Goal: Contribute content: Contribute content

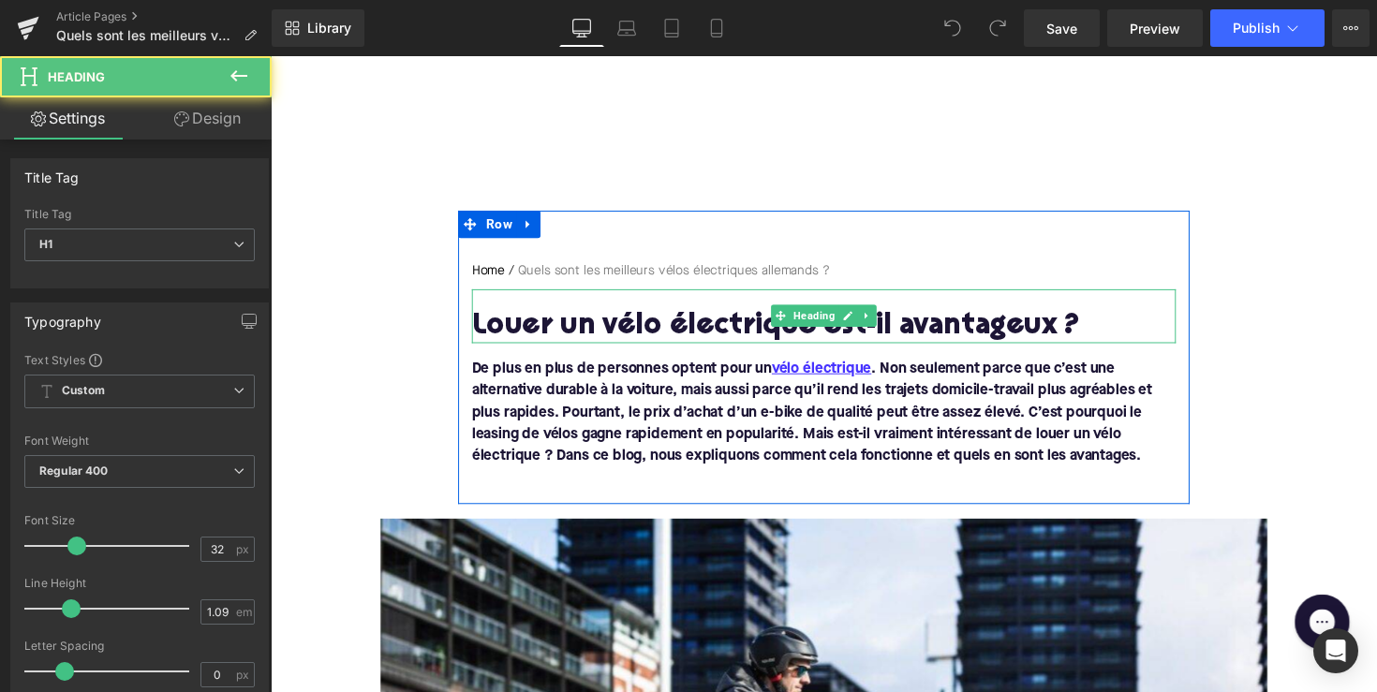
click at [689, 330] on h1 "Louer un vélo électrique est-il avantageux ?" at bounding box center [837, 333] width 721 height 33
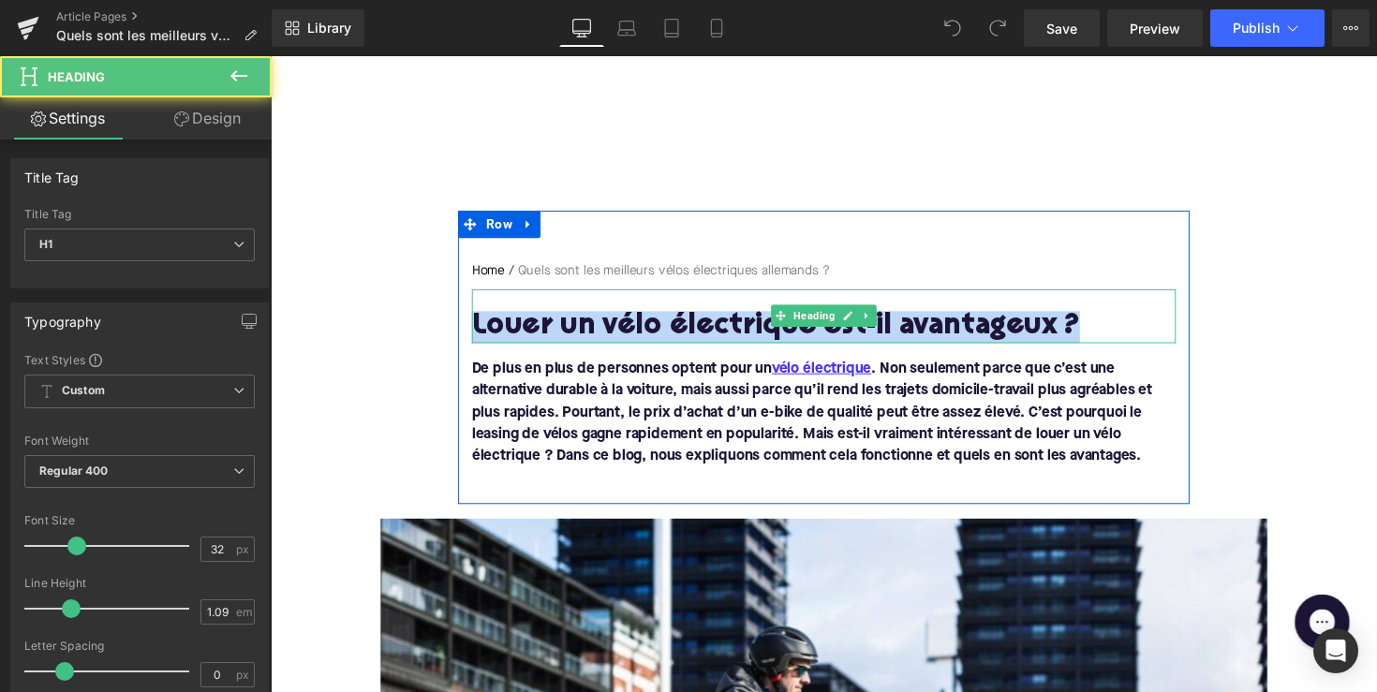
click at [689, 330] on h1 "Louer un vélo électrique est-il avantageux ?" at bounding box center [837, 333] width 721 height 33
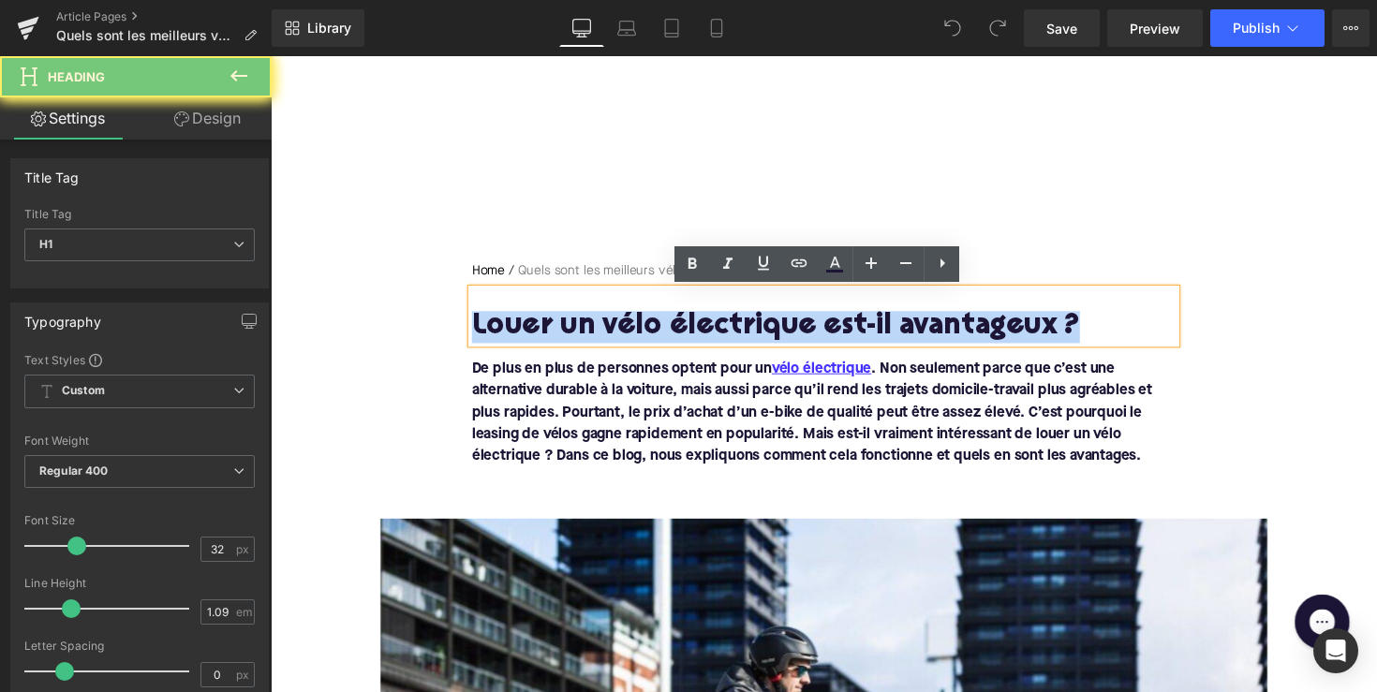
click at [689, 330] on h1 "Louer un vélo électrique est-il avantageux ?" at bounding box center [837, 333] width 721 height 33
paste div
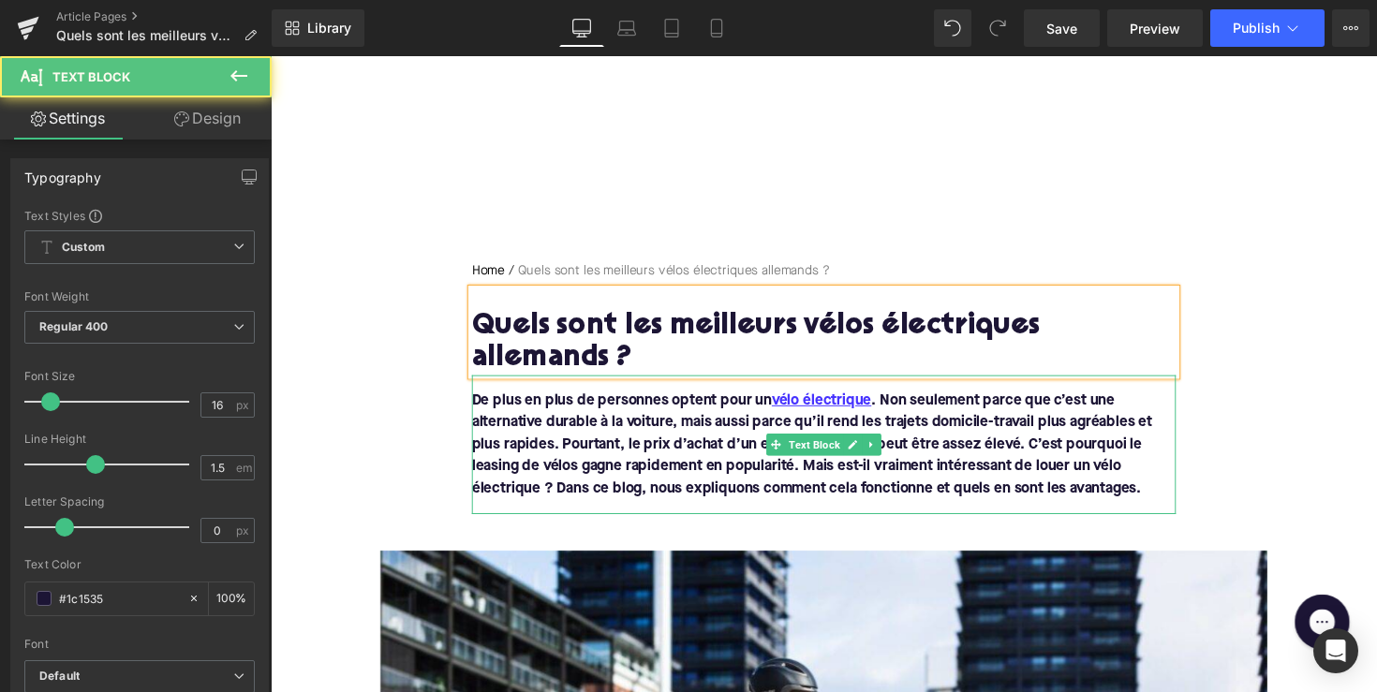
click at [789, 485] on p "De plus en plus de personnes optent pour un vélo électrique . Non seulement par…" at bounding box center [837, 454] width 721 height 112
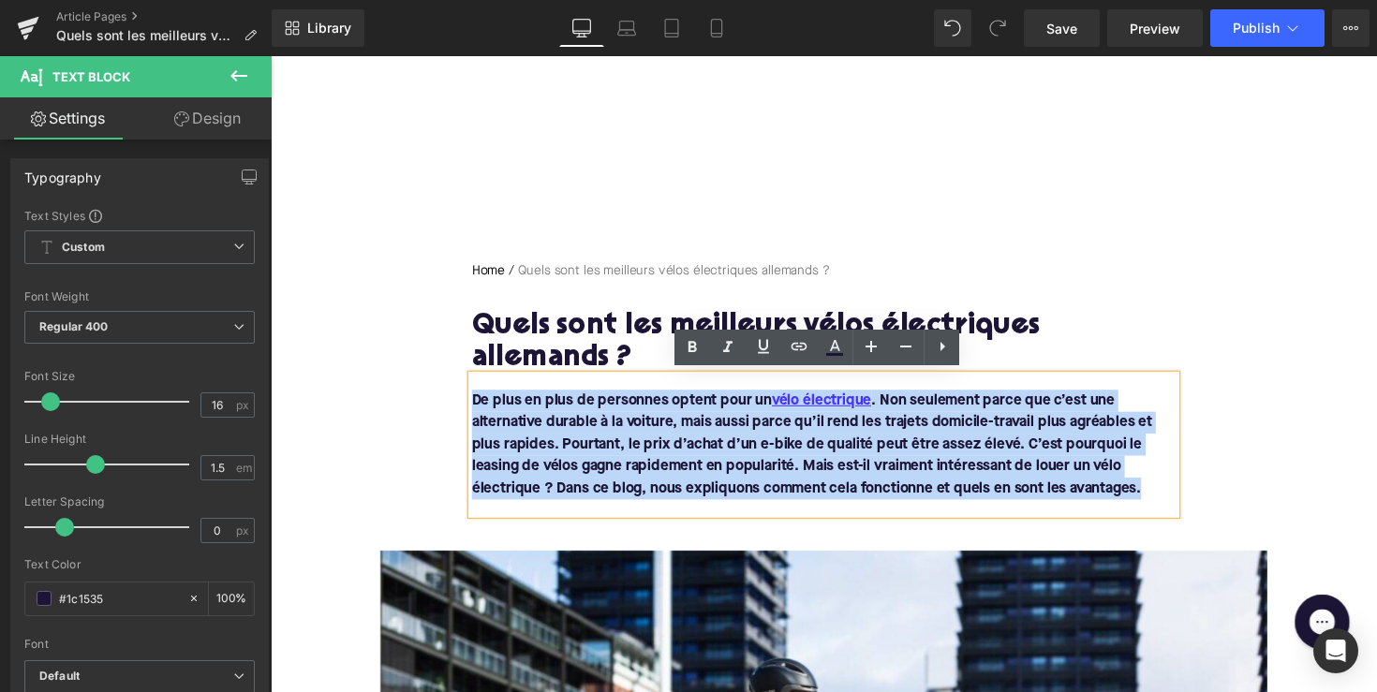
drag, startPoint x: 1172, startPoint y: 490, endPoint x: 439, endPoint y: 407, distance: 737.9
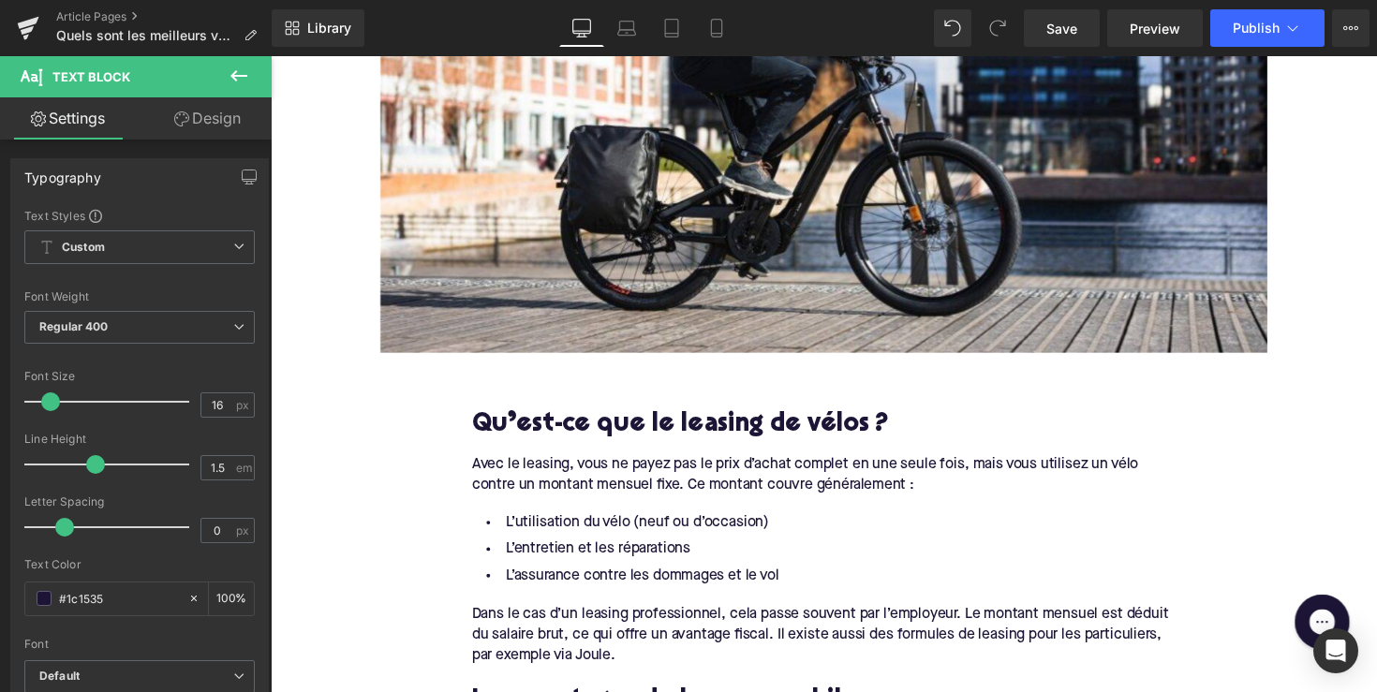
scroll to position [813, 0]
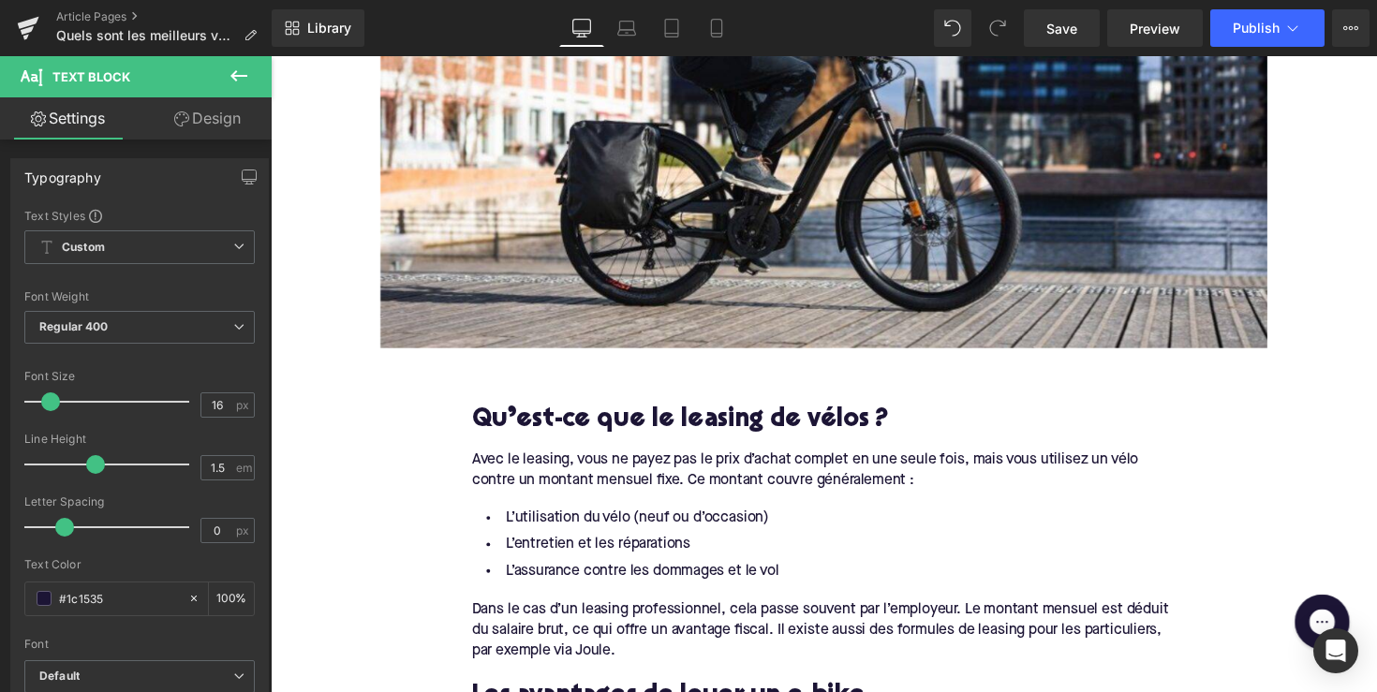
click at [659, 415] on h2 "Qu’est-ce que le leasing de vélos ?" at bounding box center [837, 429] width 721 height 29
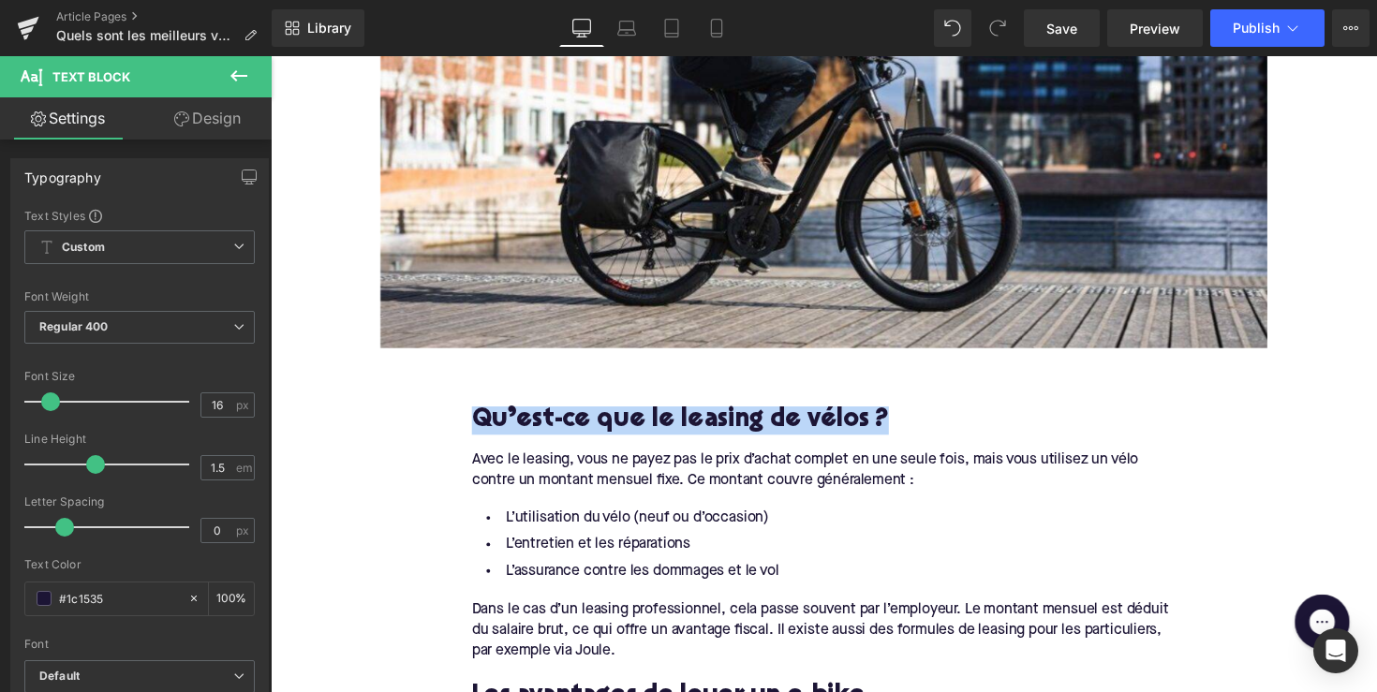
click at [659, 415] on h2 "Qu’est-ce que le leasing de vélos ?" at bounding box center [837, 429] width 721 height 29
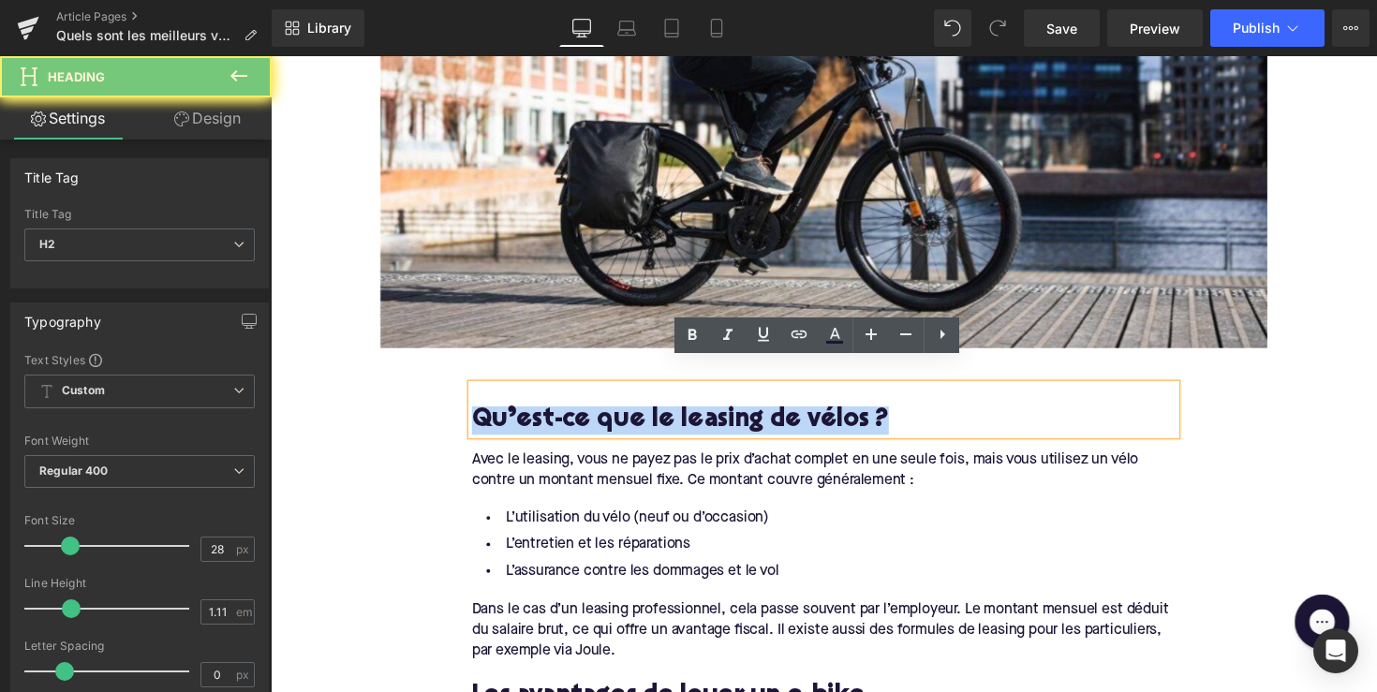
paste div
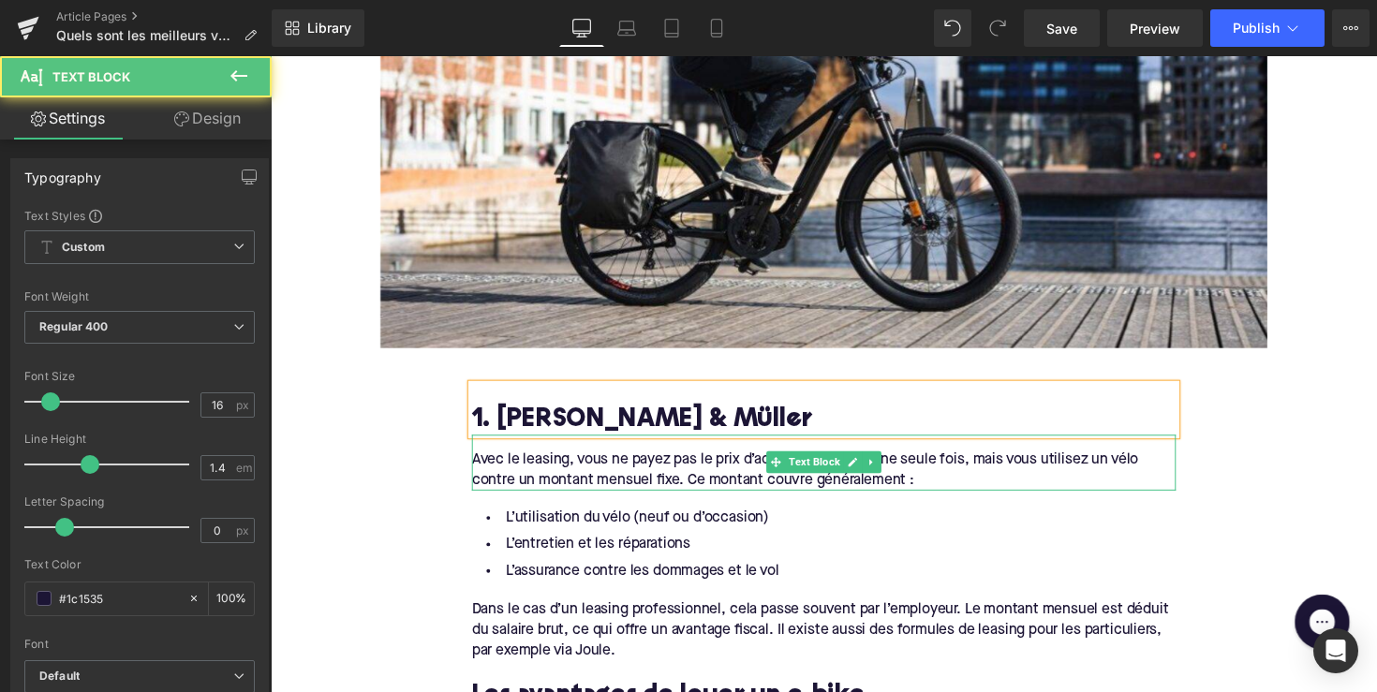
click at [722, 444] on div "Avec le leasing, vous ne payez pas le prix d’achat complet en une seule fois, m…" at bounding box center [837, 472] width 721 height 57
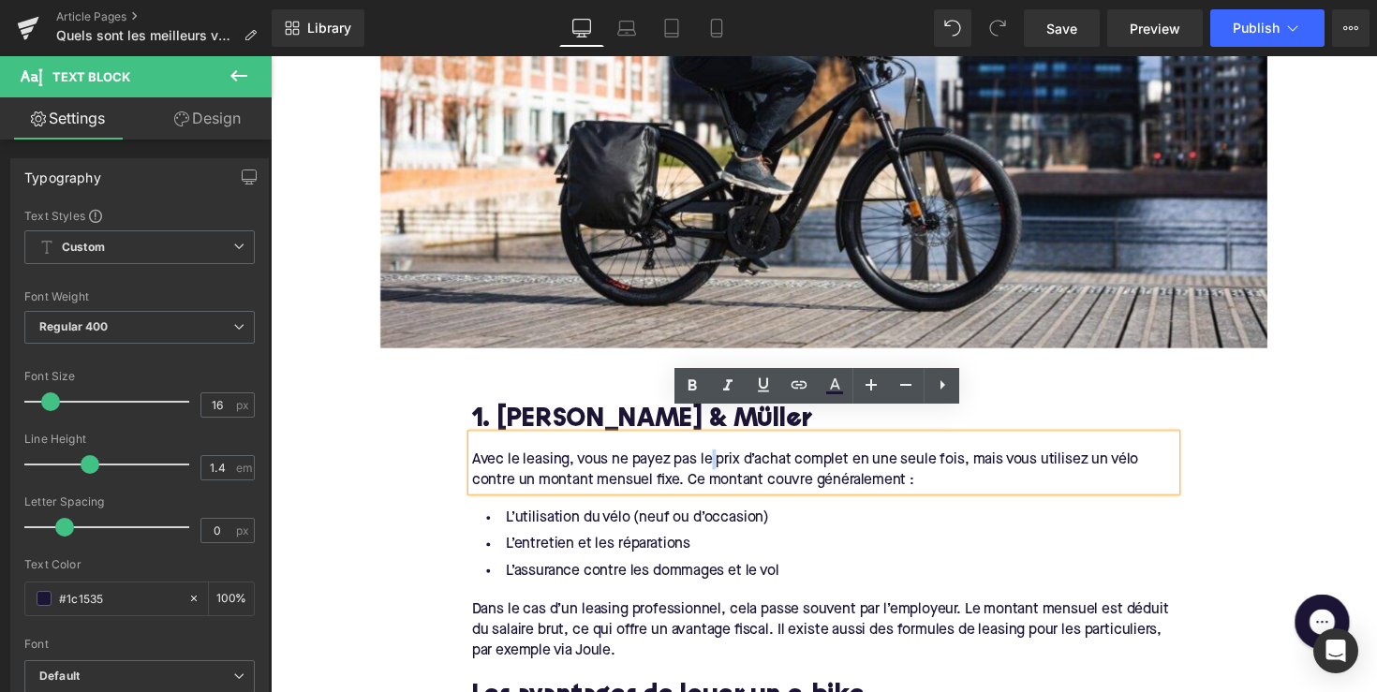
click at [597, 451] on div "Avec le leasing, vous ne payez pas le prix d’achat complet en une seule fois, m…" at bounding box center [837, 472] width 721 height 57
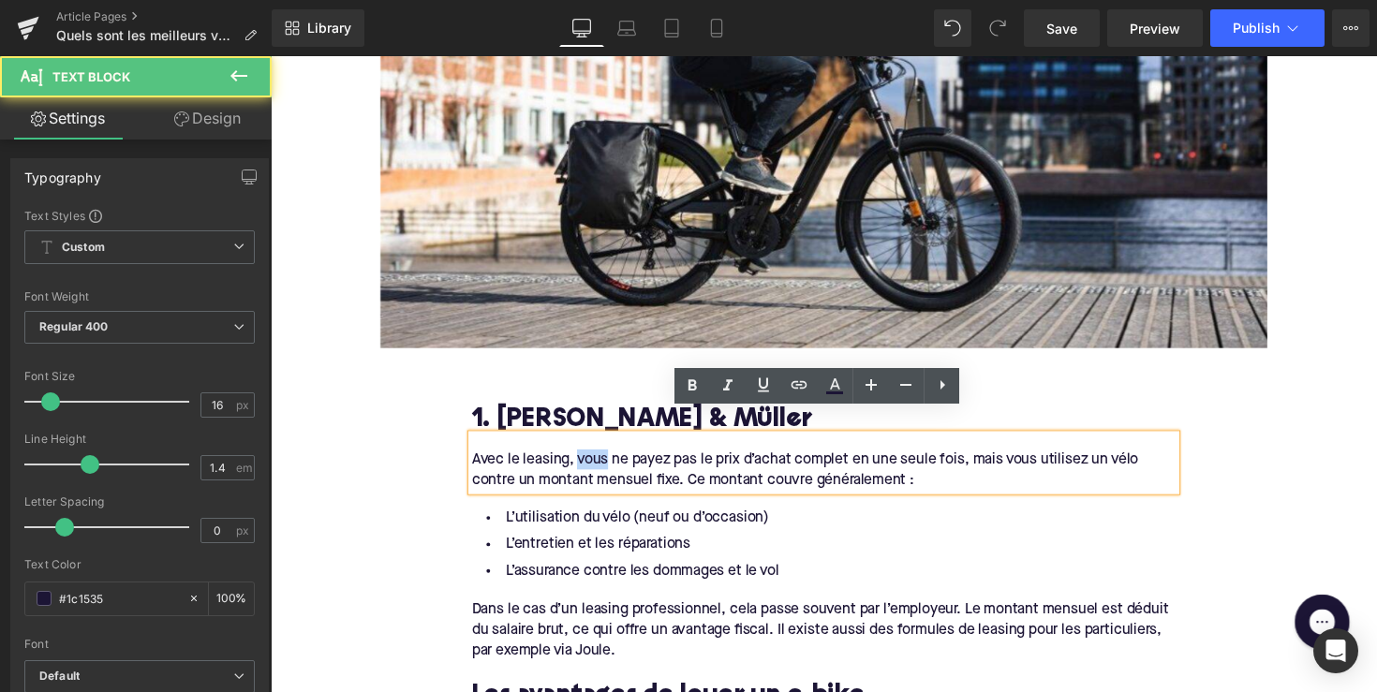
click at [597, 451] on div "Avec le leasing, vous ne payez pas le prix d’achat complet en une seule fois, m…" at bounding box center [837, 472] width 721 height 57
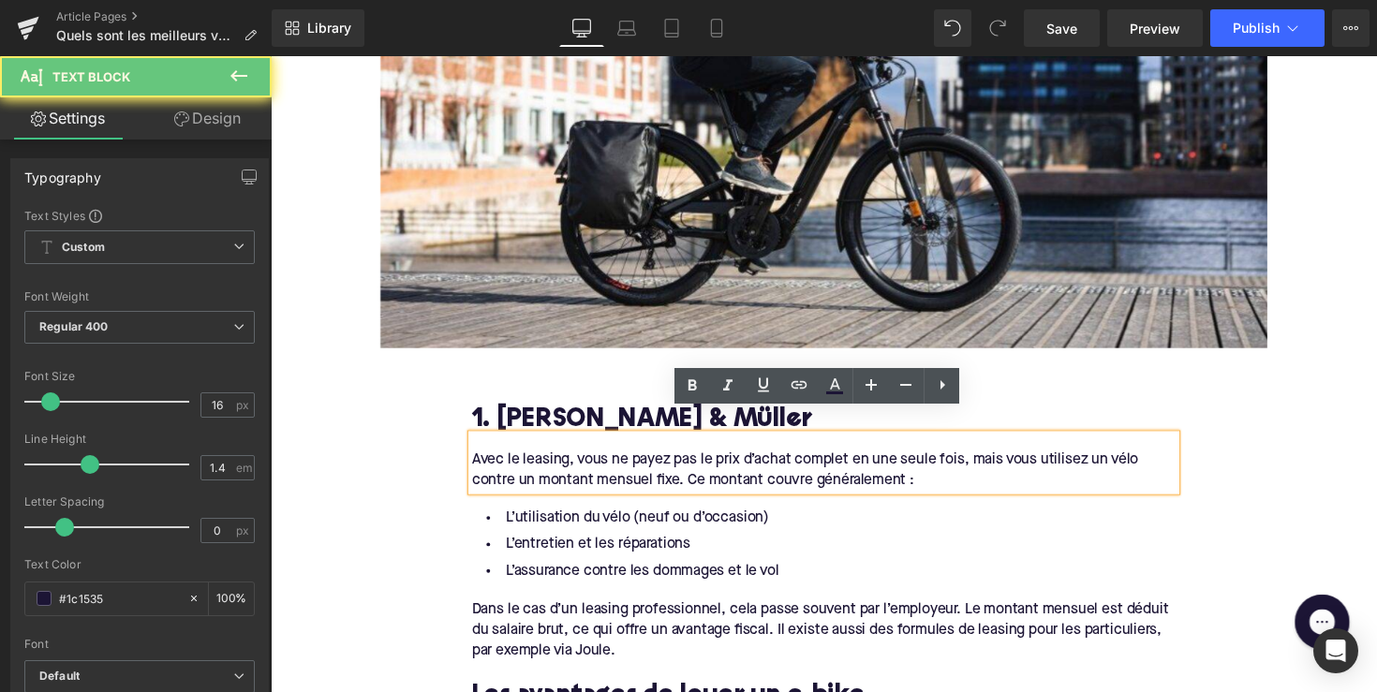
click at [907, 445] on div "Avec le leasing, vous ne payez pas le prix d’achat complet en une seule fois, m…" at bounding box center [837, 472] width 721 height 57
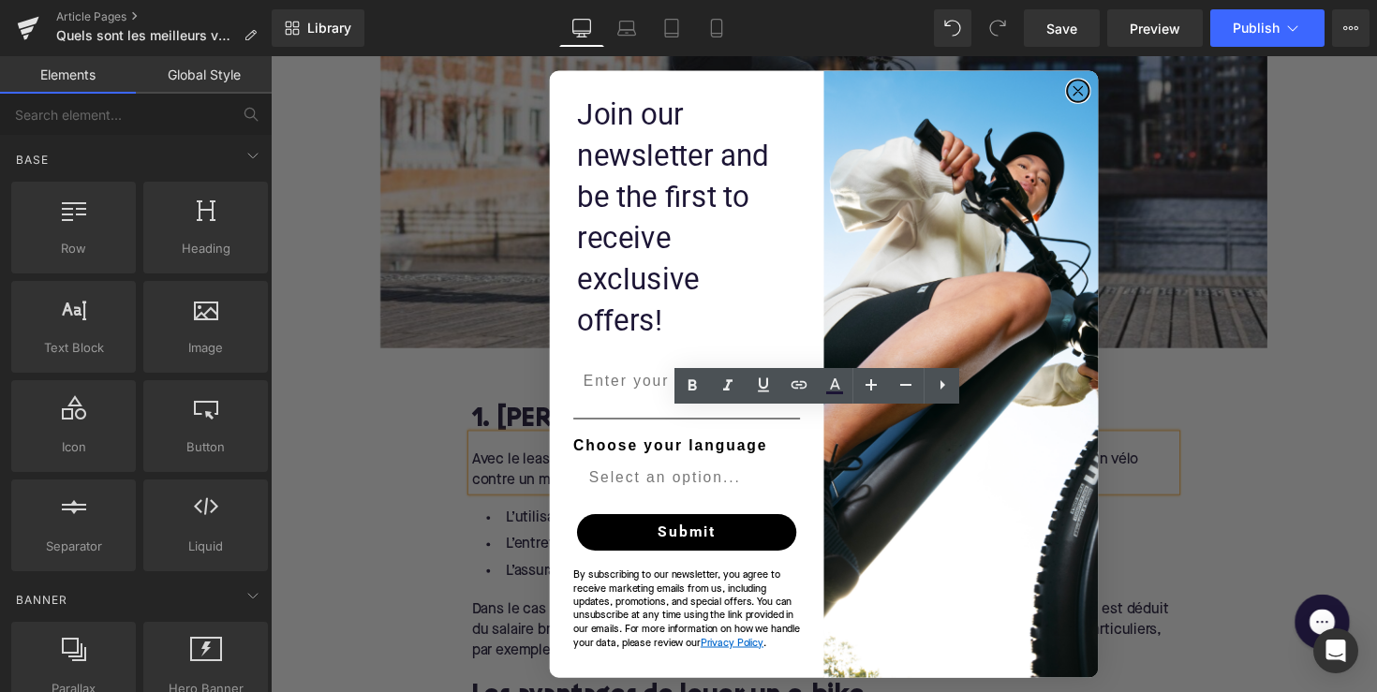
click at [1100, 103] on circle "Close dialog" at bounding box center [1098, 92] width 22 height 22
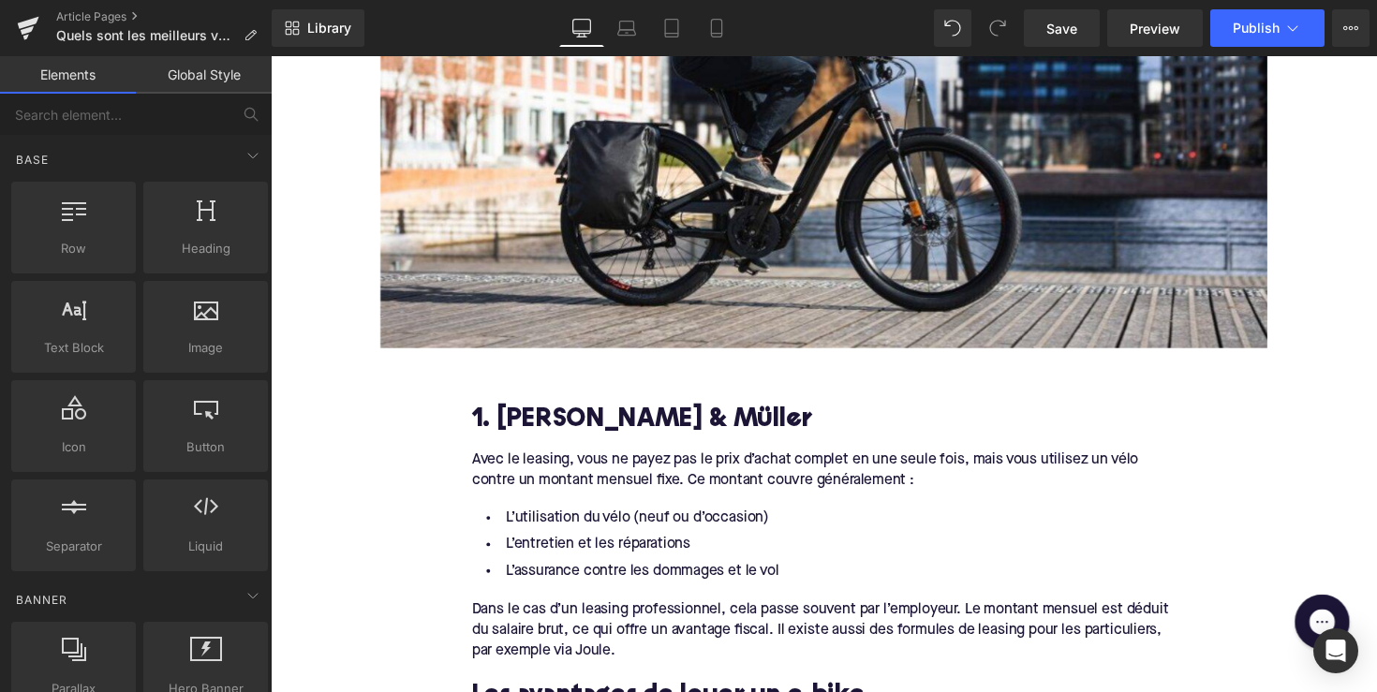
click at [659, 444] on div "Avec le leasing, vous ne payez pas le prix d’achat complet en une seule fois, m…" at bounding box center [837, 472] width 721 height 57
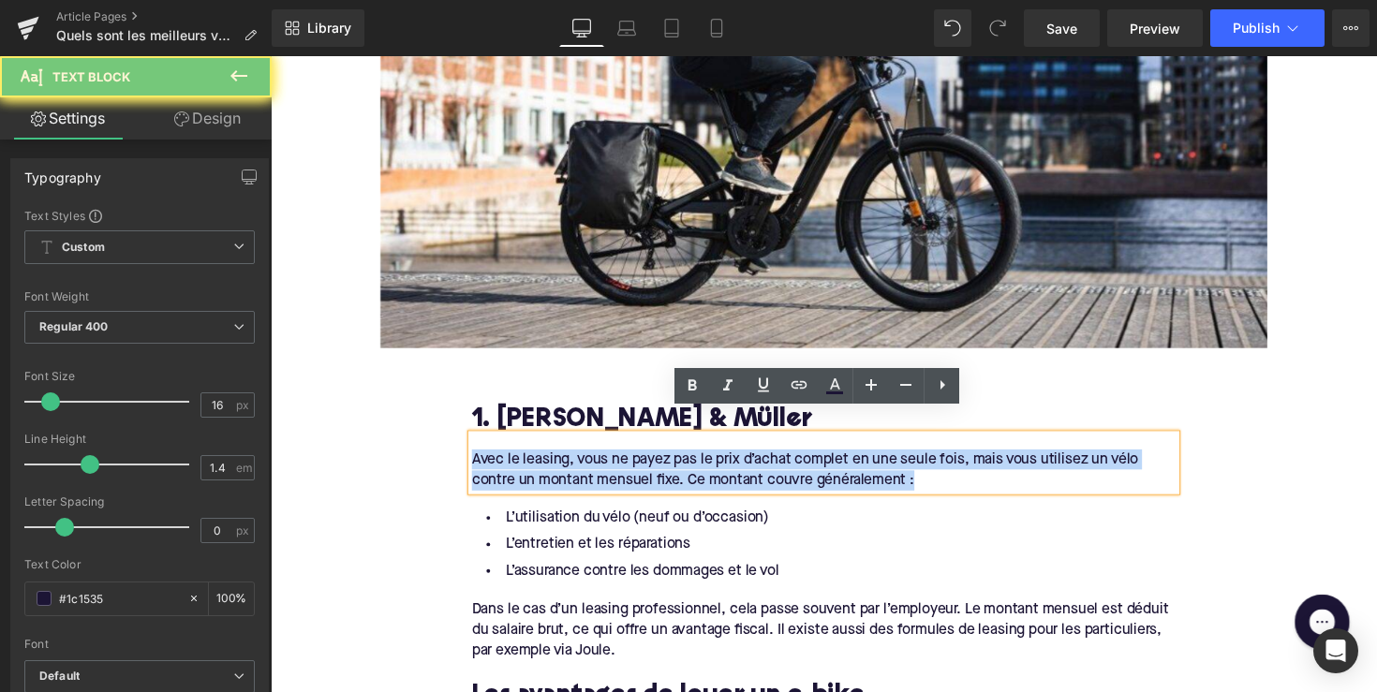
click at [659, 444] on div "Avec le leasing, vous ne payez pas le prix d’achat complet en une seule fois, m…" at bounding box center [837, 472] width 721 height 57
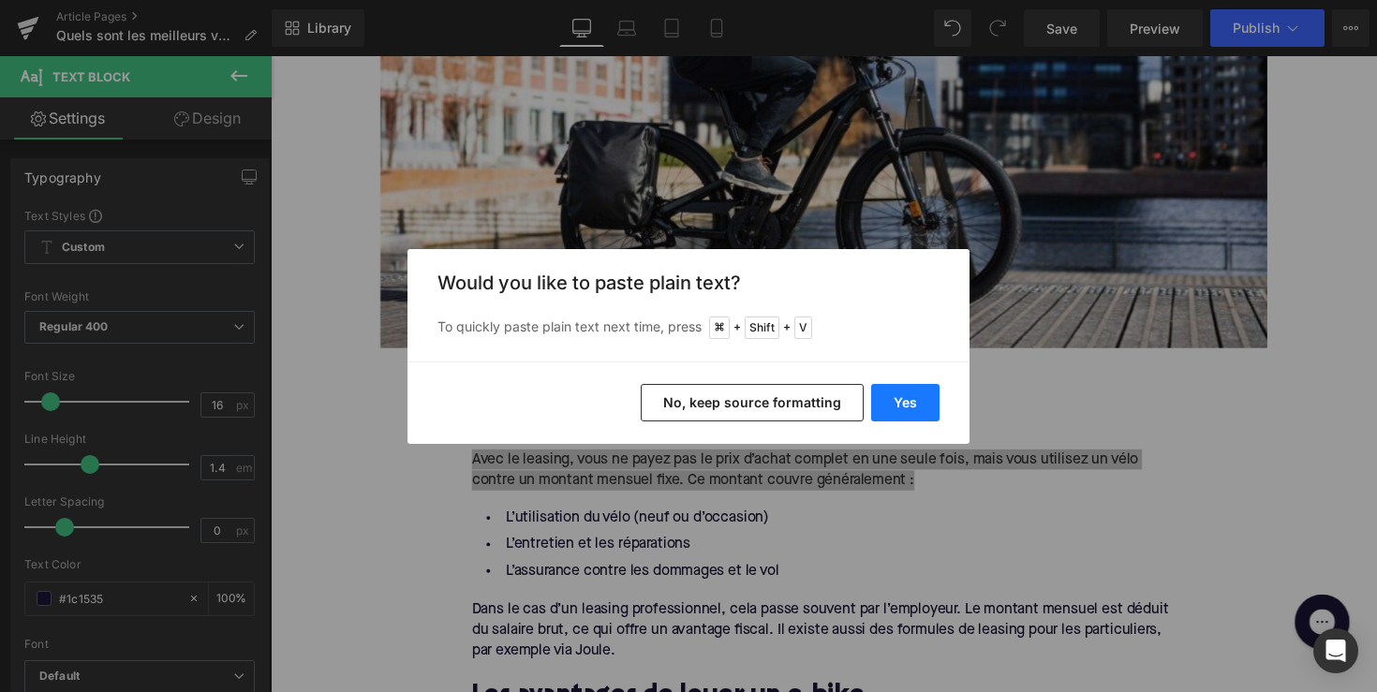
drag, startPoint x: 902, startPoint y: 397, endPoint x: 447, endPoint y: 402, distance: 455.2
click at [902, 397] on button "Yes" at bounding box center [905, 402] width 68 height 37
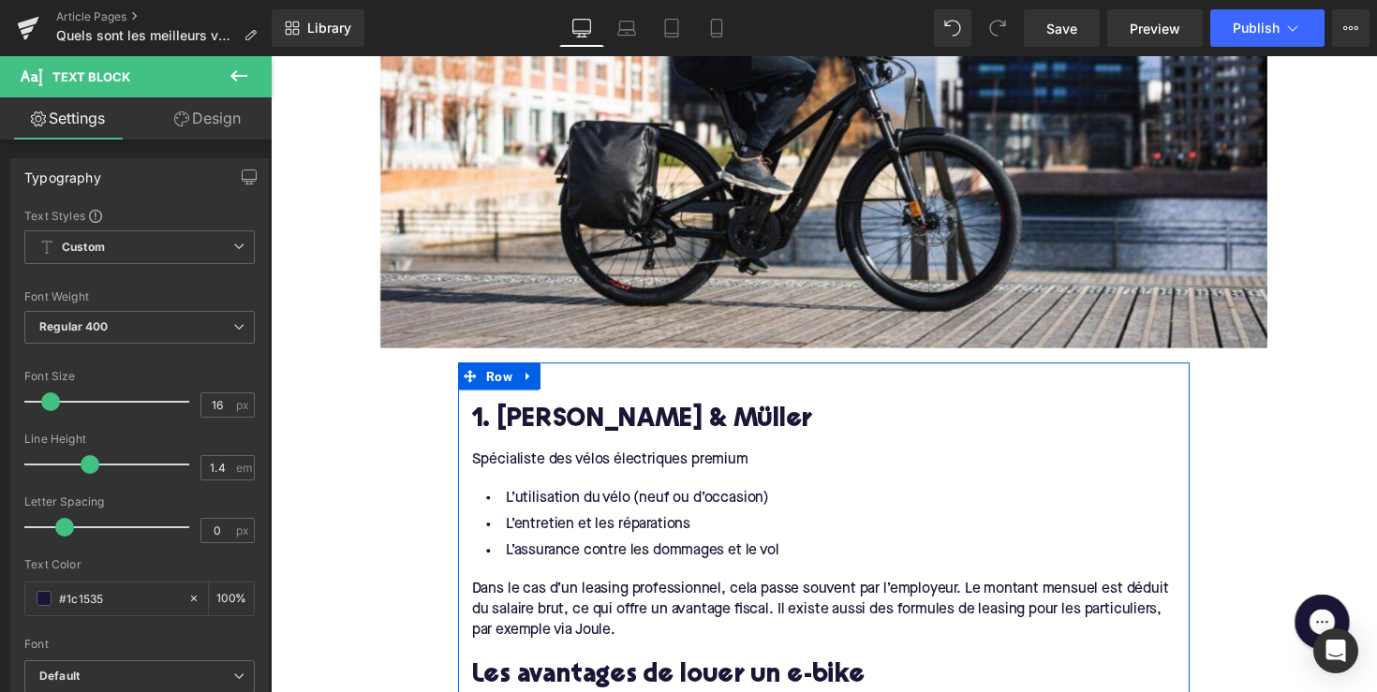
click at [693, 450] on div "Spécialiste des vélos électriques premium" at bounding box center [837, 462] width 721 height 36
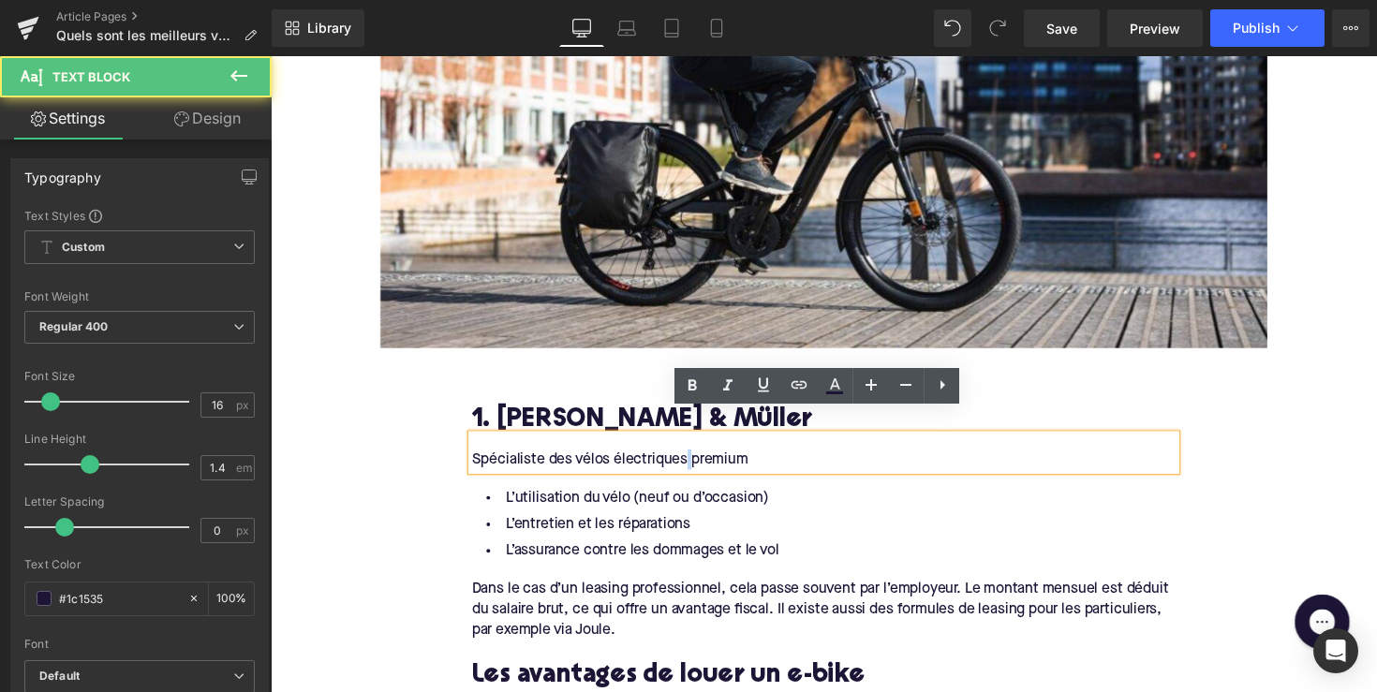
click at [693, 450] on div "Spécialiste des vélos électriques premium" at bounding box center [837, 462] width 721 height 36
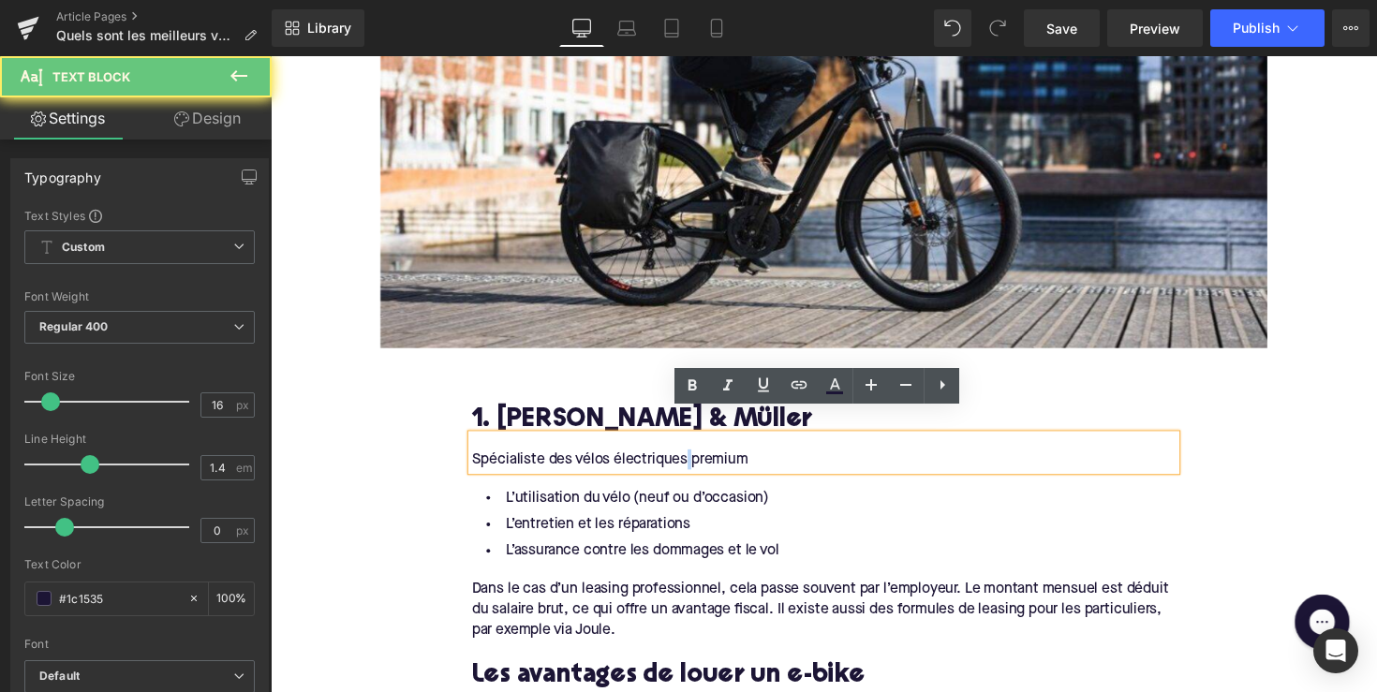
click at [693, 450] on div "Spécialiste des vélos électriques premium" at bounding box center [837, 462] width 721 height 36
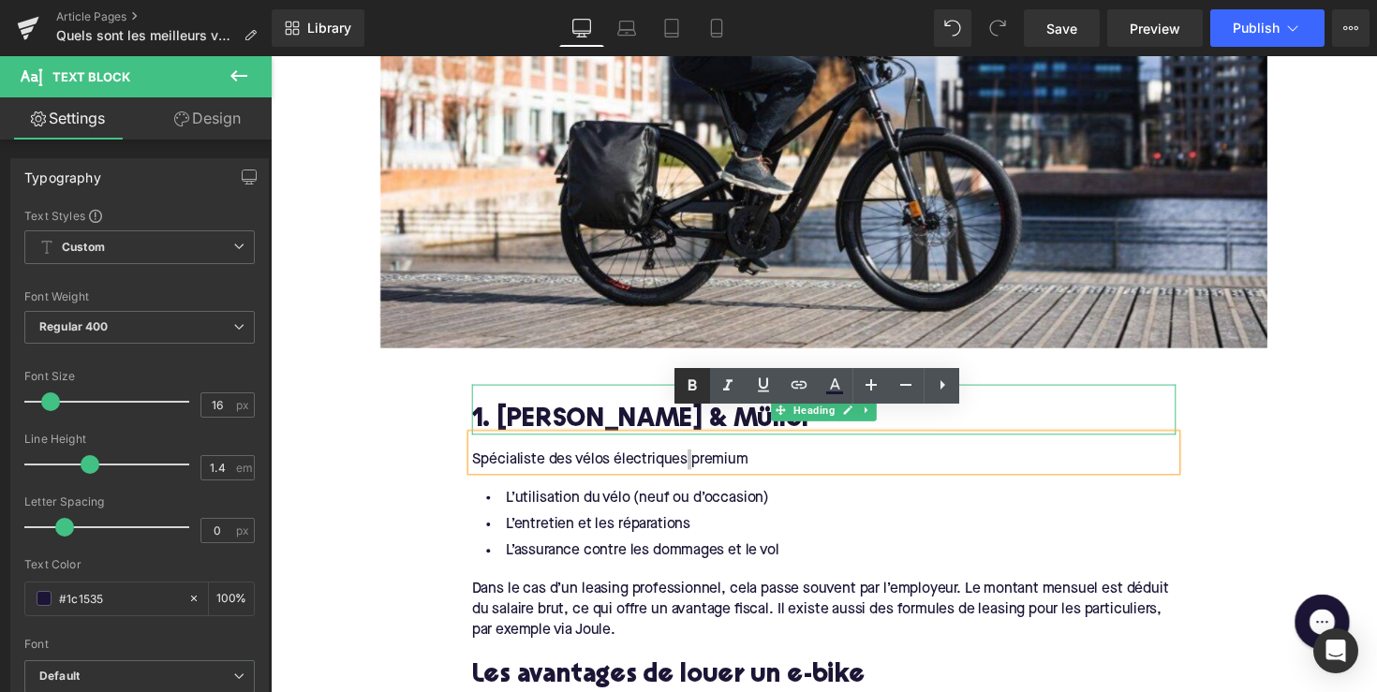
click at [686, 388] on icon at bounding box center [692, 386] width 22 height 22
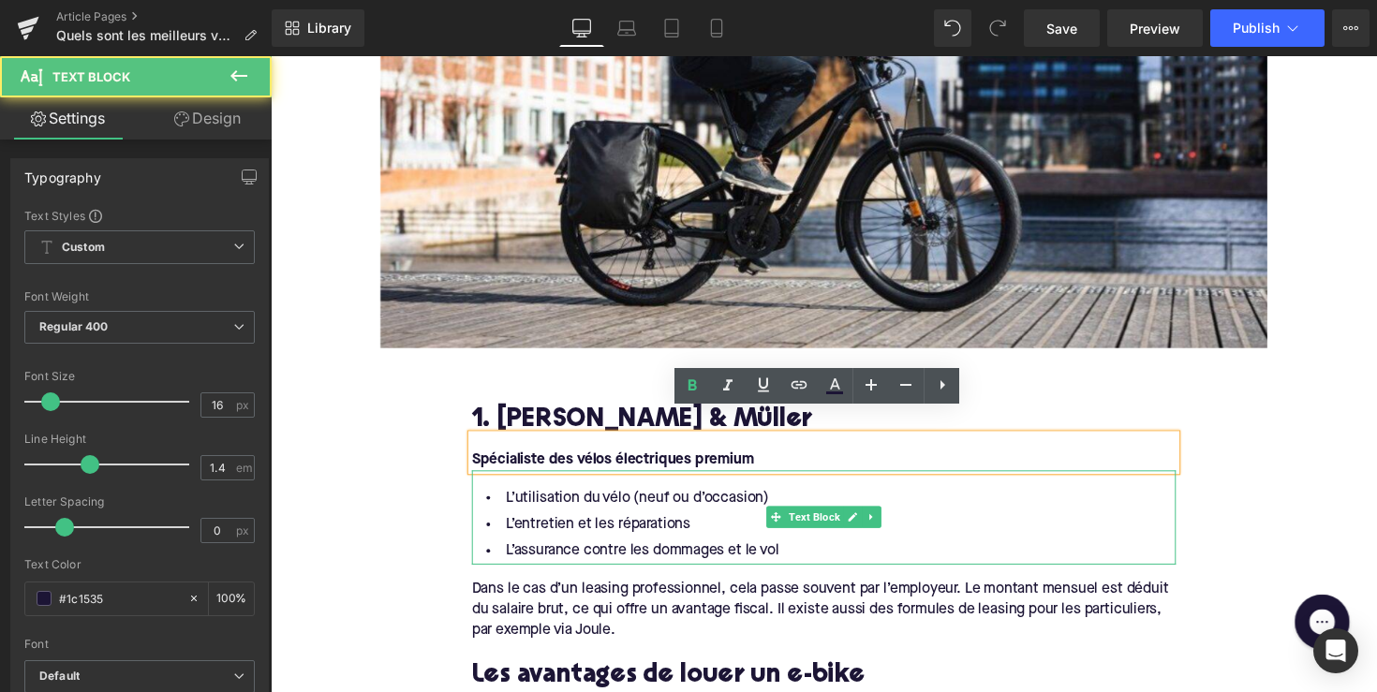
click at [614, 523] on li "L’entretien et les réparations" at bounding box center [837, 536] width 721 height 27
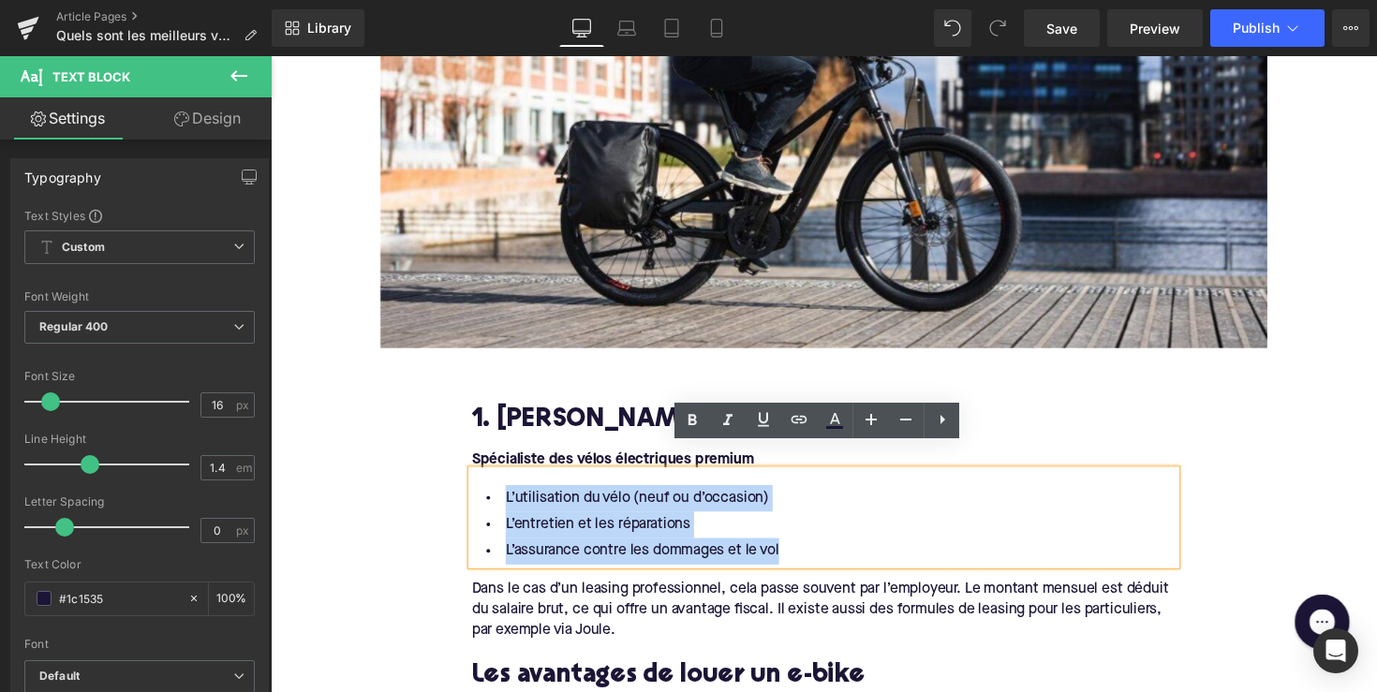
drag, startPoint x: 796, startPoint y: 539, endPoint x: 491, endPoint y: 465, distance: 314.1
click at [491, 480] on div "L’utilisation du vélo (neuf ou d’occasion) L’entretien et les réparations L’ass…" at bounding box center [837, 528] width 721 height 96
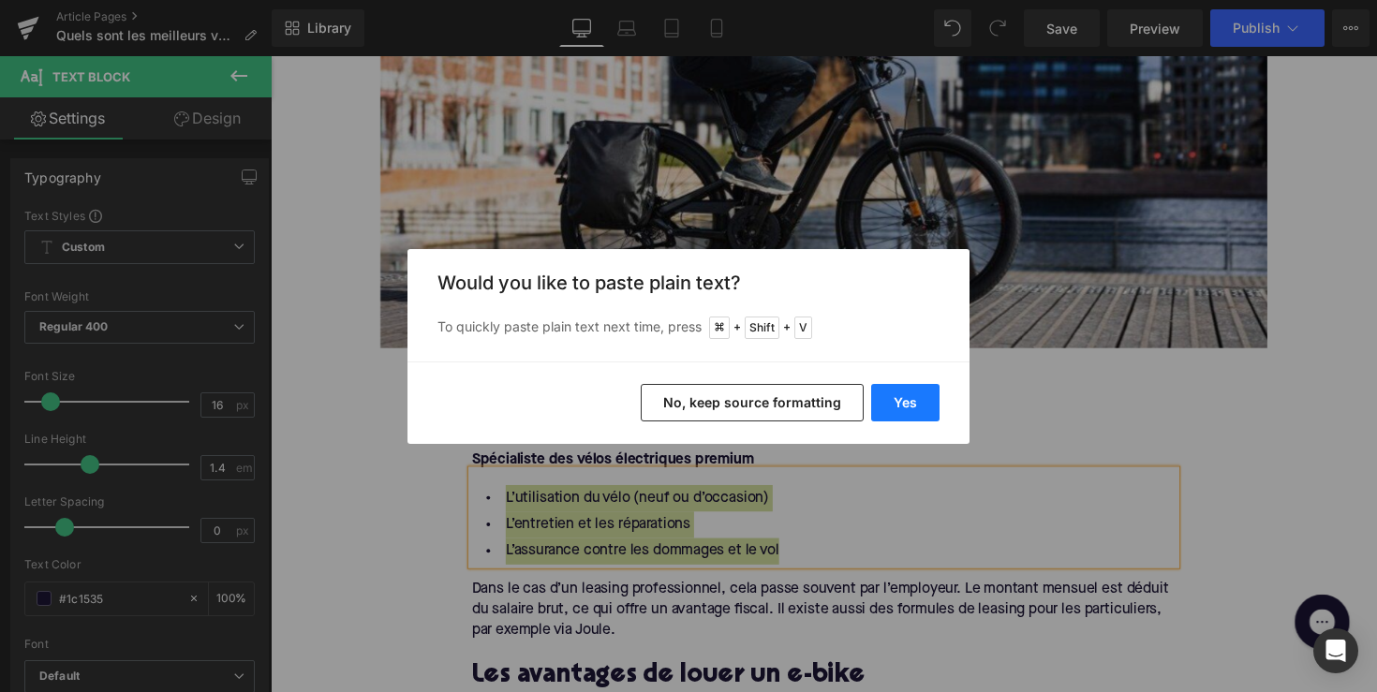
click at [894, 388] on button "Yes" at bounding box center [905, 402] width 68 height 37
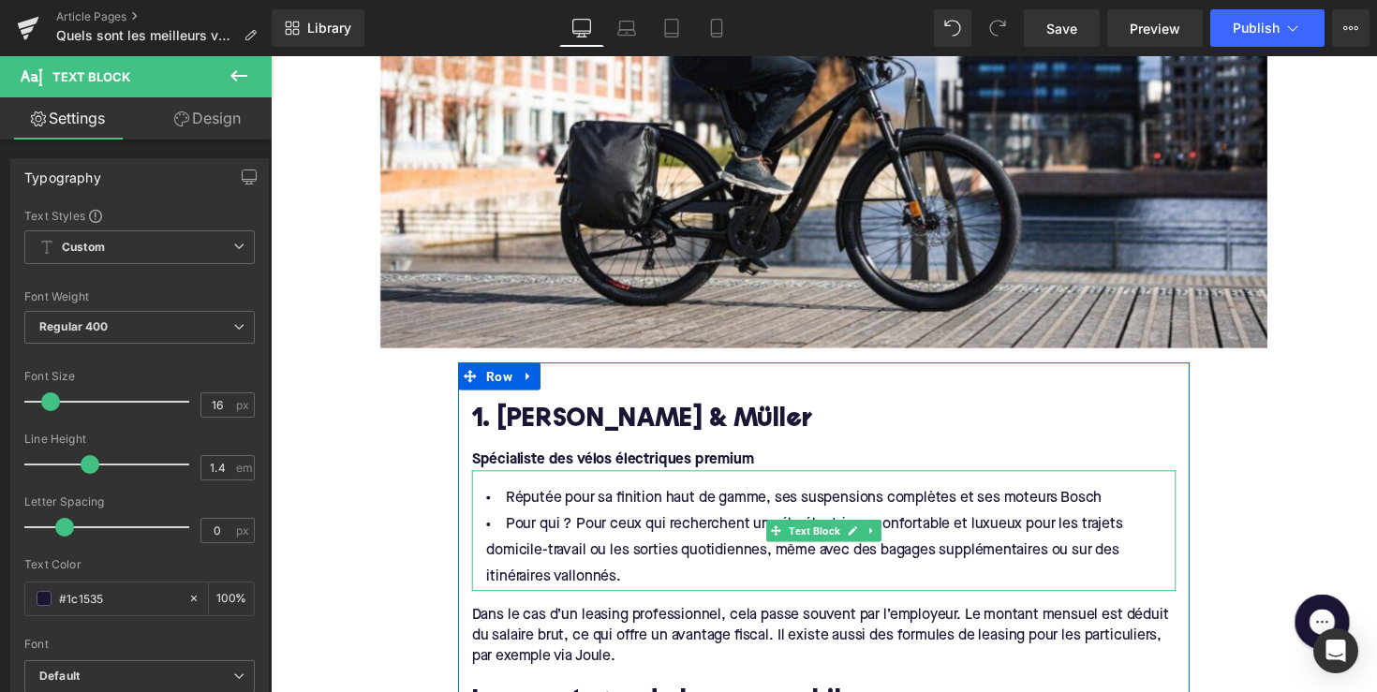
click at [506, 495] on li "Réputée pour sa finition haut de gamme, ses suspensions complètes et ses moteur…" at bounding box center [837, 508] width 721 height 27
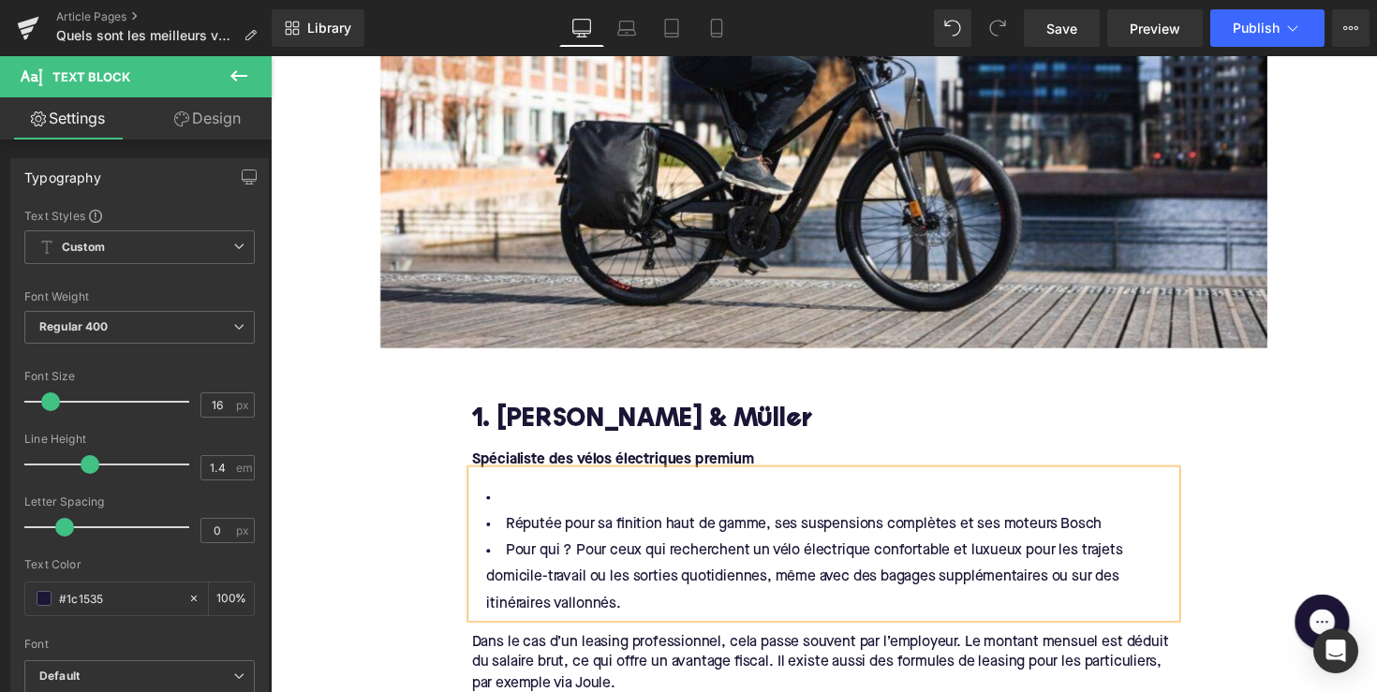
click at [518, 495] on li at bounding box center [837, 508] width 721 height 27
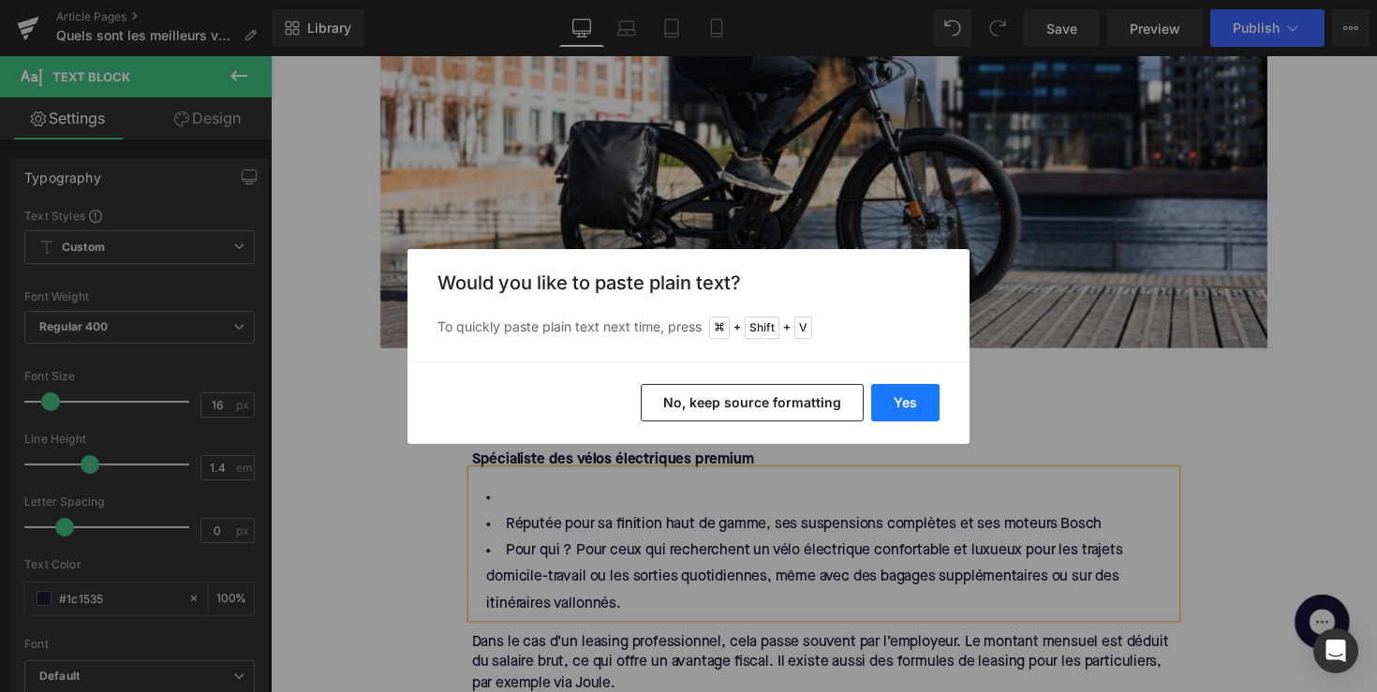
click at [907, 395] on button "Yes" at bounding box center [905, 402] width 68 height 37
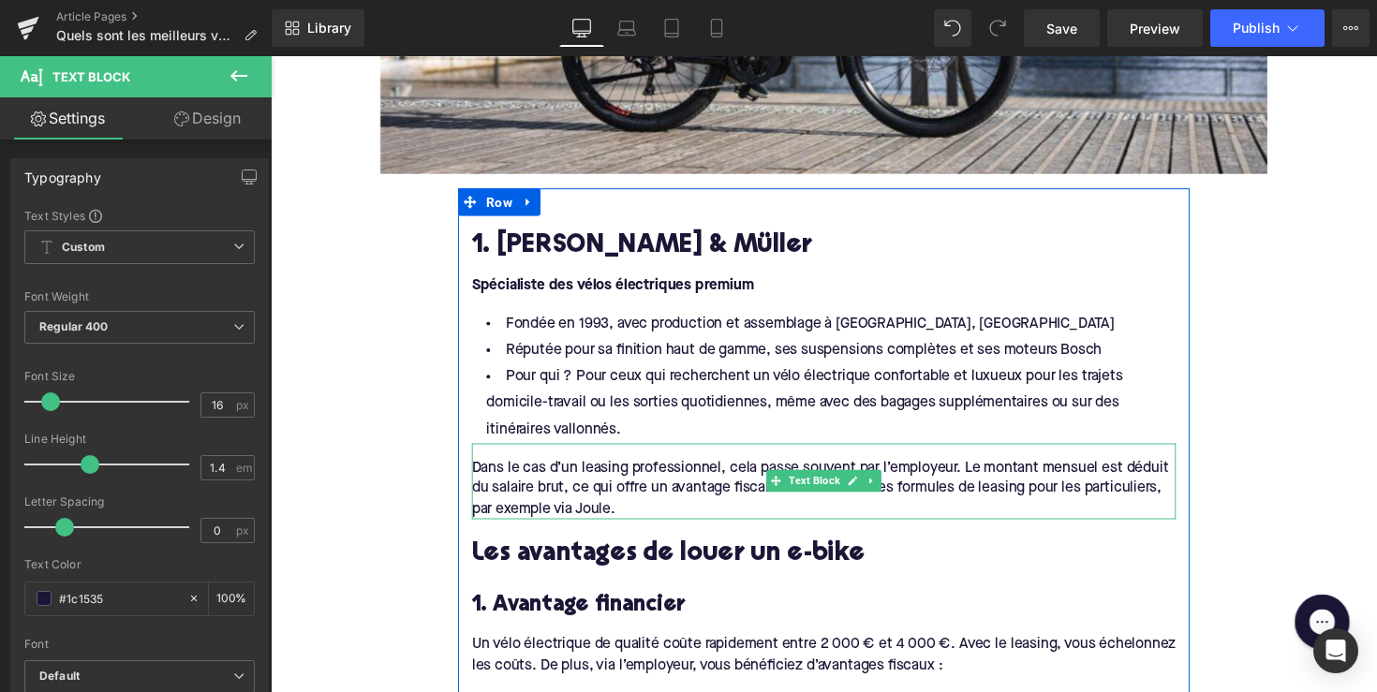
scroll to position [1128, 0]
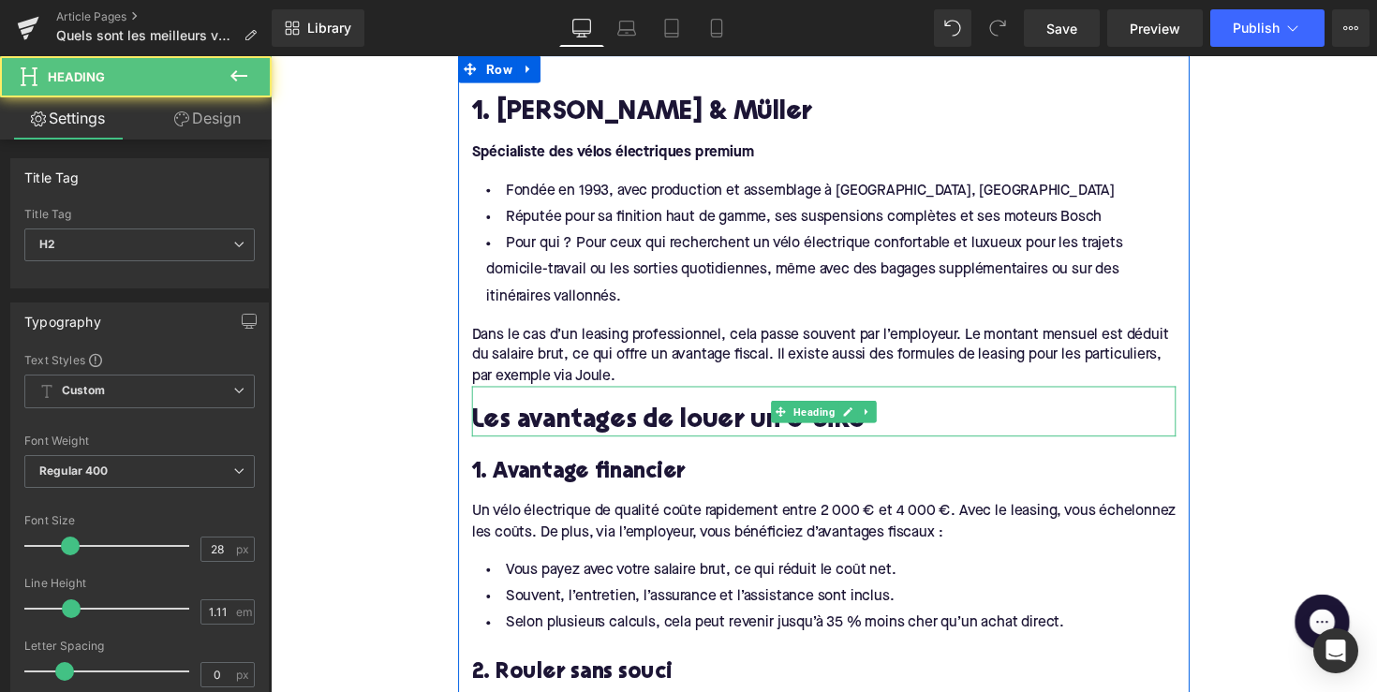
click at [641, 417] on h2 "Les avantages de louer un e-bike" at bounding box center [837, 431] width 721 height 29
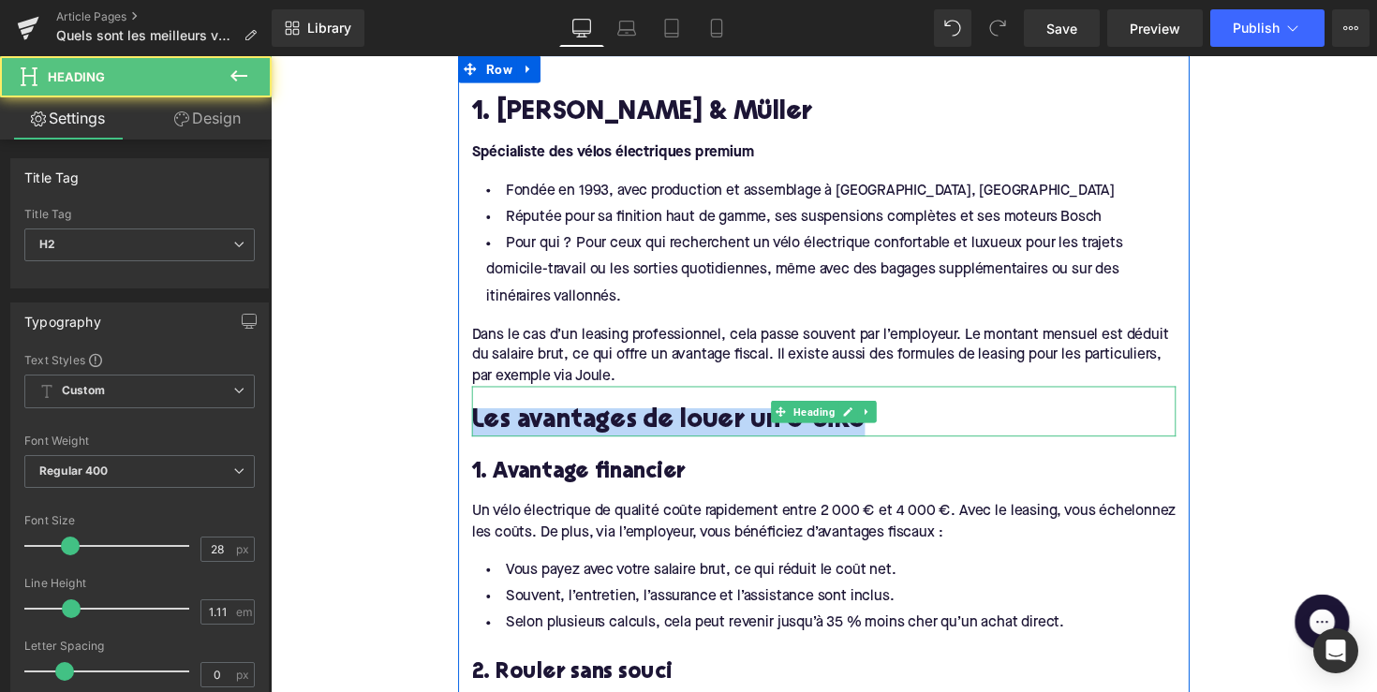
click at [641, 417] on h2 "Les avantages de louer un e-bike" at bounding box center [837, 431] width 721 height 29
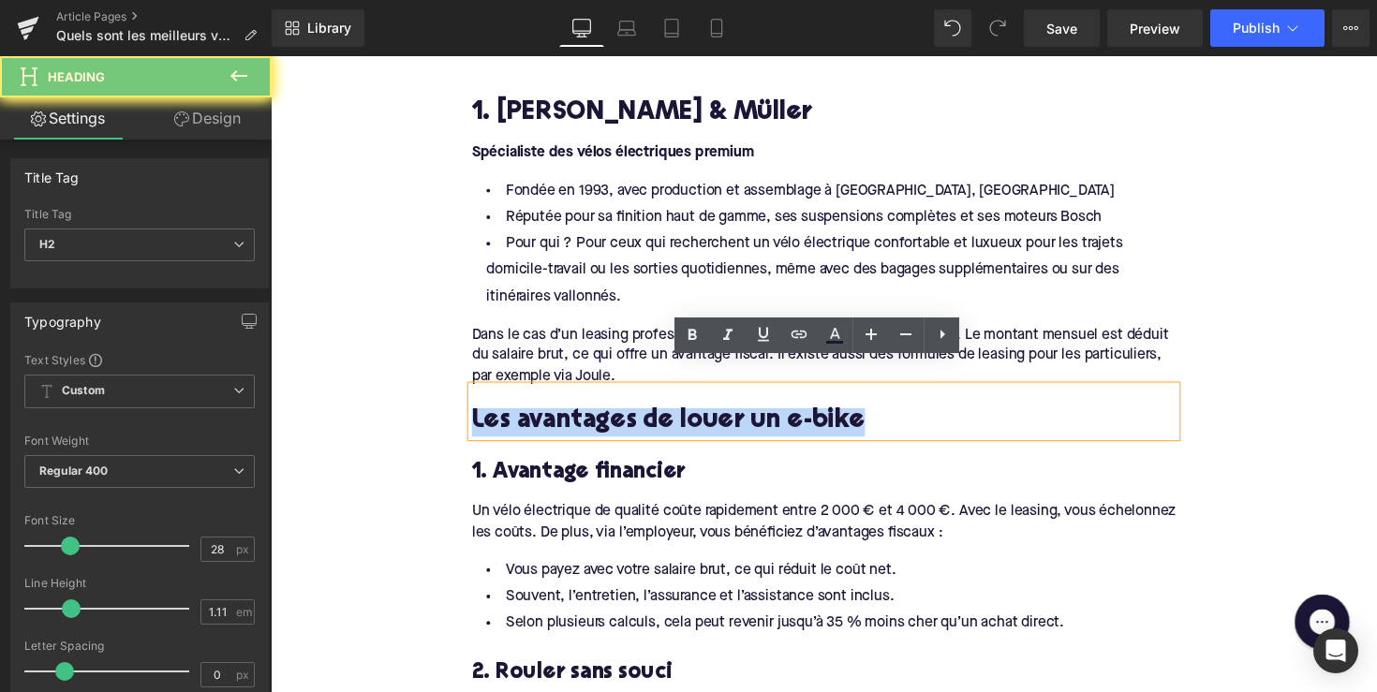
paste div
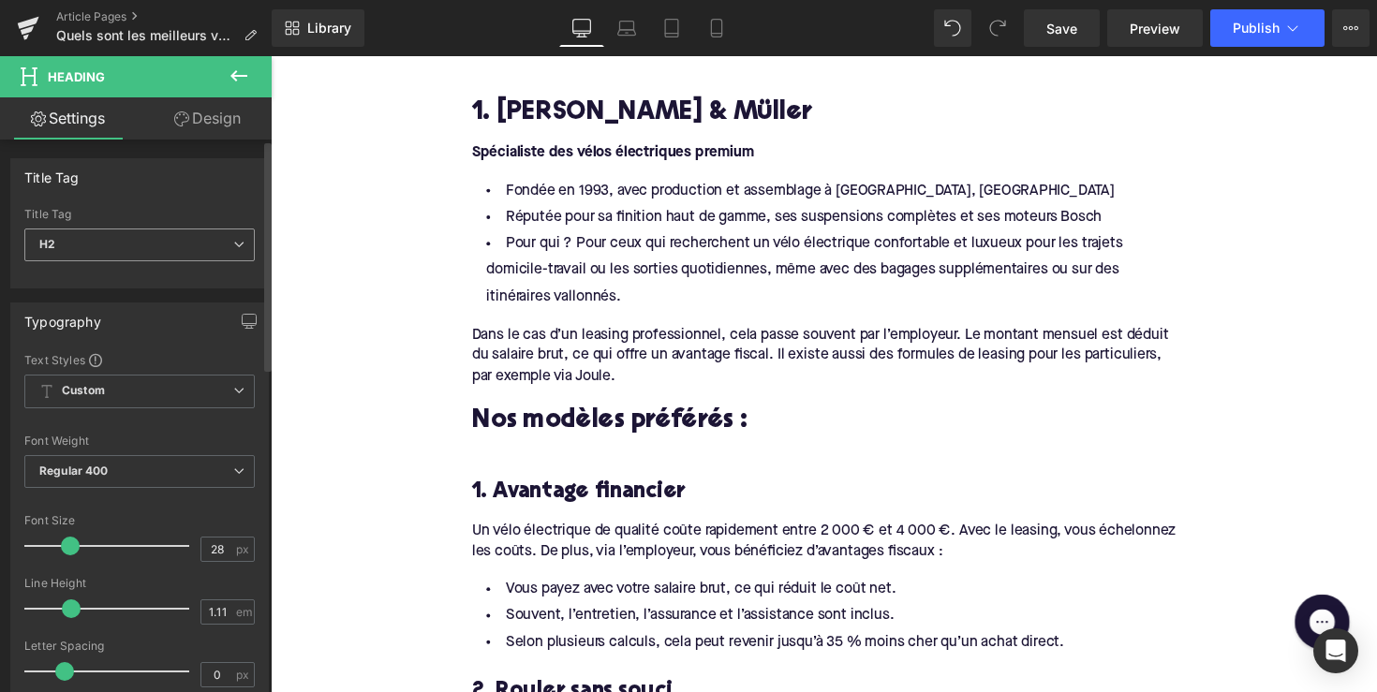
click at [184, 229] on span "H2" at bounding box center [139, 245] width 230 height 33
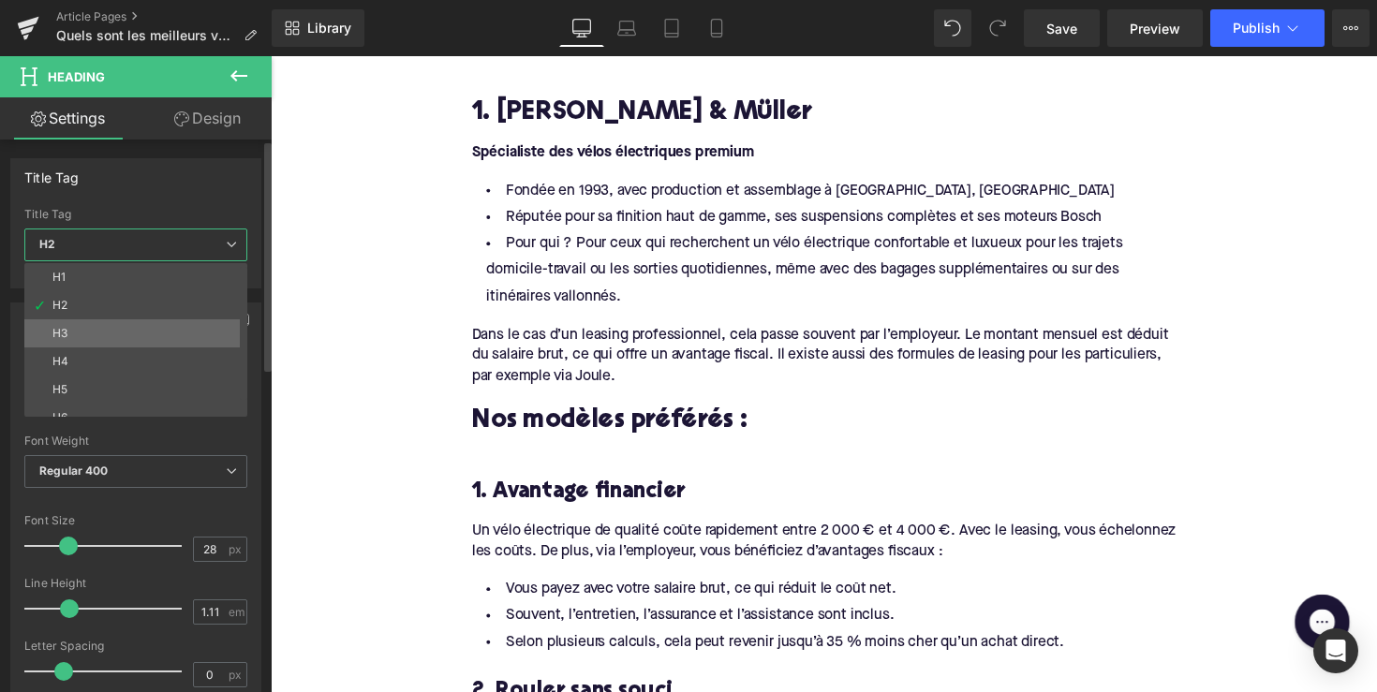
click at [169, 330] on li "H3" at bounding box center [139, 333] width 231 height 28
type input "24"
type input "1.29"
type input "100"
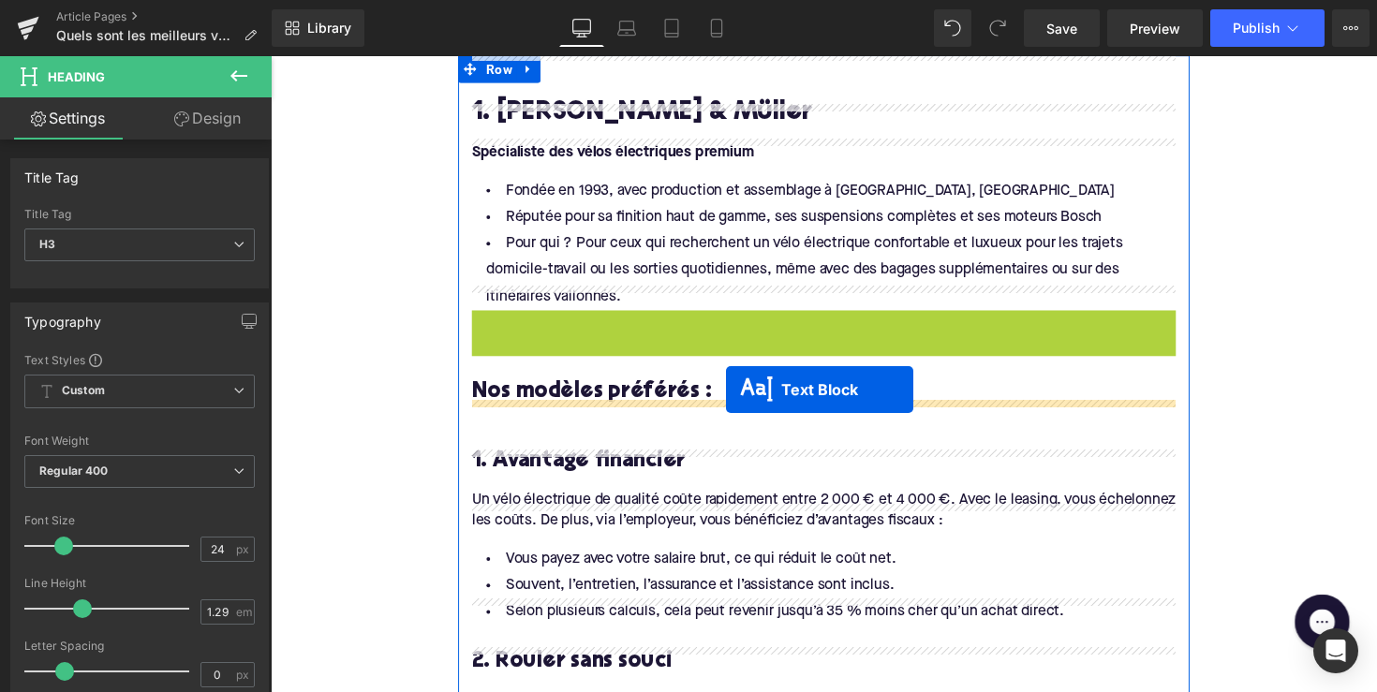
drag, startPoint x: 785, startPoint y: 326, endPoint x: 737, endPoint y: 398, distance: 86.5
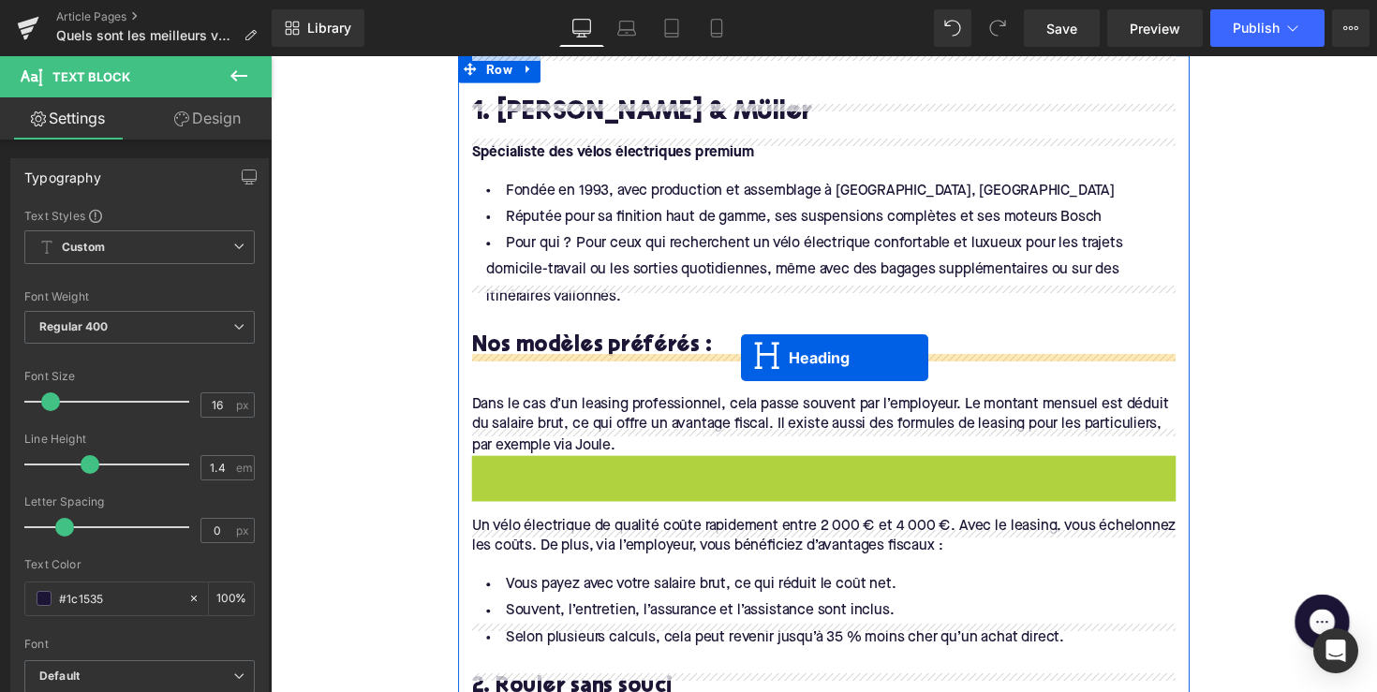
drag, startPoint x: 793, startPoint y: 464, endPoint x: 752, endPoint y: 365, distance: 107.5
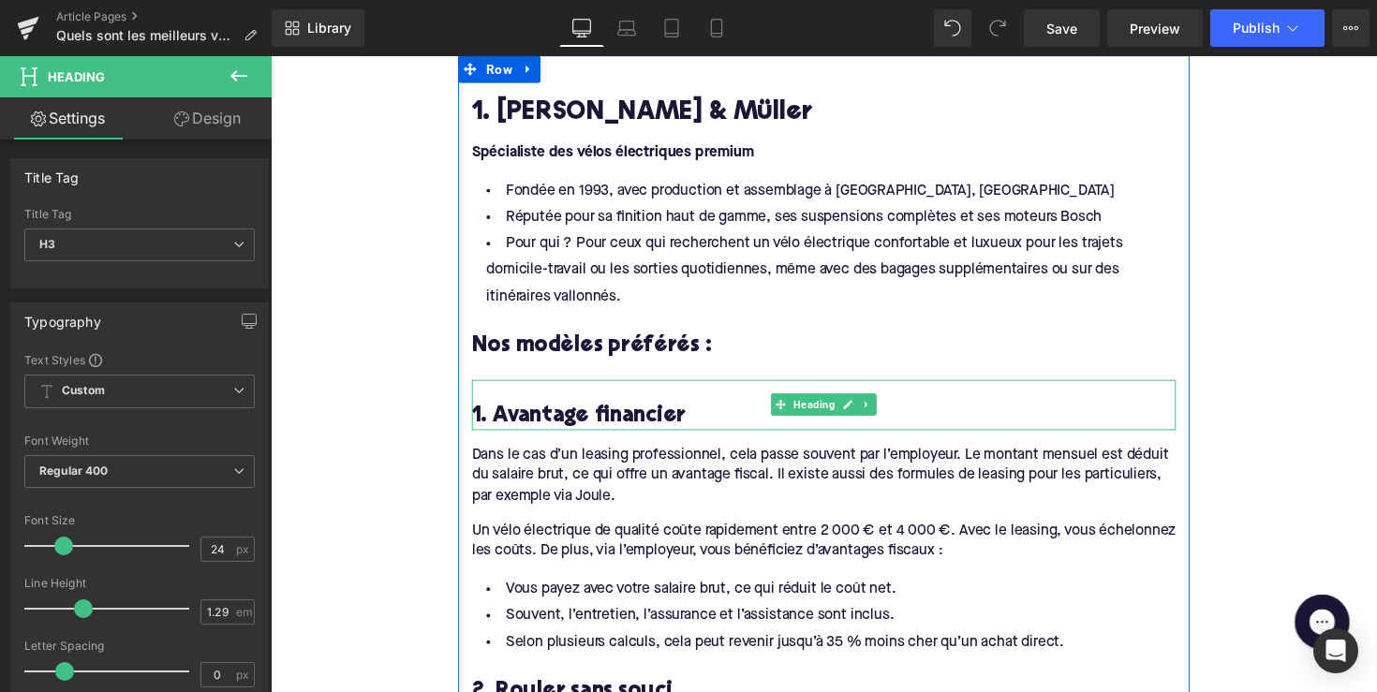
click at [593, 410] on h3 "1. Avantage financier" at bounding box center [837, 424] width 721 height 29
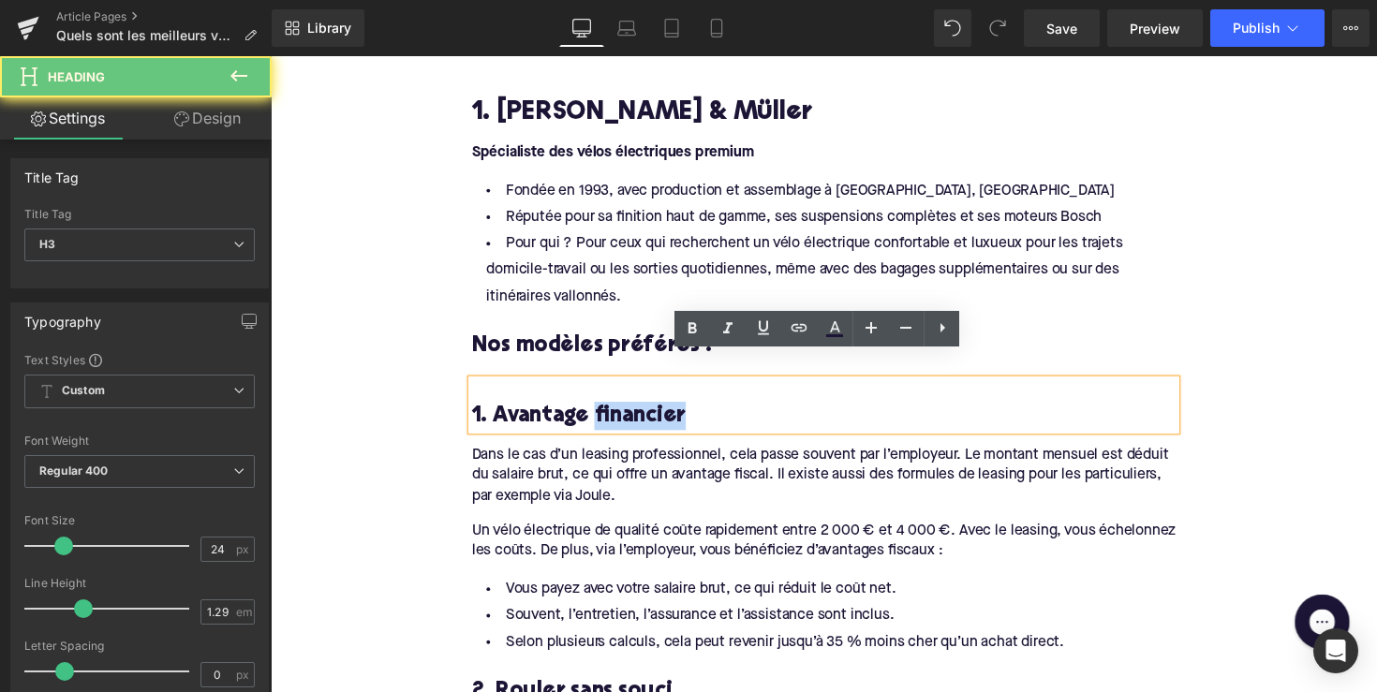
click at [593, 410] on h3 "1. Avantage financier" at bounding box center [837, 424] width 721 height 29
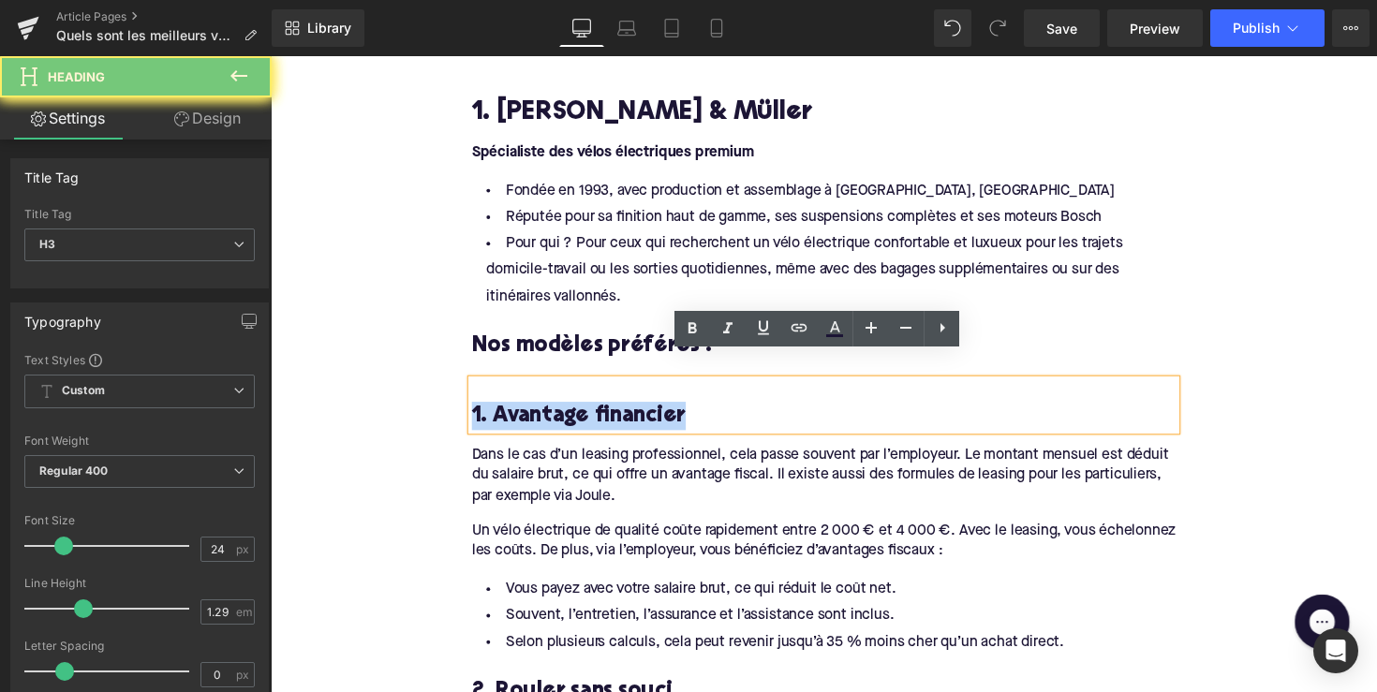
paste div
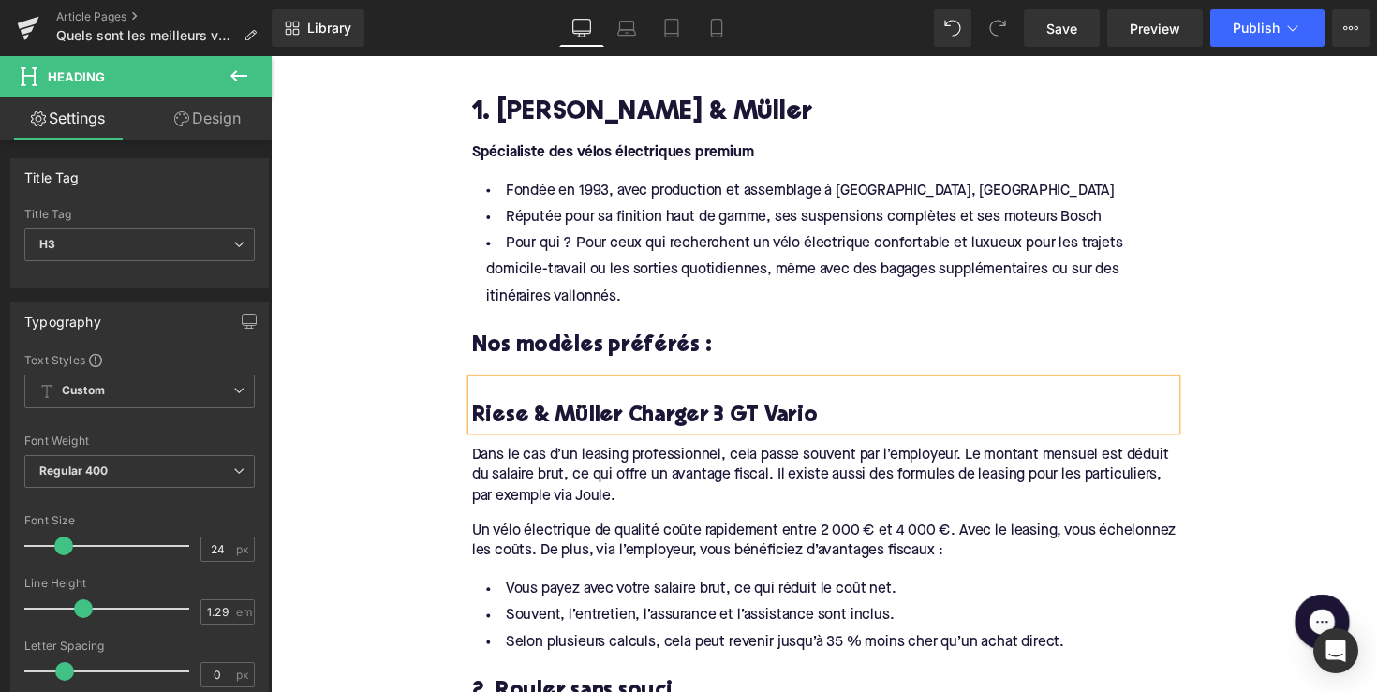
click at [521, 388] on div "Riese & Müller Charger 3 GT Vario" at bounding box center [837, 414] width 721 height 52
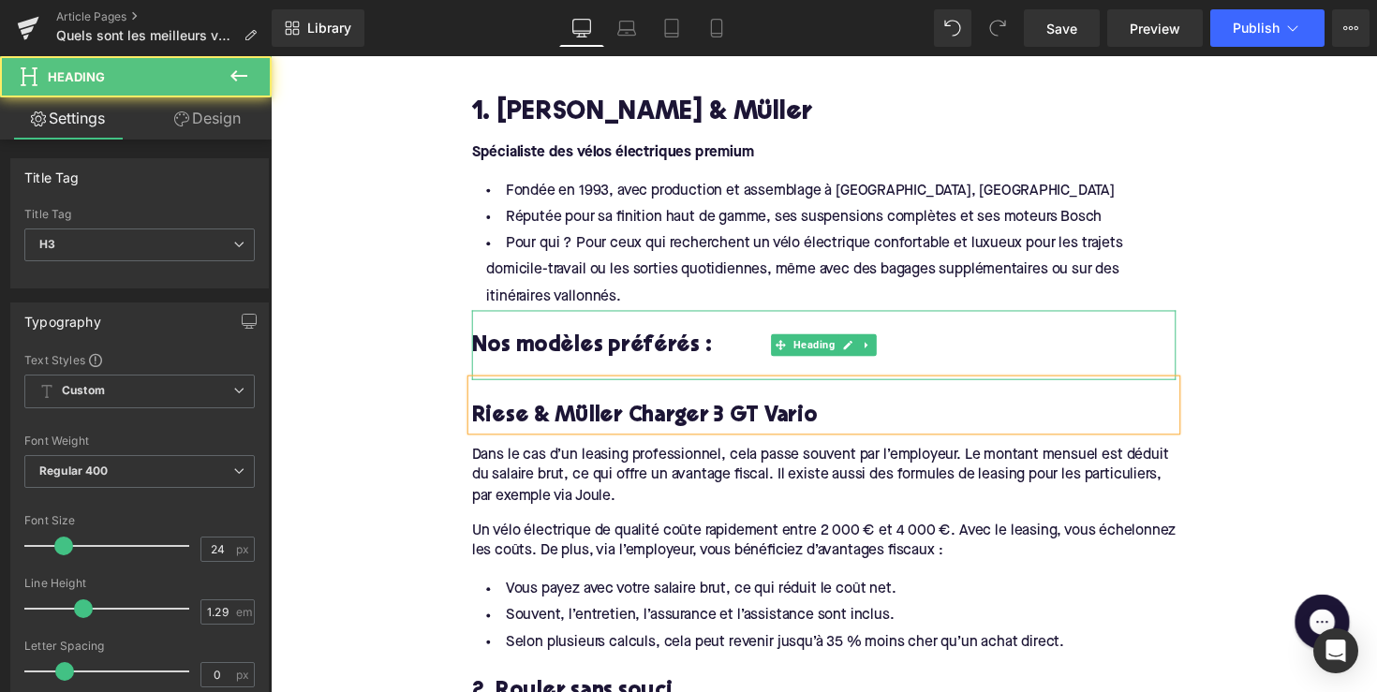
click at [552, 368] on div at bounding box center [837, 378] width 721 height 20
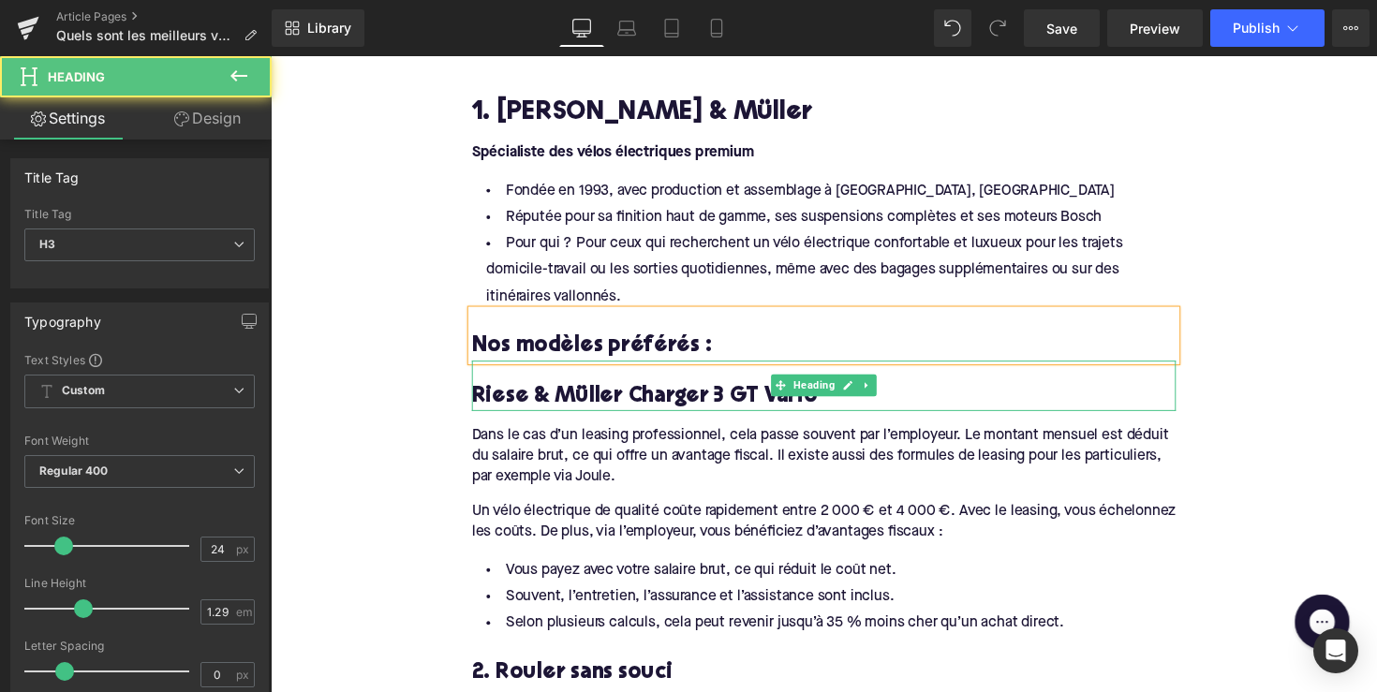
click at [615, 368] on div "Riese & Müller Charger 3 GT Vario" at bounding box center [837, 394] width 721 height 52
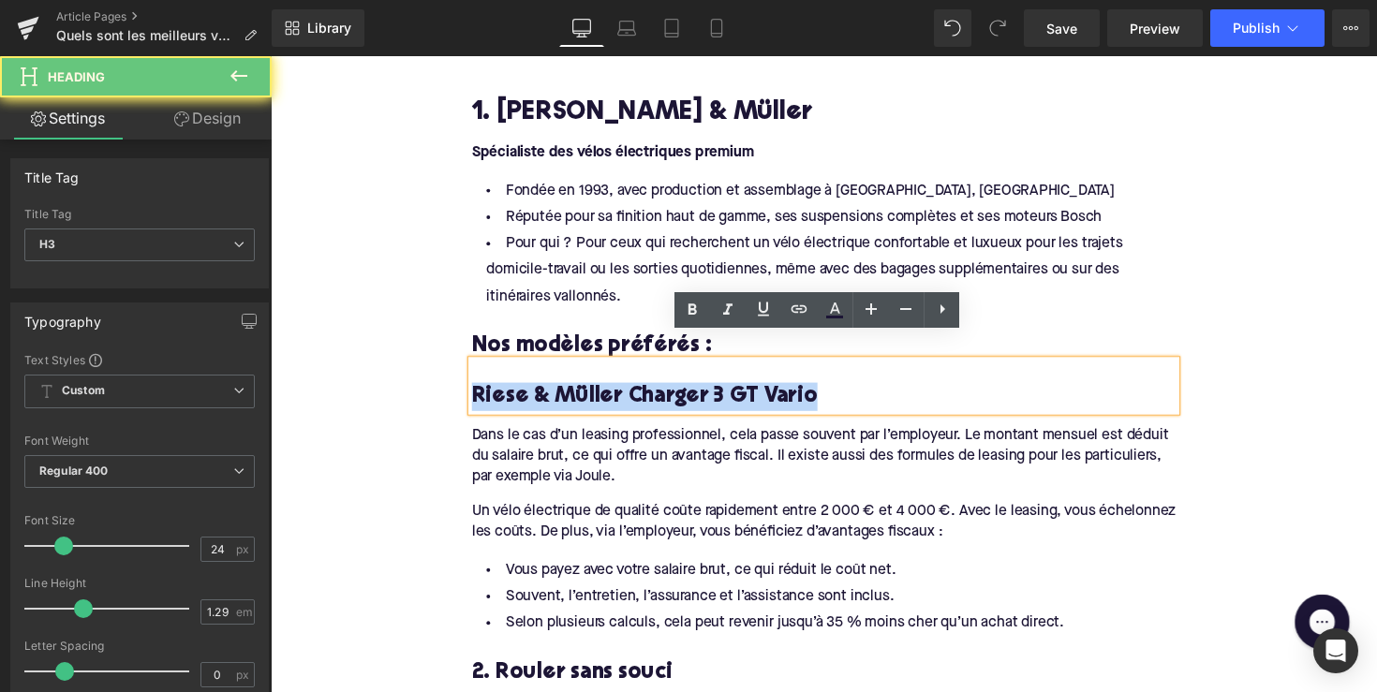
click at [615, 368] on div "Riese & Müller Charger 3 GT Vario" at bounding box center [837, 394] width 721 height 52
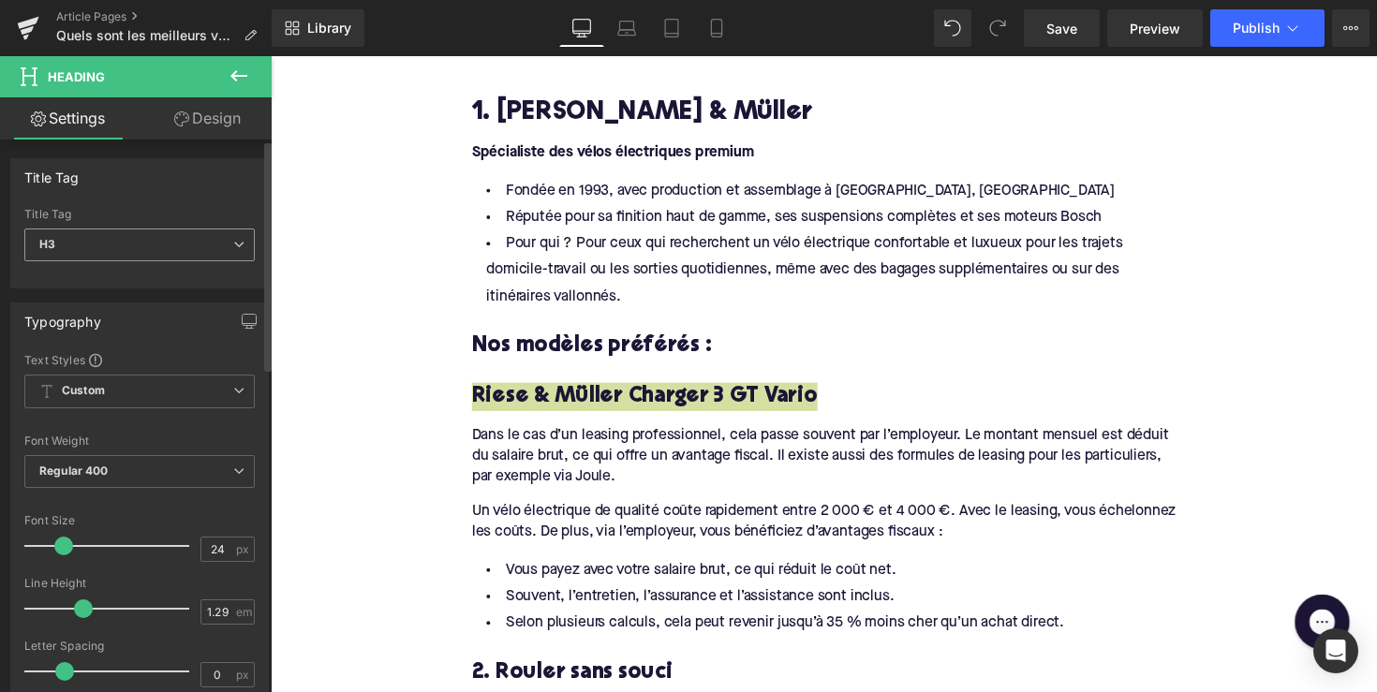
click at [167, 255] on span "H3" at bounding box center [139, 245] width 230 height 33
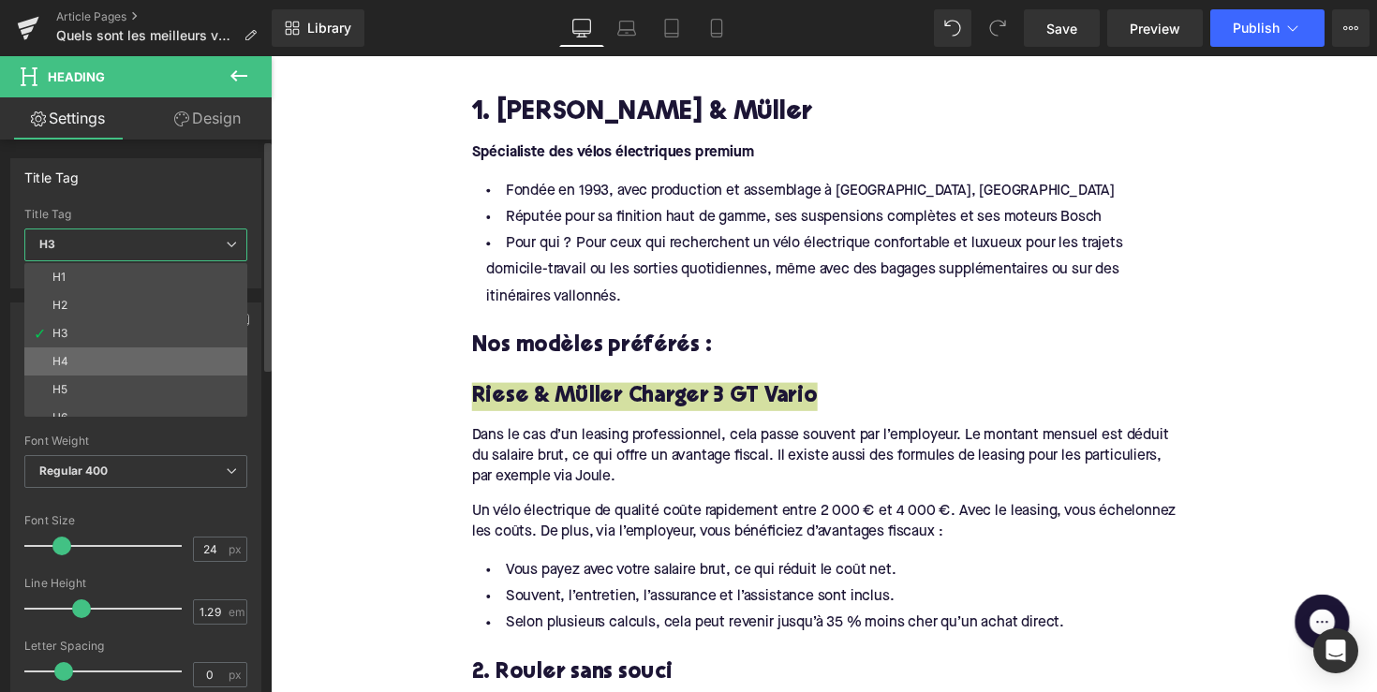
click at [142, 359] on li "H4" at bounding box center [139, 361] width 231 height 28
type input "22"
type input "1.32"
type input "100"
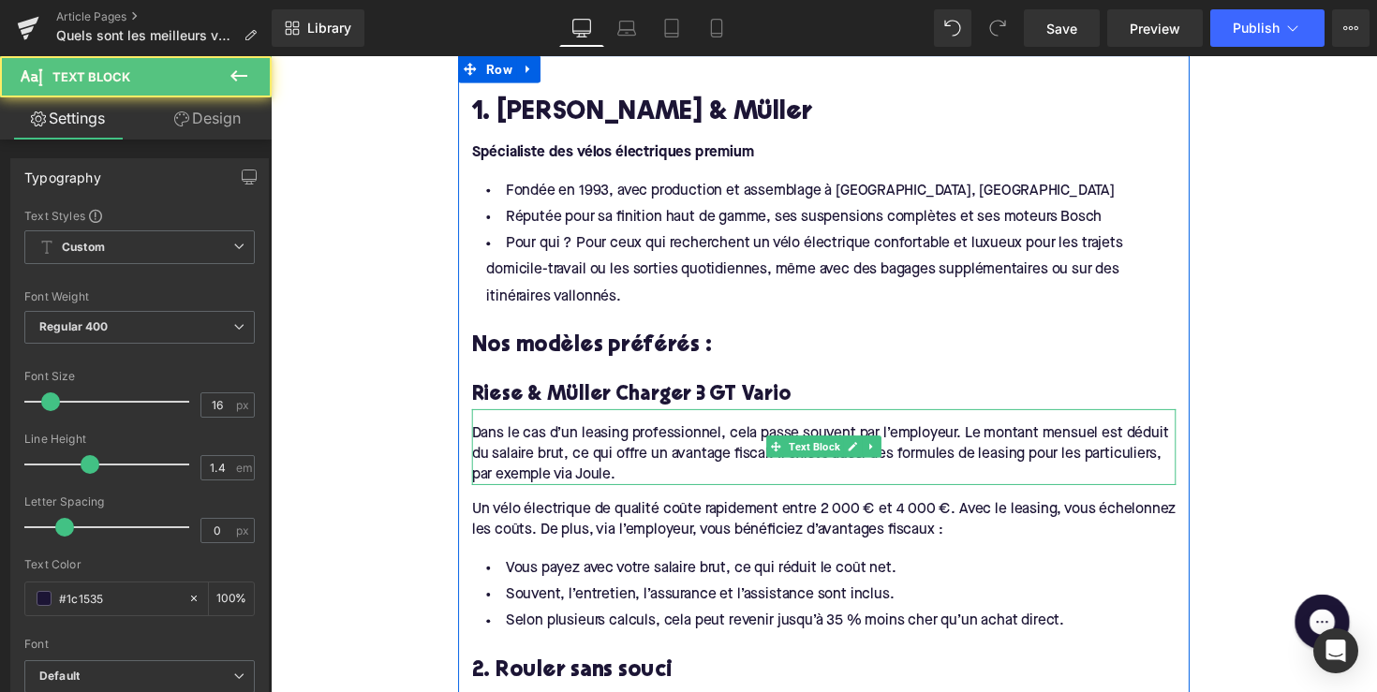
click at [606, 447] on div "Dans le cas d’un leasing professionnel, cela passe souvent par l’employeur. Le …" at bounding box center [837, 457] width 721 height 78
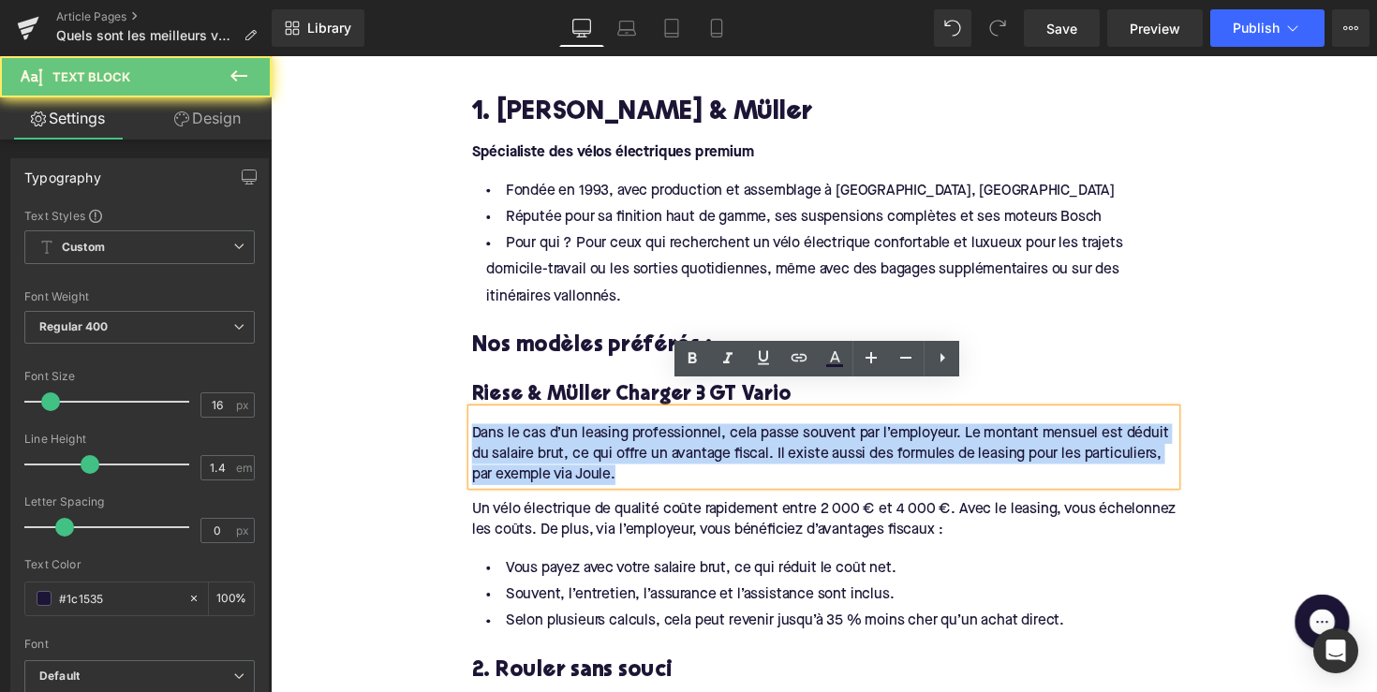
drag, startPoint x: 638, startPoint y: 462, endPoint x: 440, endPoint y: 402, distance: 206.5
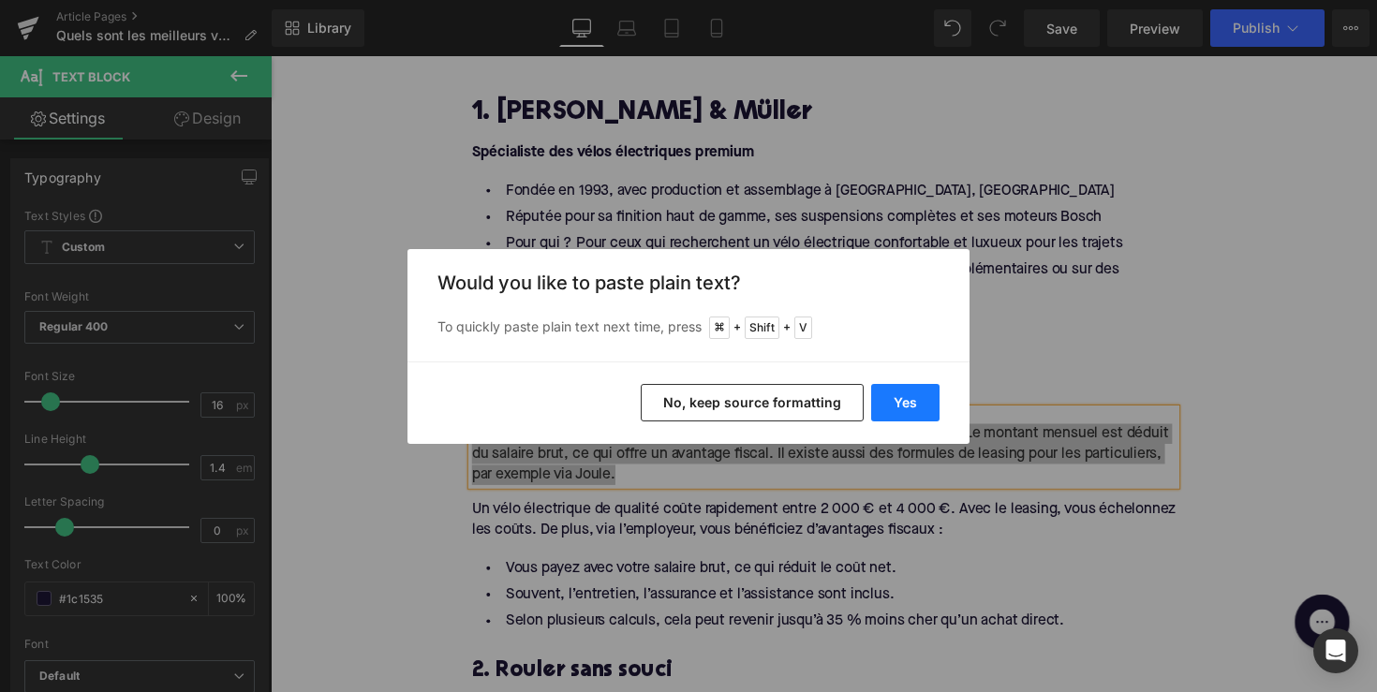
click at [909, 391] on button "Yes" at bounding box center [905, 402] width 68 height 37
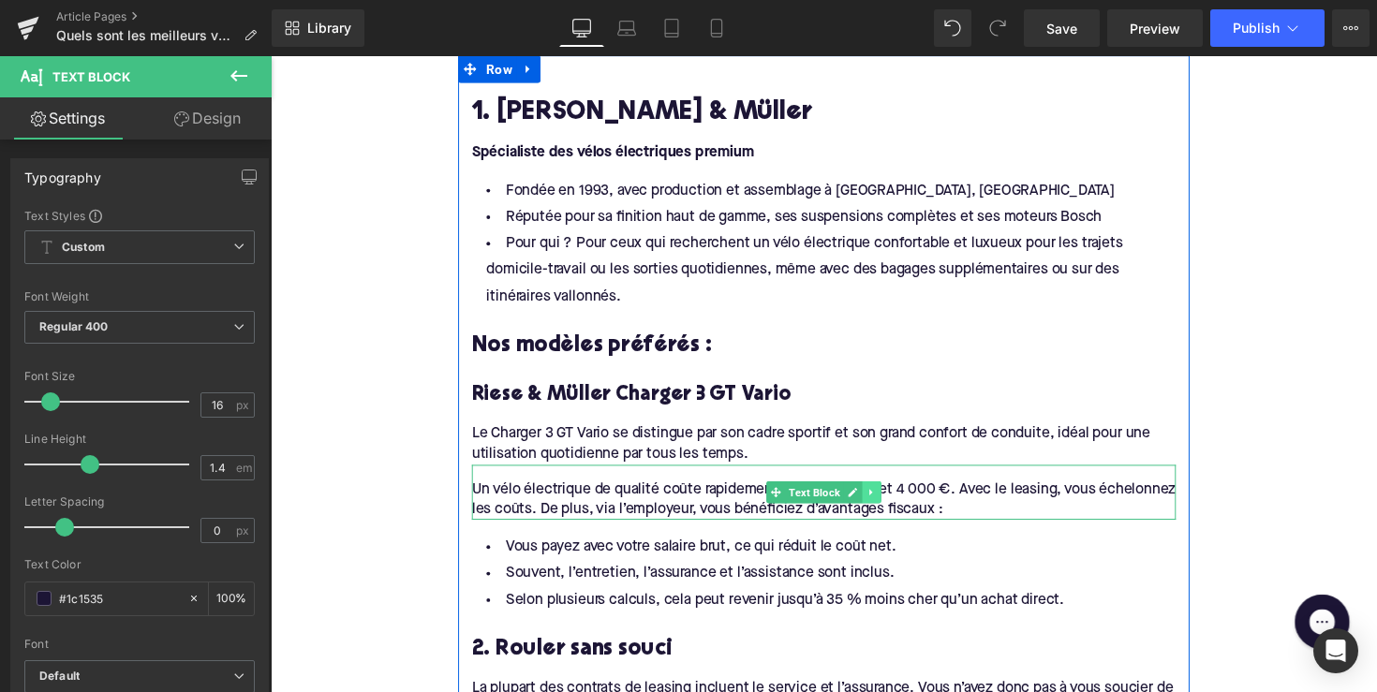
click at [881, 497] on icon at bounding box center [886, 502] width 10 height 11
click at [891, 497] on icon at bounding box center [896, 502] width 10 height 10
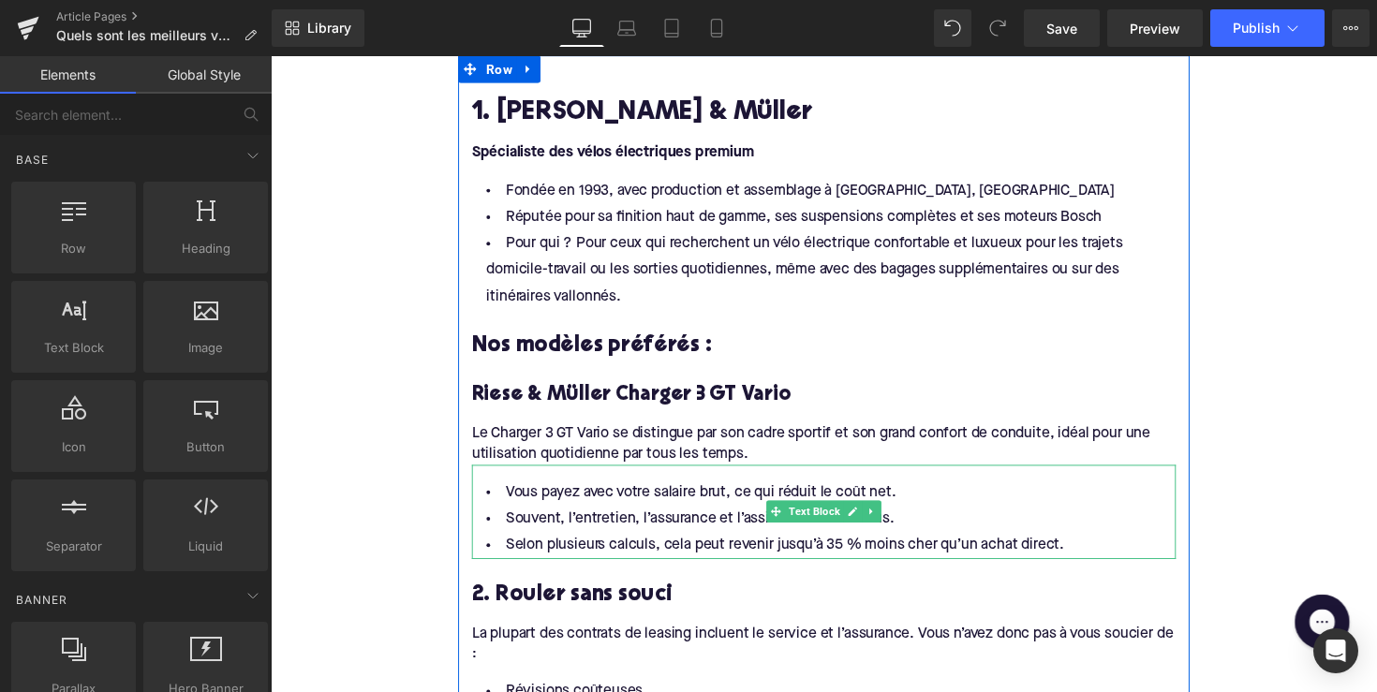
click at [763, 490] on li "Vous payez avec votre salaire brut, ce qui réduit le coût net." at bounding box center [837, 503] width 721 height 27
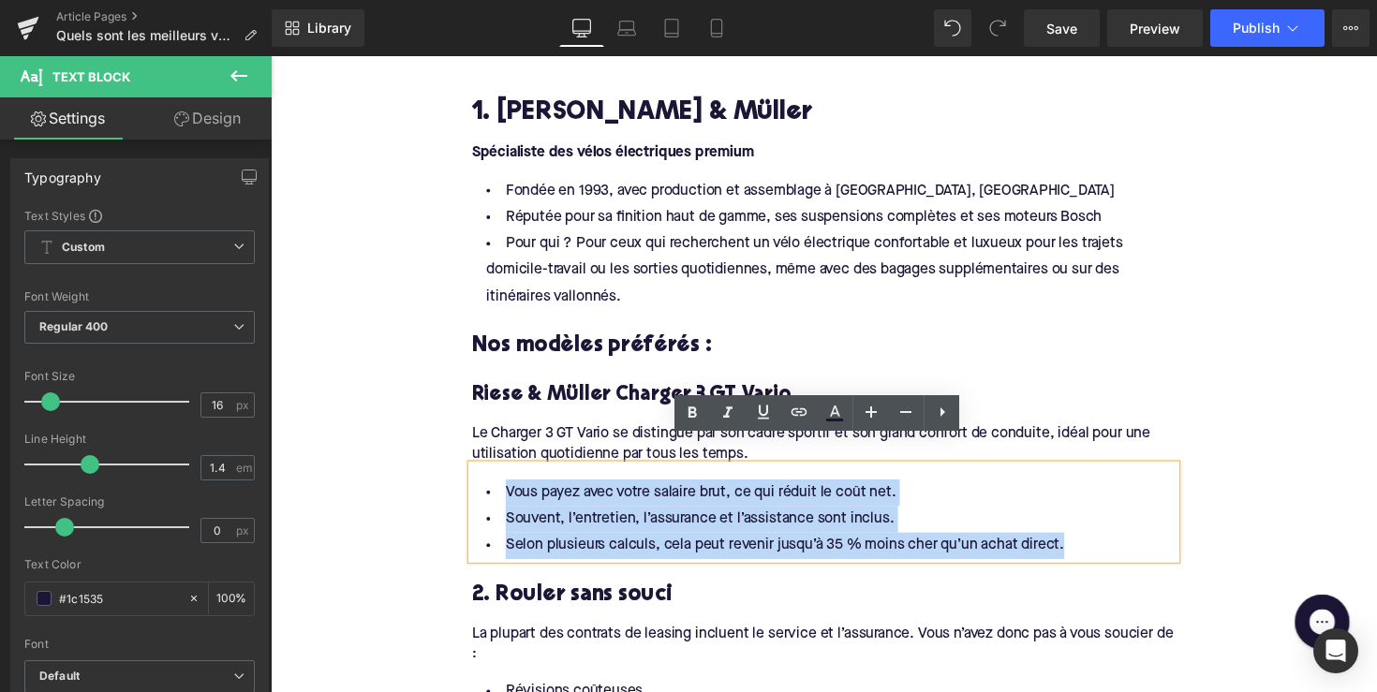
drag, startPoint x: 1091, startPoint y: 533, endPoint x: 498, endPoint y: 470, distance: 596.1
click at [498, 490] on ul "Vous payez avec votre salaire brut, ce qui réduit le coût net. Souvent, l’entre…" at bounding box center [837, 530] width 721 height 81
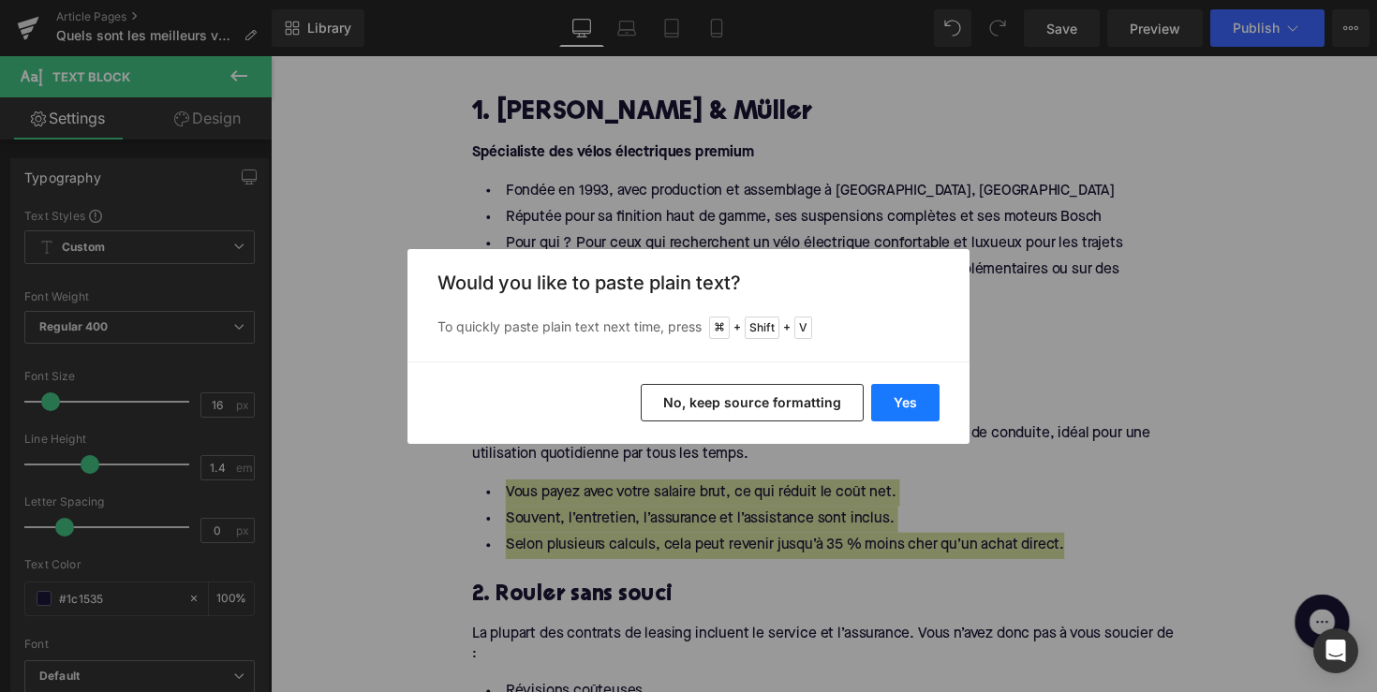
click at [916, 401] on button "Yes" at bounding box center [905, 402] width 68 height 37
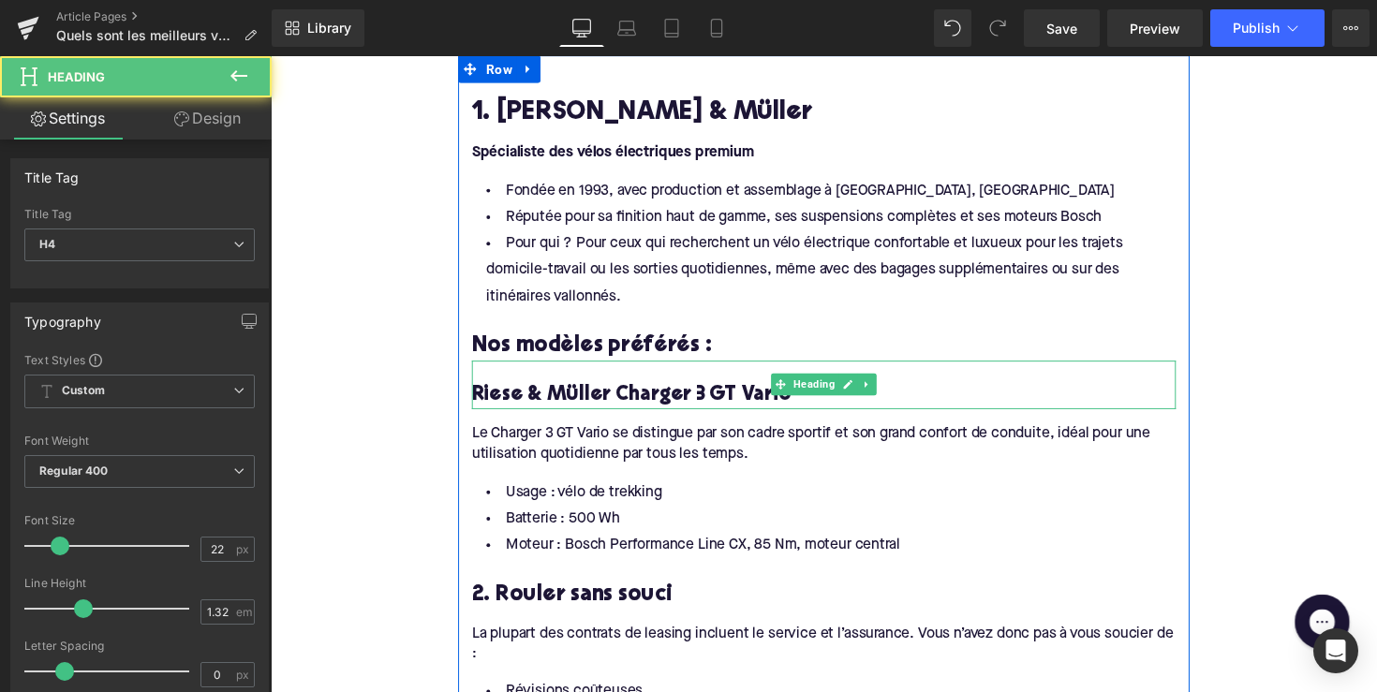
click at [709, 391] on h4 "Riese & Müller Charger 3 GT Vario" at bounding box center [837, 404] width 721 height 27
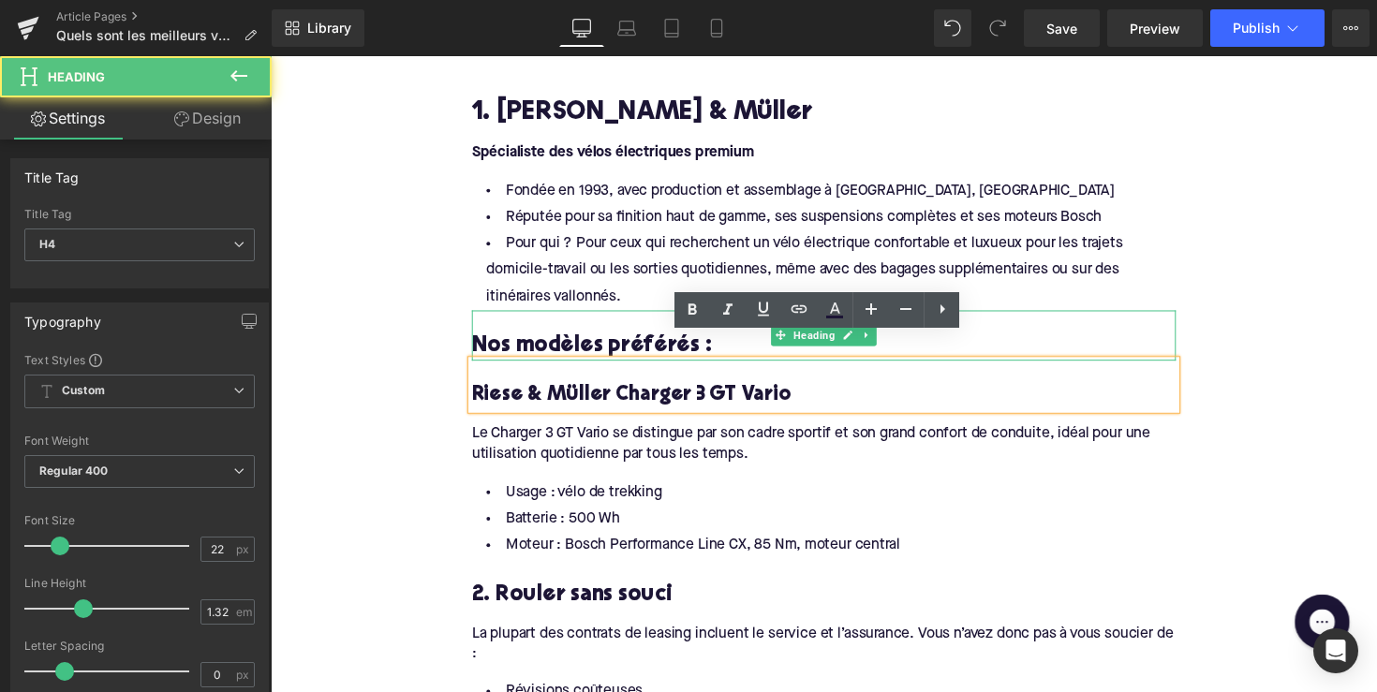
click at [600, 339] on h3 "Nos modèles préférés :" at bounding box center [837, 353] width 721 height 29
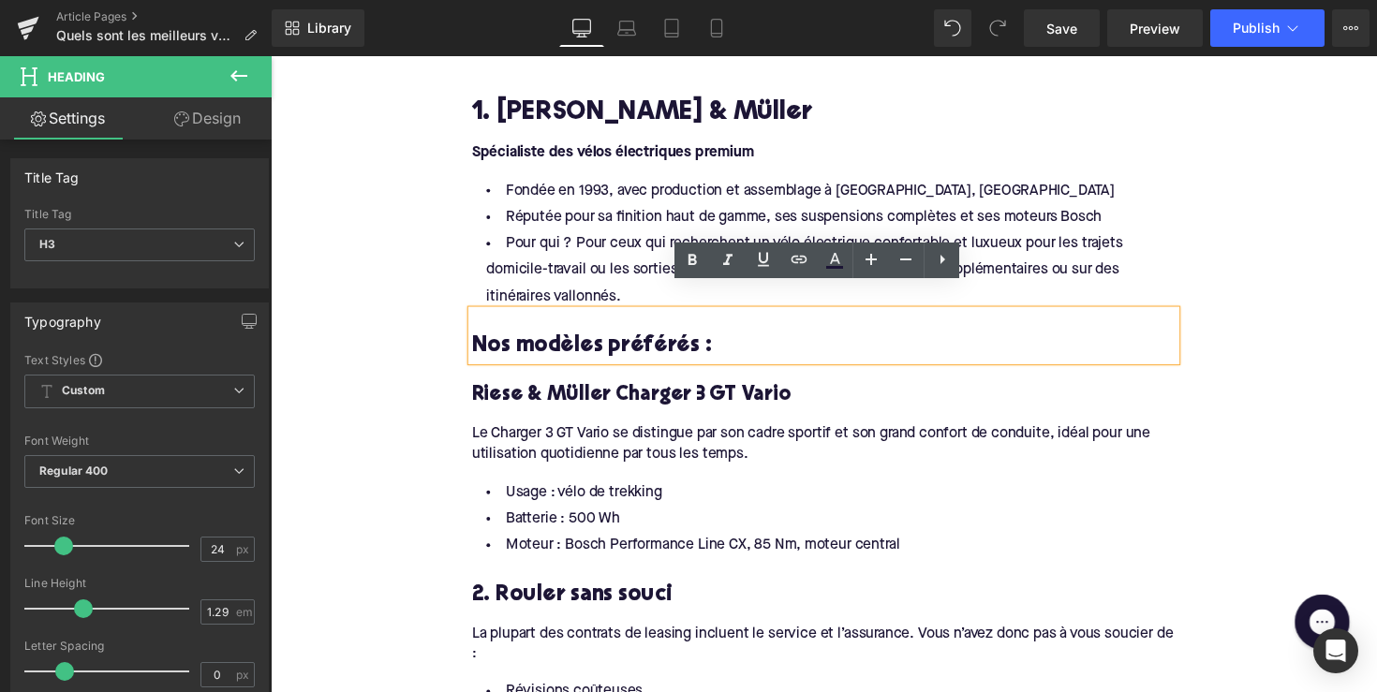
click at [574, 490] on li "Usage : vélo de trekking" at bounding box center [837, 503] width 721 height 27
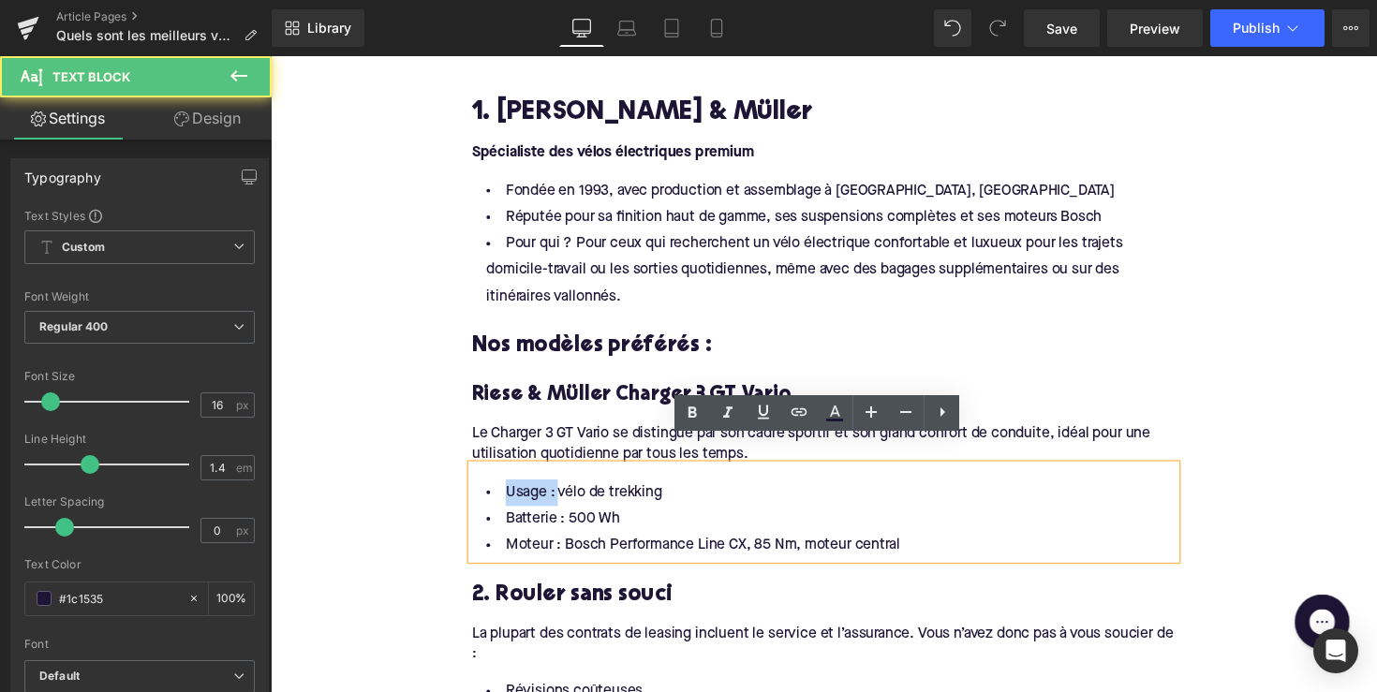
drag, startPoint x: 556, startPoint y: 479, endPoint x: 489, endPoint y: 478, distance: 67.4
click at [489, 490] on li "Usage : vélo de trekking" at bounding box center [837, 503] width 721 height 27
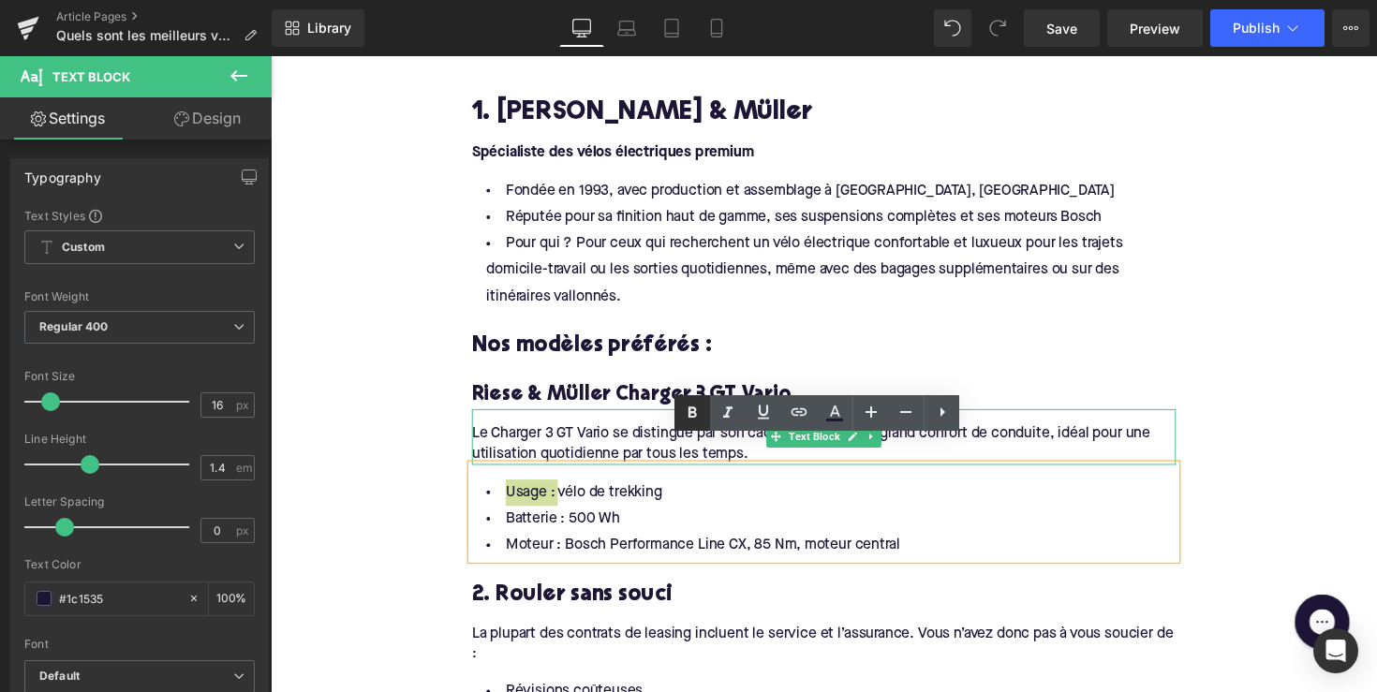
click at [686, 427] on link at bounding box center [692, 413] width 36 height 36
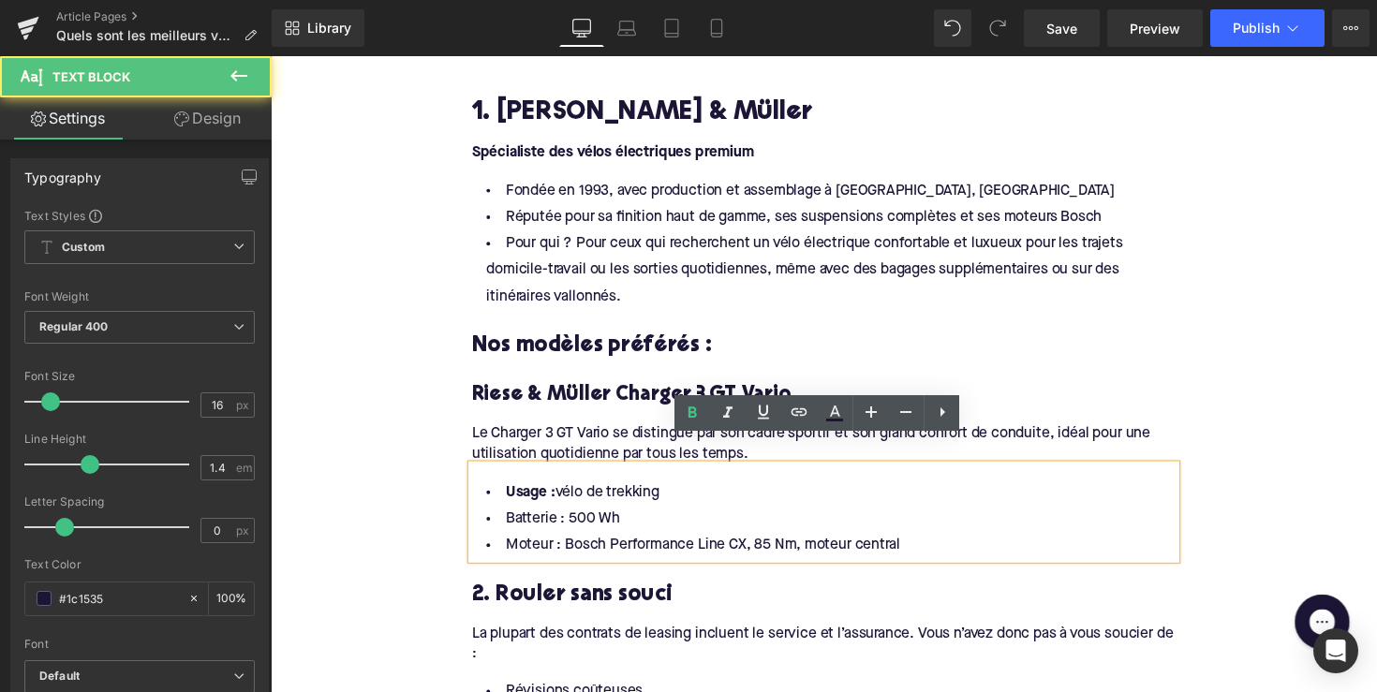
click at [547, 517] on li "Batterie : 500 Wh" at bounding box center [837, 530] width 721 height 27
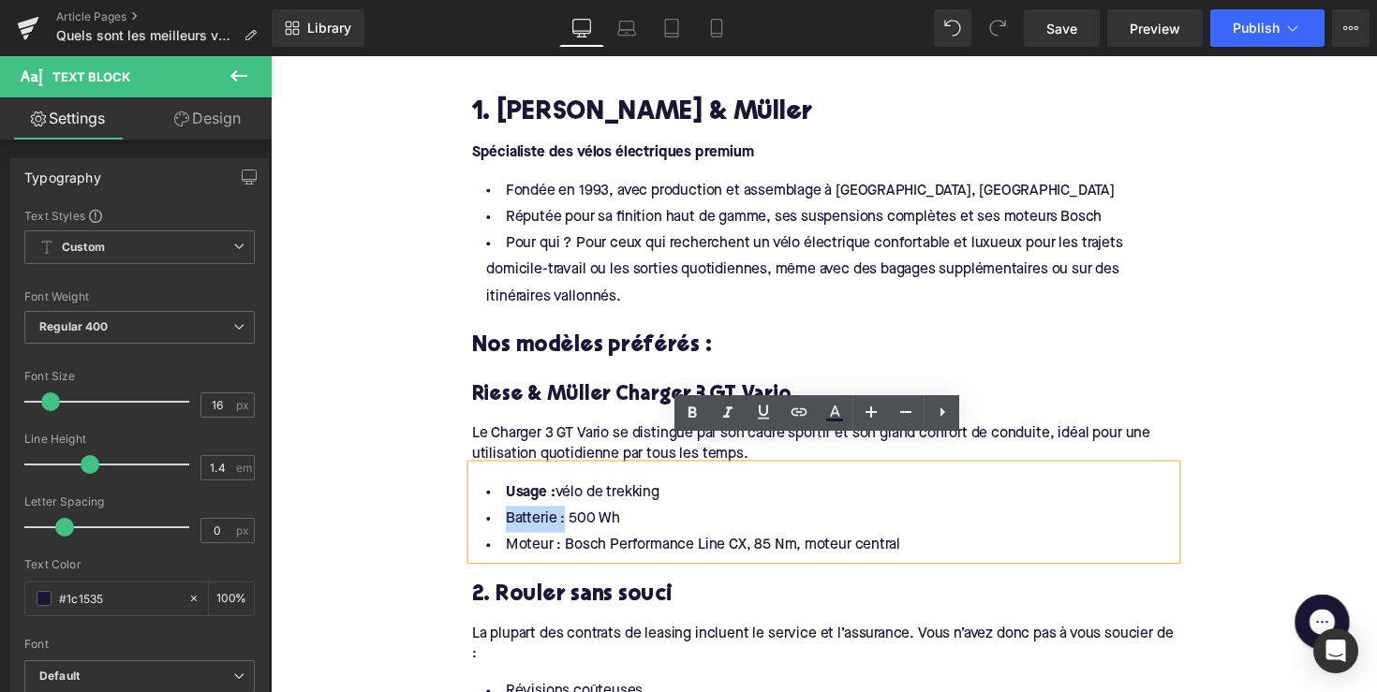
drag, startPoint x: 563, startPoint y: 508, endPoint x: 477, endPoint y: 508, distance: 86.2
click at [477, 517] on li "Batterie : 500 Wh" at bounding box center [837, 530] width 721 height 27
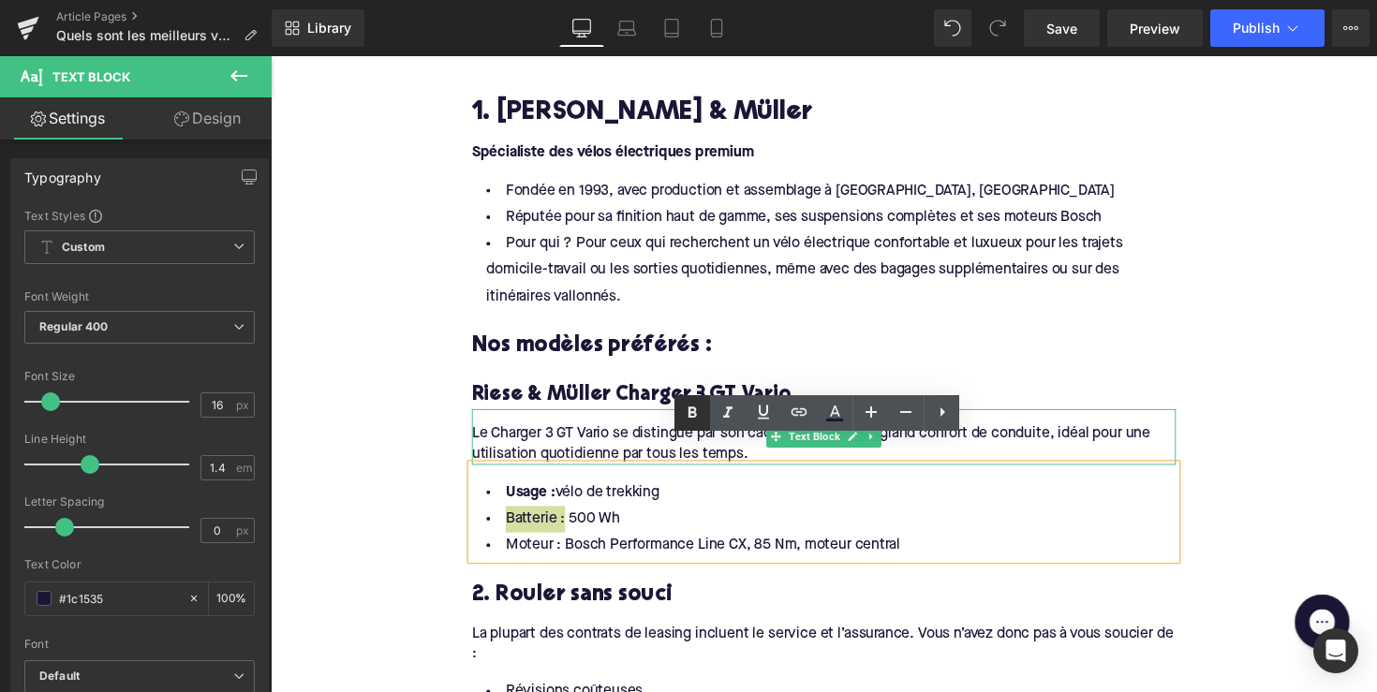
click at [686, 412] on icon at bounding box center [692, 413] width 22 height 22
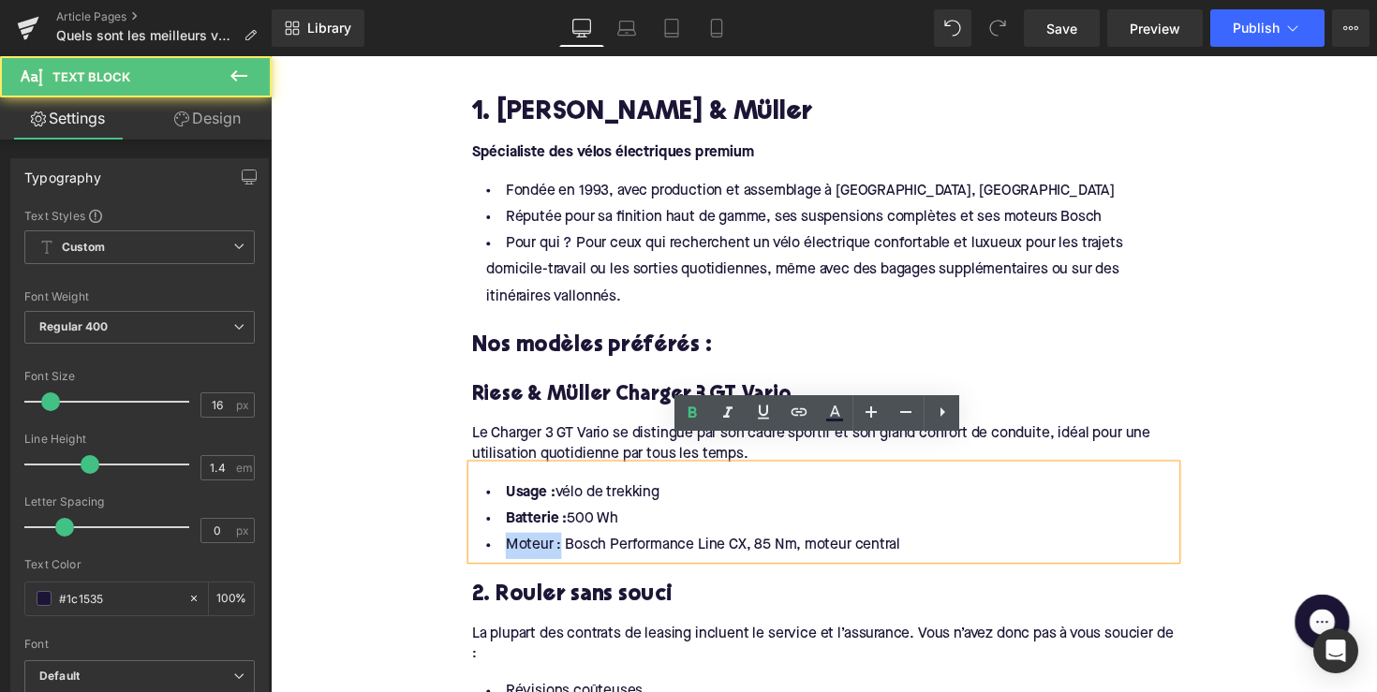
drag, startPoint x: 561, startPoint y: 535, endPoint x: 480, endPoint y: 535, distance: 80.5
click at [480, 544] on li "Moteur : Bosch Performance Line CX, 85 Nm, moteur central" at bounding box center [837, 557] width 721 height 27
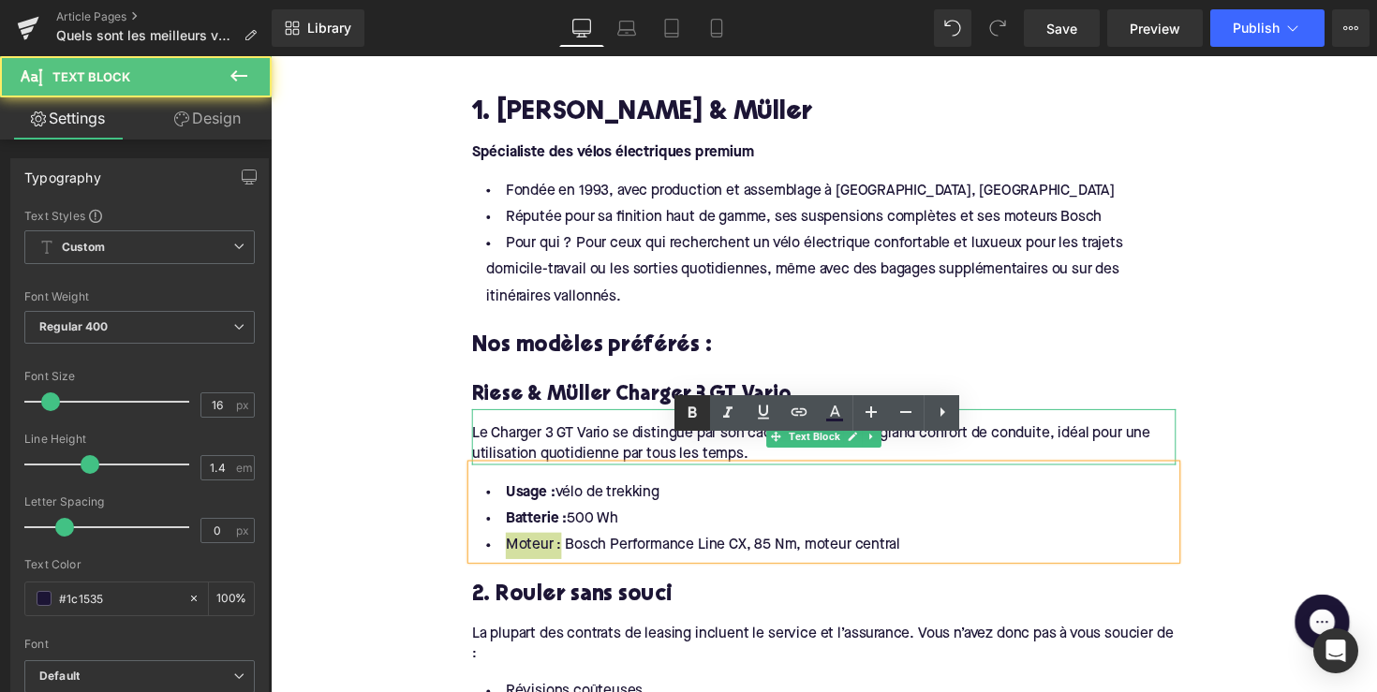
click at [697, 415] on icon at bounding box center [692, 412] width 8 height 11
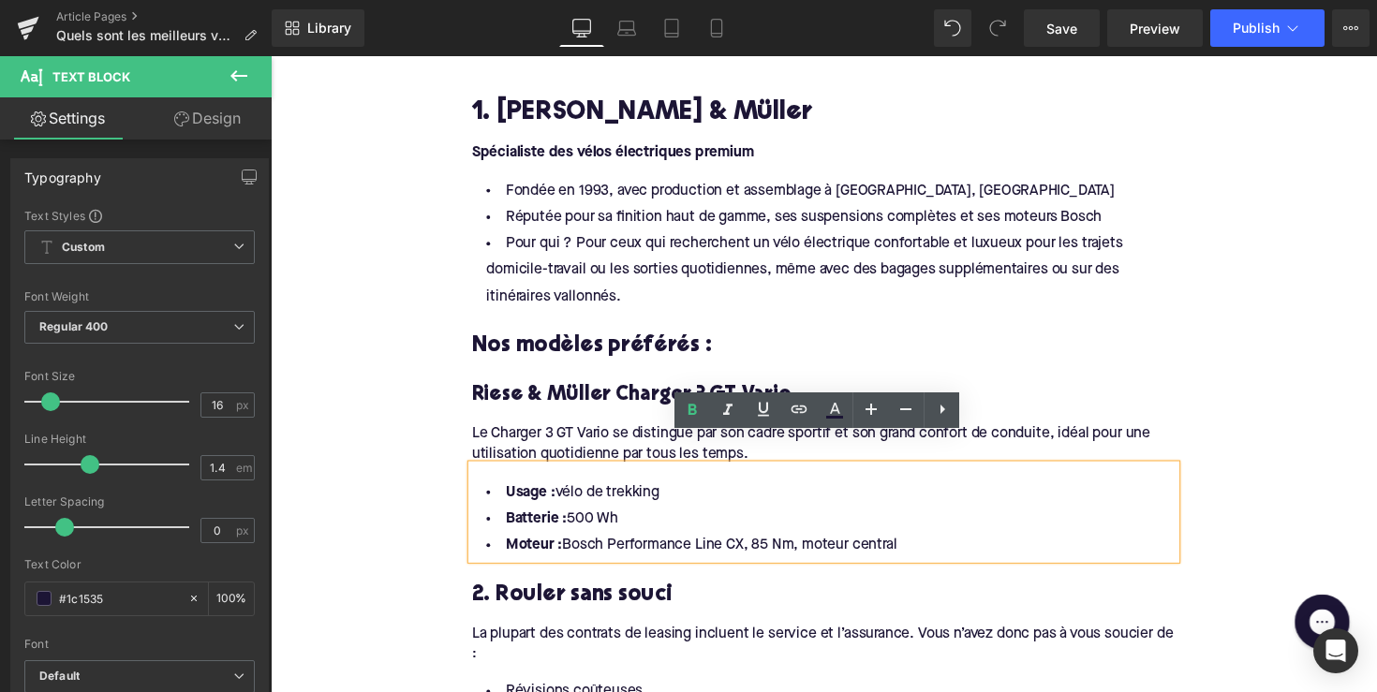
scroll to position [1232, 0]
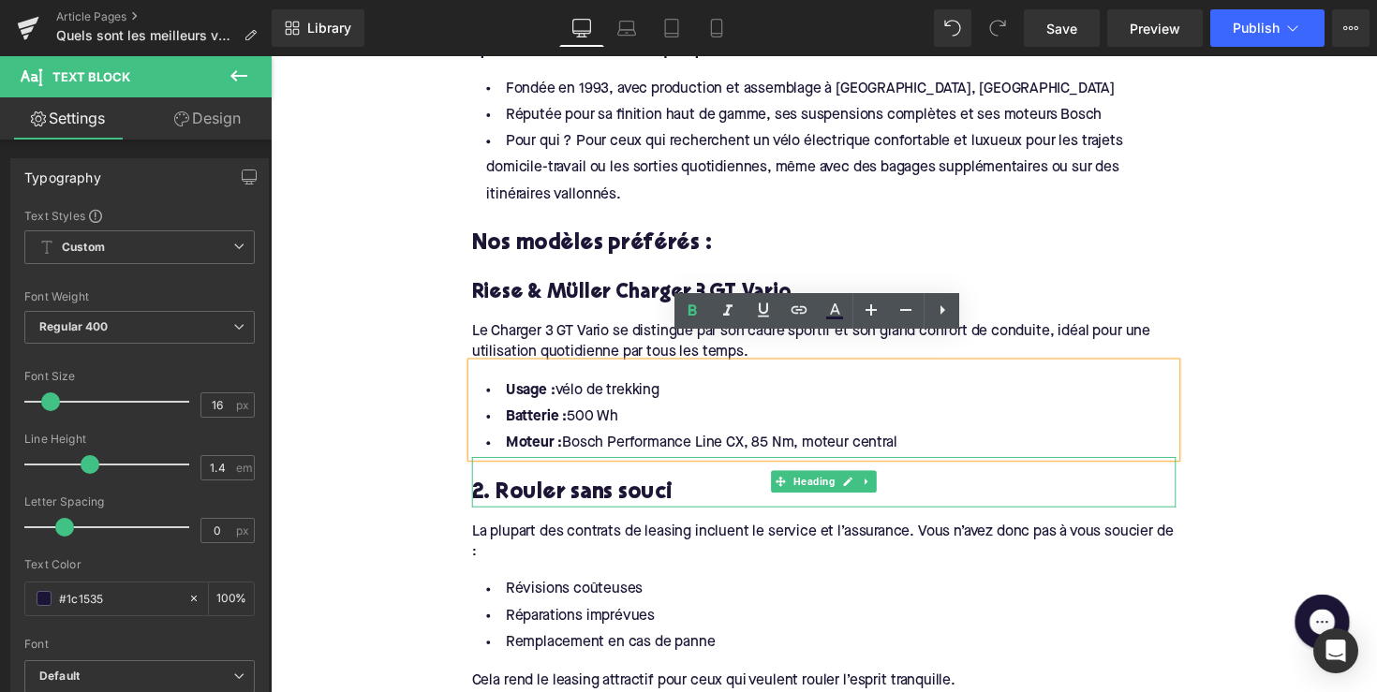
click at [550, 489] on h3 "2. Rouler sans souci" at bounding box center [837, 503] width 721 height 29
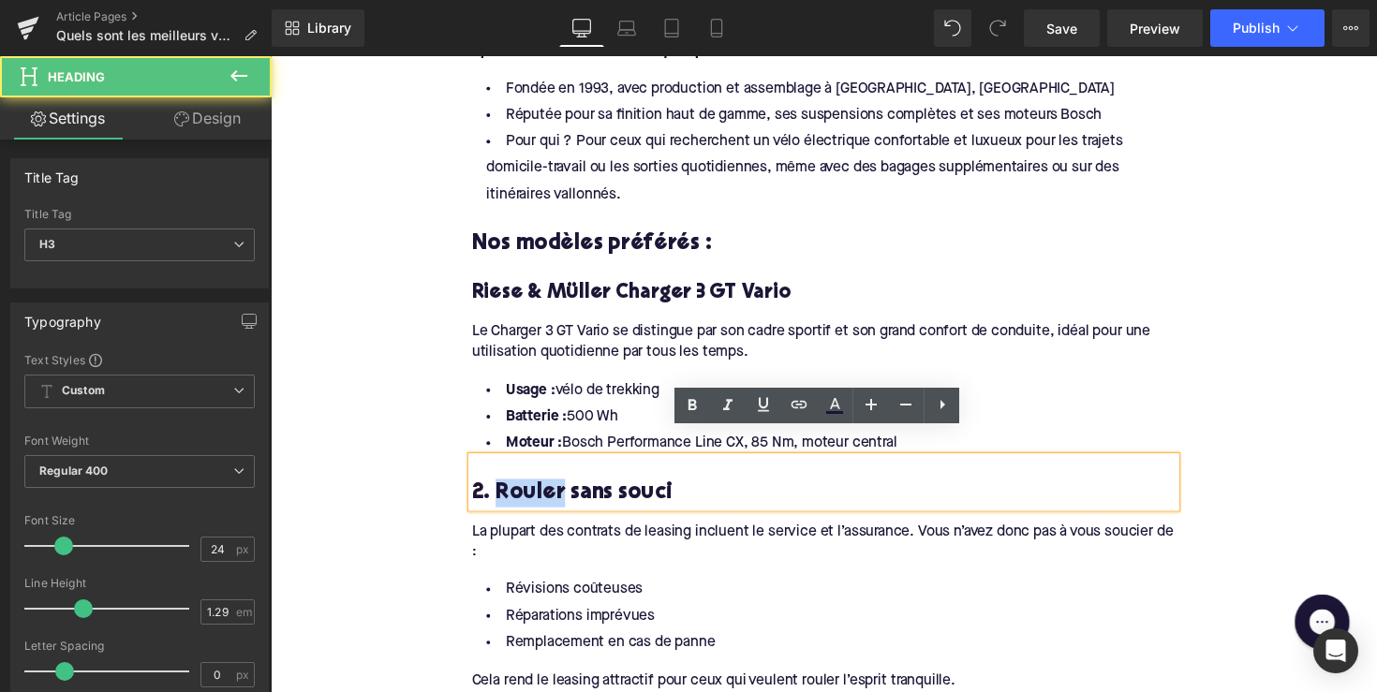
click at [550, 489] on h3 "2. Rouler sans souci" at bounding box center [837, 503] width 721 height 29
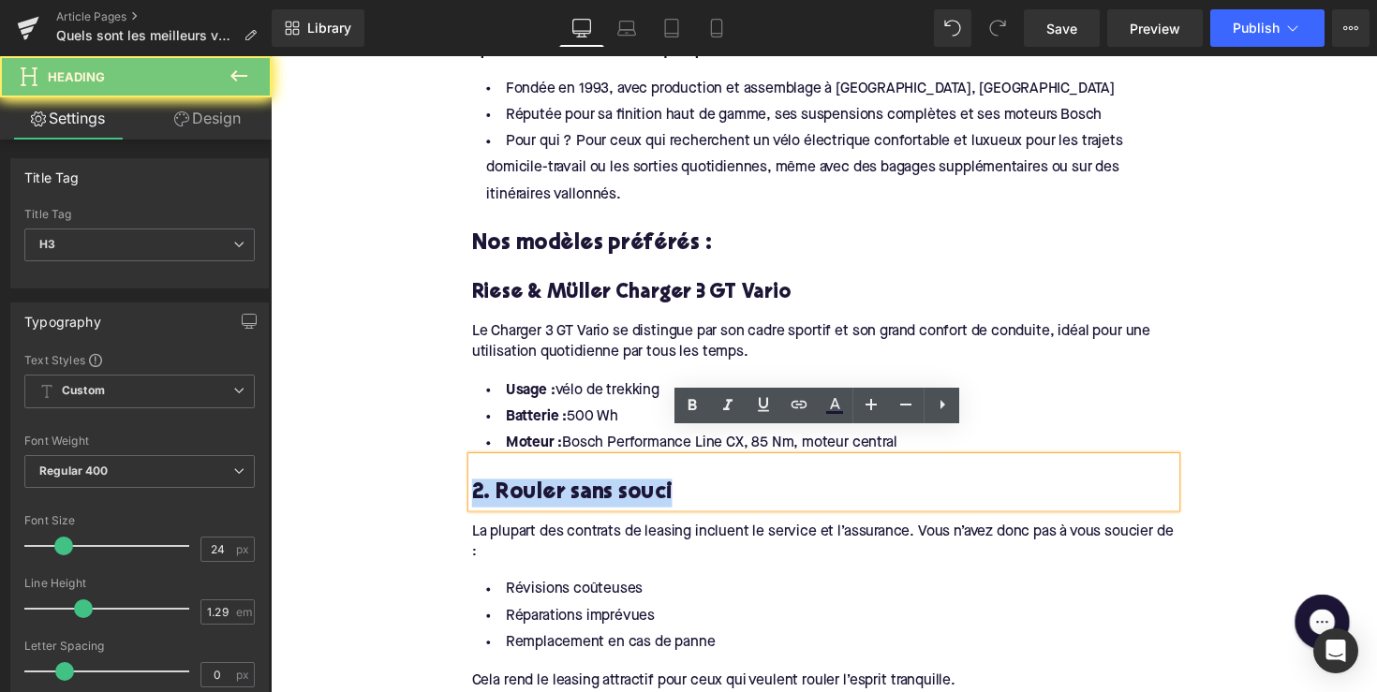
paste div
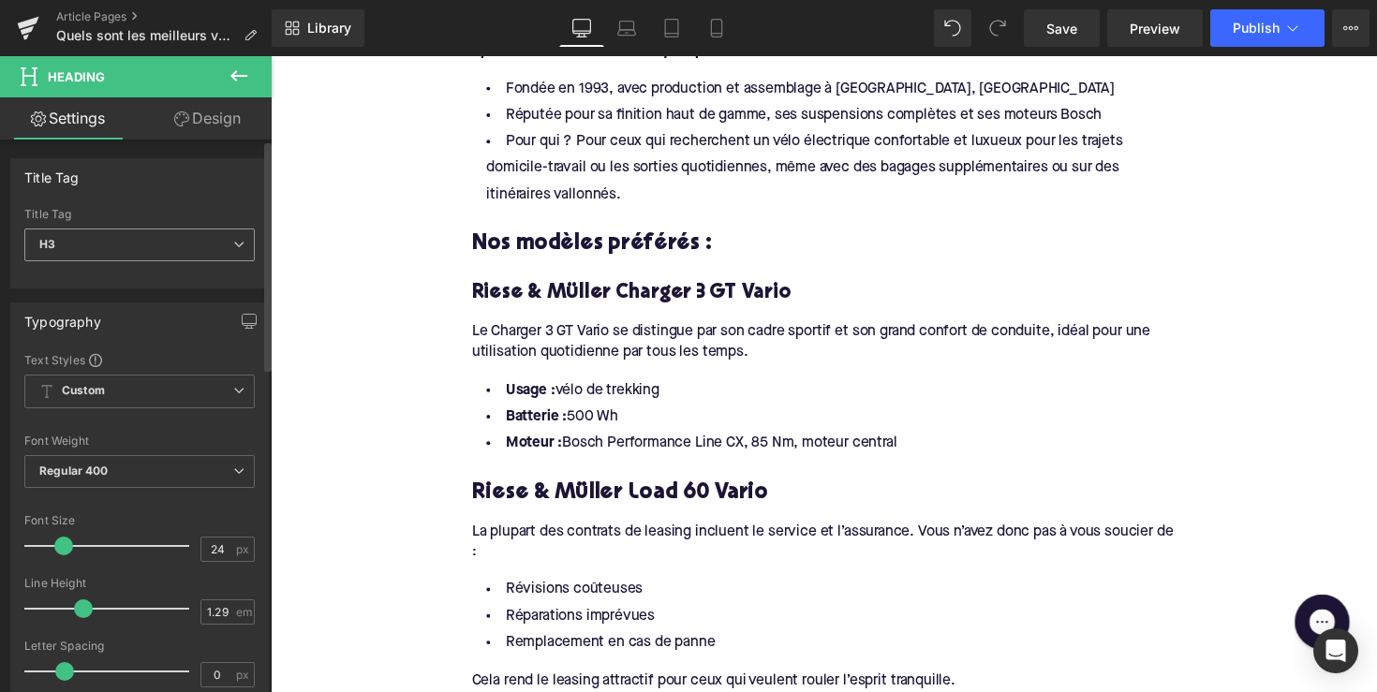
click at [184, 240] on span "H3" at bounding box center [139, 245] width 230 height 33
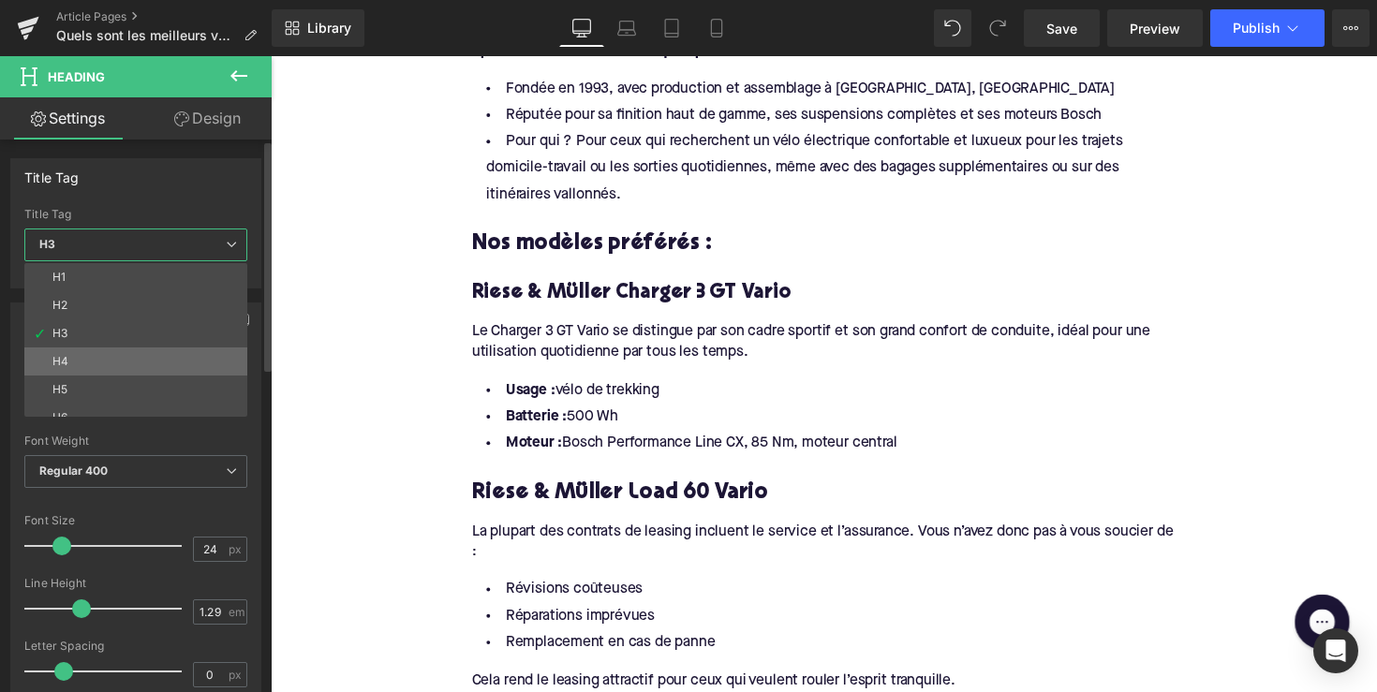
click at [152, 370] on li "H4" at bounding box center [139, 361] width 231 height 28
type input "22"
type input "1.32"
type input "100"
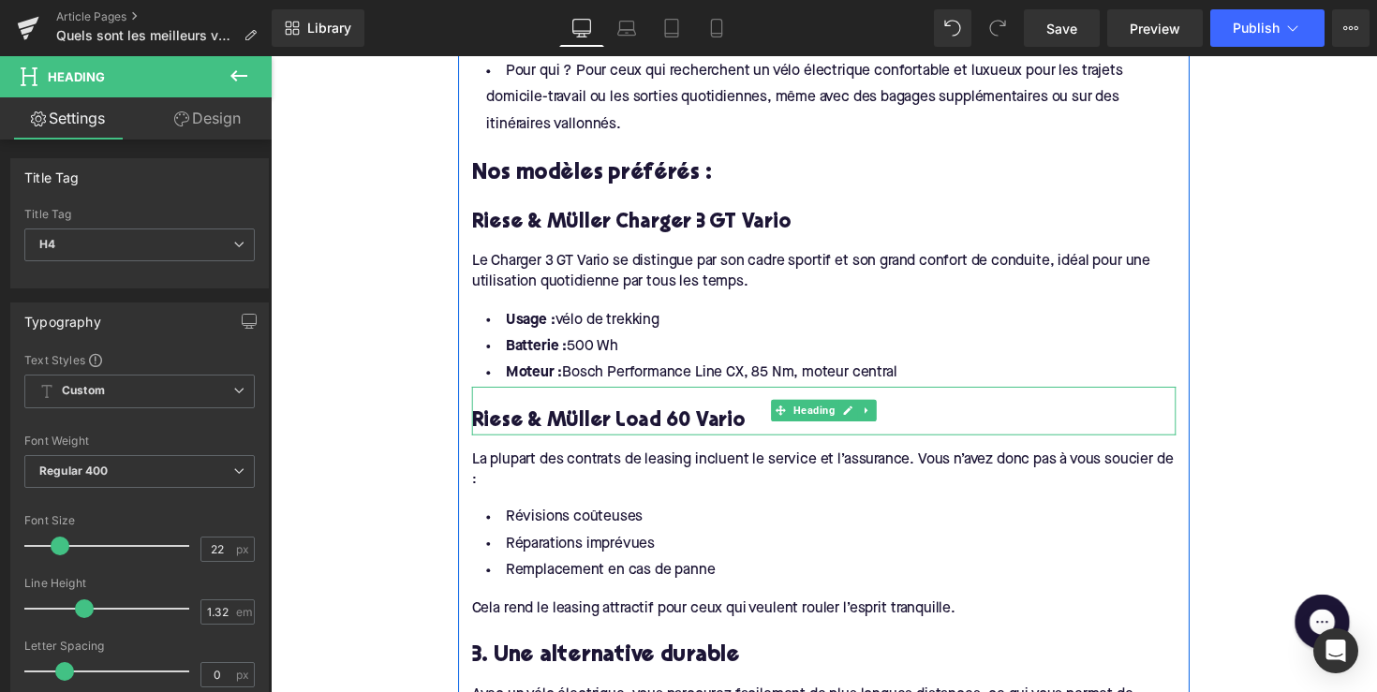
scroll to position [1308, 0]
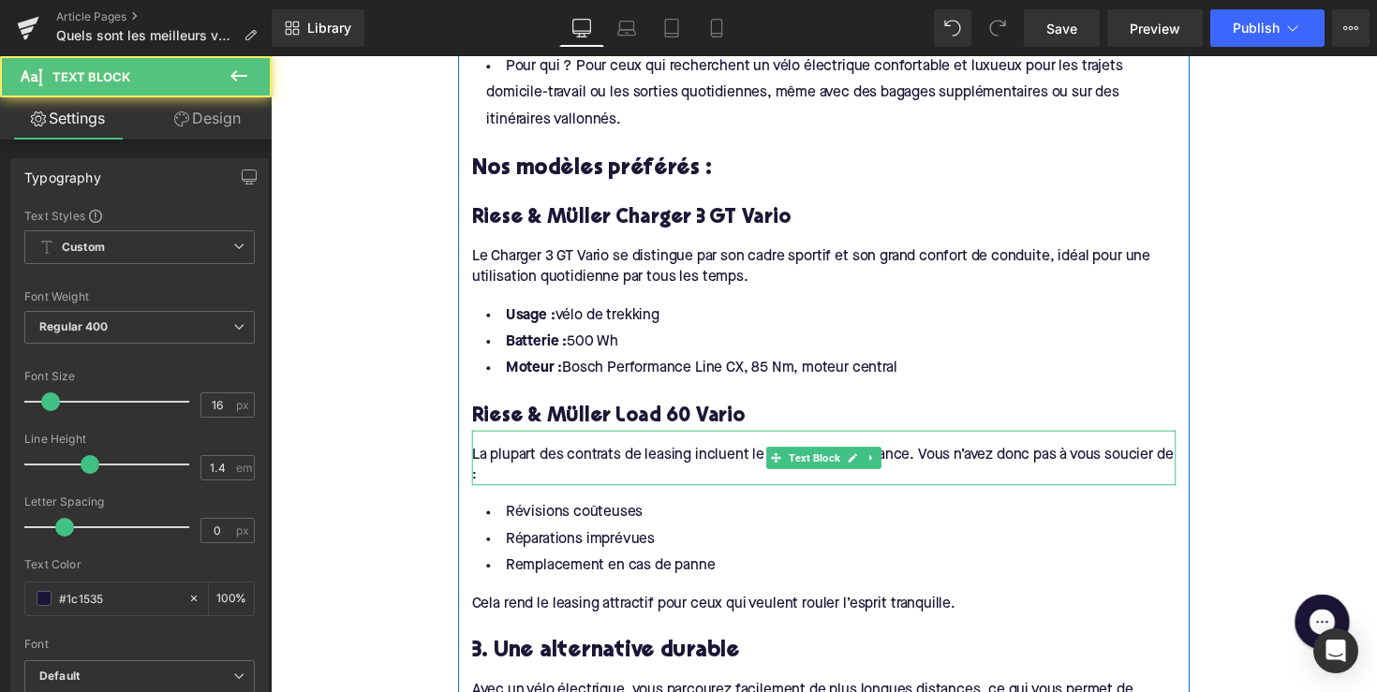
click at [585, 441] on div "La plupart des contrats de leasing incluent le service et l’assurance. Vous n’a…" at bounding box center [837, 468] width 721 height 57
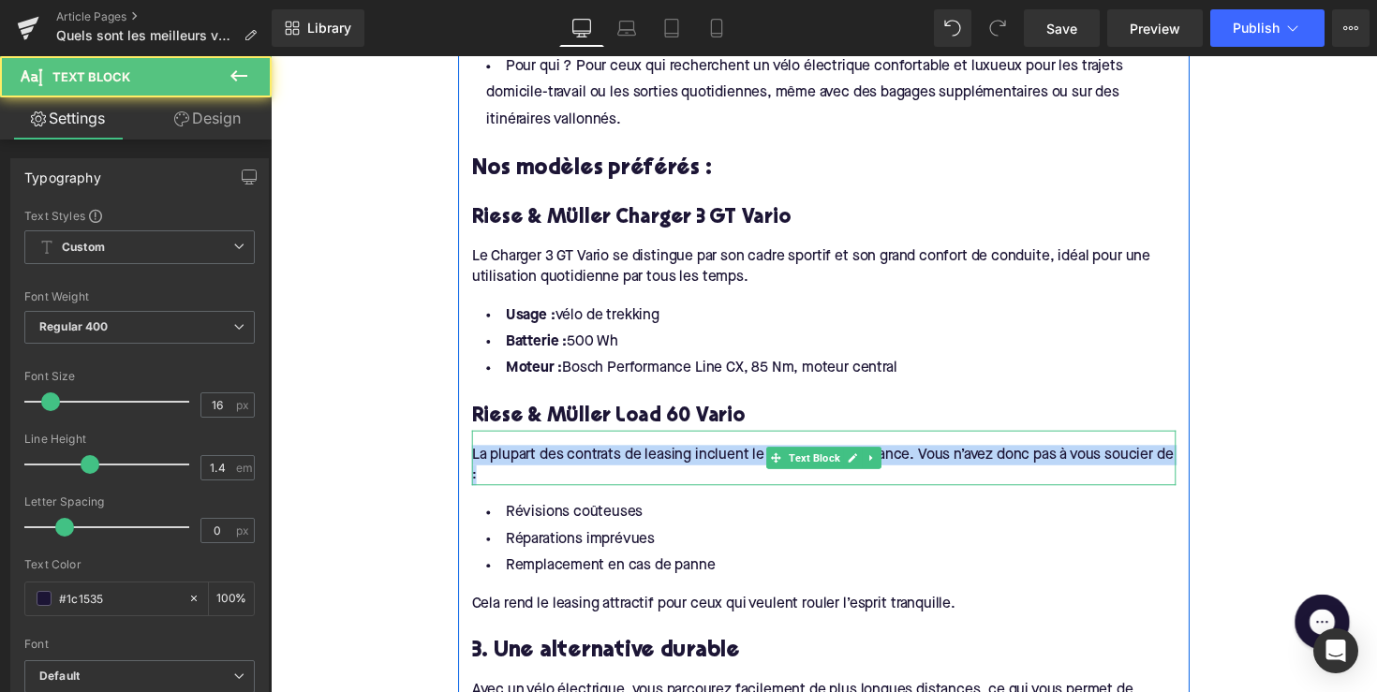
click at [585, 441] on div "La plupart des contrats de leasing incluent le service et l’assurance. Vous n’a…" at bounding box center [837, 468] width 721 height 57
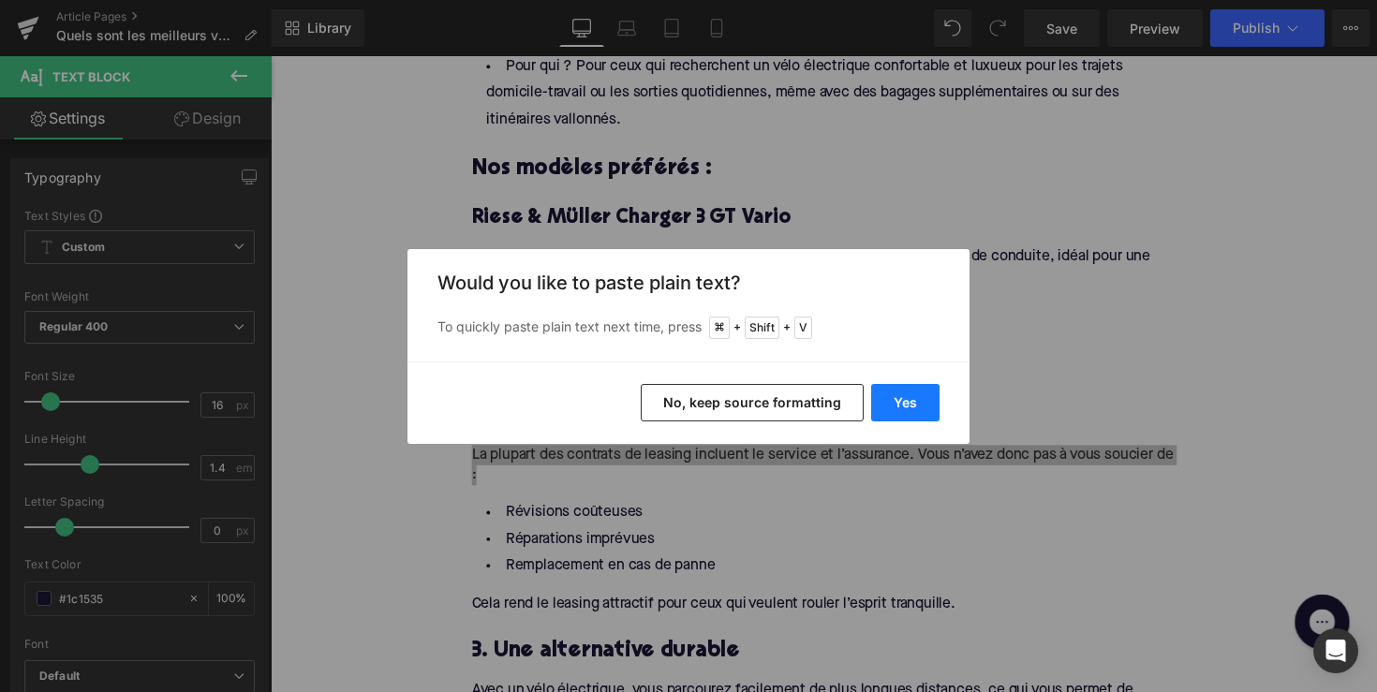
click at [877, 391] on button "Yes" at bounding box center [905, 402] width 68 height 37
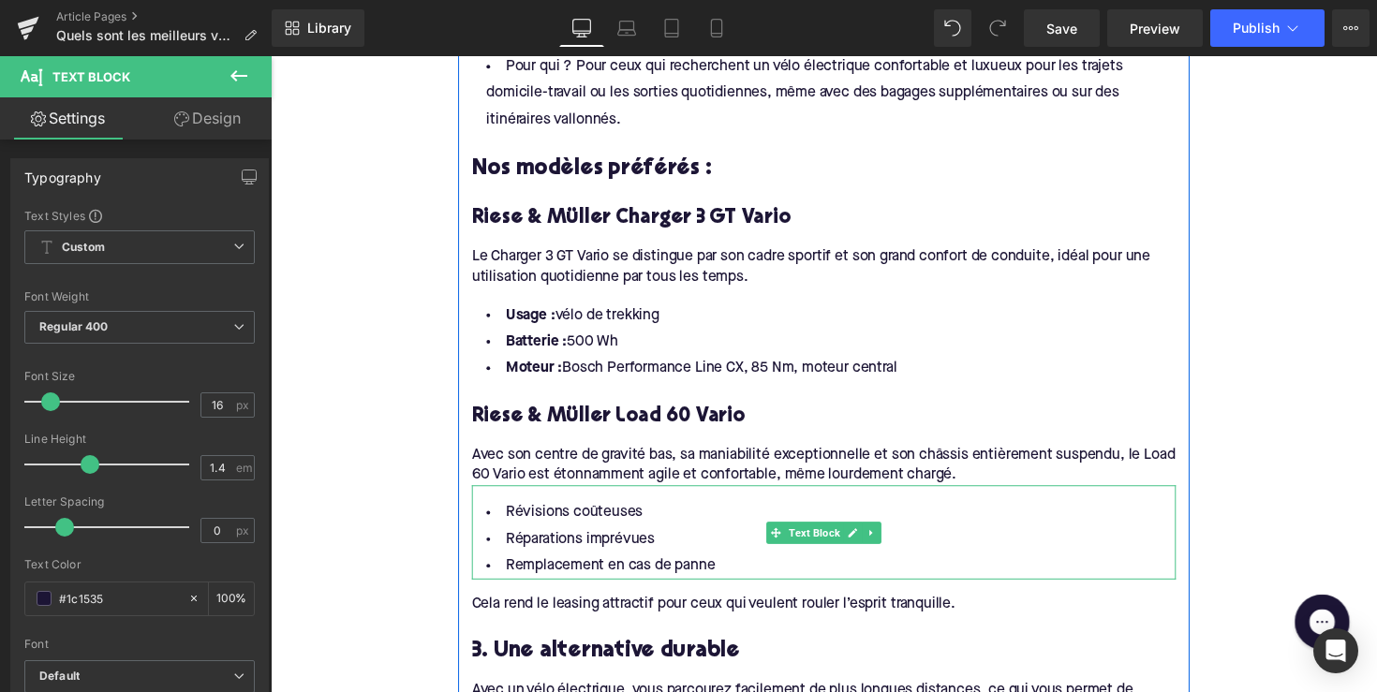
click at [598, 566] on li "Remplacement en cas de panne" at bounding box center [837, 579] width 721 height 27
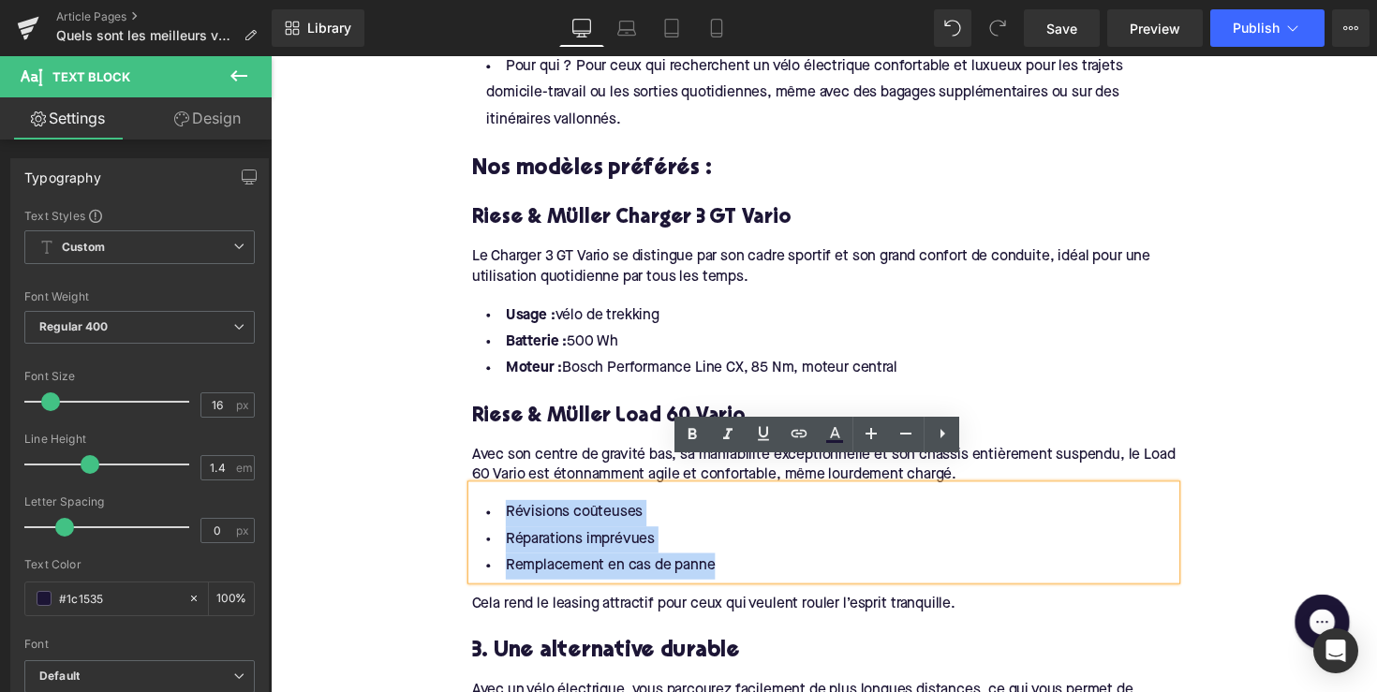
drag, startPoint x: 757, startPoint y: 557, endPoint x: 464, endPoint y: 495, distance: 299.6
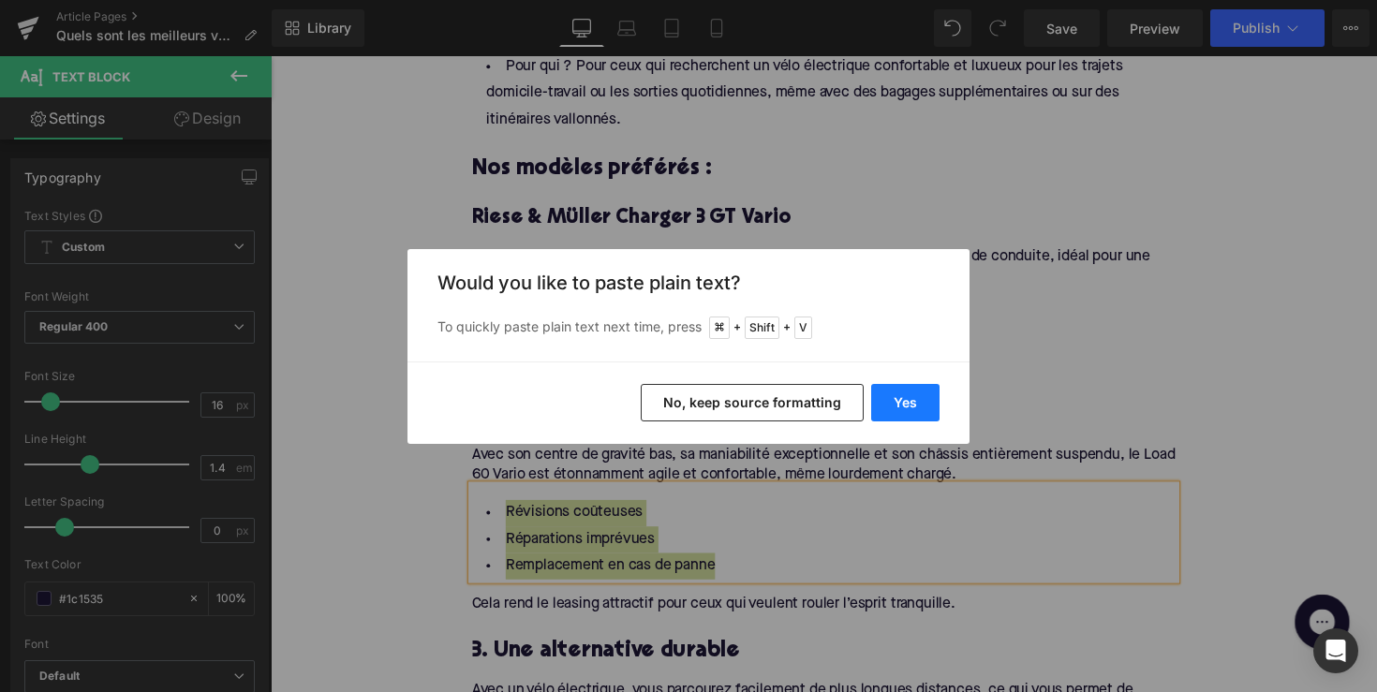
click at [906, 403] on button "Yes" at bounding box center [905, 402] width 68 height 37
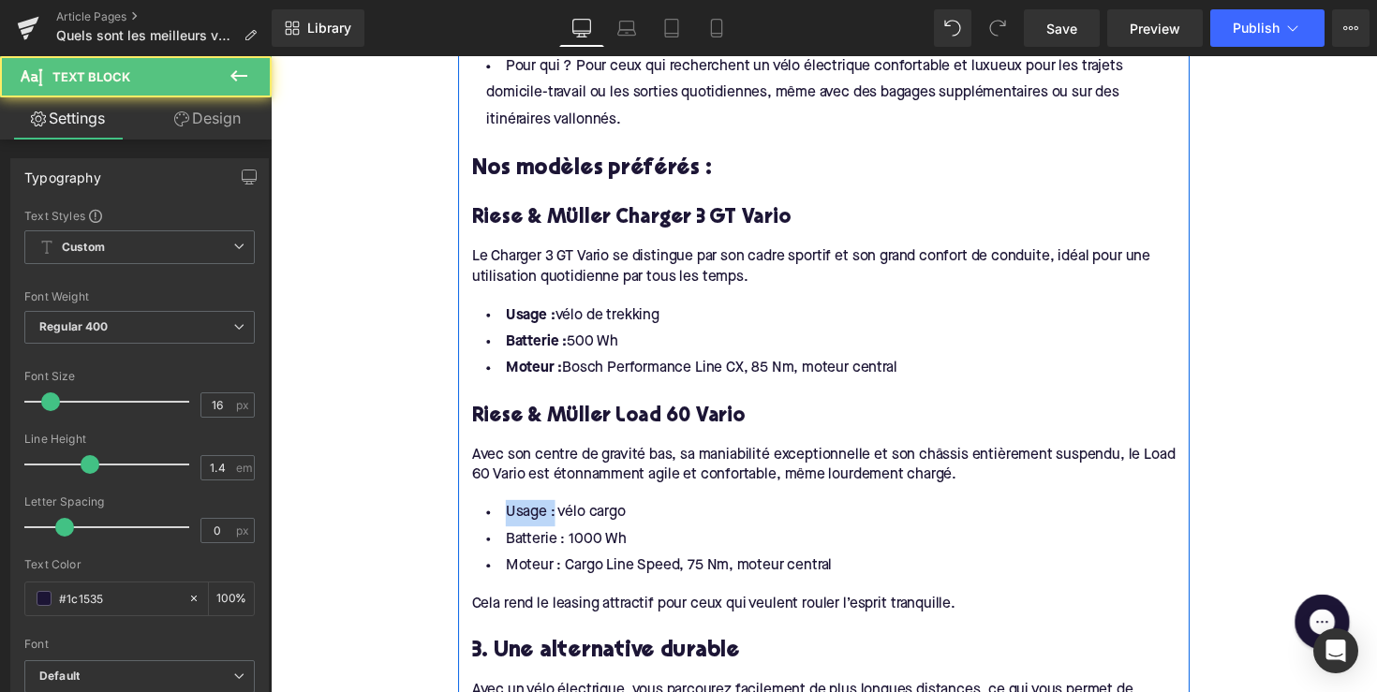
drag, startPoint x: 554, startPoint y: 505, endPoint x: 469, endPoint y: 507, distance: 85.2
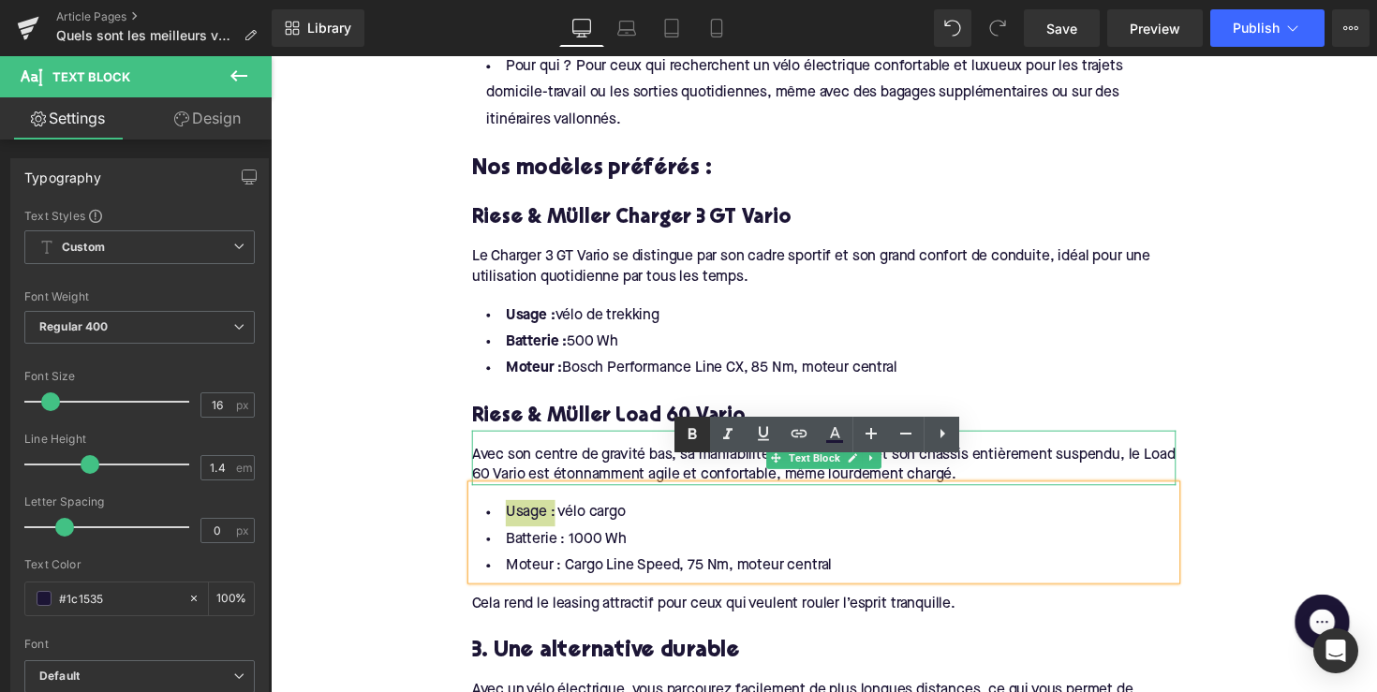
click at [691, 435] on icon at bounding box center [692, 434] width 22 height 22
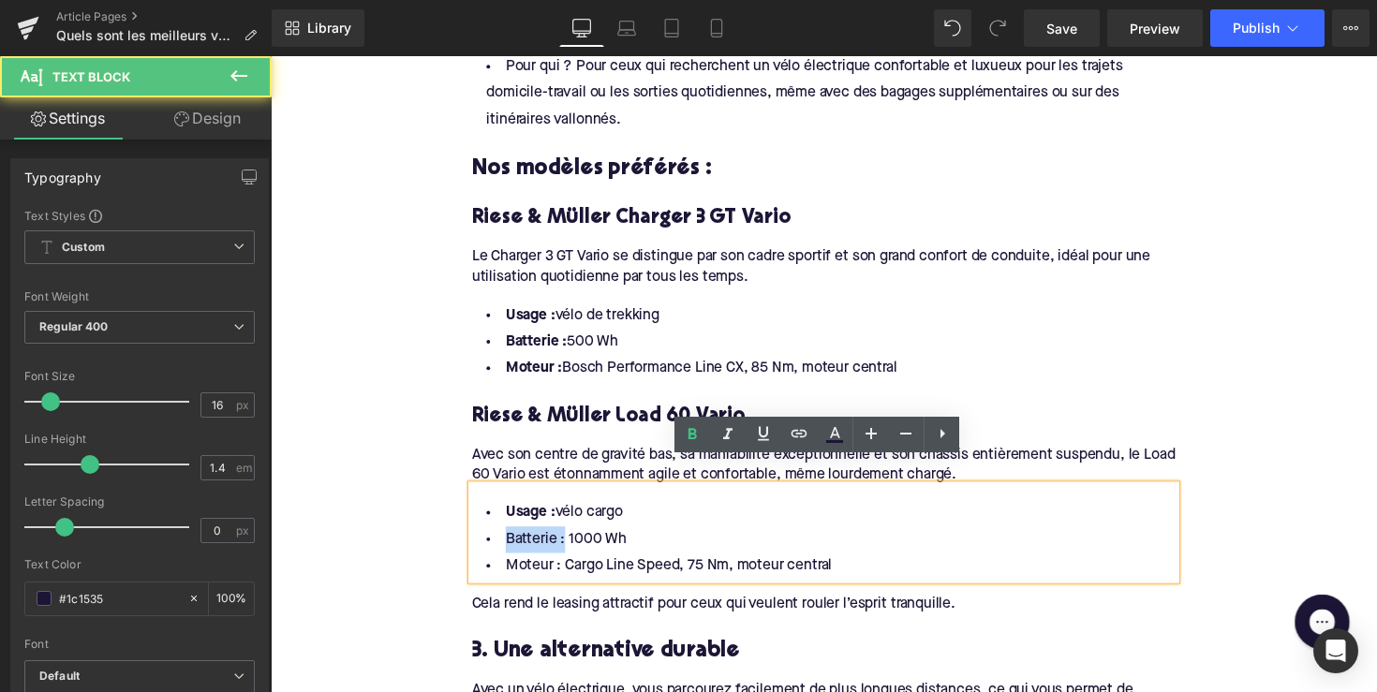
drag, startPoint x: 563, startPoint y: 530, endPoint x: 464, endPoint y: 530, distance: 98.3
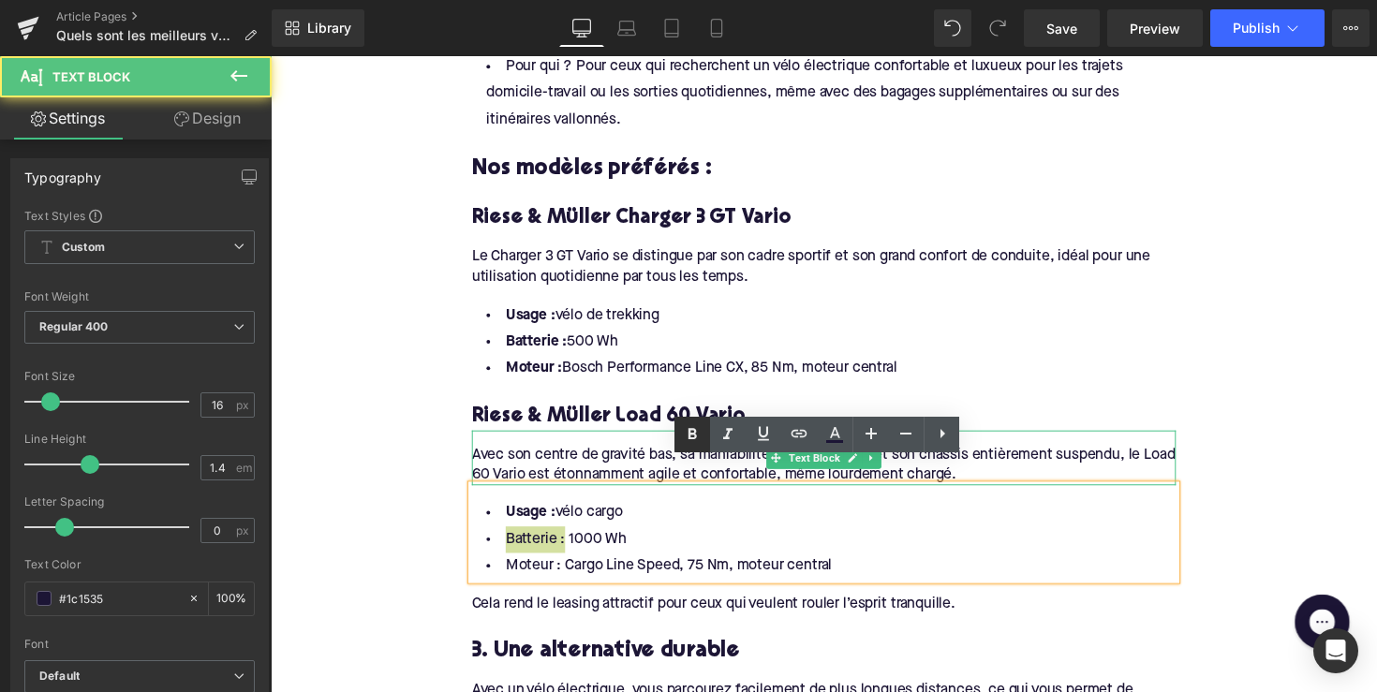
click at [685, 438] on icon at bounding box center [692, 434] width 22 height 22
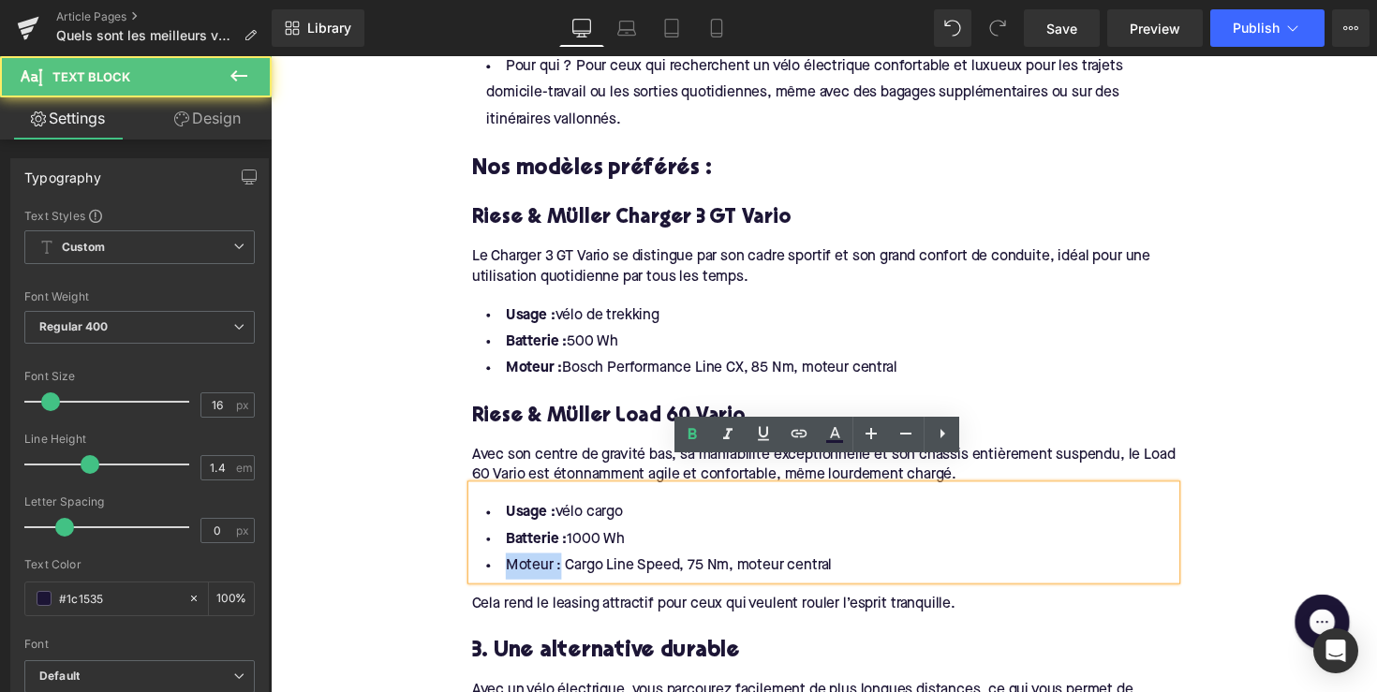
drag, startPoint x: 559, startPoint y: 555, endPoint x: 954, endPoint y: 499, distance: 399.2
click at [488, 566] on li "Moteur : Cargo Line Speed, 75 Nm, moteur central" at bounding box center [837, 579] width 721 height 27
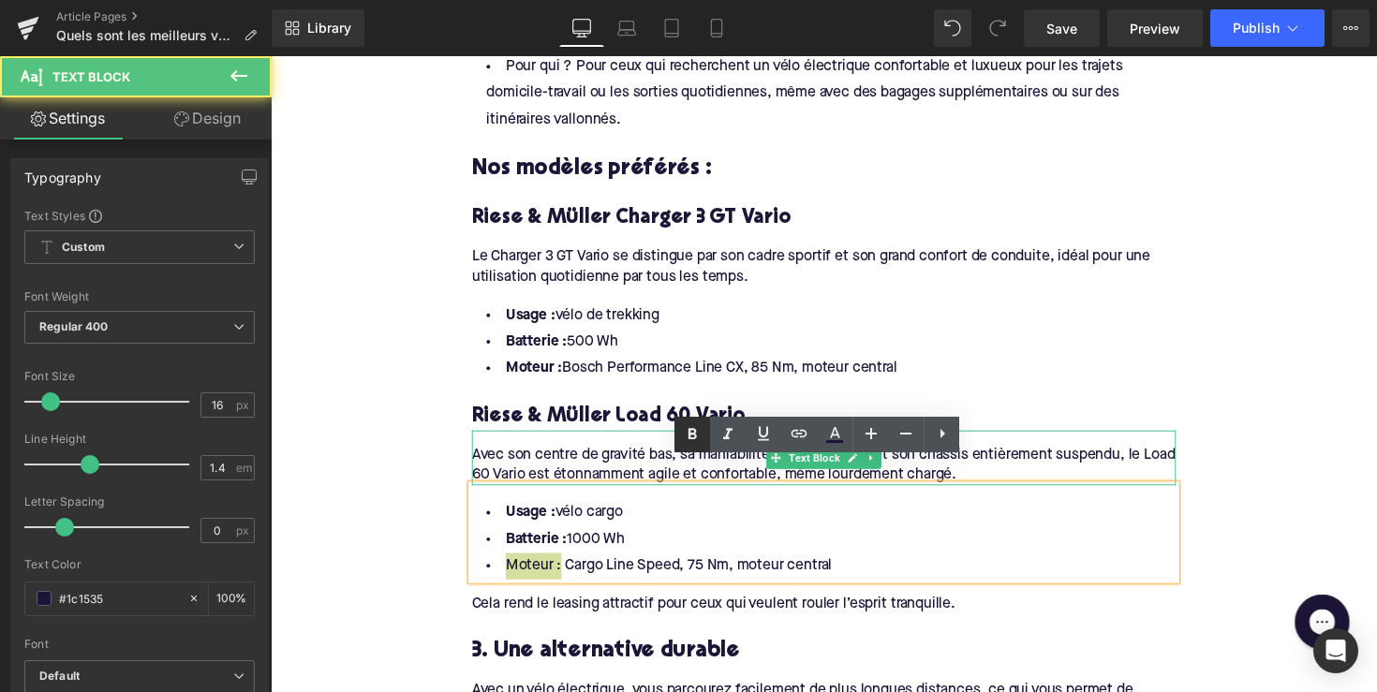
click at [703, 438] on icon at bounding box center [692, 434] width 22 height 22
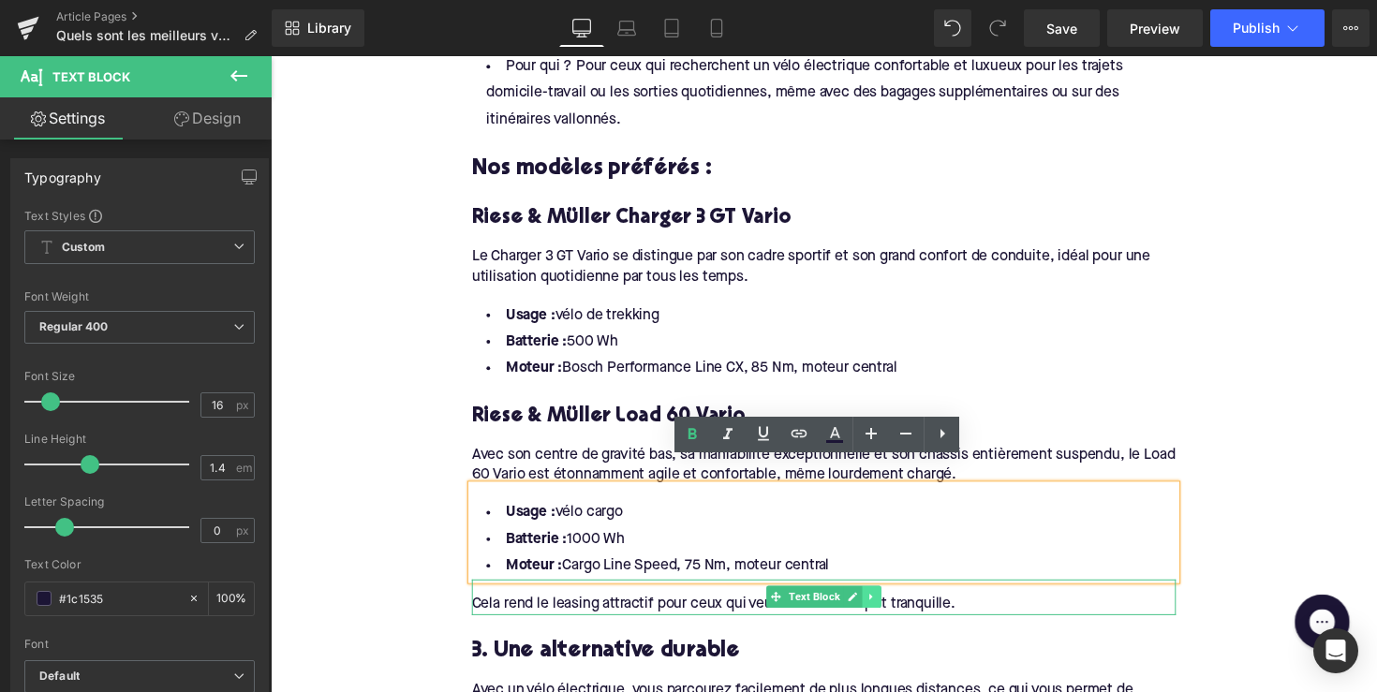
click at [888, 605] on icon at bounding box center [886, 610] width 10 height 11
click at [891, 606] on icon at bounding box center [896, 611] width 10 height 10
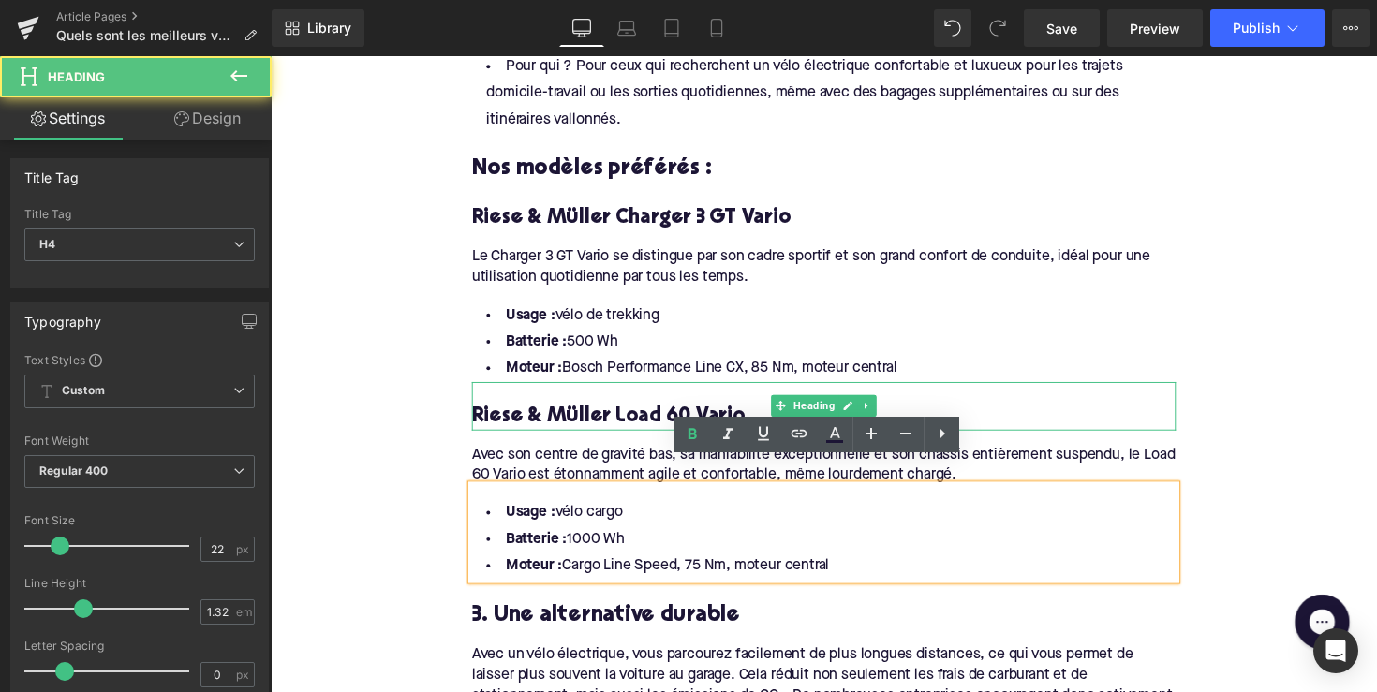
click at [613, 413] on h4 "Riese & Müller Load 60 Vario" at bounding box center [837, 426] width 721 height 27
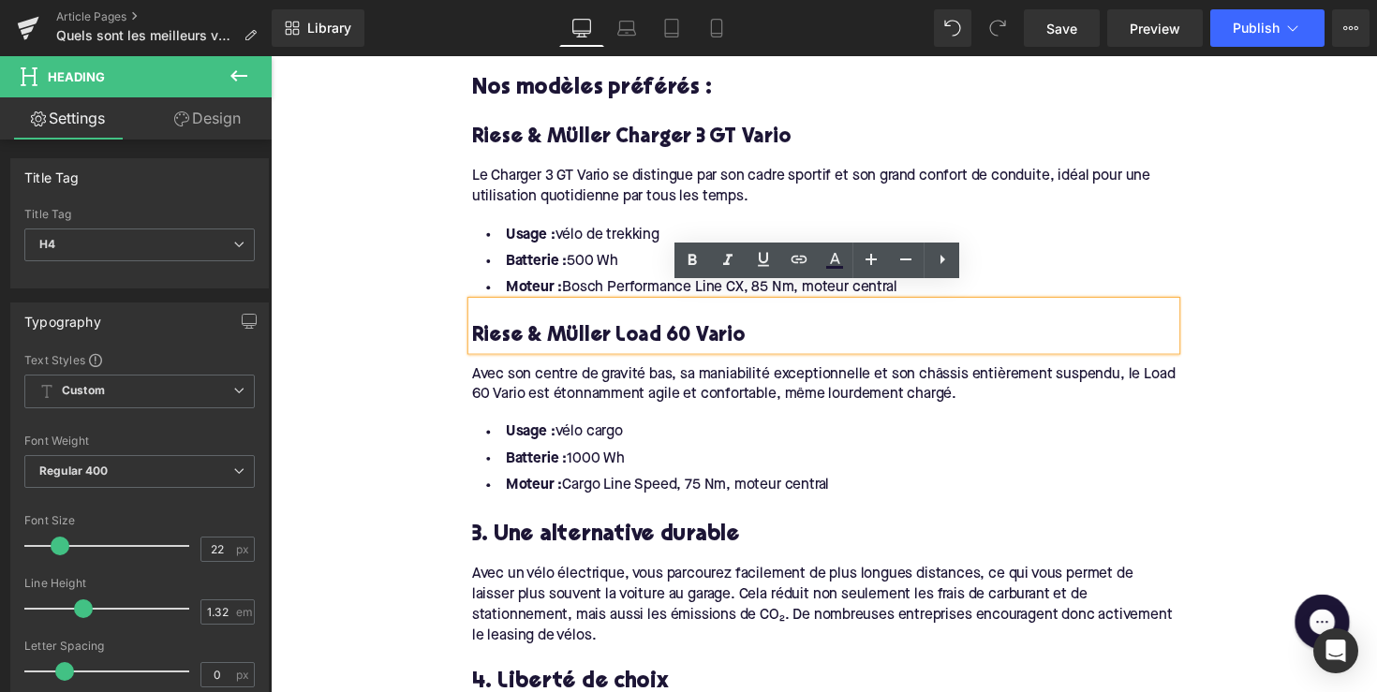
scroll to position [1378, 0]
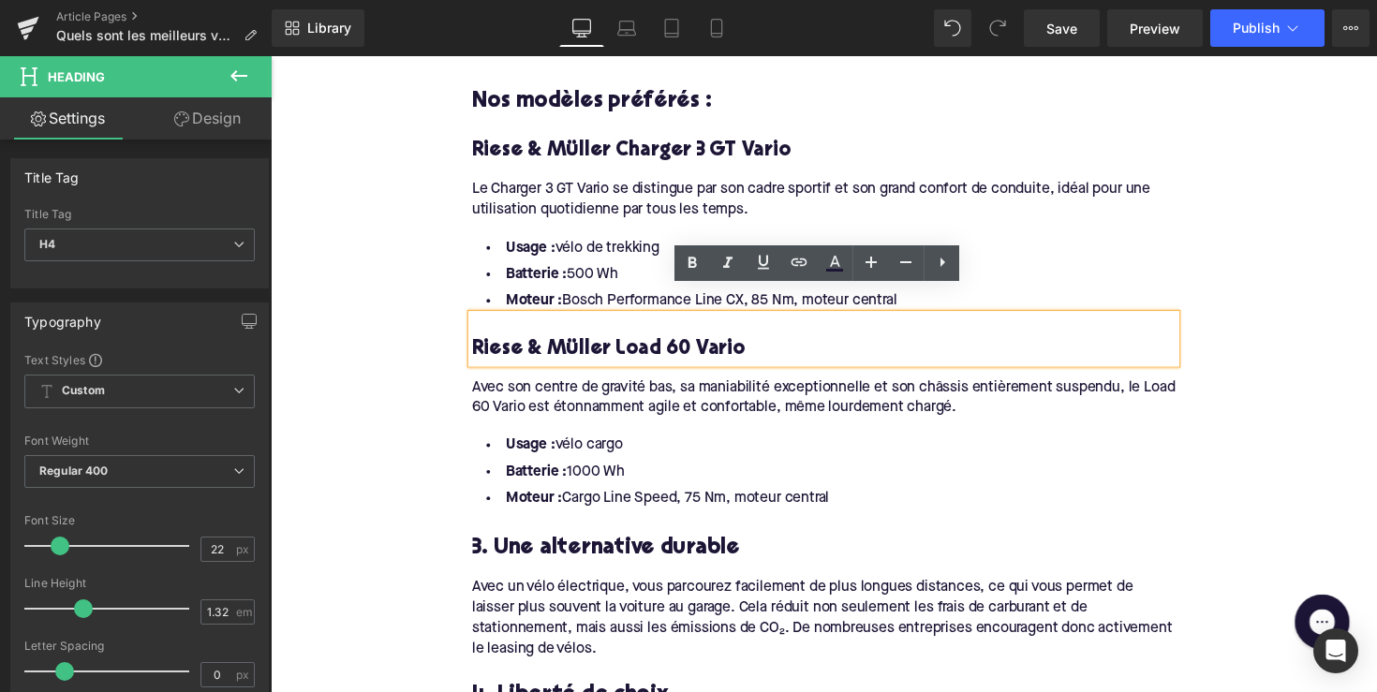
click at [643, 546] on h3 "3. Une alternative durable" at bounding box center [837, 560] width 721 height 29
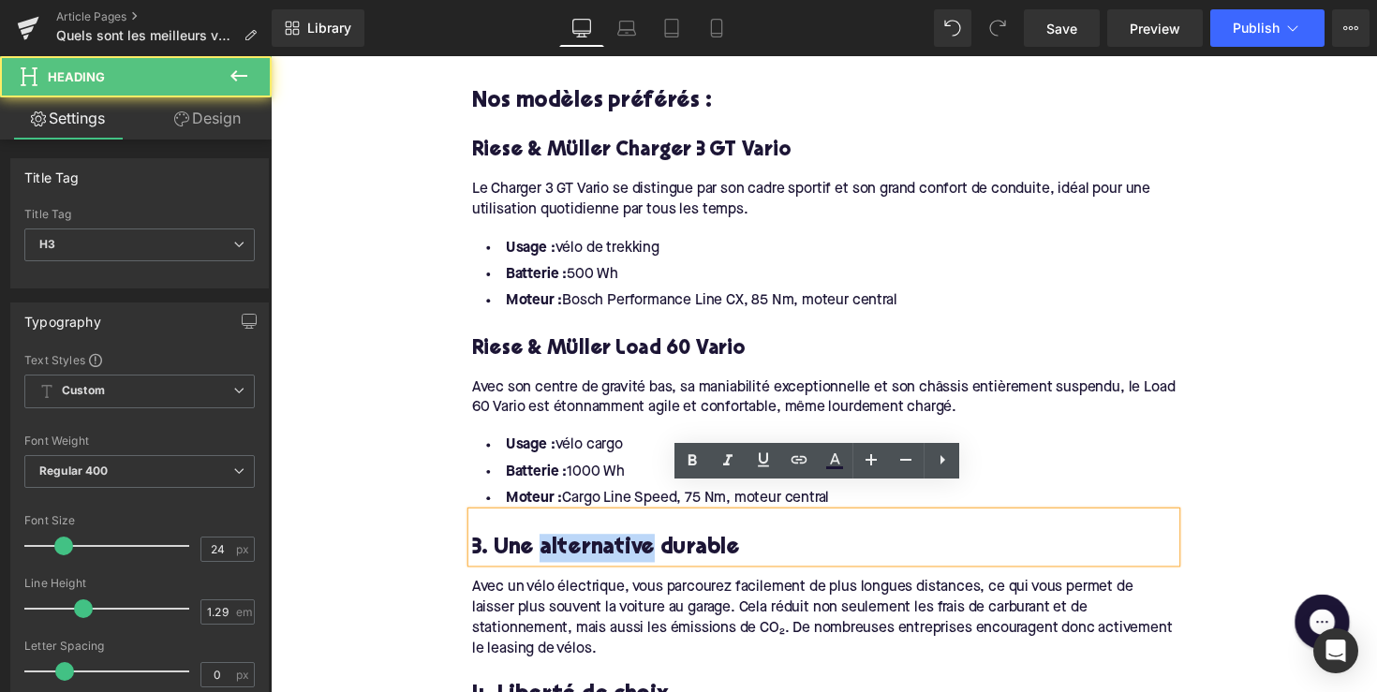
click at [643, 546] on h3 "3. Une alternative durable" at bounding box center [837, 560] width 721 height 29
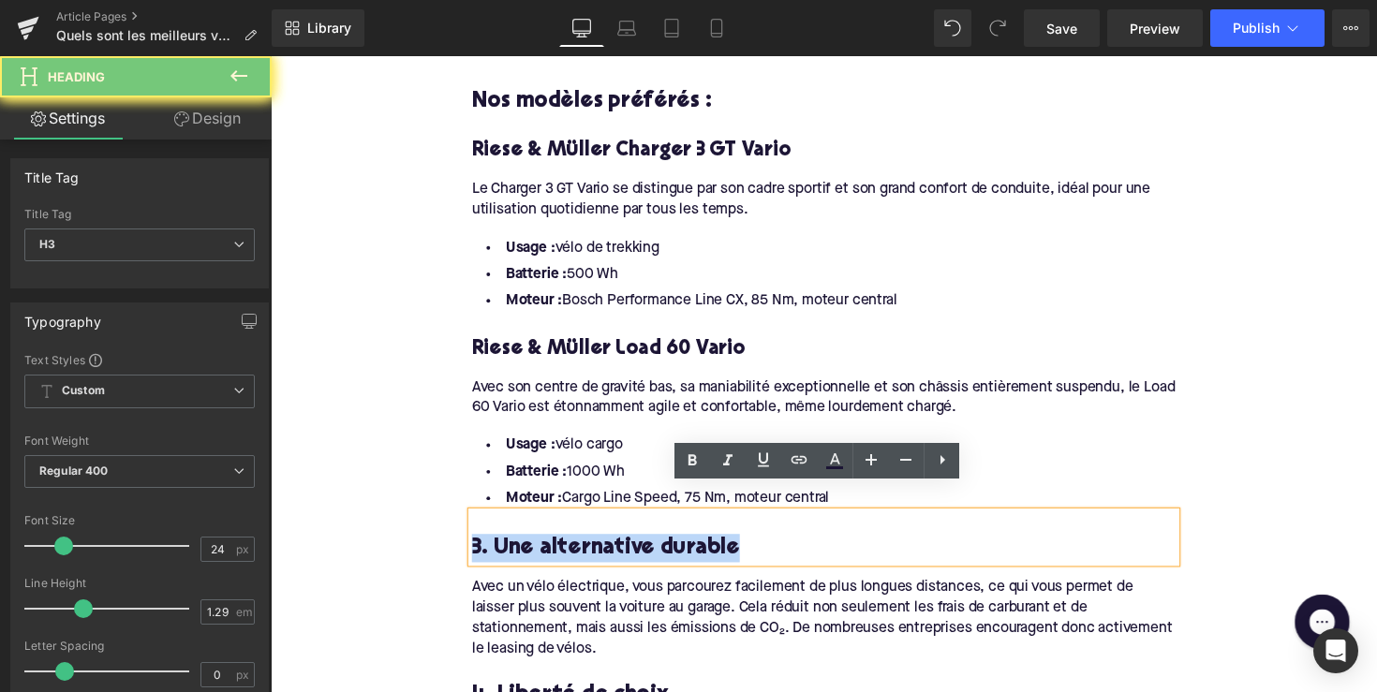
paste div
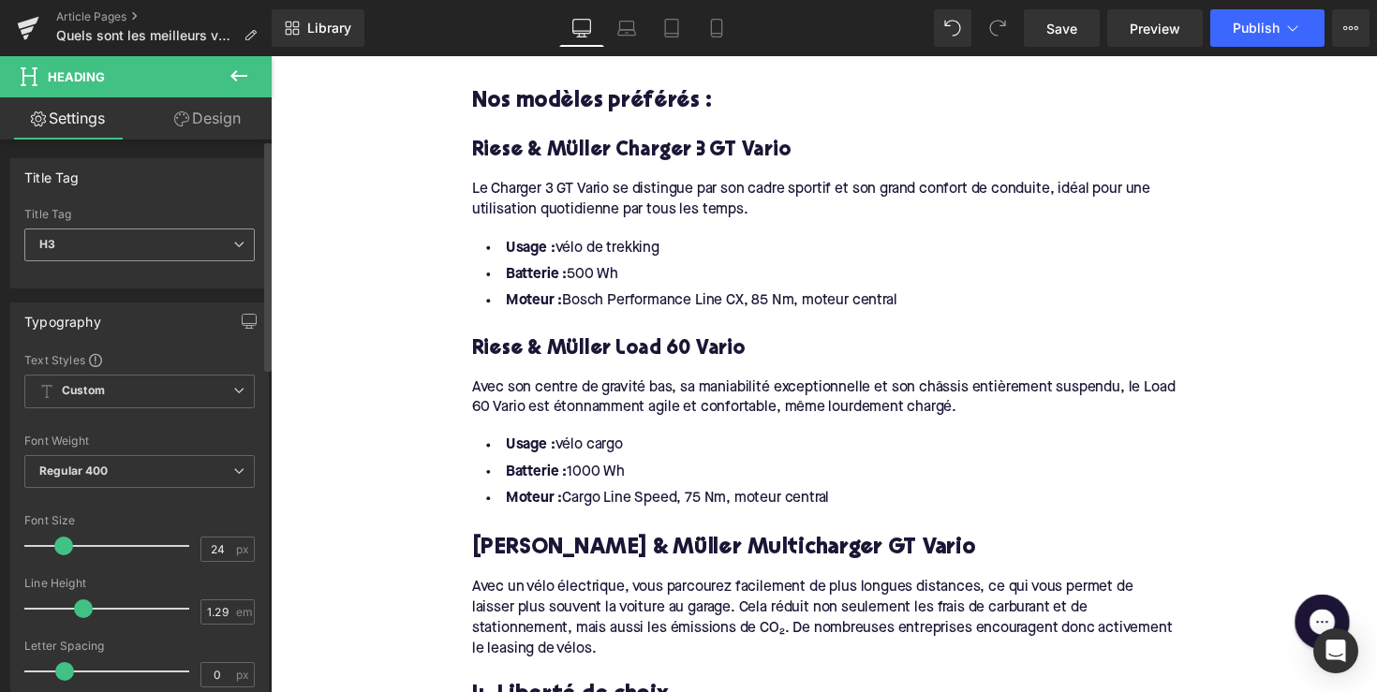
click at [219, 251] on span "H3" at bounding box center [139, 245] width 230 height 33
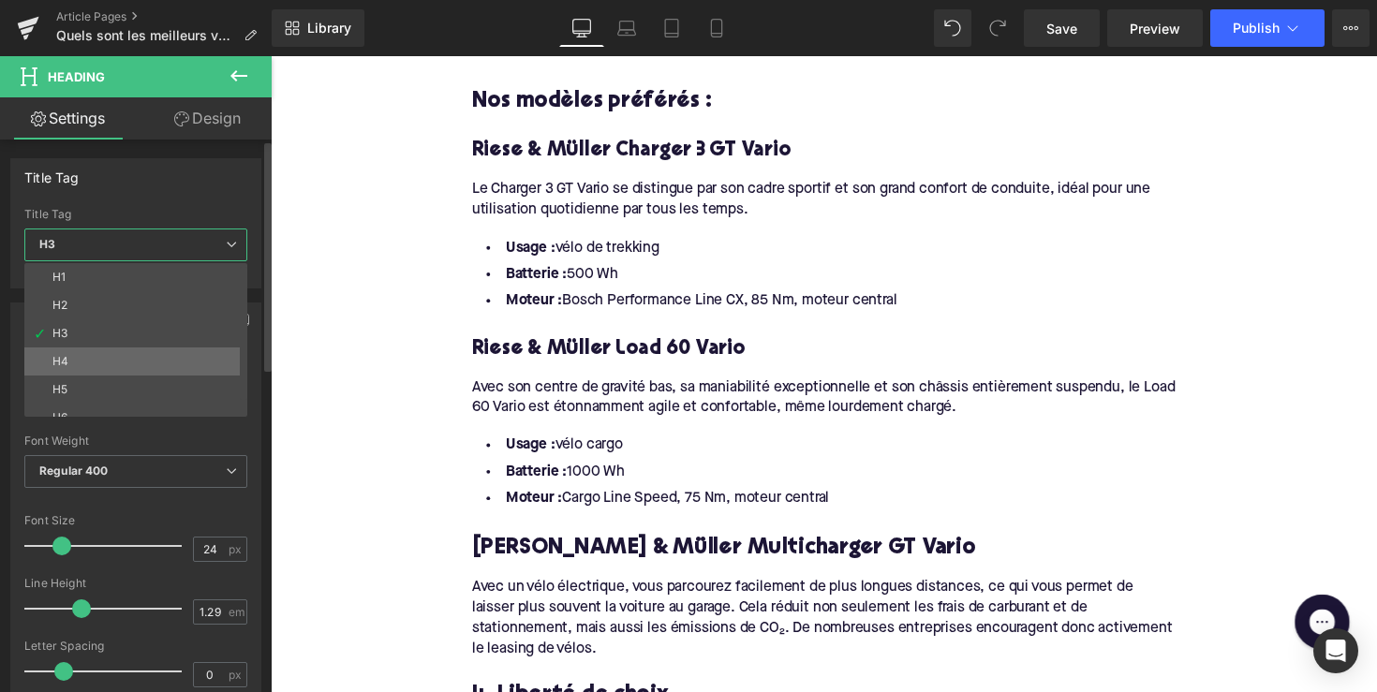
click at [174, 366] on li "H4" at bounding box center [139, 361] width 231 height 28
type input "22"
type input "1.32"
type input "100"
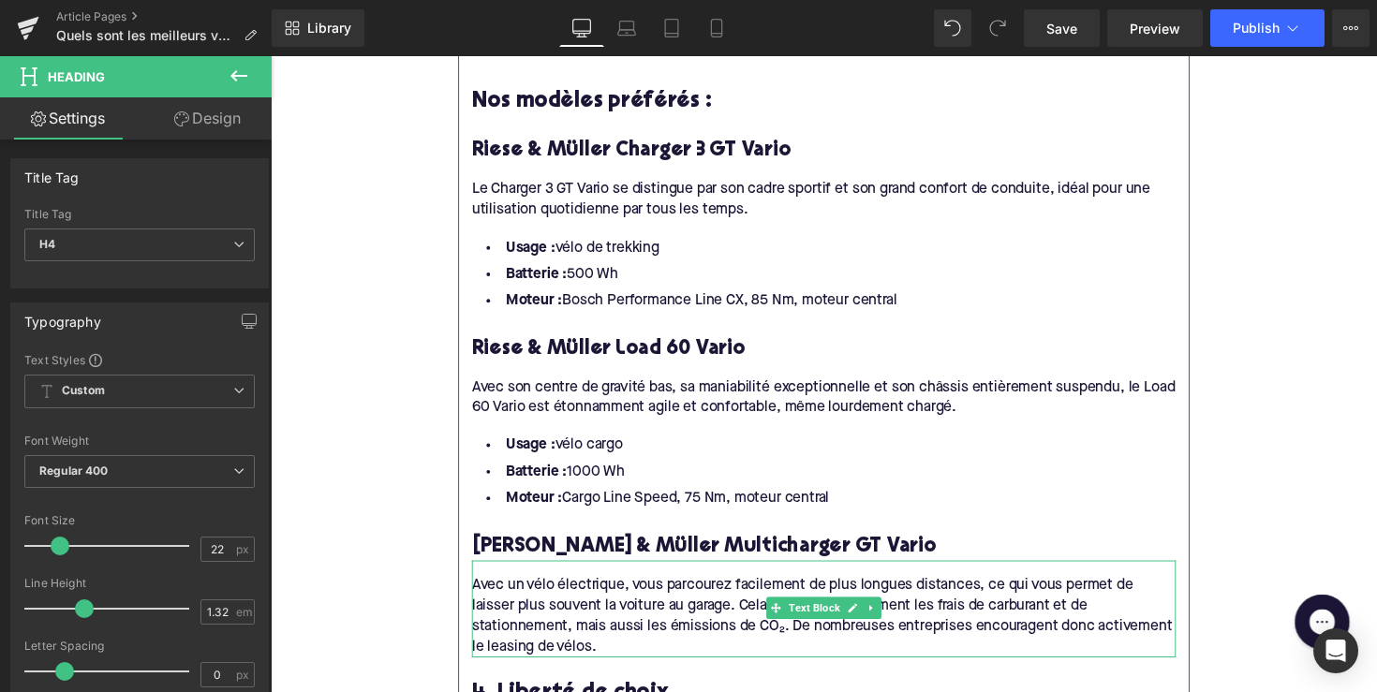
click at [618, 615] on div "Avec un vélo électrique, vous parcourez facilement de plus longues distances, c…" at bounding box center [837, 622] width 721 height 99
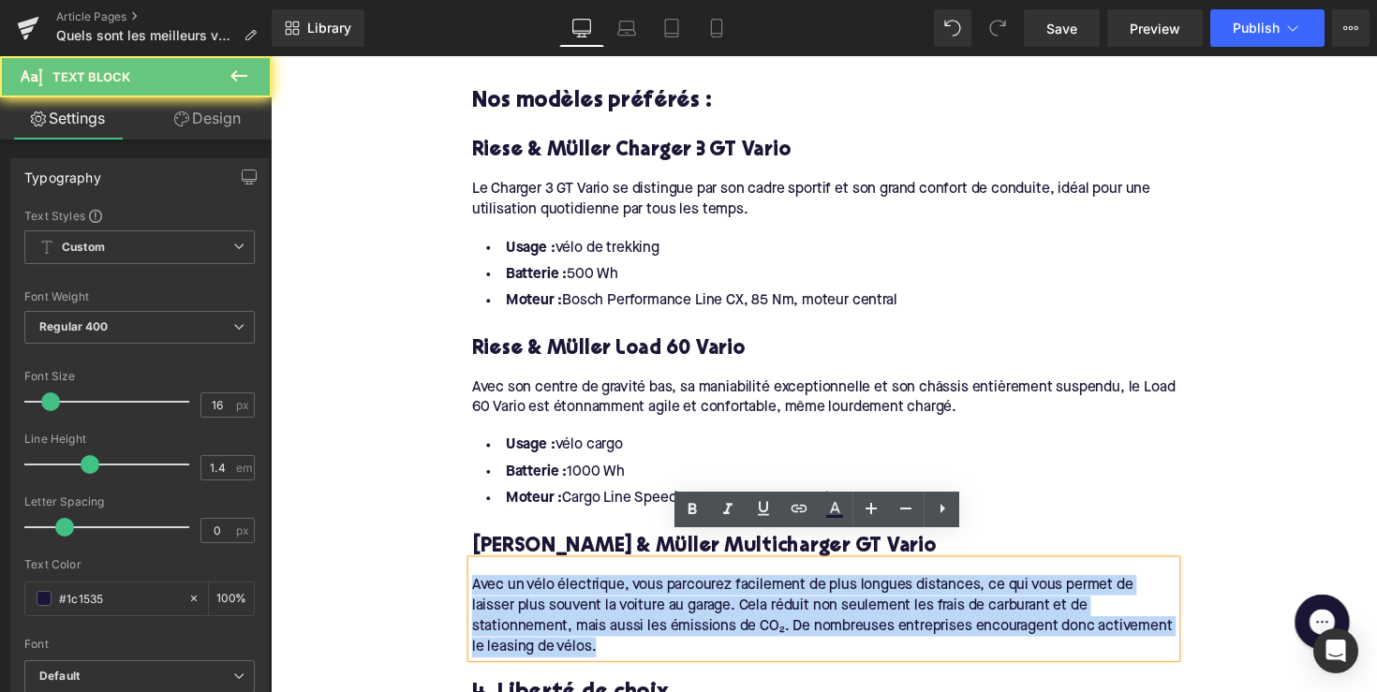
drag, startPoint x: 609, startPoint y: 632, endPoint x: 431, endPoint y: 552, distance: 195.3
click at [431, 552] on div "Home / Quels sont les meilleurs vélos électriques allemands ? Breadcrumbs Quels…" at bounding box center [837, 682] width 1133 height 3690
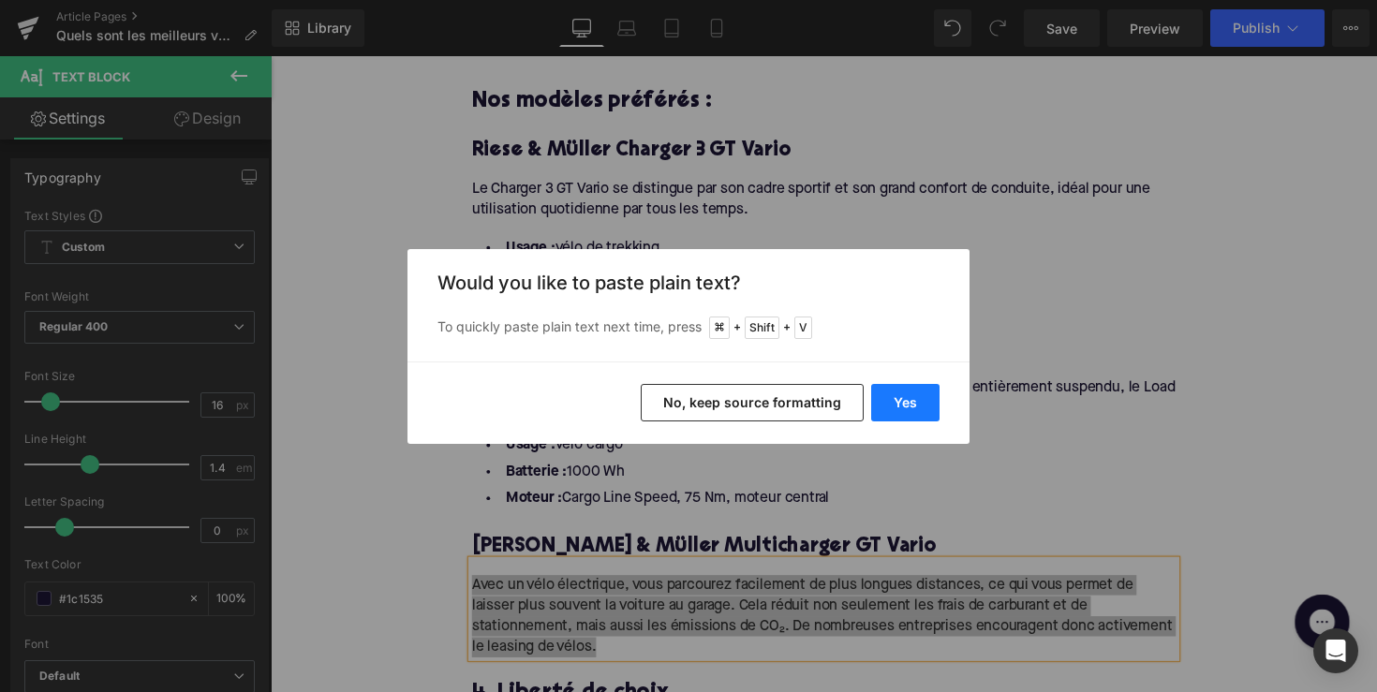
click at [908, 405] on button "Yes" at bounding box center [905, 402] width 68 height 37
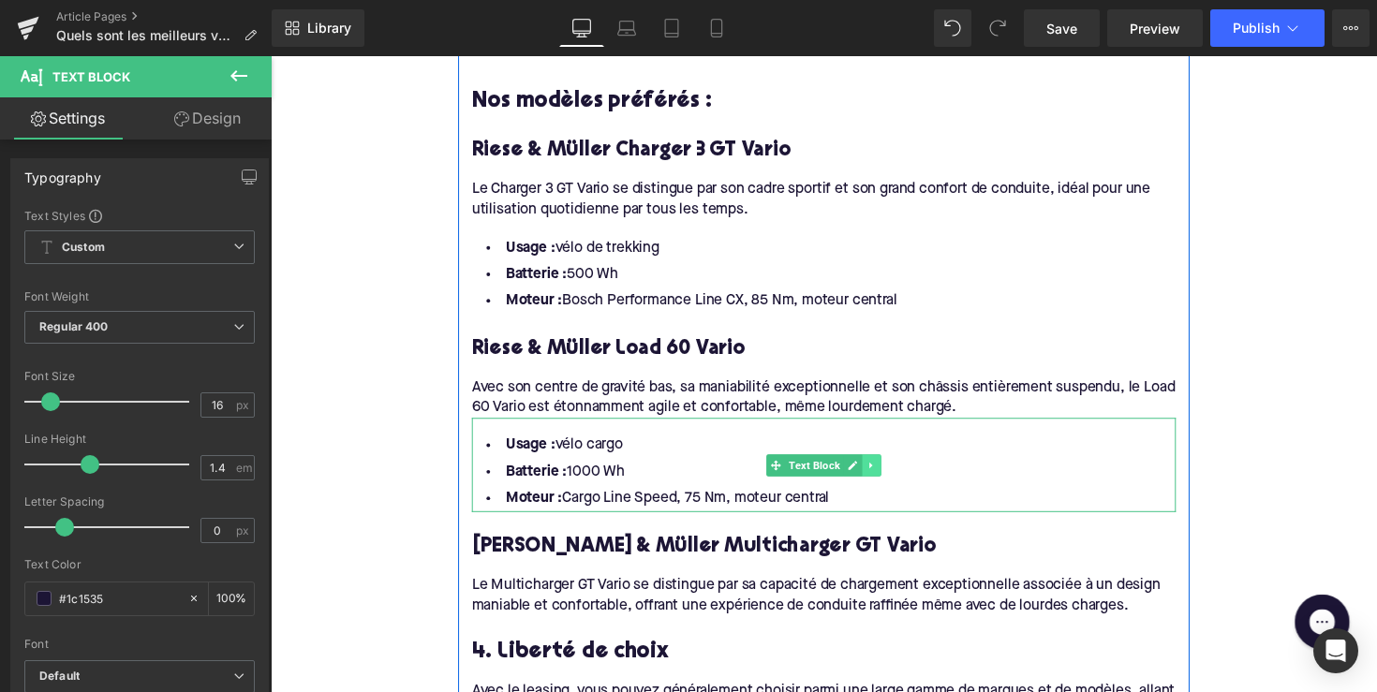
click at [888, 470] on icon at bounding box center [886, 475] width 10 height 11
click at [876, 470] on icon at bounding box center [876, 475] width 10 height 10
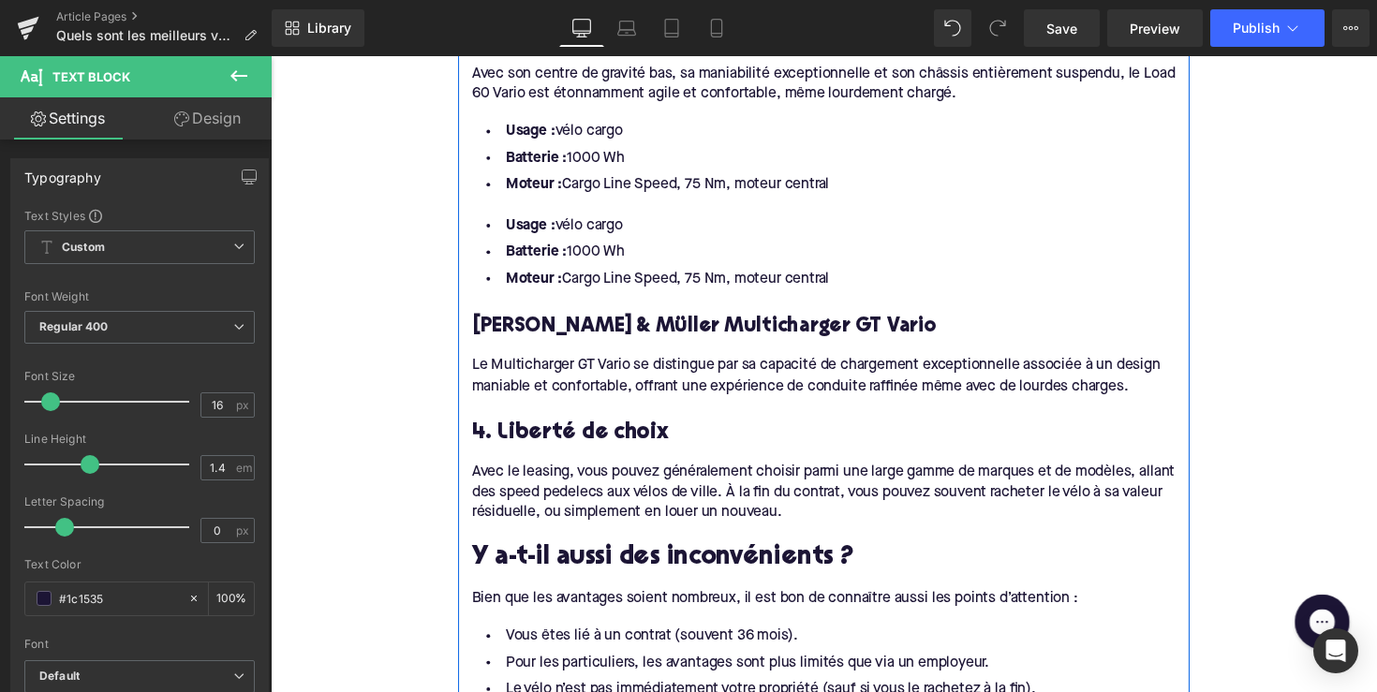
scroll to position [1585, 0]
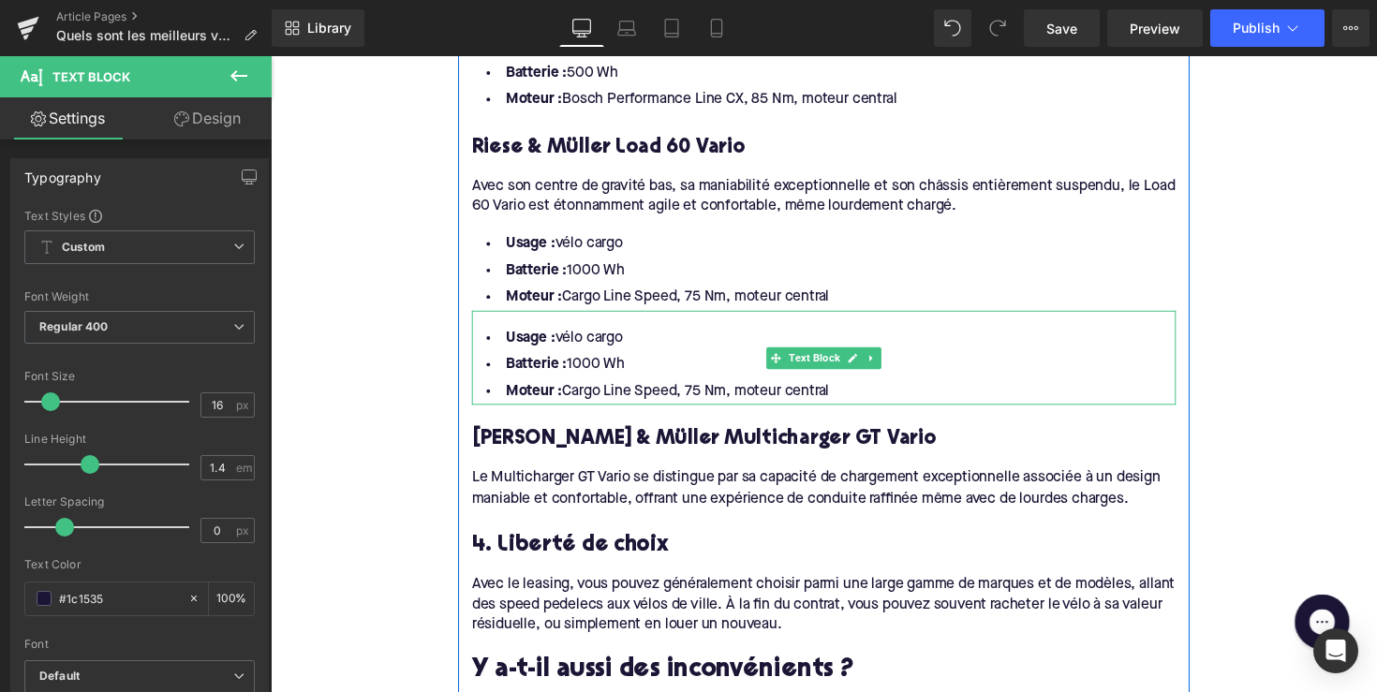
click at [785, 360] on icon at bounding box center [788, 365] width 10 height 10
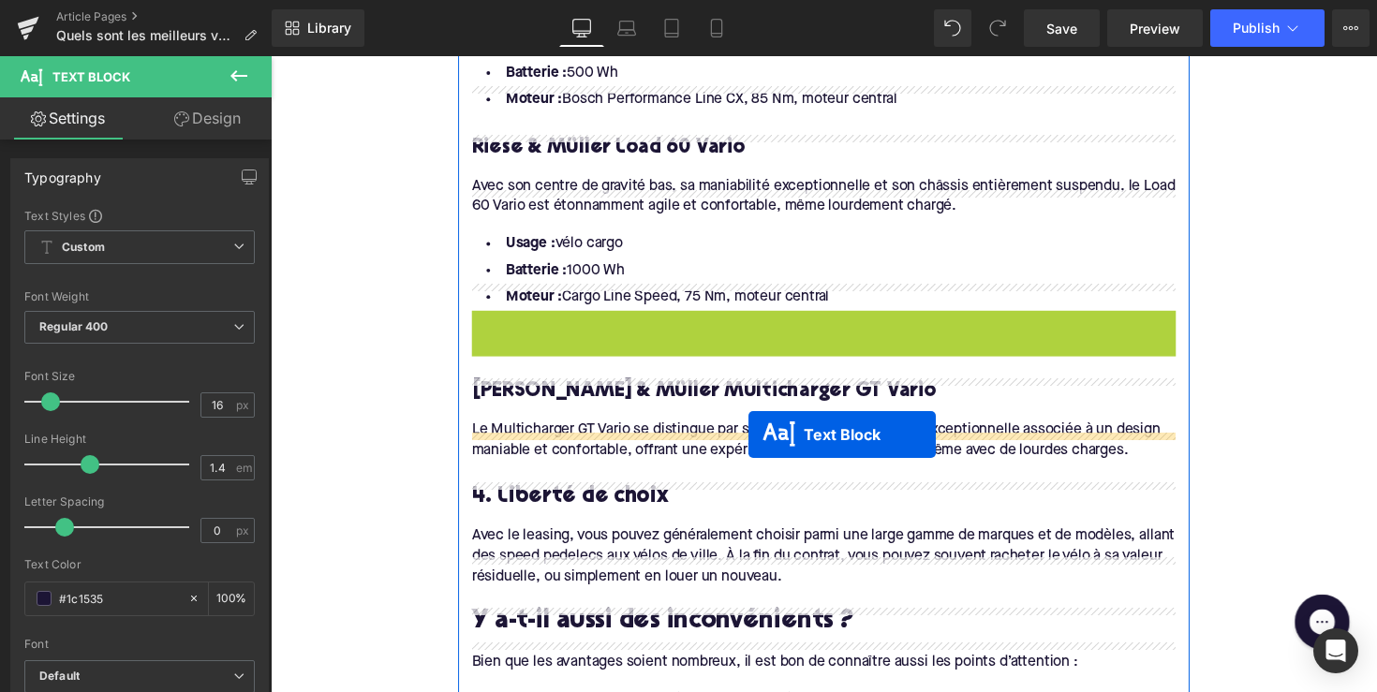
drag, startPoint x: 785, startPoint y: 342, endPoint x: 760, endPoint y: 444, distance: 104.9
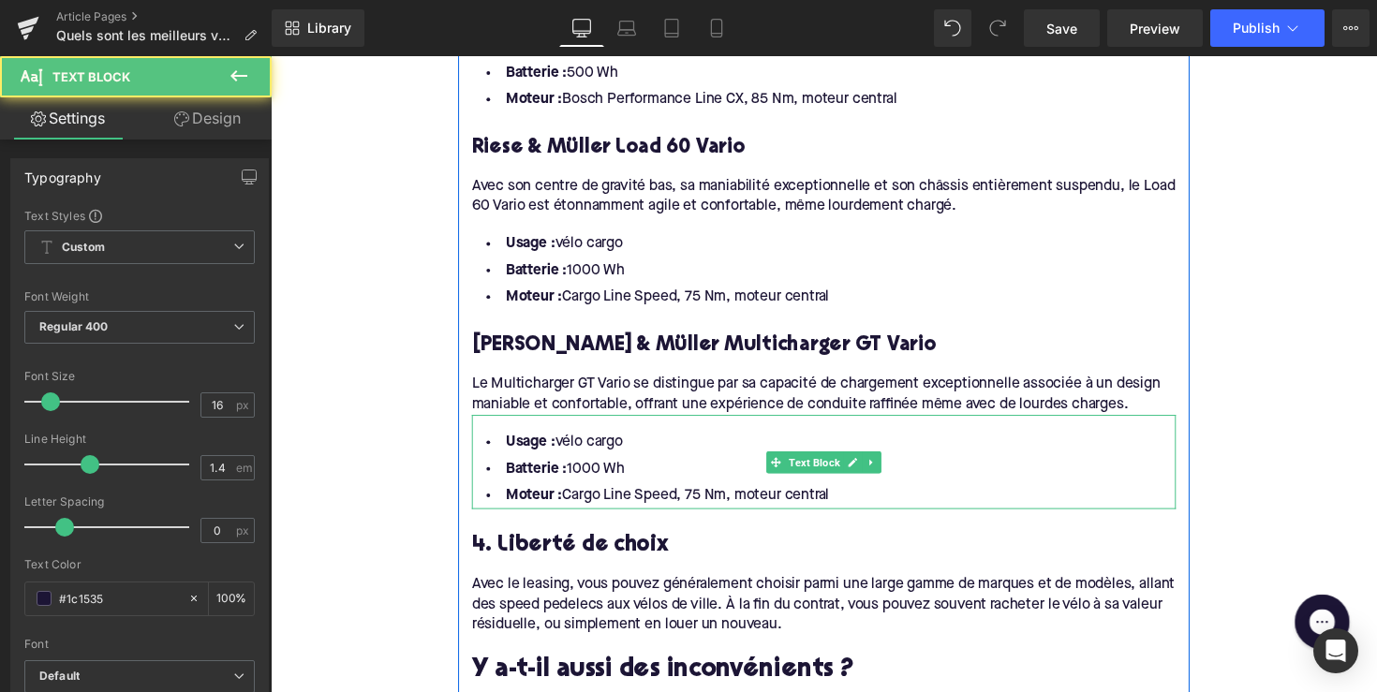
click at [613, 465] on li "Batterie : 1000 Wh" at bounding box center [837, 478] width 721 height 27
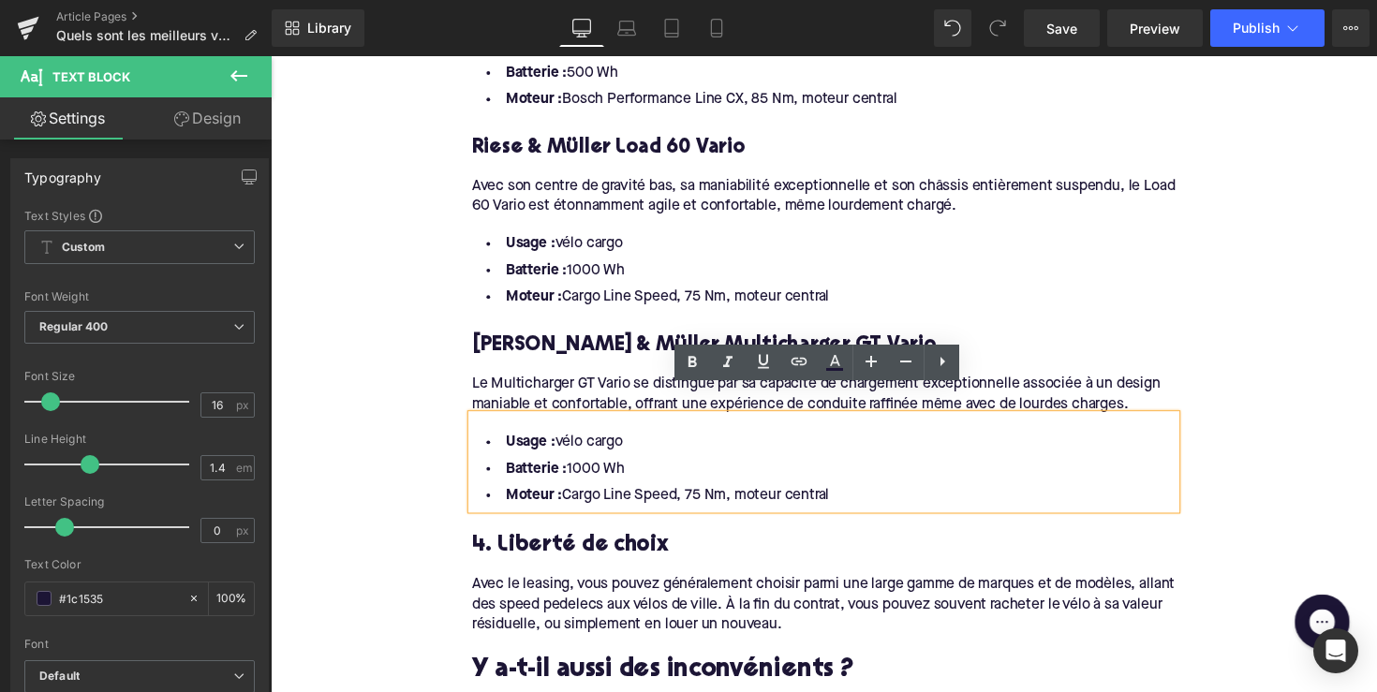
drag, startPoint x: 862, startPoint y: 481, endPoint x: 494, endPoint y: 429, distance: 371.8
click at [494, 438] on ul "Usage : vélo cargo Batterie : 1000 Wh Moteur : Cargo Line Speed, 75 Nm, moteur …" at bounding box center [837, 478] width 721 height 81
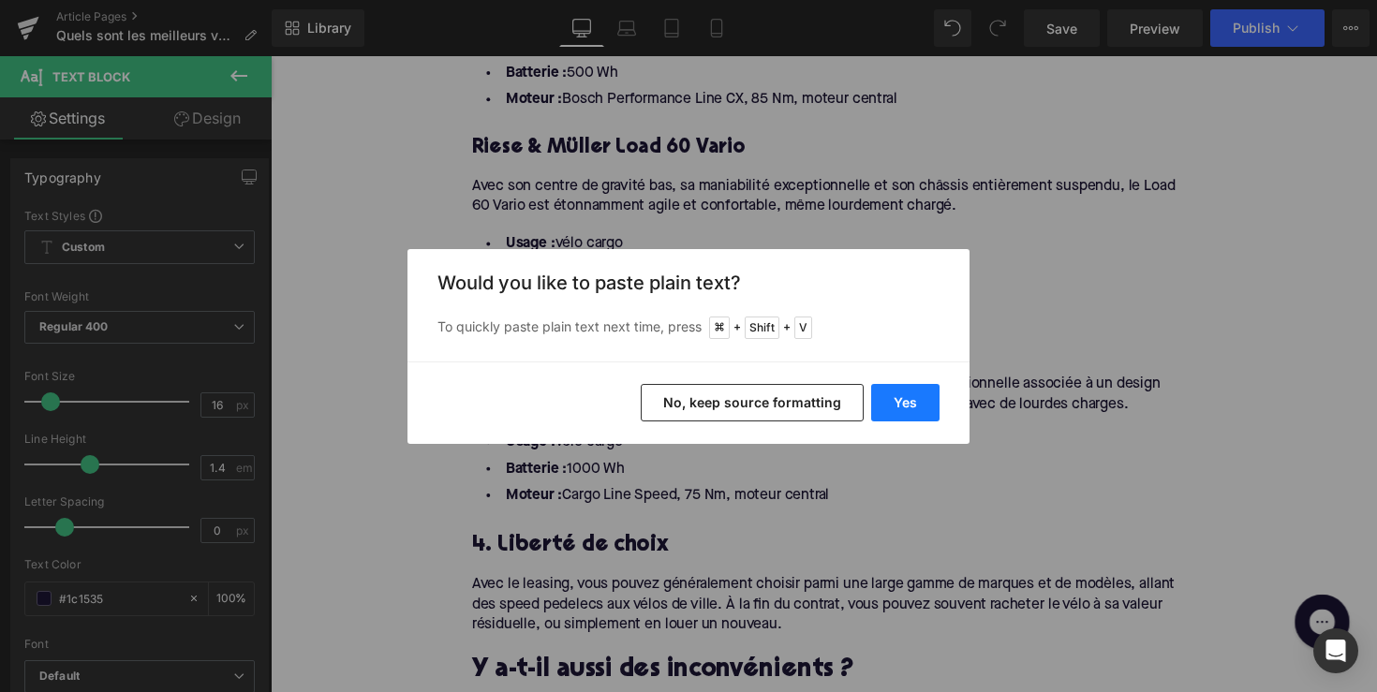
click at [899, 405] on button "Yes" at bounding box center [905, 402] width 68 height 37
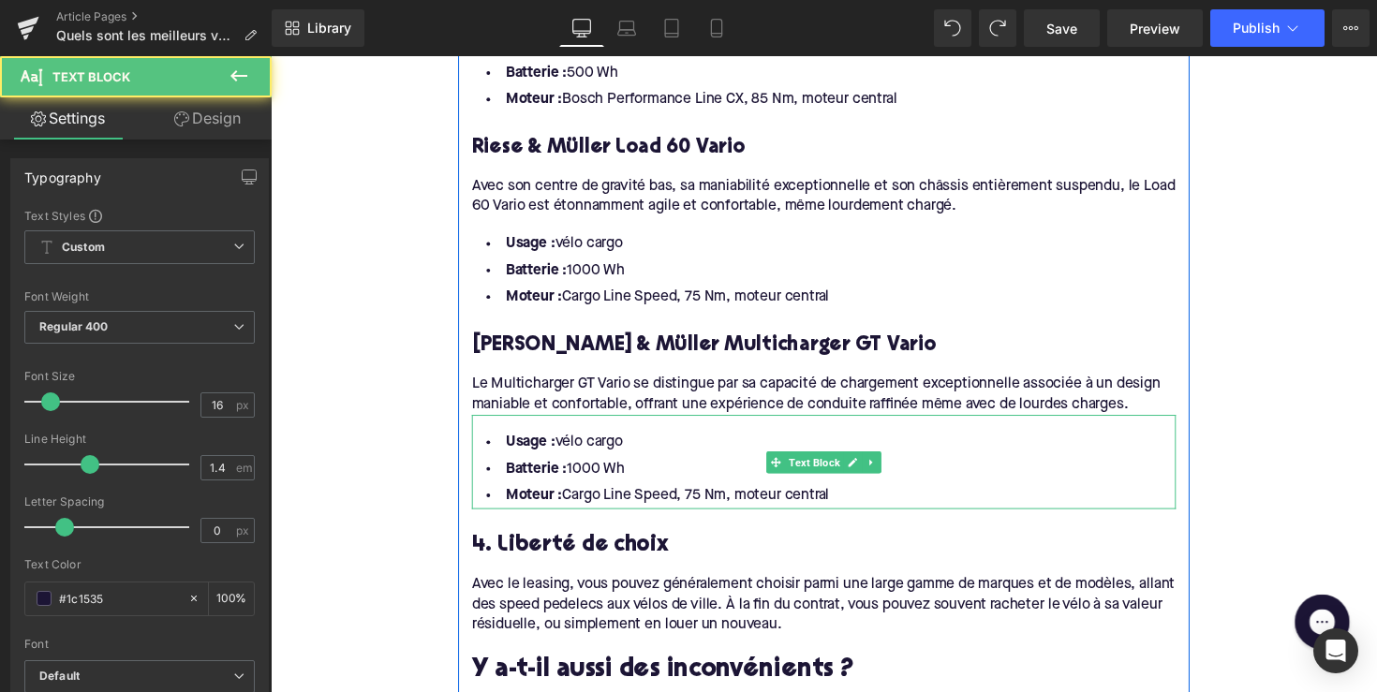
click at [860, 493] on li "Moteur : Cargo Line Speed, 75 Nm, moteur central" at bounding box center [837, 506] width 721 height 27
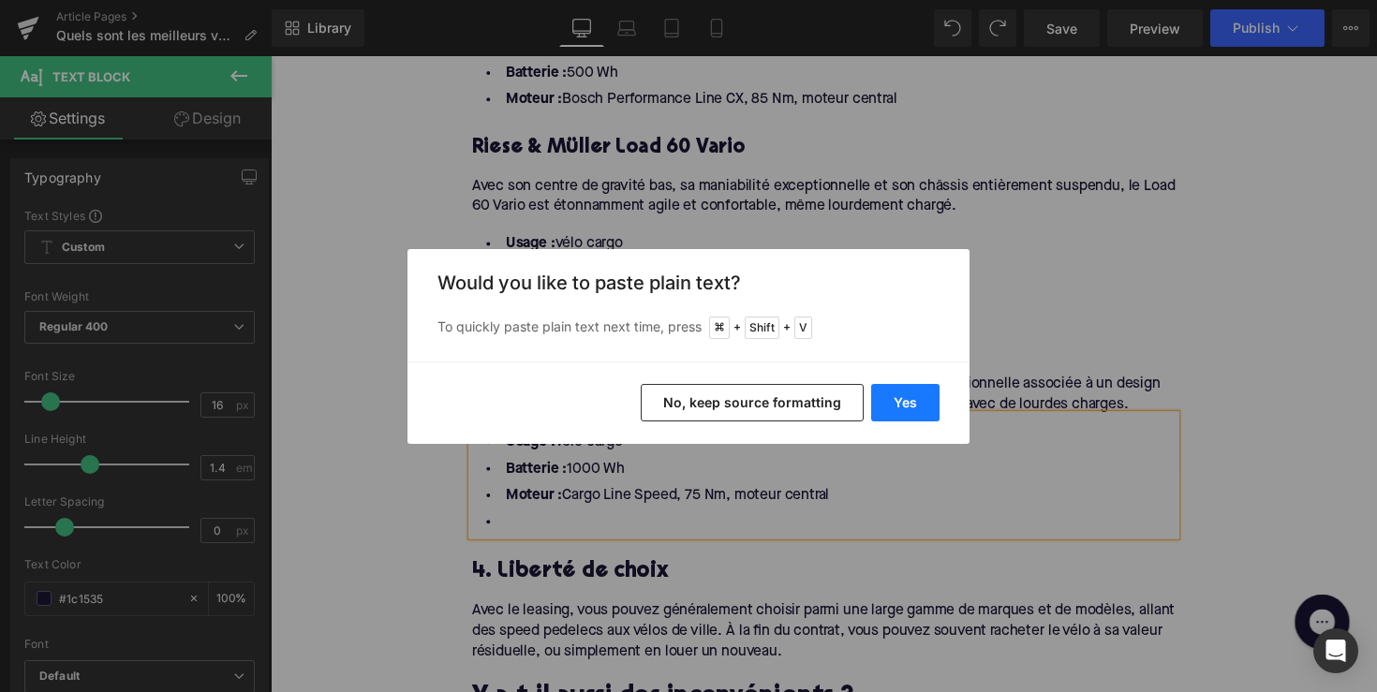
click at [934, 400] on button "Yes" at bounding box center [905, 402] width 68 height 37
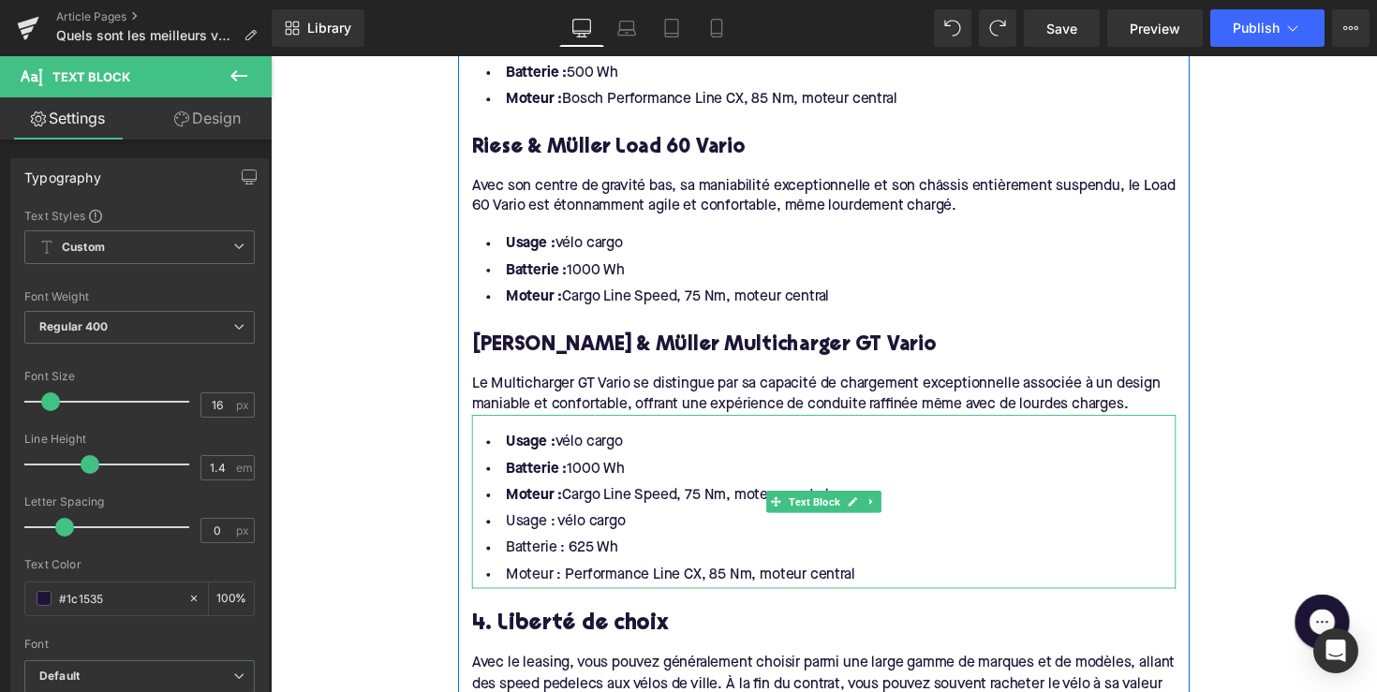
click at [886, 493] on li "Moteur : Cargo Line Speed, 75 Nm, moteur central" at bounding box center [837, 506] width 721 height 27
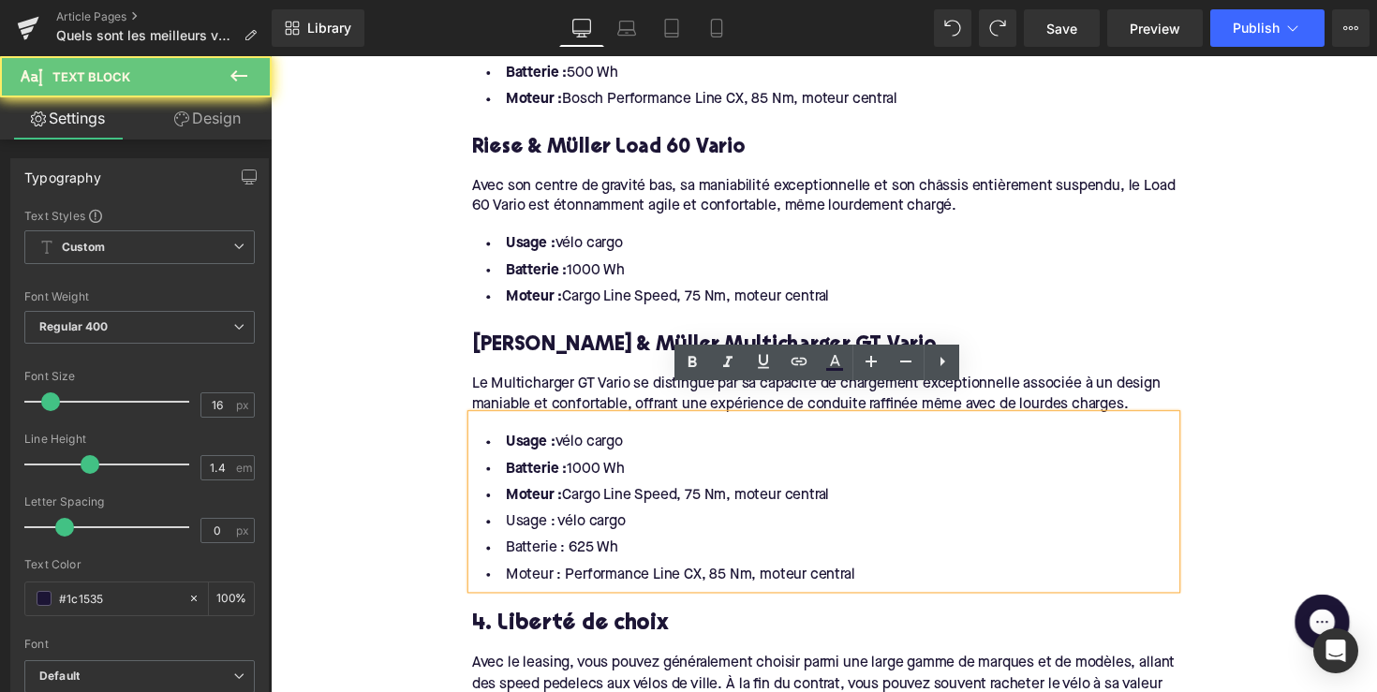
drag, startPoint x: 871, startPoint y: 472, endPoint x: 443, endPoint y: 413, distance: 432.0
click at [443, 413] on div "Home / Quels sont les meilleurs vélos électriques allemands ? Breadcrumbs Quels…" at bounding box center [837, 543] width 1133 height 3826
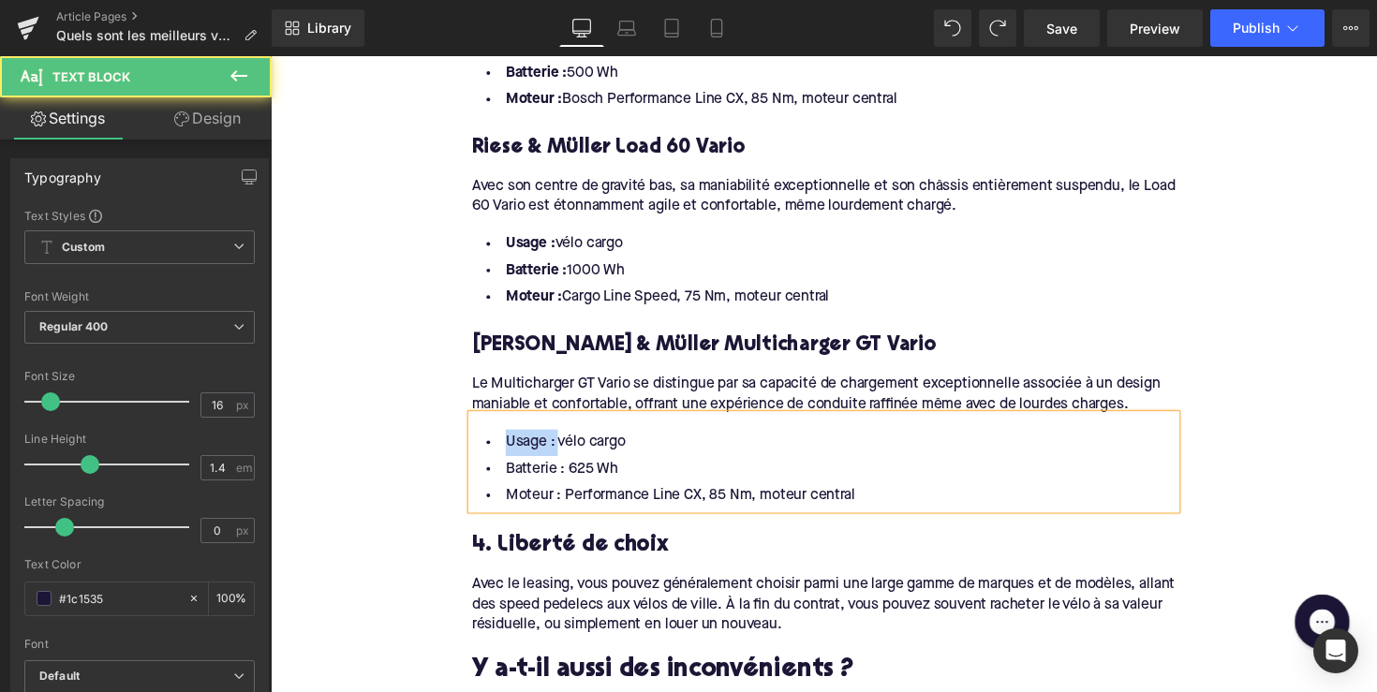
drag, startPoint x: 557, startPoint y: 425, endPoint x: 496, endPoint y: 425, distance: 60.9
click at [496, 438] on li "Usage : vélo cargo" at bounding box center [837, 451] width 721 height 27
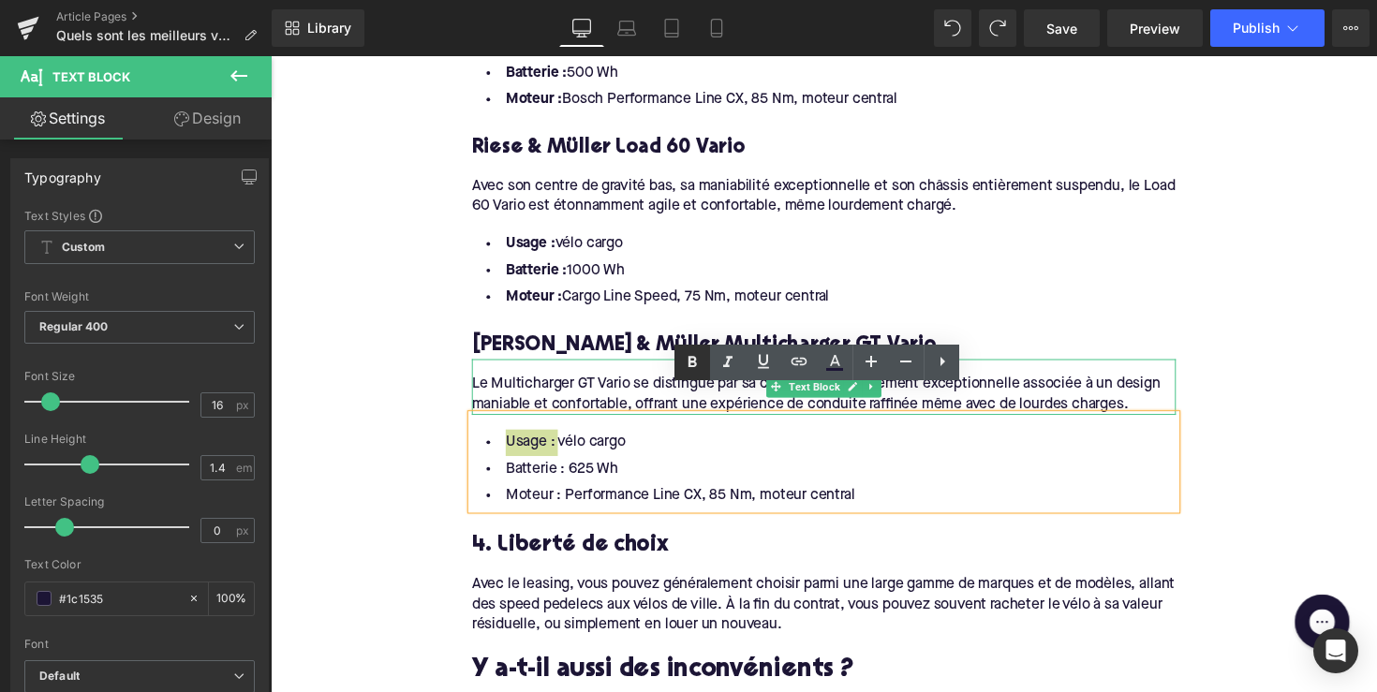
click at [679, 357] on link at bounding box center [692, 363] width 36 height 36
click at [561, 465] on li "Batterie : 625 Wh" at bounding box center [837, 478] width 721 height 27
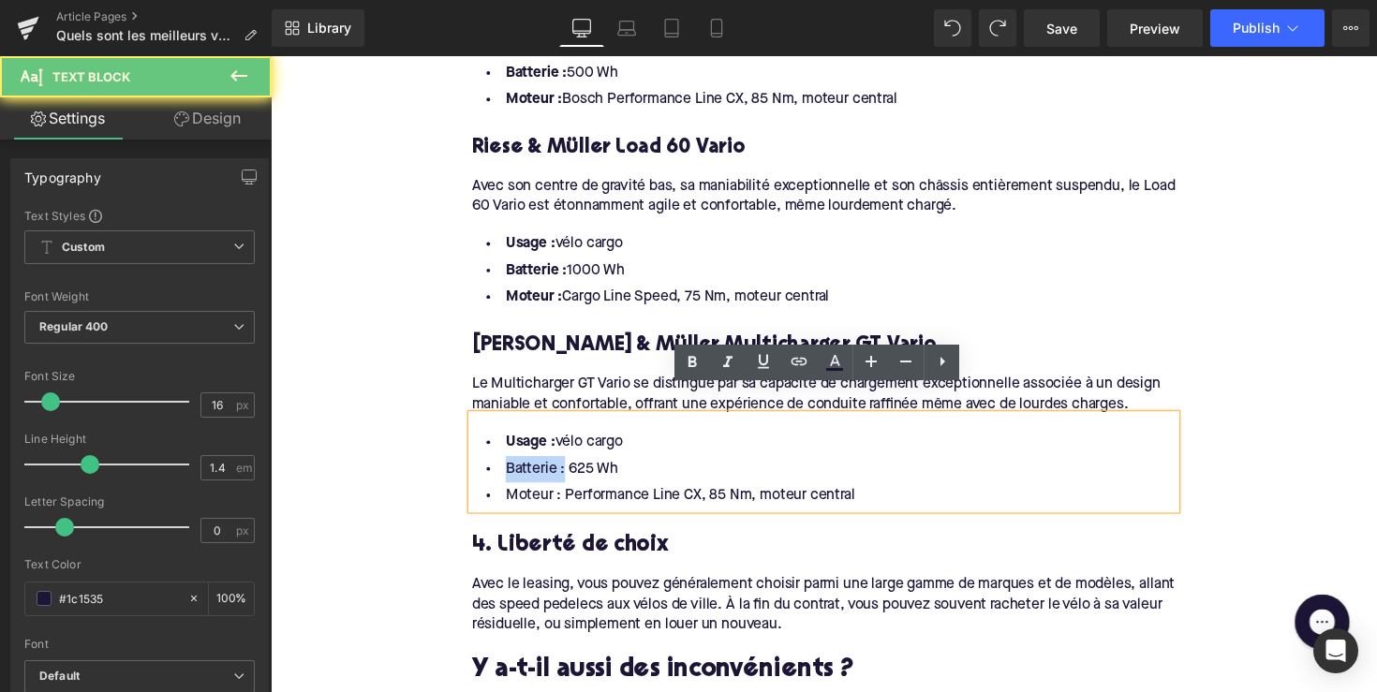
drag, startPoint x: 565, startPoint y: 454, endPoint x: 453, endPoint y: 454, distance: 111.4
click at [453, 454] on div "Home / Quels sont les meilleurs vélos électriques allemands ? Breadcrumbs Quels…" at bounding box center [837, 502] width 1133 height 3745
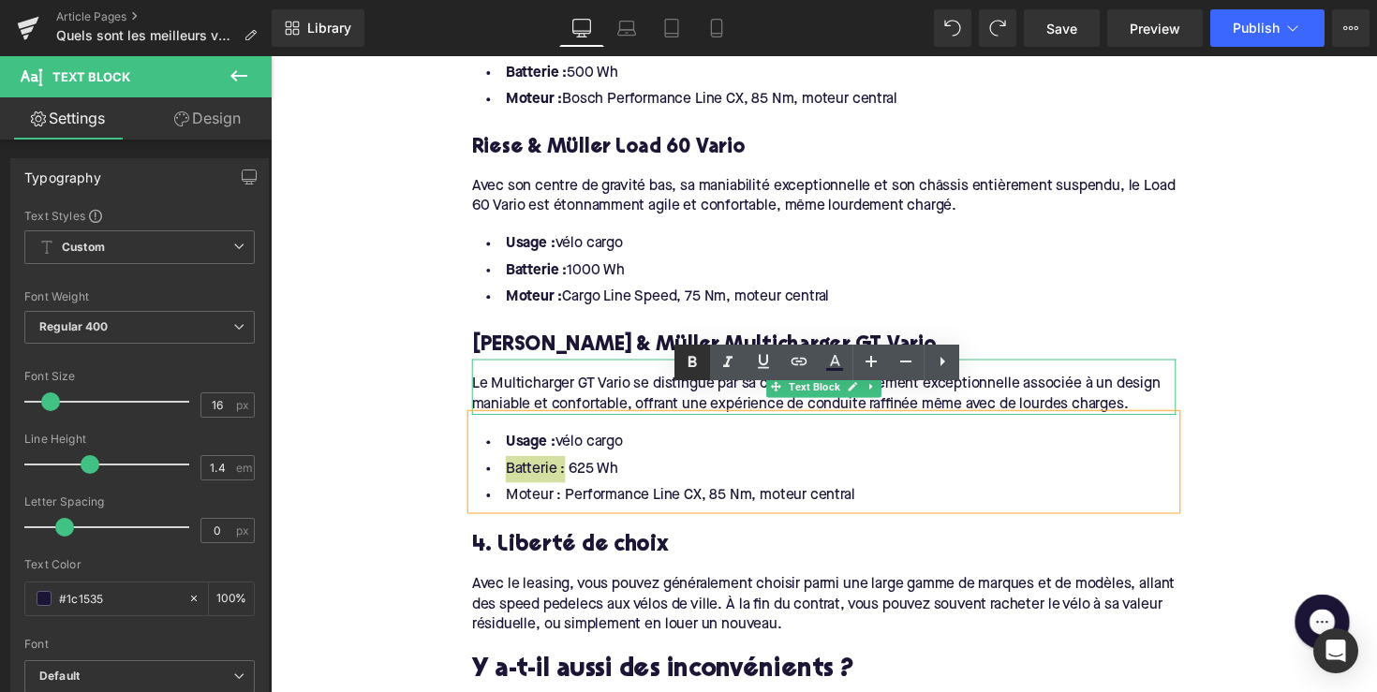
click at [678, 364] on link at bounding box center [692, 363] width 36 height 36
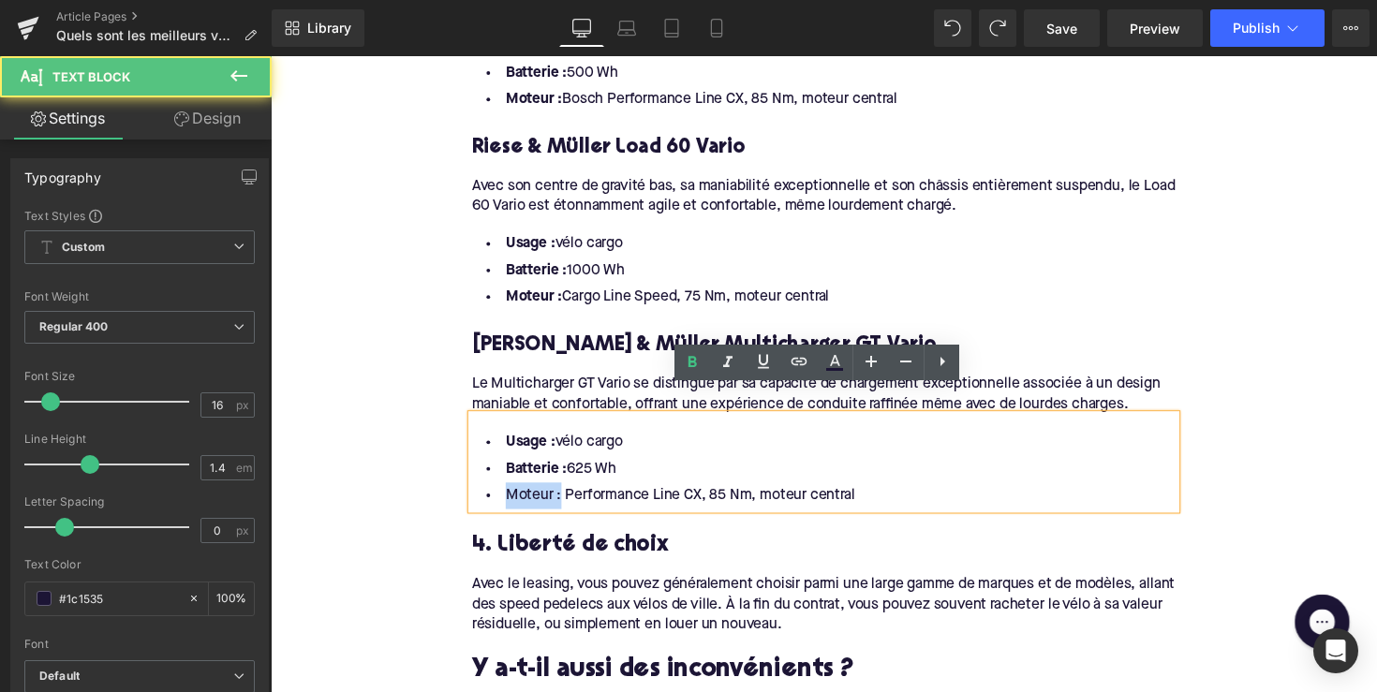
drag, startPoint x: 559, startPoint y: 479, endPoint x: 442, endPoint y: 480, distance: 117.1
click at [442, 480] on div "Home / Quels sont les meilleurs vélos électriques allemands ? Breadcrumbs Quels…" at bounding box center [837, 502] width 1133 height 3745
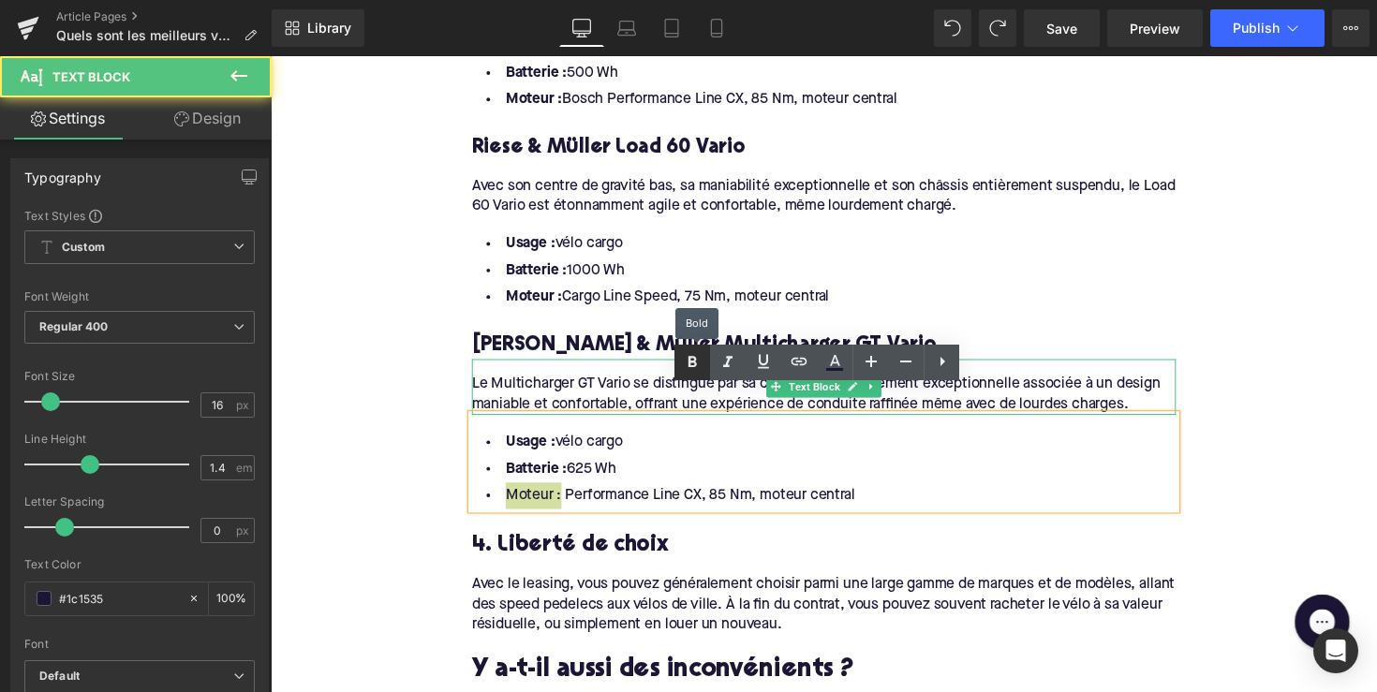
click at [692, 361] on icon at bounding box center [692, 361] width 8 height 11
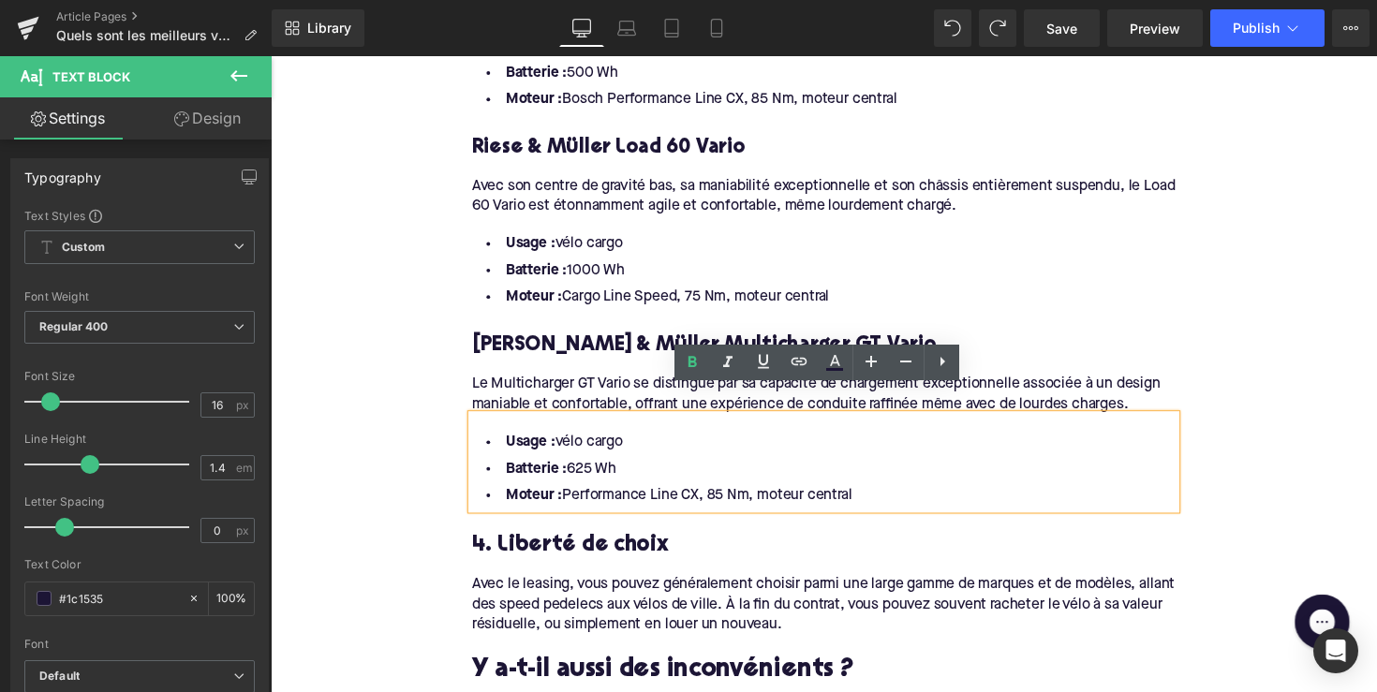
click at [565, 542] on h3 "4. Liberté de choix" at bounding box center [837, 556] width 721 height 29
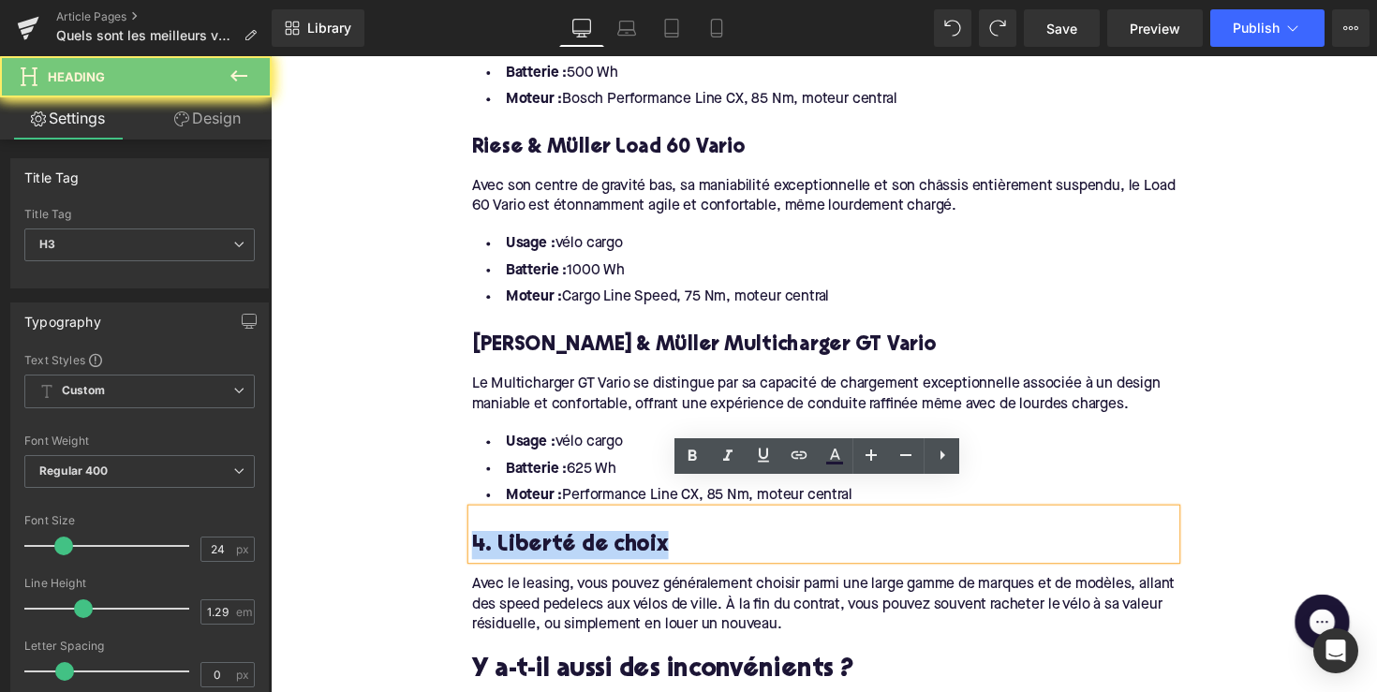
paste div
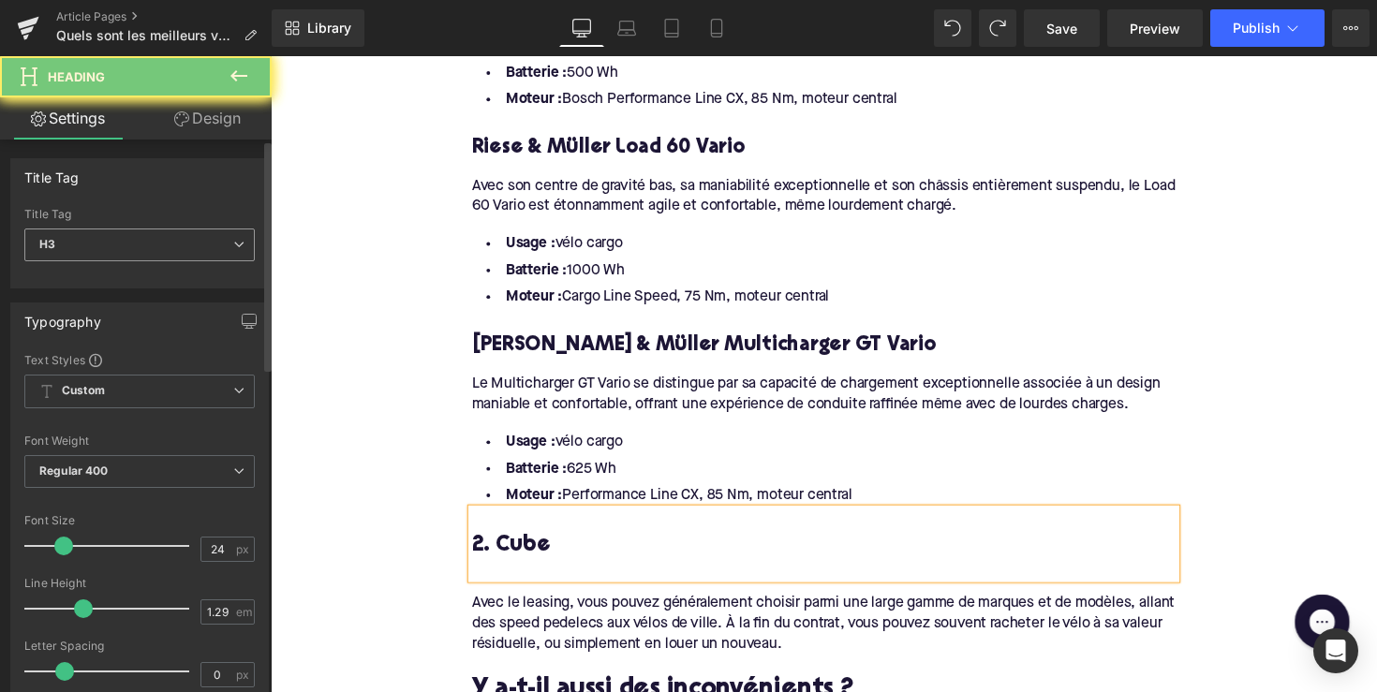
click at [196, 241] on span "H3" at bounding box center [139, 245] width 230 height 33
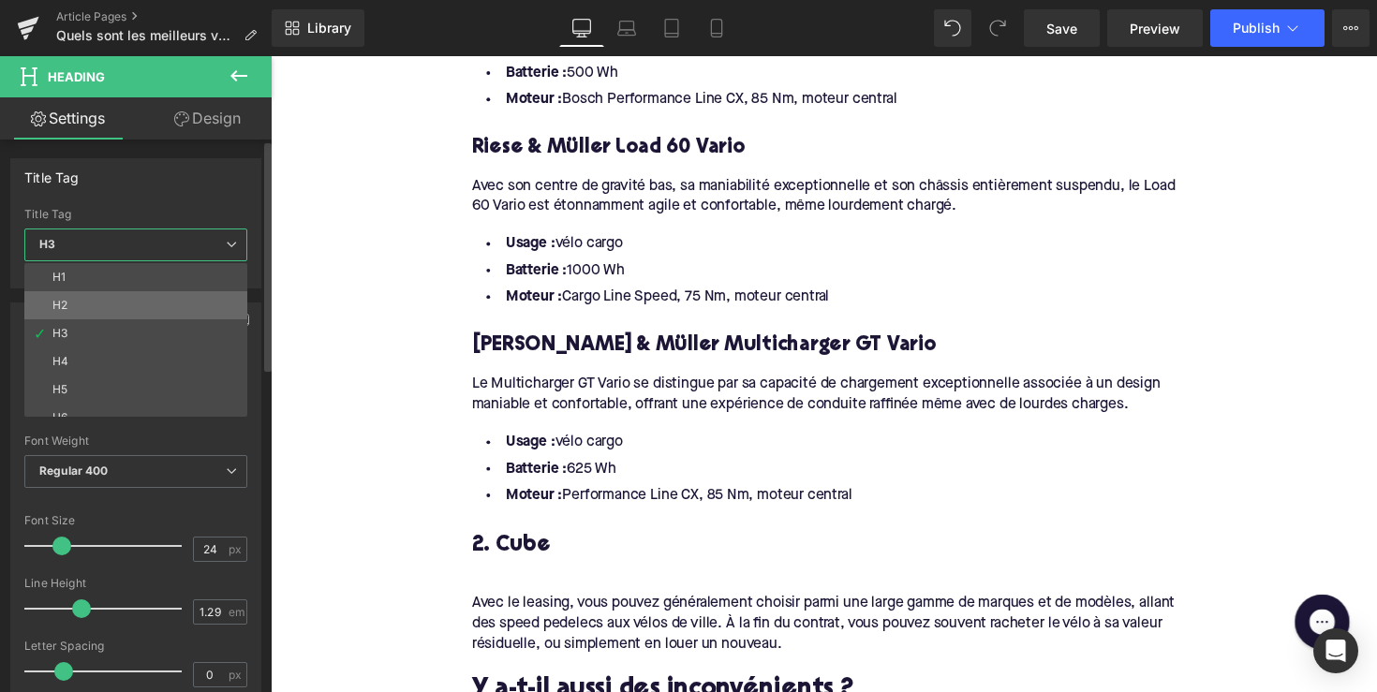
click at [170, 311] on li "H2" at bounding box center [139, 305] width 231 height 28
type input "28"
type input "1.11"
type input "100"
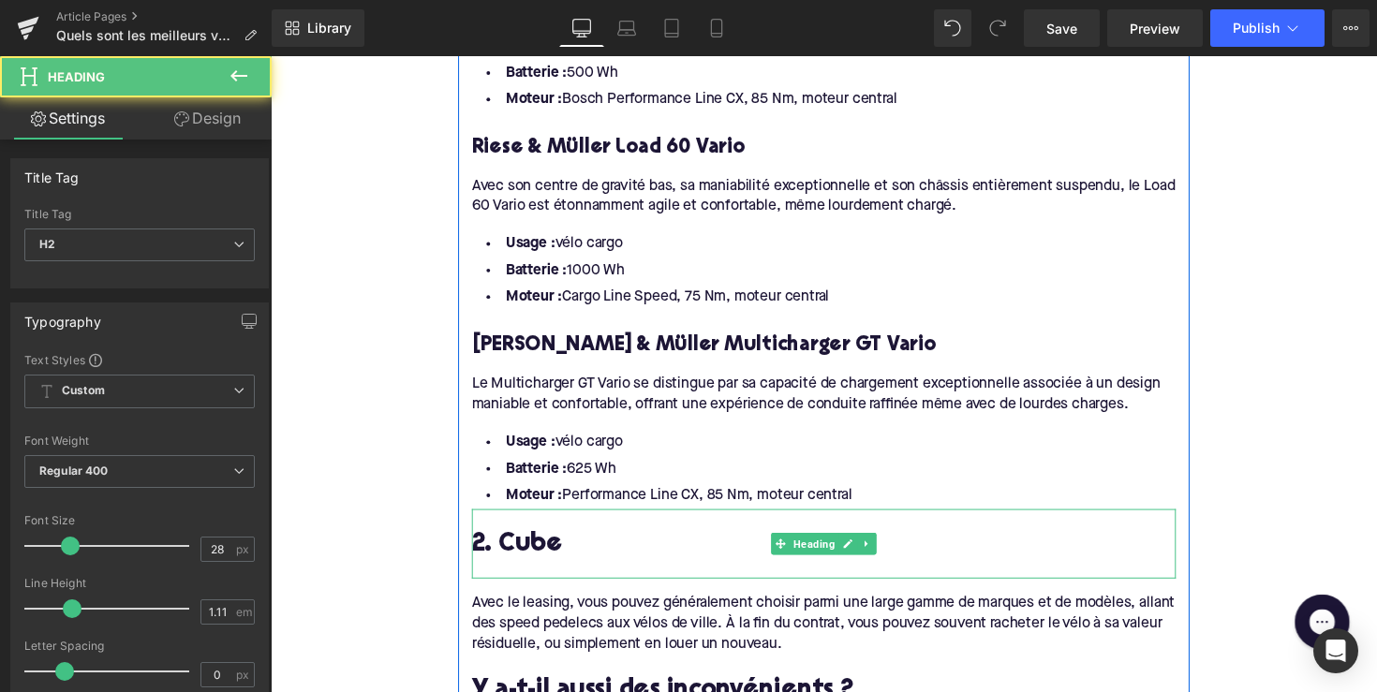
click at [482, 571] on div at bounding box center [837, 581] width 721 height 20
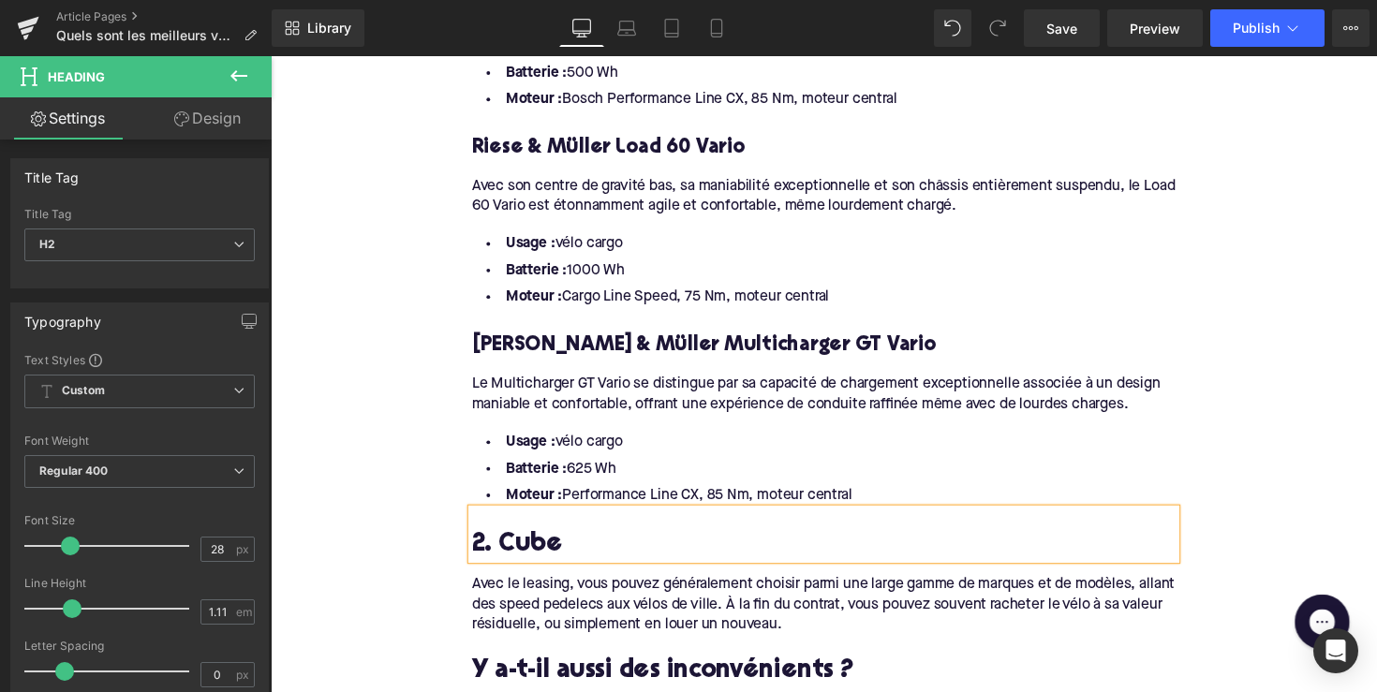
click at [633, 576] on div "Avec le leasing, vous pouvez généralement choisir parmi une large gamme de marq…" at bounding box center [837, 610] width 721 height 78
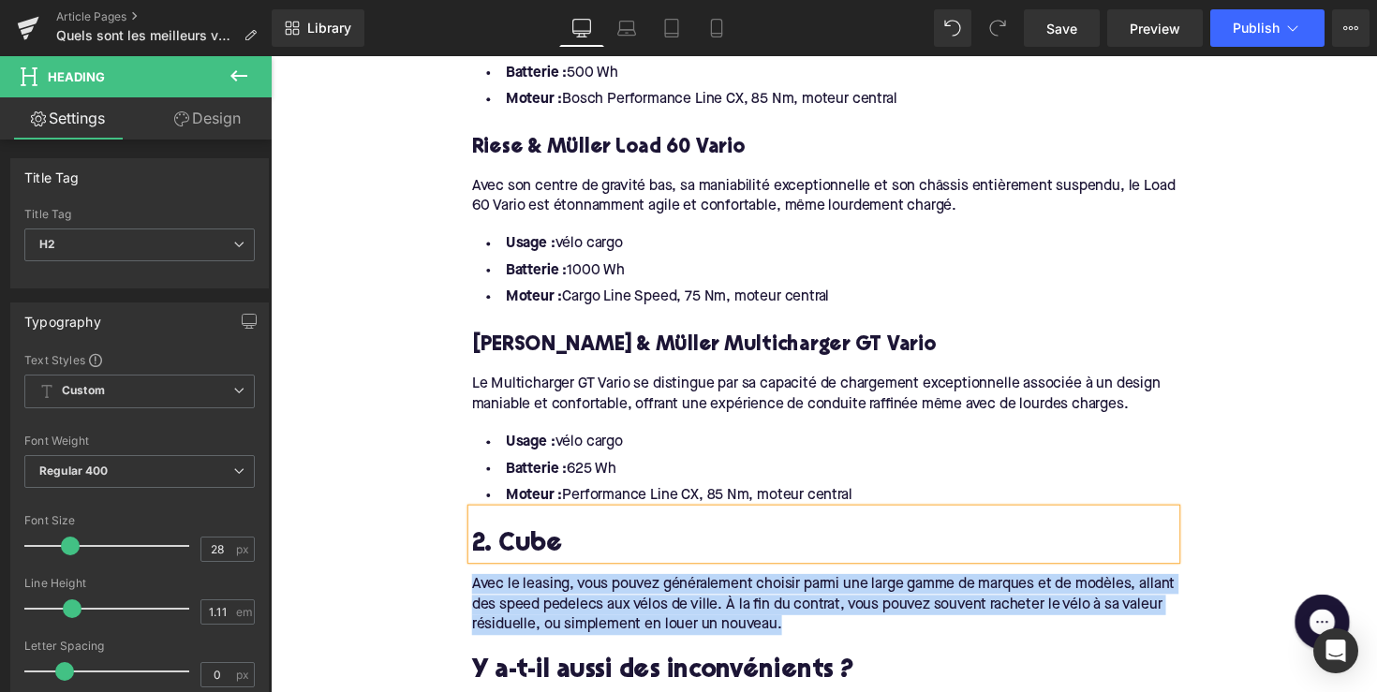
click at [633, 576] on div "Avec le leasing, vous pouvez généralement choisir parmi une large gamme de marq…" at bounding box center [837, 610] width 721 height 78
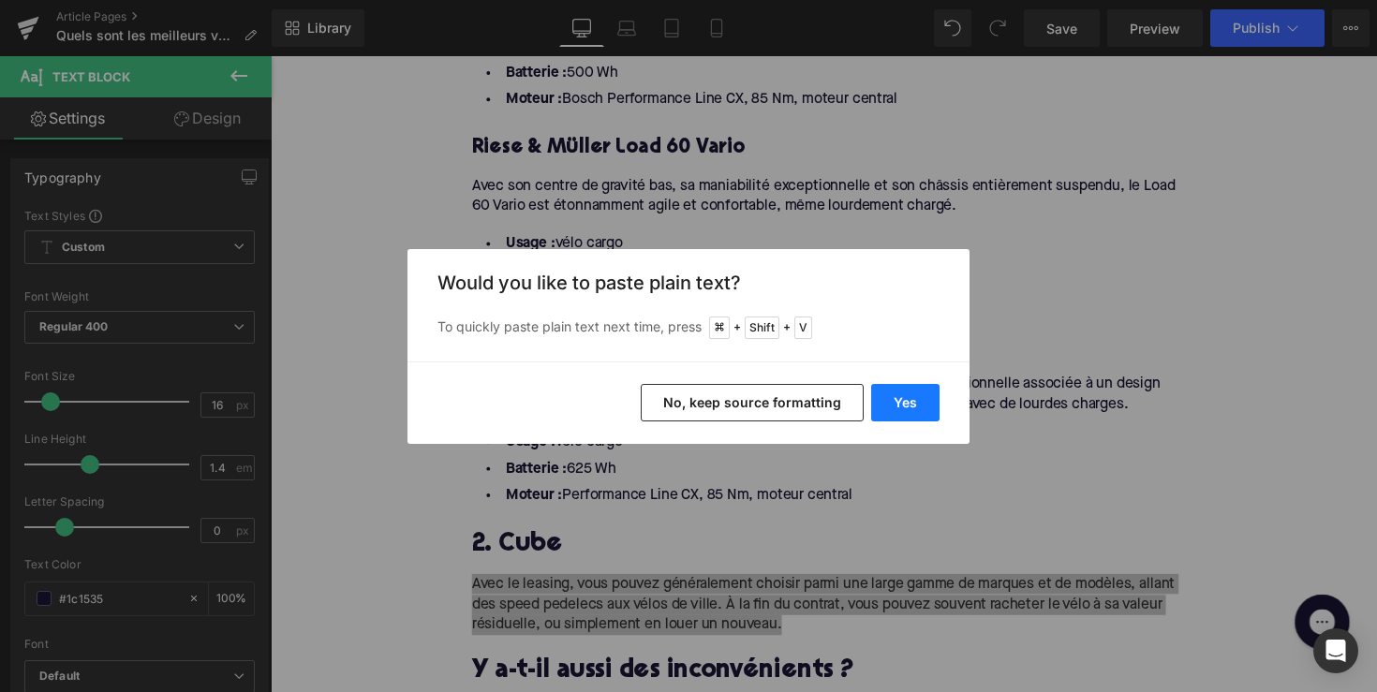
click at [891, 391] on button "Yes" at bounding box center [905, 402] width 68 height 37
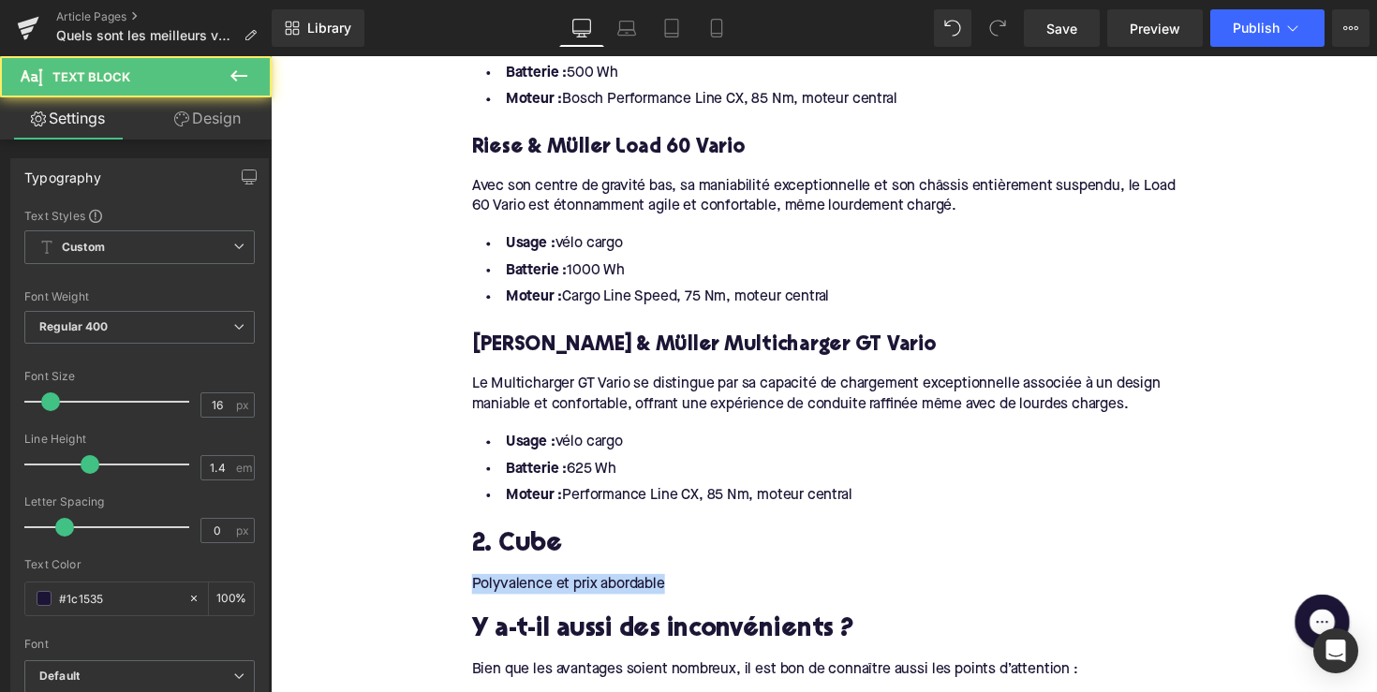
drag, startPoint x: 670, startPoint y: 567, endPoint x: 413, endPoint y: 573, distance: 256.7
click at [413, 573] on div "Home / Quels sont les meilleurs vélos électriques allemands ? Breadcrumbs Quels…" at bounding box center [837, 481] width 1133 height 3703
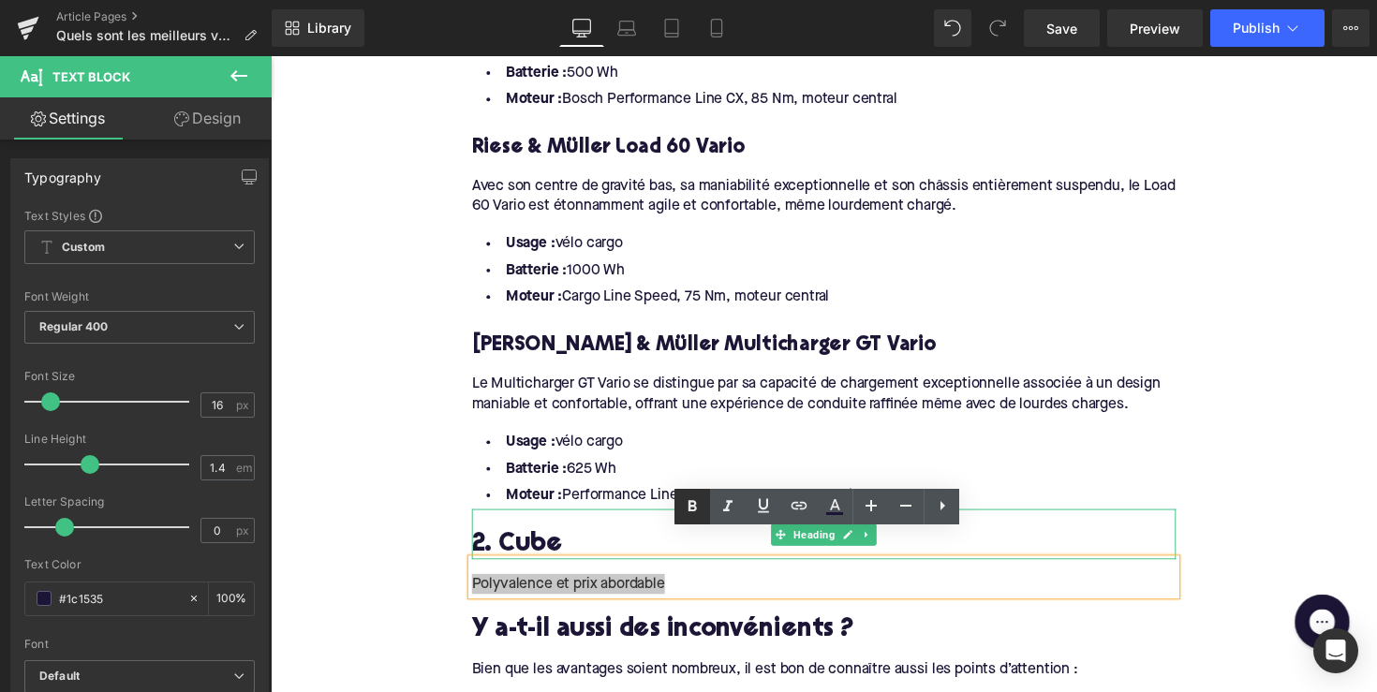
click at [690, 518] on link at bounding box center [692, 507] width 36 height 36
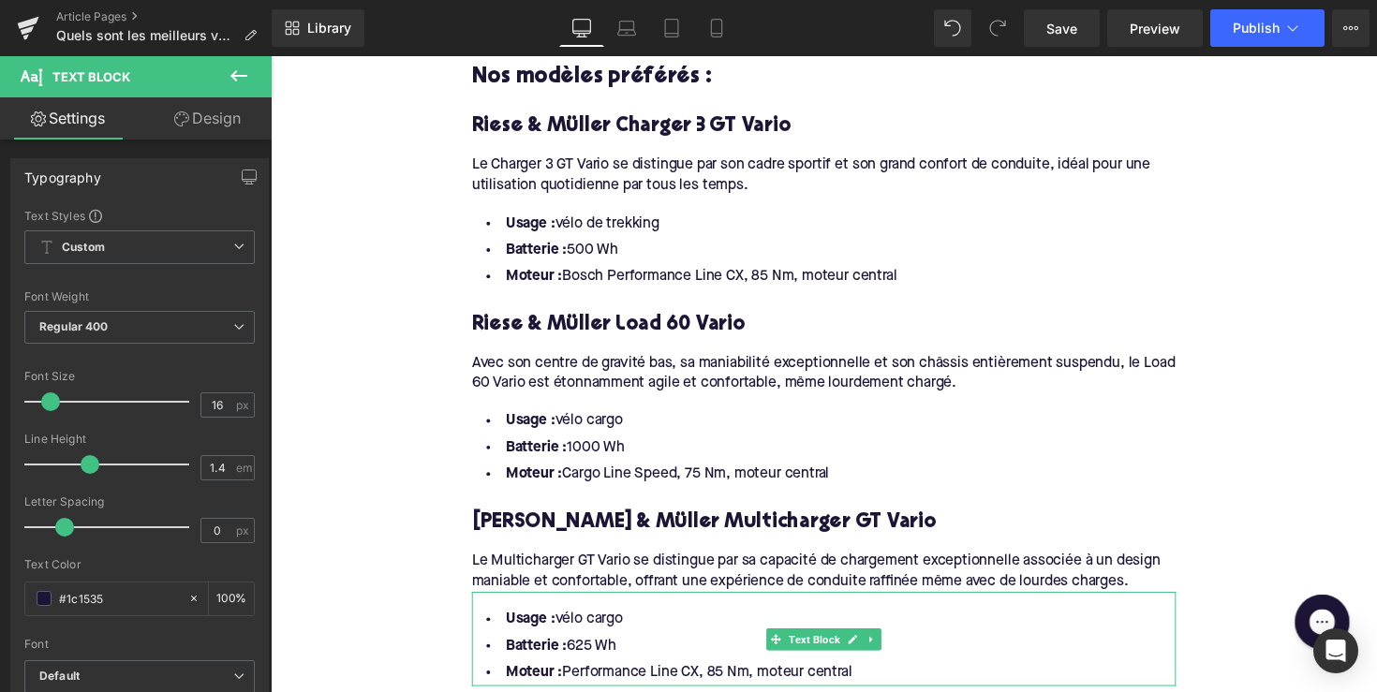
scroll to position [1107, 0]
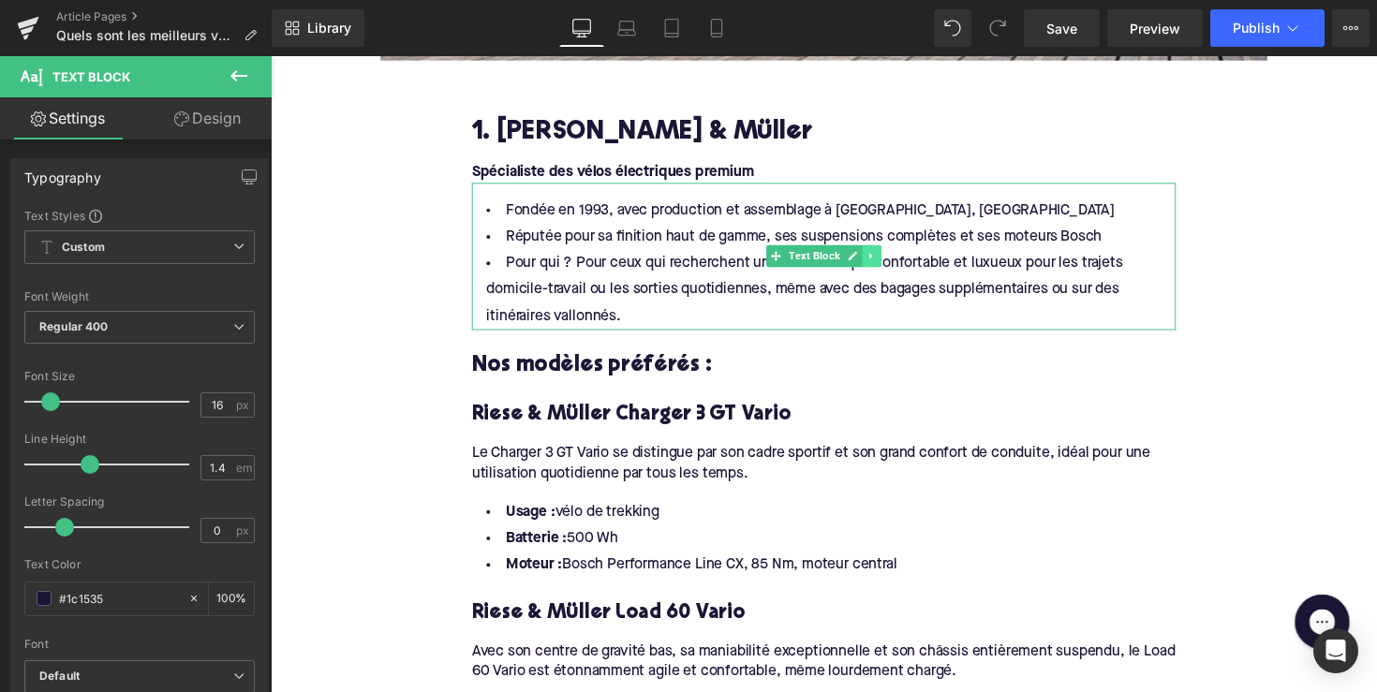
click at [888, 256] on icon at bounding box center [886, 261] width 10 height 11
click at [871, 256] on icon at bounding box center [876, 261] width 10 height 11
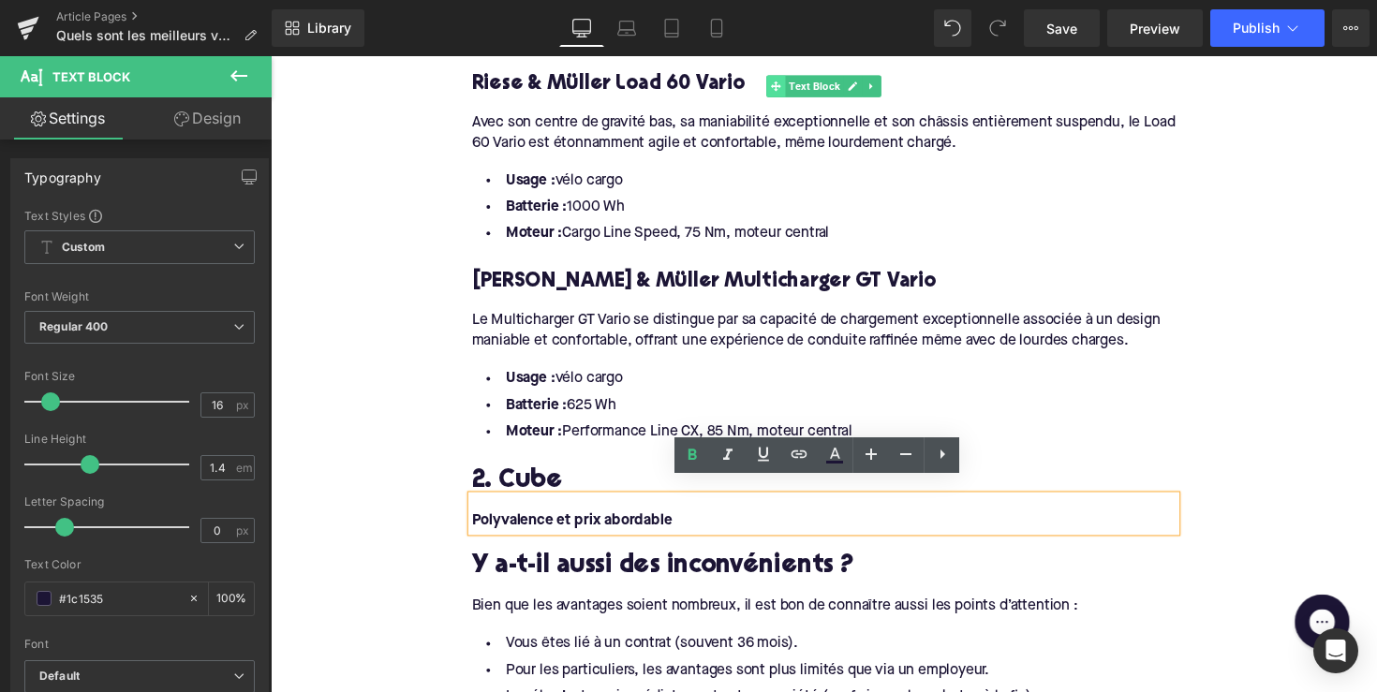
scroll to position [1813, 0]
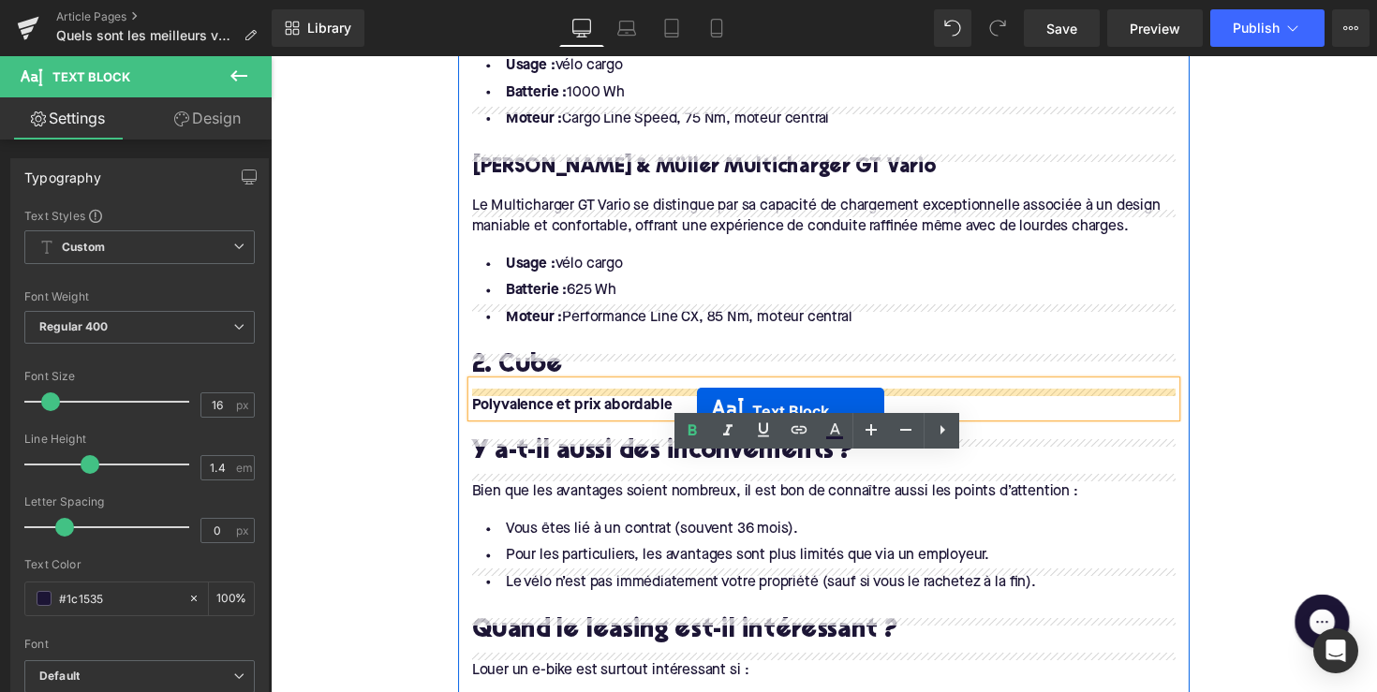
drag, startPoint x: 782, startPoint y: 393, endPoint x: 707, endPoint y: 419, distance: 79.1
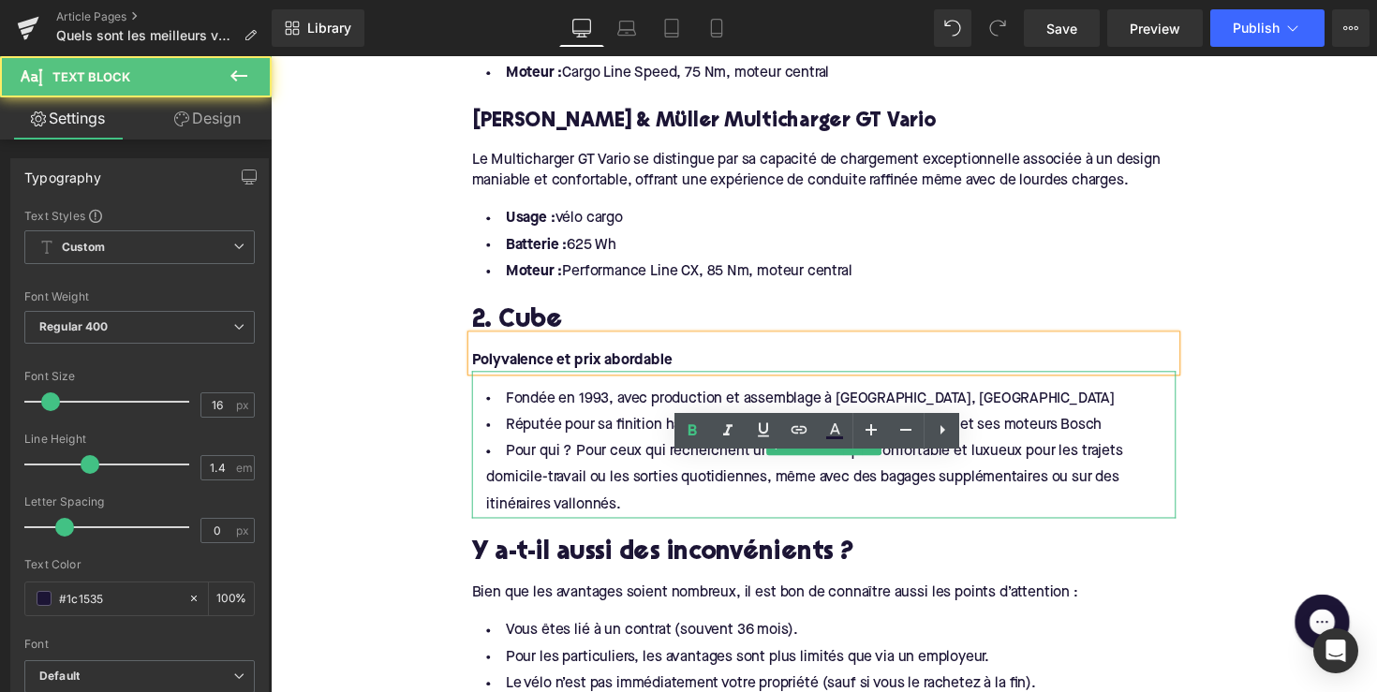
click at [645, 394] on li "Fondée en 1993, avec production et assemblage à [GEOGRAPHIC_DATA], [GEOGRAPHIC_…" at bounding box center [837, 407] width 721 height 27
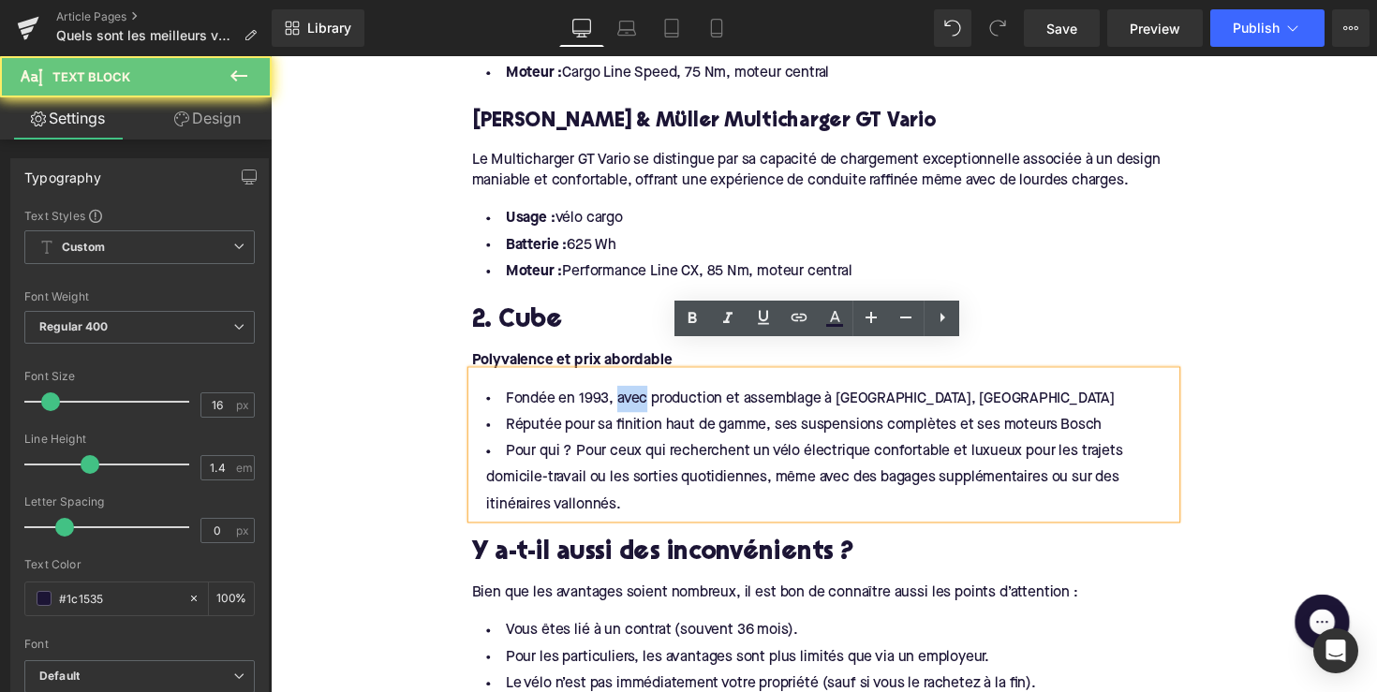
click at [645, 394] on li "Fondée en 1993, avec production et assemblage à [GEOGRAPHIC_DATA], [GEOGRAPHIC_…" at bounding box center [837, 407] width 721 height 27
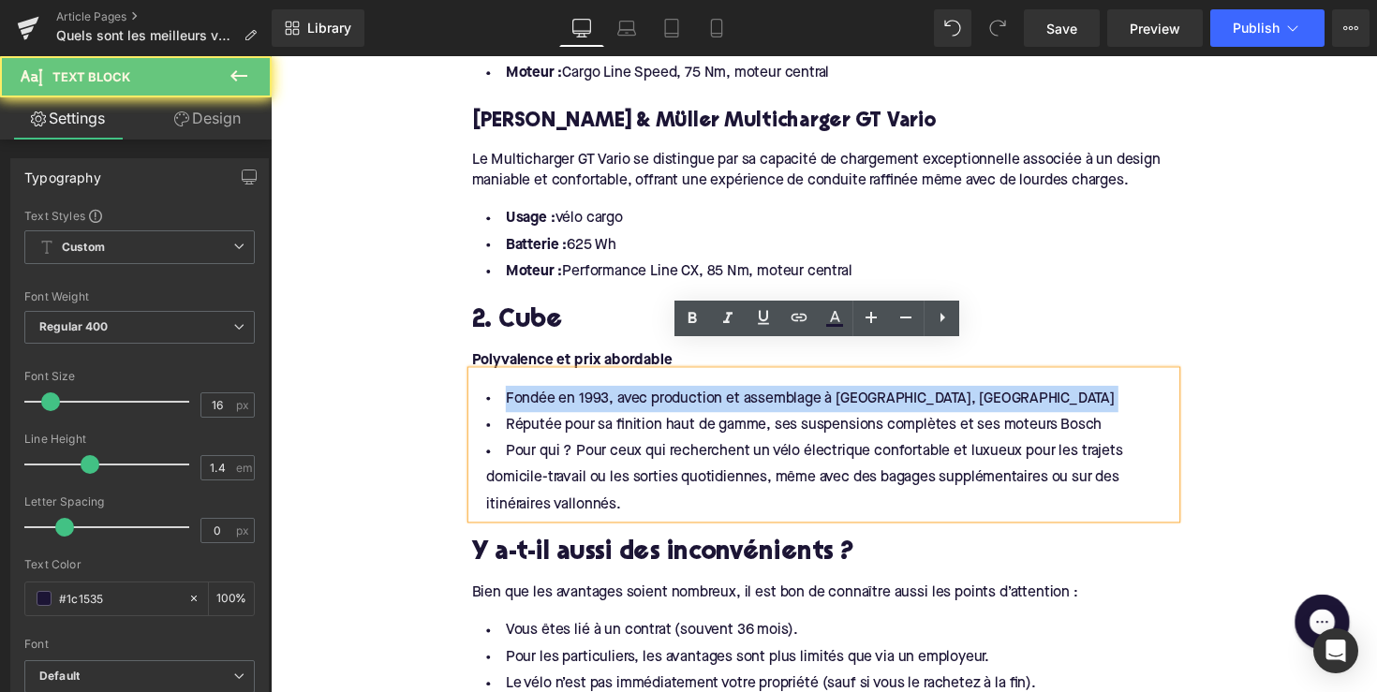
click at [645, 394] on li "Fondée en 1993, avec production et assemblage à [GEOGRAPHIC_DATA], [GEOGRAPHIC_…" at bounding box center [837, 407] width 721 height 27
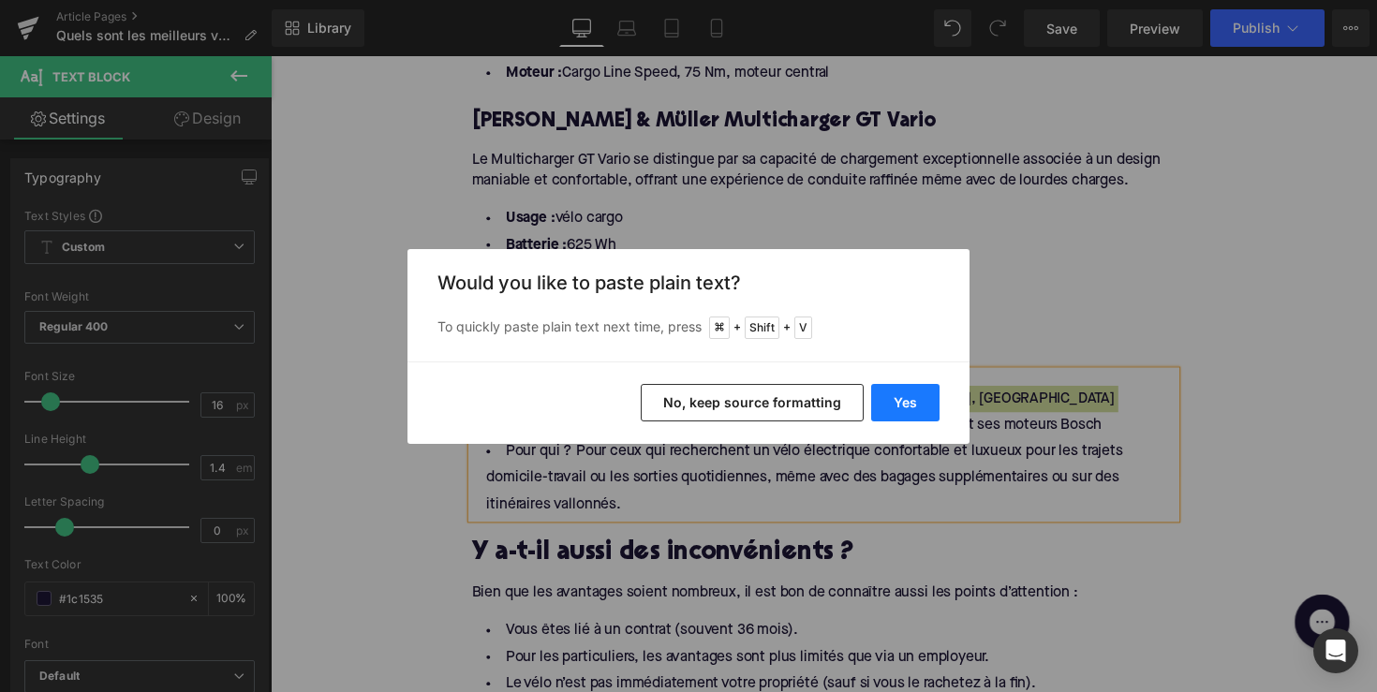
click at [904, 405] on button "Yes" at bounding box center [905, 402] width 68 height 37
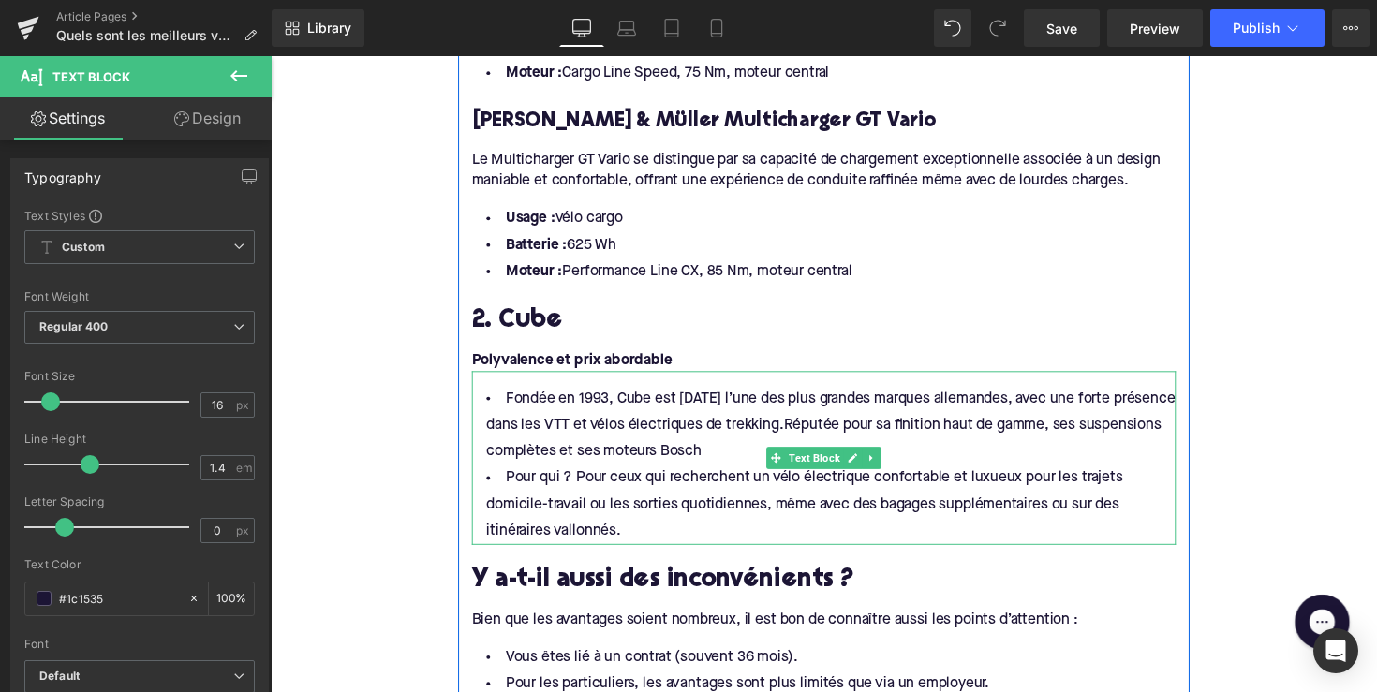
click at [624, 503] on li "Pour qui ? Pour ceux qui recherchent un vélo électrique confortable et luxueux …" at bounding box center [837, 516] width 721 height 81
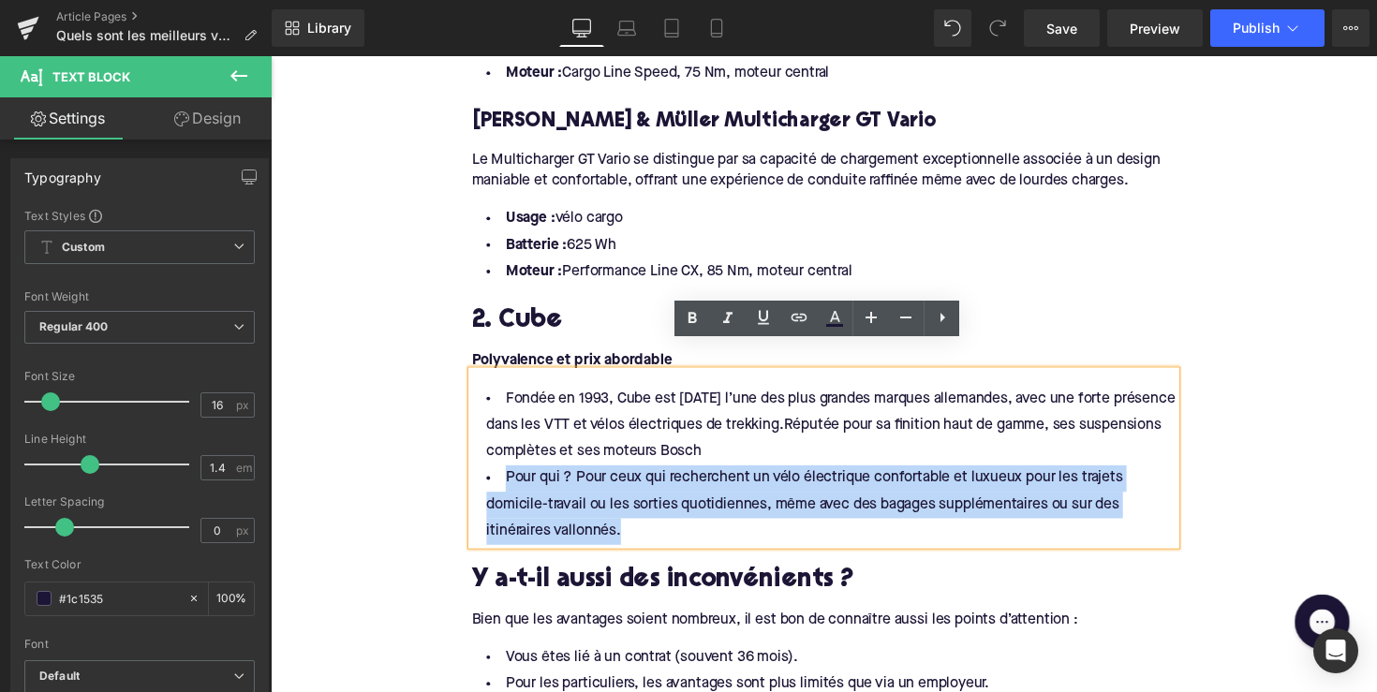
drag, startPoint x: 652, startPoint y: 519, endPoint x: 479, endPoint y: 454, distance: 184.0
click at [479, 476] on li "Pour qui ? Pour ceux qui recherchent un vélo électrique confortable et luxueux …" at bounding box center [837, 516] width 721 height 81
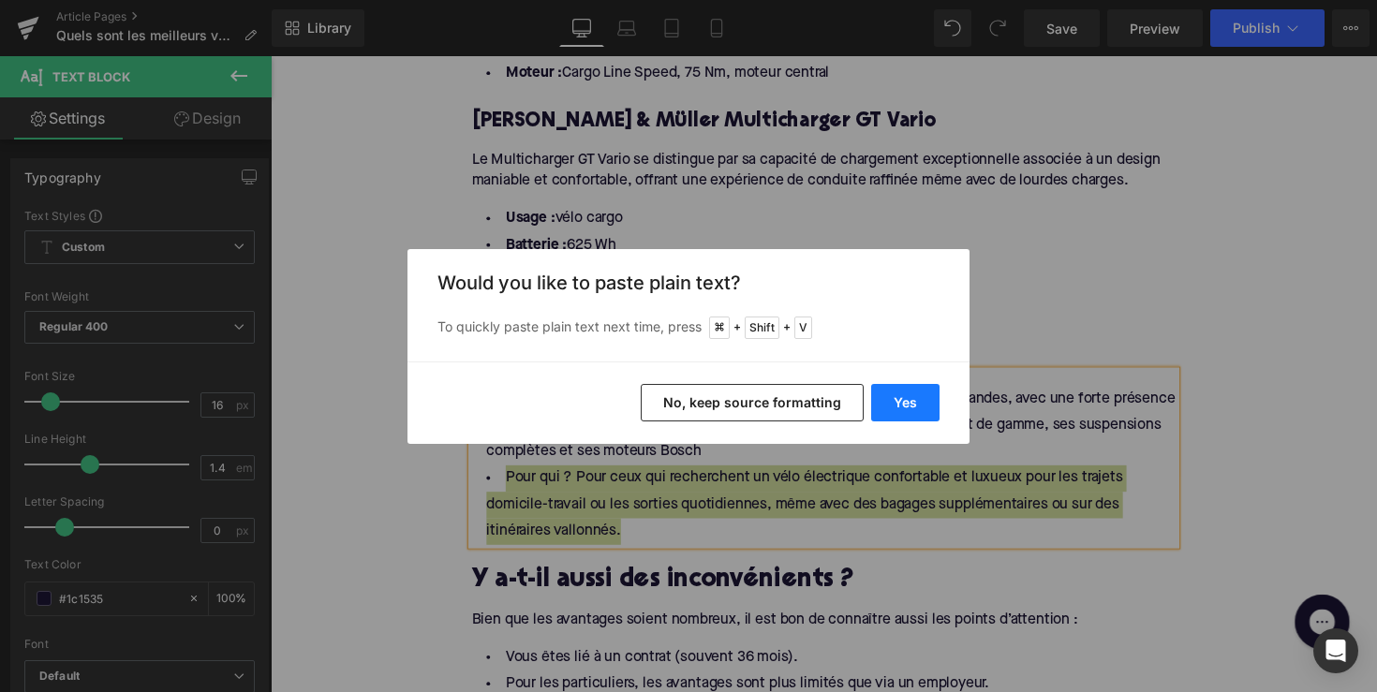
click at [894, 405] on button "Yes" at bounding box center [905, 402] width 68 height 37
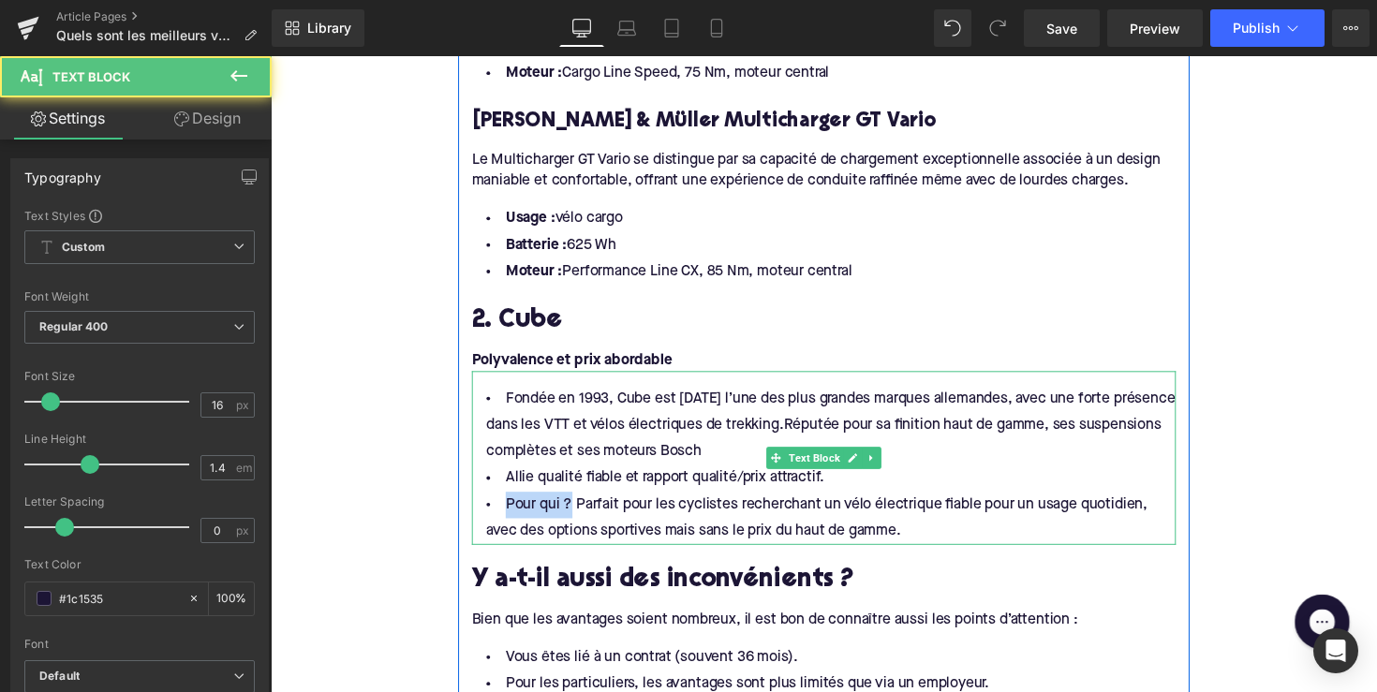
drag, startPoint x: 571, startPoint y: 486, endPoint x: 506, endPoint y: 486, distance: 65.6
click at [506, 503] on li "Pour qui ? Parfait pour les cyclistes recherchant un vélo électrique fiable pou…" at bounding box center [837, 530] width 721 height 54
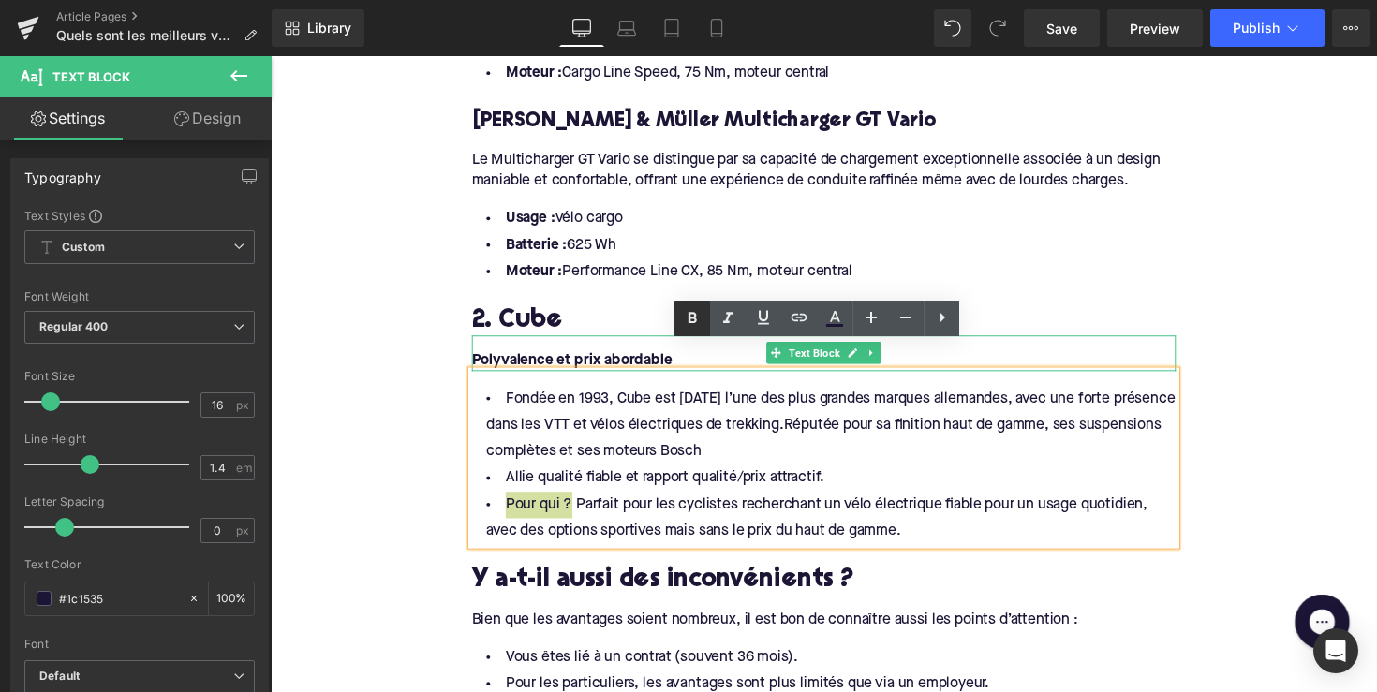
click at [693, 310] on icon at bounding box center [692, 318] width 22 height 22
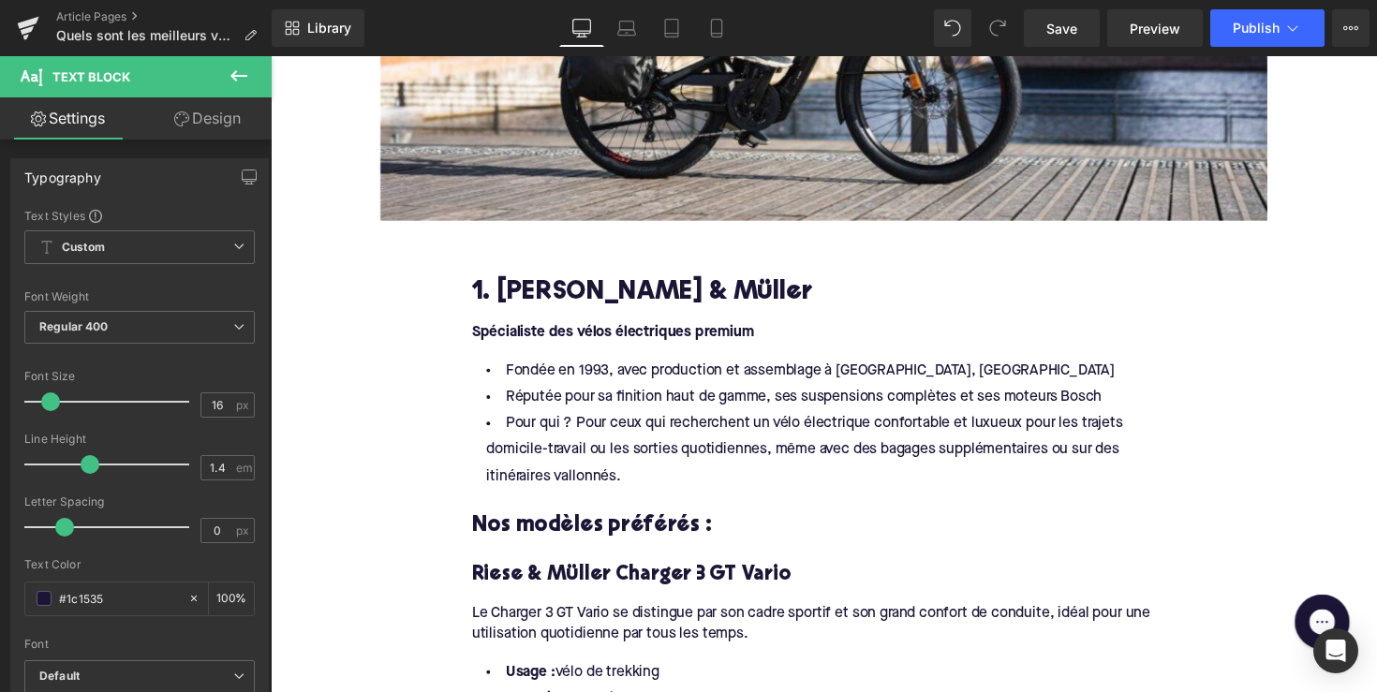
scroll to position [882, 0]
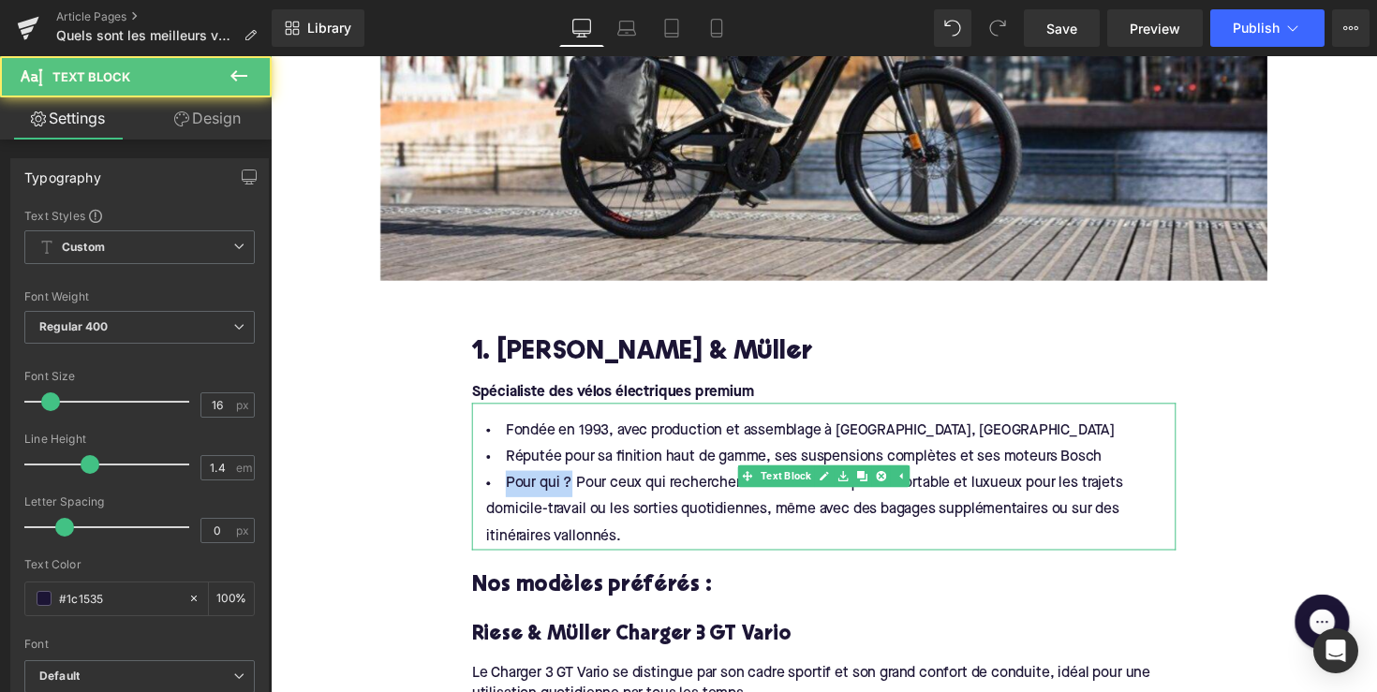
drag, startPoint x: 568, startPoint y: 469, endPoint x: 486, endPoint y: 469, distance: 82.4
click at [486, 480] on li "Pour qui ? Pour ceux qui recherchent un vélo électrique confortable et luxueux …" at bounding box center [837, 520] width 721 height 81
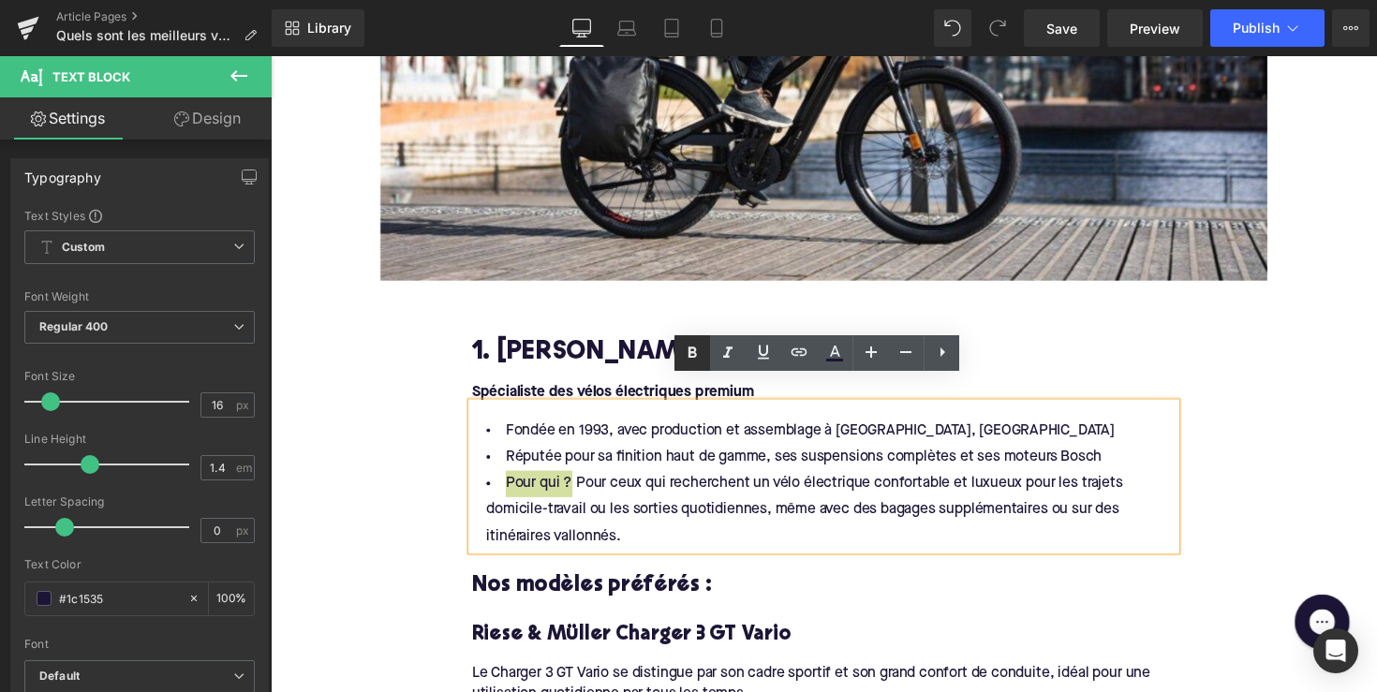
click at [694, 351] on icon at bounding box center [692, 351] width 8 height 11
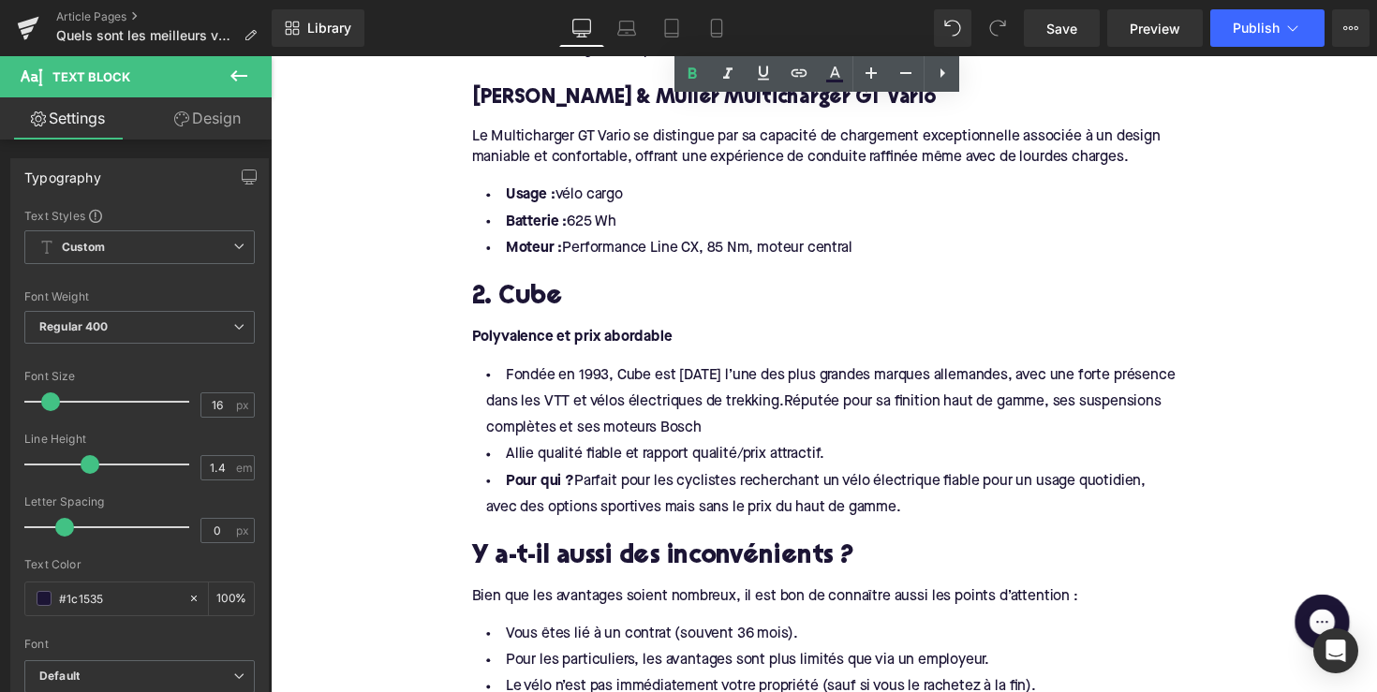
scroll to position [1914, 0]
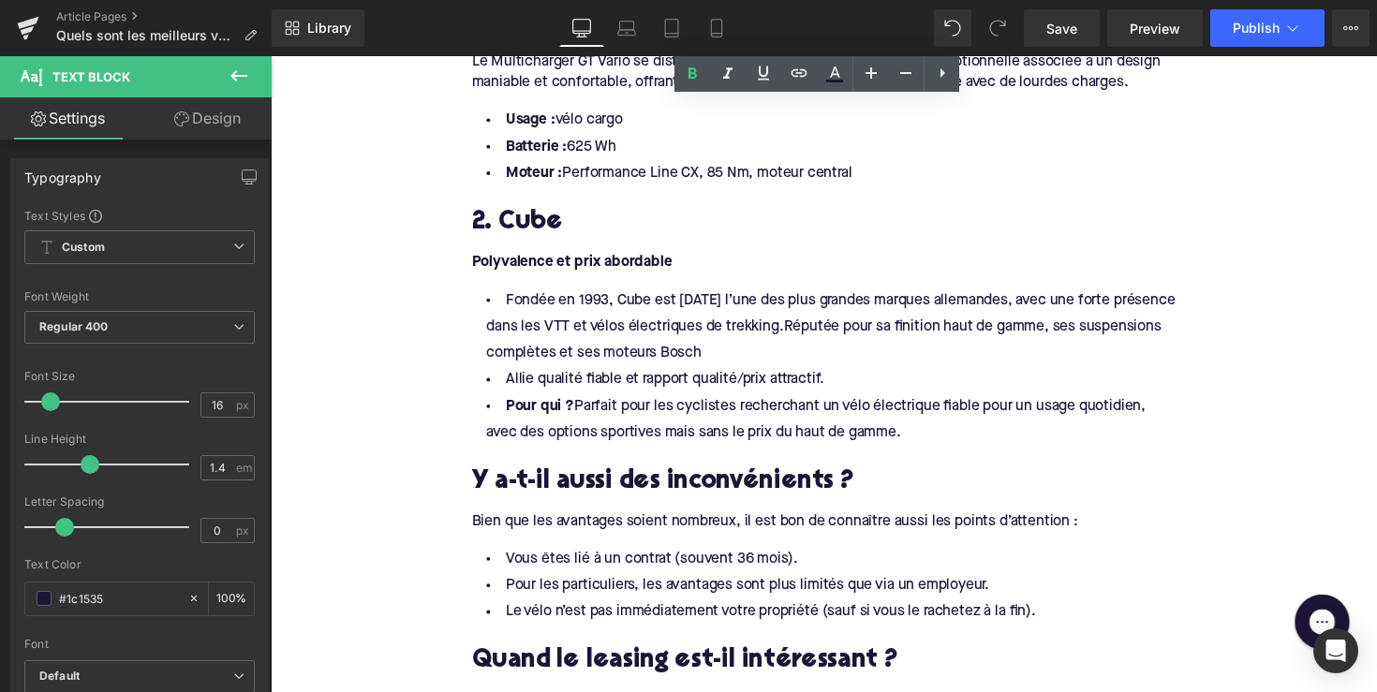
click at [697, 479] on h2 "Y a-t-il aussi des inconvénients ?" at bounding box center [837, 493] width 721 height 29
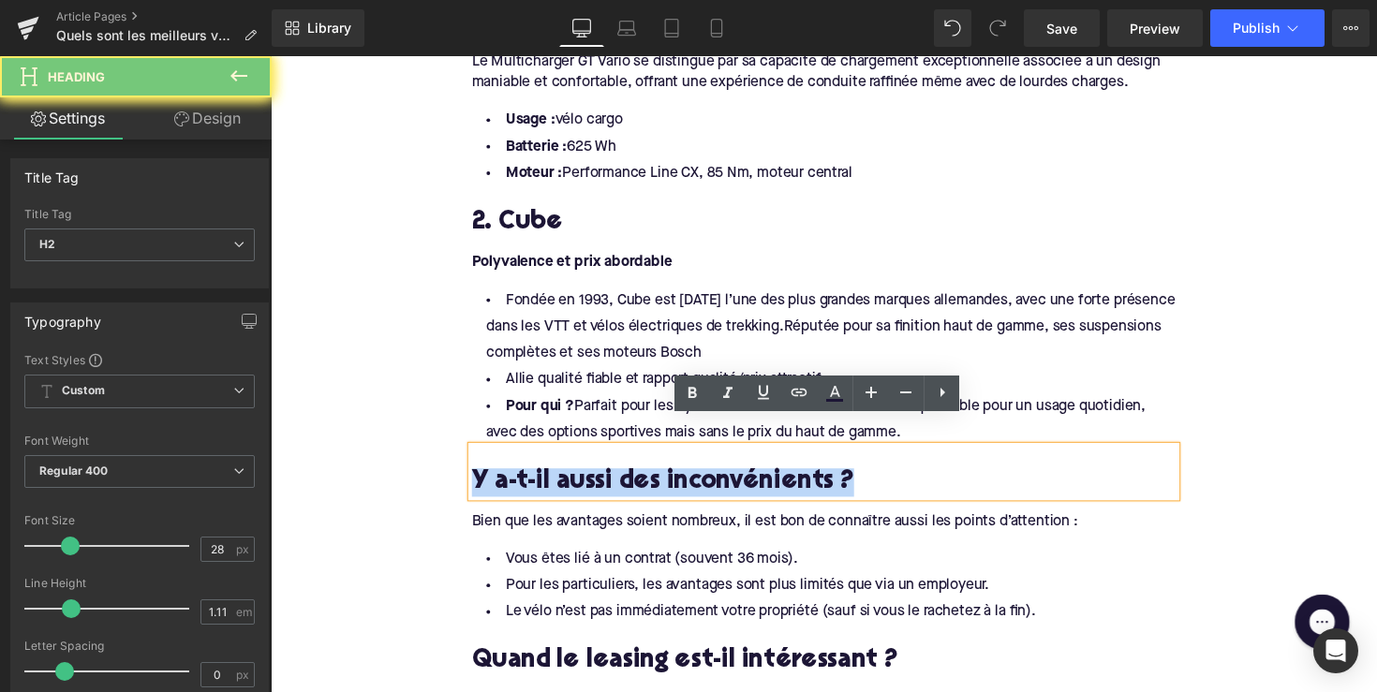
paste div
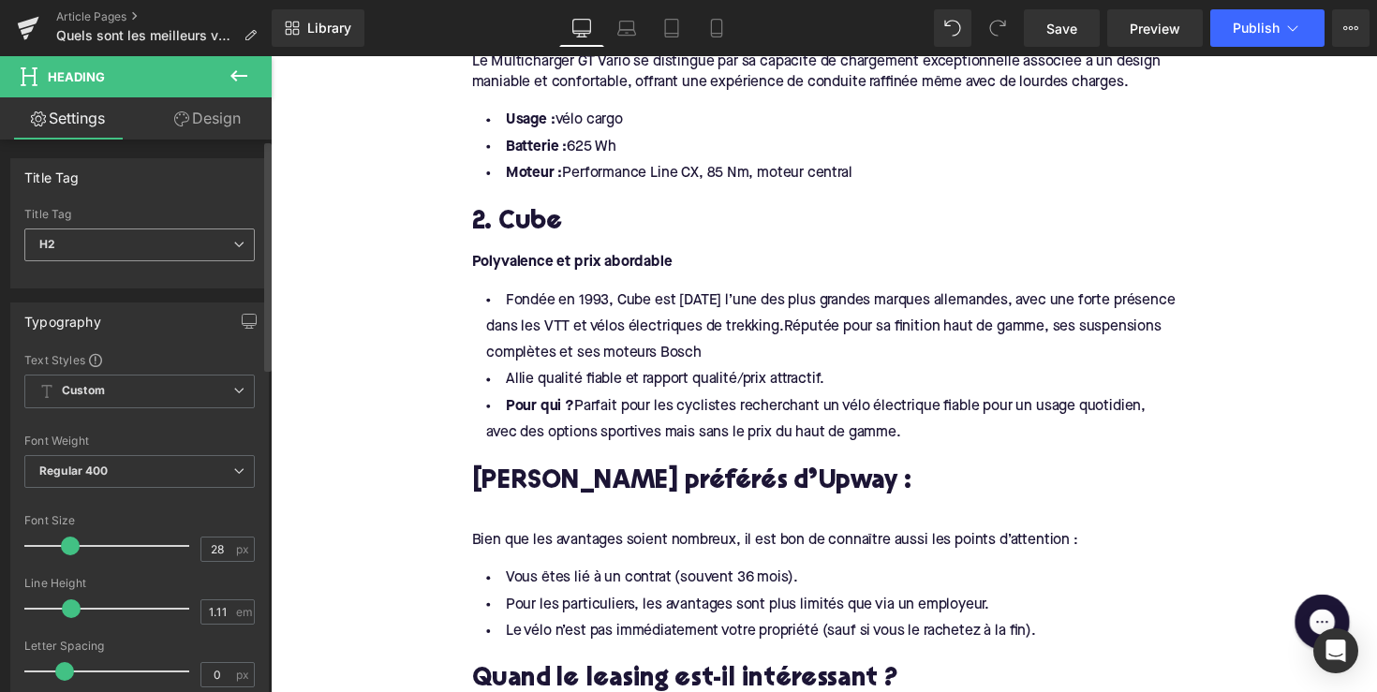
click at [213, 243] on span "H2" at bounding box center [139, 245] width 230 height 33
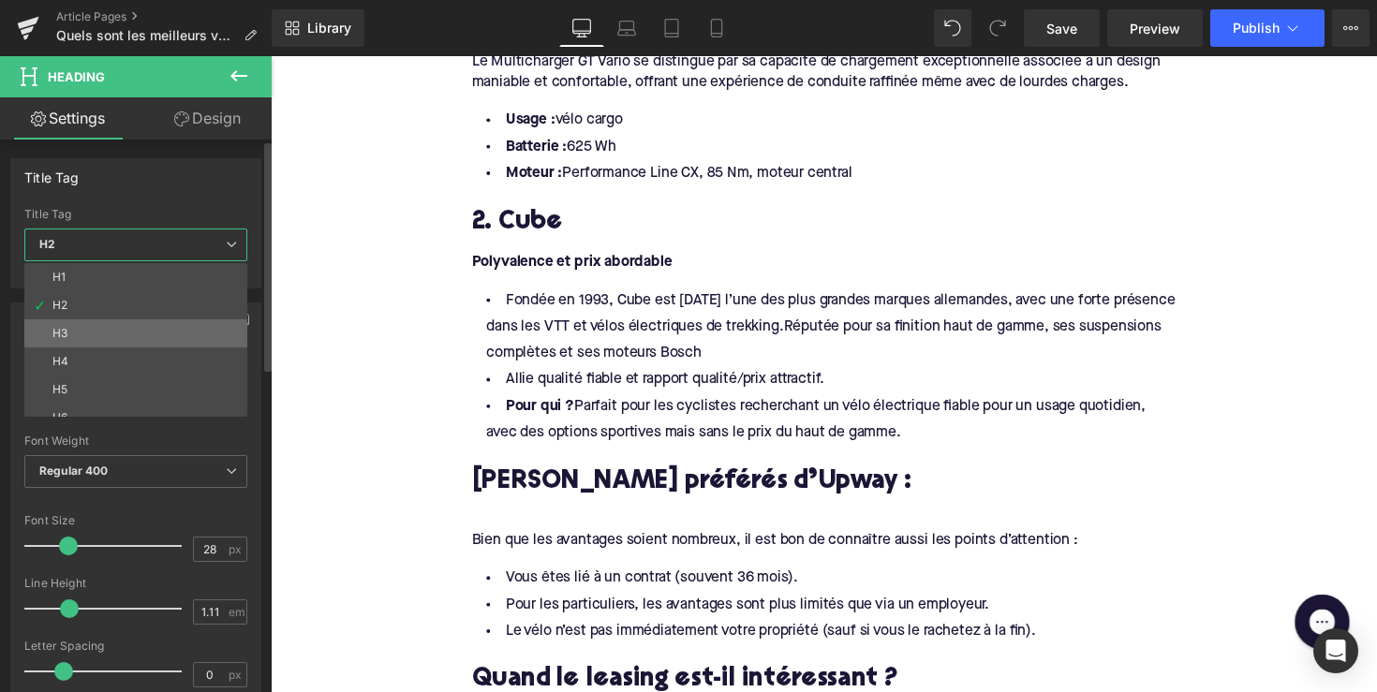
click at [180, 330] on li "H3" at bounding box center [139, 333] width 231 height 28
type input "24"
type input "1.29"
type input "100"
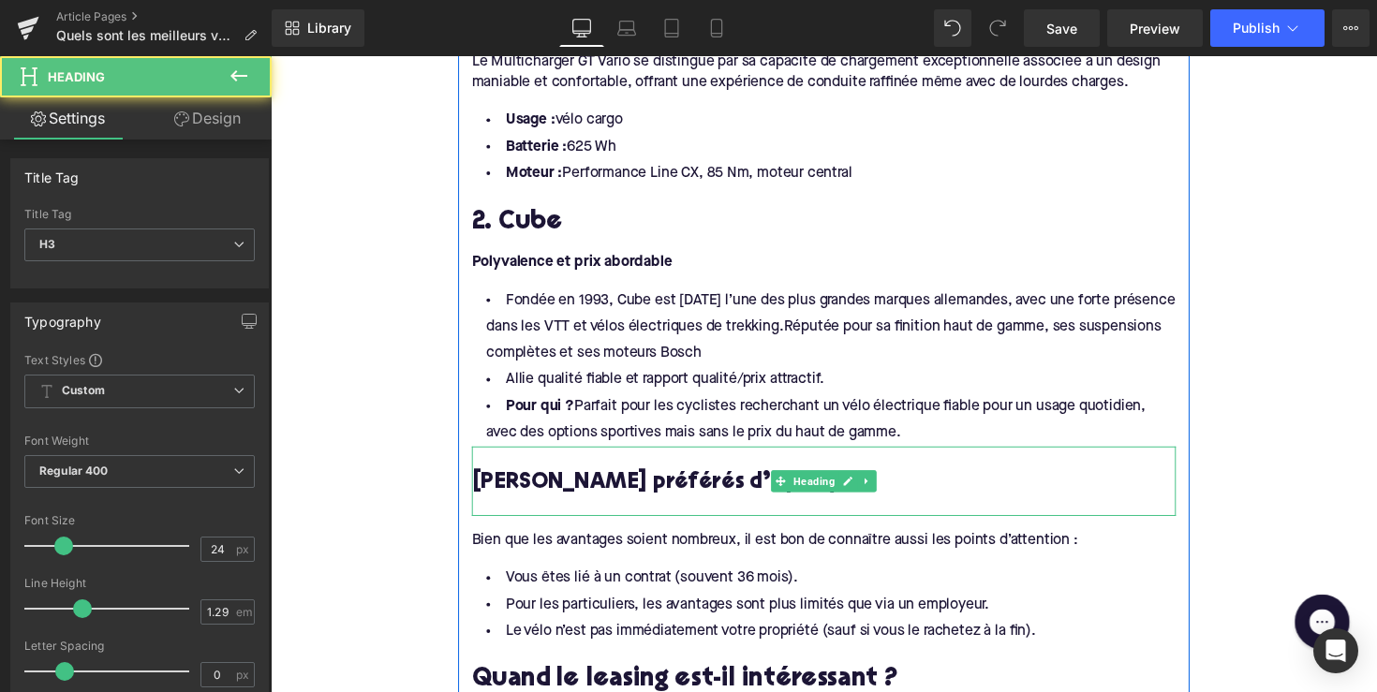
click at [501, 508] on div at bounding box center [837, 518] width 721 height 20
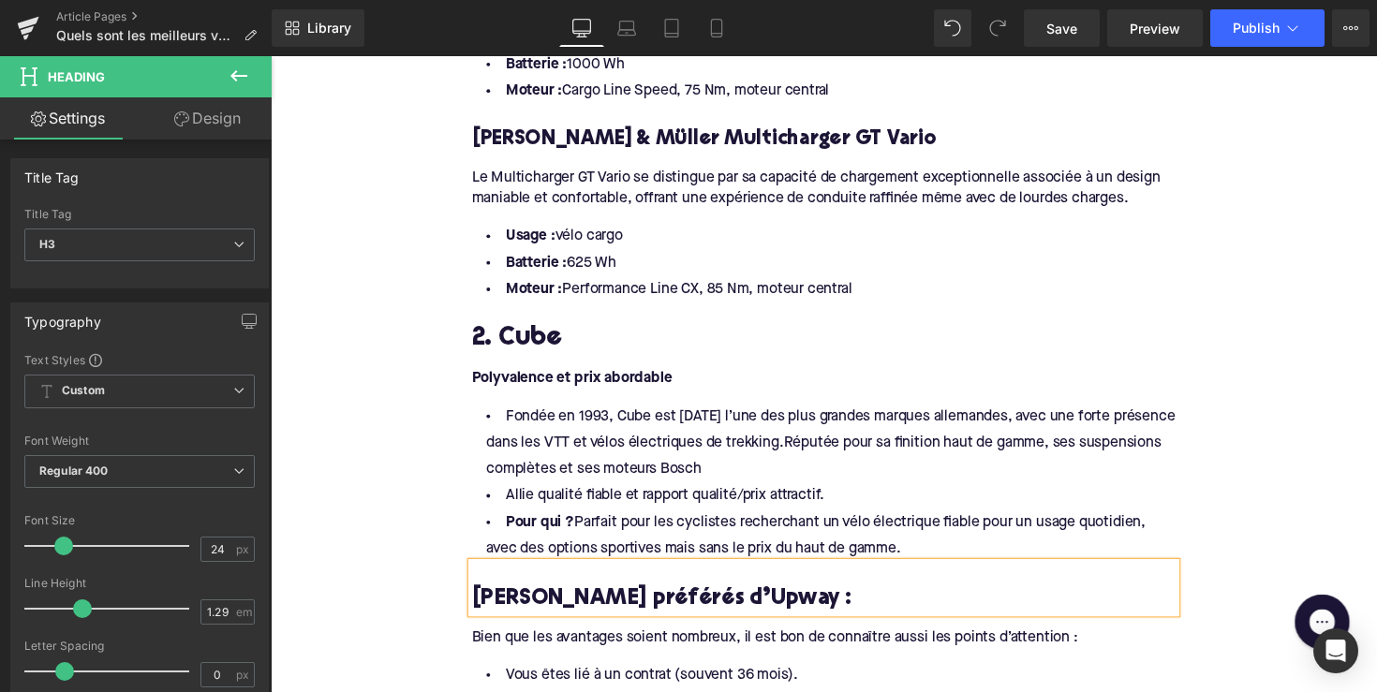
scroll to position [1792, 0]
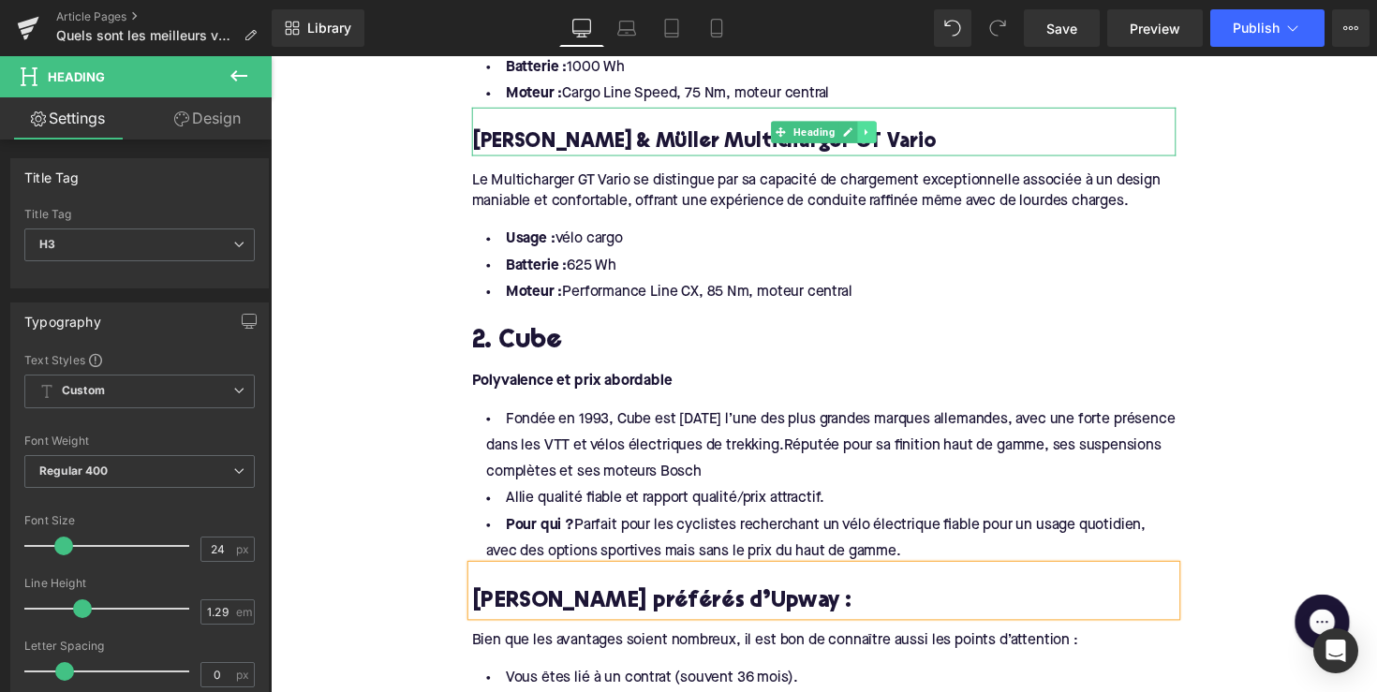
click at [879, 131] on icon at bounding box center [880, 134] width 3 height 7
click at [874, 123] on link at bounding box center [872, 134] width 20 height 22
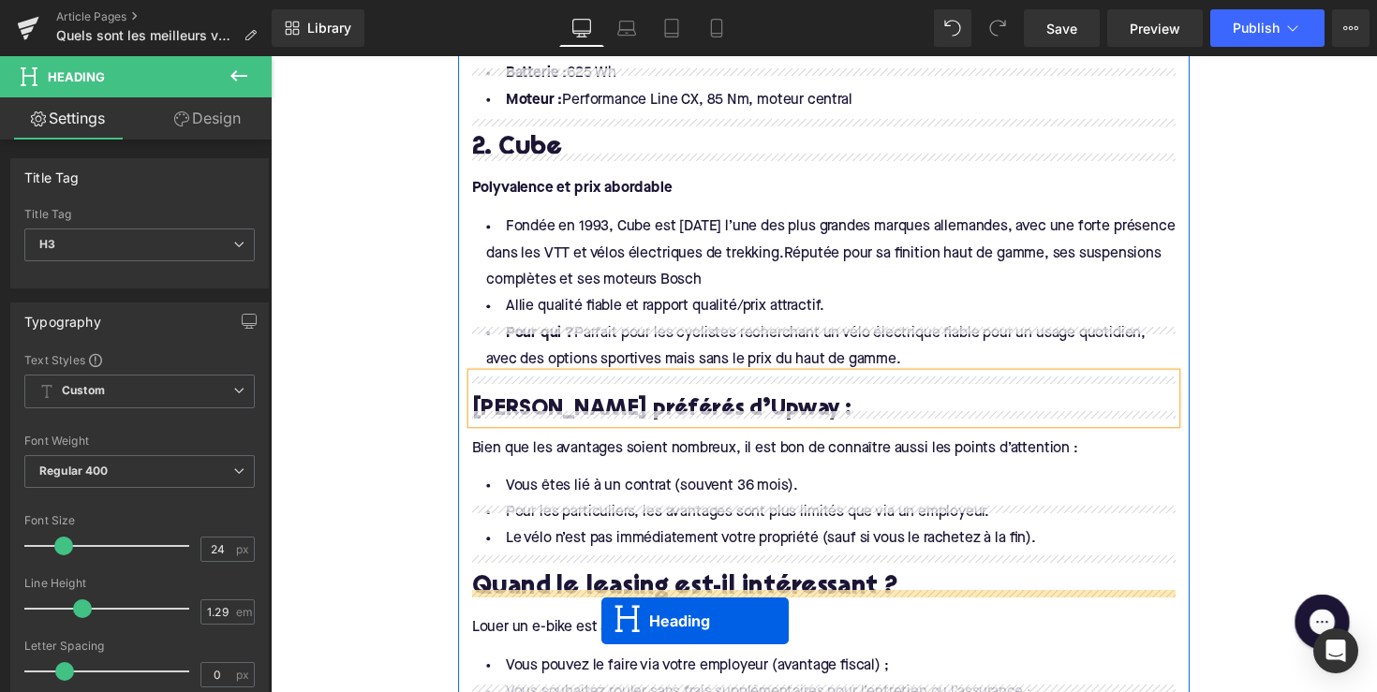
scroll to position [2092, 0]
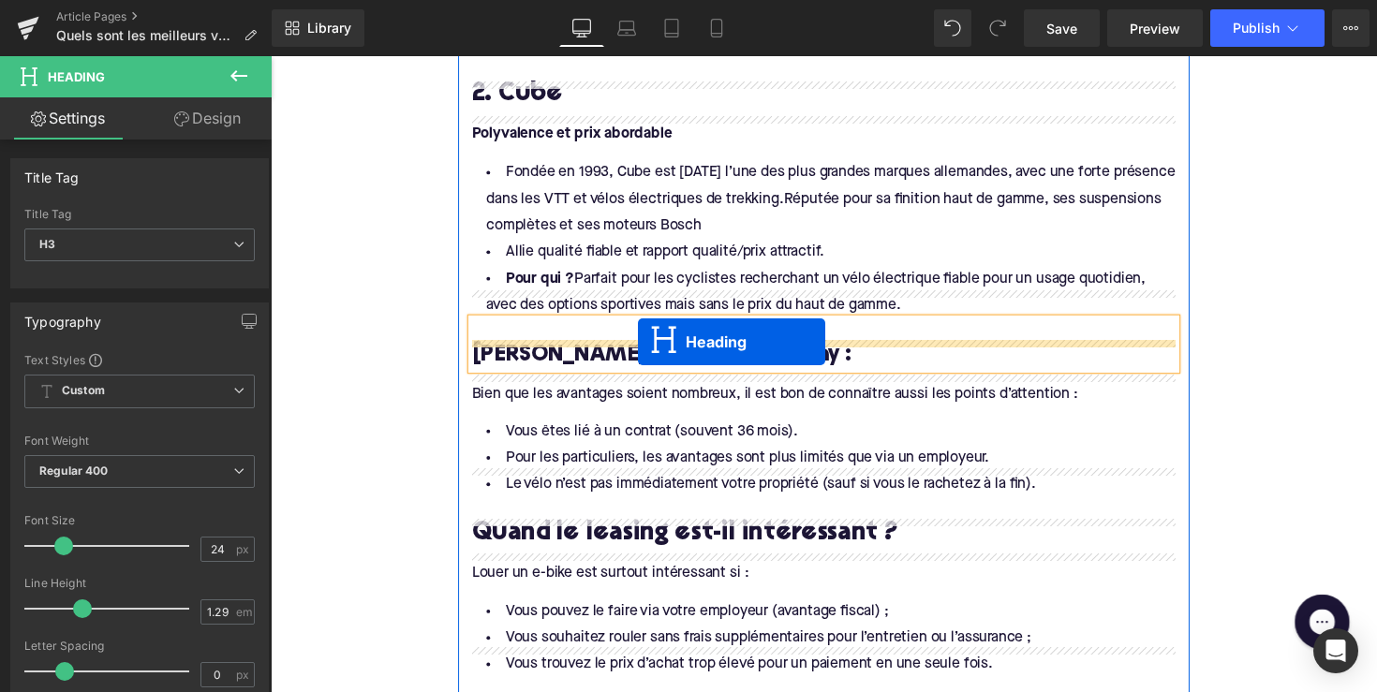
drag, startPoint x: 786, startPoint y: 156, endPoint x: 647, endPoint y: 348, distance: 236.8
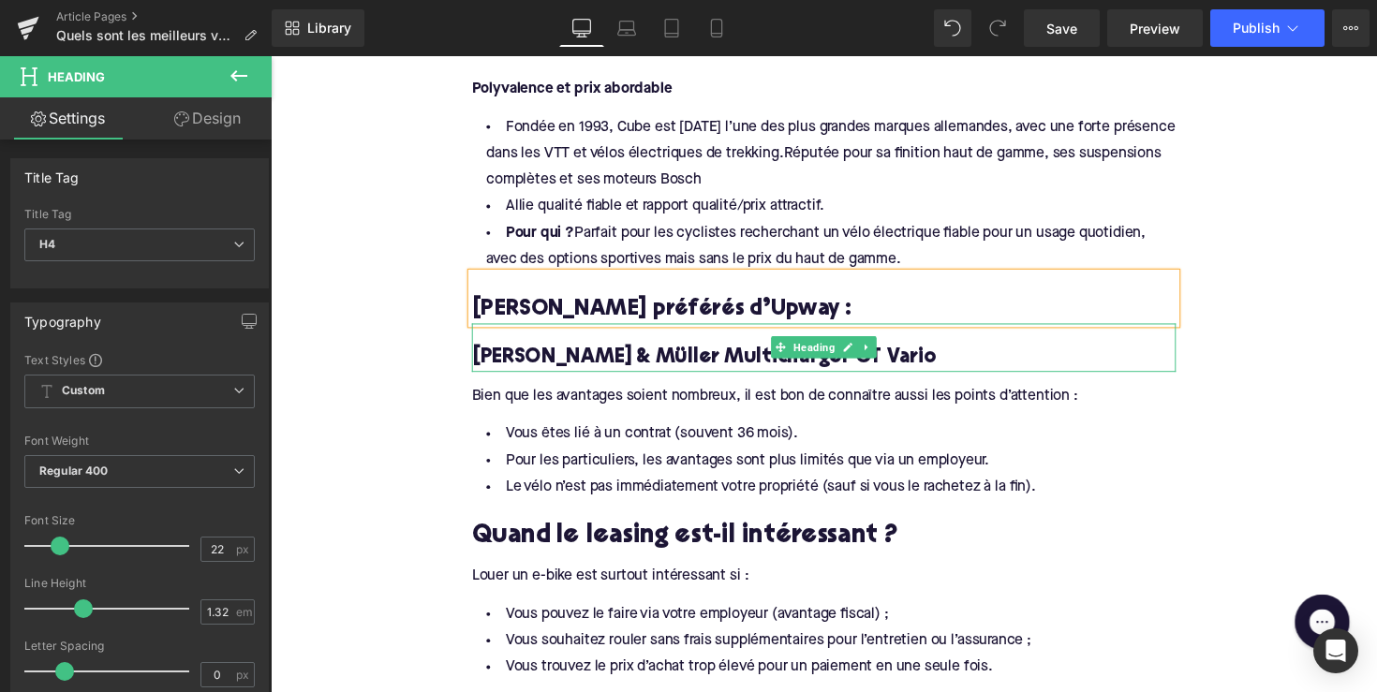
click at [624, 352] on h4 "[PERSON_NAME] & Müller Multicharger GT Vario" at bounding box center [837, 365] width 721 height 27
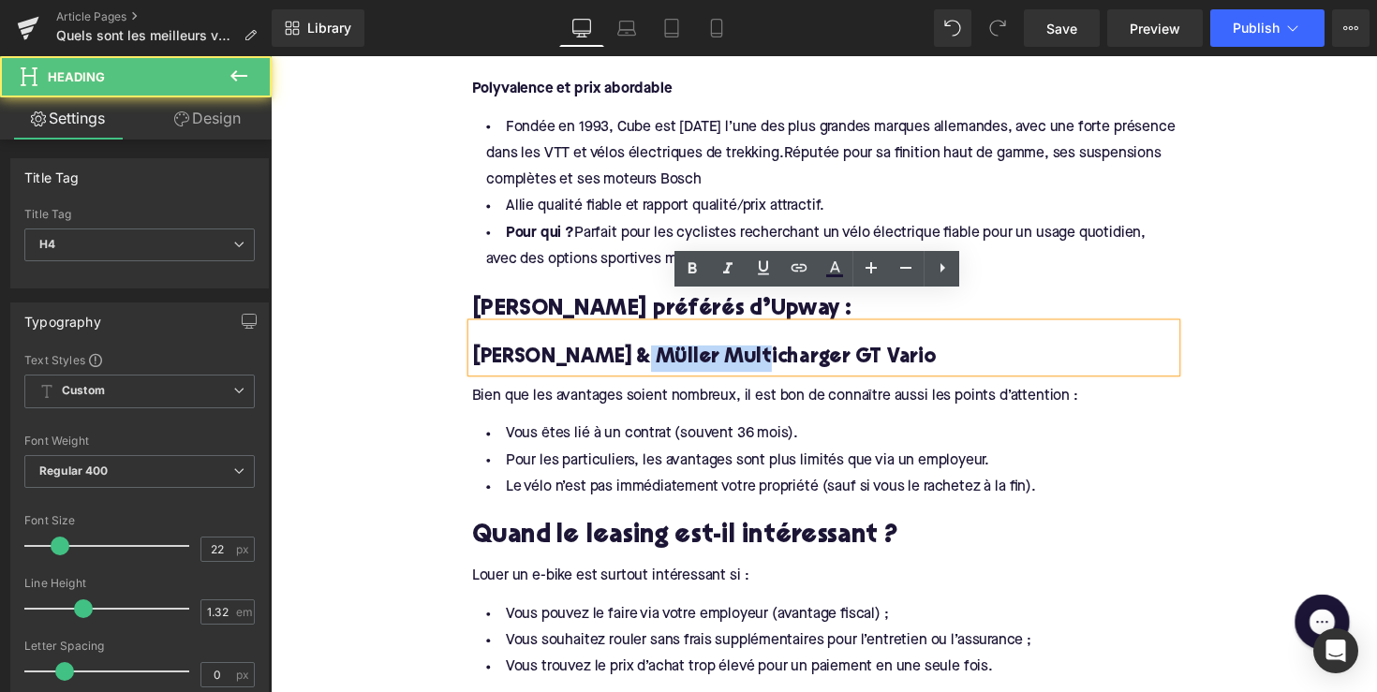
click at [624, 352] on h4 "[PERSON_NAME] & Müller Multicharger GT Vario" at bounding box center [837, 365] width 721 height 27
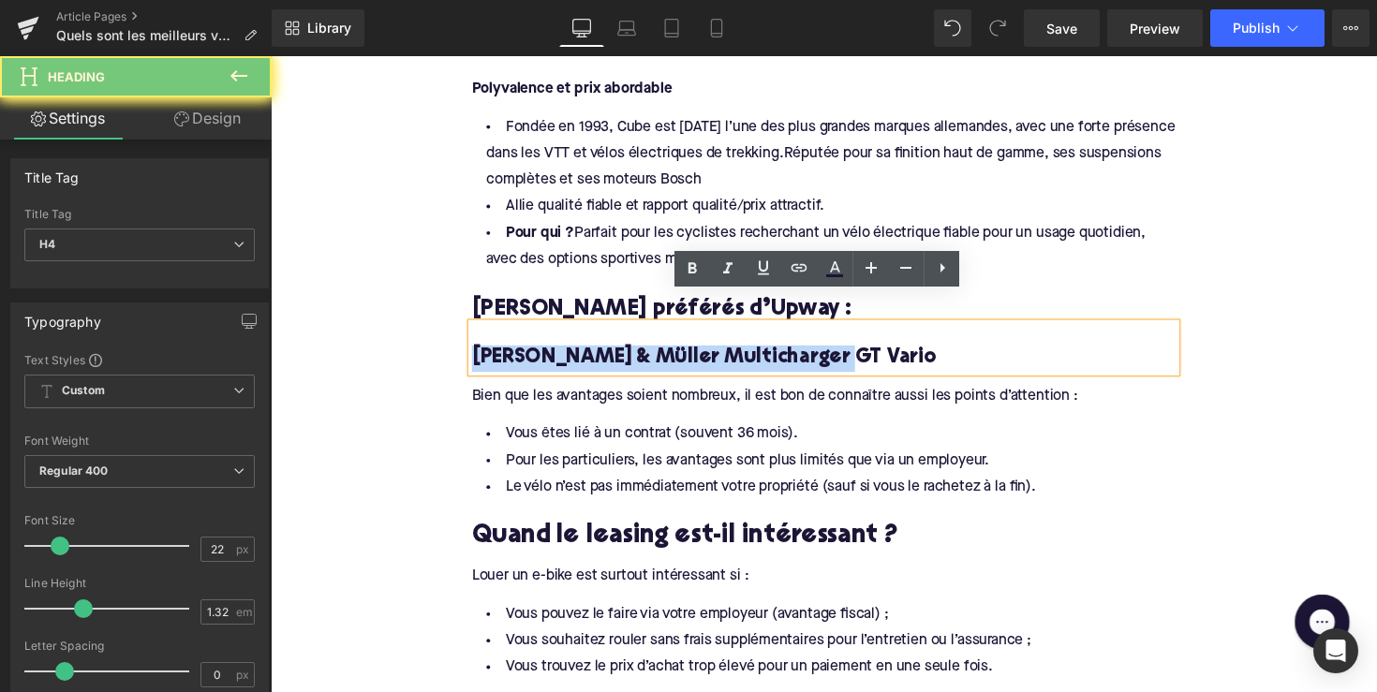
click at [624, 352] on h4 "[PERSON_NAME] & Müller Multicharger GT Vario" at bounding box center [837, 365] width 721 height 27
paste div
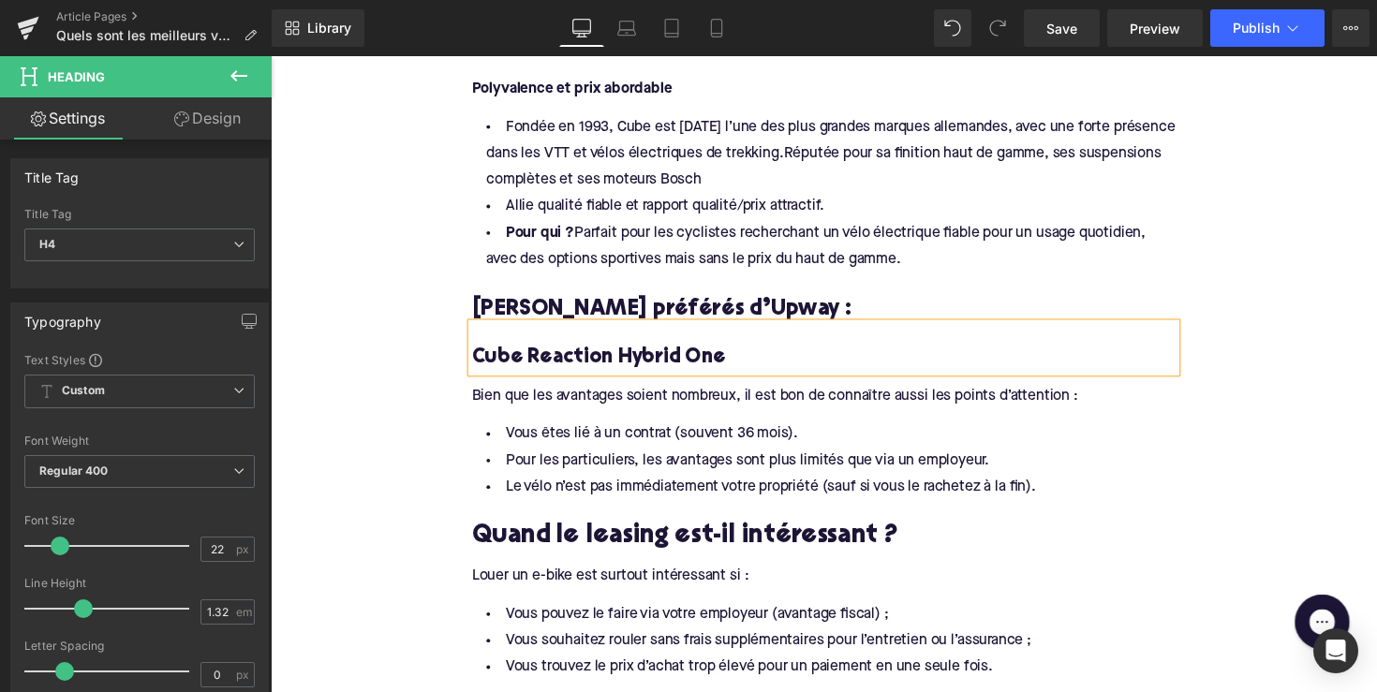
click at [618, 379] on div "Bien que les avantages soient nombreux, il est bon de connaître aussi les point…" at bounding box center [837, 397] width 721 height 36
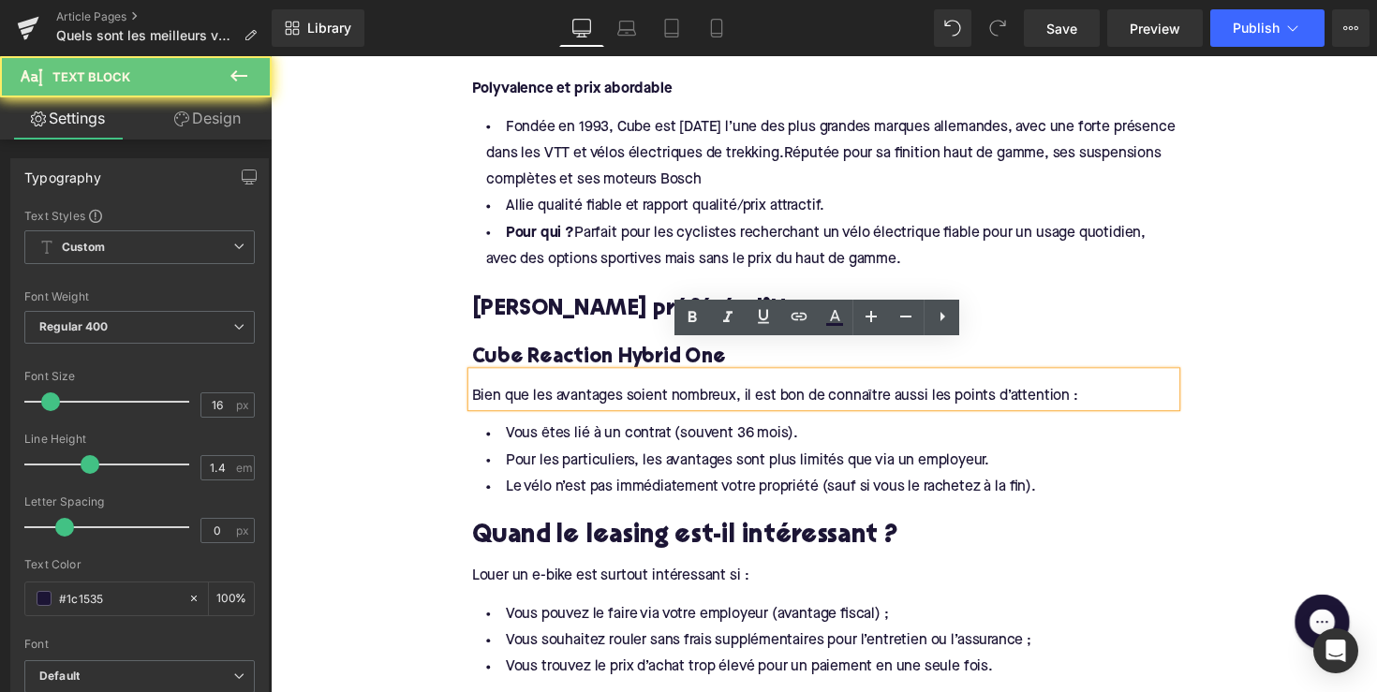
click at [618, 379] on div "Bien que les avantages soient nombreux, il est bon de connaître aussi les point…" at bounding box center [837, 397] width 721 height 36
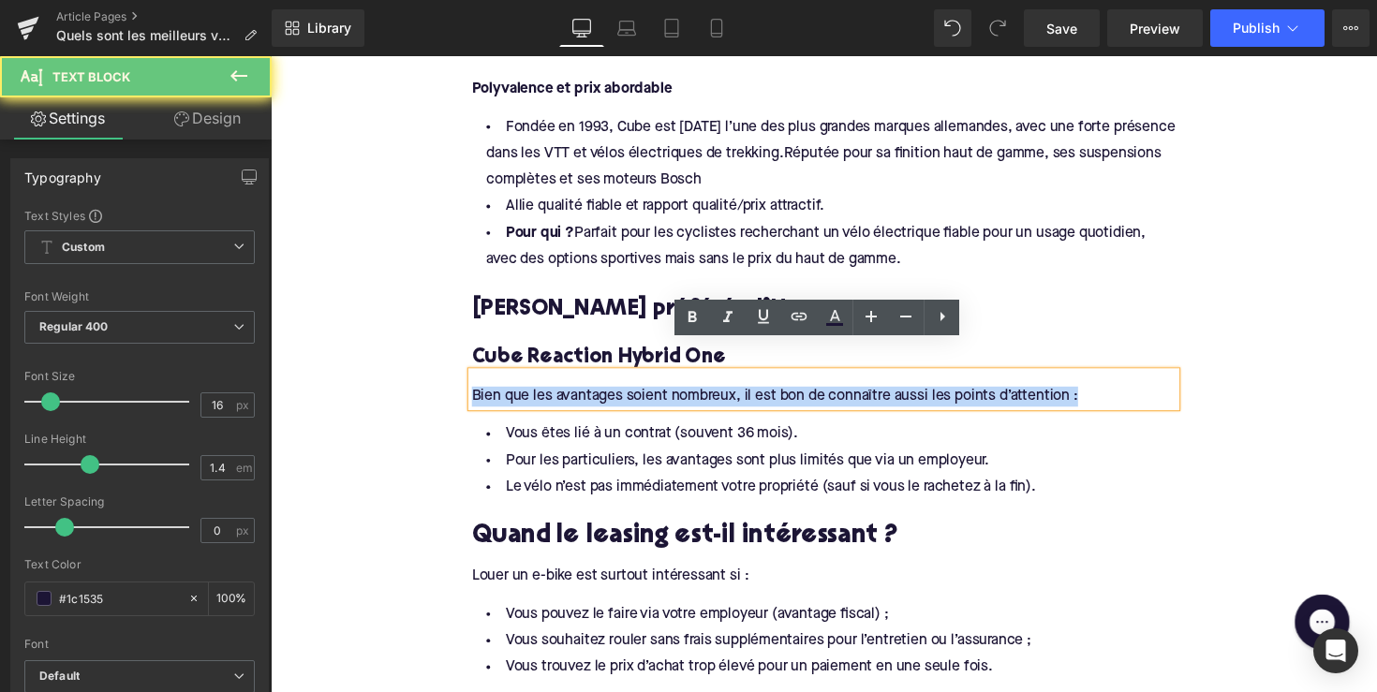
click at [618, 379] on div "Bien que les avantages soient nombreux, il est bon de connaître aussi les point…" at bounding box center [837, 397] width 721 height 36
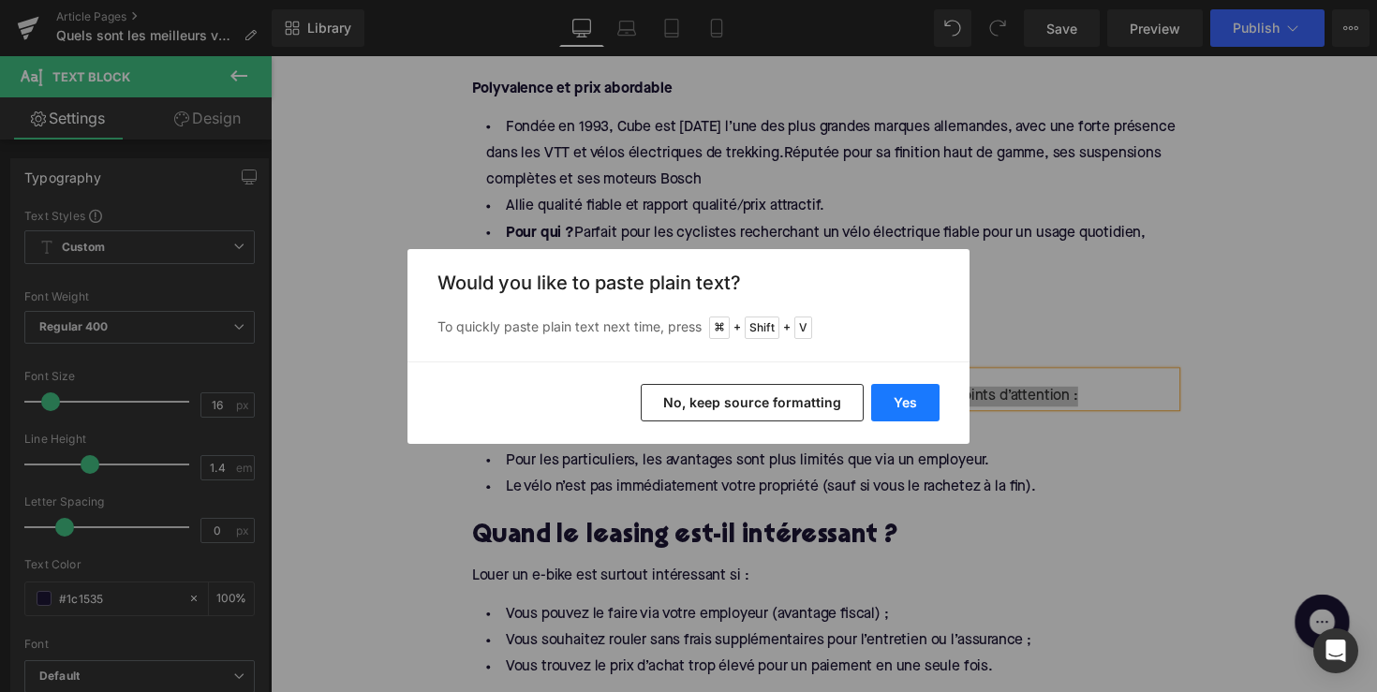
click at [896, 399] on button "Yes" at bounding box center [905, 402] width 68 height 37
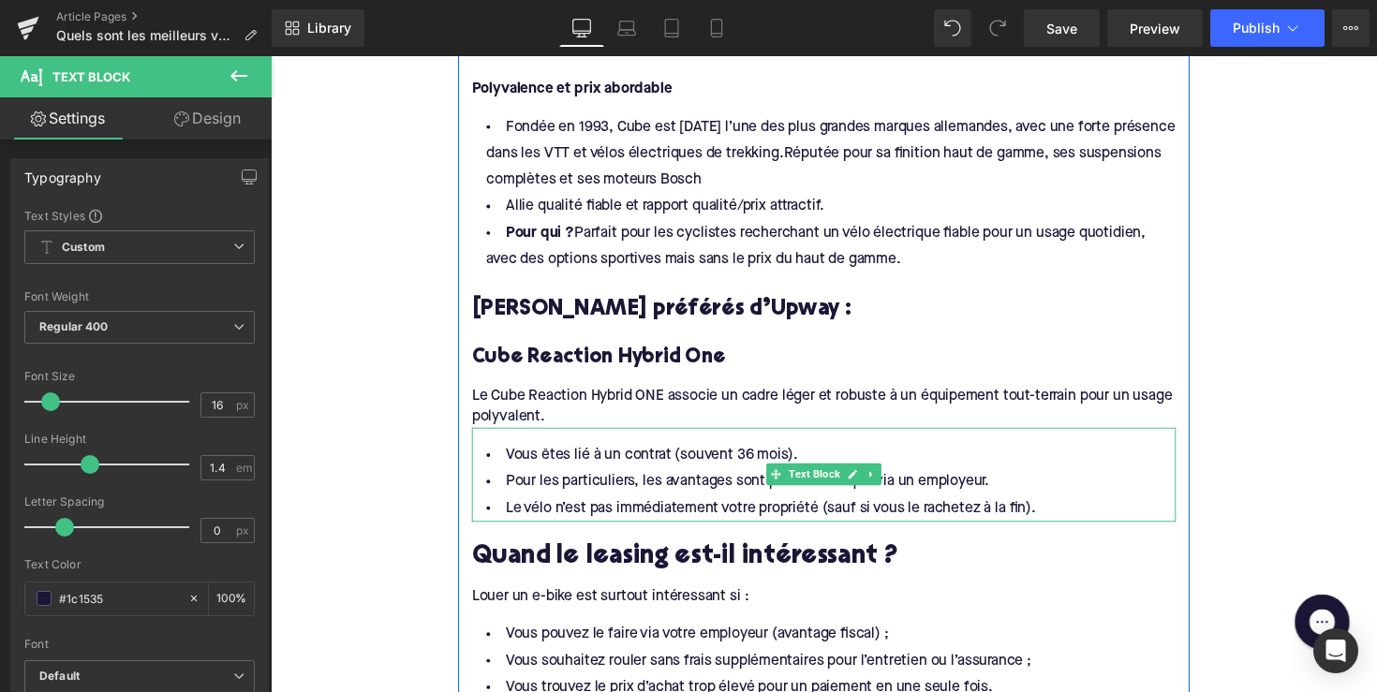
click at [625, 506] on li "Le vélo n’est pas immédiatement votre propriété (sauf si vous le rachetez à la …" at bounding box center [837, 519] width 721 height 27
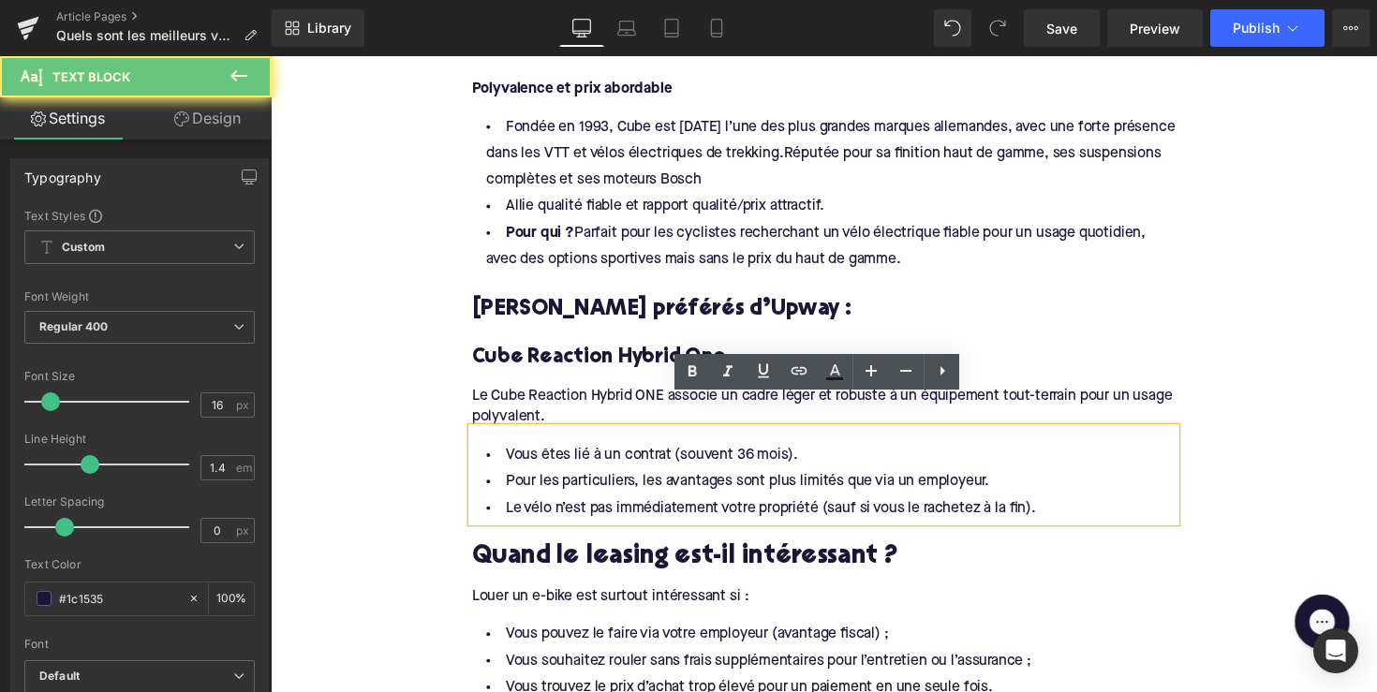
click at [625, 506] on li "Le vélo n’est pas immédiatement votre propriété (sauf si vous le rachetez à la …" at bounding box center [837, 519] width 721 height 27
click at [1056, 479] on li "Pour les particuliers, les avantages sont plus limités que via un employeur." at bounding box center [837, 492] width 721 height 27
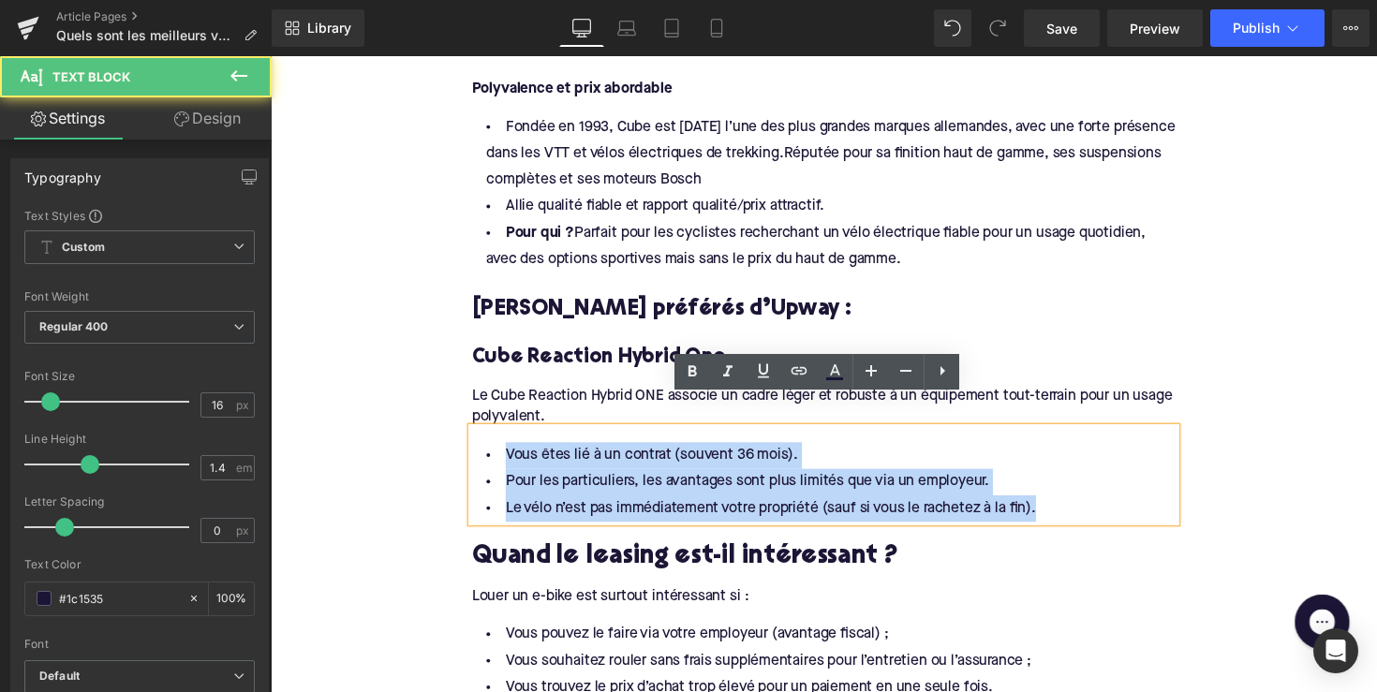
drag, startPoint x: 1056, startPoint y: 491, endPoint x: 493, endPoint y: 412, distance: 569.2
click at [493, 436] on div "Vous êtes lié à un contrat (souvent 36 mois). Pour les particuliers, les avanta…" at bounding box center [837, 484] width 721 height 96
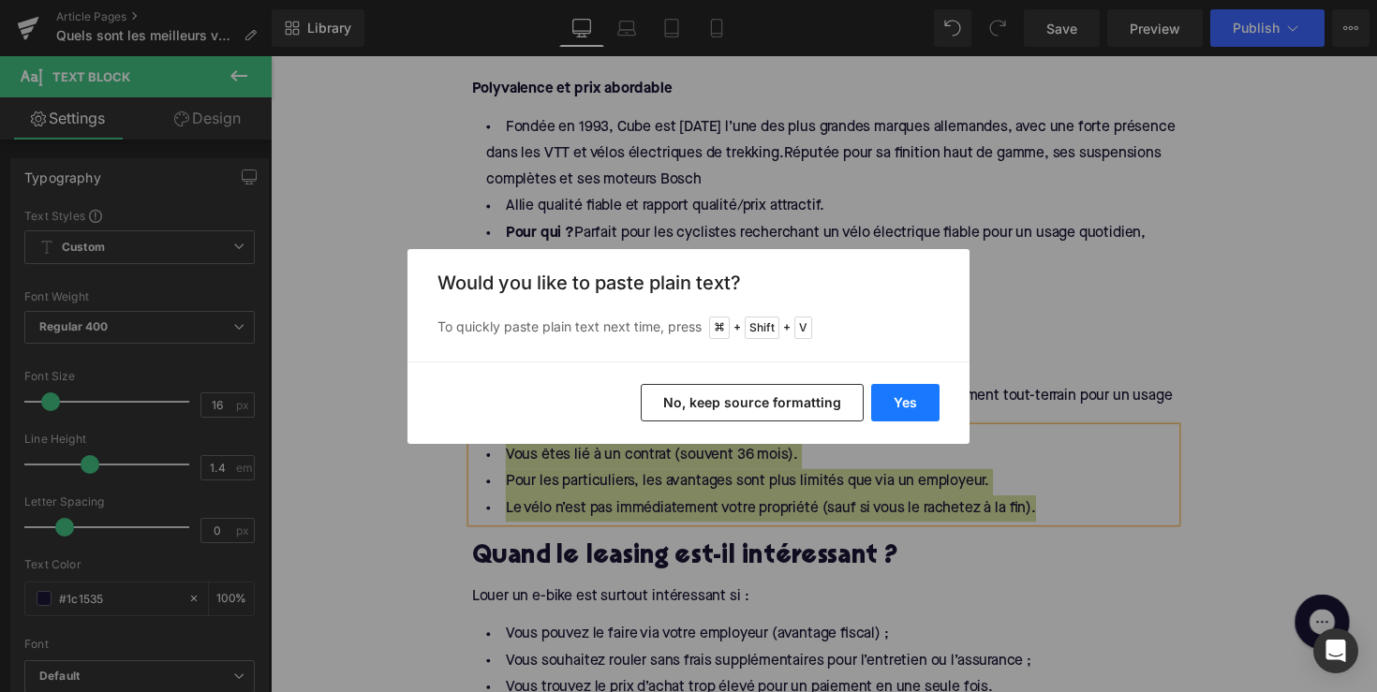
click at [890, 405] on button "Yes" at bounding box center [905, 402] width 68 height 37
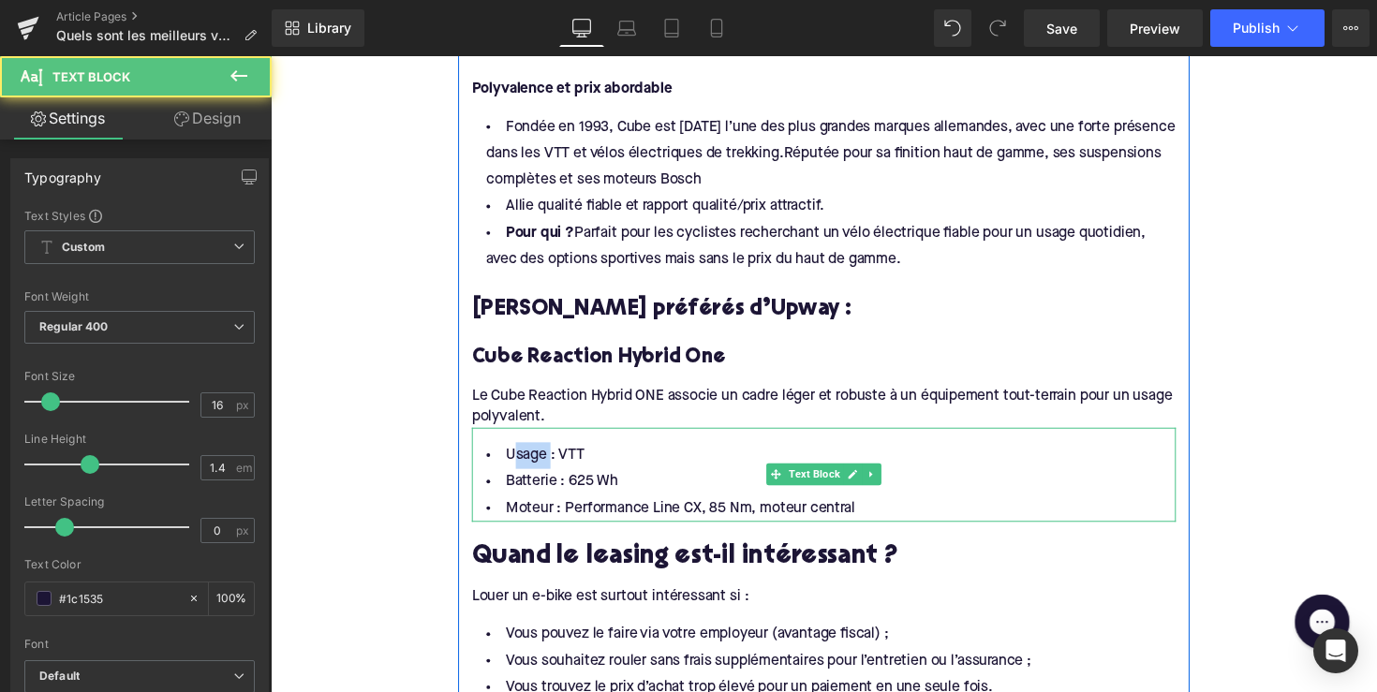
drag, startPoint x: 552, startPoint y: 437, endPoint x: 509, endPoint y: 437, distance: 43.1
click at [509, 451] on li "Usage : VTT" at bounding box center [837, 464] width 721 height 27
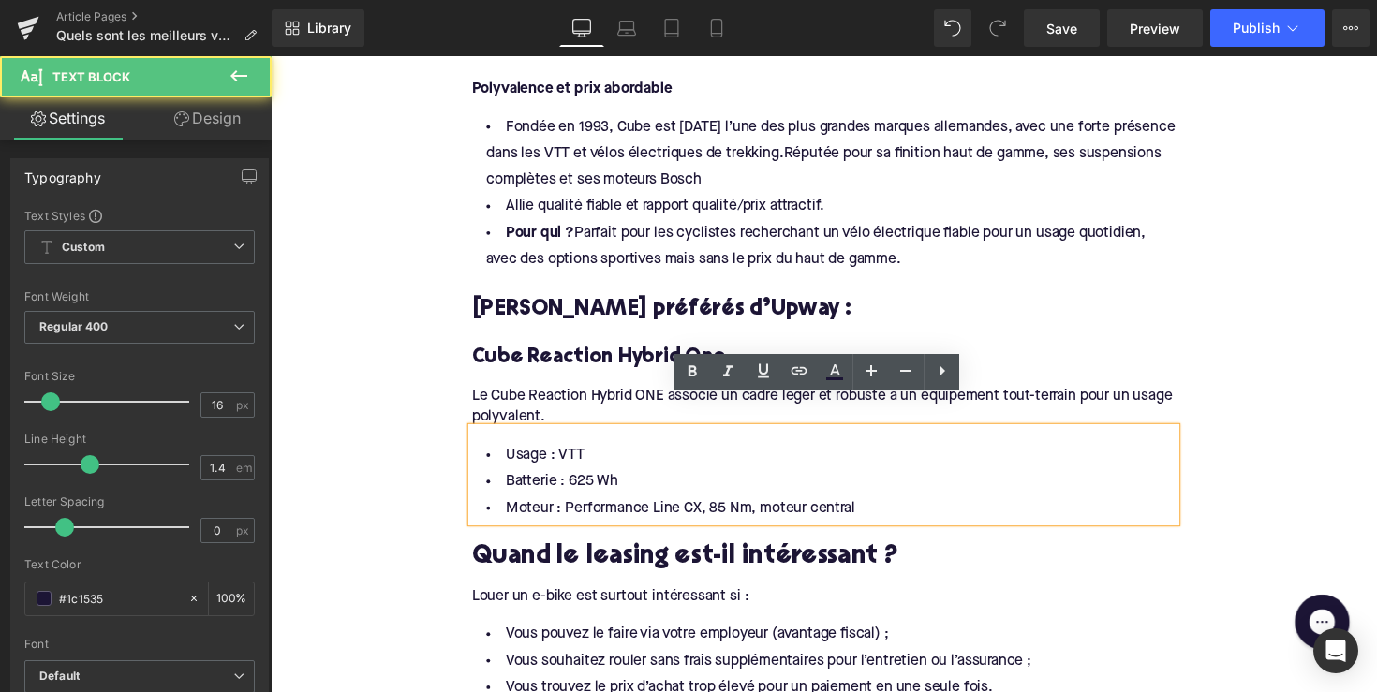
click at [546, 451] on li "Usage : VTT" at bounding box center [837, 464] width 721 height 27
drag, startPoint x: 551, startPoint y: 437, endPoint x: 478, endPoint y: 435, distance: 73.1
click at [478, 451] on li "Usage : VTT" at bounding box center [837, 464] width 721 height 27
click at [553, 451] on li "Usage : VTT" at bounding box center [837, 464] width 721 height 27
drag, startPoint x: 554, startPoint y: 439, endPoint x: 473, endPoint y: 437, distance: 81.5
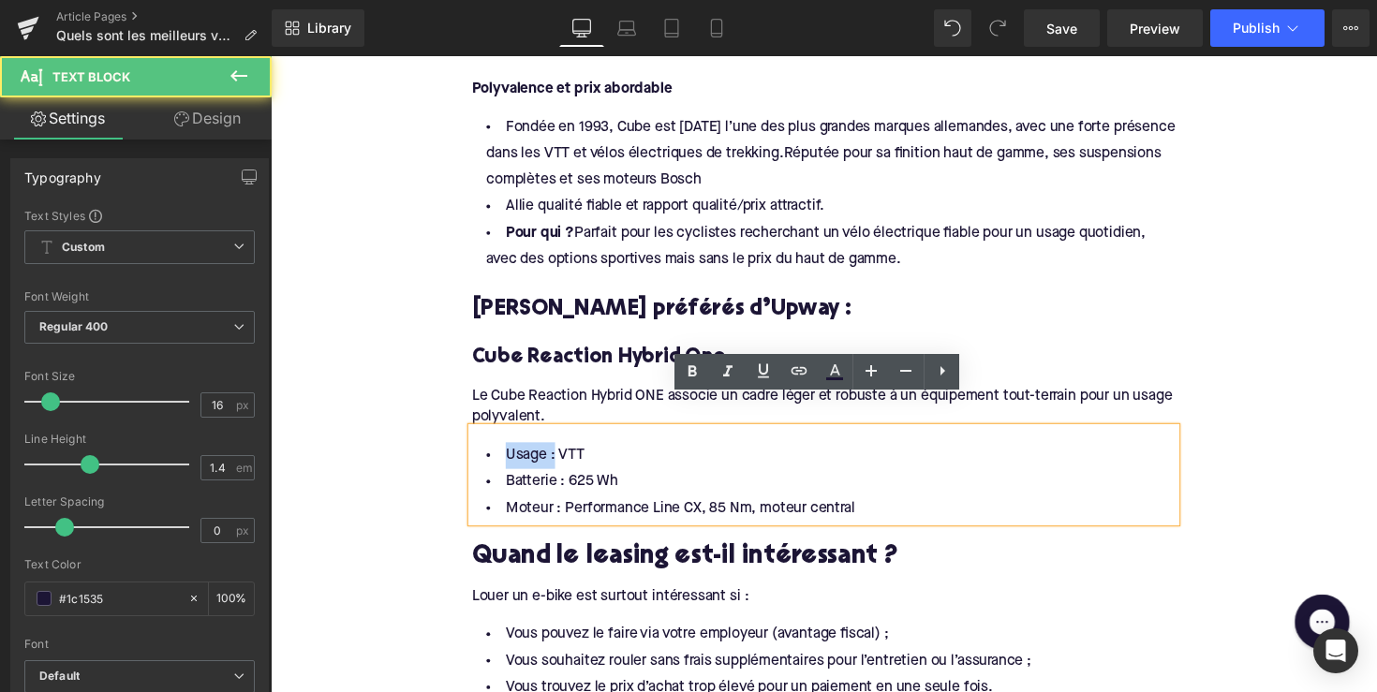
click at [477, 451] on li "Usage : VTT" at bounding box center [837, 464] width 721 height 27
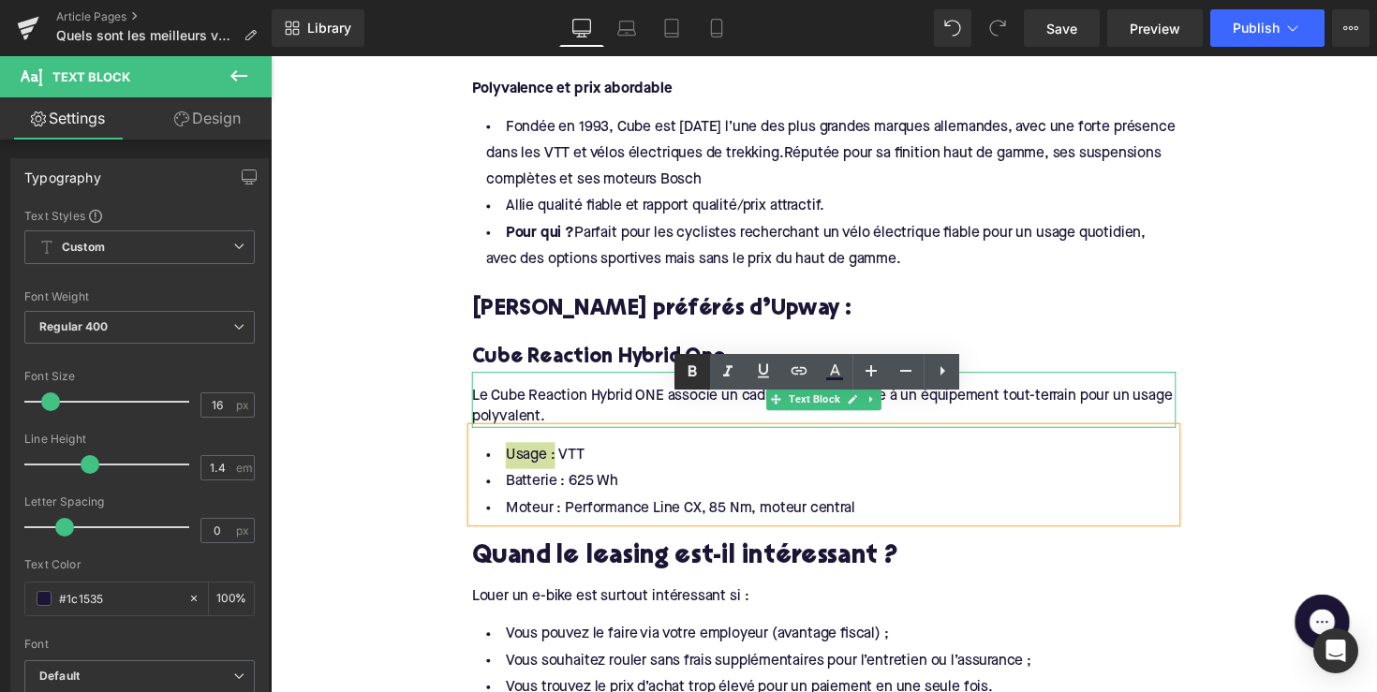
click at [694, 371] on icon at bounding box center [692, 371] width 8 height 11
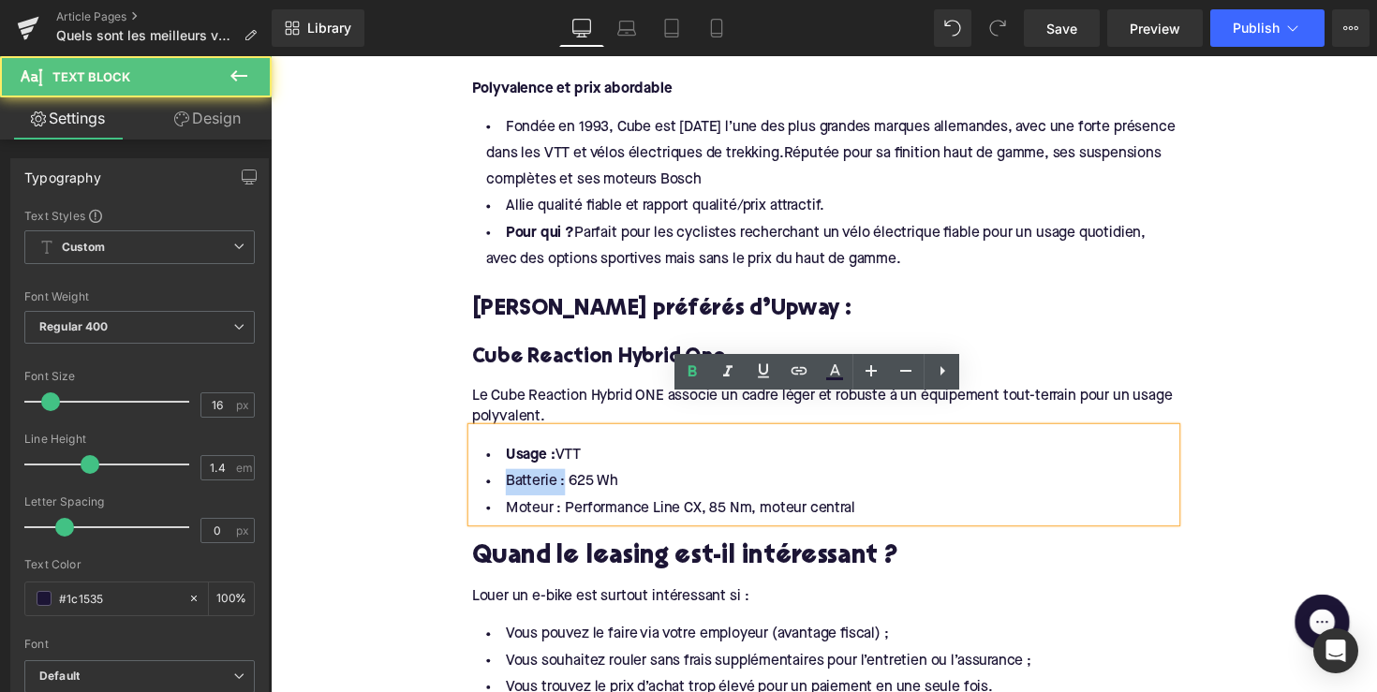
drag, startPoint x: 561, startPoint y: 461, endPoint x: 478, endPoint y: 464, distance: 83.4
click at [478, 479] on li "Batterie : 625 Wh" at bounding box center [837, 492] width 721 height 27
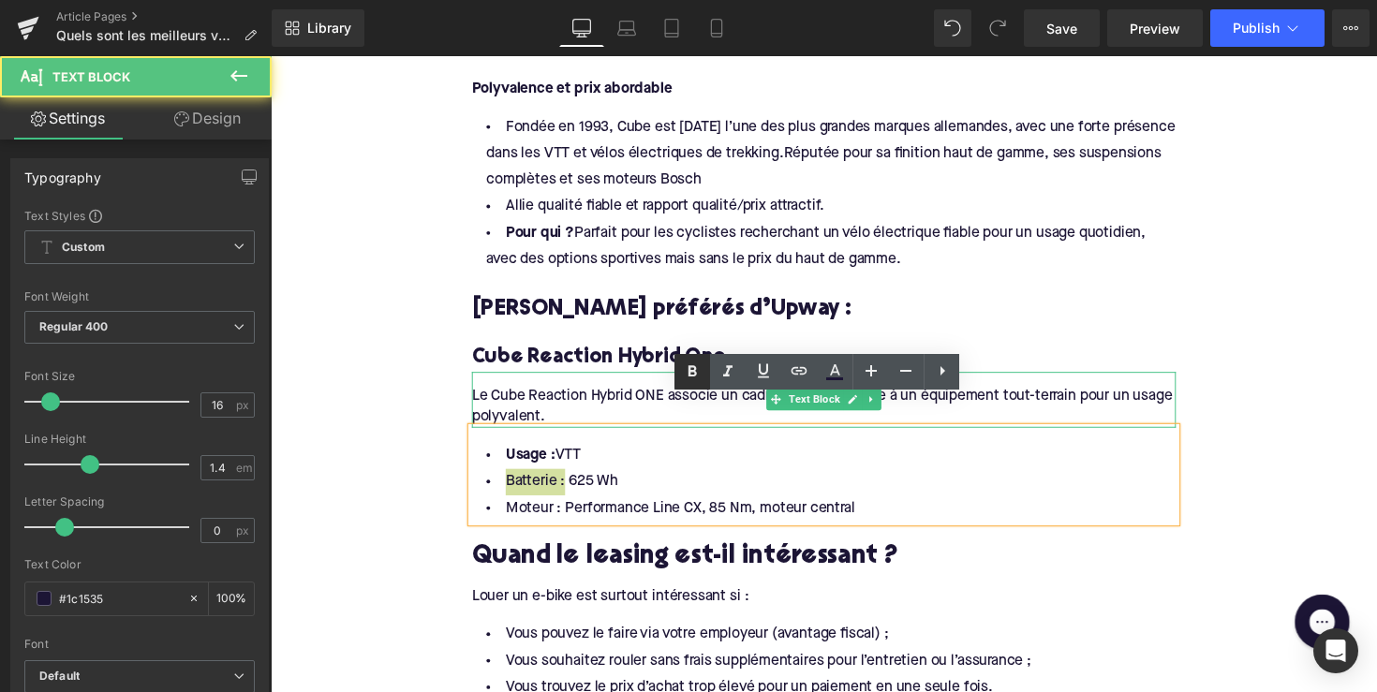
click at [695, 369] on icon at bounding box center [692, 371] width 8 height 11
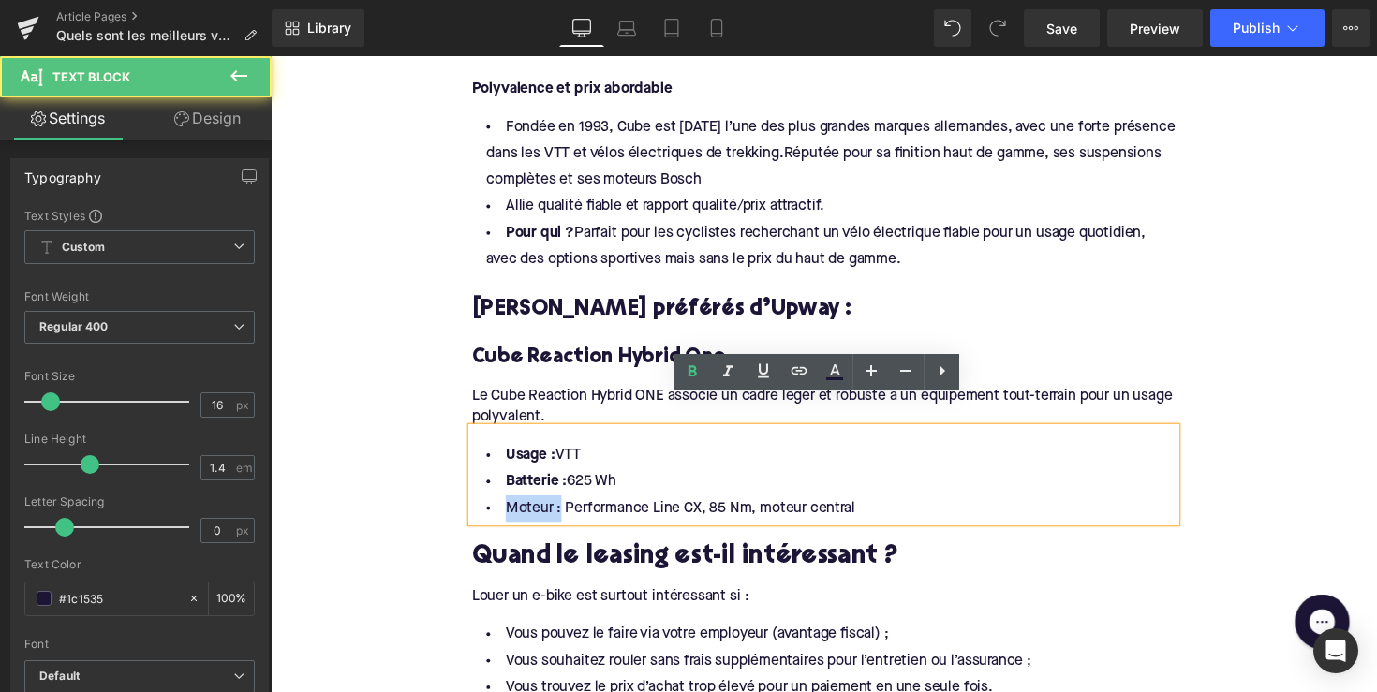
drag, startPoint x: 560, startPoint y: 490, endPoint x: 491, endPoint y: 490, distance: 69.3
click at [491, 506] on li "Moteur : Performance Line CX, 85 Nm, moteur central" at bounding box center [837, 519] width 721 height 27
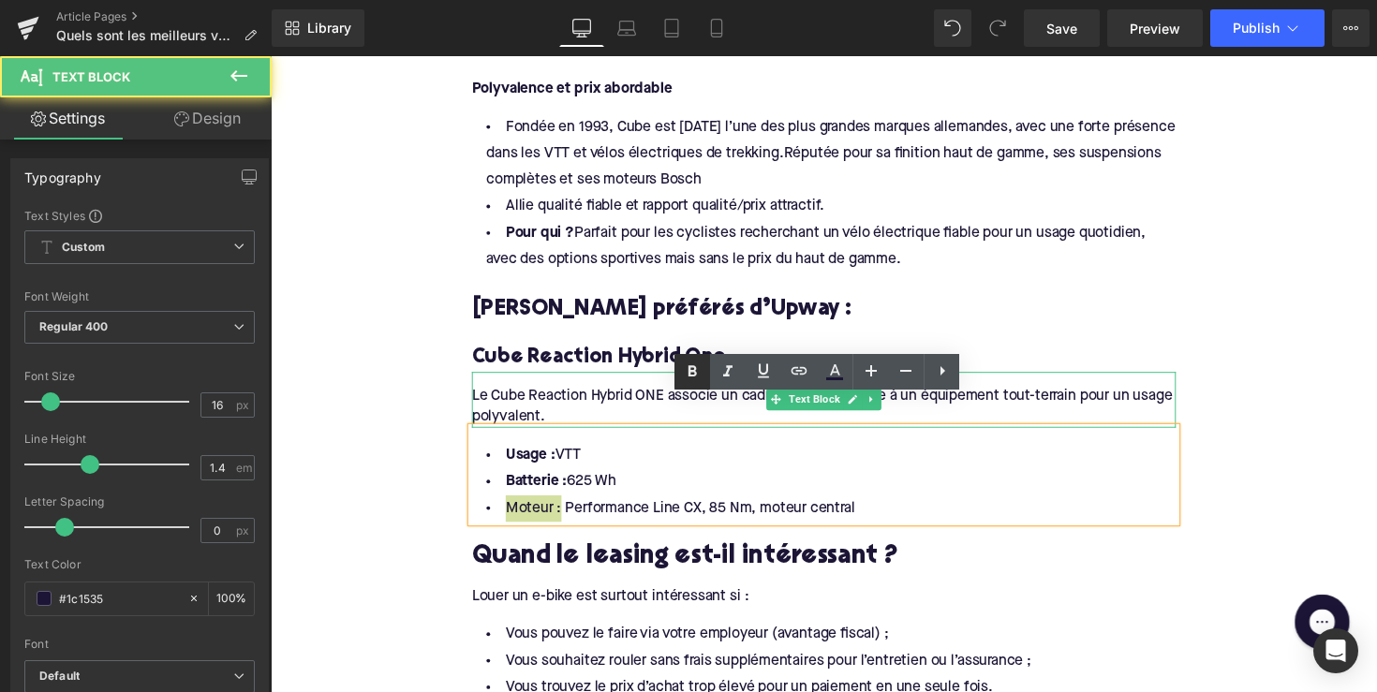
click at [689, 374] on icon at bounding box center [692, 371] width 8 height 11
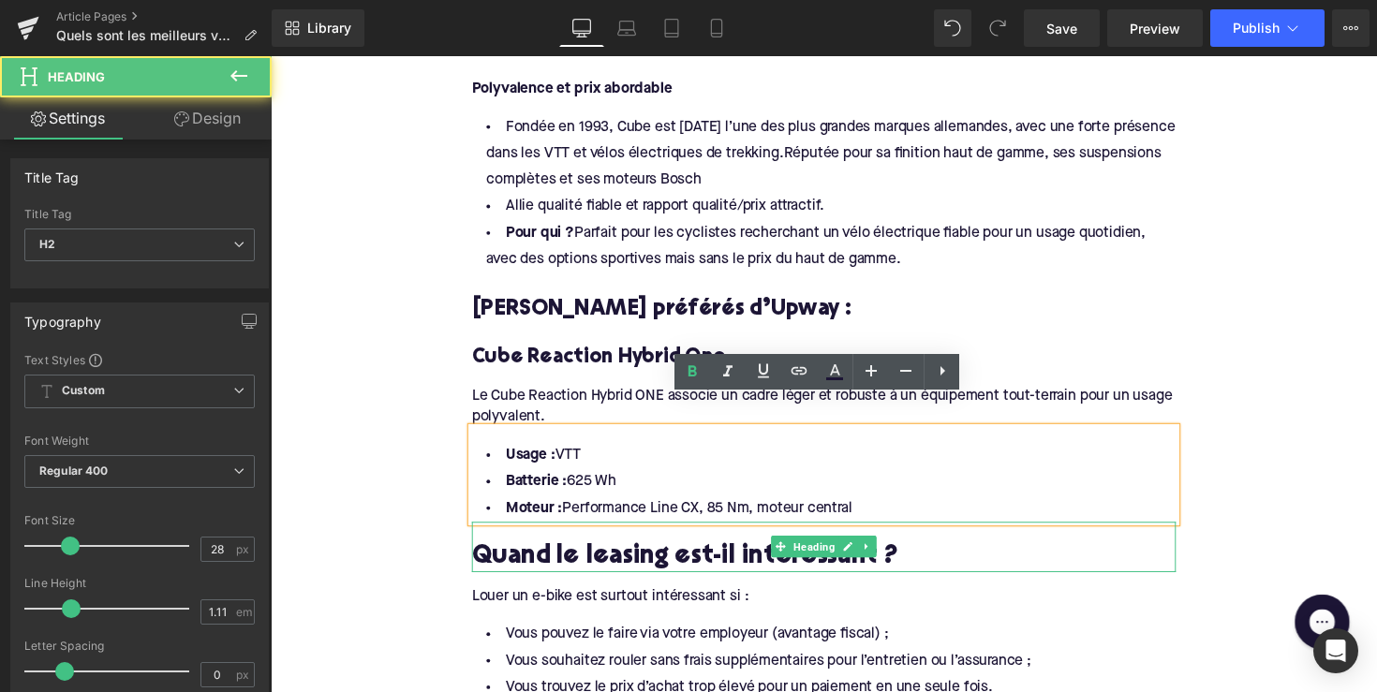
click at [667, 555] on h2 "Quand le leasing est-il intéressant ?" at bounding box center [837, 569] width 721 height 29
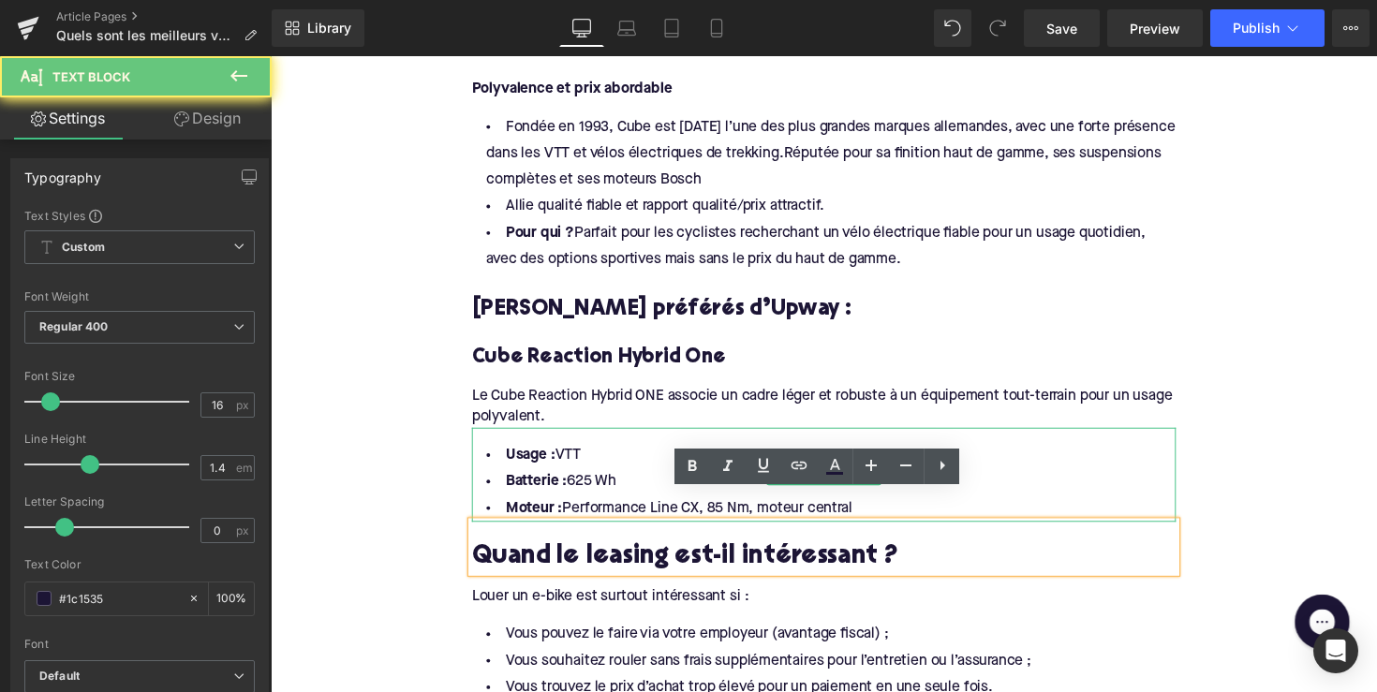
click at [645, 479] on li "Batterie : 625 Wh" at bounding box center [837, 492] width 721 height 27
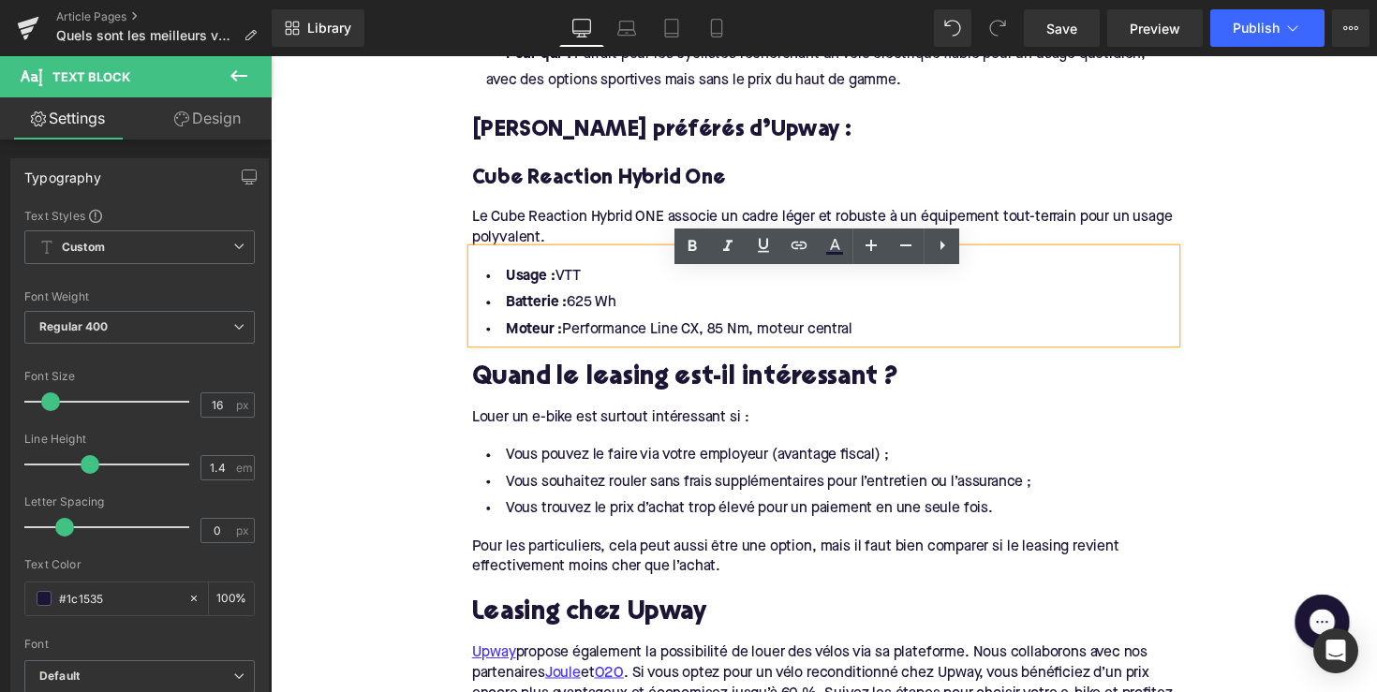
scroll to position [2290, 0]
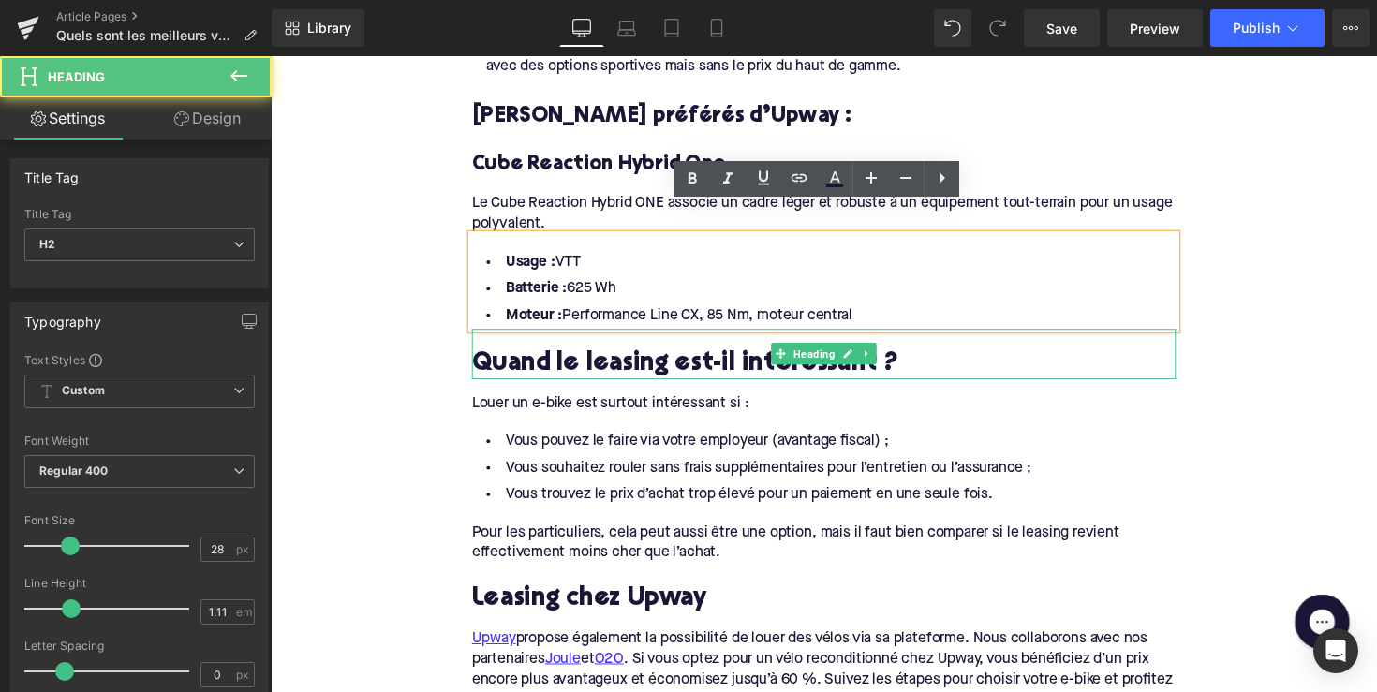
click at [654, 358] on h2 "Quand le leasing est-il intéressant ?" at bounding box center [837, 372] width 721 height 29
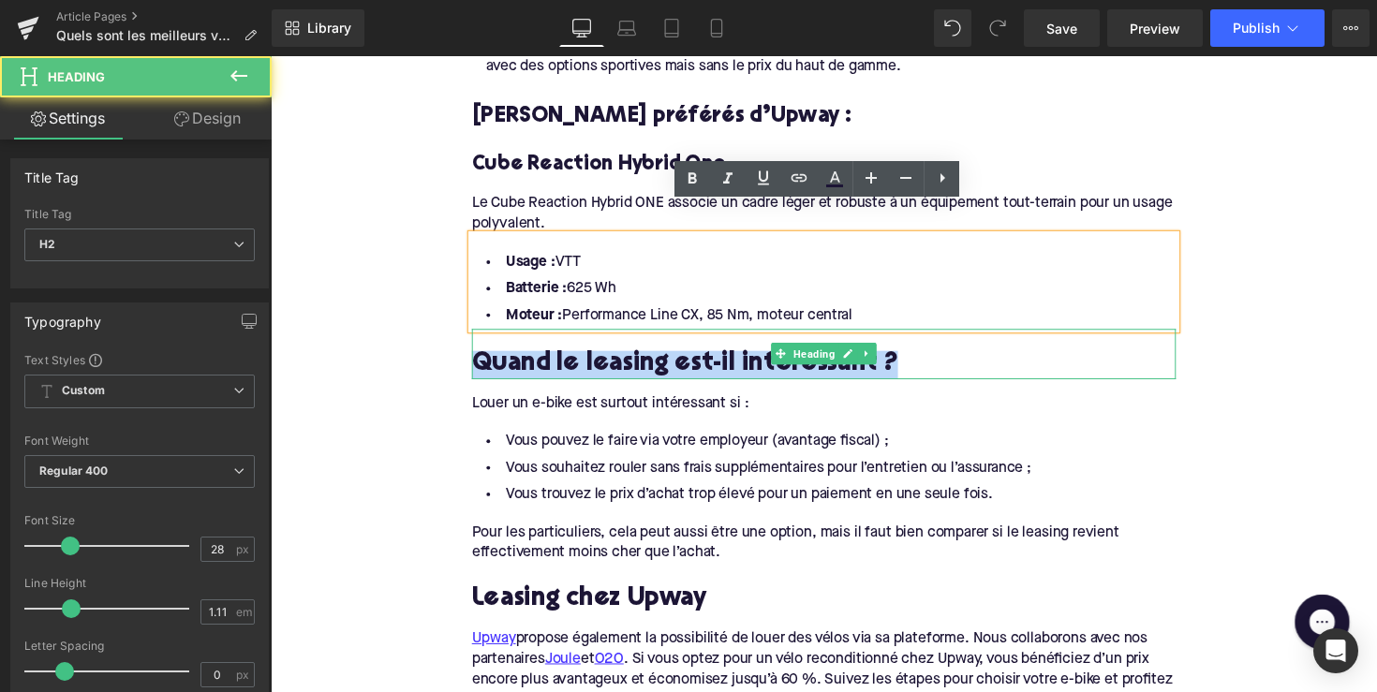
click at [654, 358] on h2 "Quand le leasing est-il intéressant ?" at bounding box center [837, 372] width 721 height 29
paste div
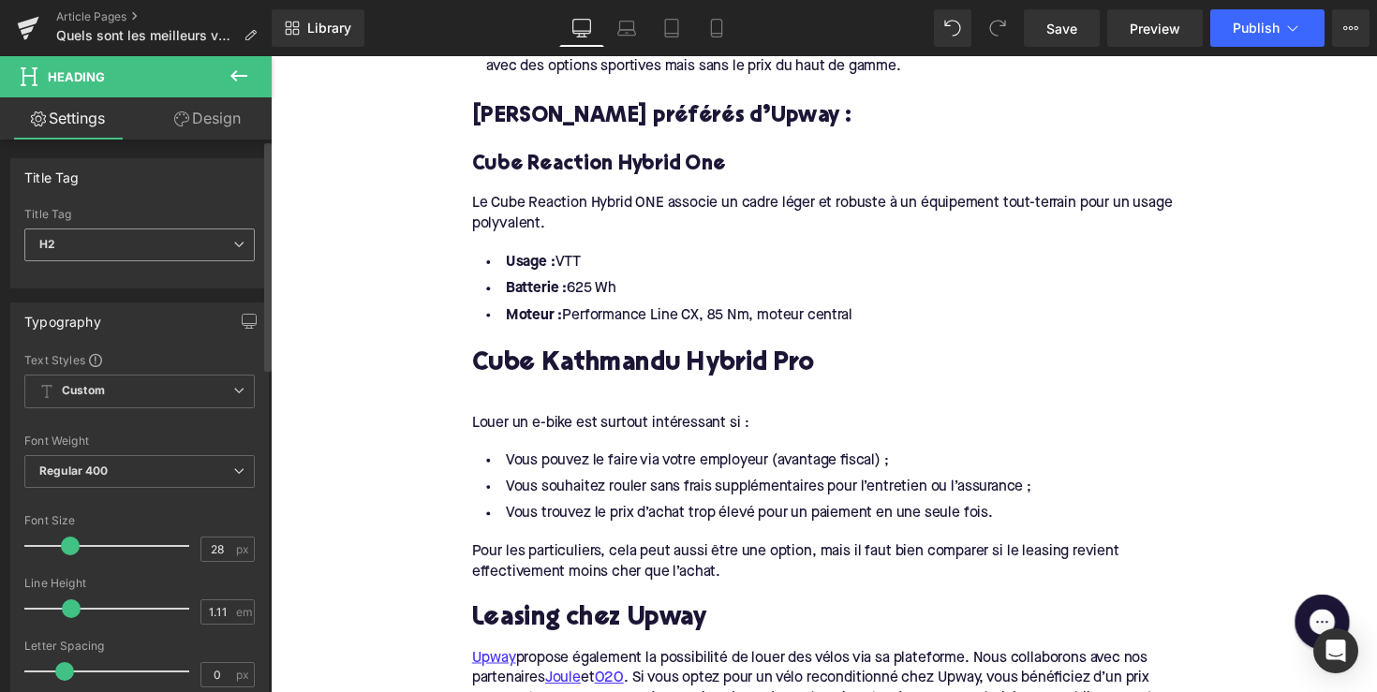
click at [219, 256] on span "H2" at bounding box center [139, 245] width 230 height 33
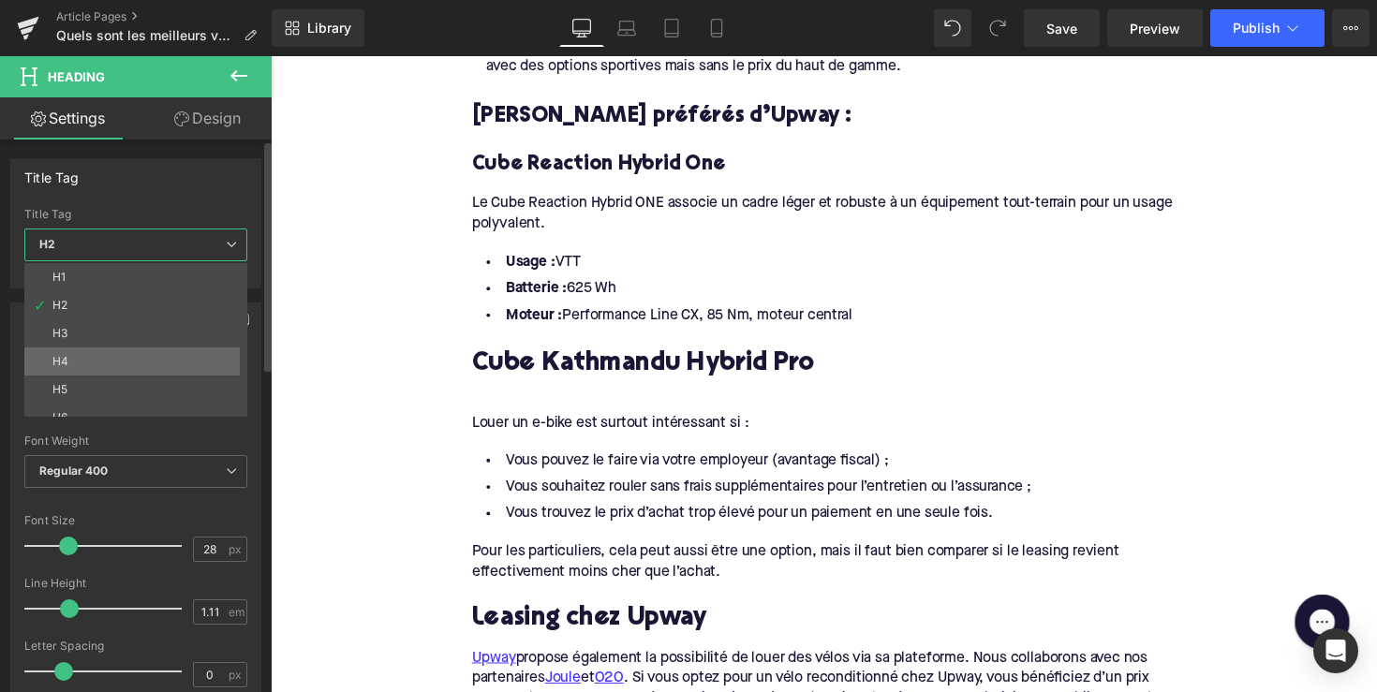
click at [186, 365] on li "H4" at bounding box center [139, 361] width 231 height 28
type input "22"
type input "1.32"
type input "100"
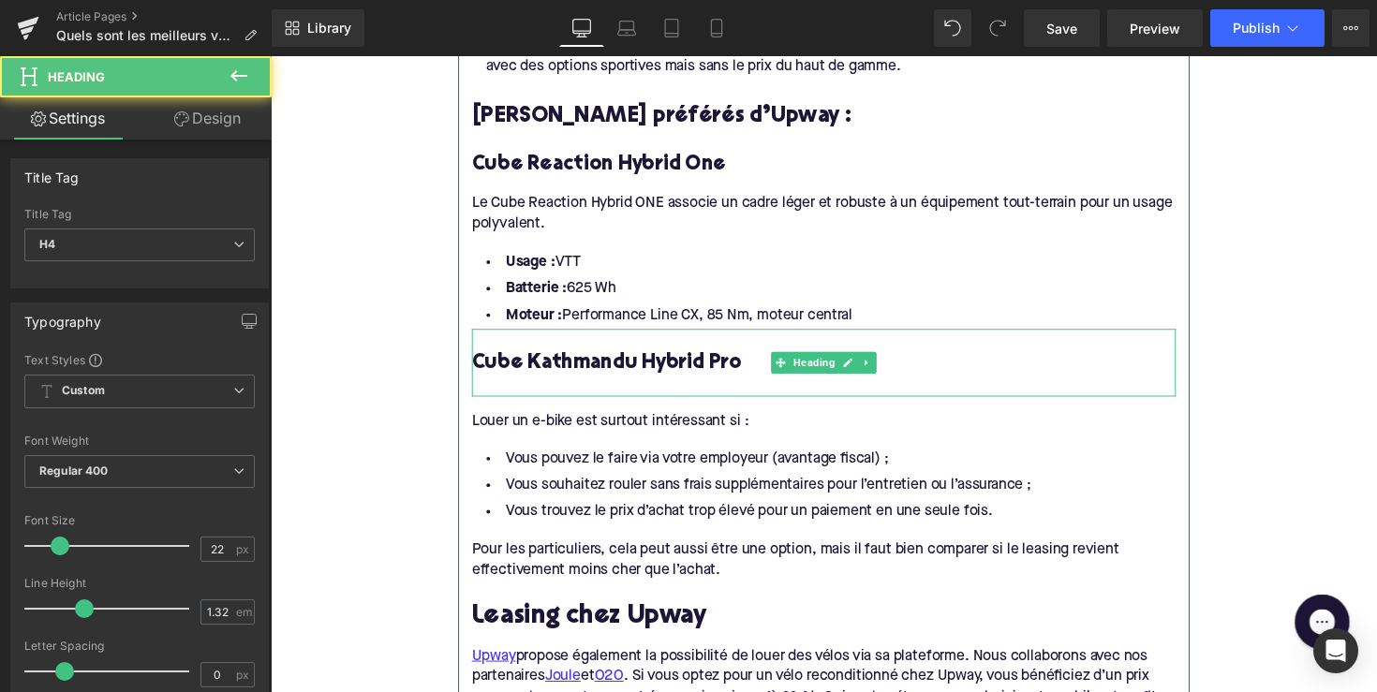
click at [510, 385] on div at bounding box center [837, 395] width 721 height 20
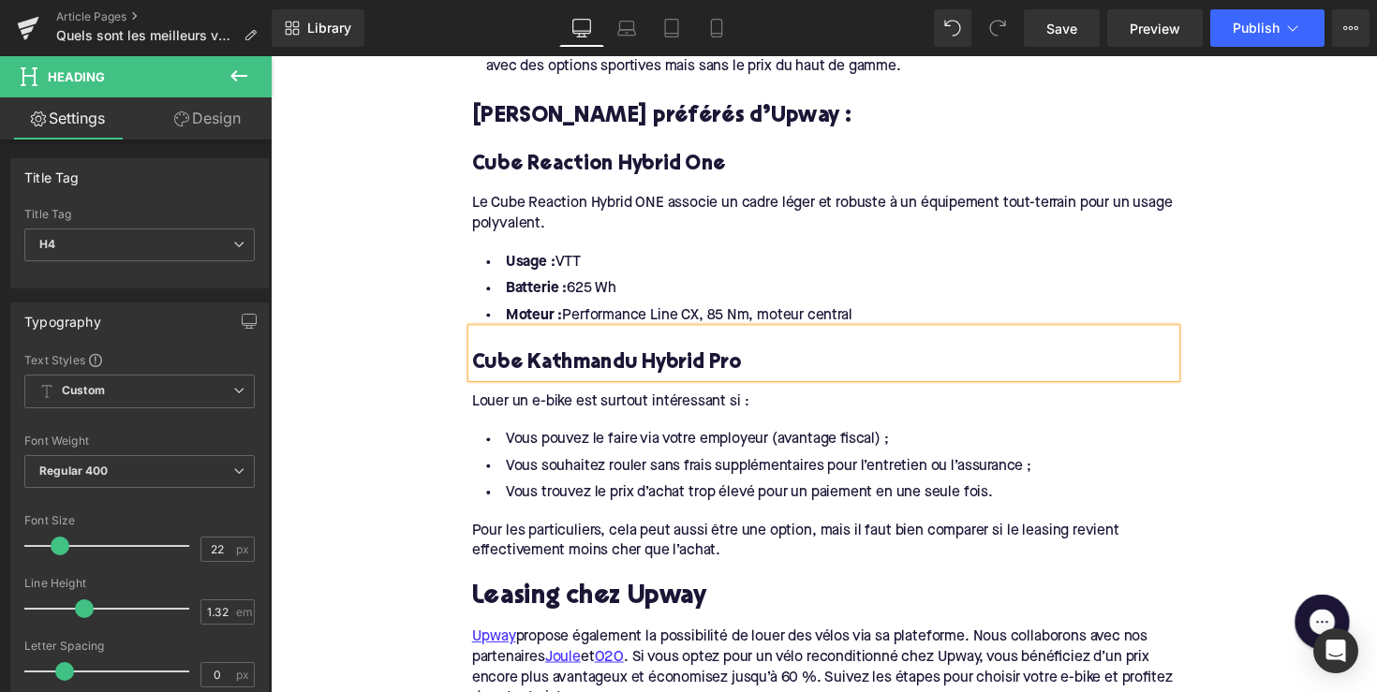
click at [571, 385] on div "Louer un e-bike est surtout intéressant si :" at bounding box center [837, 403] width 721 height 36
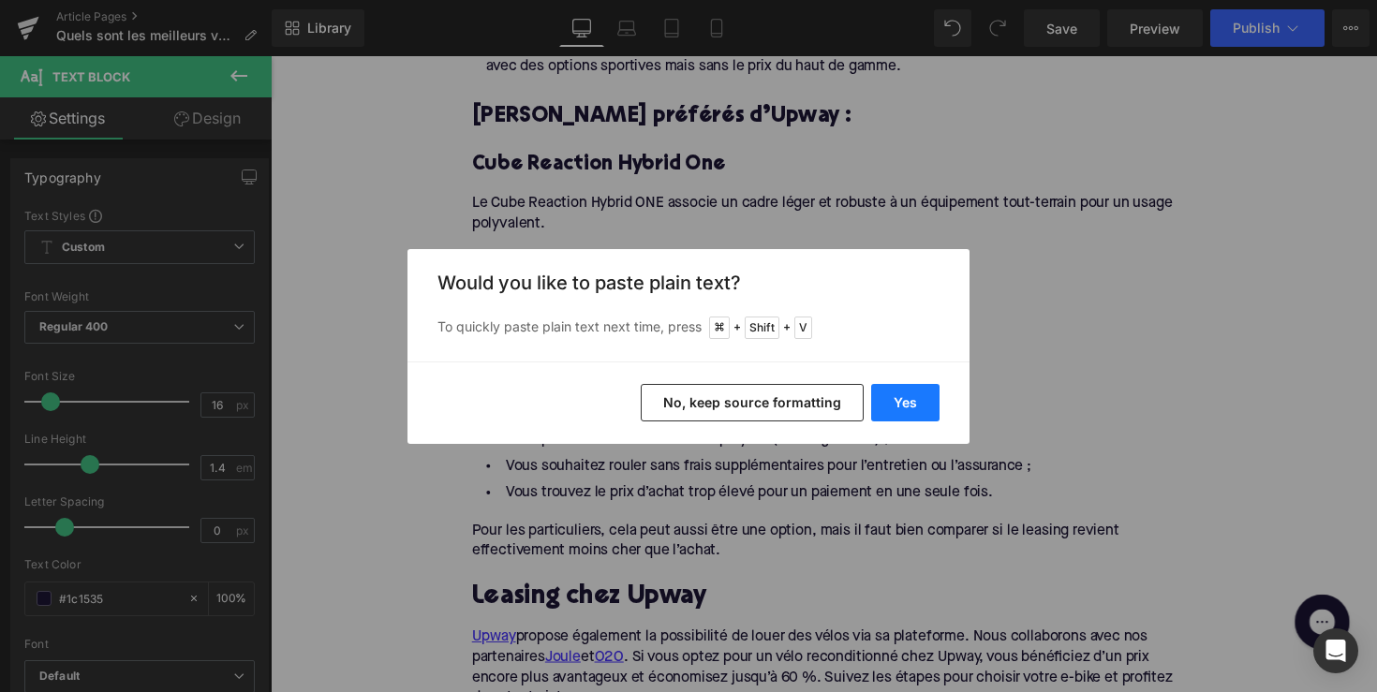
click at [929, 403] on button "Yes" at bounding box center [905, 402] width 68 height 37
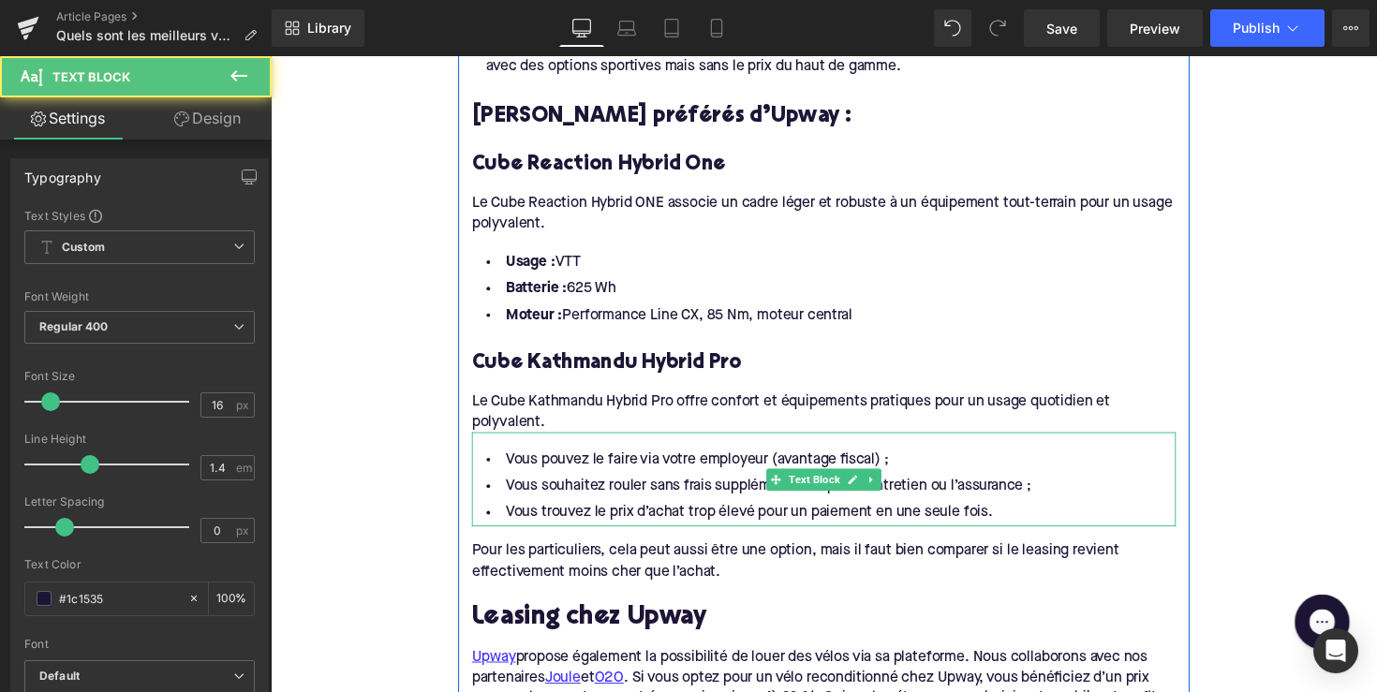
click at [694, 510] on li "Vous trouvez le prix d’achat trop élevé pour un paiement en une seule fois." at bounding box center [837, 523] width 721 height 27
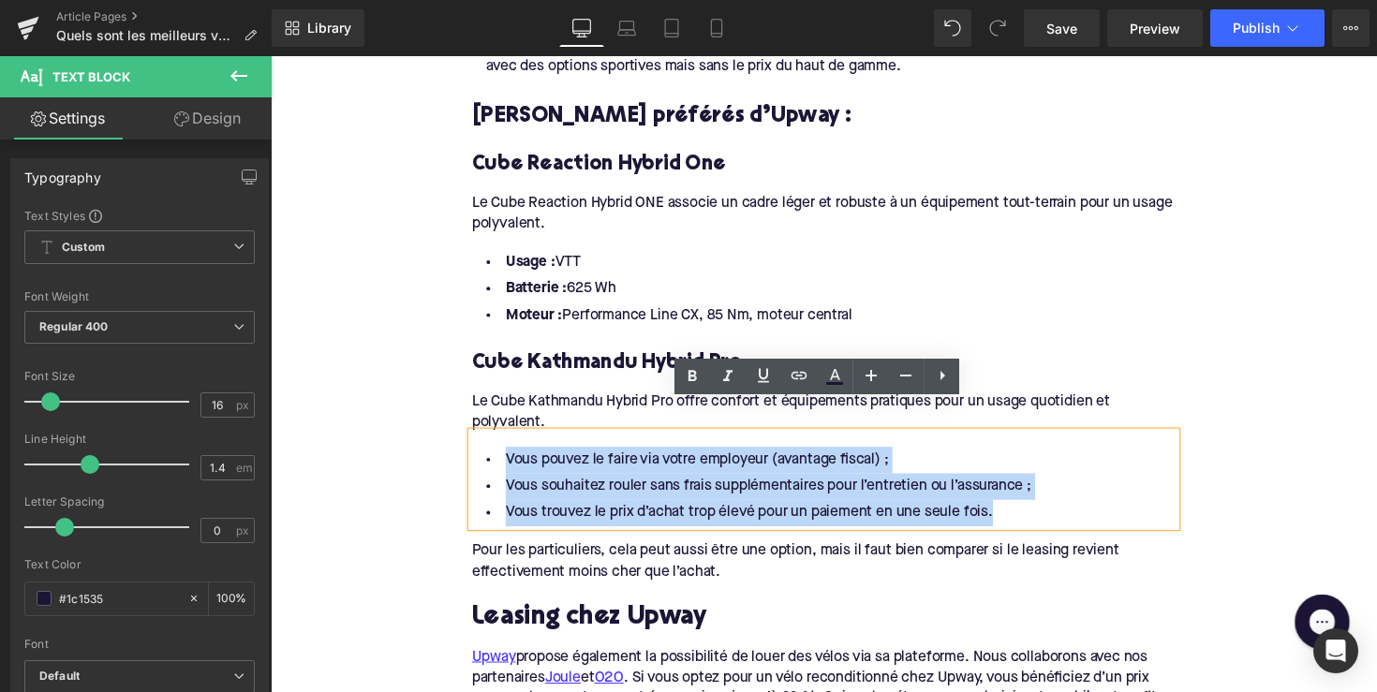
drag, startPoint x: 887, startPoint y: 481, endPoint x: 484, endPoint y: 435, distance: 405.3
click at [484, 456] on ul "Vous pouvez le faire via votre employeur (avantage fiscal) ; Vous souhaitez rou…" at bounding box center [837, 496] width 721 height 81
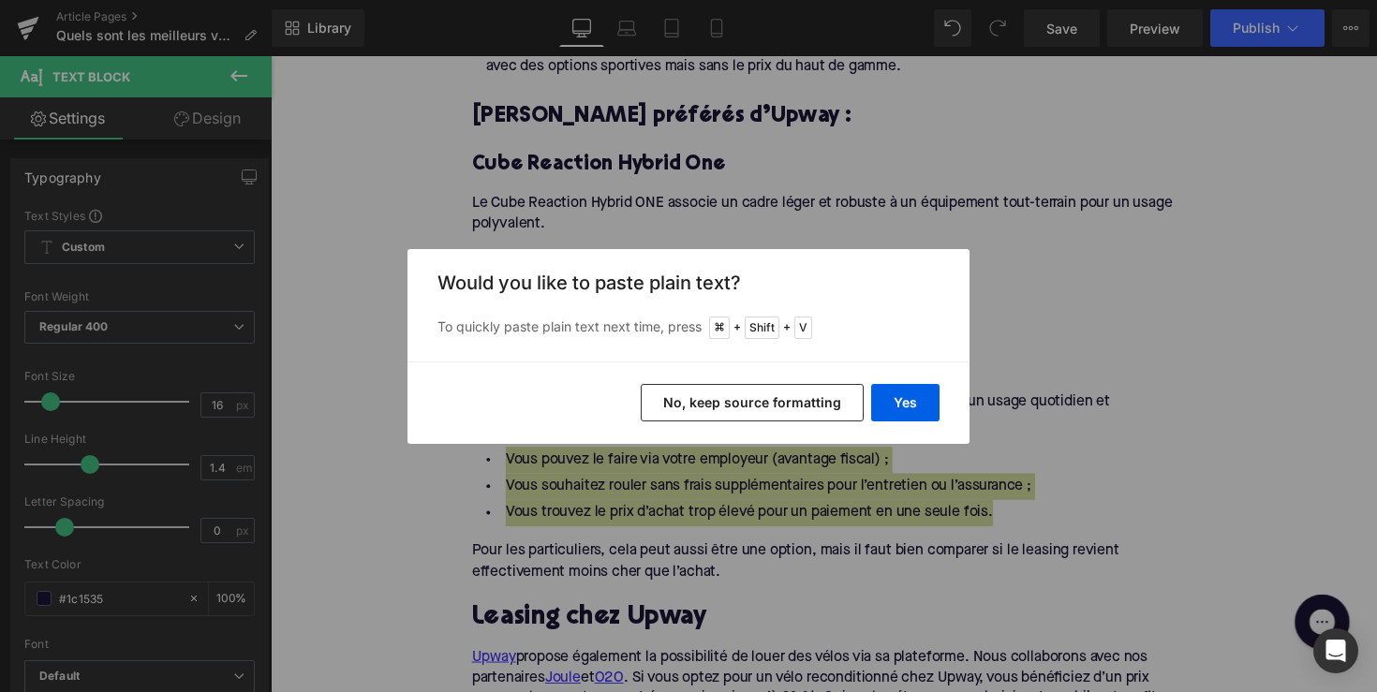
click at [899, 381] on div "Yes No, keep source formatting" at bounding box center [688, 402] width 562 height 82
click at [902, 390] on button "Yes" at bounding box center [905, 402] width 68 height 37
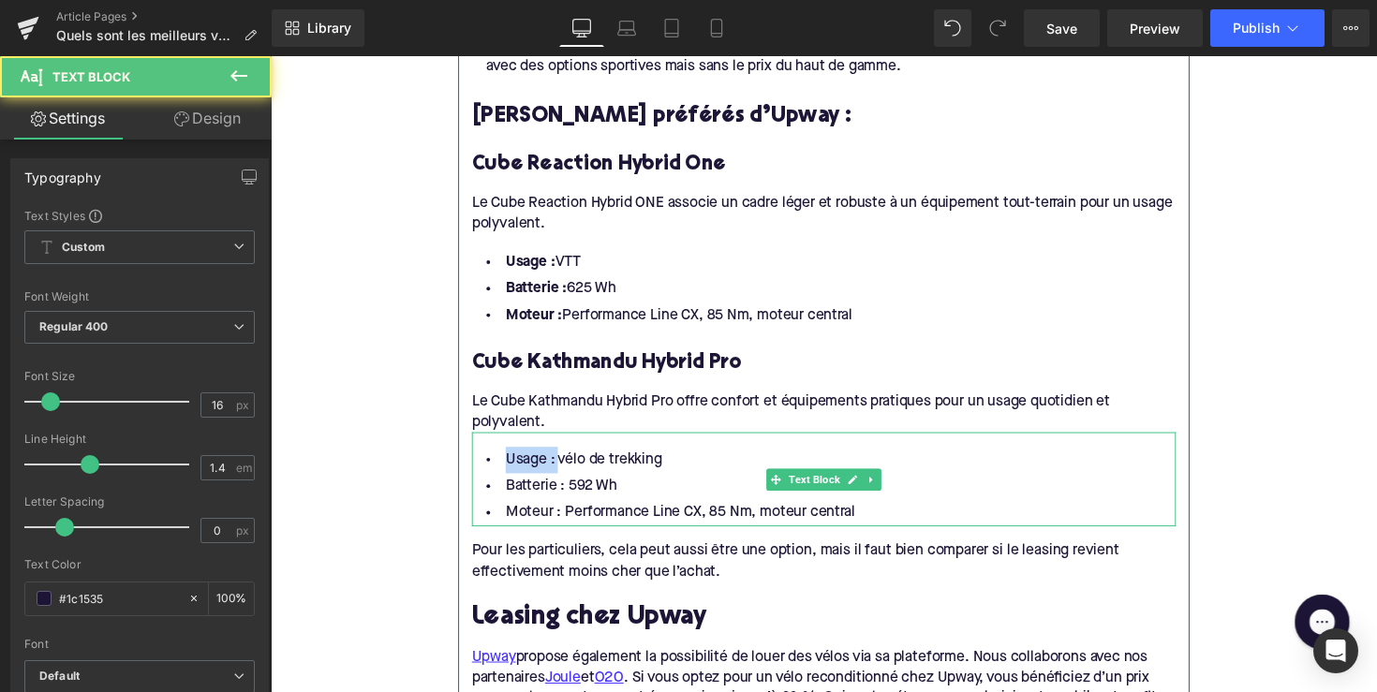
drag, startPoint x: 556, startPoint y: 442, endPoint x: 456, endPoint y: 442, distance: 100.2
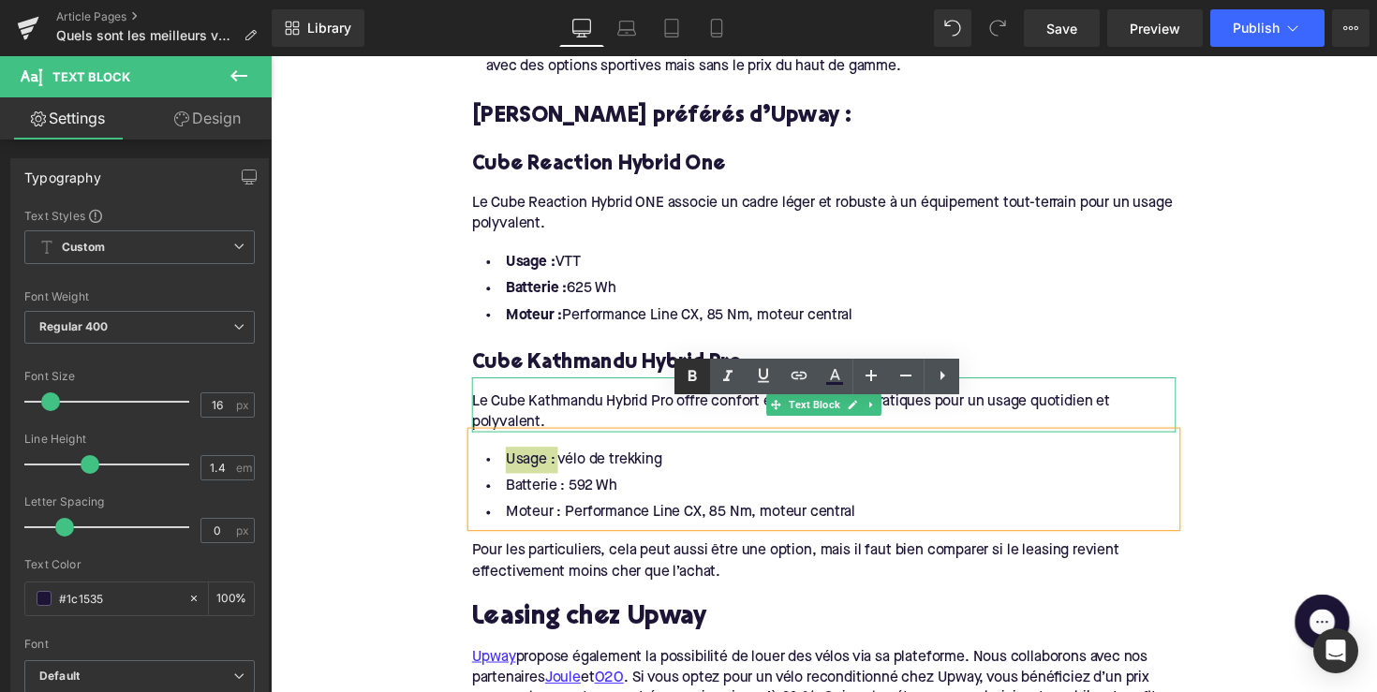
click at [700, 377] on icon at bounding box center [692, 376] width 22 height 22
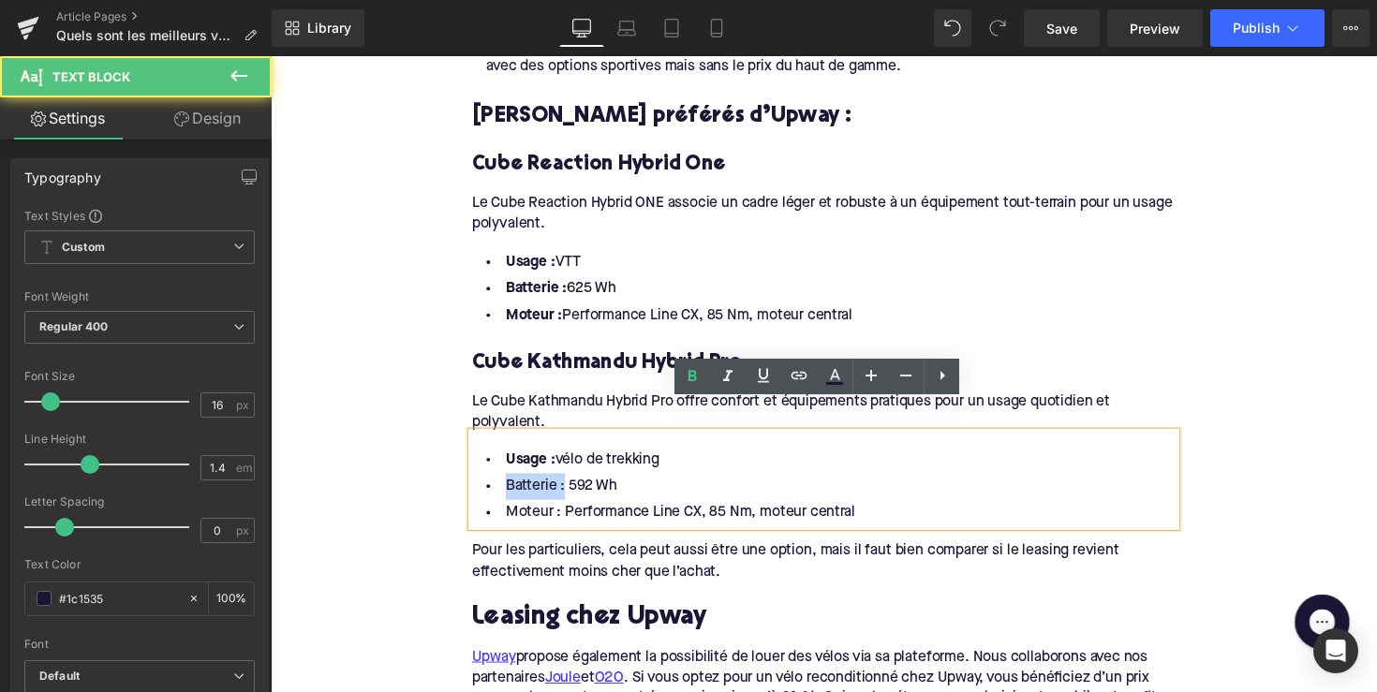
drag, startPoint x: 565, startPoint y: 465, endPoint x: 463, endPoint y: 465, distance: 102.1
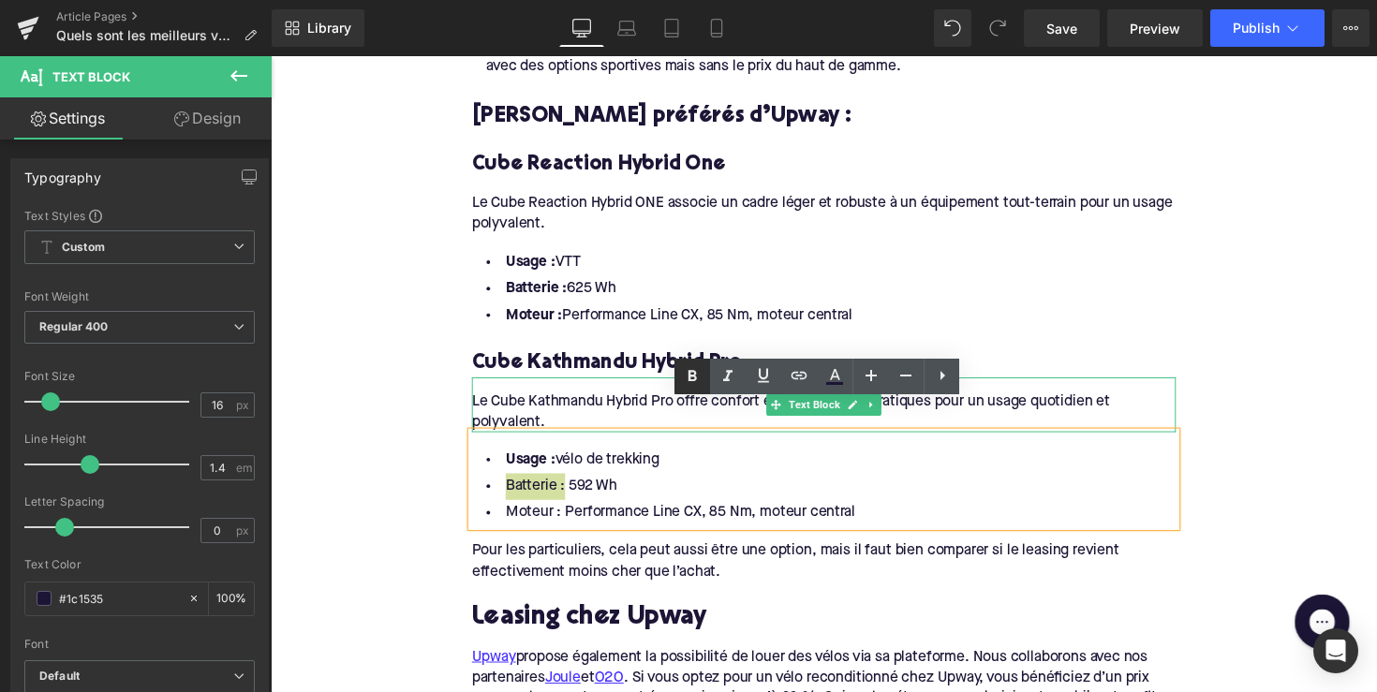
click at [683, 380] on icon at bounding box center [692, 376] width 22 height 22
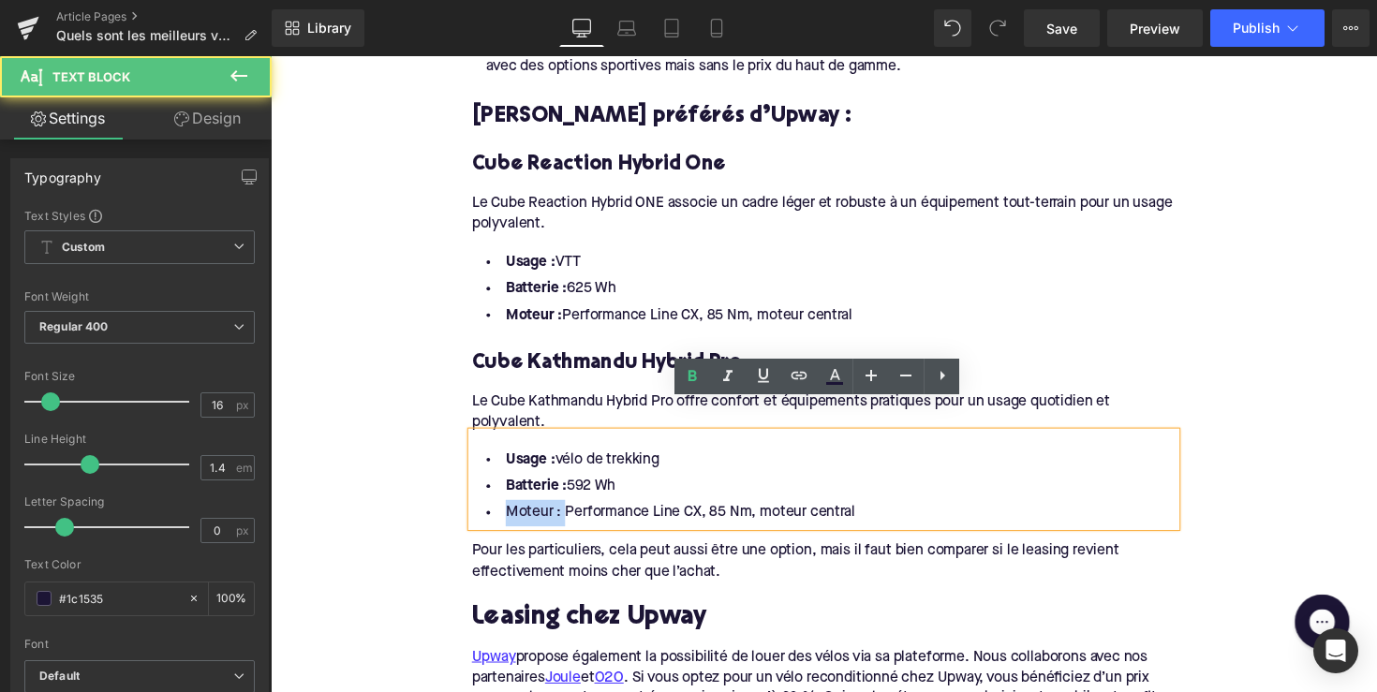
drag, startPoint x: 562, startPoint y: 494, endPoint x: 468, endPoint y: 494, distance: 93.6
click at [477, 494] on div "Usage : vélo de trekking Batterie : 592 Wh Moteur : Performance Line CX, 85 Nm,…" at bounding box center [837, 489] width 721 height 96
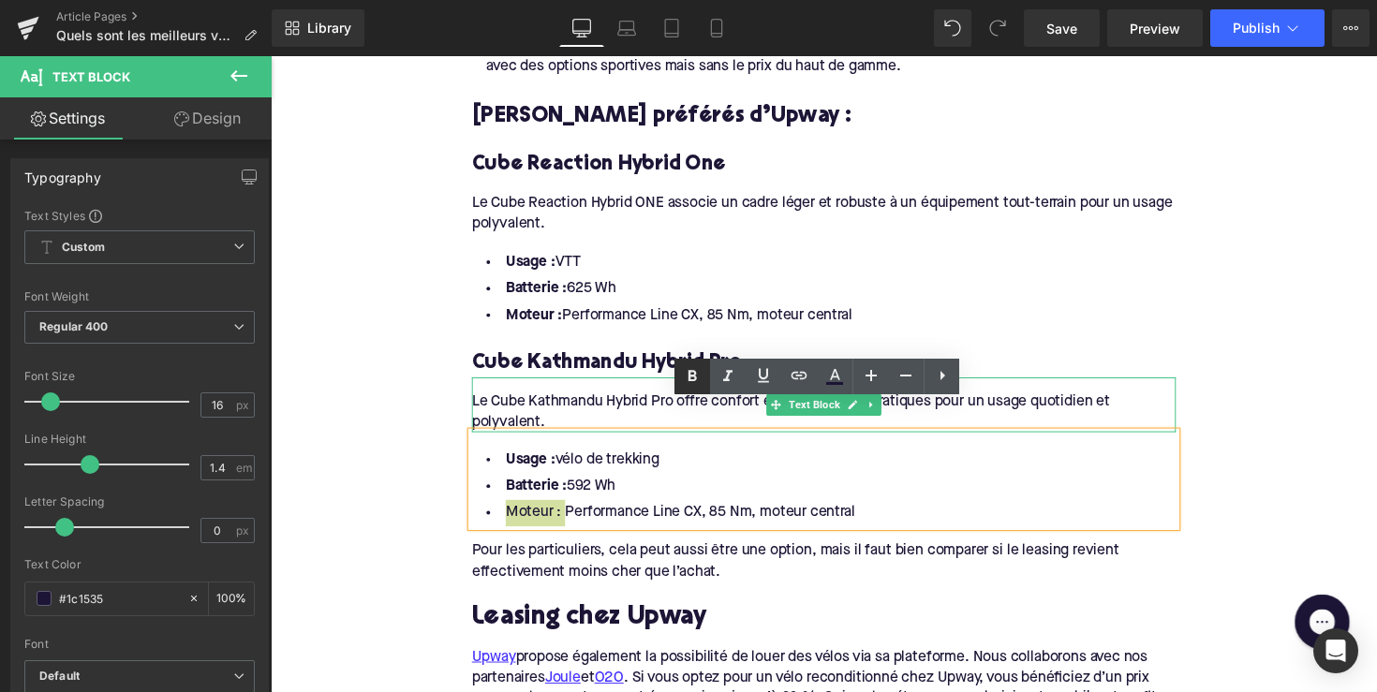
click at [697, 374] on icon at bounding box center [692, 376] width 22 height 22
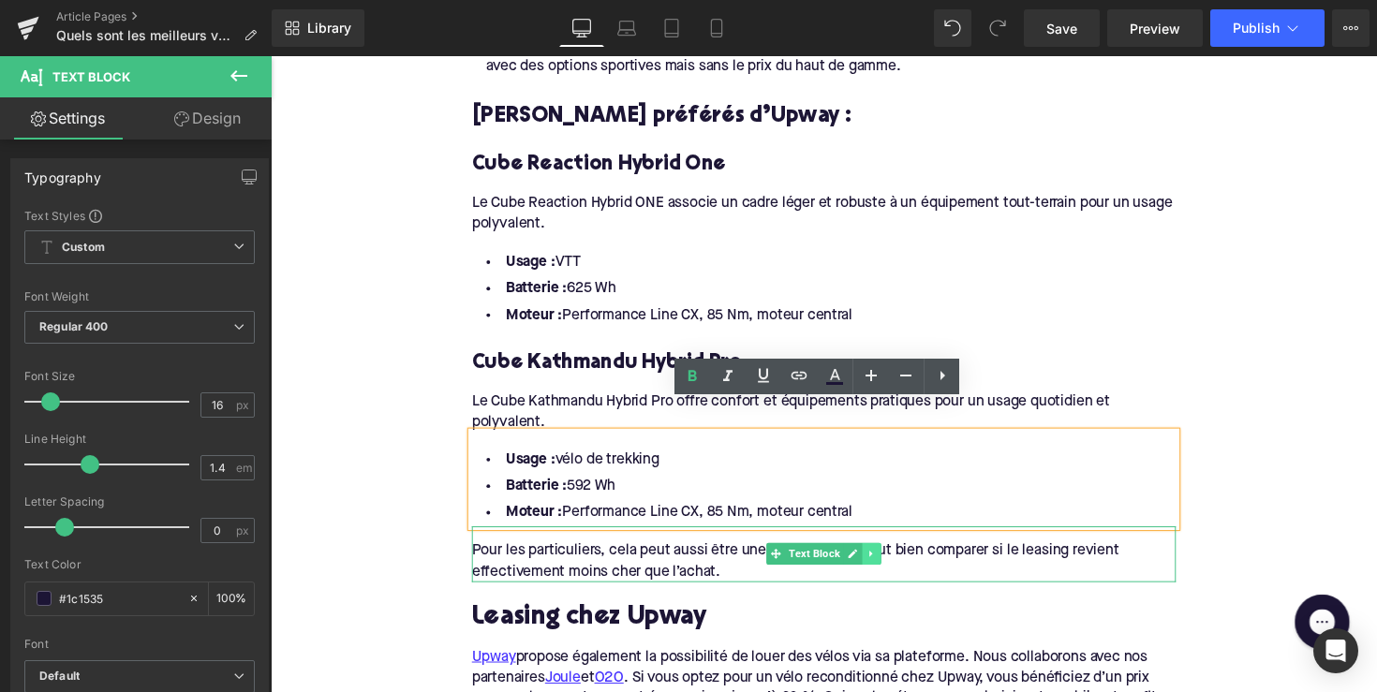
click at [890, 554] on link at bounding box center [887, 565] width 20 height 22
click at [891, 561] on icon at bounding box center [896, 566] width 10 height 10
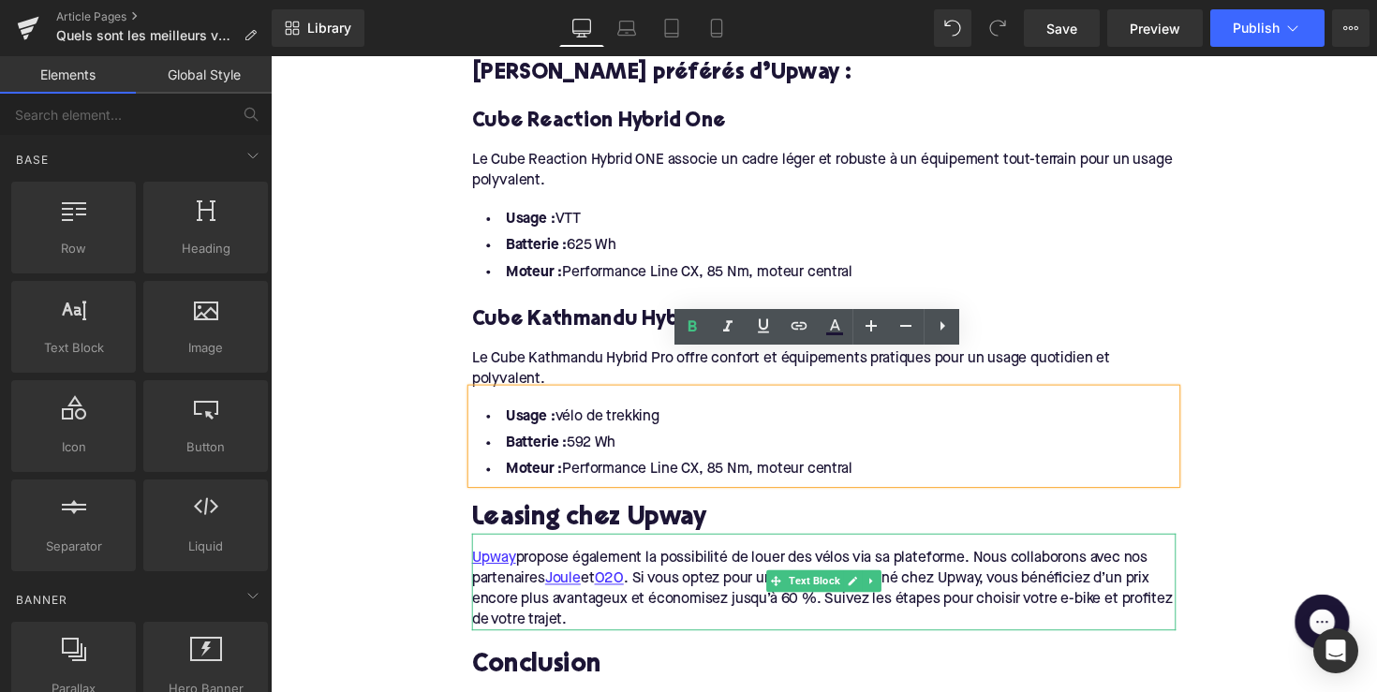
scroll to position [2341, 0]
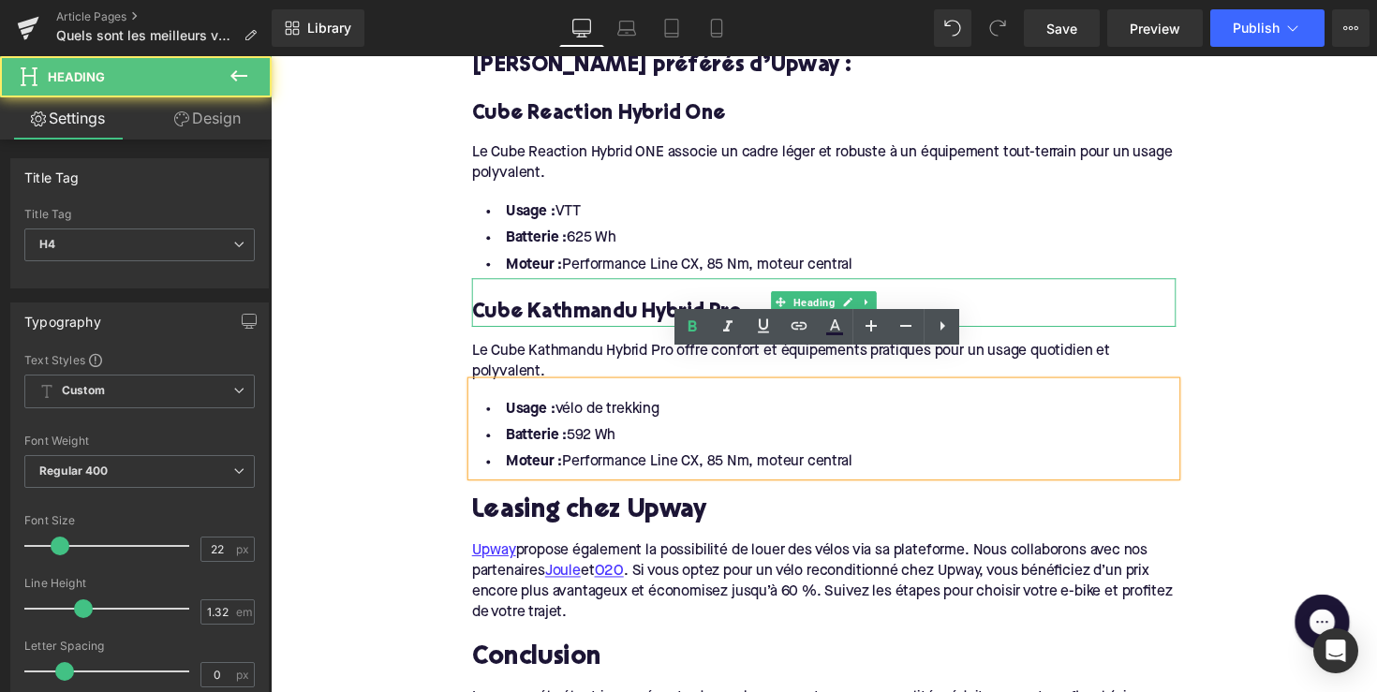
click at [548, 306] on h4 "Cube Kathmandu Hybrid Pro" at bounding box center [837, 319] width 721 height 27
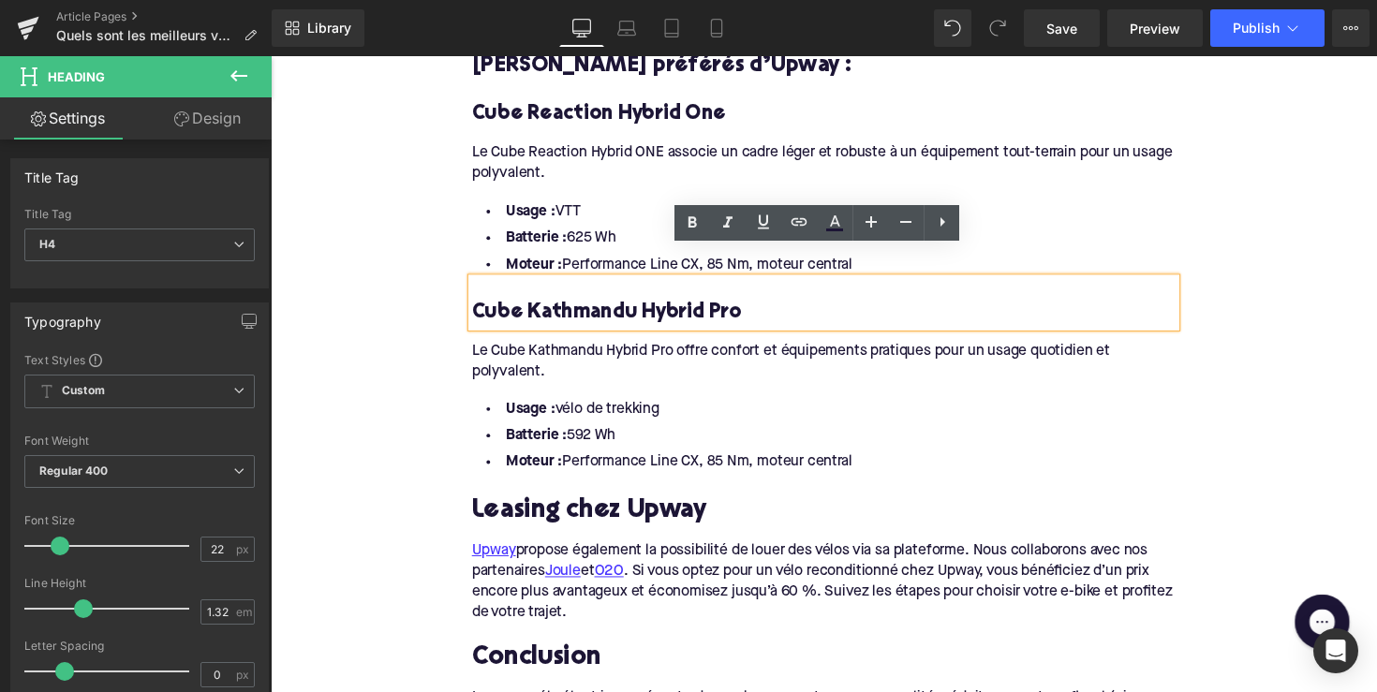
click at [271, 56] on div at bounding box center [271, 56] width 0 height 0
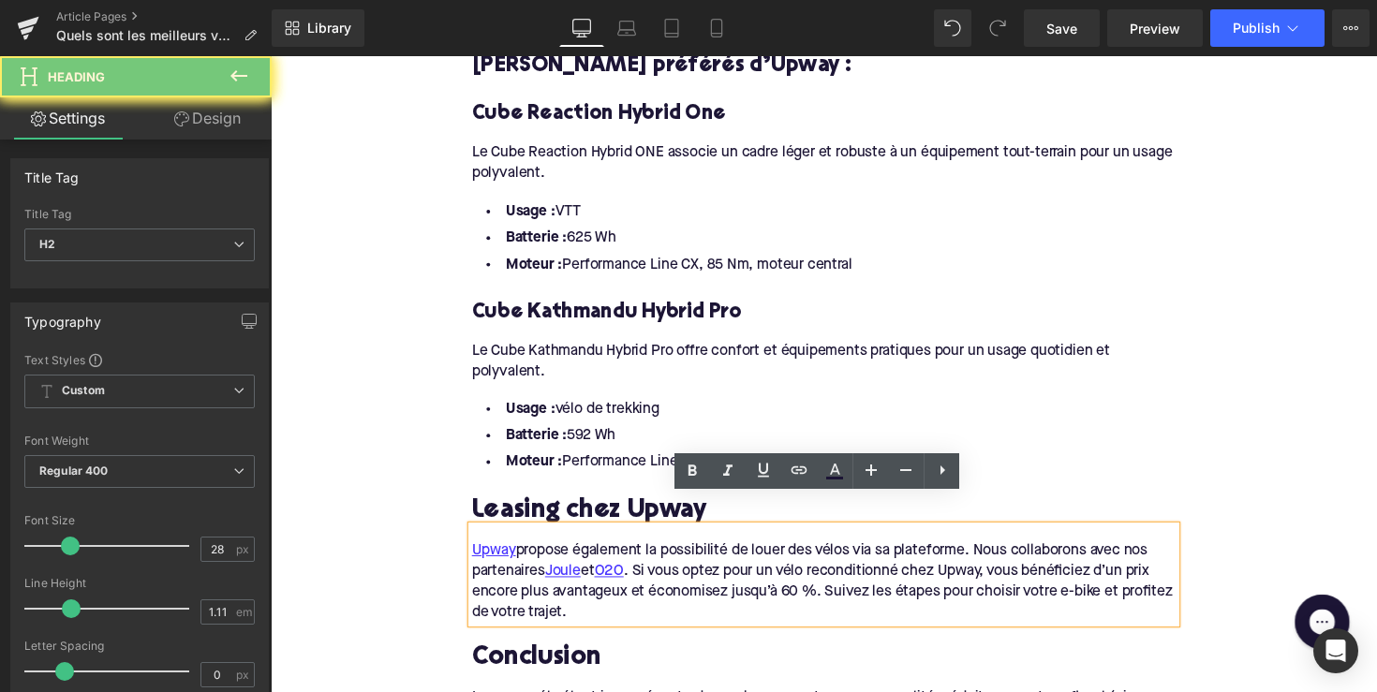
click at [572, 509] on h2 "Leasing chez Upway" at bounding box center [837, 523] width 721 height 29
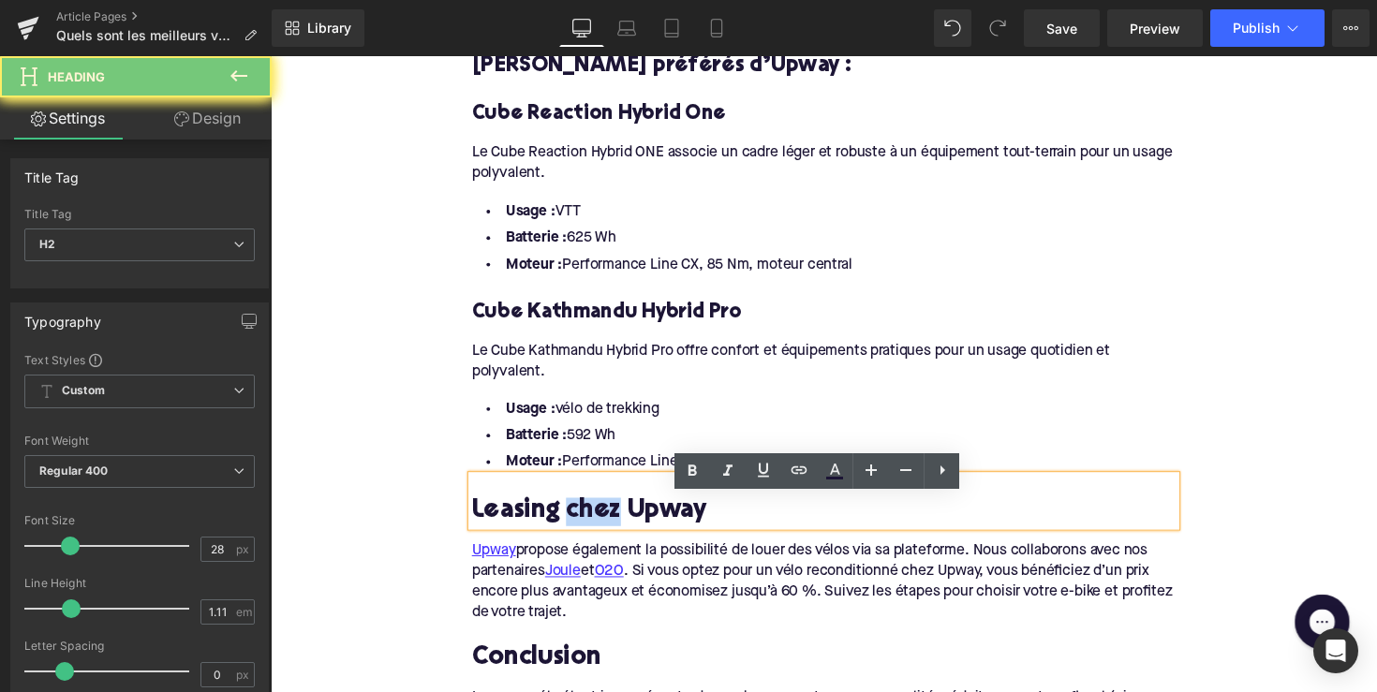
click at [572, 509] on h2 "Leasing chez Upway" at bounding box center [837, 523] width 721 height 29
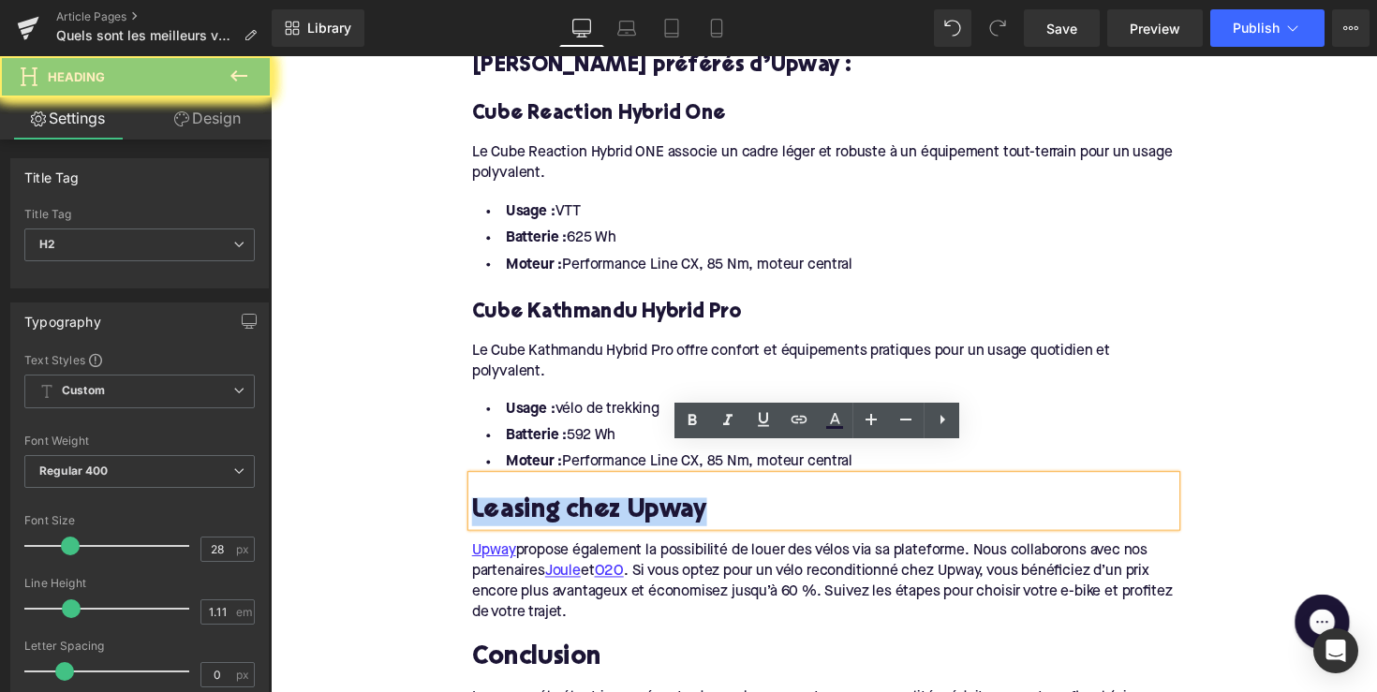
click at [572, 509] on h2 "Leasing chez Upway" at bounding box center [837, 523] width 721 height 29
paste div
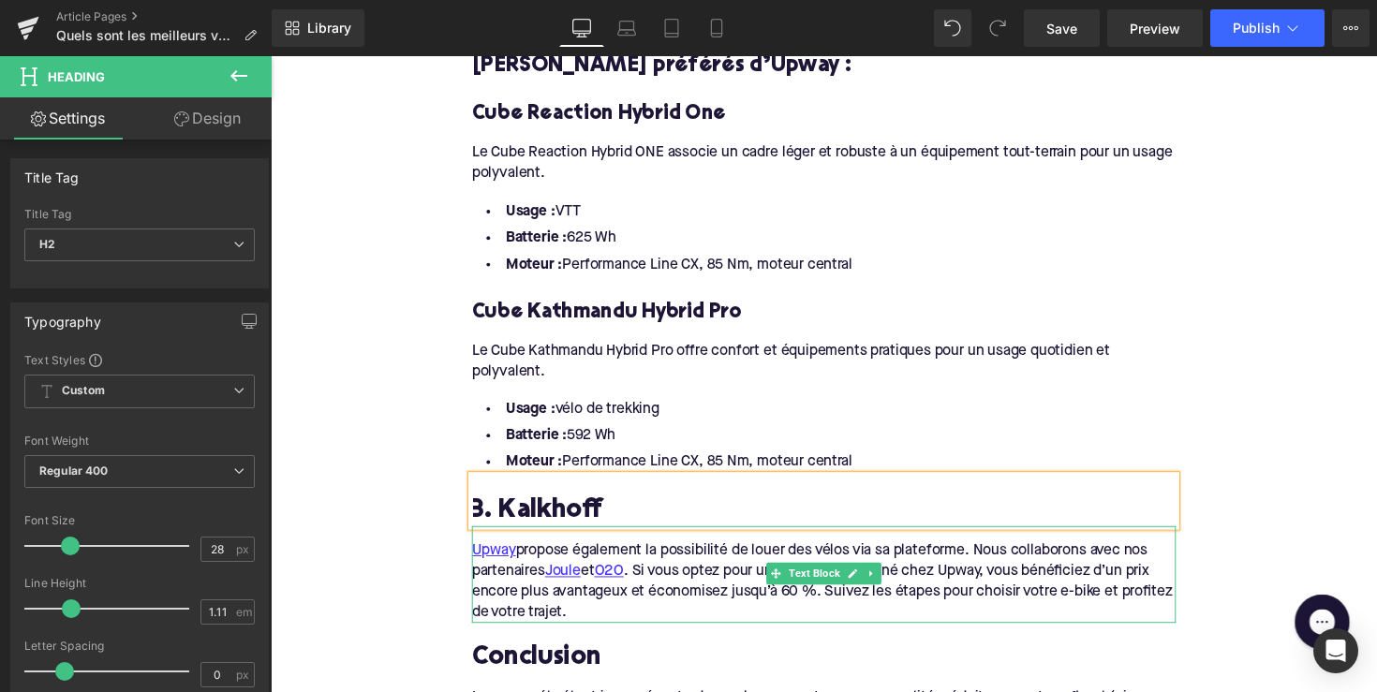
click at [635, 578] on div "Upway propose également la possibilité de louer des vélos via sa plateforme. No…" at bounding box center [837, 587] width 721 height 99
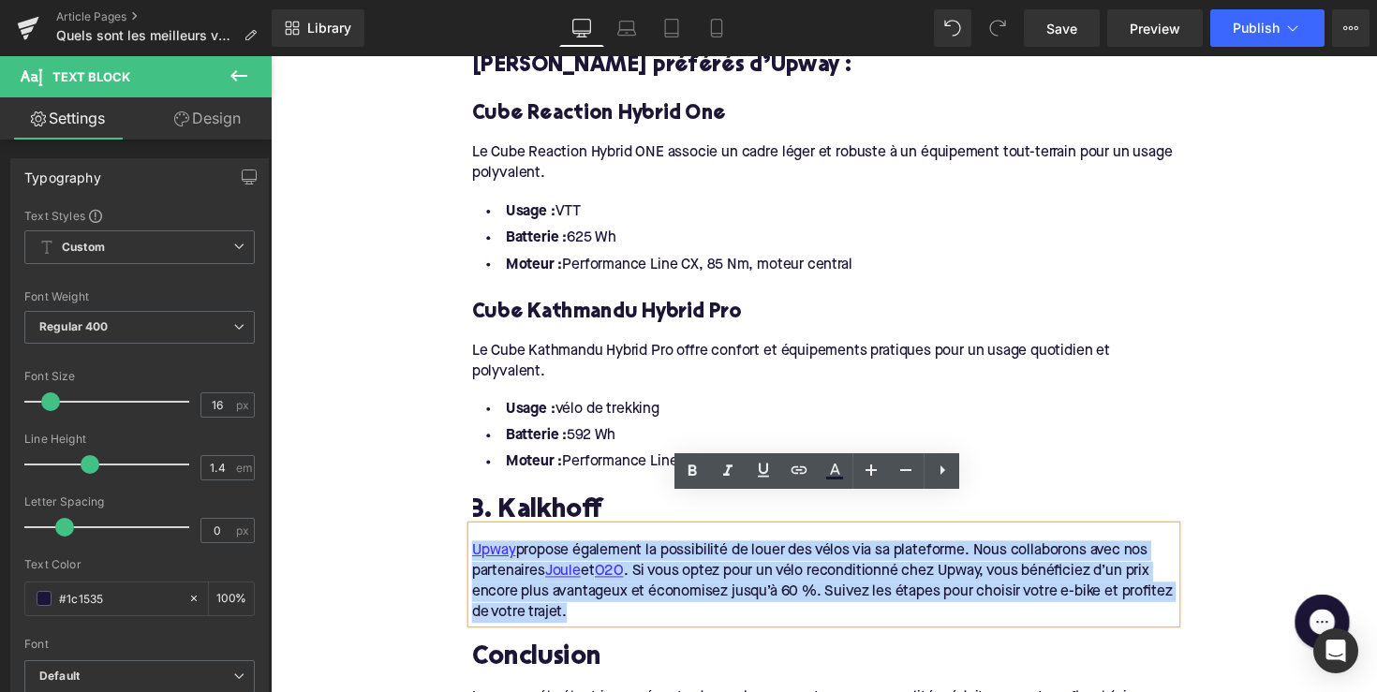
drag, startPoint x: 647, startPoint y: 589, endPoint x: 414, endPoint y: 527, distance: 241.2
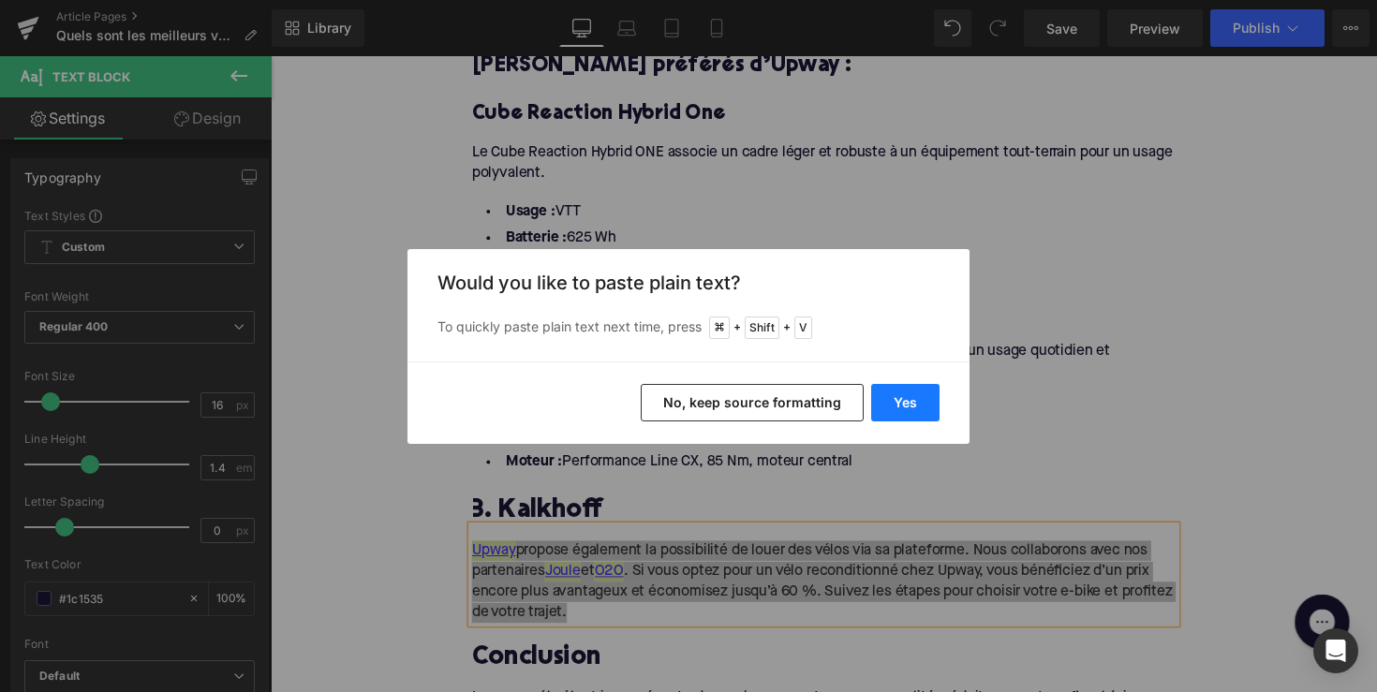
click at [925, 394] on button "Yes" at bounding box center [905, 402] width 68 height 37
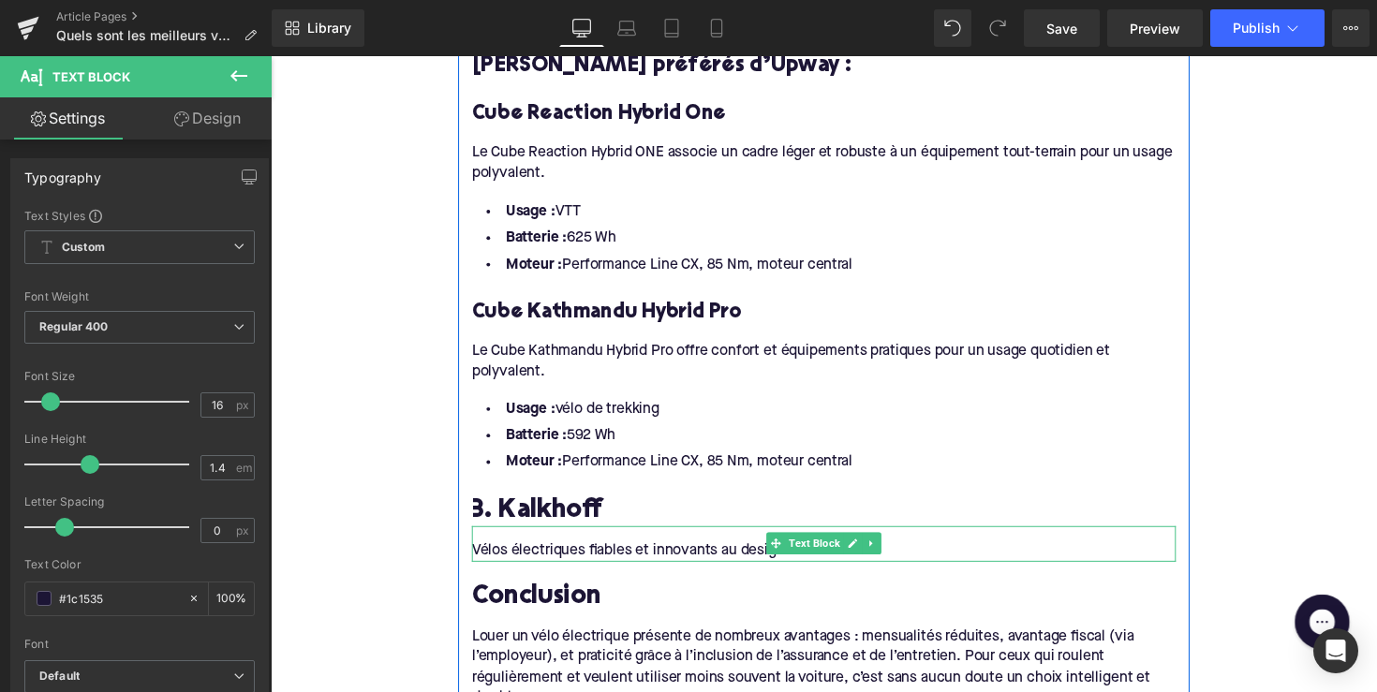
click at [738, 538] on div "Vélos électriques fiables et innovants au design allemand" at bounding box center [837, 556] width 721 height 36
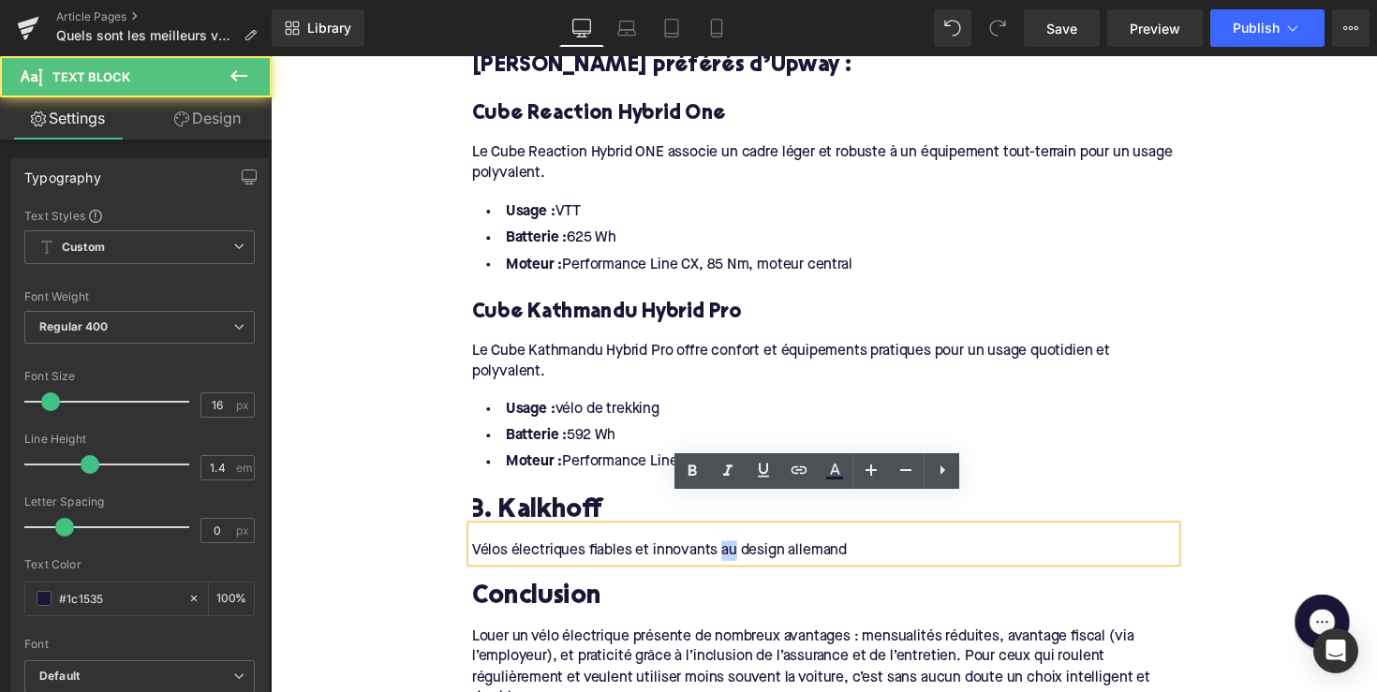
click at [738, 538] on div "Vélos électriques fiables et innovants au design allemand" at bounding box center [837, 556] width 721 height 36
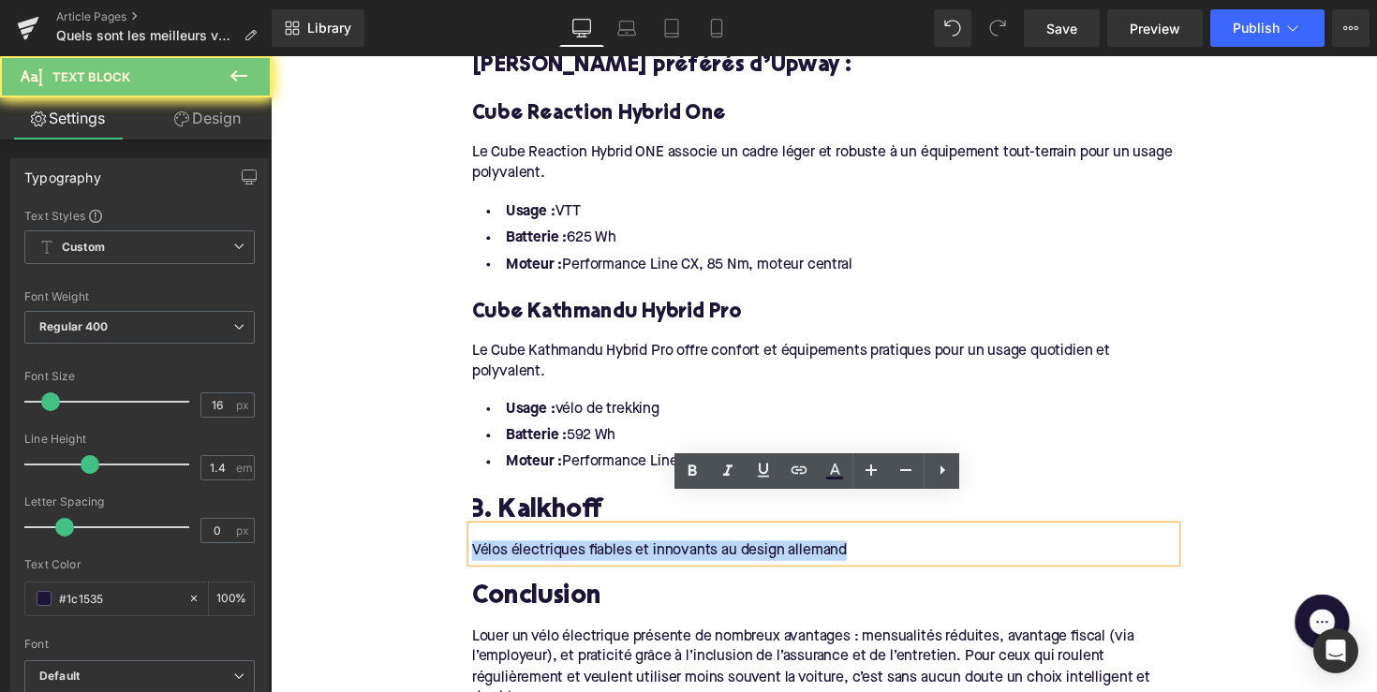
click at [738, 538] on div "Vélos électriques fiables et innovants au design allemand" at bounding box center [837, 556] width 721 height 36
click at [695, 478] on icon at bounding box center [692, 471] width 22 height 22
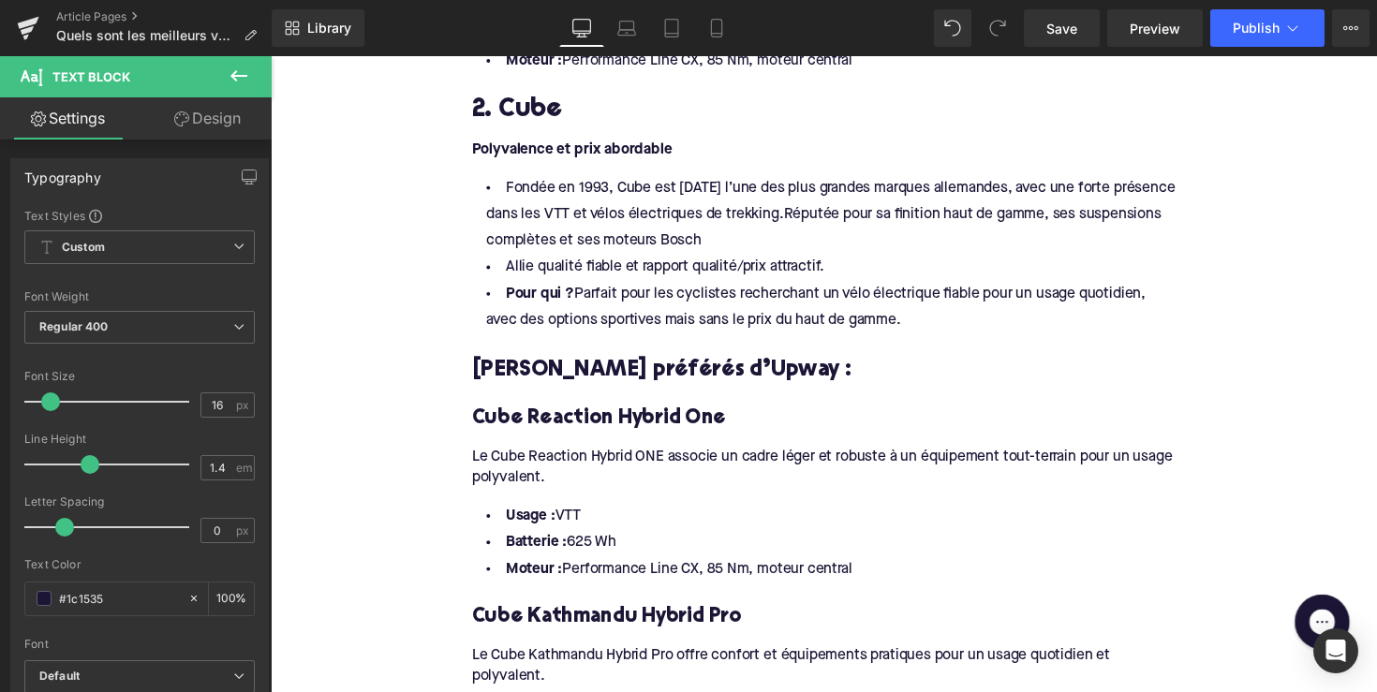
scroll to position [1953, 0]
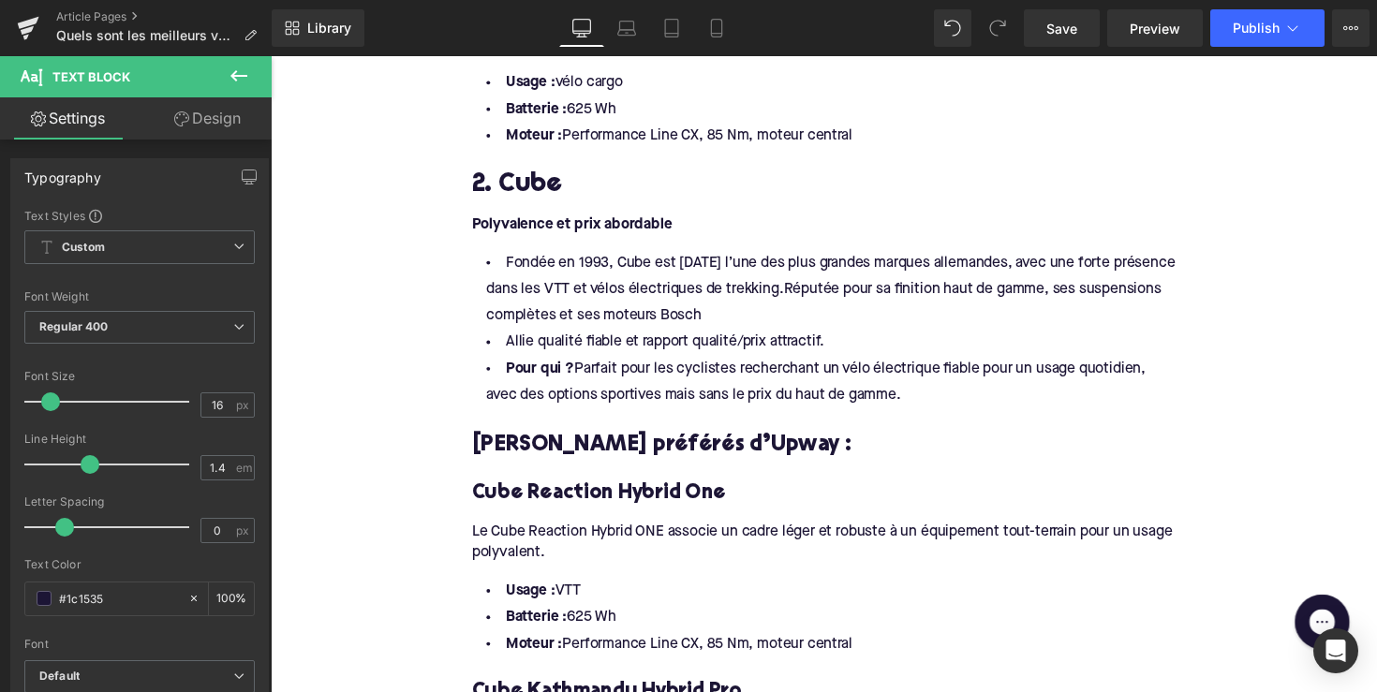
click at [817, 280] on li "Fondée en 1993, Cube est [DATE] l’une des plus grandes marques allemandes, avec…" at bounding box center [837, 295] width 721 height 81
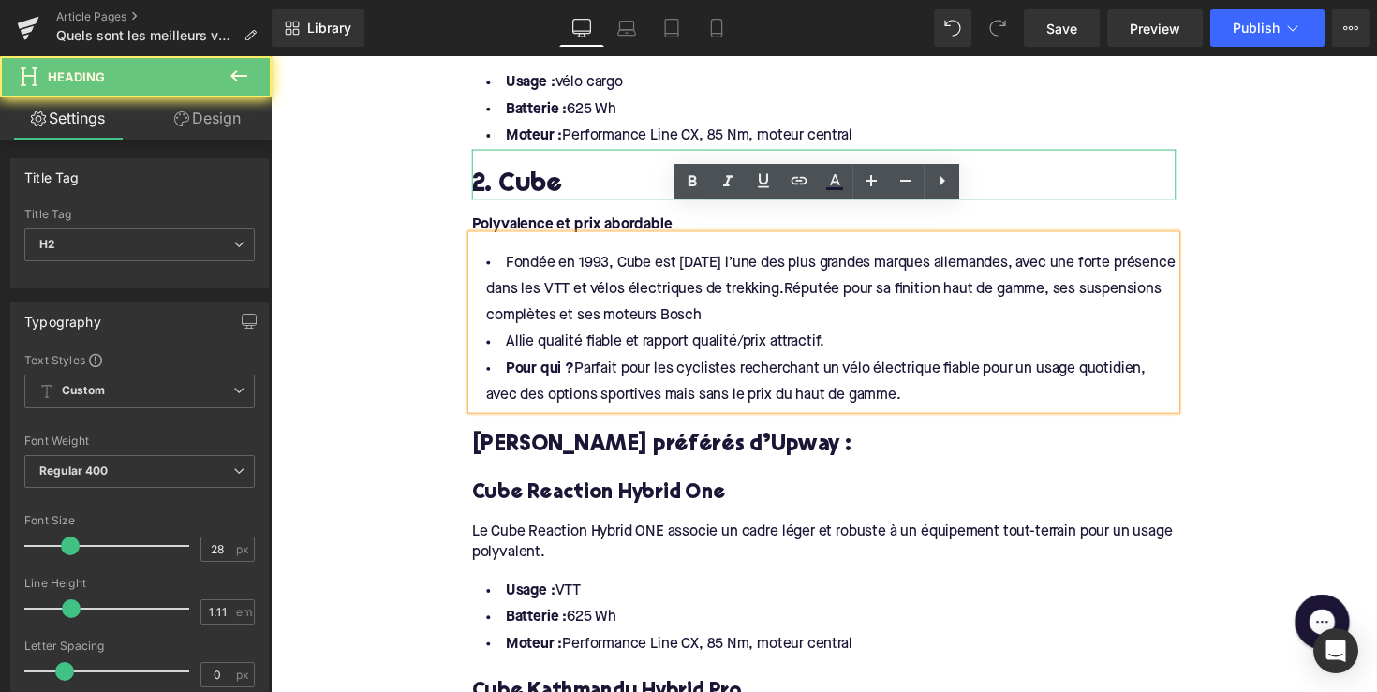
click at [541, 172] on div "2. Cube Heading" at bounding box center [837, 178] width 721 height 52
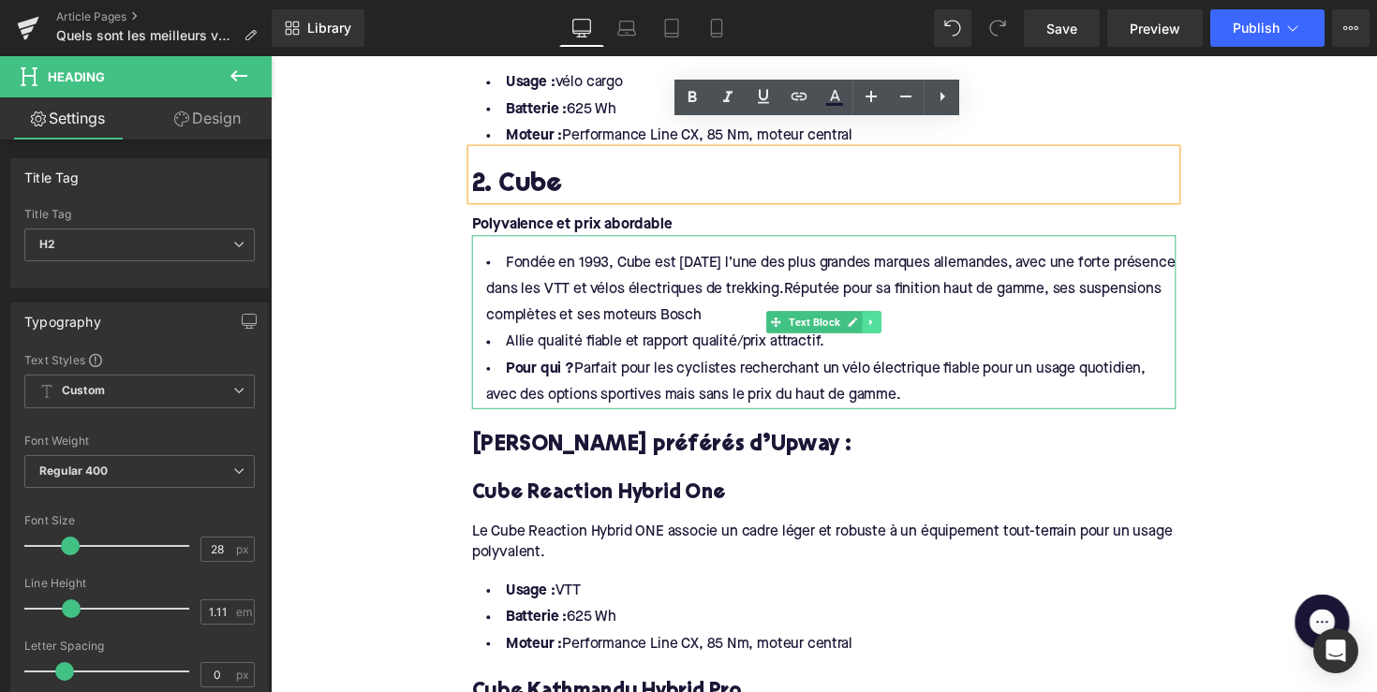
click at [877, 317] on link at bounding box center [887, 328] width 20 height 22
click at [872, 323] on icon at bounding box center [876, 328] width 10 height 10
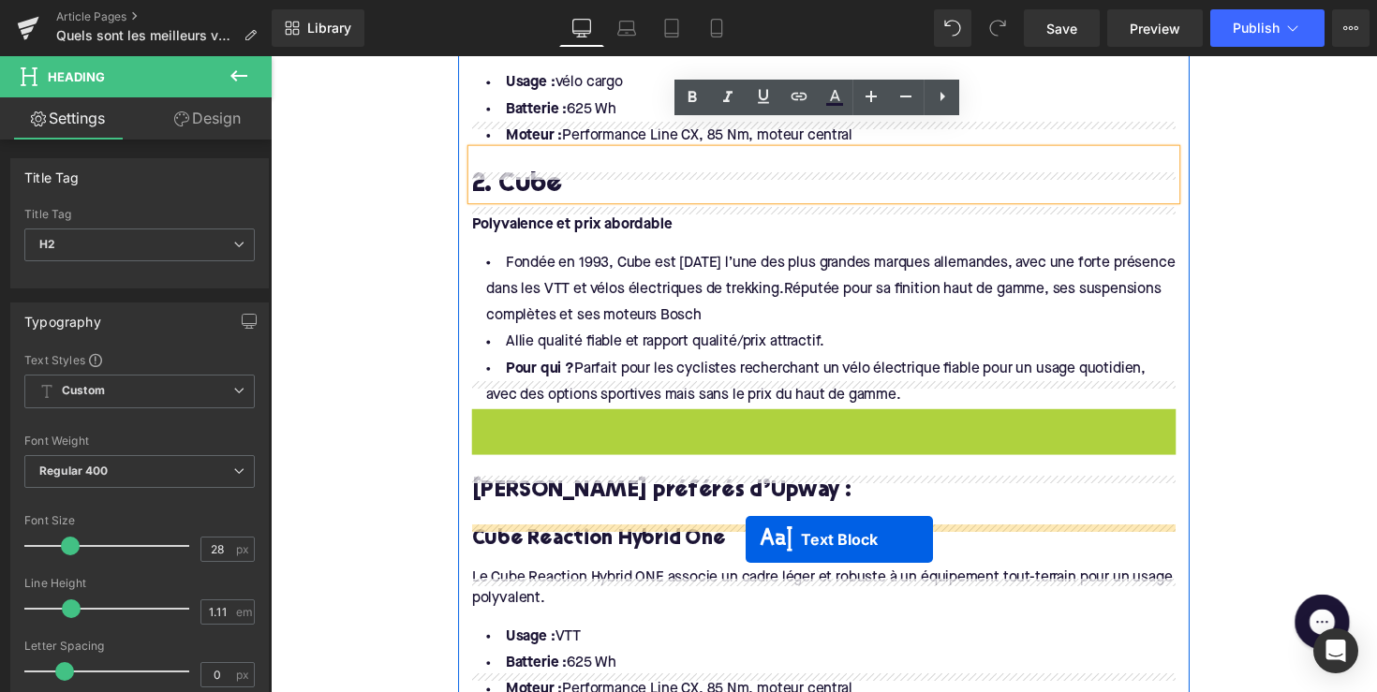
drag, startPoint x: 791, startPoint y: 478, endPoint x: 757, endPoint y: 552, distance: 81.7
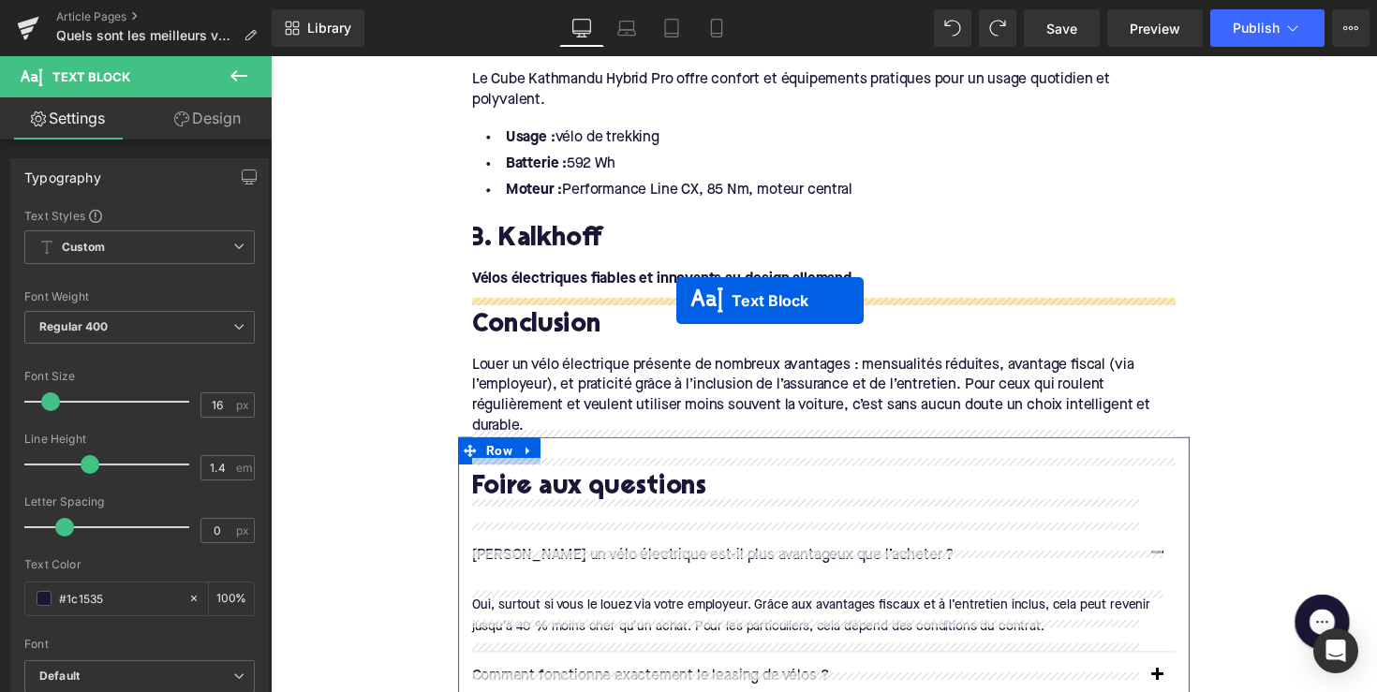
scroll to position [2650, 0]
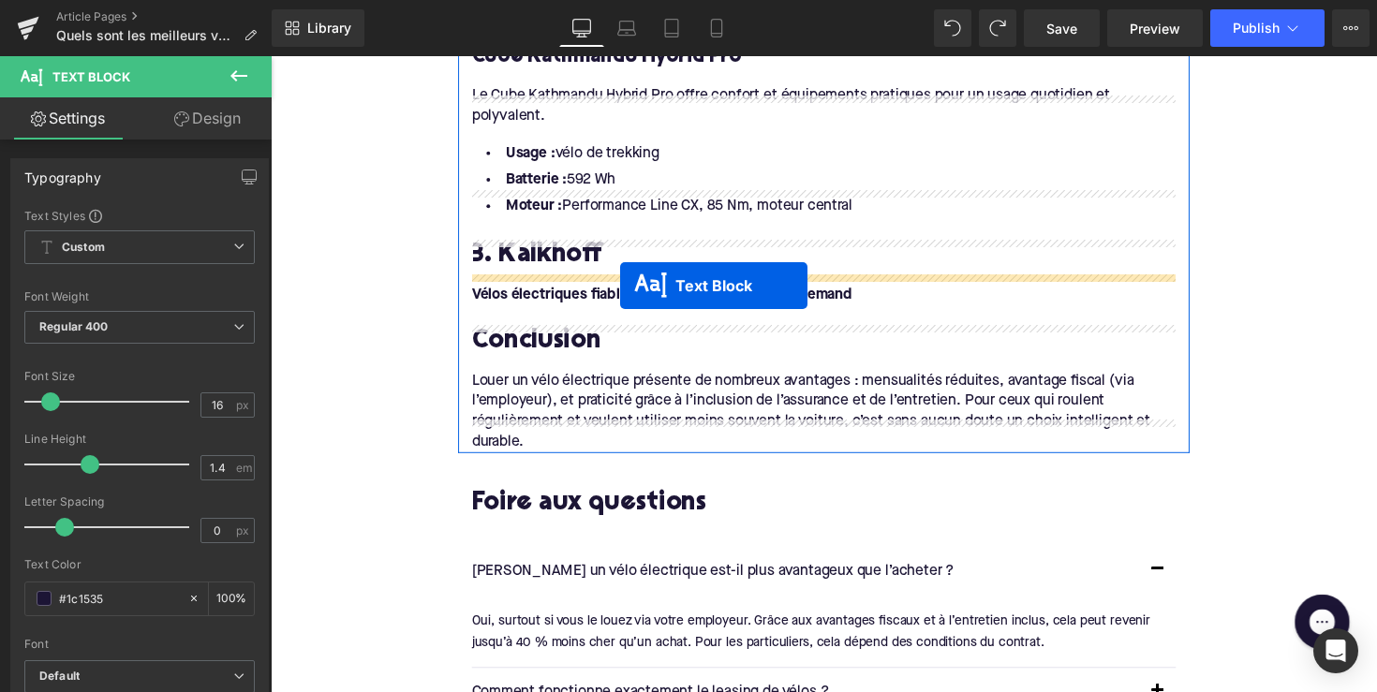
drag, startPoint x: 780, startPoint y: 228, endPoint x: 628, endPoint y: 291, distance: 164.5
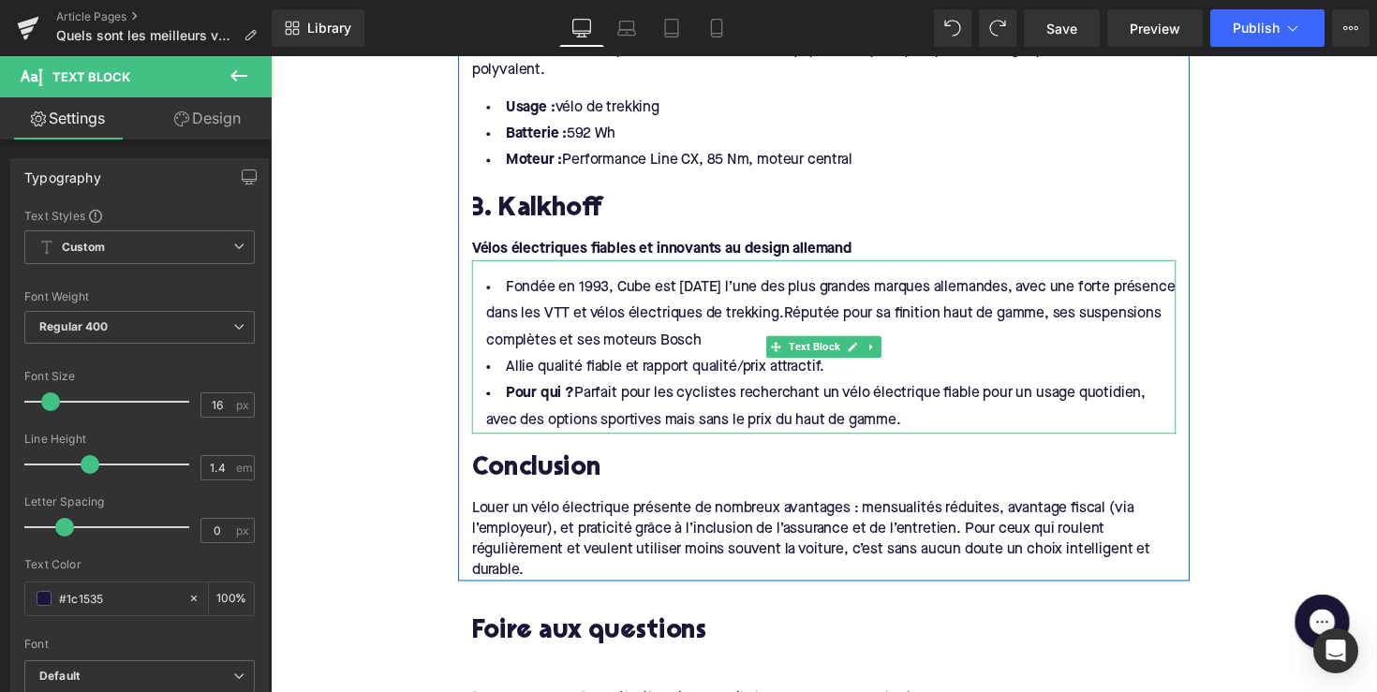
click at [810, 308] on li "Fondée en 1993, Cube est [DATE] l’une des plus grandes marques allemandes, avec…" at bounding box center [837, 320] width 721 height 81
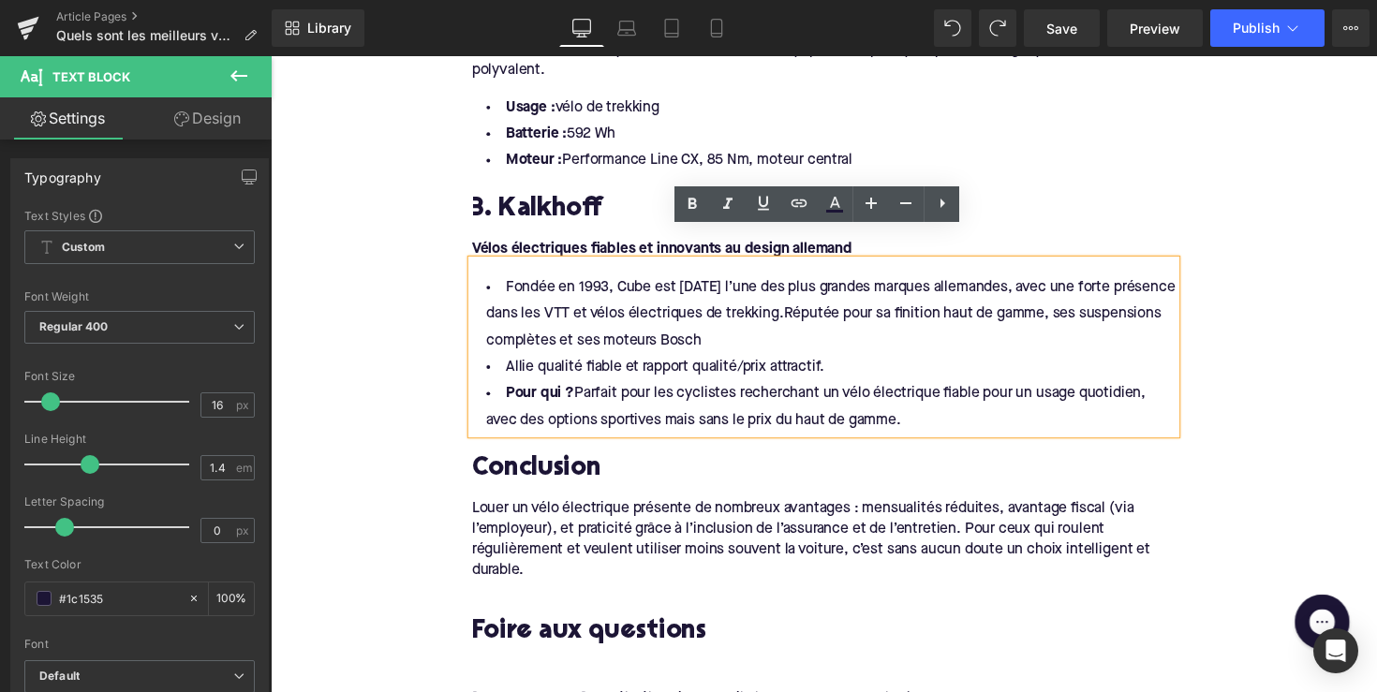
drag, startPoint x: 812, startPoint y: 317, endPoint x: 498, endPoint y: 249, distance: 320.9
click at [498, 280] on li "Fondée en 1993, Cube est [DATE] l’une des plus grandes marques allemandes, avec…" at bounding box center [837, 320] width 721 height 81
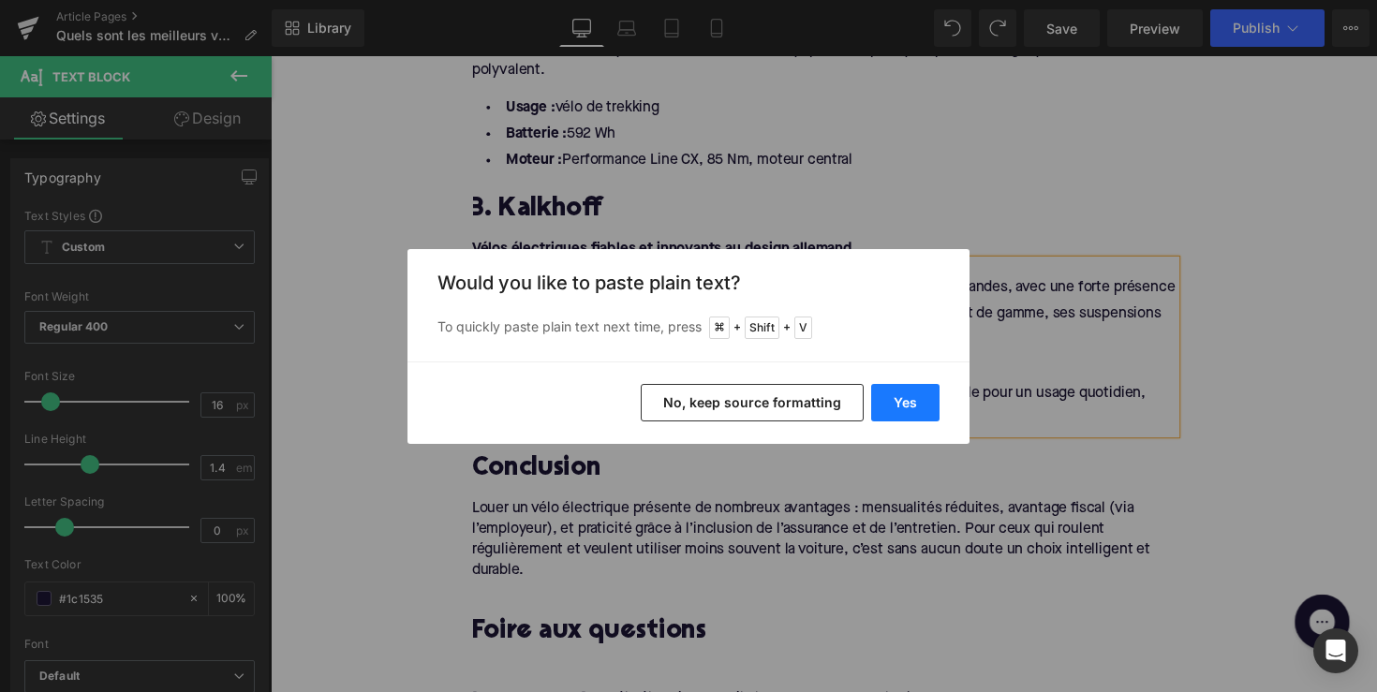
click at [896, 404] on button "Yes" at bounding box center [905, 402] width 68 height 37
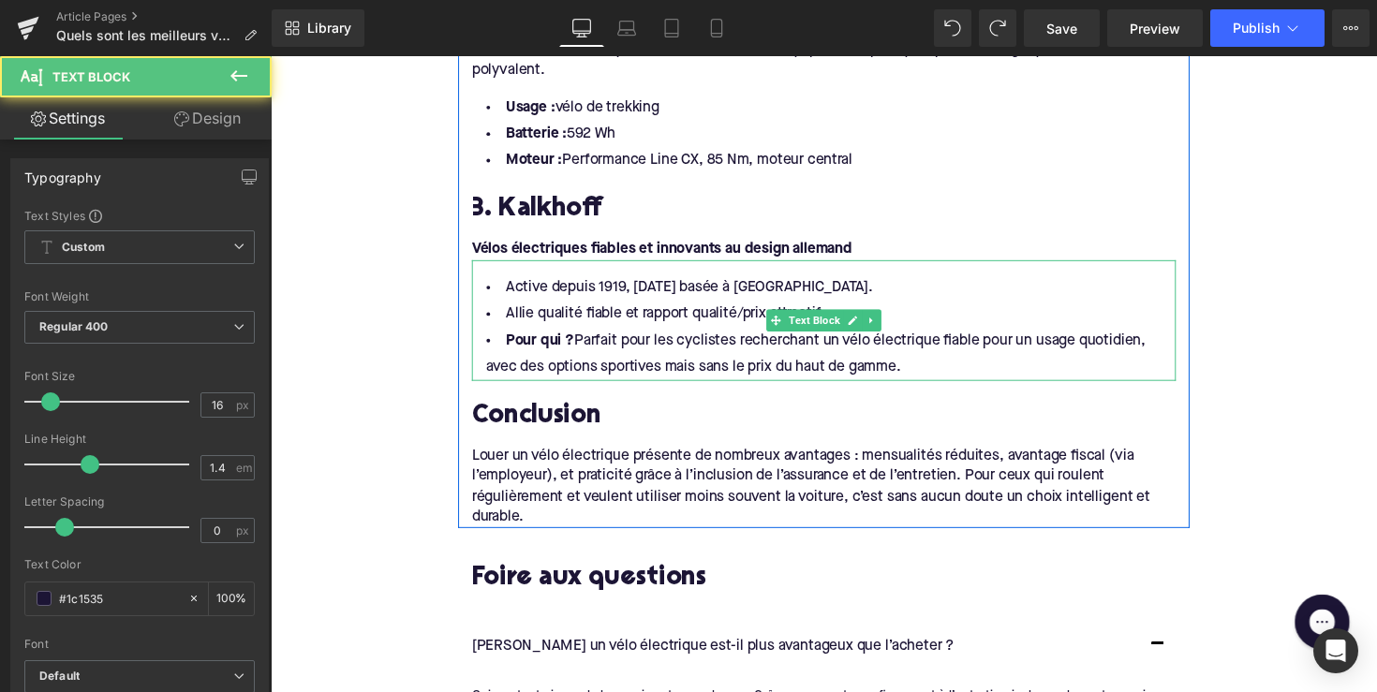
drag, startPoint x: 948, startPoint y: 343, endPoint x: 491, endPoint y: 284, distance: 460.8
click at [491, 284] on ul "Active depuis 1919, [DATE] basée à [GEOGRAPHIC_DATA]. Allie qualité fiable et r…" at bounding box center [837, 334] width 721 height 109
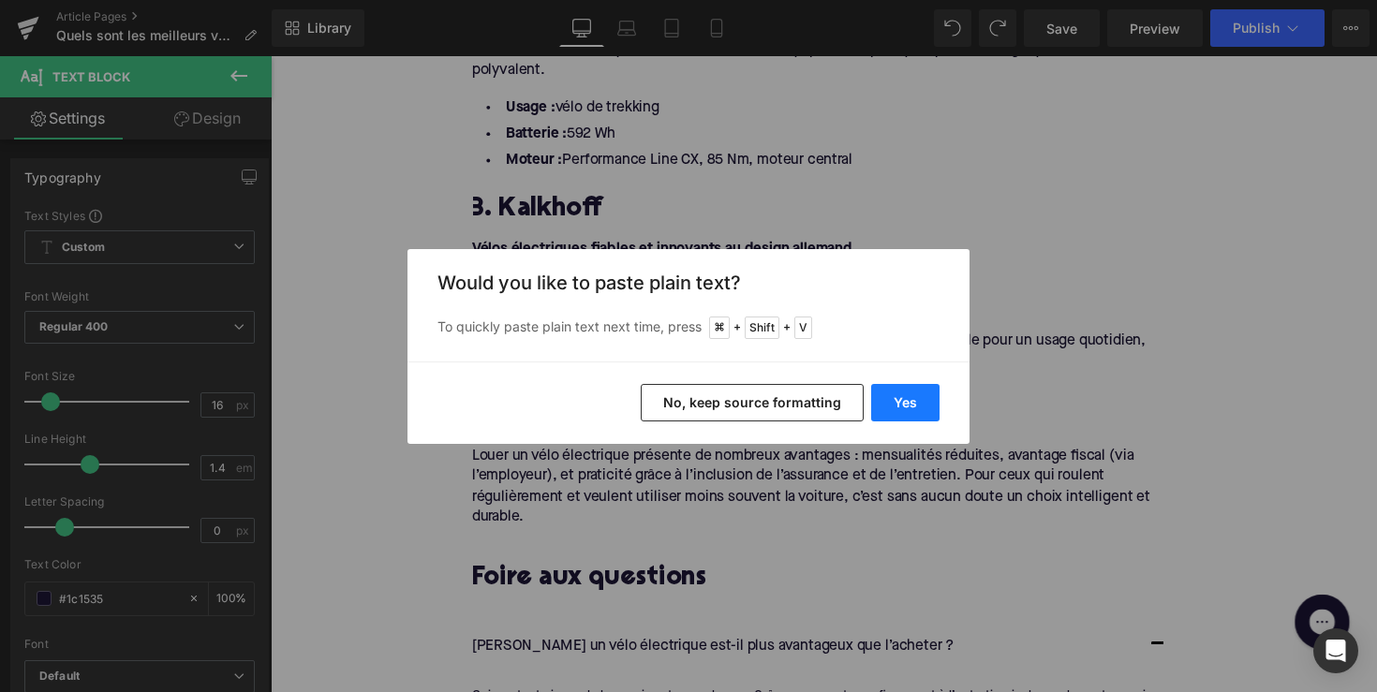
click at [882, 409] on button "Yes" at bounding box center [905, 402] width 68 height 37
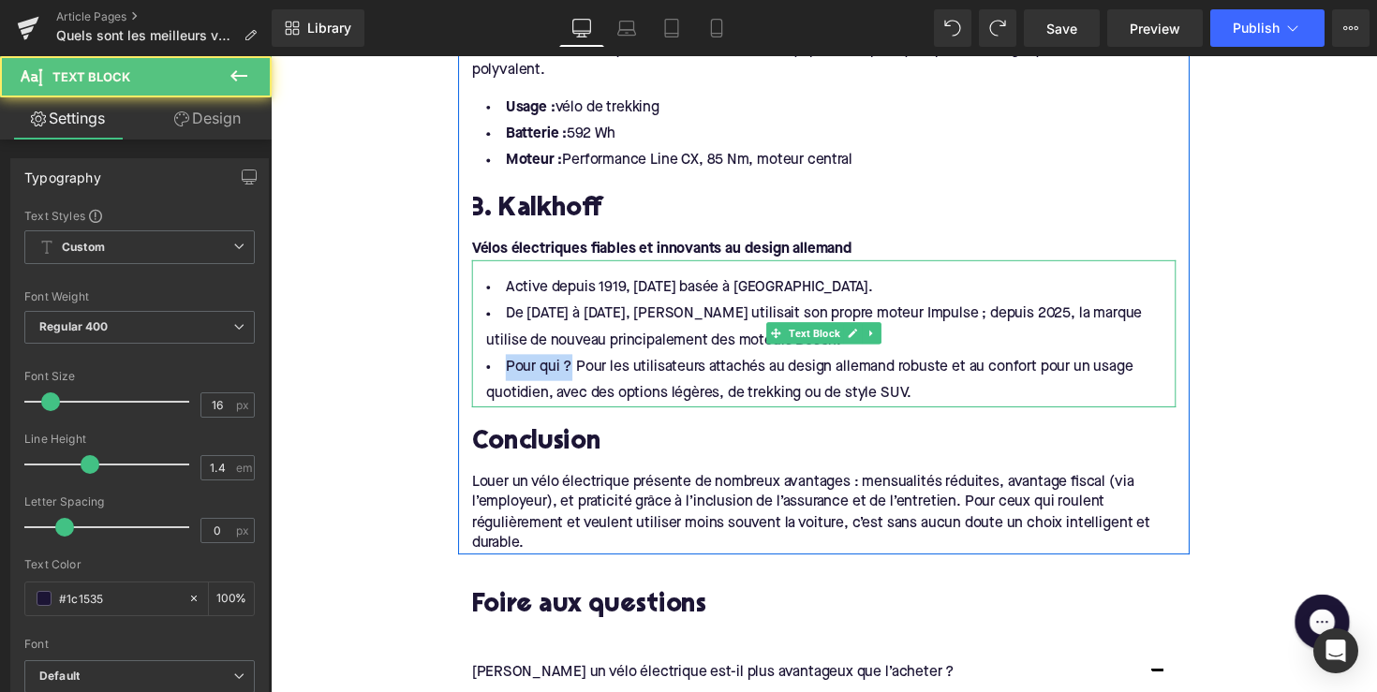
drag, startPoint x: 571, startPoint y: 341, endPoint x: 498, endPoint y: 341, distance: 73.0
click at [498, 361] on li "Pour qui ? Pour les utilisateurs attachés au design allemand robuste et au conf…" at bounding box center [837, 388] width 721 height 54
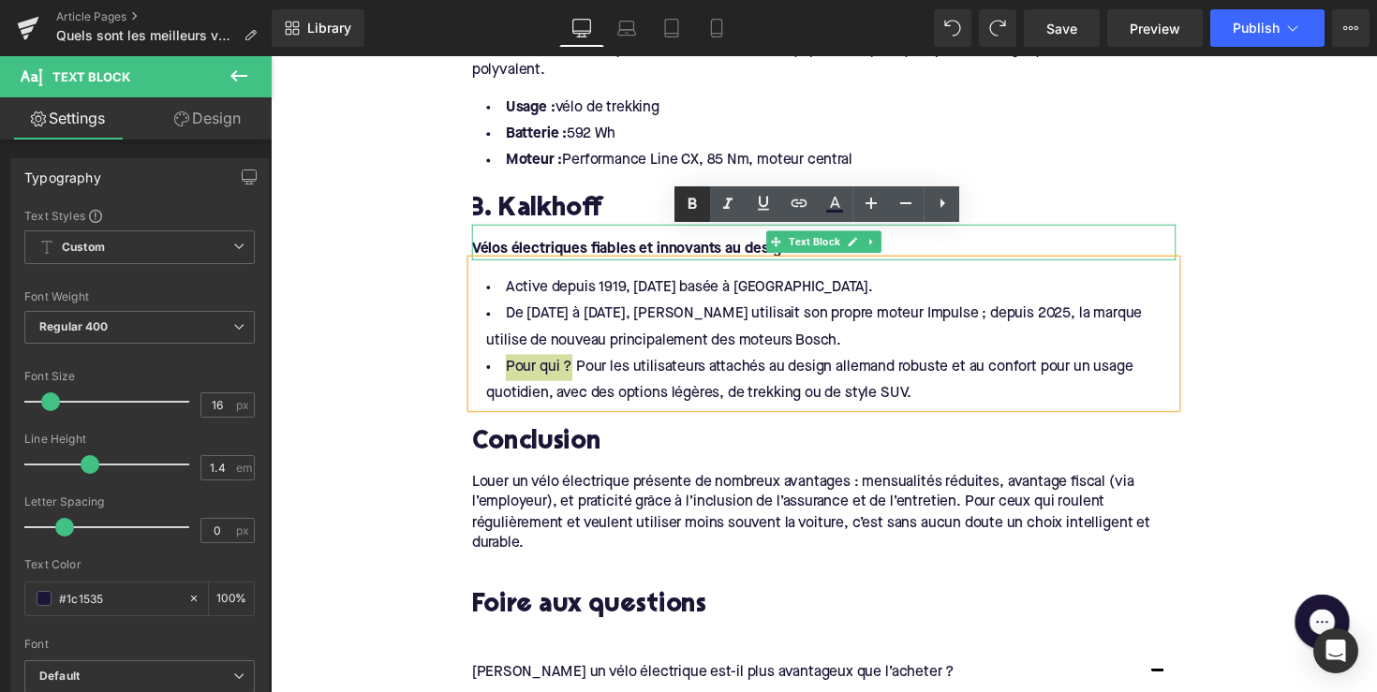
click at [700, 210] on icon at bounding box center [692, 204] width 22 height 22
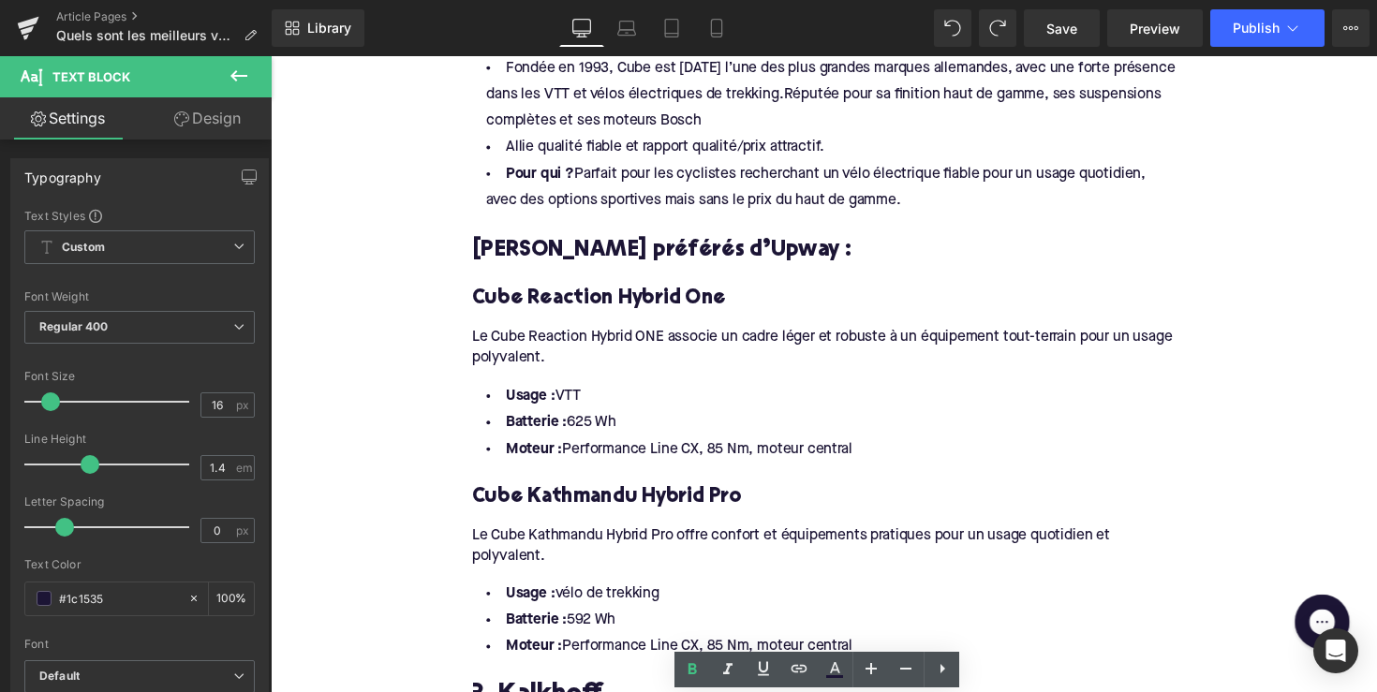
scroll to position [2617, 0]
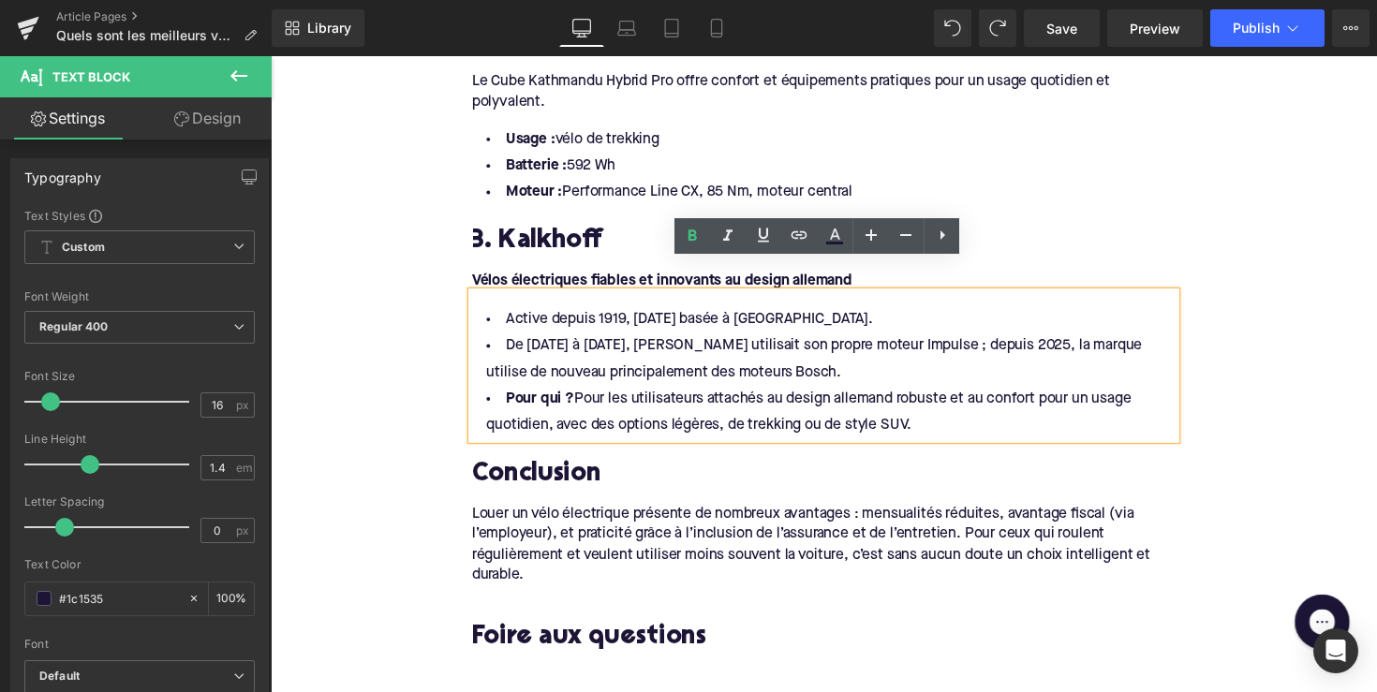
click at [546, 471] on h2 "Conclusion" at bounding box center [837, 485] width 721 height 29
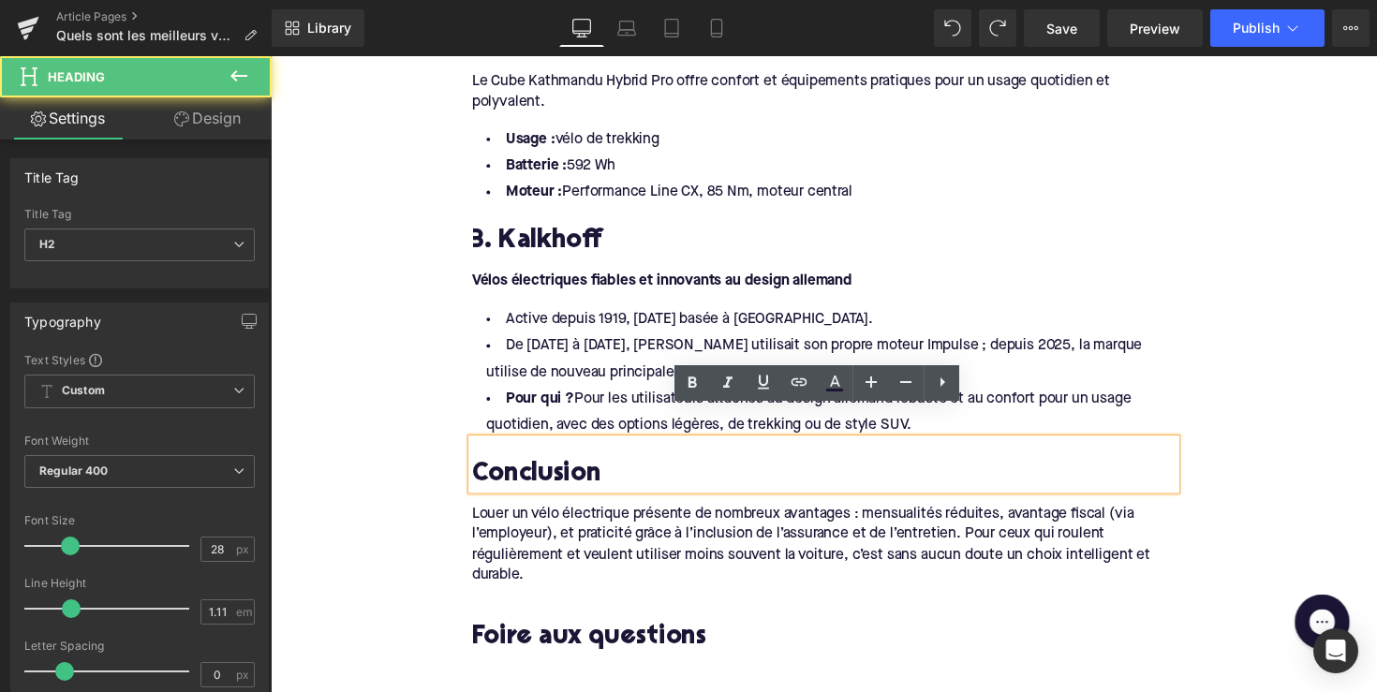
click at [546, 471] on h2 "Conclusion" at bounding box center [837, 485] width 721 height 29
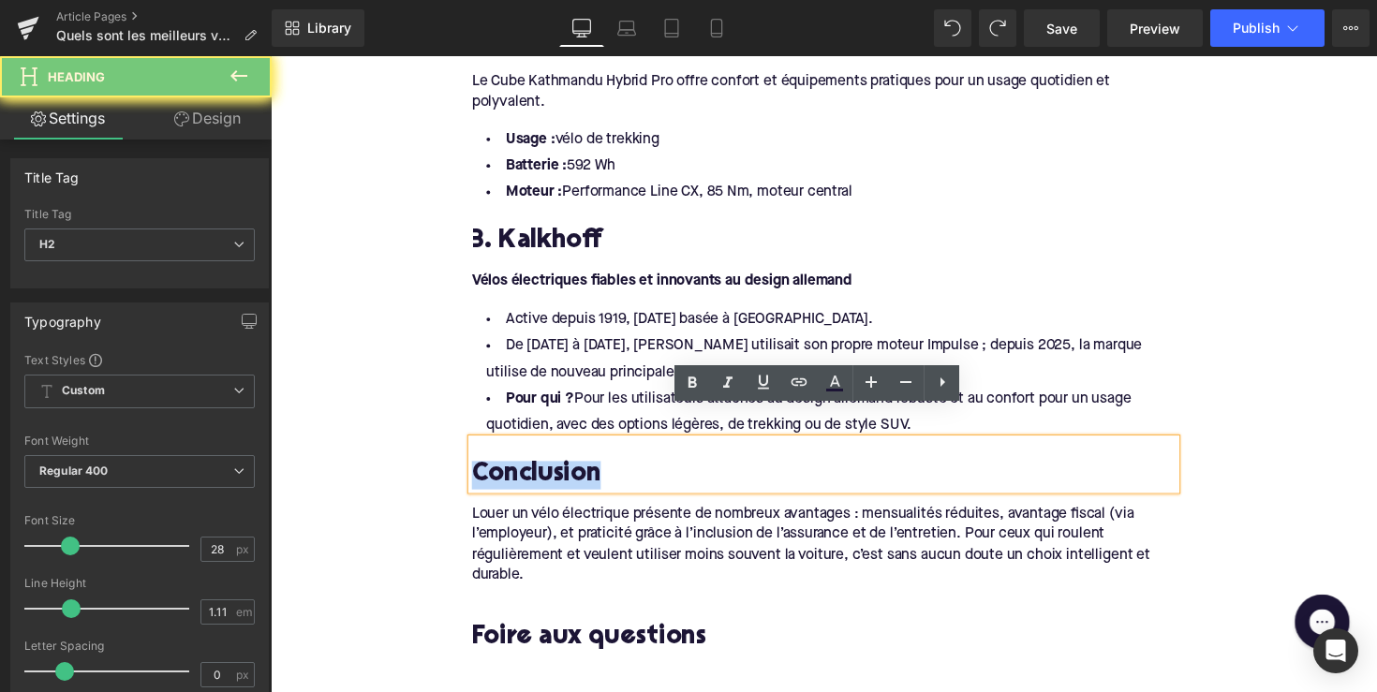
paste div
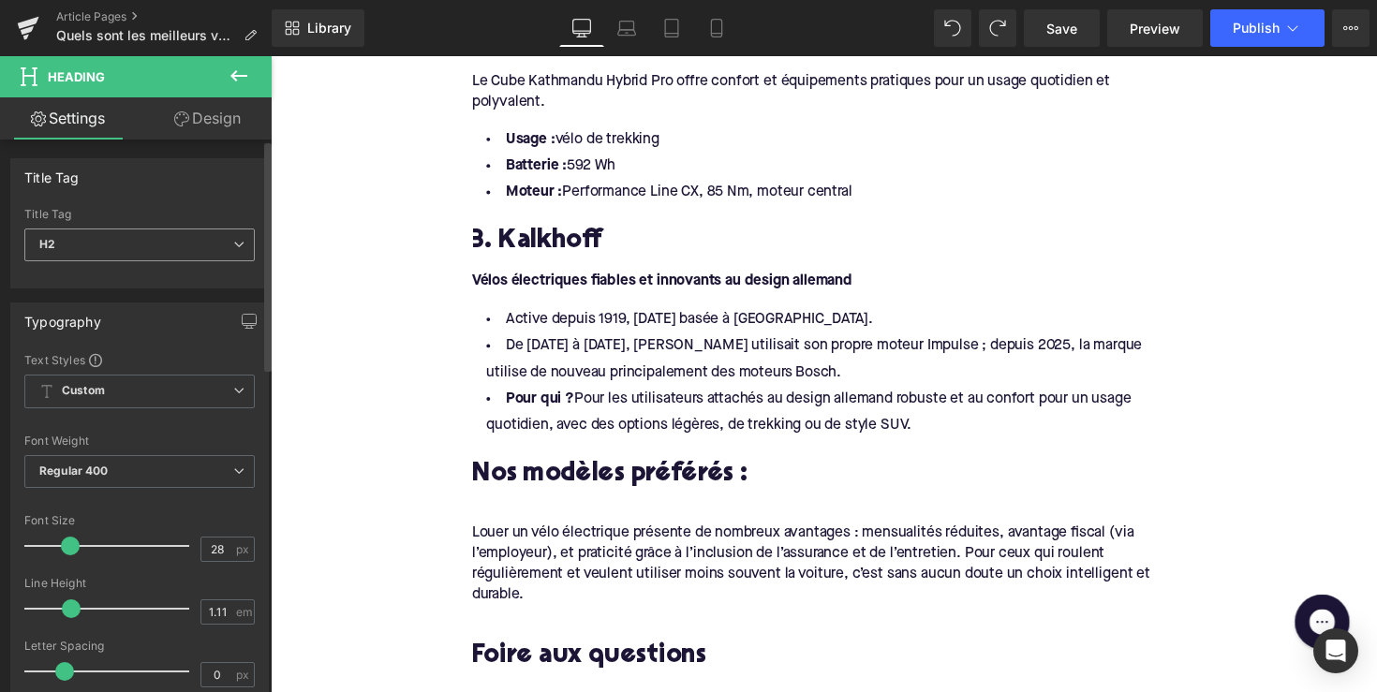
click at [203, 243] on span "H2" at bounding box center [139, 245] width 230 height 33
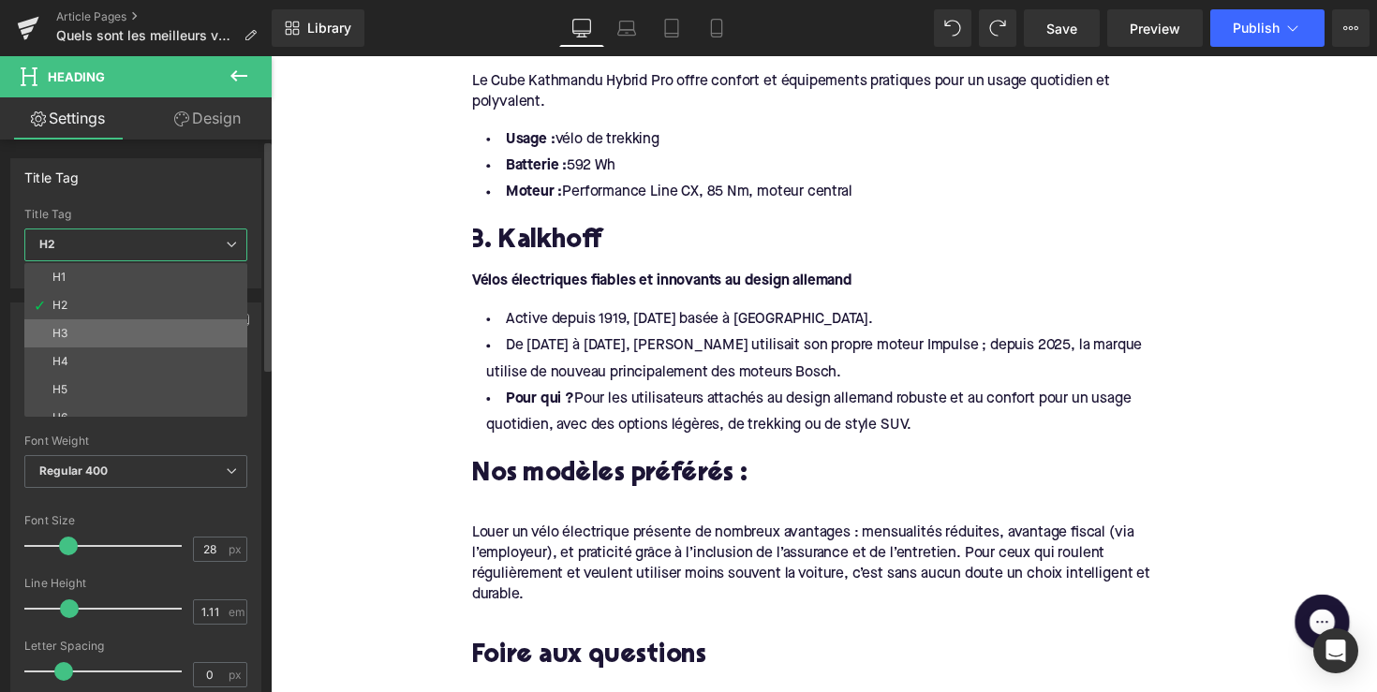
click at [165, 330] on li "H3" at bounding box center [139, 333] width 231 height 28
type input "24"
type input "1.29"
type input "100"
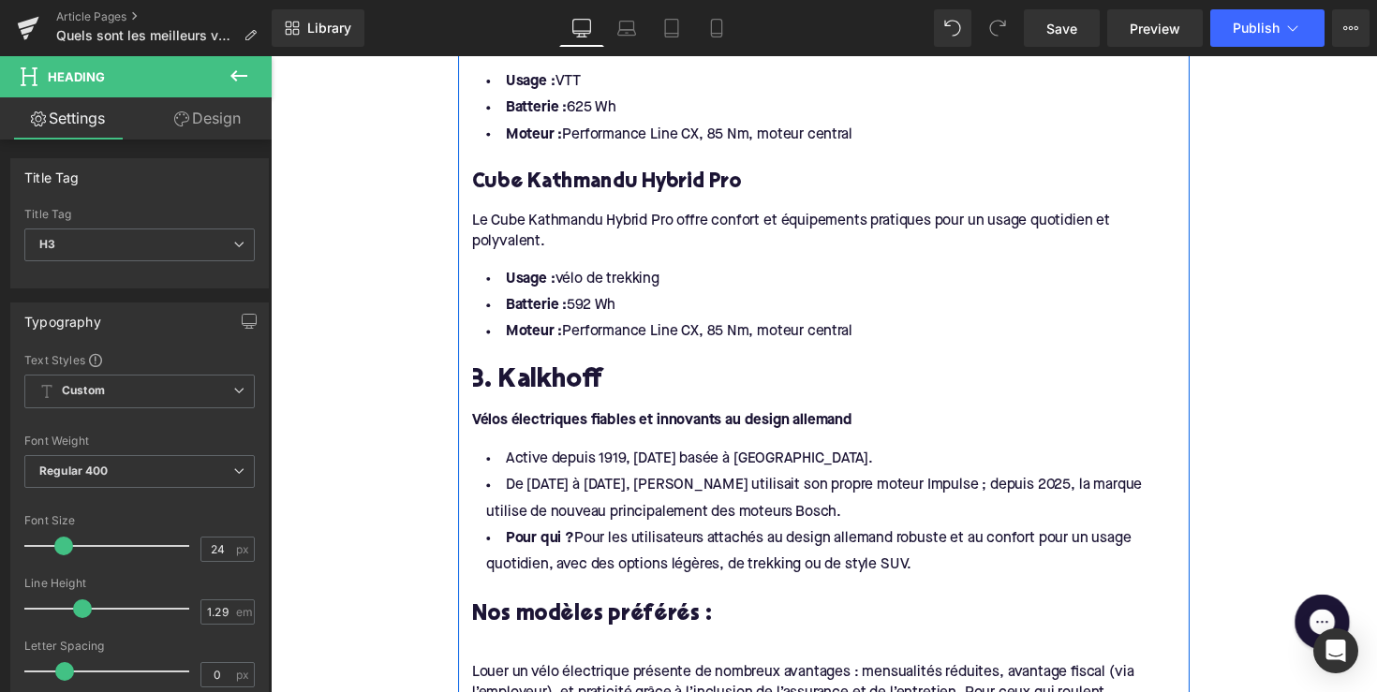
scroll to position [2426, 0]
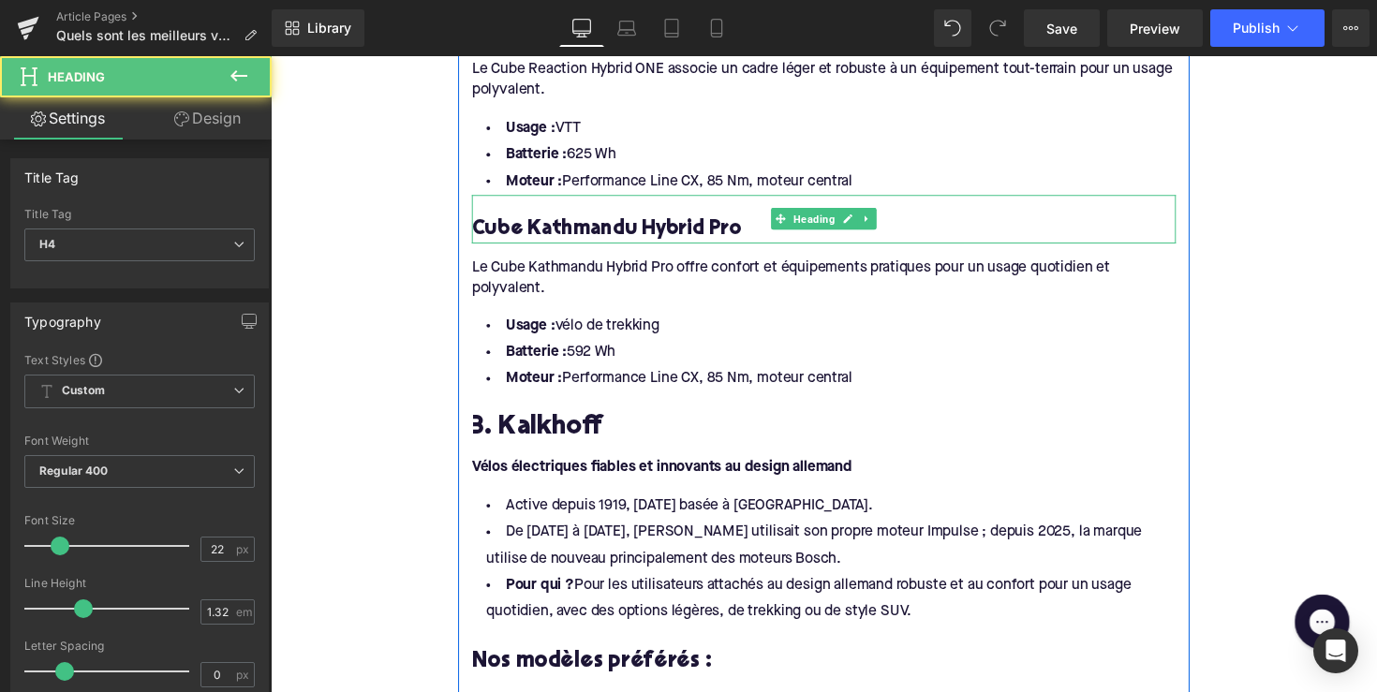
click at [743, 221] on h4 "Cube Kathmandu Hybrid Pro" at bounding box center [837, 234] width 721 height 27
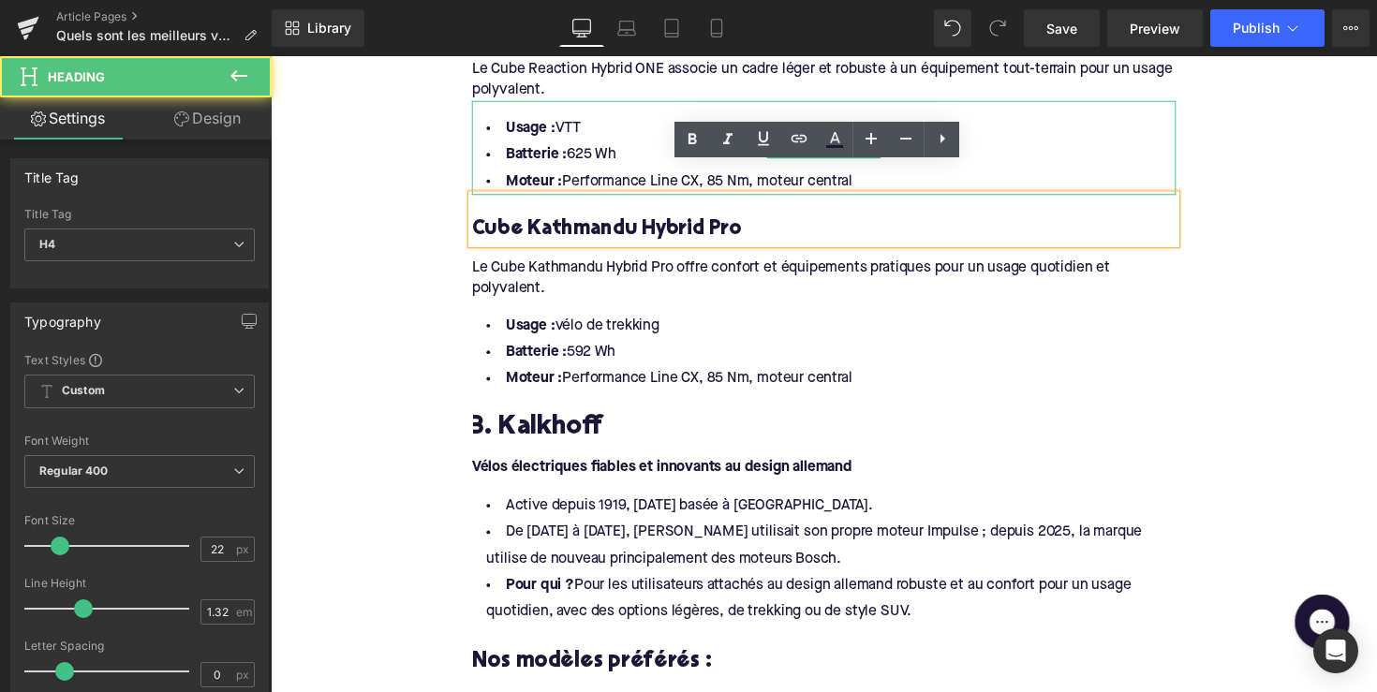
click at [569, 144] on li "Batterie : 625 Wh" at bounding box center [837, 157] width 721 height 27
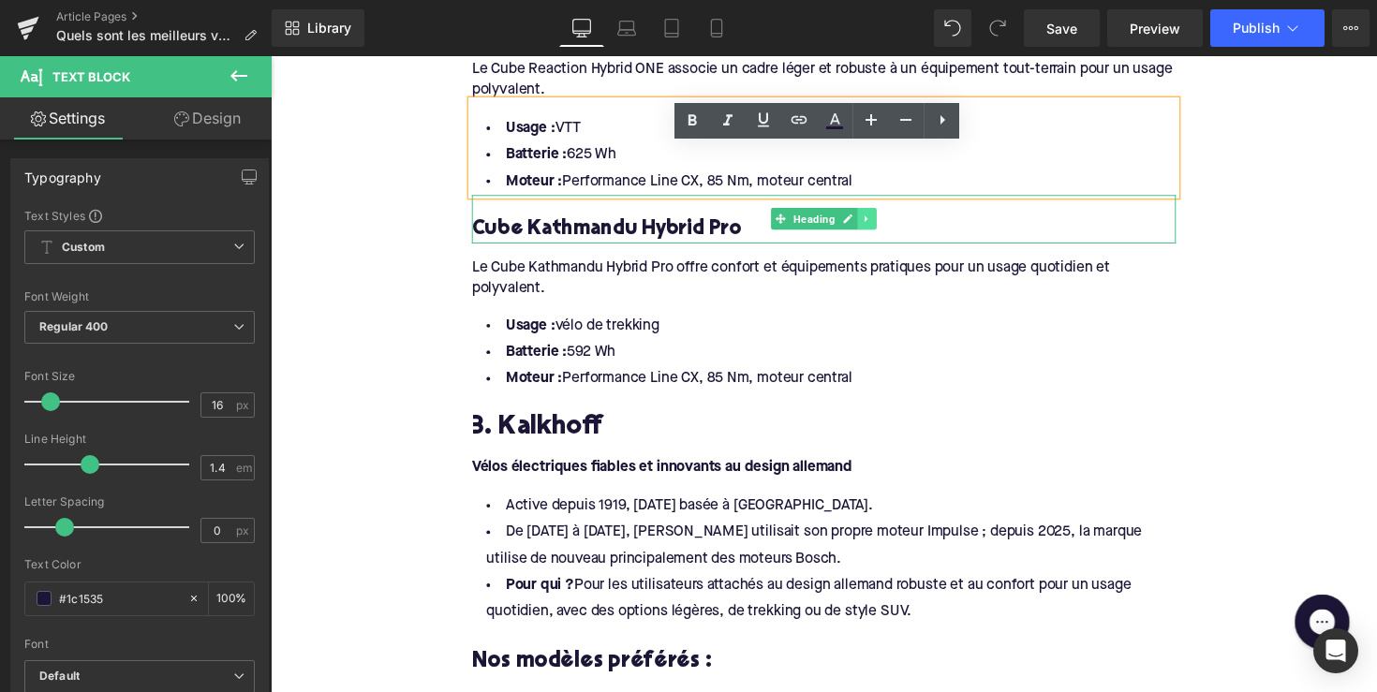
click at [878, 217] on icon at bounding box center [882, 222] width 10 height 11
click at [862, 212] on link at bounding box center [872, 223] width 20 height 22
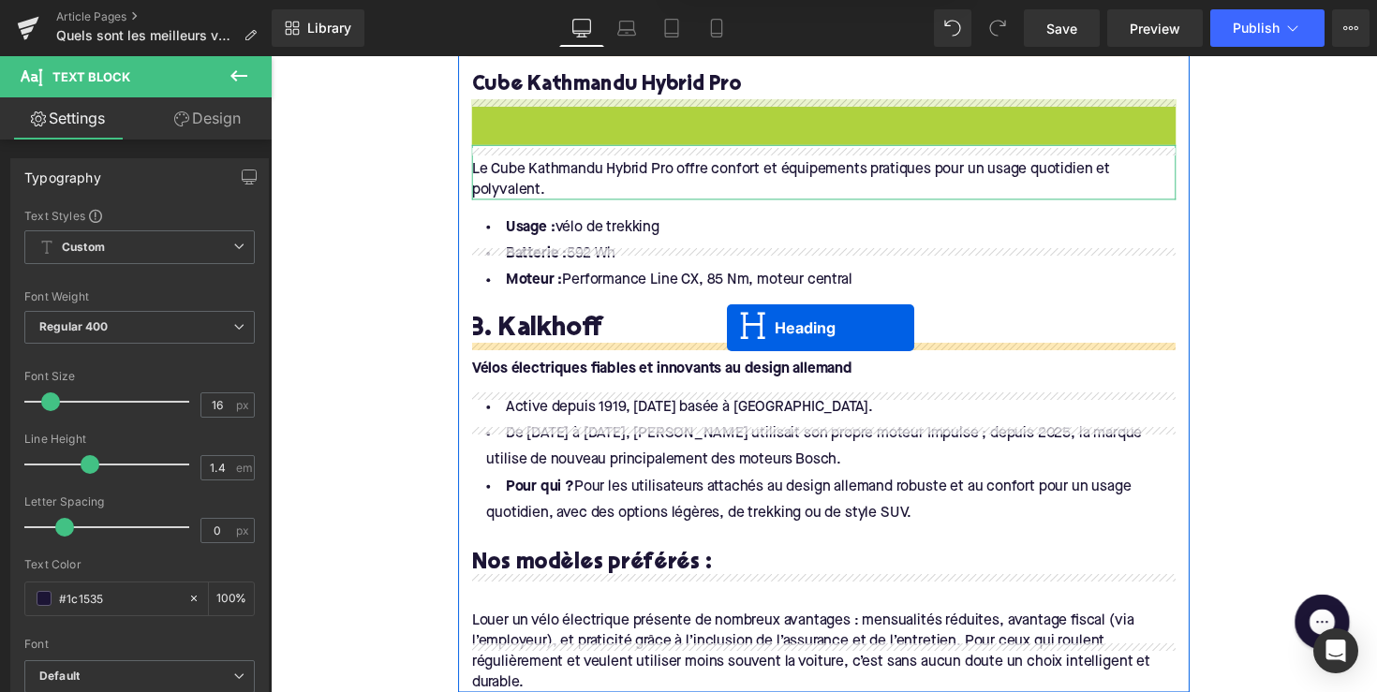
scroll to position [2616, 0]
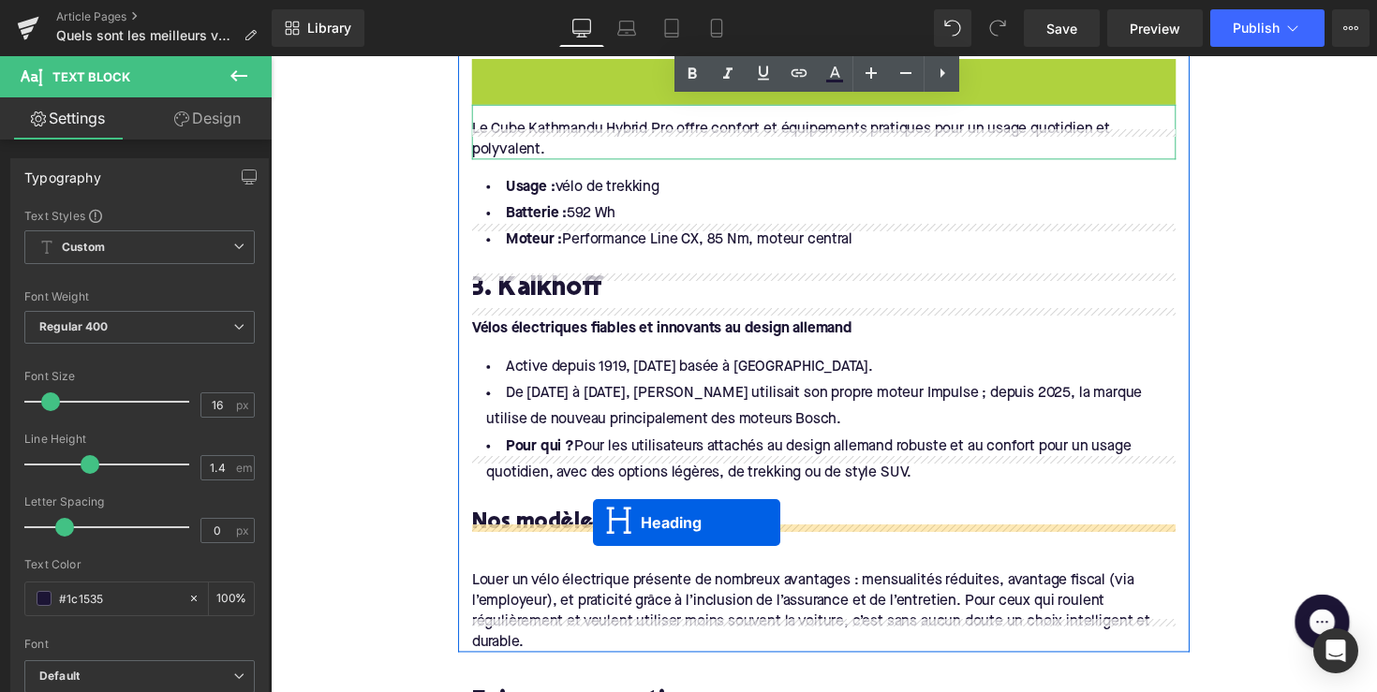
drag, startPoint x: 793, startPoint y: 244, endPoint x: 600, endPoint y: 533, distance: 347.0
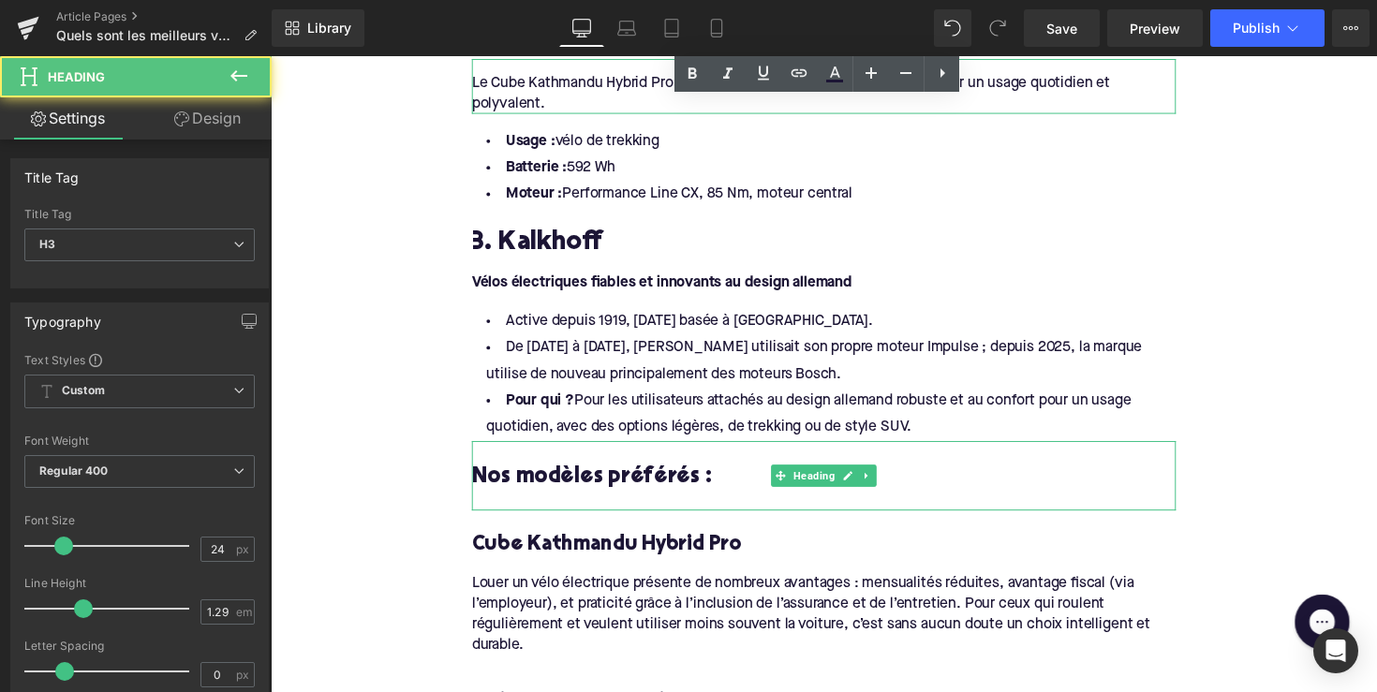
click at [562, 502] on div at bounding box center [837, 512] width 721 height 20
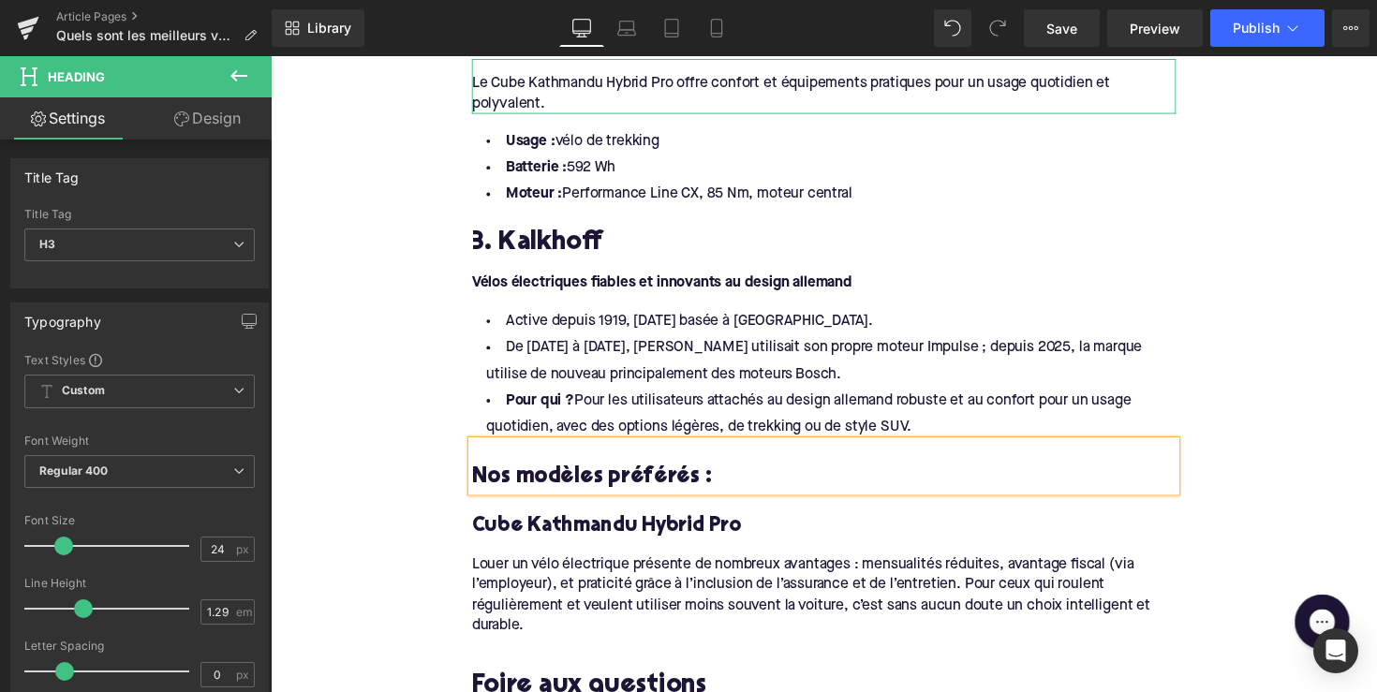
click at [601, 524] on h4 "Cube Kathmandu Hybrid Pro" at bounding box center [837, 537] width 721 height 27
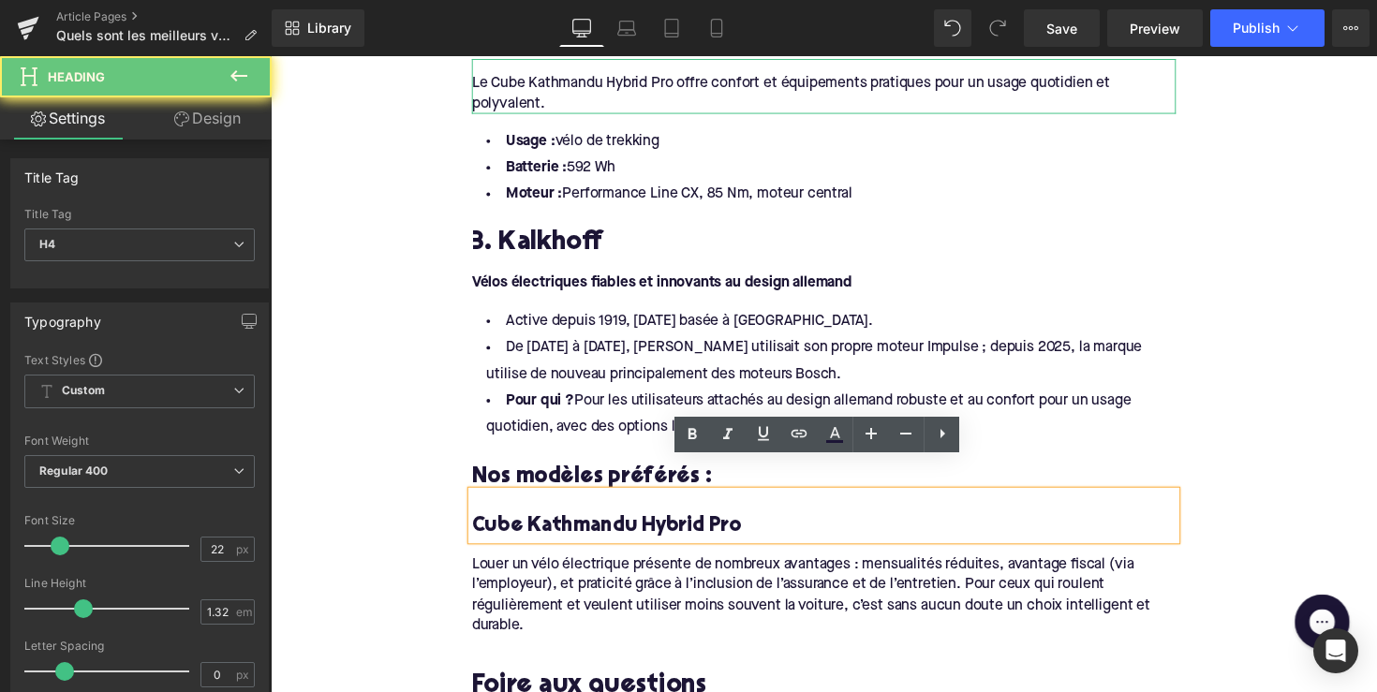
click at [601, 524] on h4 "Cube Kathmandu Hybrid Pro" at bounding box center [837, 537] width 721 height 27
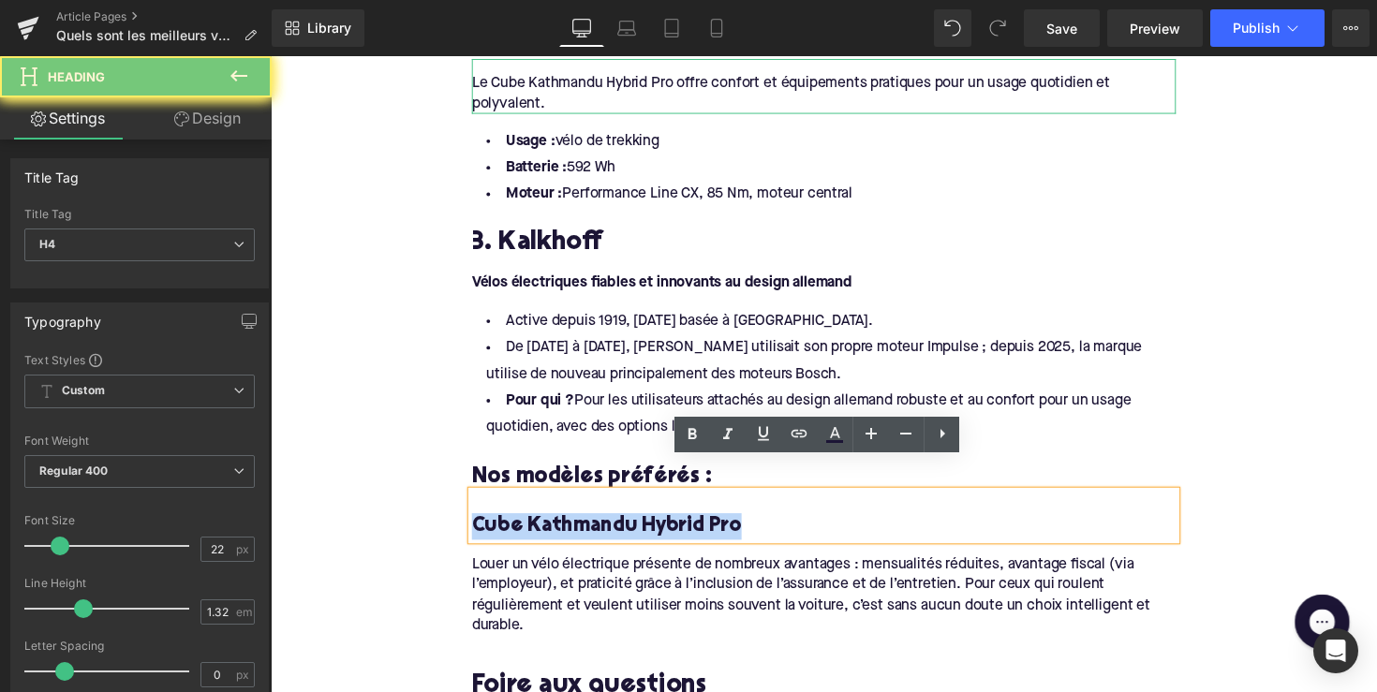
paste div
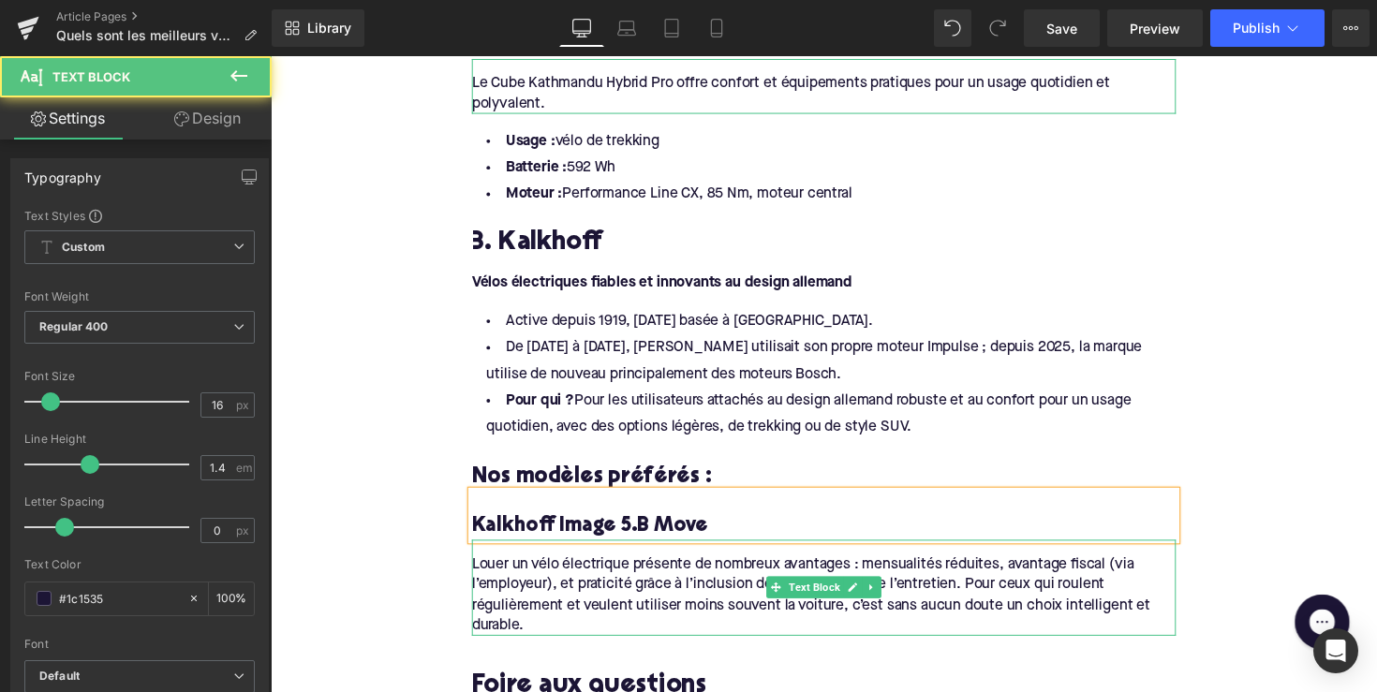
click at [553, 581] on div "Louer un vélo électrique présente de nombreux avantages : mensualités réduites,…" at bounding box center [837, 601] width 721 height 99
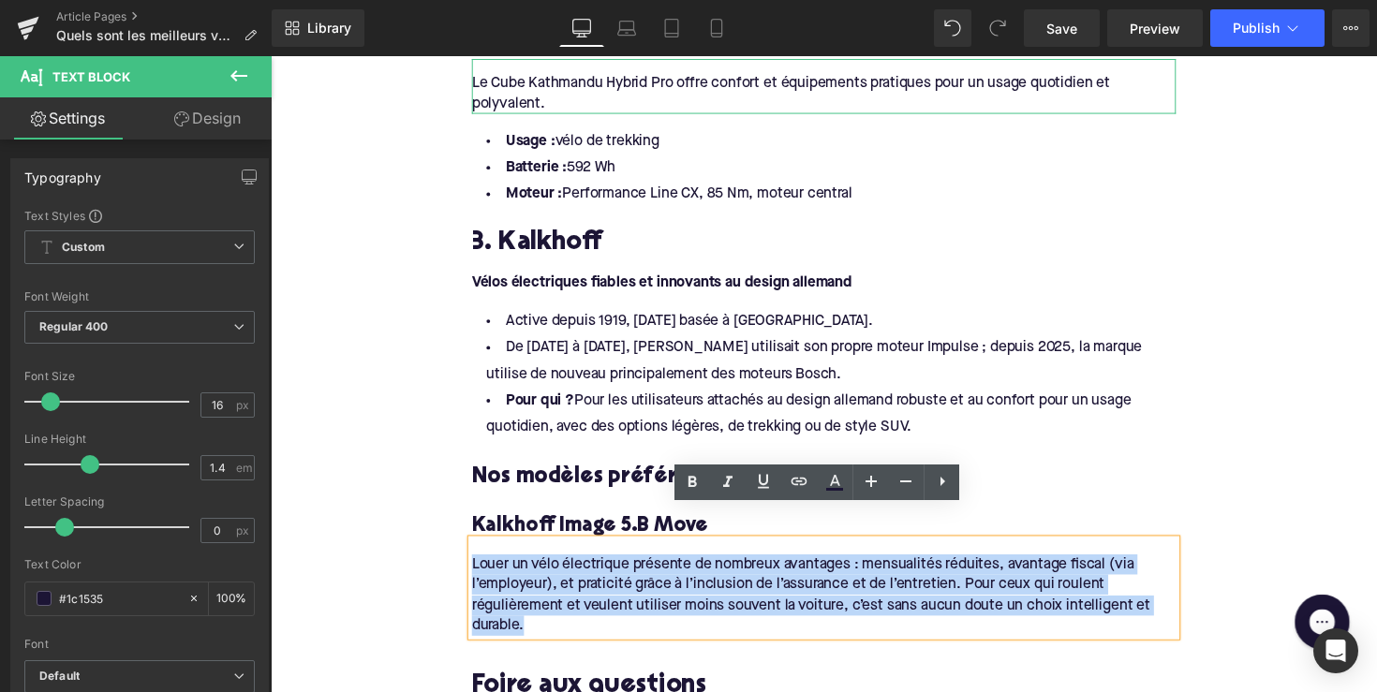
drag, startPoint x: 545, startPoint y: 613, endPoint x: 459, endPoint y: 531, distance: 119.2
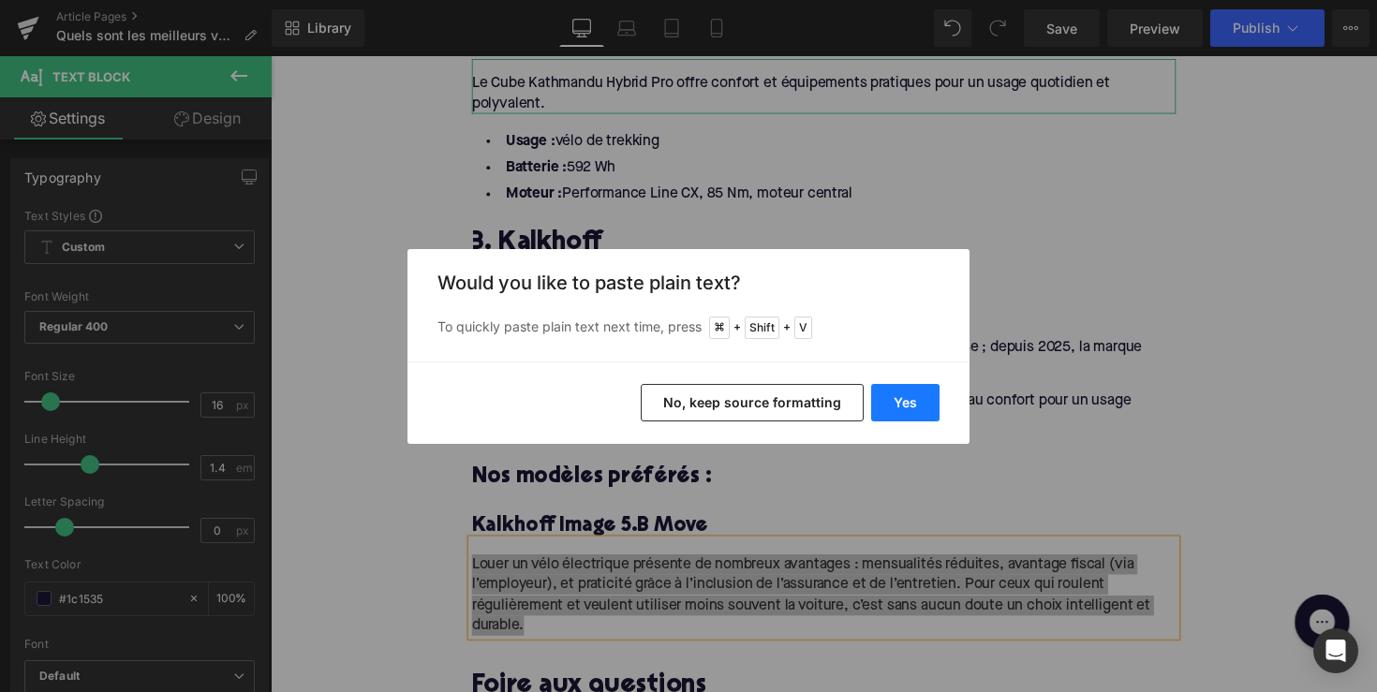
click at [901, 408] on button "Yes" at bounding box center [905, 402] width 68 height 37
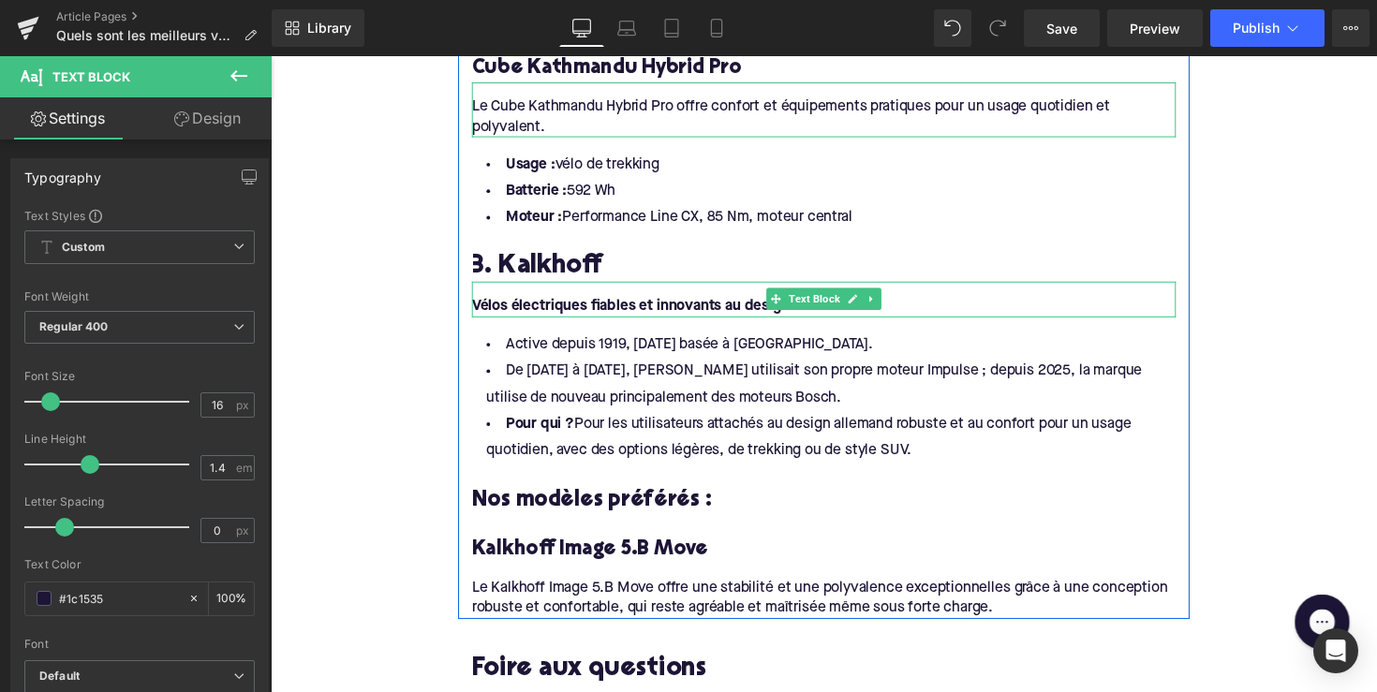
scroll to position [2572, 0]
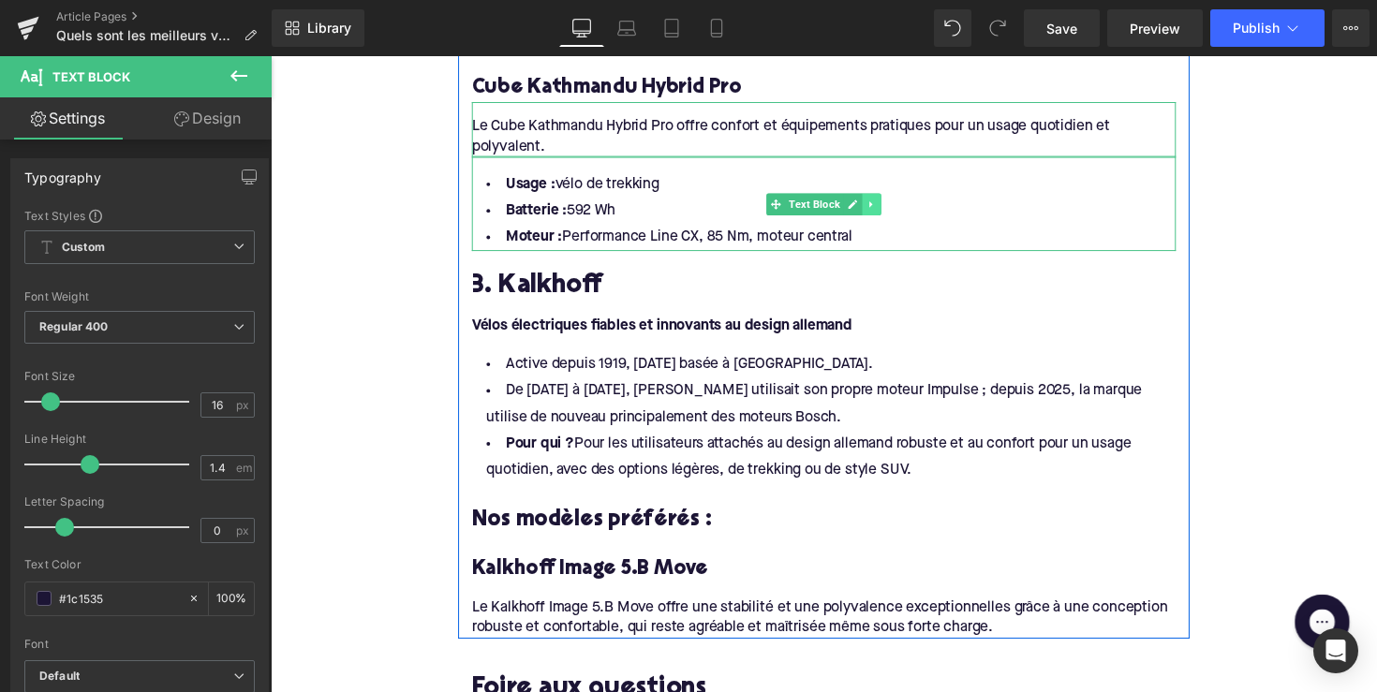
click at [886, 202] on icon at bounding box center [886, 207] width 10 height 11
click at [874, 202] on icon at bounding box center [876, 207] width 10 height 10
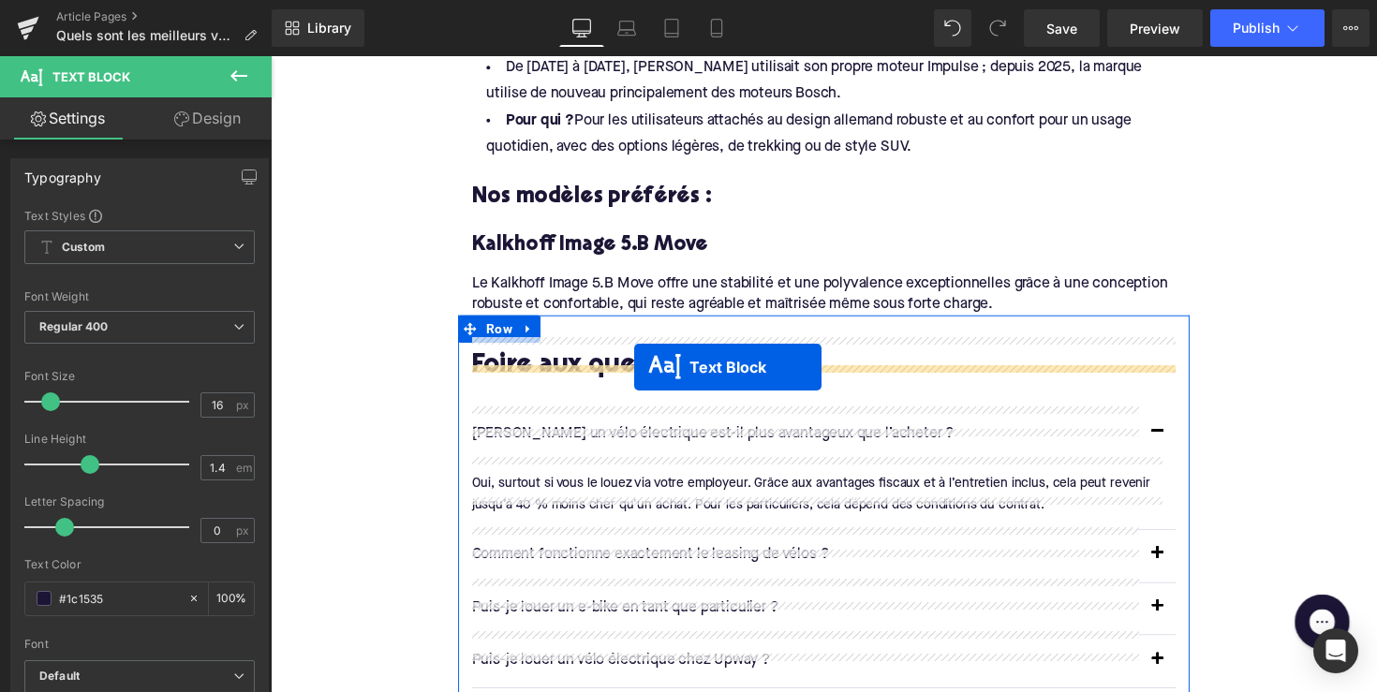
scroll to position [2932, 0]
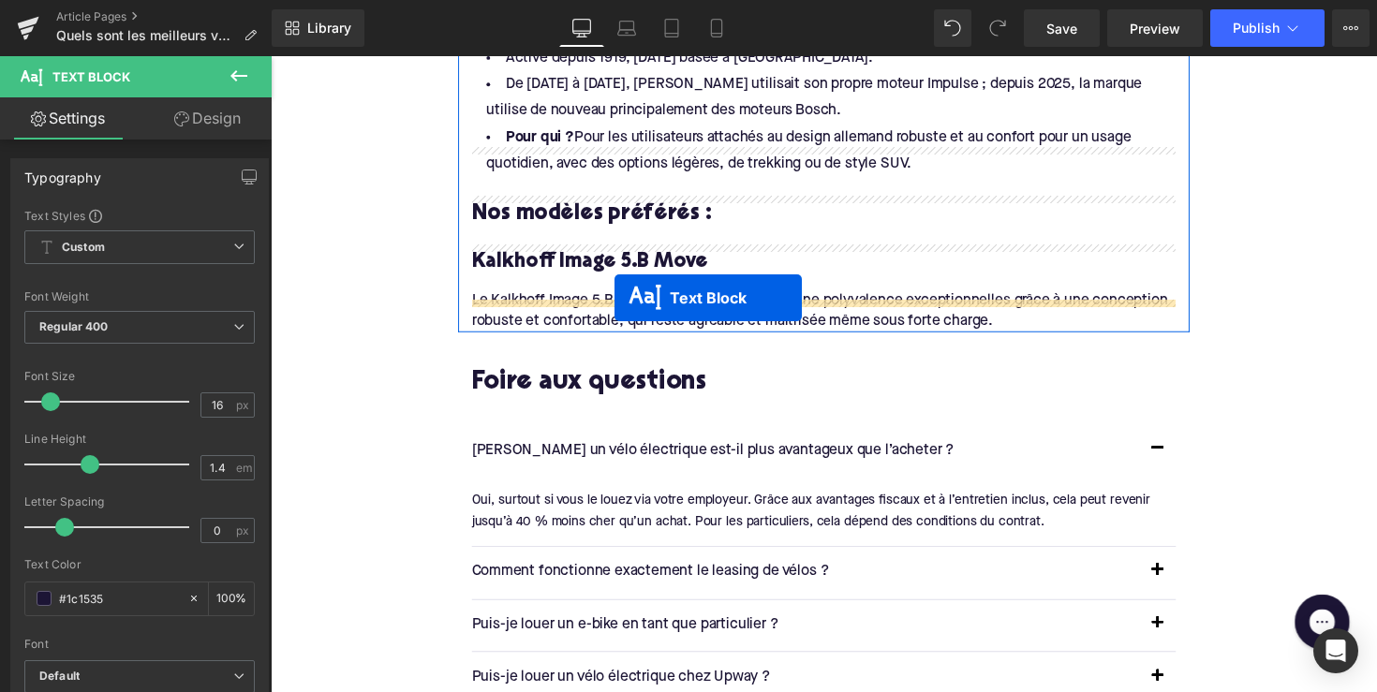
drag, startPoint x: 780, startPoint y: 273, endPoint x: 623, endPoint y: 303, distance: 160.2
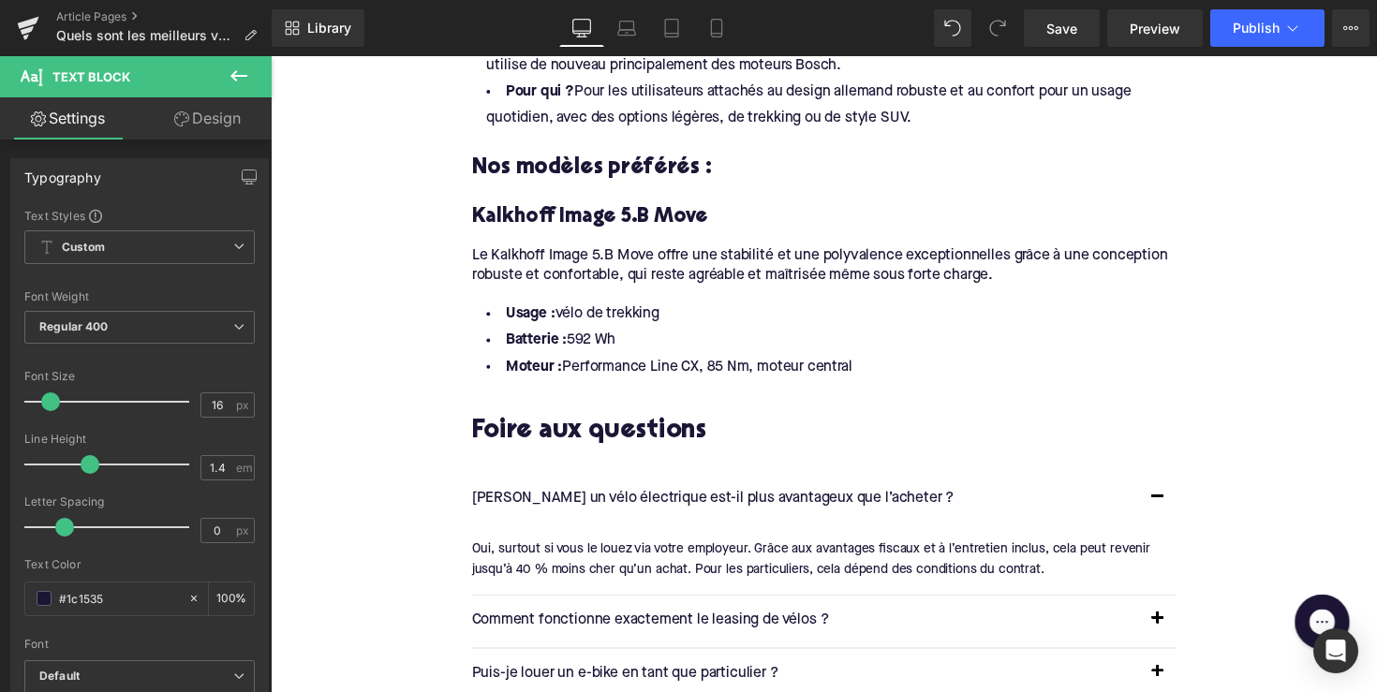
click at [810, 361] on li "Moteur : Performance Line CX, 85 Nm, moteur central" at bounding box center [837, 374] width 721 height 27
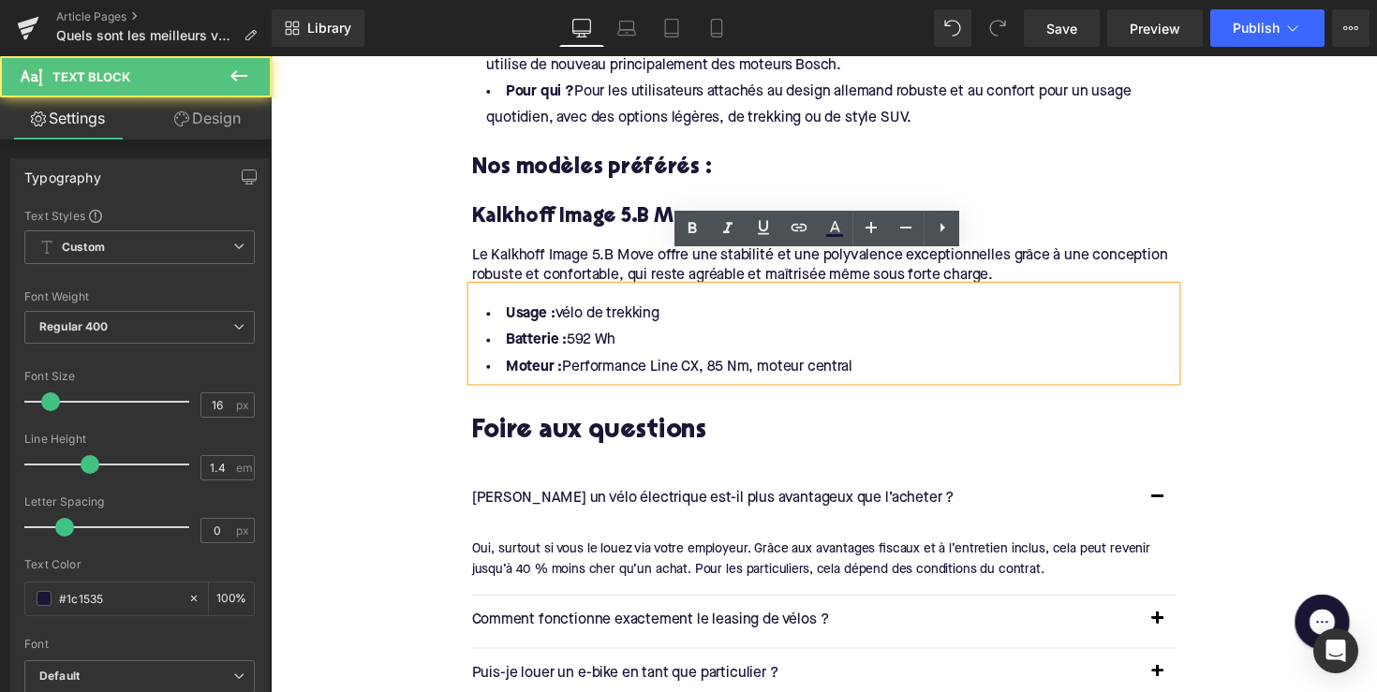
click at [892, 361] on li "Moteur : Performance Line CX, 85 Nm, moteur central" at bounding box center [837, 374] width 721 height 27
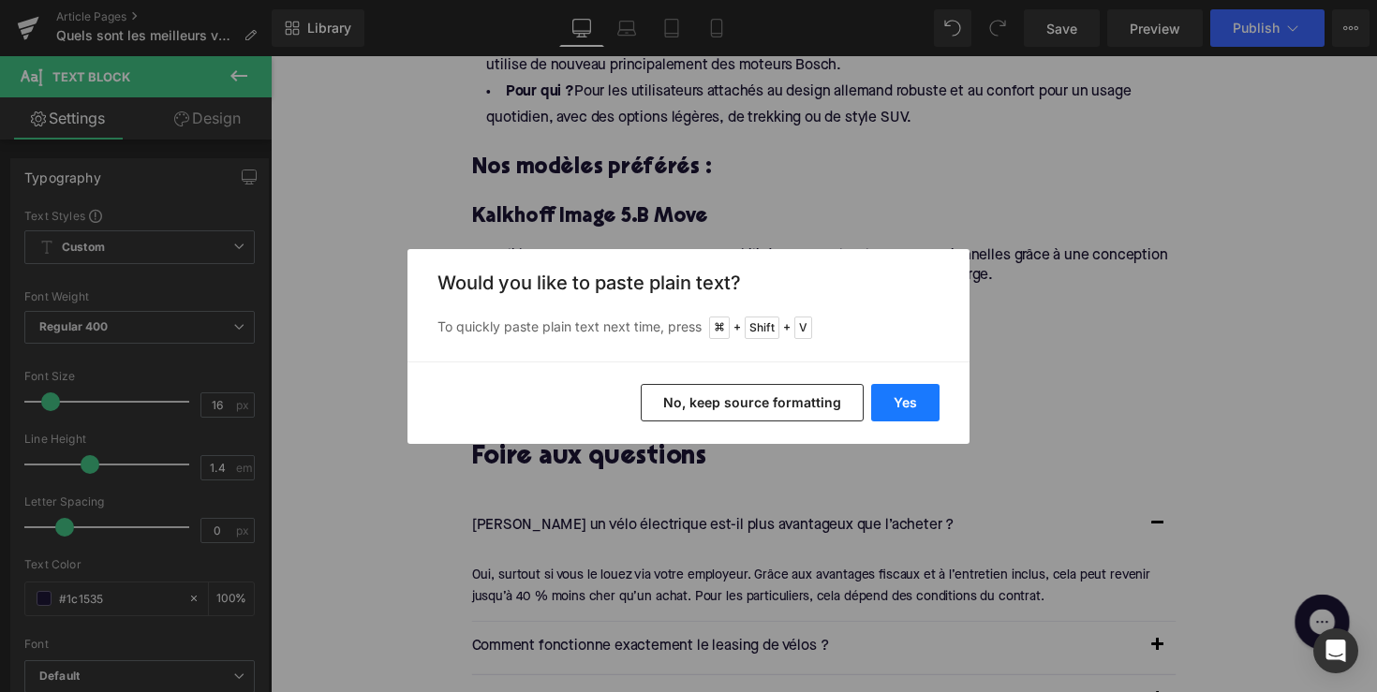
click at [896, 398] on button "Yes" at bounding box center [905, 402] width 68 height 37
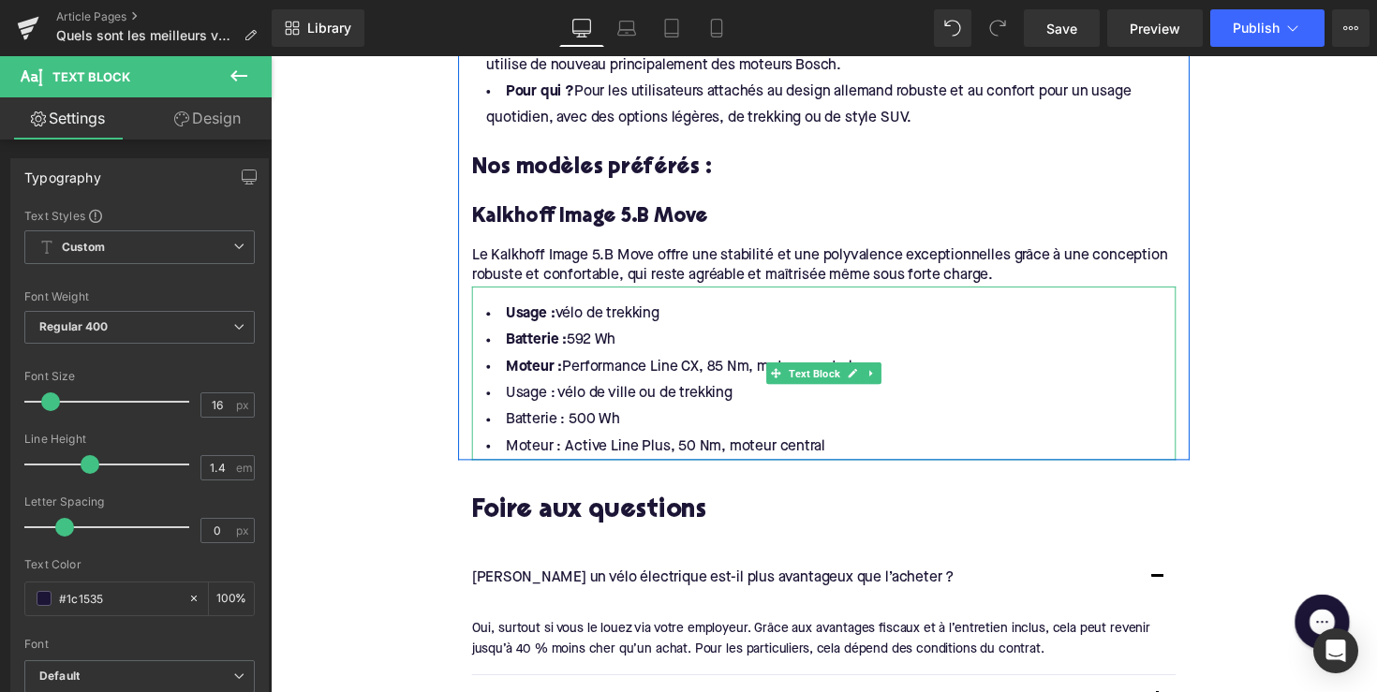
click at [737, 361] on li "Moteur : Performance Line CX, 85 Nm, moteur central" at bounding box center [837, 374] width 721 height 27
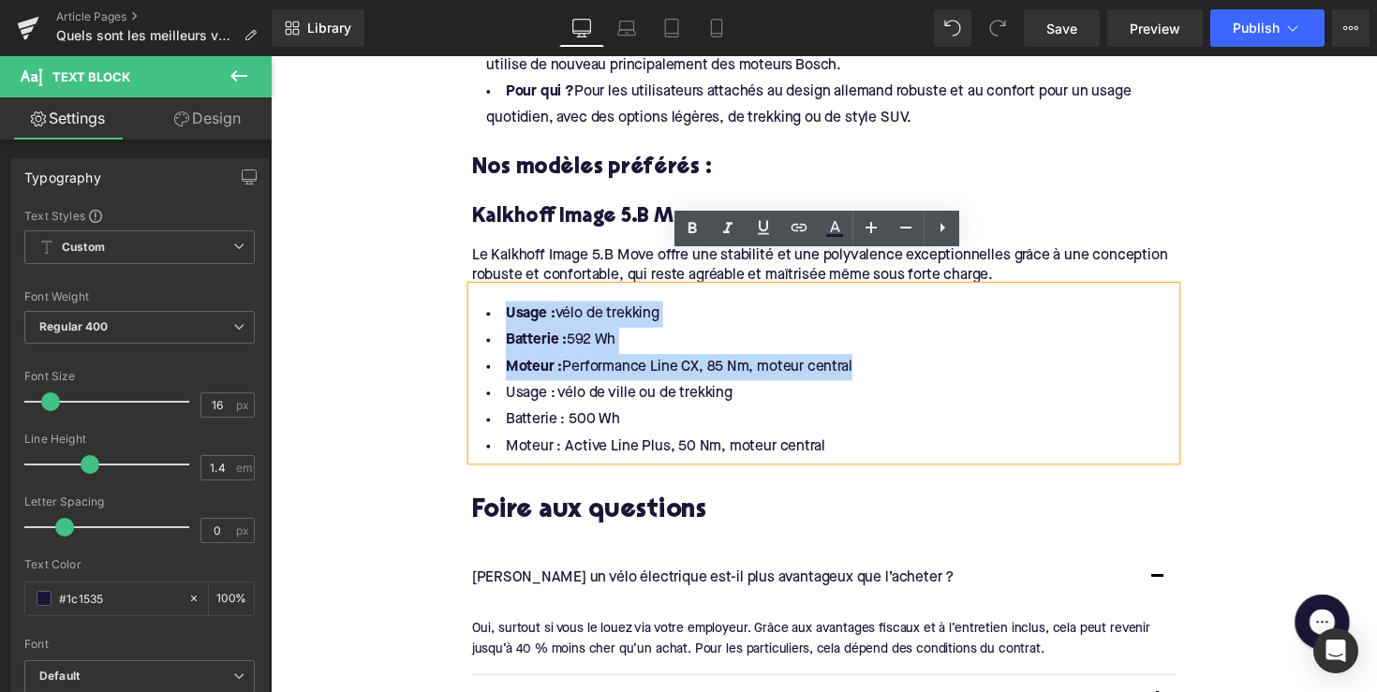
drag, startPoint x: 880, startPoint y: 343, endPoint x: 464, endPoint y: 285, distance: 420.8
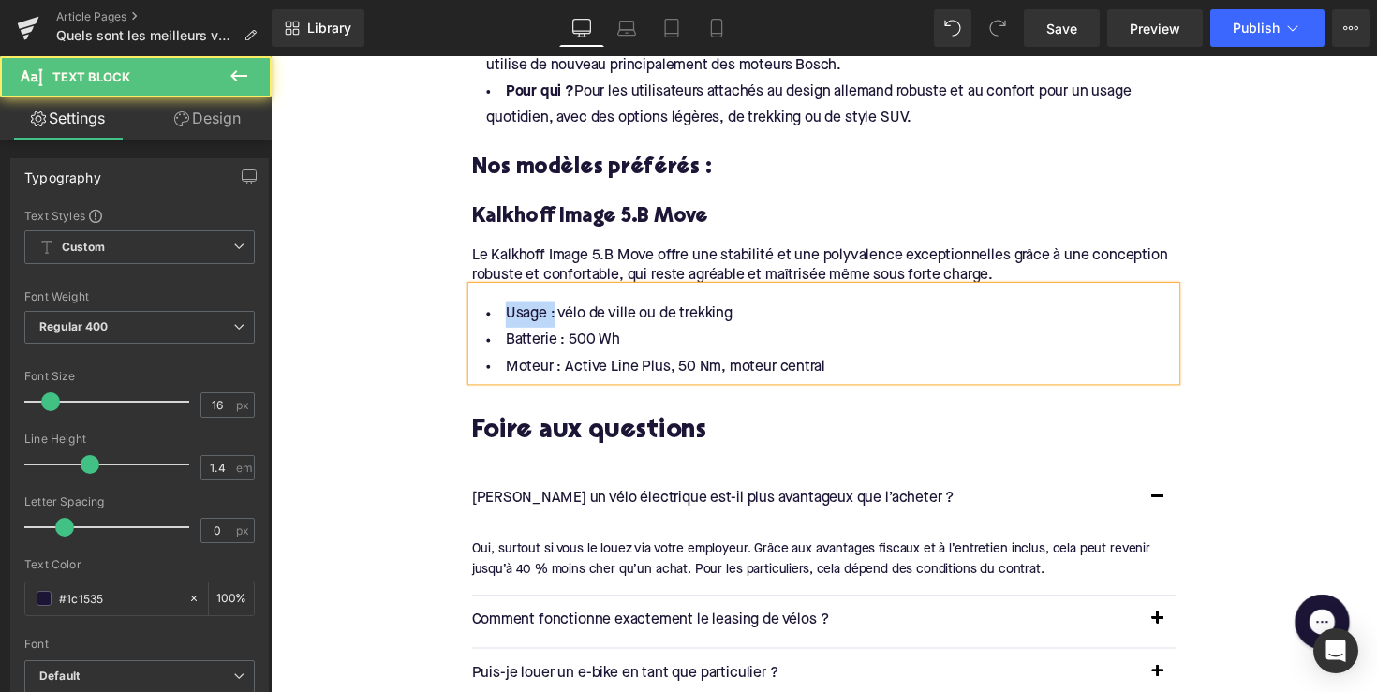
drag, startPoint x: 554, startPoint y: 290, endPoint x: 492, endPoint y: 290, distance: 62.7
click at [492, 307] on li "Usage : vélo de ville ou de trekking" at bounding box center [837, 320] width 721 height 27
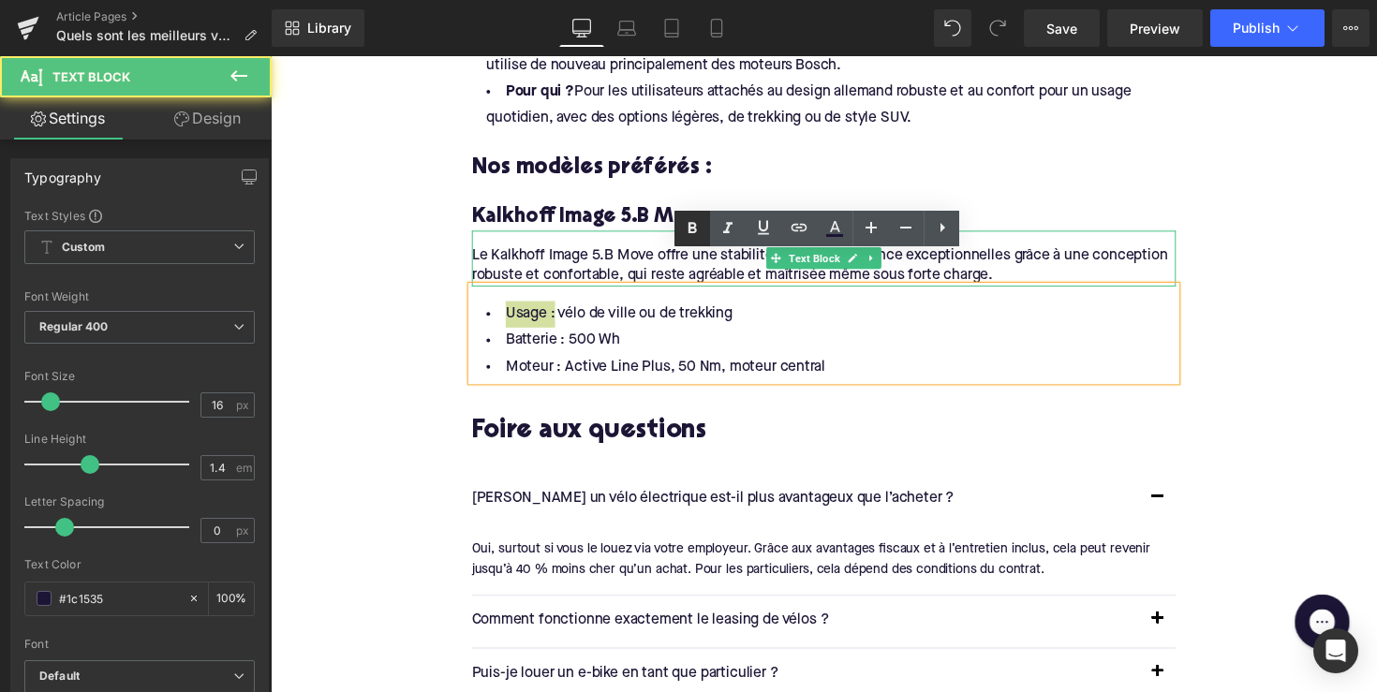
click at [688, 232] on icon at bounding box center [692, 228] width 22 height 22
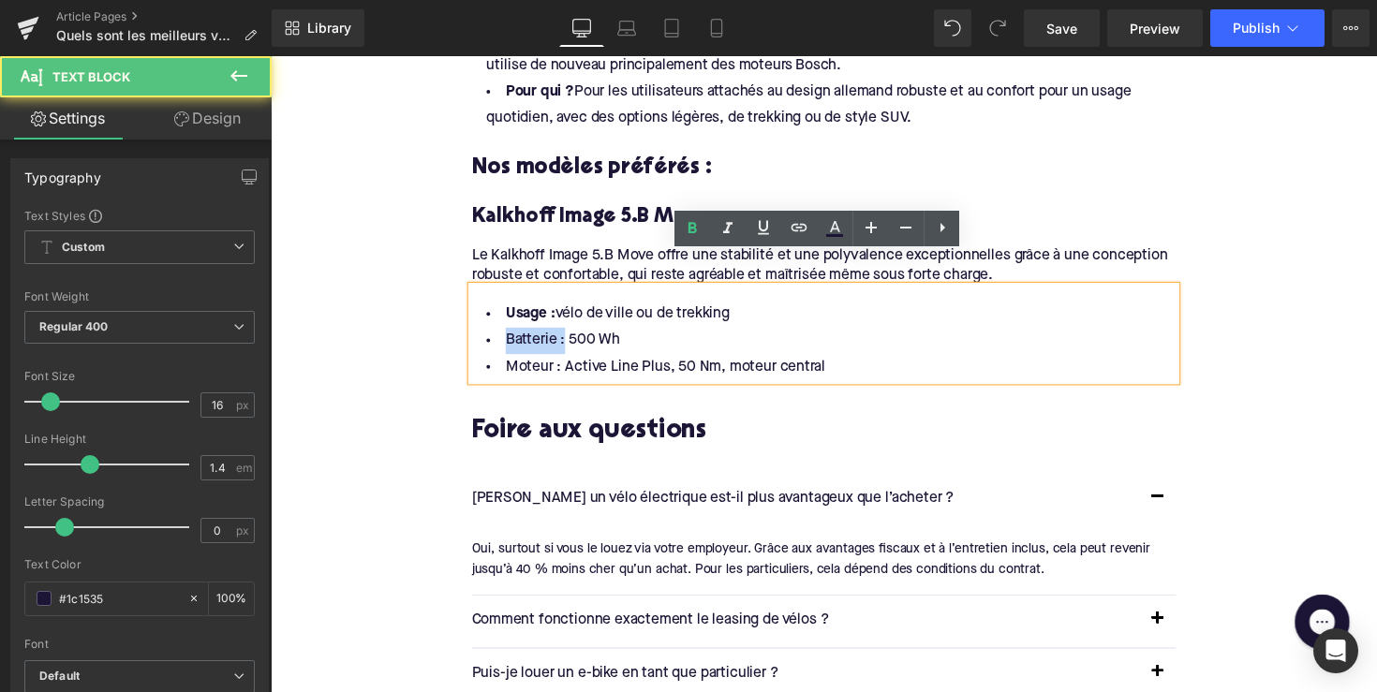
drag, startPoint x: 563, startPoint y: 313, endPoint x: 481, endPoint y: 313, distance: 81.5
click at [481, 334] on li "Batterie : 500 Wh" at bounding box center [837, 347] width 721 height 27
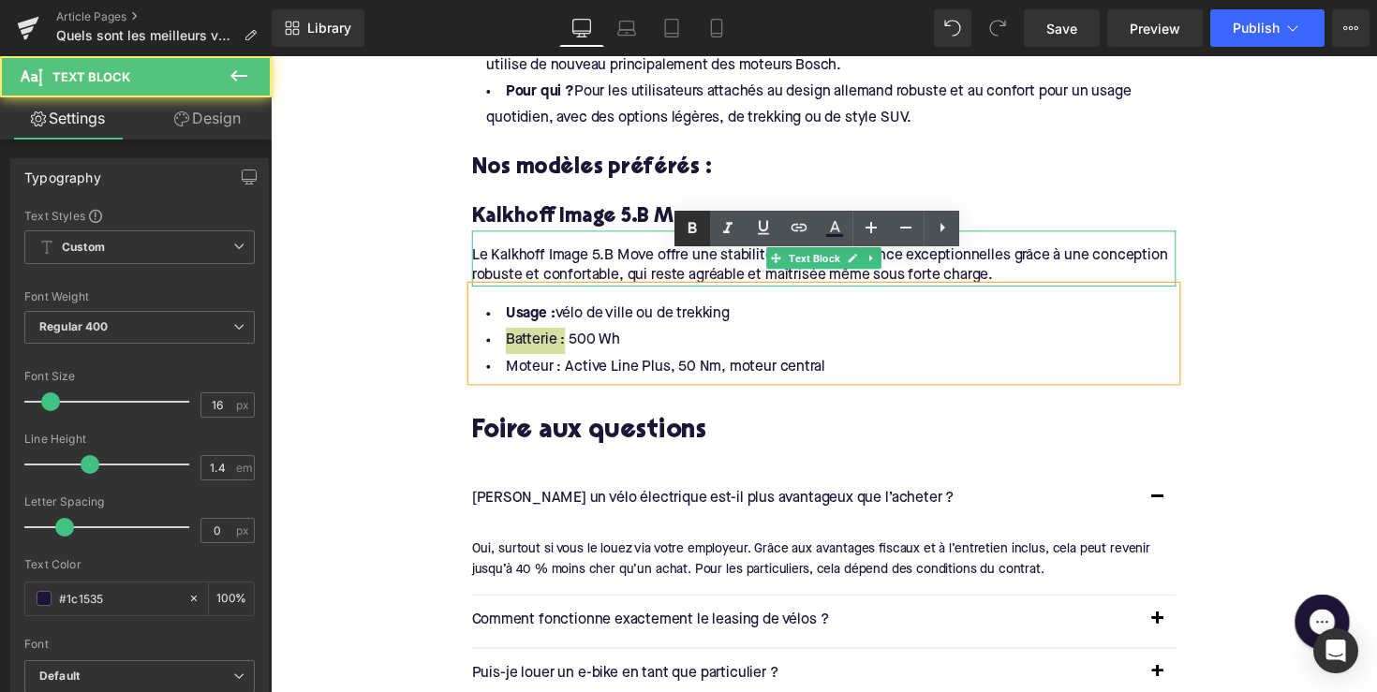
click at [684, 230] on icon at bounding box center [692, 228] width 22 height 22
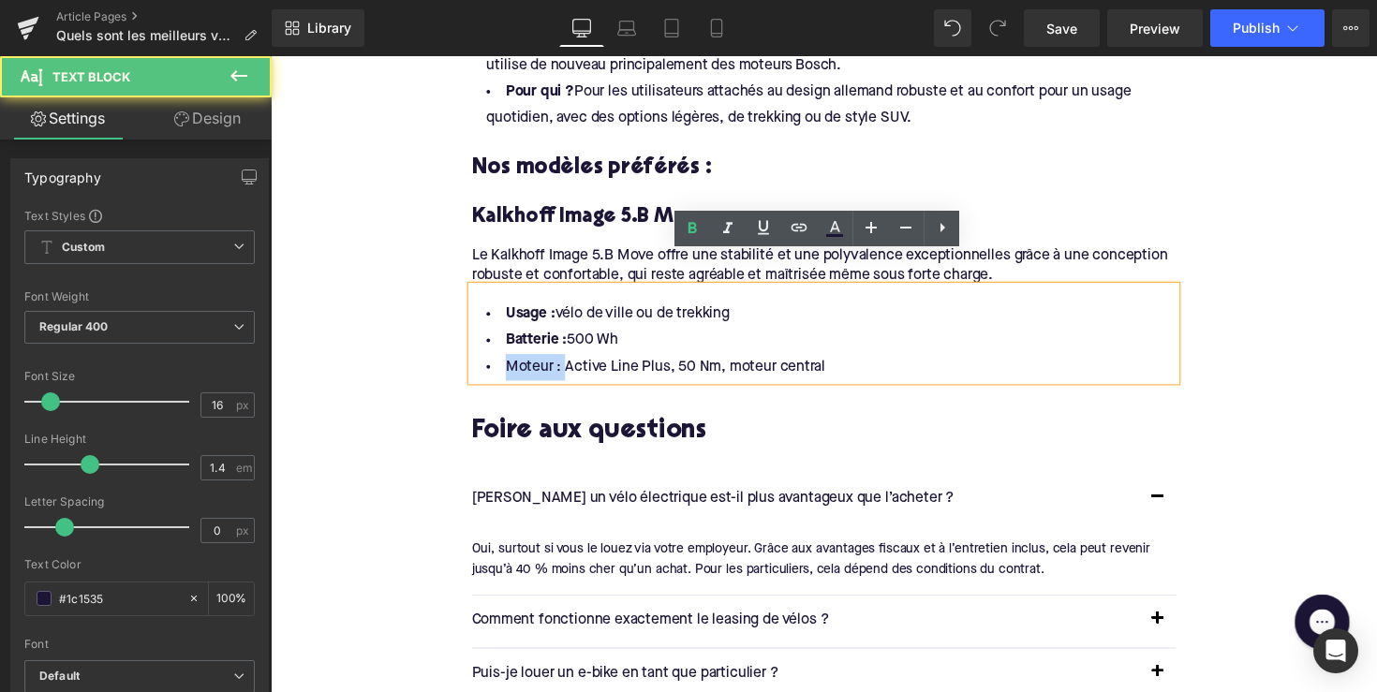
drag, startPoint x: 562, startPoint y: 339, endPoint x: 479, endPoint y: 340, distance: 83.4
click at [479, 361] on li "Moteur : Active Line Plus, 50 Nm, moteur central" at bounding box center [837, 374] width 721 height 27
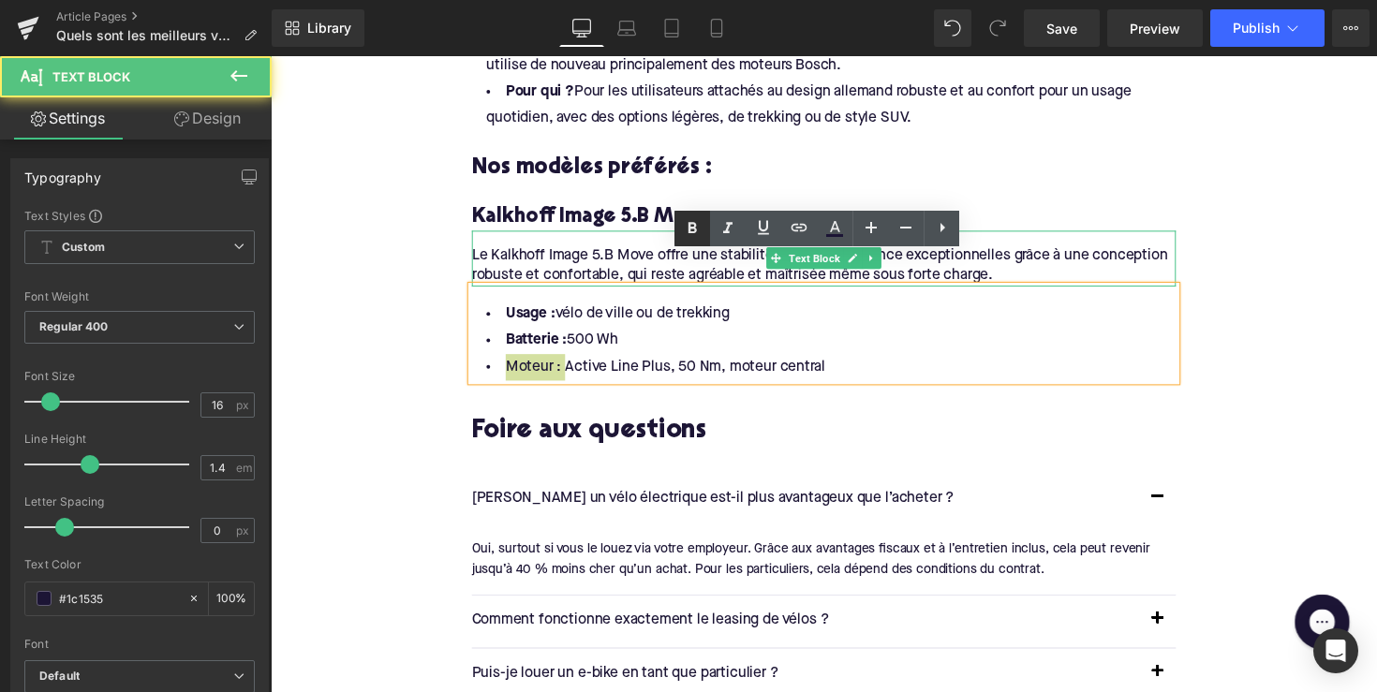
click at [688, 228] on icon at bounding box center [692, 228] width 22 height 22
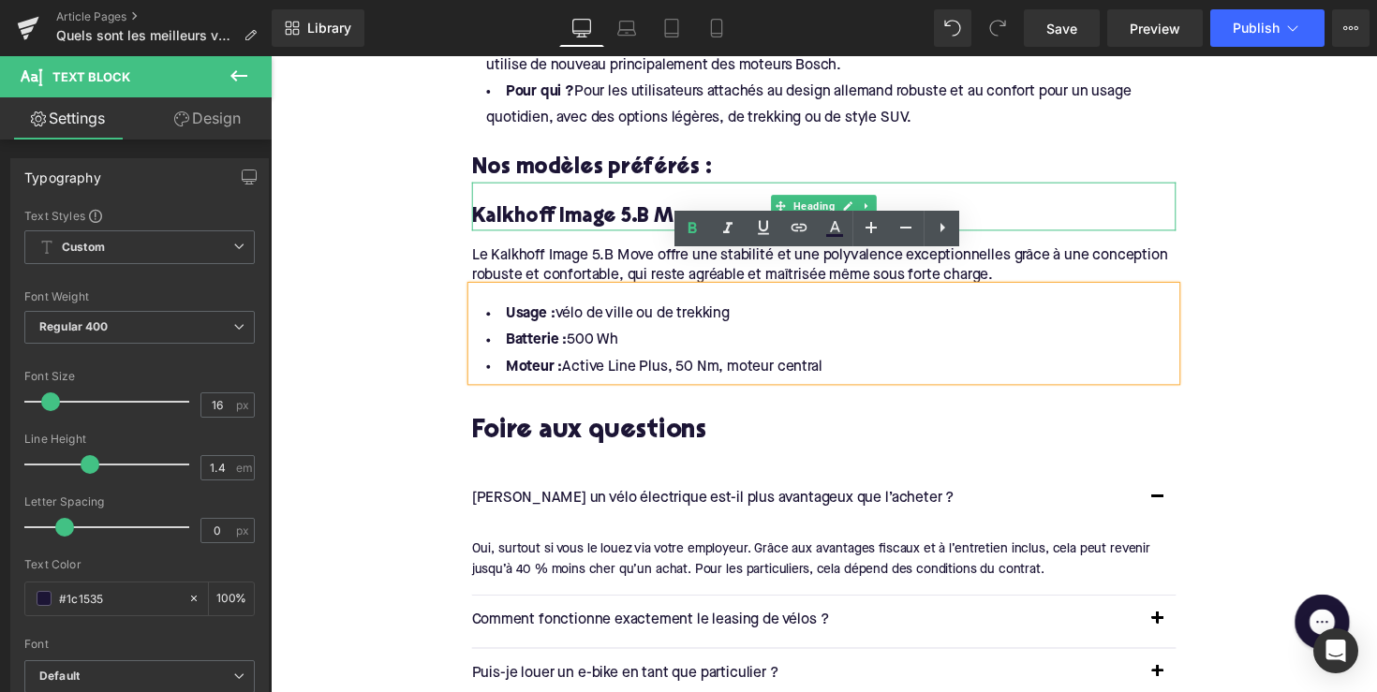
click at [634, 208] on h4 "Kalkhoff Image 5.B Move" at bounding box center [837, 221] width 721 height 27
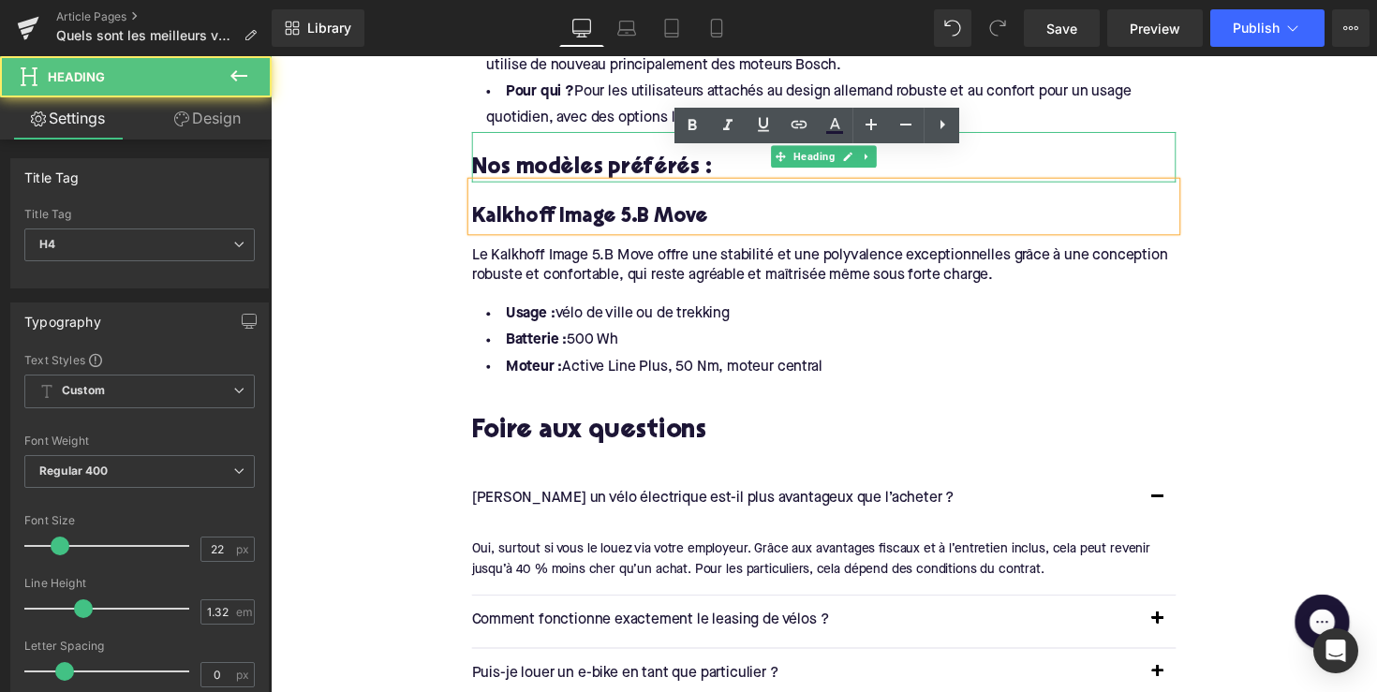
click at [618, 156] on h3 "Nos modèles préférés :" at bounding box center [837, 170] width 721 height 29
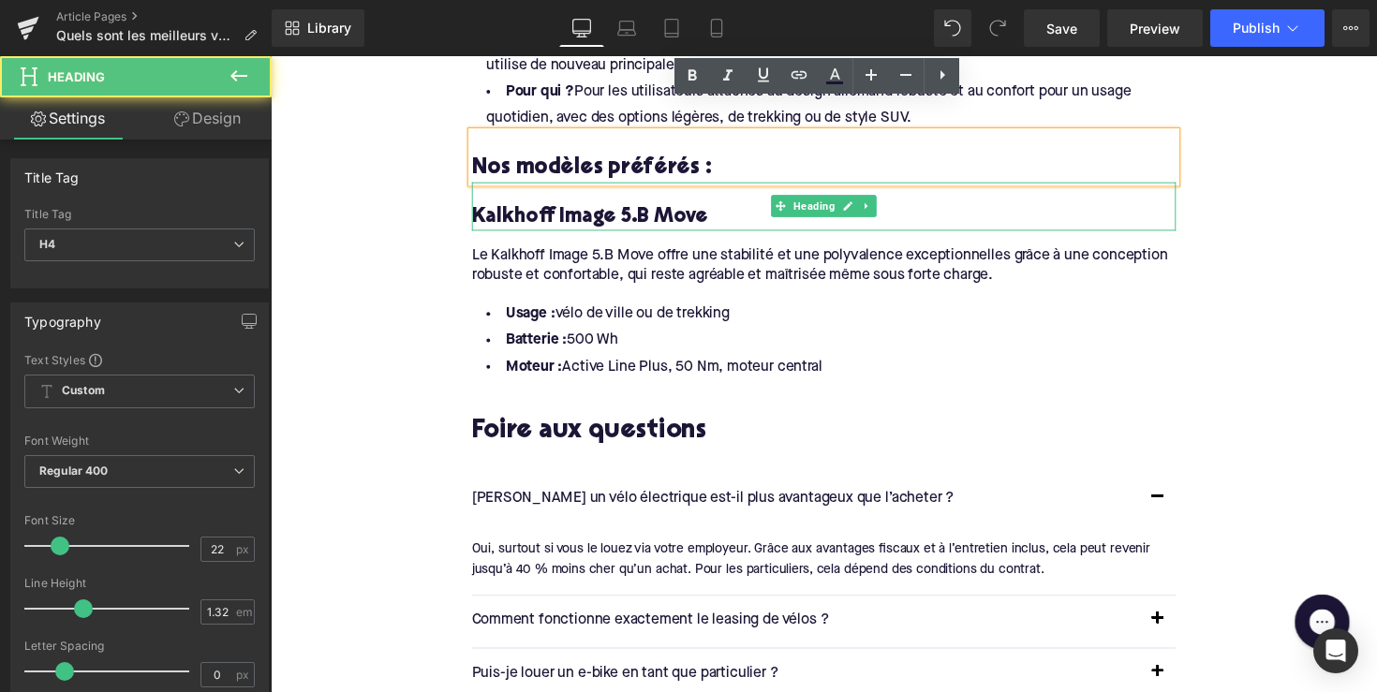
click at [601, 185] on div "Kalkhoff Image 5.B Move" at bounding box center [837, 210] width 721 height 50
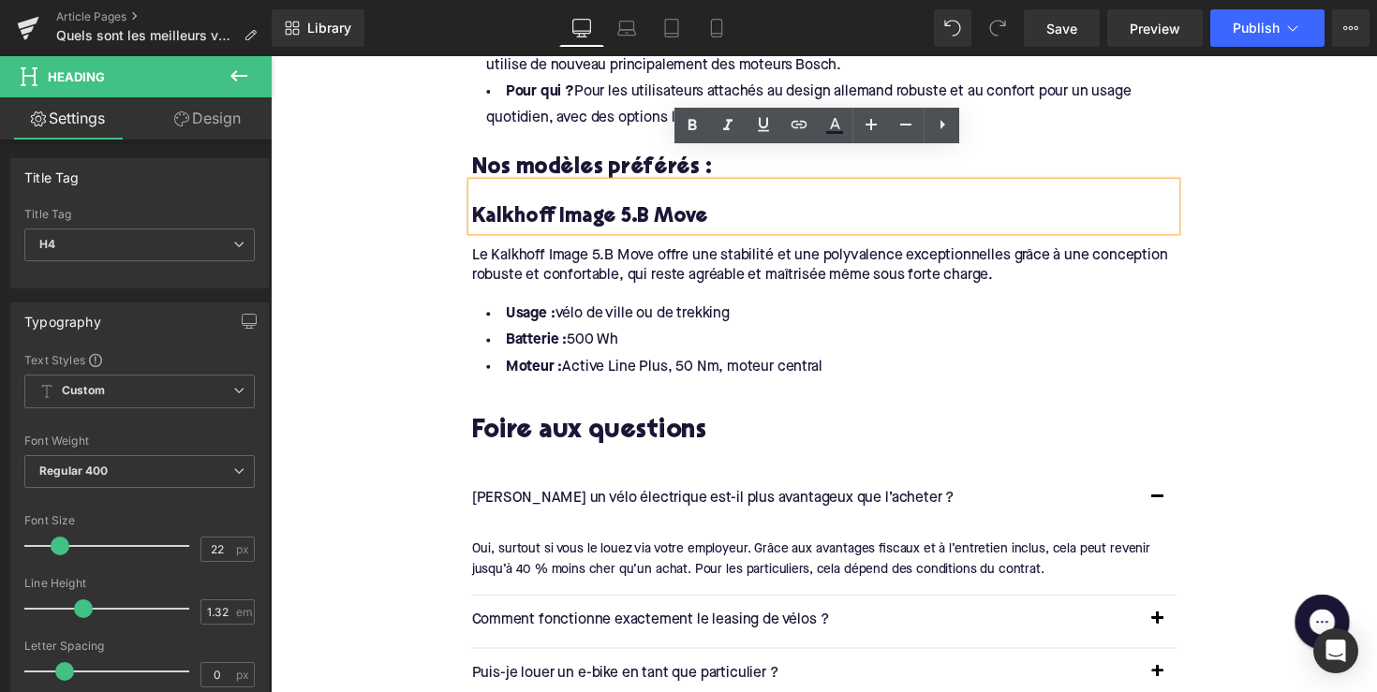
click at [625, 134] on div "Nos modèles préférés :" at bounding box center [837, 160] width 721 height 52
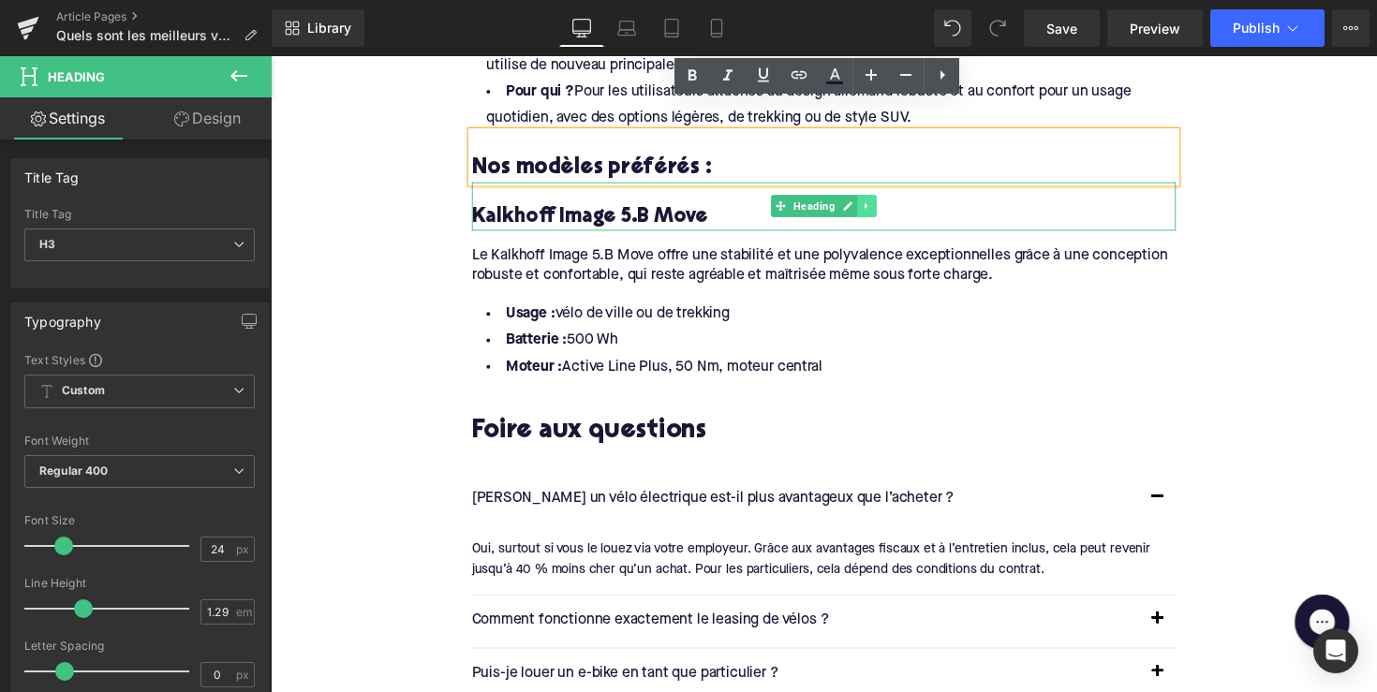
click at [872, 199] on link at bounding box center [882, 210] width 20 height 22
click at [866, 205] on icon at bounding box center [871, 210] width 10 height 10
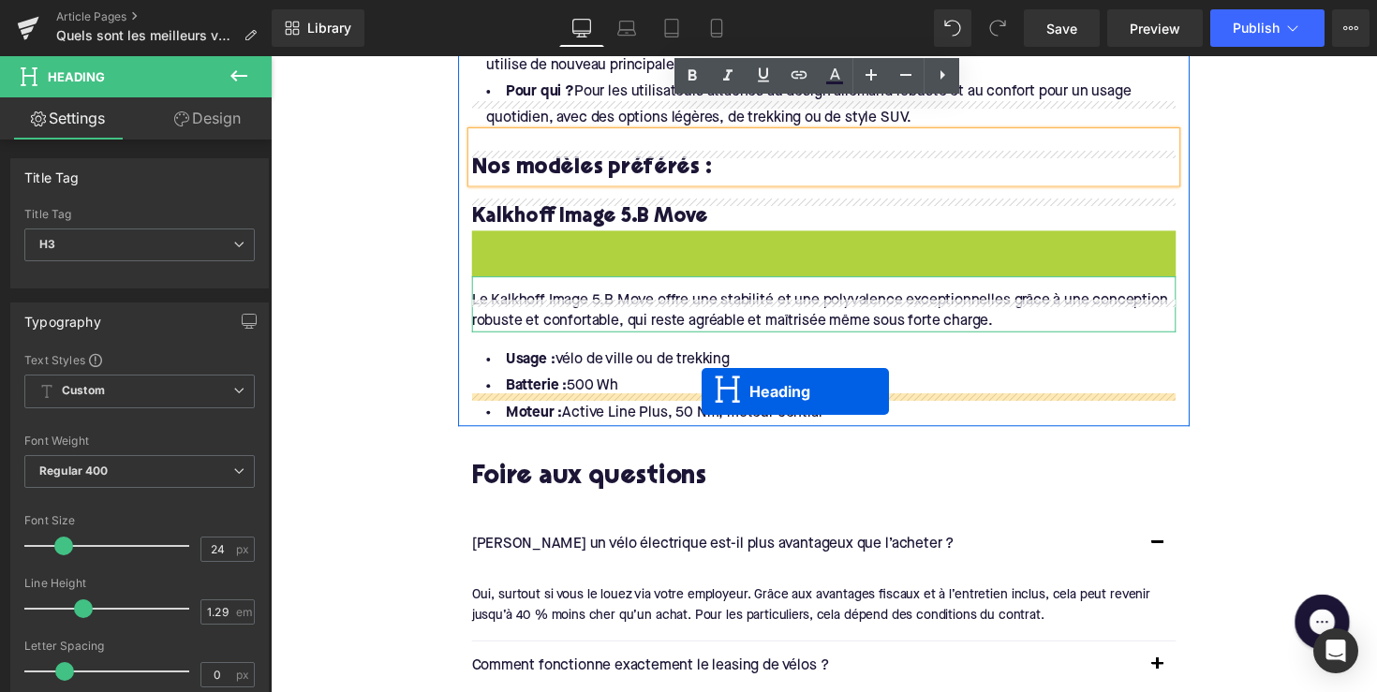
drag, startPoint x: 790, startPoint y: 229, endPoint x: 712, endPoint y: 400, distance: 187.7
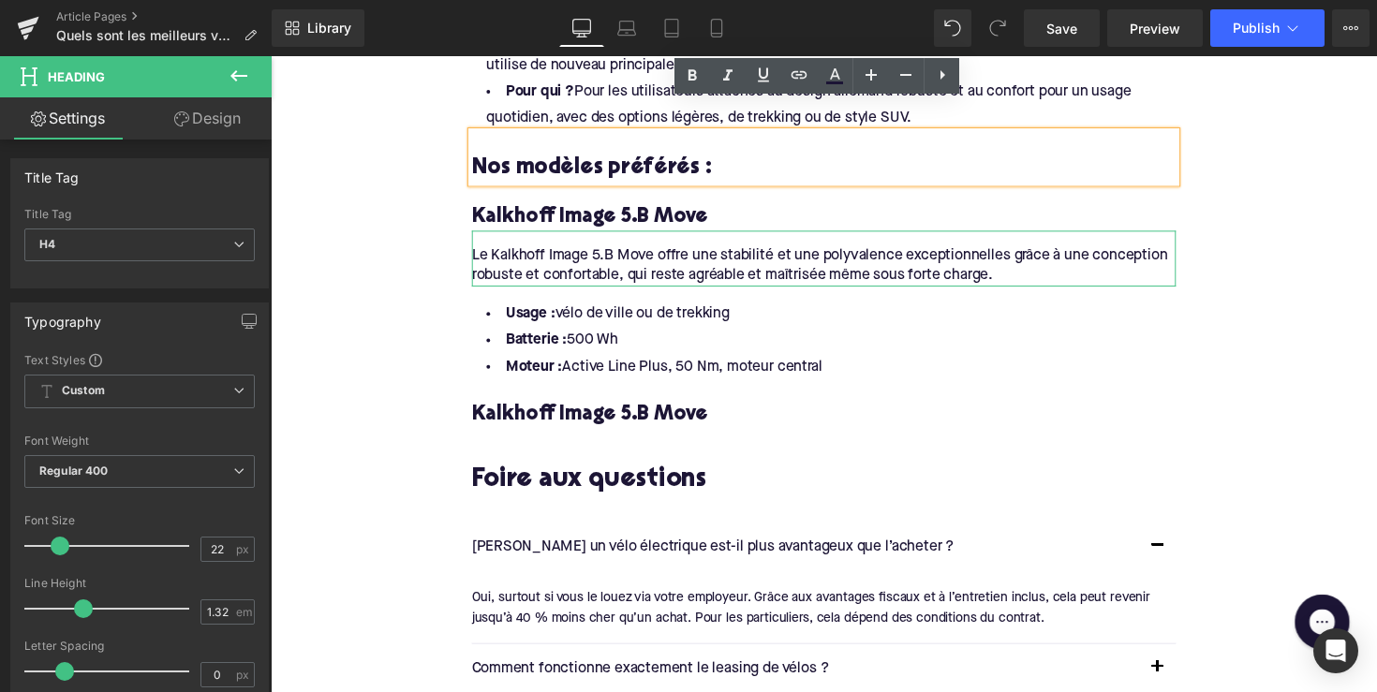
click at [591, 411] on h4 "Kalkhoff Image 5.B Move" at bounding box center [837, 424] width 721 height 27
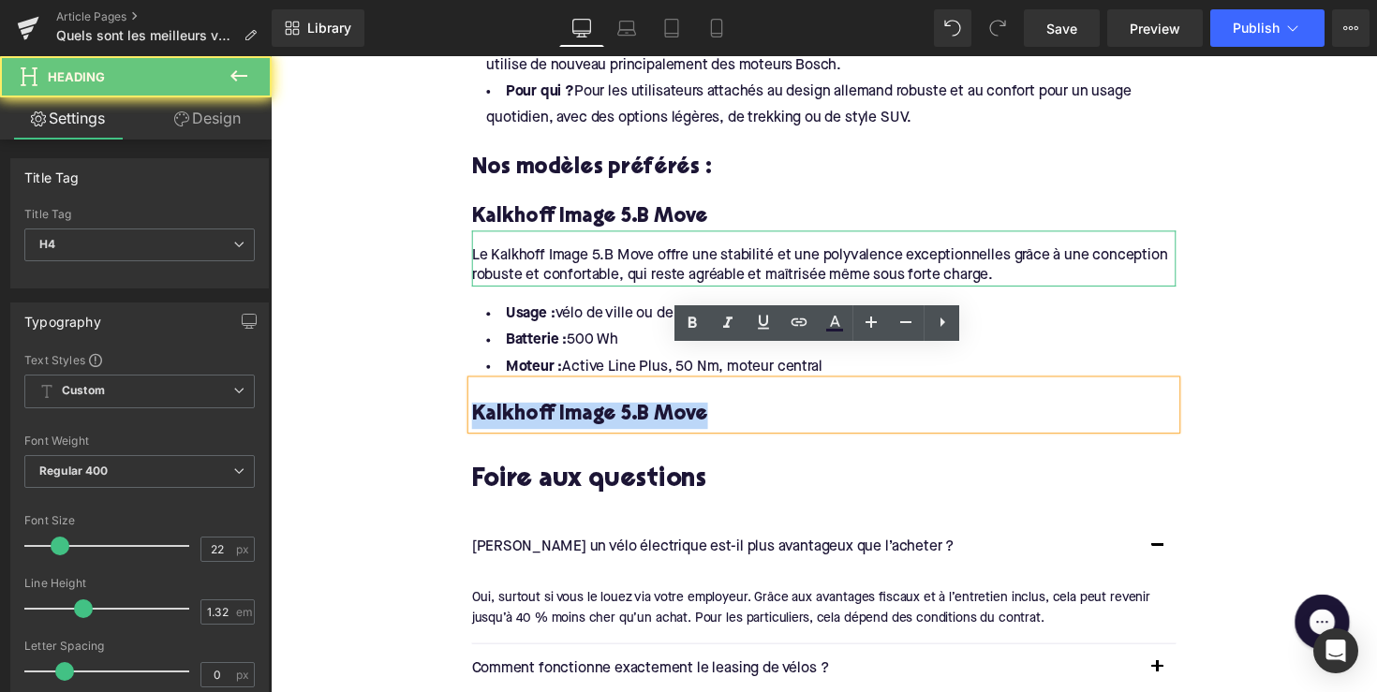
click at [591, 411] on h4 "Kalkhoff Image 5.B Move" at bounding box center [837, 424] width 721 height 27
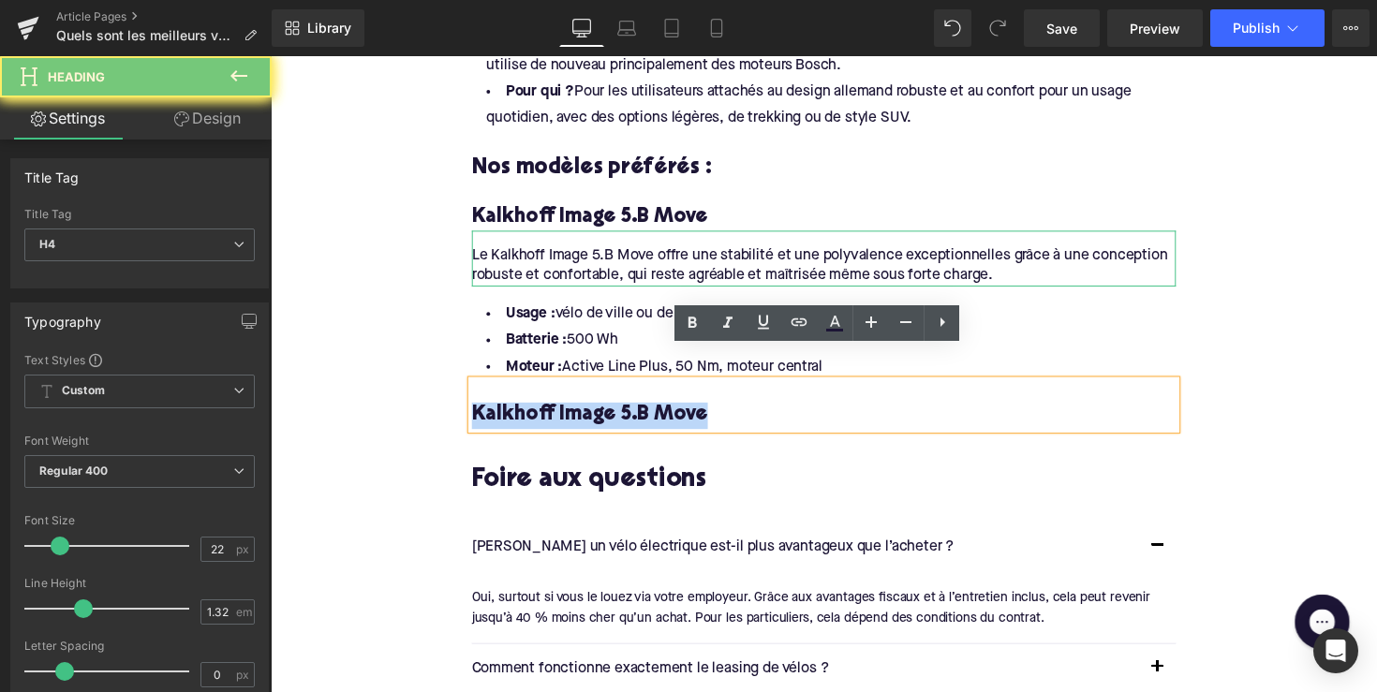
paste div
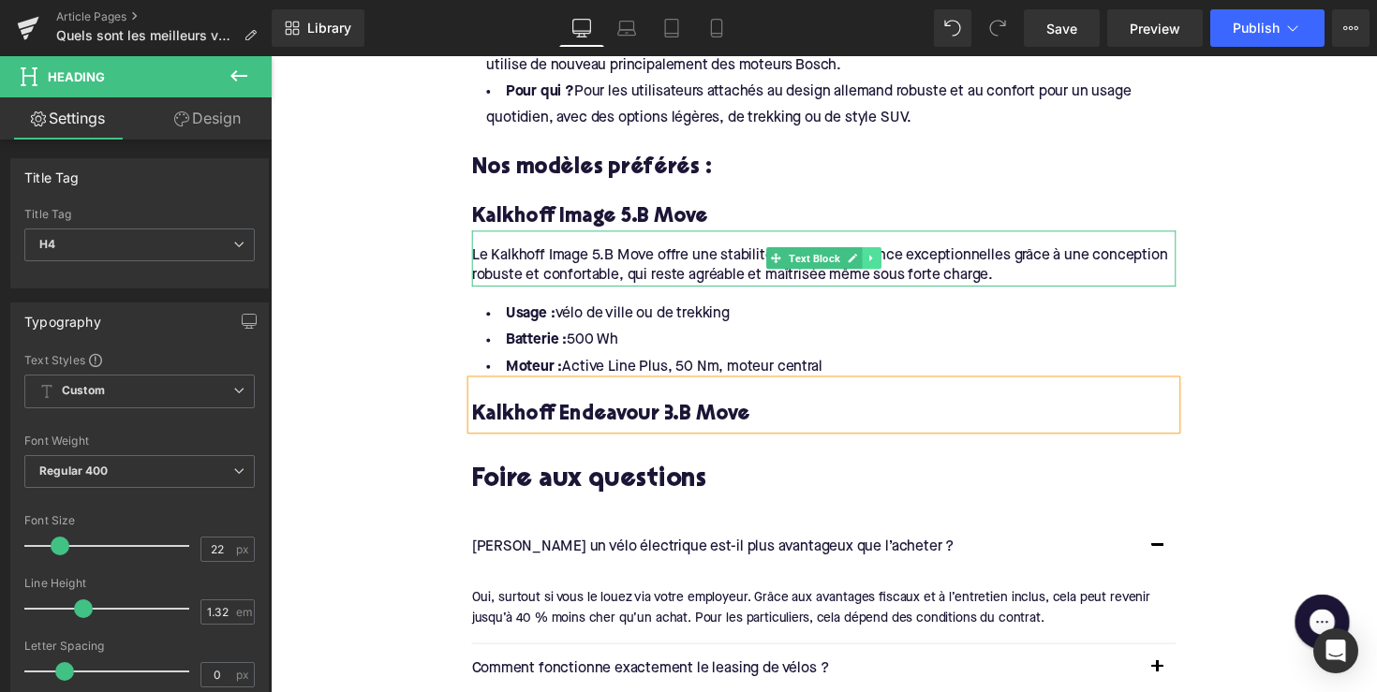
click at [890, 252] on link at bounding box center [887, 263] width 20 height 22
click at [875, 258] on icon at bounding box center [876, 263] width 10 height 10
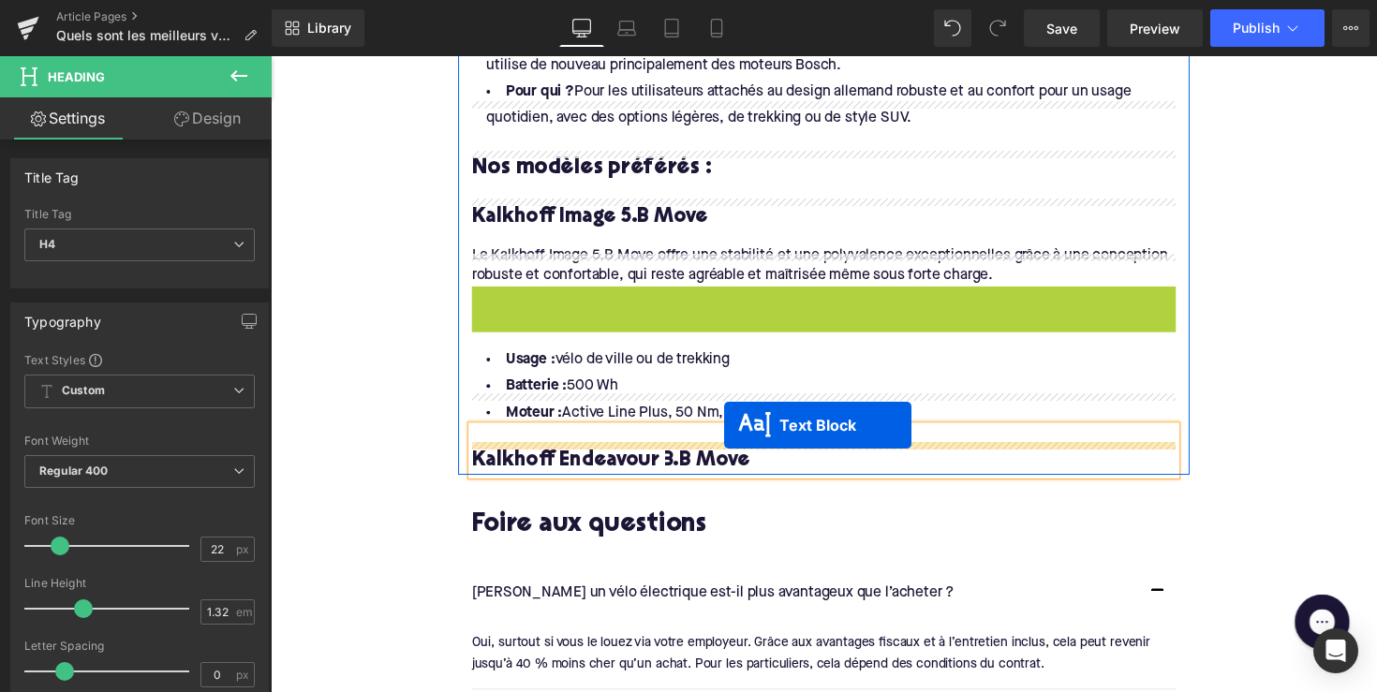
drag, startPoint x: 776, startPoint y: 290, endPoint x: 735, endPoint y: 435, distance: 150.0
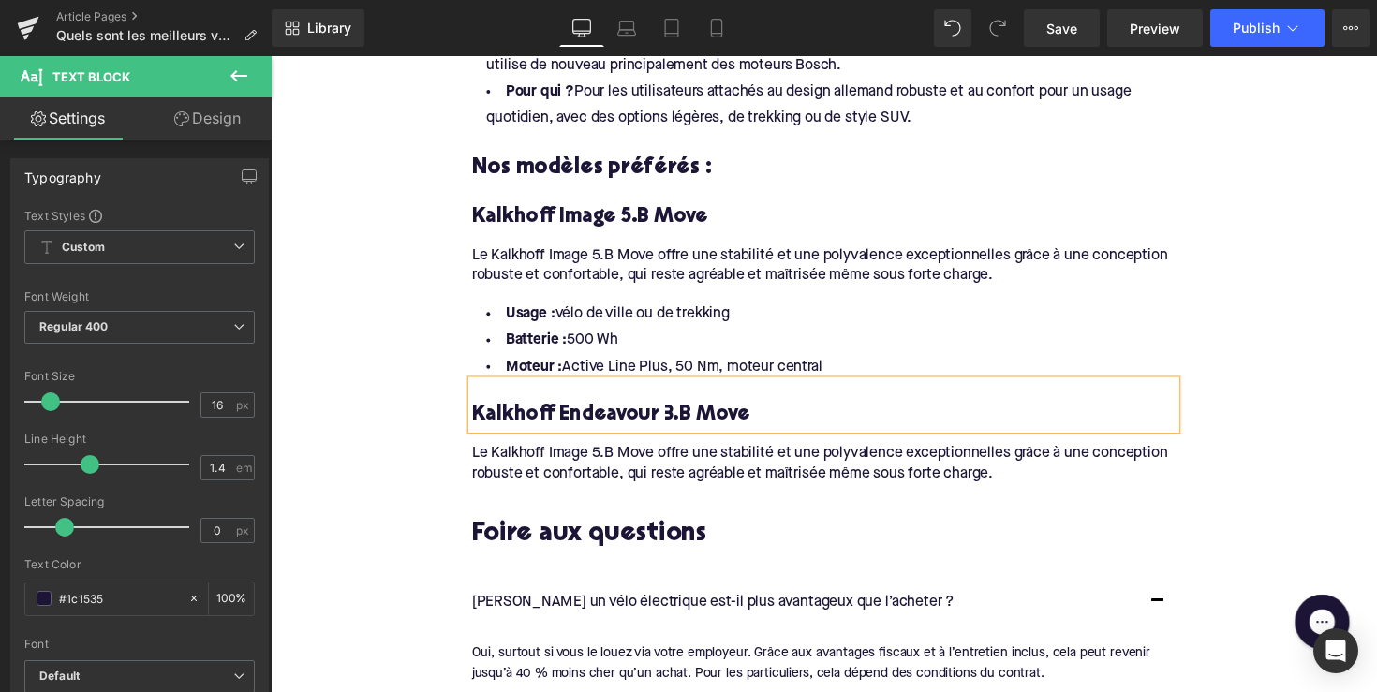
click at [568, 438] on div "Le Kalkhoff Image 5.B Move offre une stabilité et une polyvalence exceptionnell…" at bounding box center [837, 466] width 721 height 57
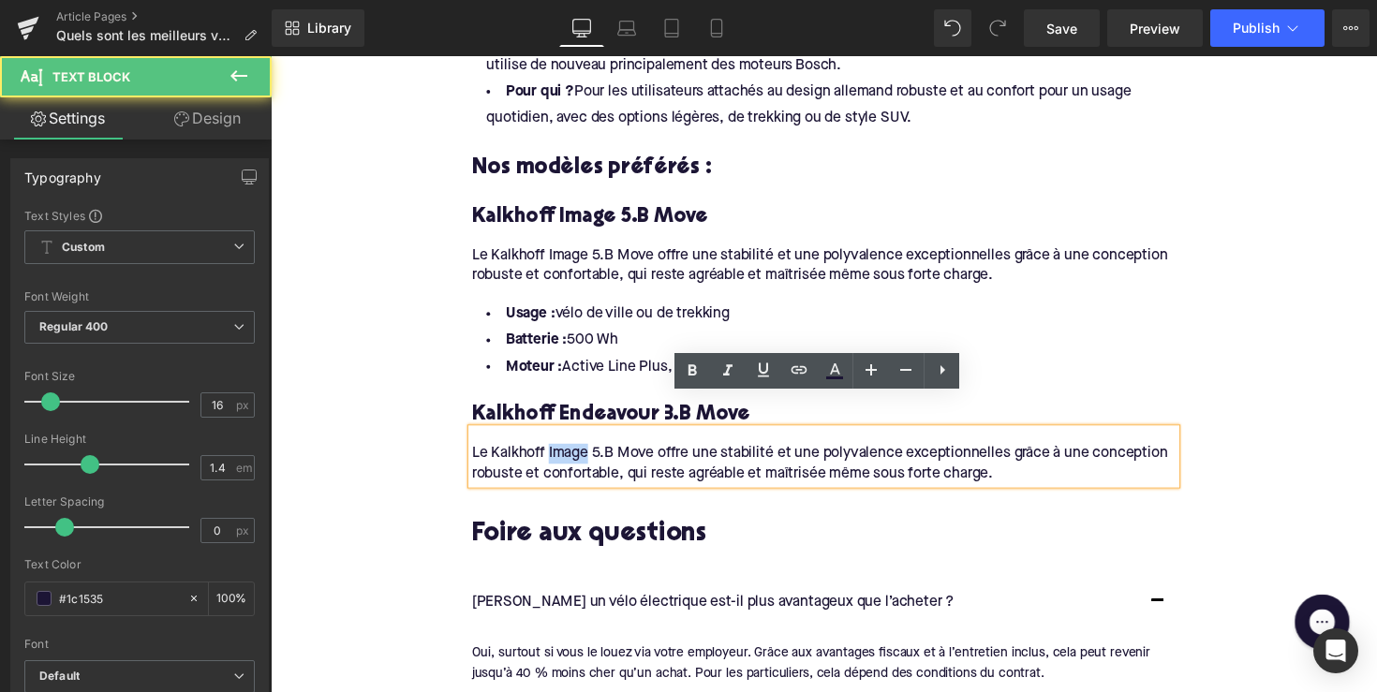
click at [568, 438] on div "Le Kalkhoff Image 5.B Move offre une stabilité et une polyvalence exceptionnell…" at bounding box center [837, 466] width 721 height 57
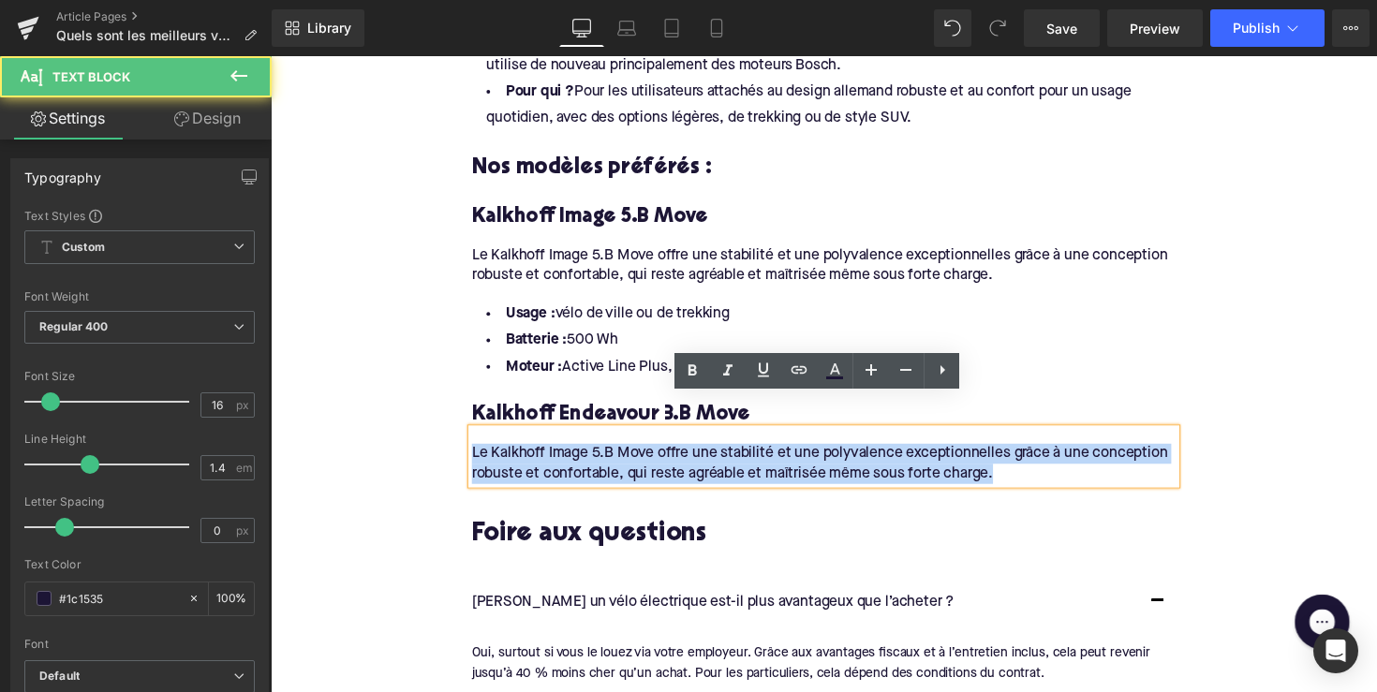
click at [568, 438] on div "Le Kalkhoff Image 5.B Move offre une stabilité et une polyvalence exceptionnell…" at bounding box center [837, 466] width 721 height 57
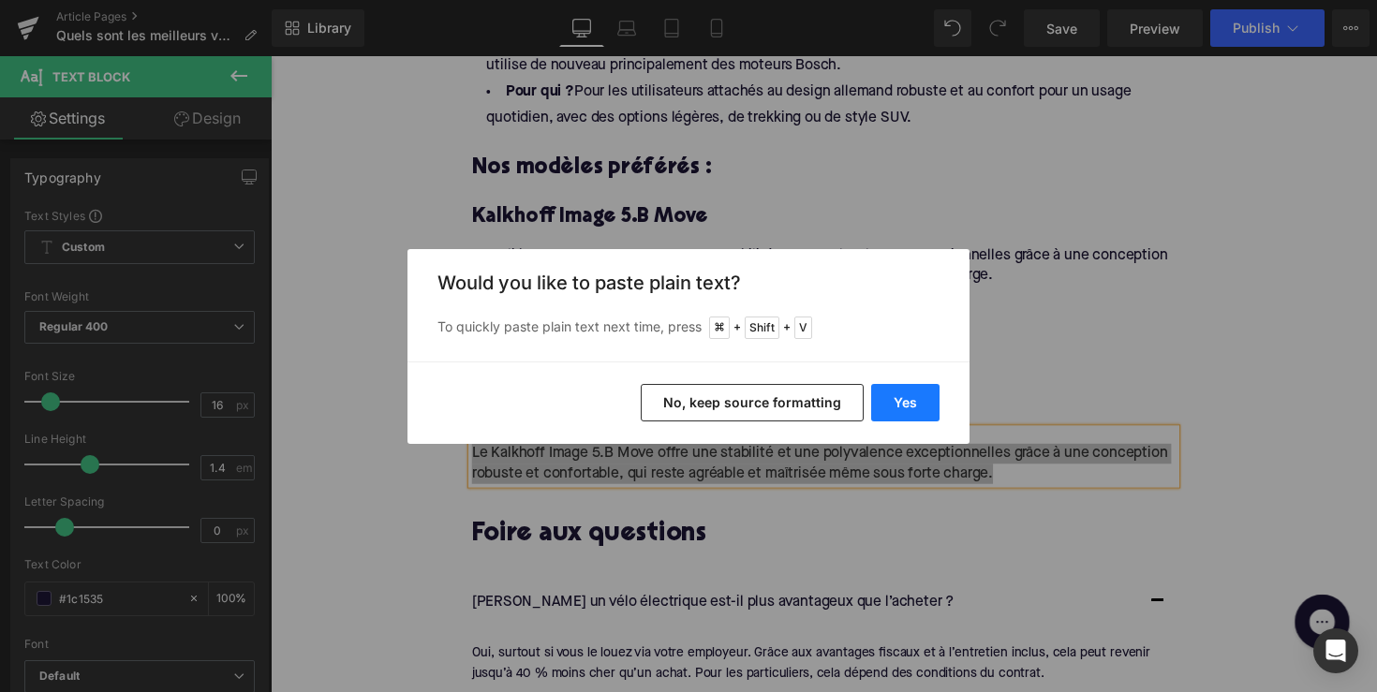
click at [886, 407] on button "Yes" at bounding box center [905, 402] width 68 height 37
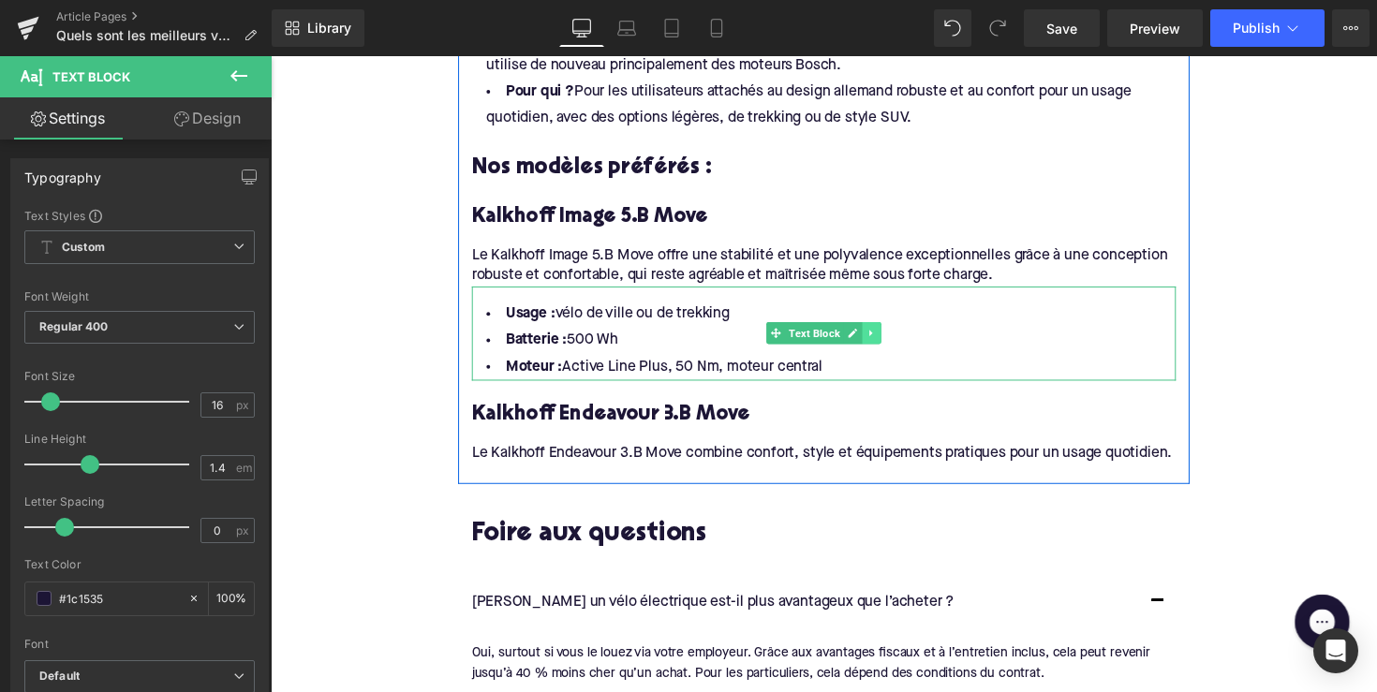
click at [884, 334] on icon at bounding box center [886, 339] width 10 height 11
click at [872, 334] on icon at bounding box center [876, 339] width 10 height 10
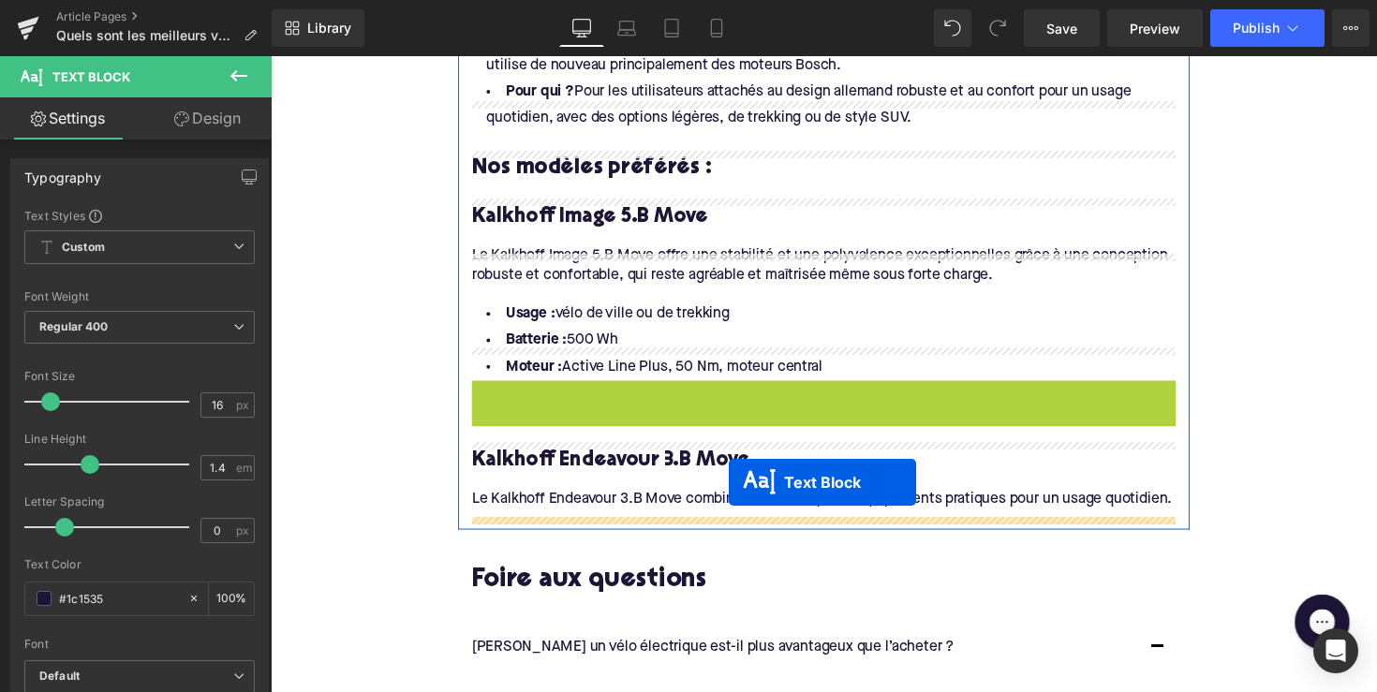
drag, startPoint x: 783, startPoint y: 396, endPoint x: 739, endPoint y: 495, distance: 108.6
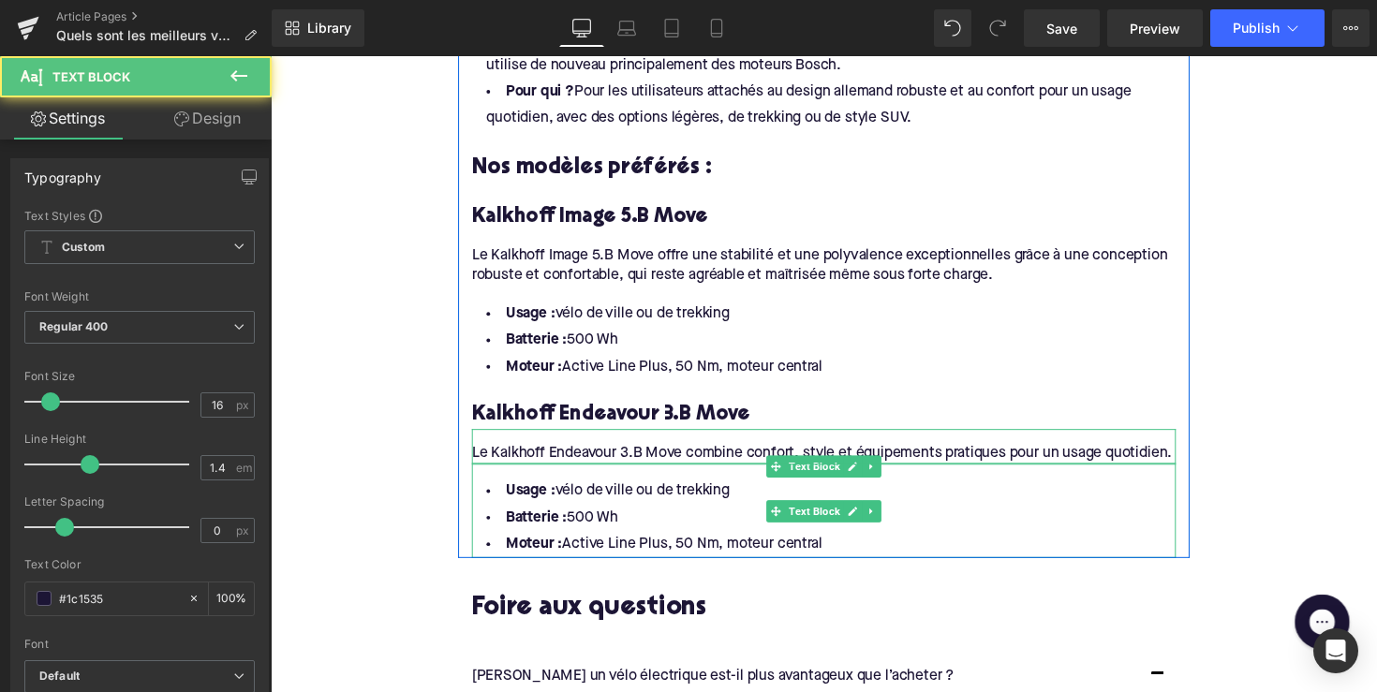
click at [764, 543] on li "Moteur : Active Line Plus, 50 Nm, moteur central" at bounding box center [837, 556] width 721 height 27
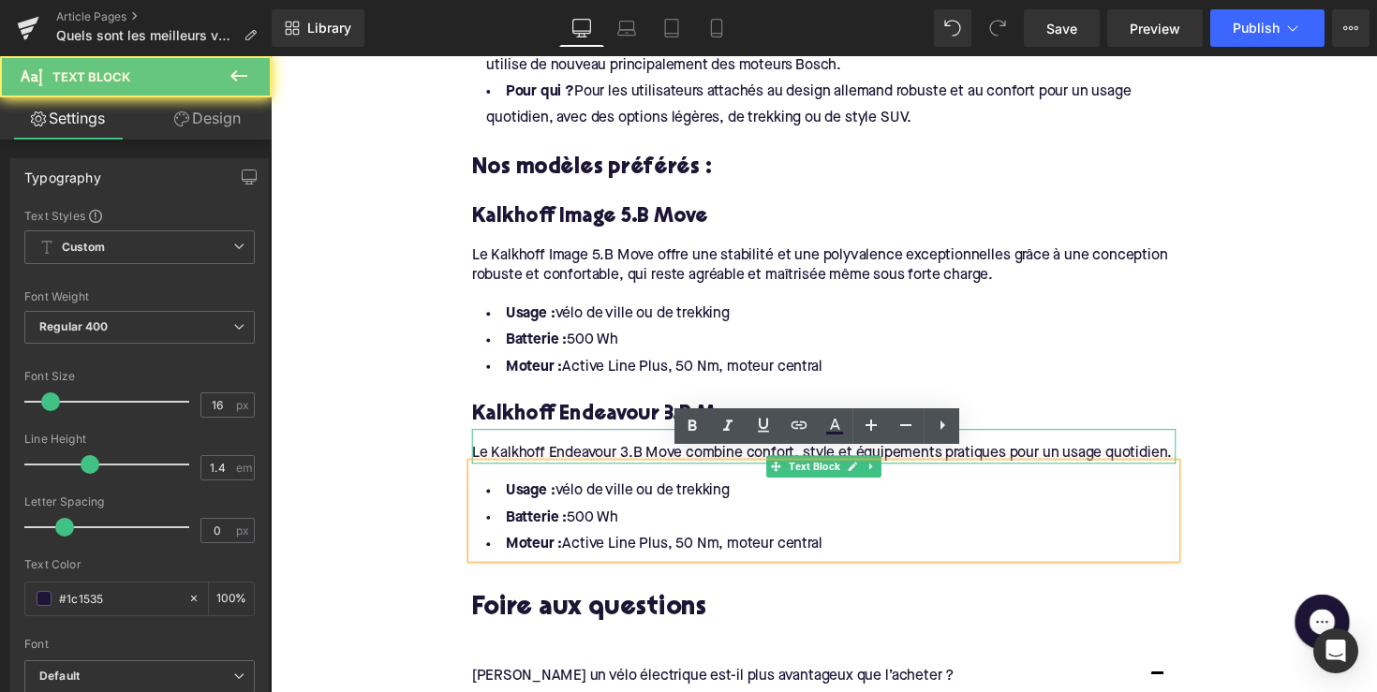
click at [852, 543] on li "Moteur : Active Line Plus, 50 Nm, moteur central" at bounding box center [837, 556] width 721 height 27
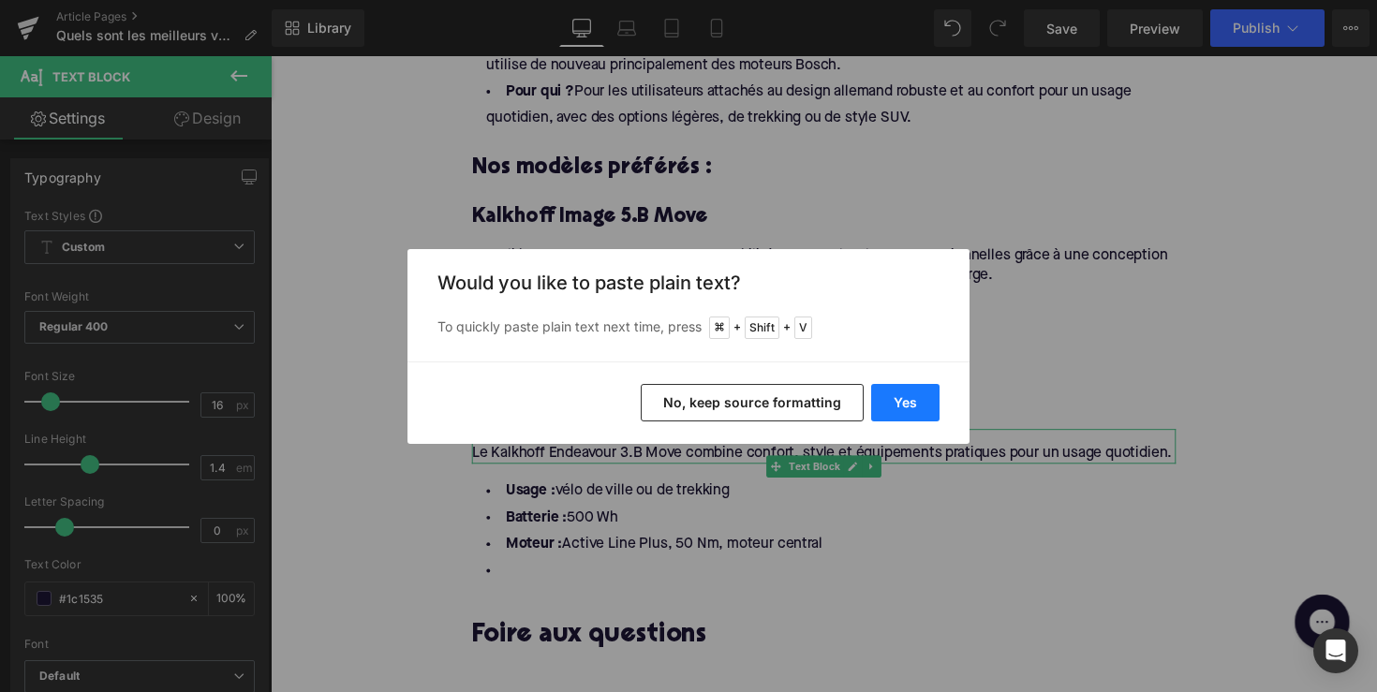
click at [897, 386] on button "Yes" at bounding box center [905, 402] width 68 height 37
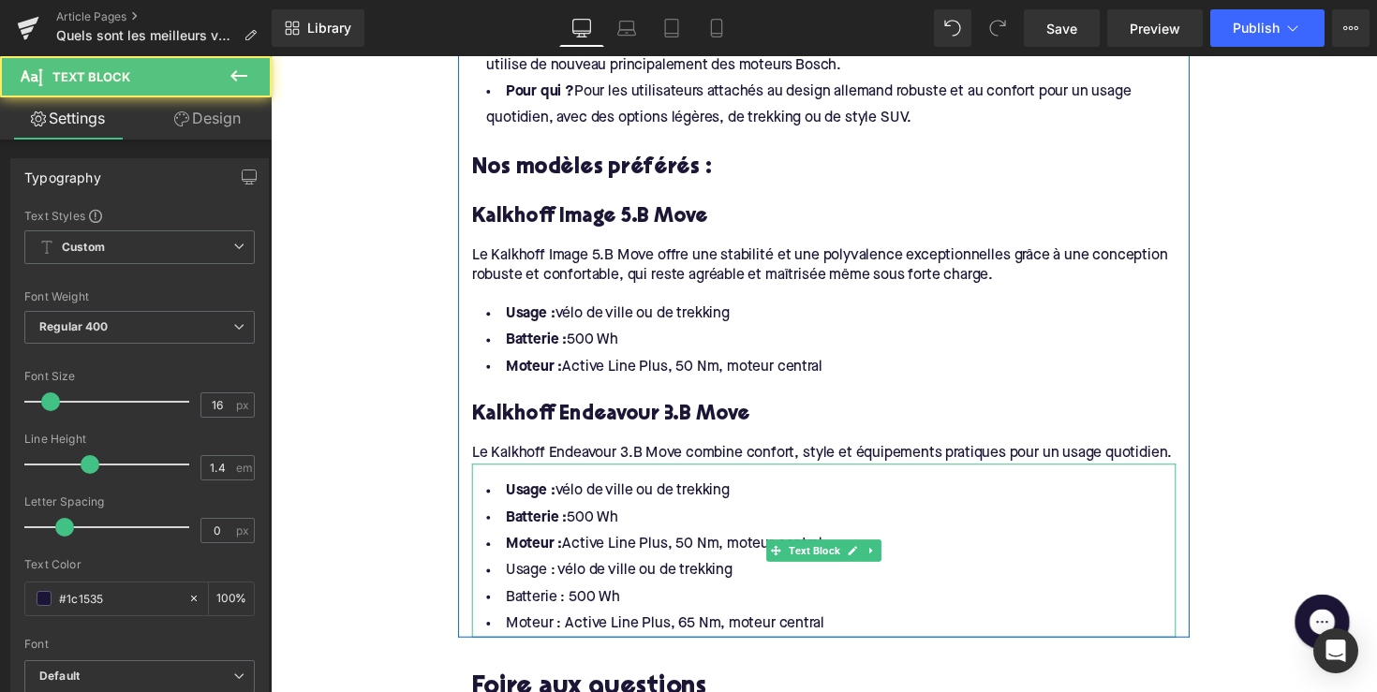
click at [829, 525] on li "Batterie : 500 Wh" at bounding box center [837, 529] width 721 height 27
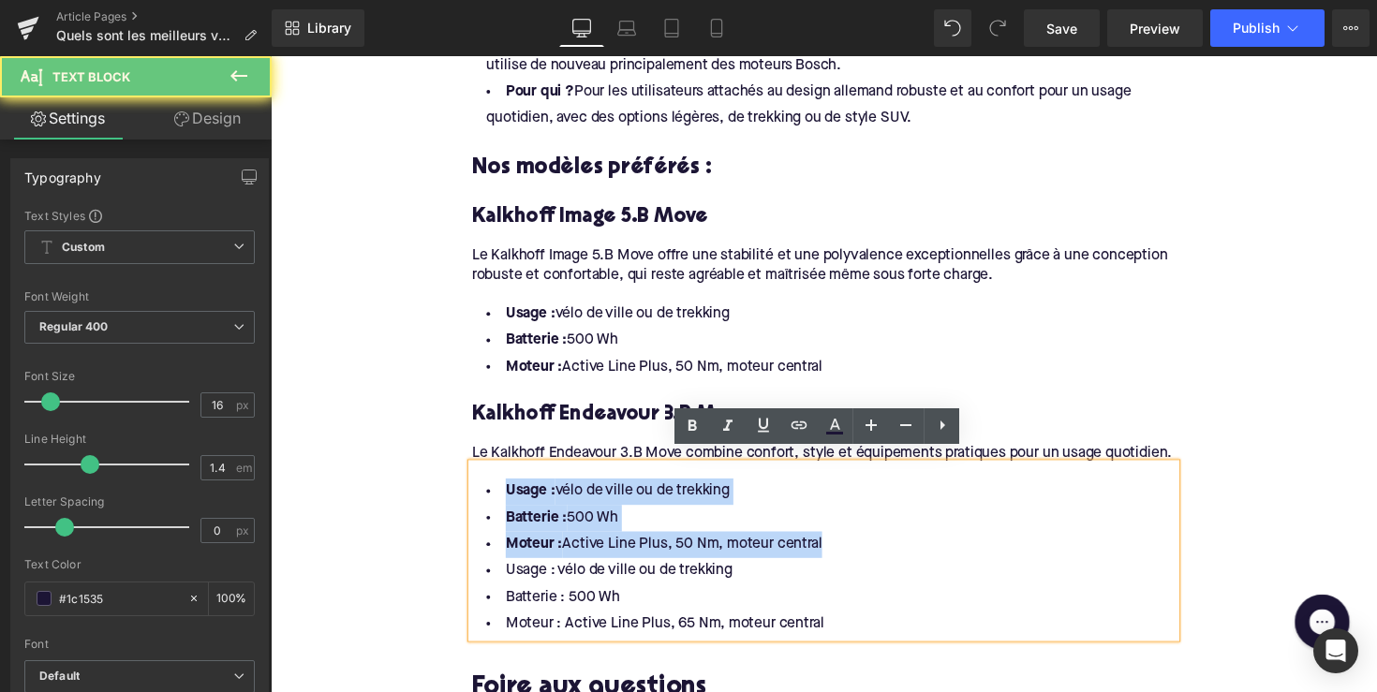
drag, startPoint x: 849, startPoint y: 542, endPoint x: 414, endPoint y: 483, distance: 439.4
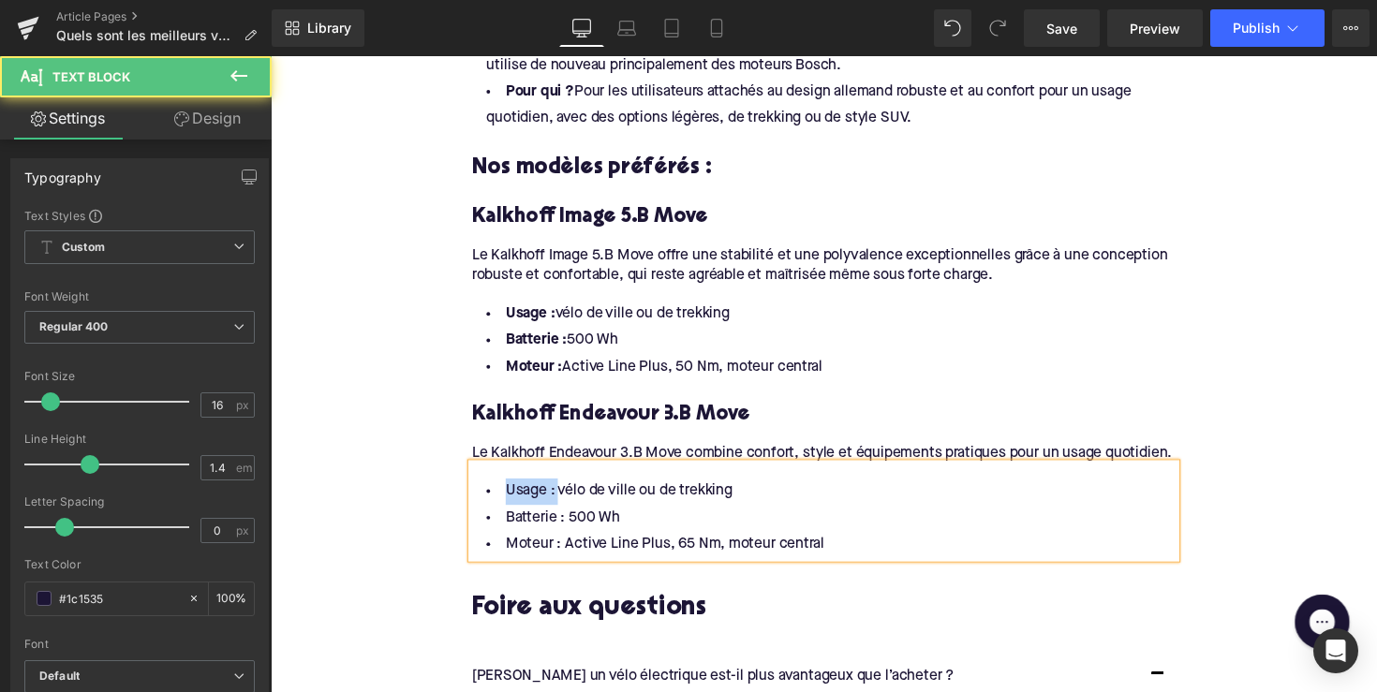
drag, startPoint x: 556, startPoint y: 492, endPoint x: 501, endPoint y: 492, distance: 55.3
click at [501, 492] on li "Usage : vélo de ville ou de trekking" at bounding box center [837, 502] width 721 height 27
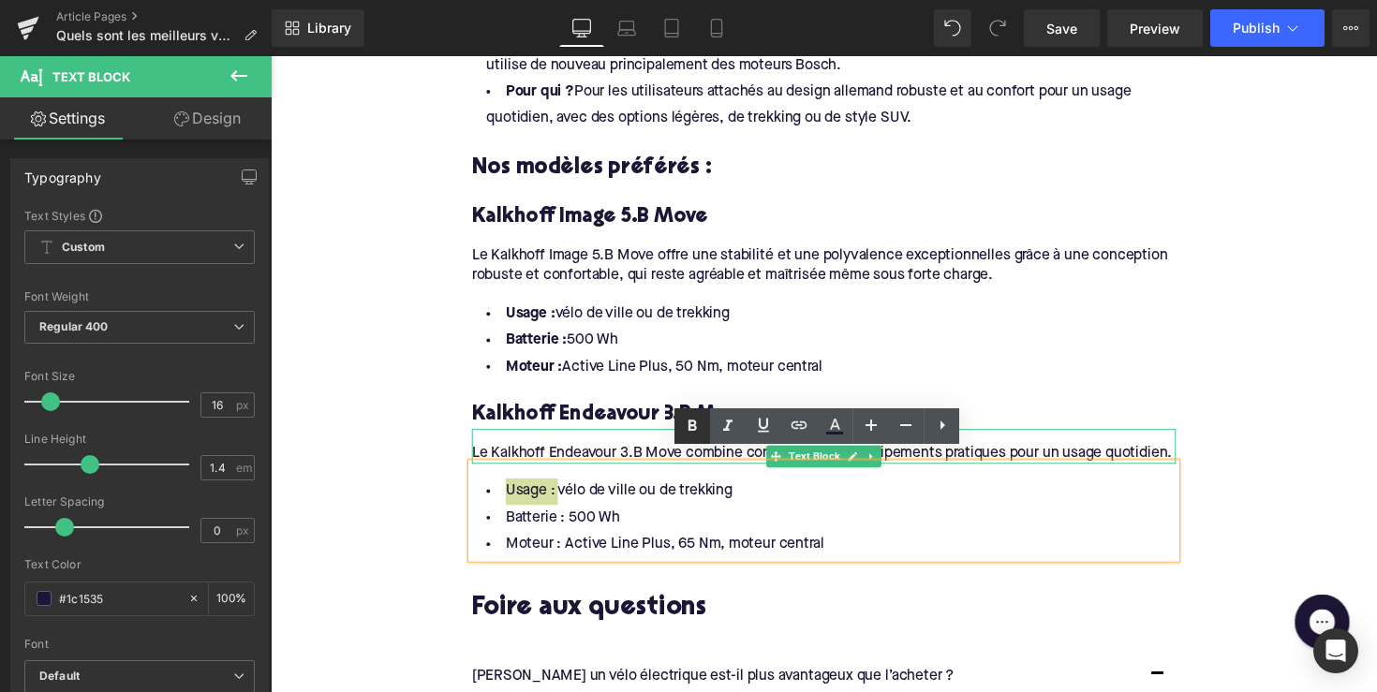
drag, startPoint x: 684, startPoint y: 434, endPoint x: 349, endPoint y: 423, distance: 334.5
click at [684, 434] on icon at bounding box center [692, 426] width 22 height 22
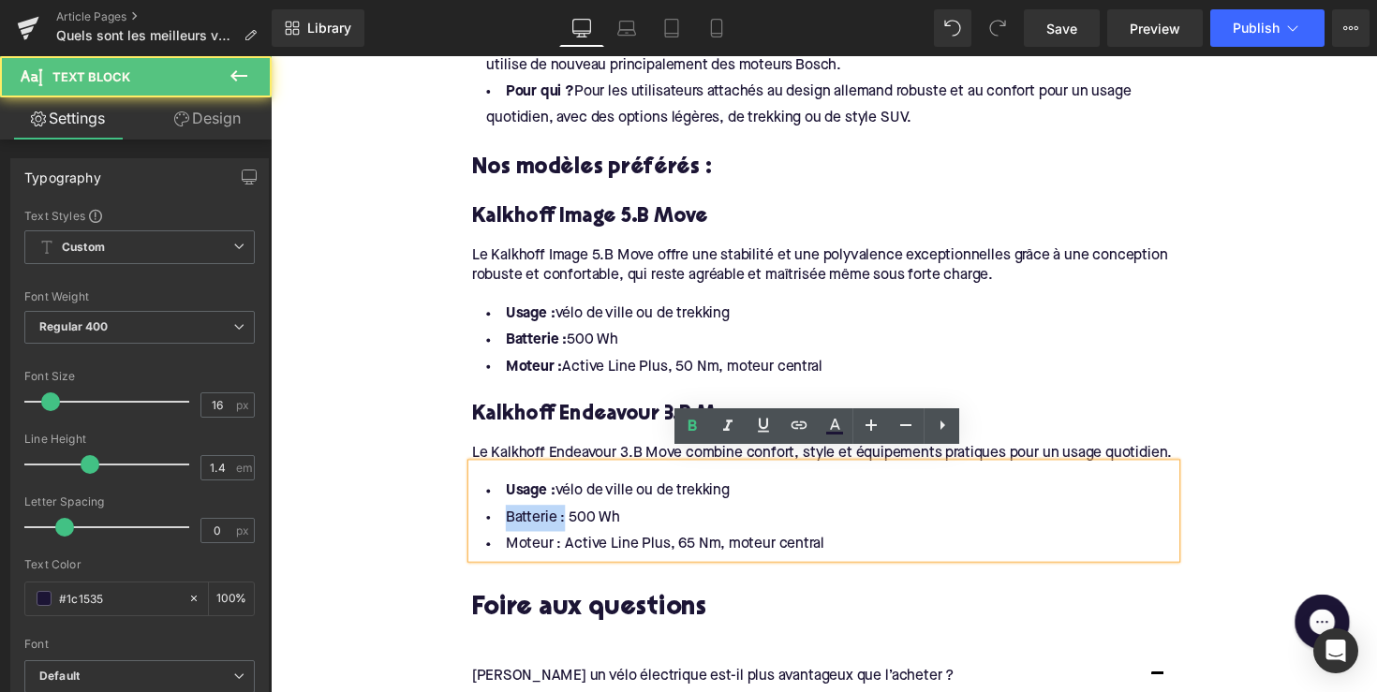
drag, startPoint x: 562, startPoint y: 523, endPoint x: 474, endPoint y: 523, distance: 88.0
click at [477, 523] on li "Batterie : 500 Wh" at bounding box center [837, 529] width 721 height 27
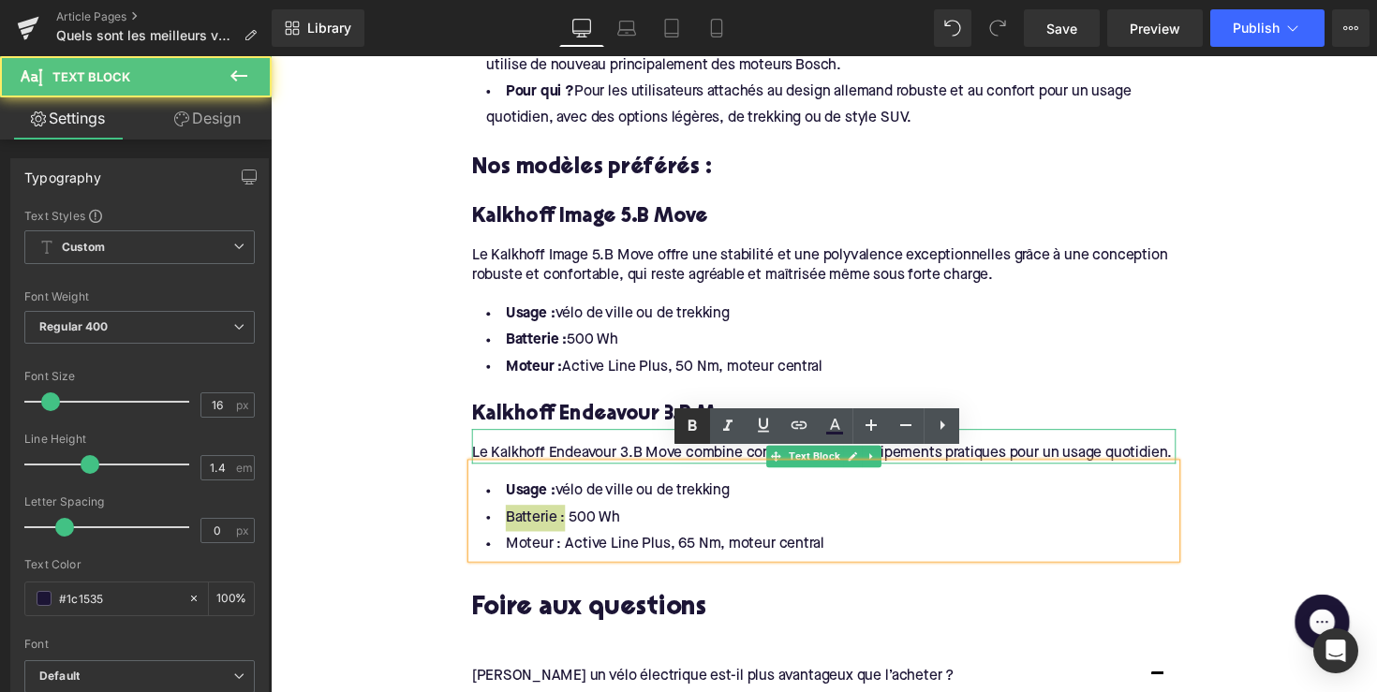
drag, startPoint x: 698, startPoint y: 433, endPoint x: 329, endPoint y: 470, distance: 370.9
click at [698, 433] on icon at bounding box center [692, 426] width 22 height 22
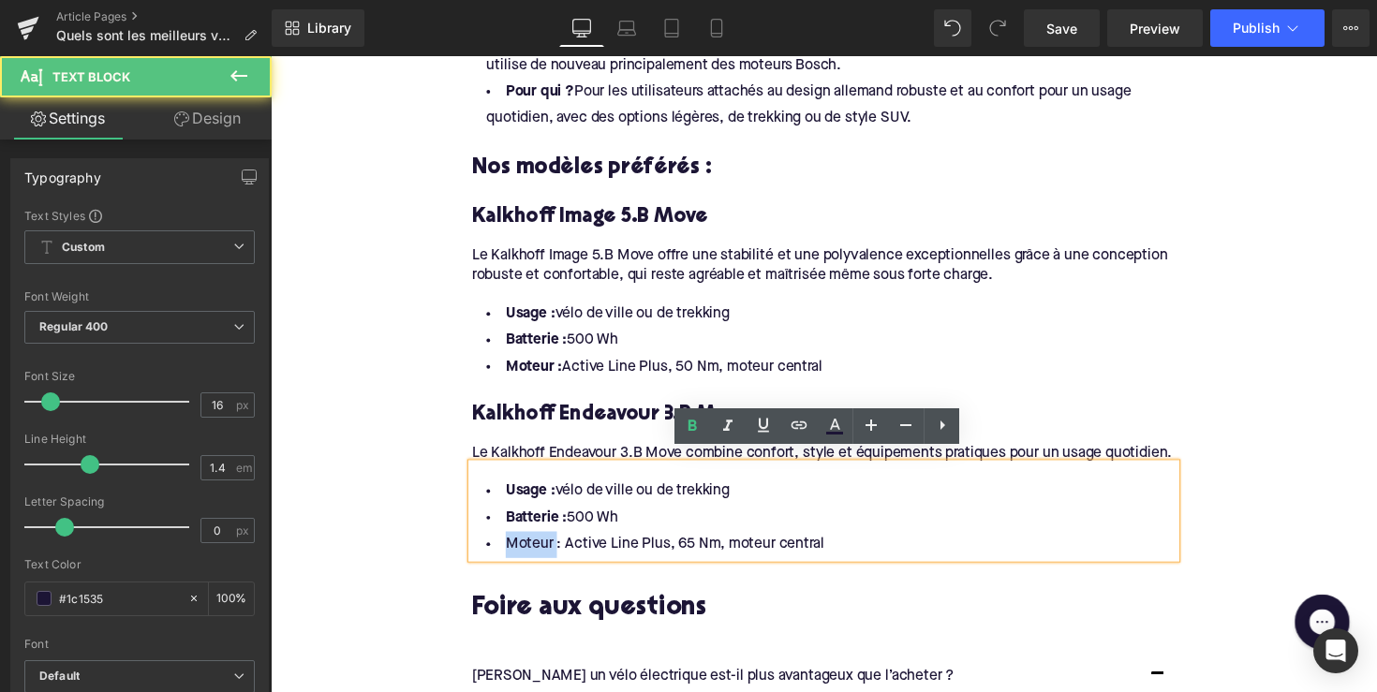
drag, startPoint x: 557, startPoint y: 542, endPoint x: 474, endPoint y: 542, distance: 83.3
click at [477, 543] on li "Moteur : Active Line Plus, 65 Nm, moteur central" at bounding box center [837, 556] width 721 height 27
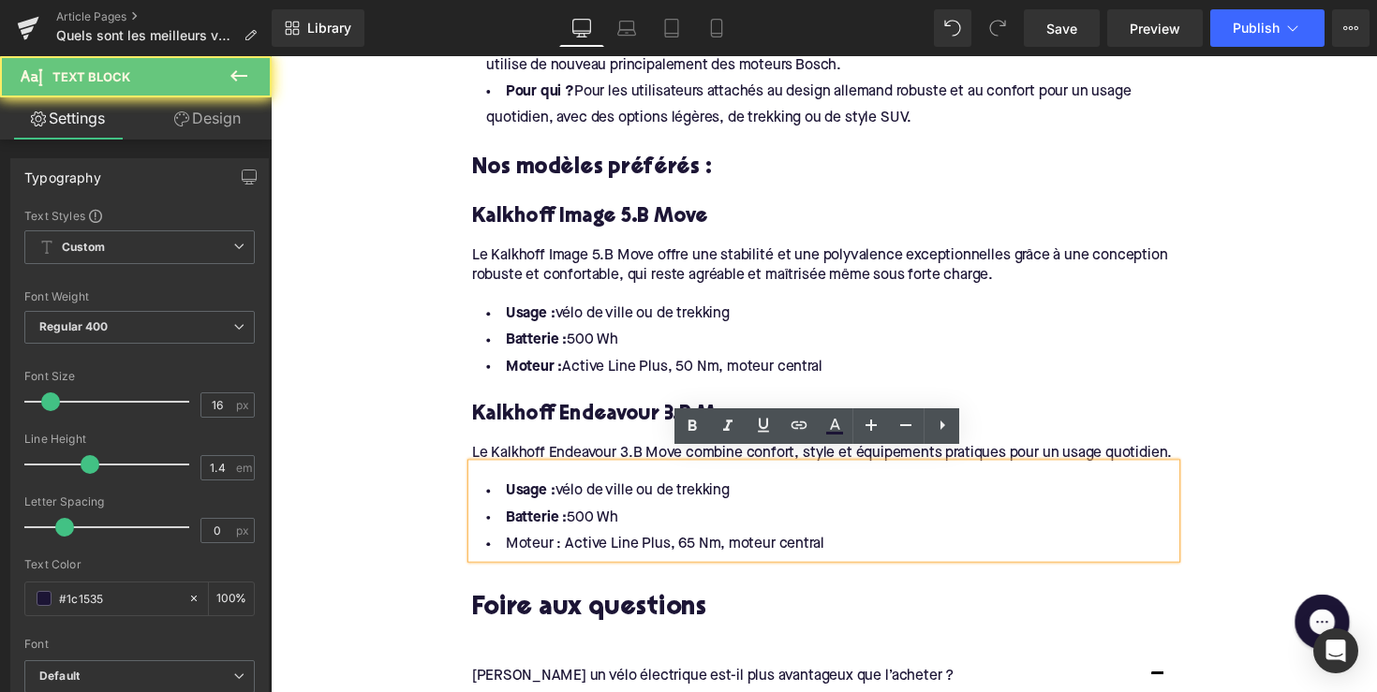
click at [549, 547] on li "Moteur : Active Line Plus, 65 Nm, moteur central" at bounding box center [837, 556] width 721 height 27
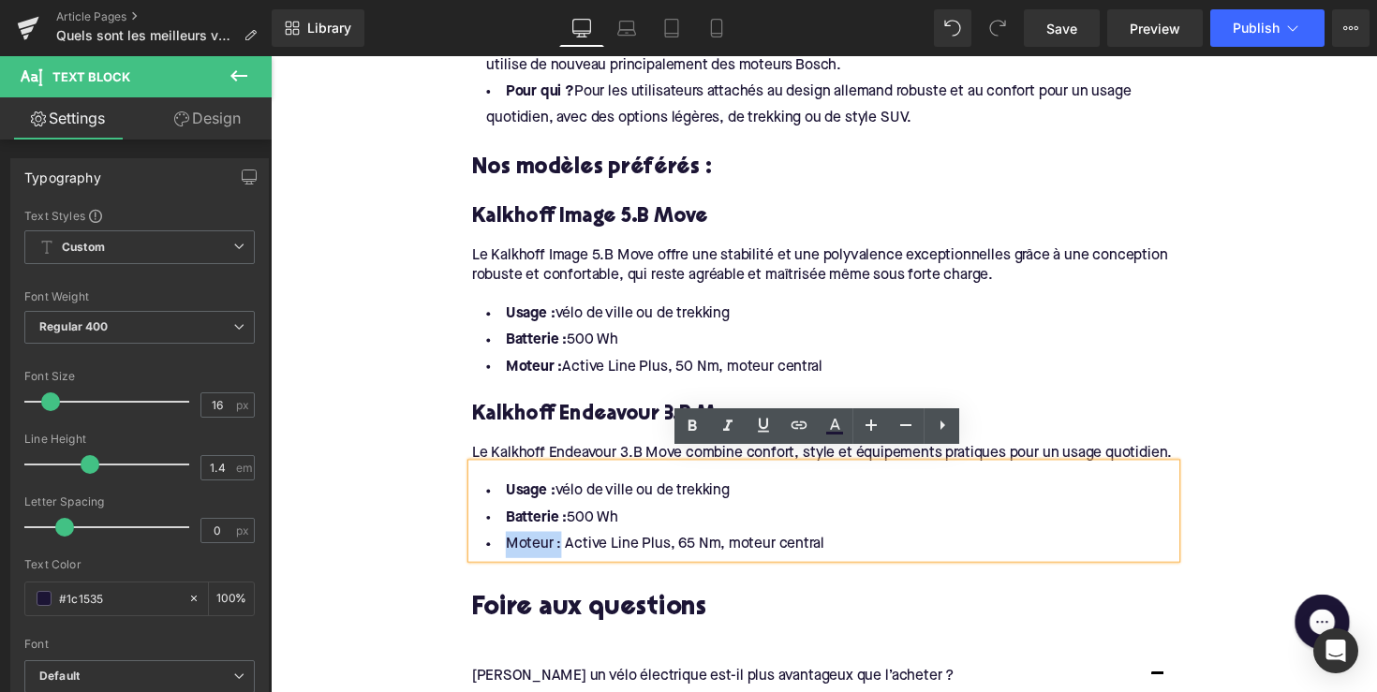
drag, startPoint x: 558, startPoint y: 547, endPoint x: 466, endPoint y: 547, distance: 91.8
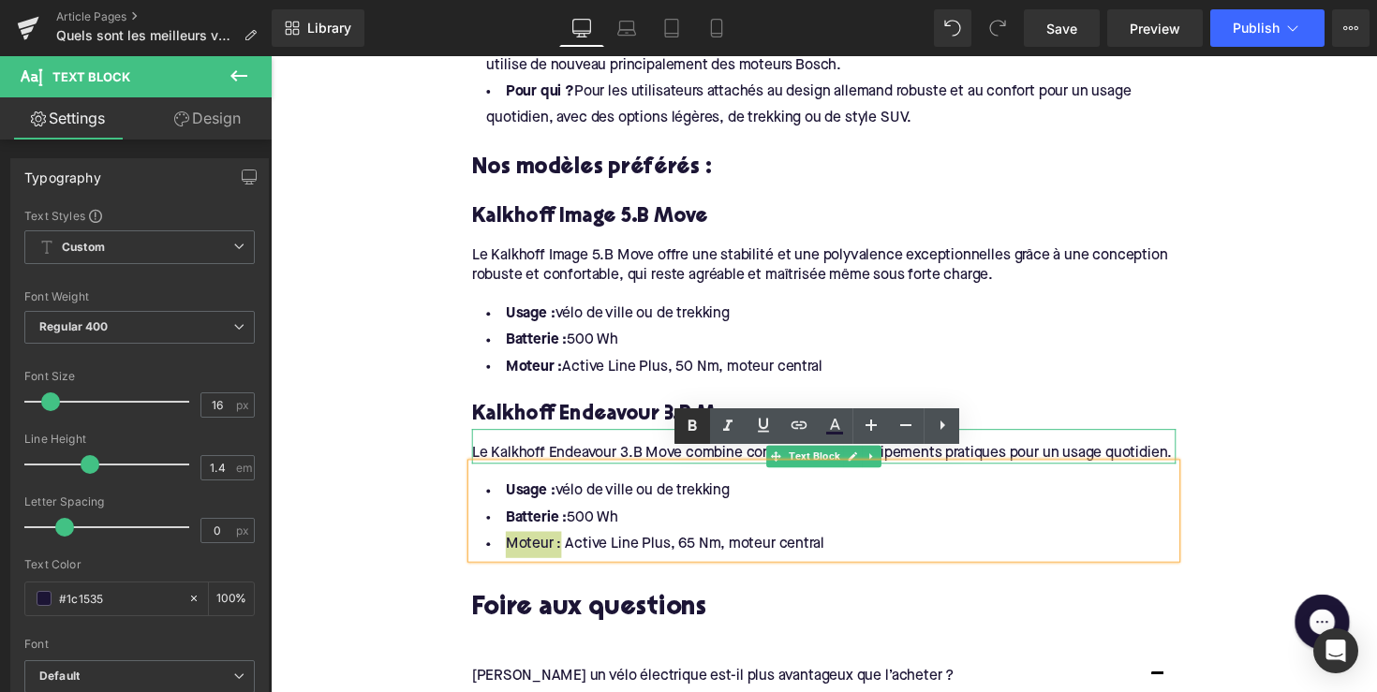
click at [690, 425] on icon at bounding box center [692, 425] width 8 height 11
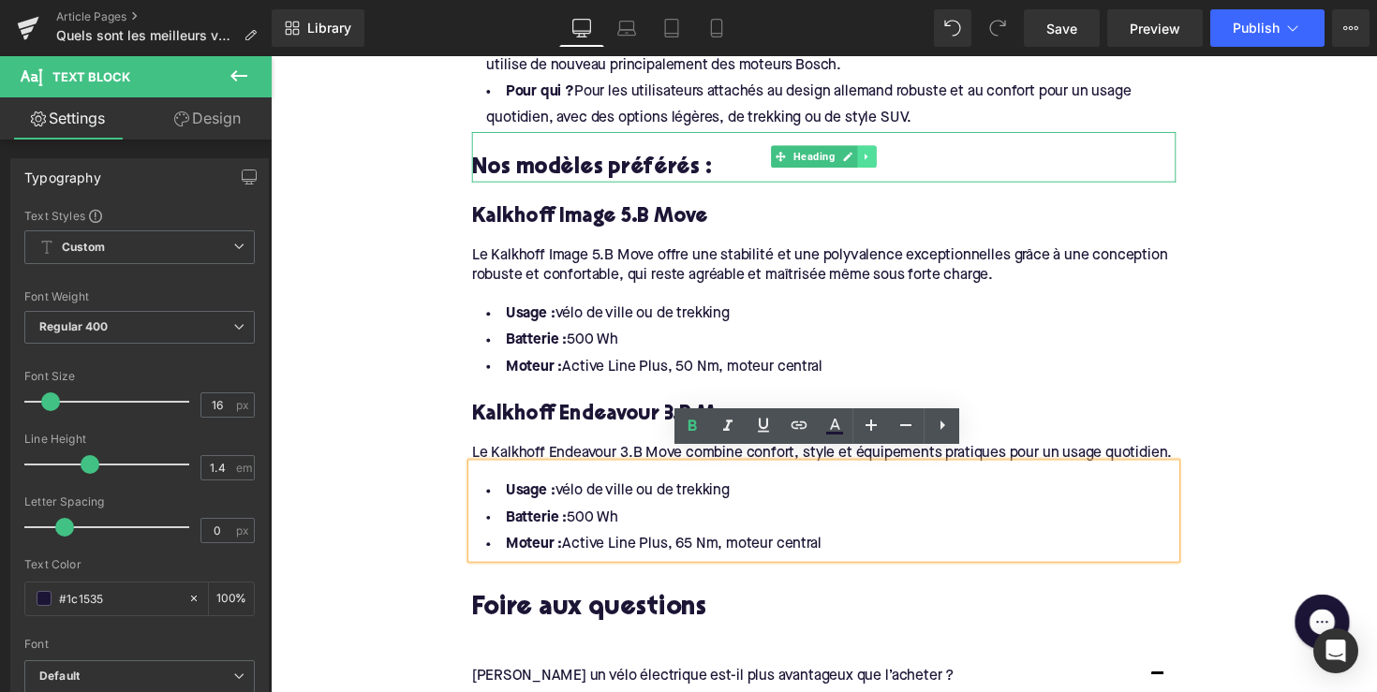
click at [872, 148] on link at bounding box center [882, 159] width 20 height 22
click at [867, 155] on icon at bounding box center [871, 160] width 10 height 10
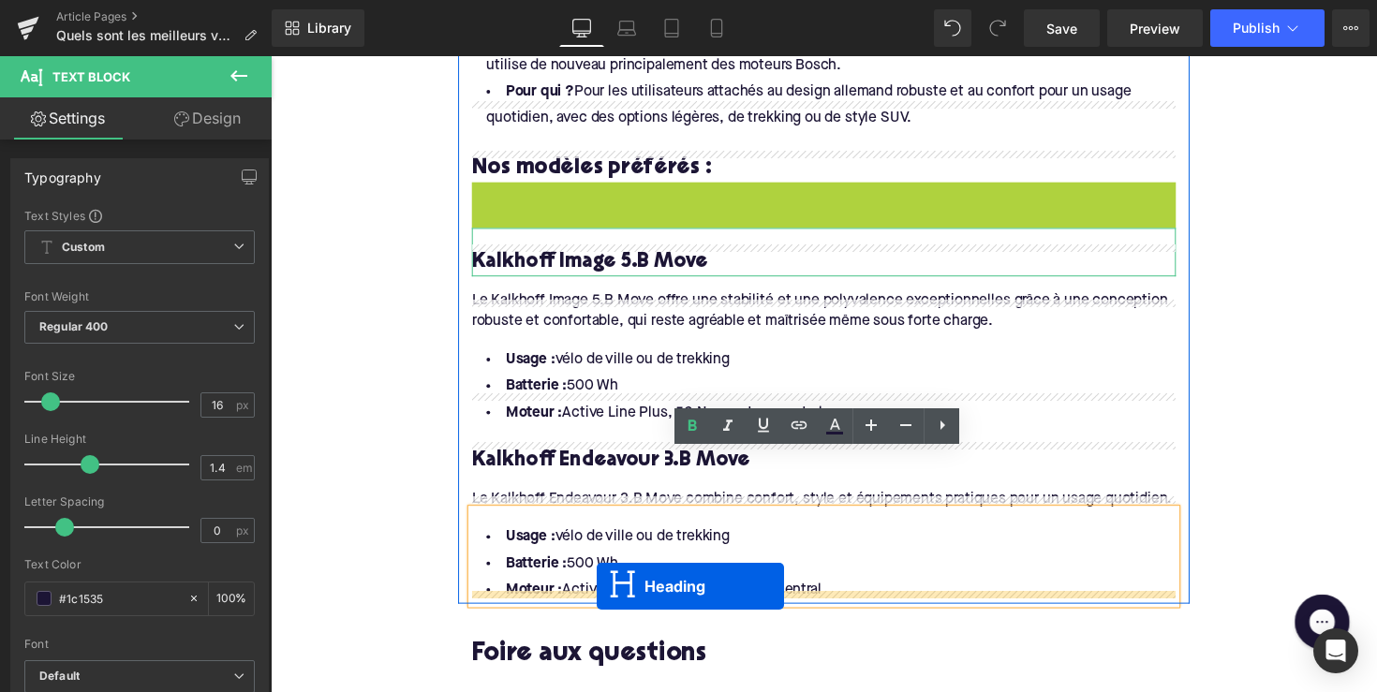
drag, startPoint x: 788, startPoint y: 180, endPoint x: 605, endPoint y: 599, distance: 457.6
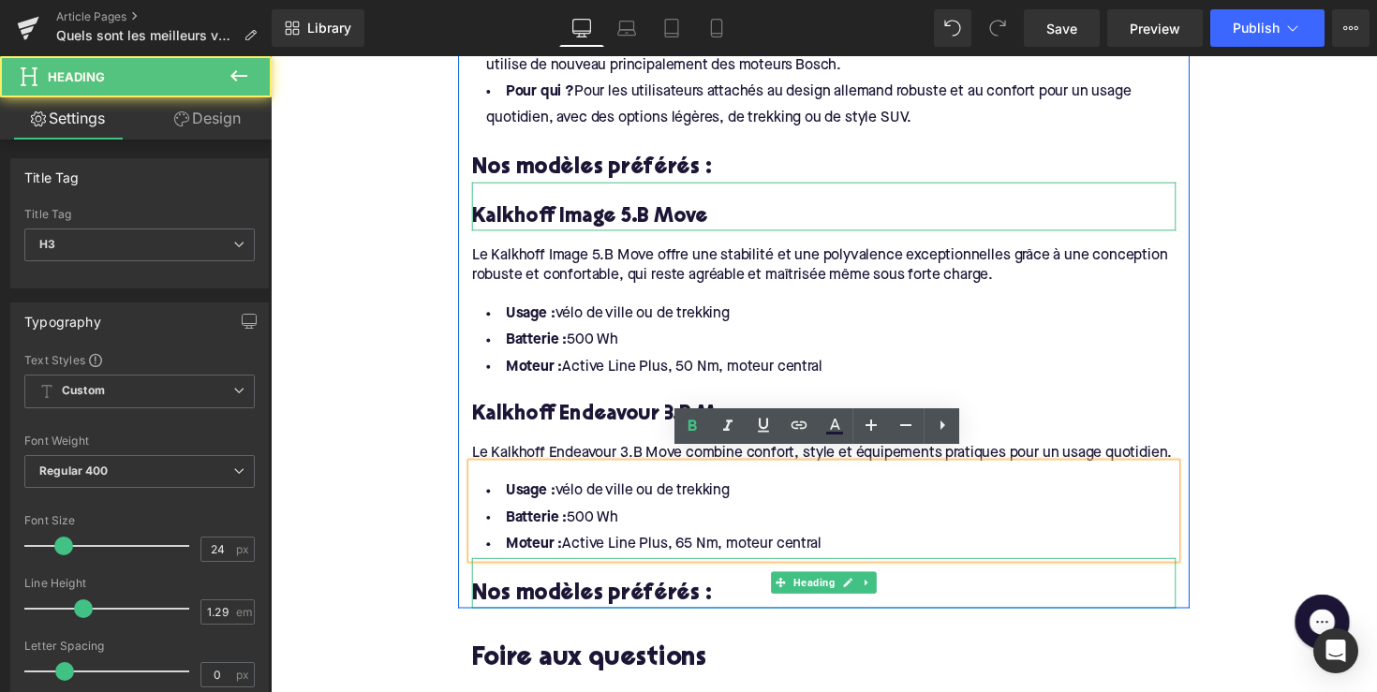
click at [570, 593] on h3 "Nos modèles préférés :" at bounding box center [837, 607] width 721 height 29
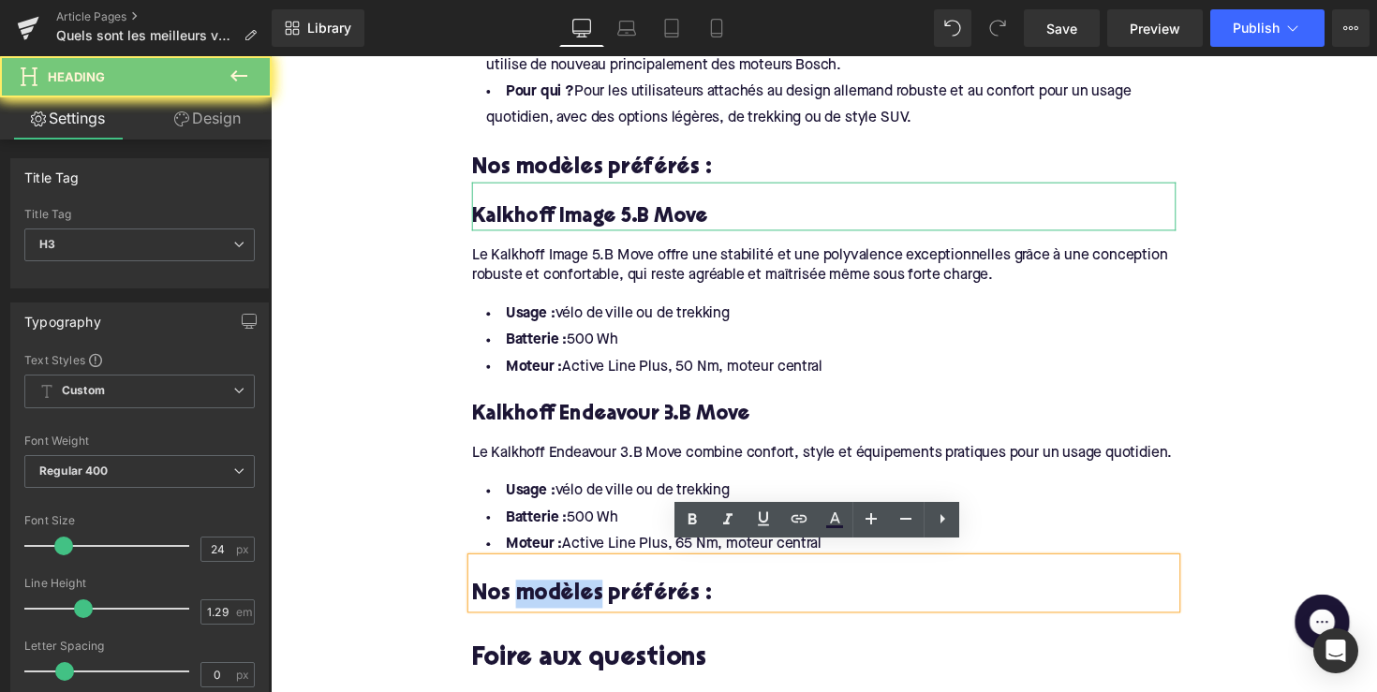
click at [570, 593] on h3 "Nos modèles préférés :" at bounding box center [837, 607] width 721 height 29
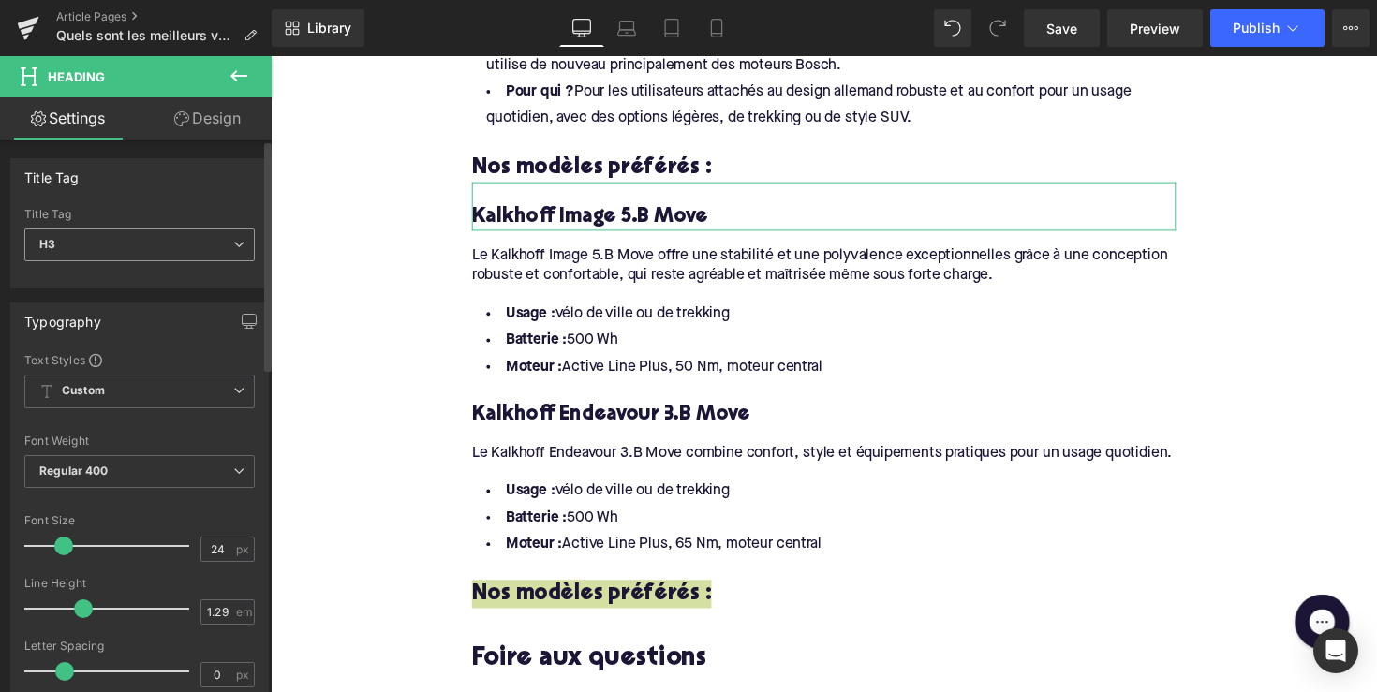
click at [177, 234] on span "H3" at bounding box center [139, 245] width 230 height 33
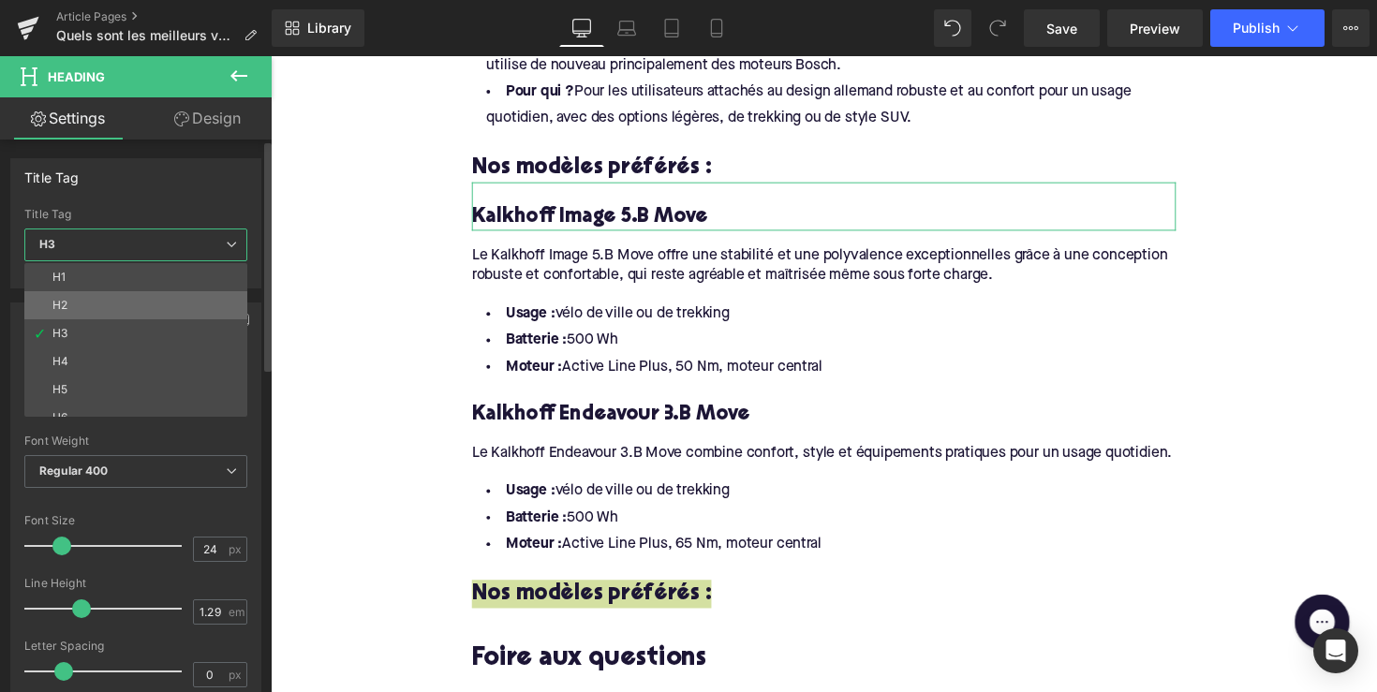
click at [154, 299] on li "H2" at bounding box center [139, 305] width 231 height 28
type input "28"
type input "1.11"
type input "100"
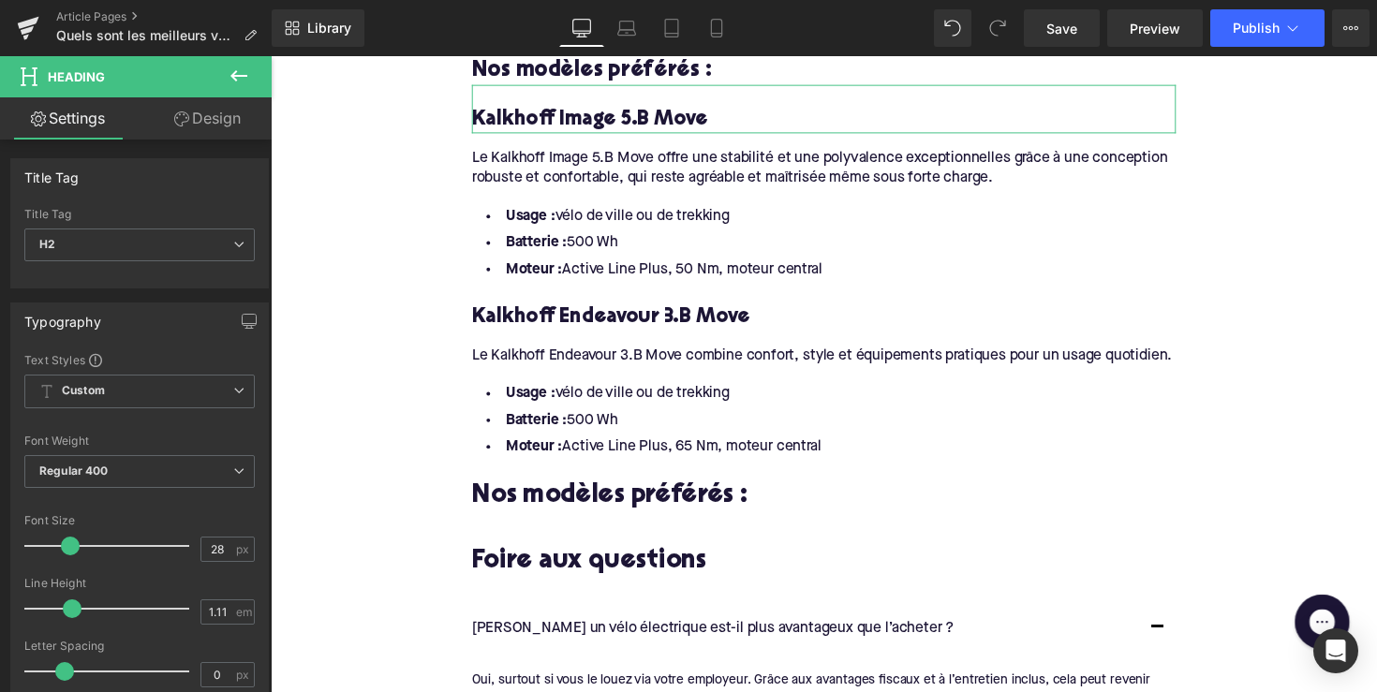
scroll to position [3035, 0]
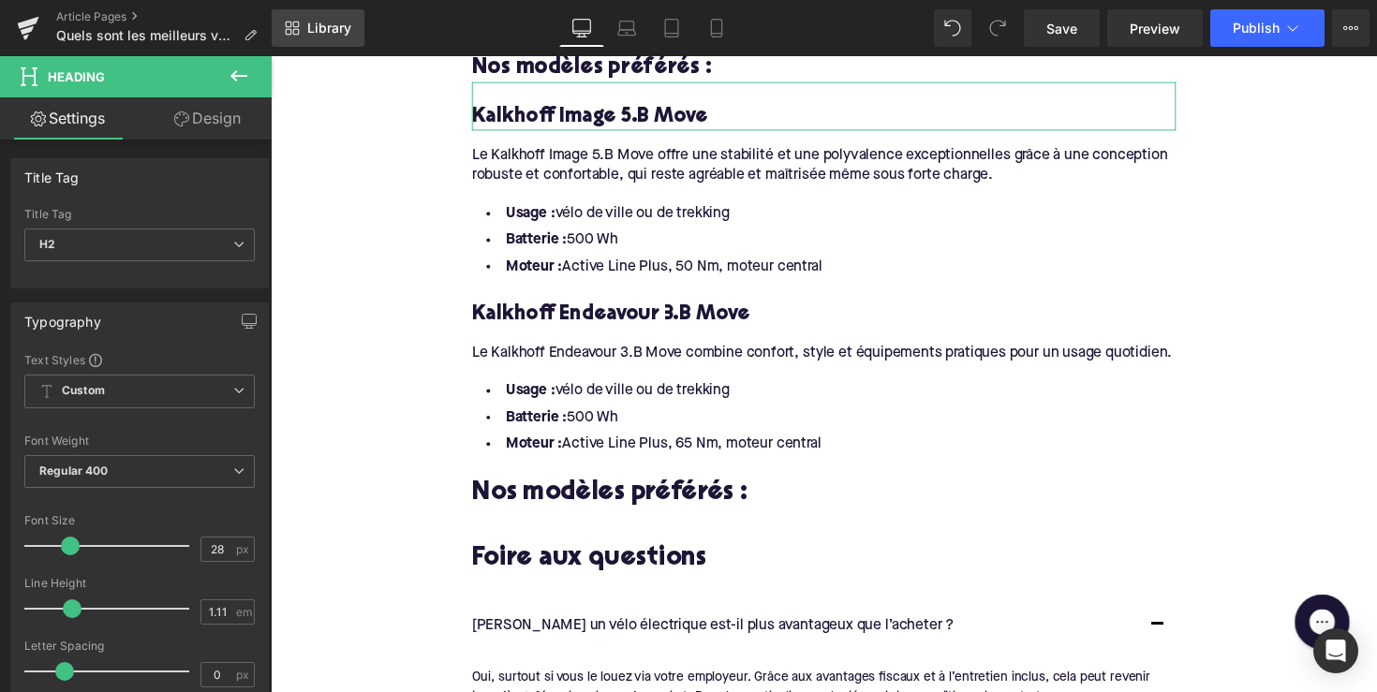
click at [332, 30] on span "Library" at bounding box center [329, 28] width 44 height 17
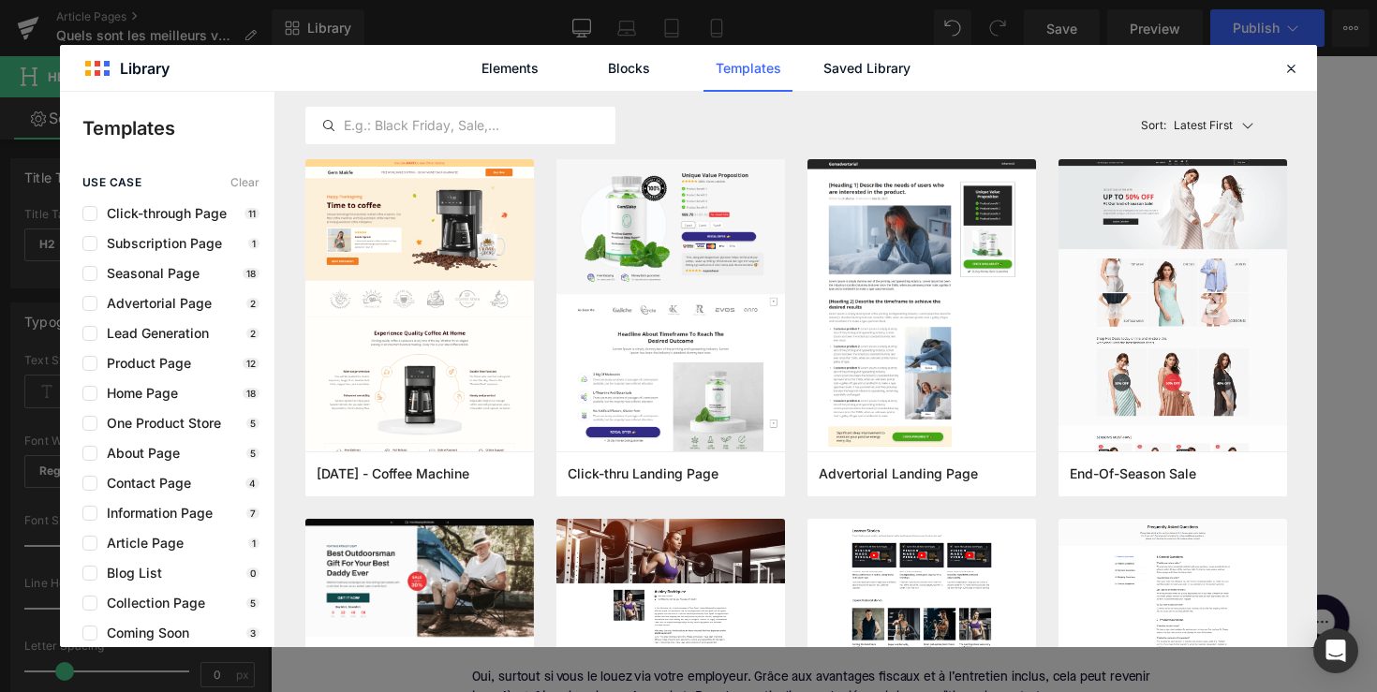
click at [936, 84] on div "Elements Blocks Templates Saved Library" at bounding box center [688, 68] width 1257 height 46
click at [871, 76] on link "Saved Library" at bounding box center [866, 68] width 89 height 47
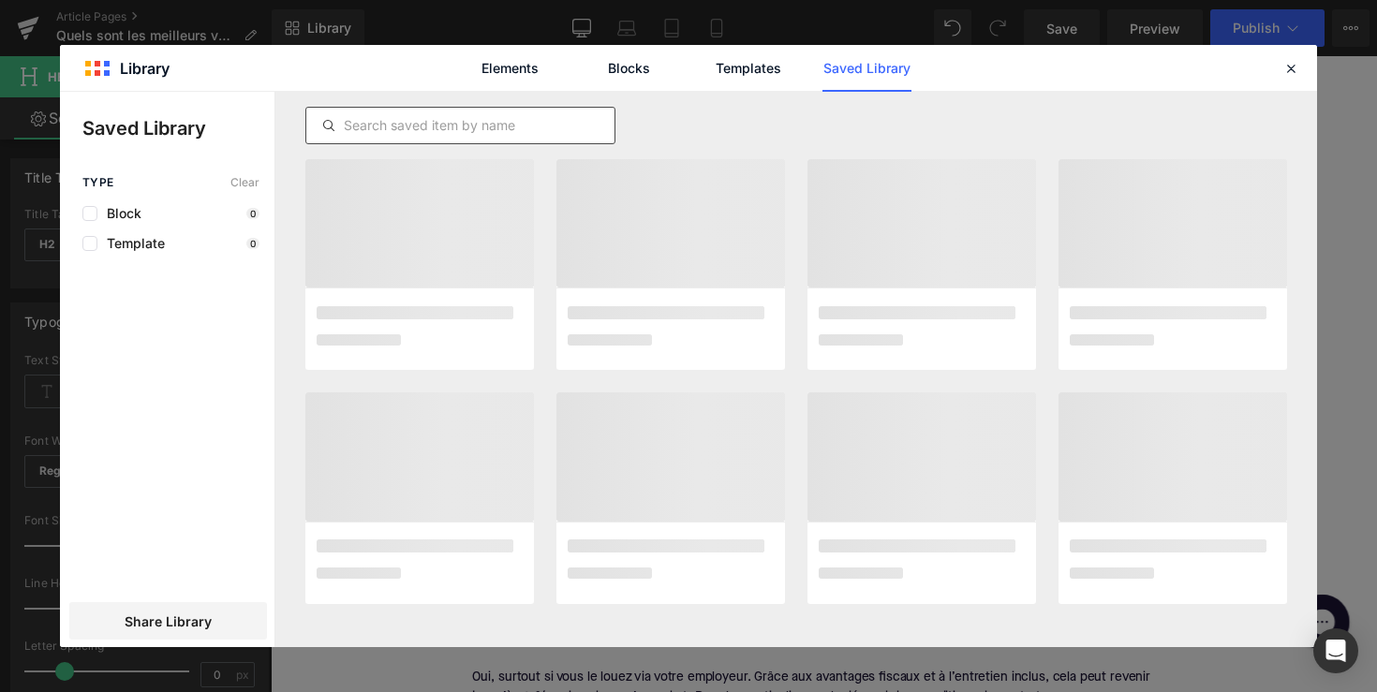
click at [464, 109] on div at bounding box center [460, 125] width 310 height 37
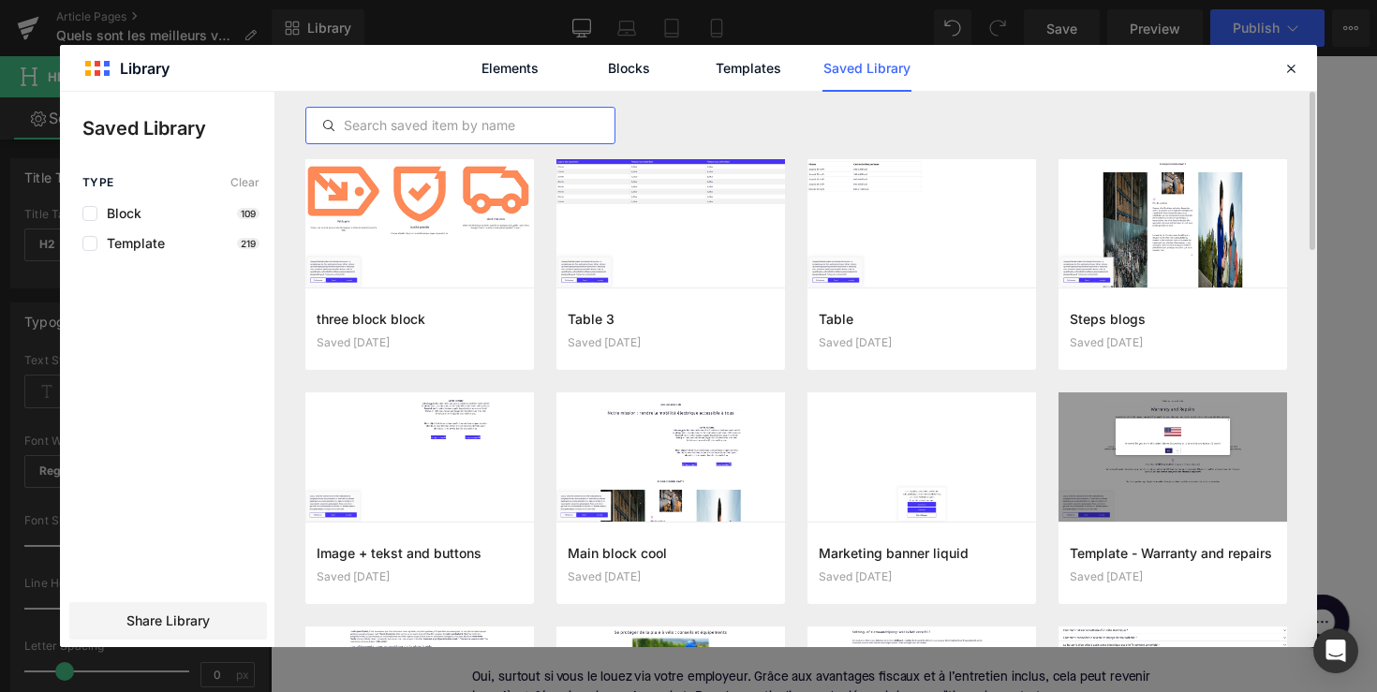
click at [439, 127] on input "text" at bounding box center [460, 125] width 308 height 22
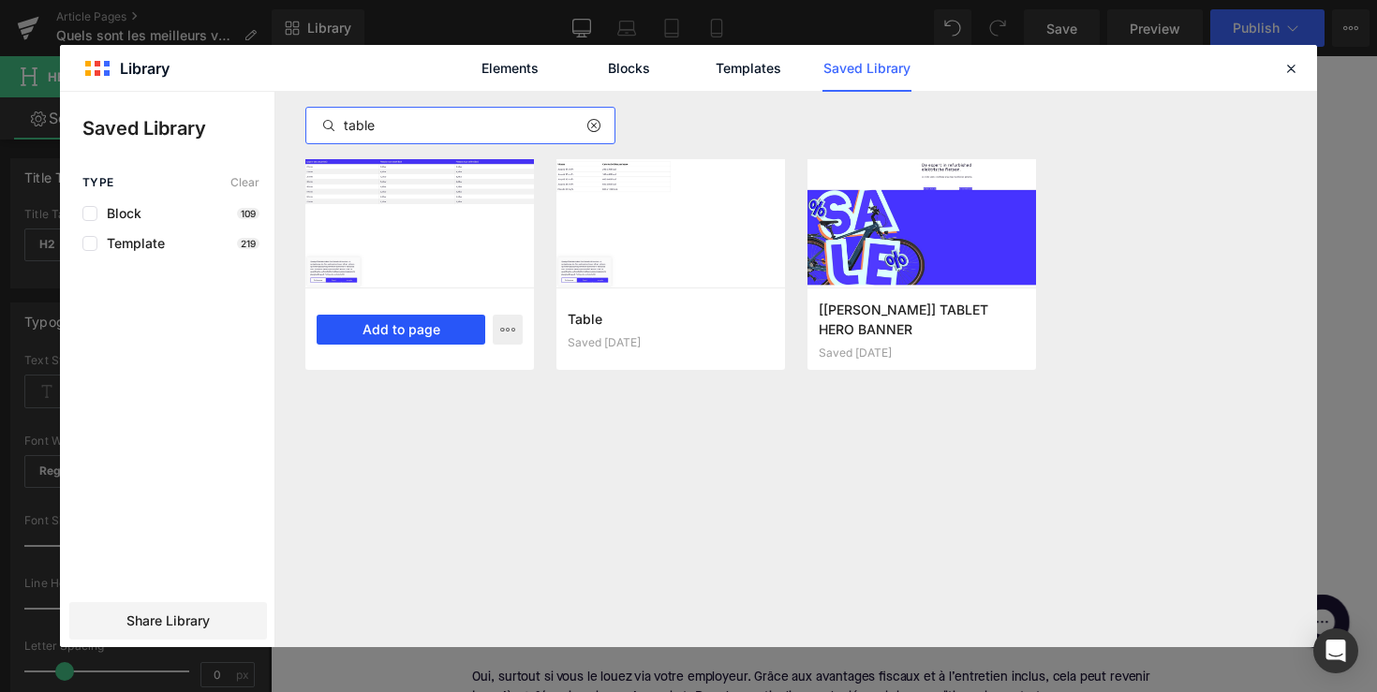
type input "table"
click at [406, 343] on button "Add to page" at bounding box center [401, 330] width 169 height 30
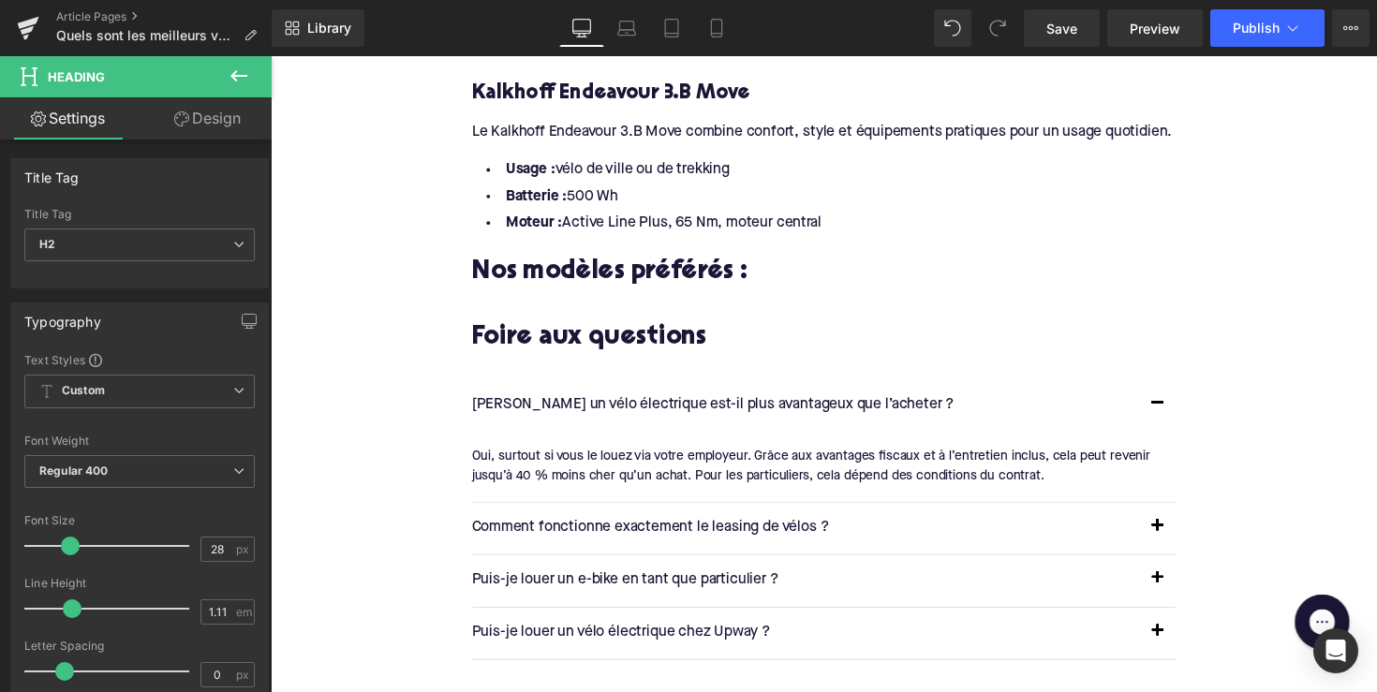
scroll to position [3228, 0]
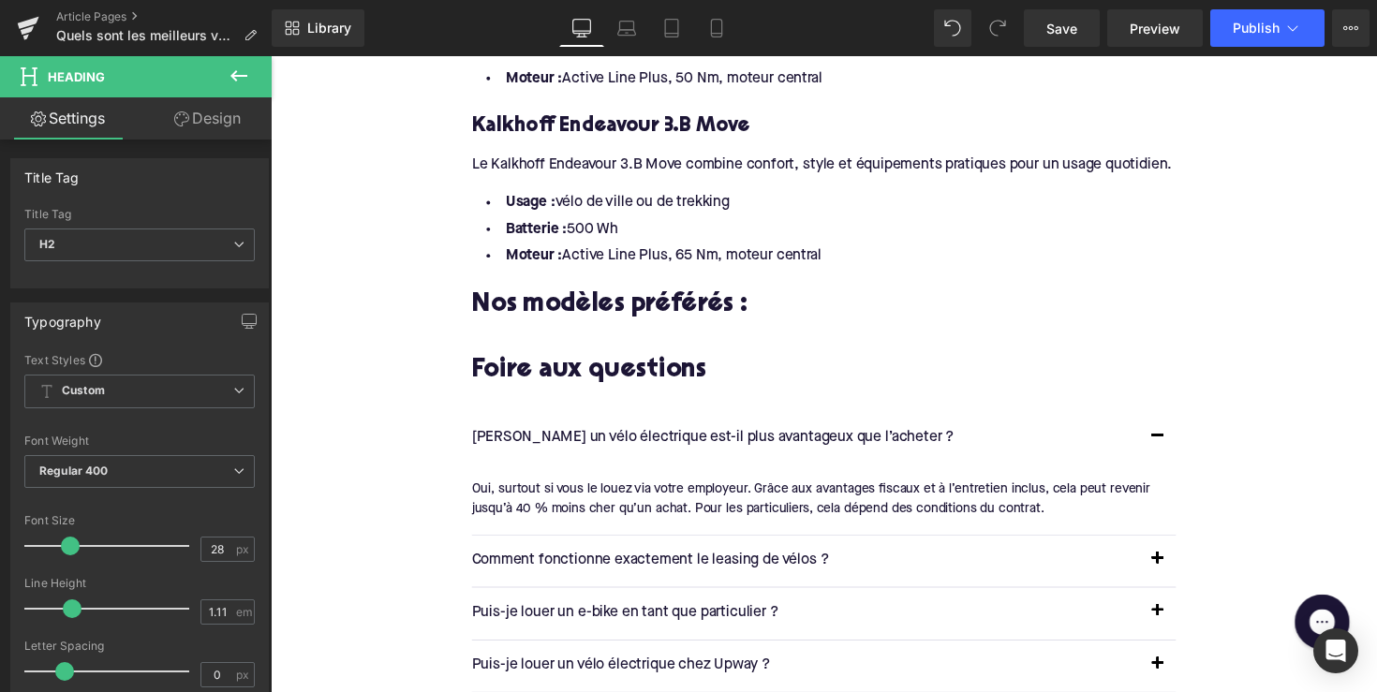
click at [551, 304] on h2 "Nos modèles préférés :" at bounding box center [837, 311] width 721 height 29
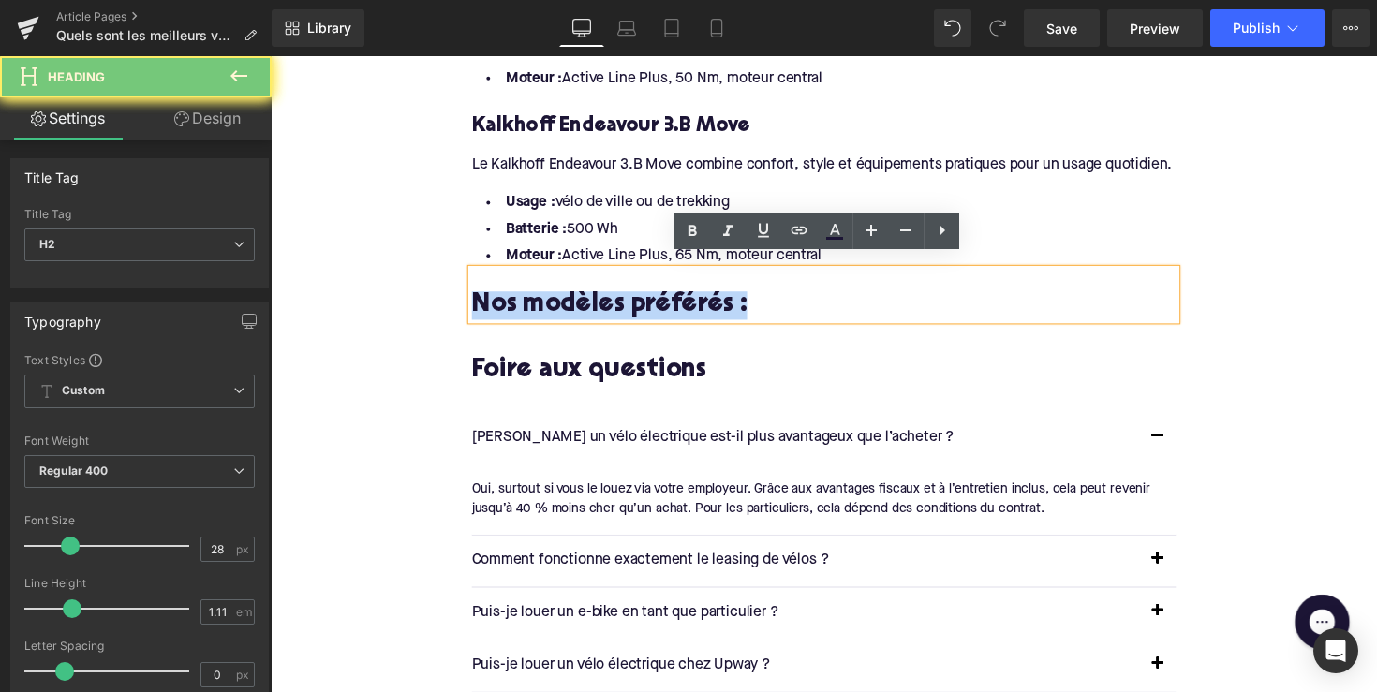
paste div
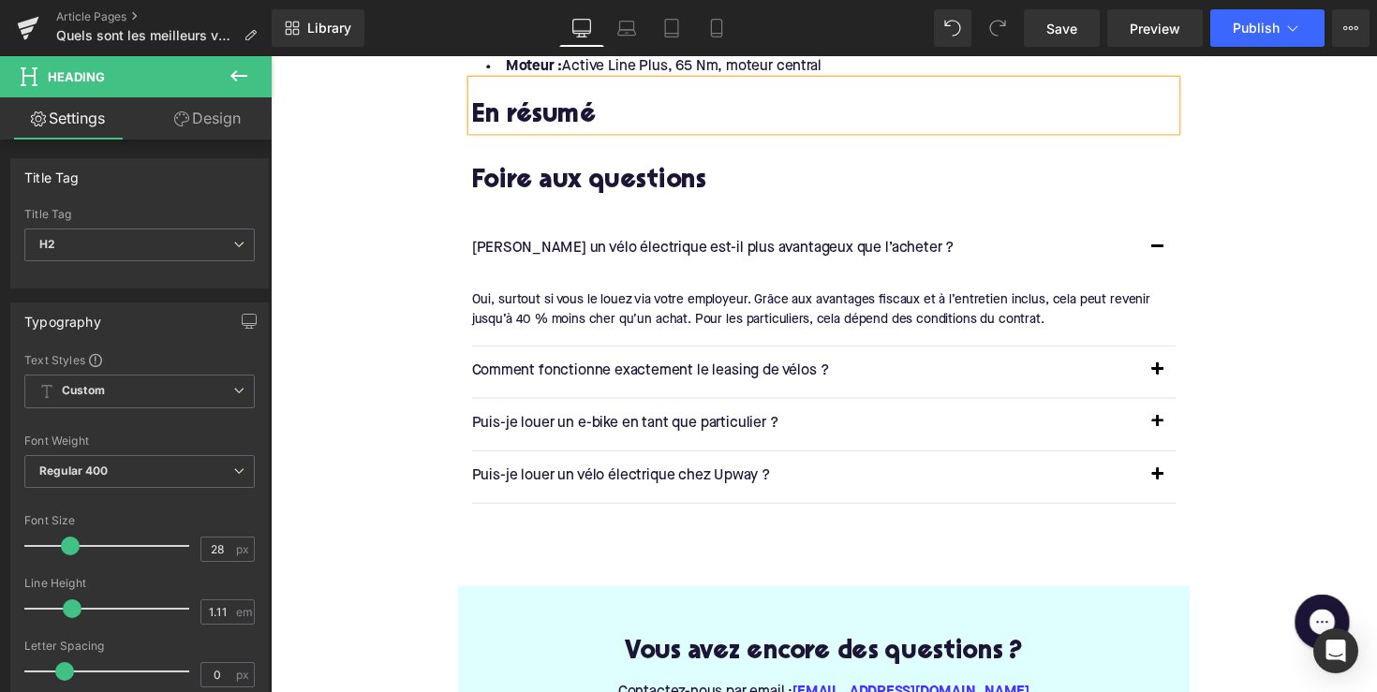
scroll to position [3398, 0]
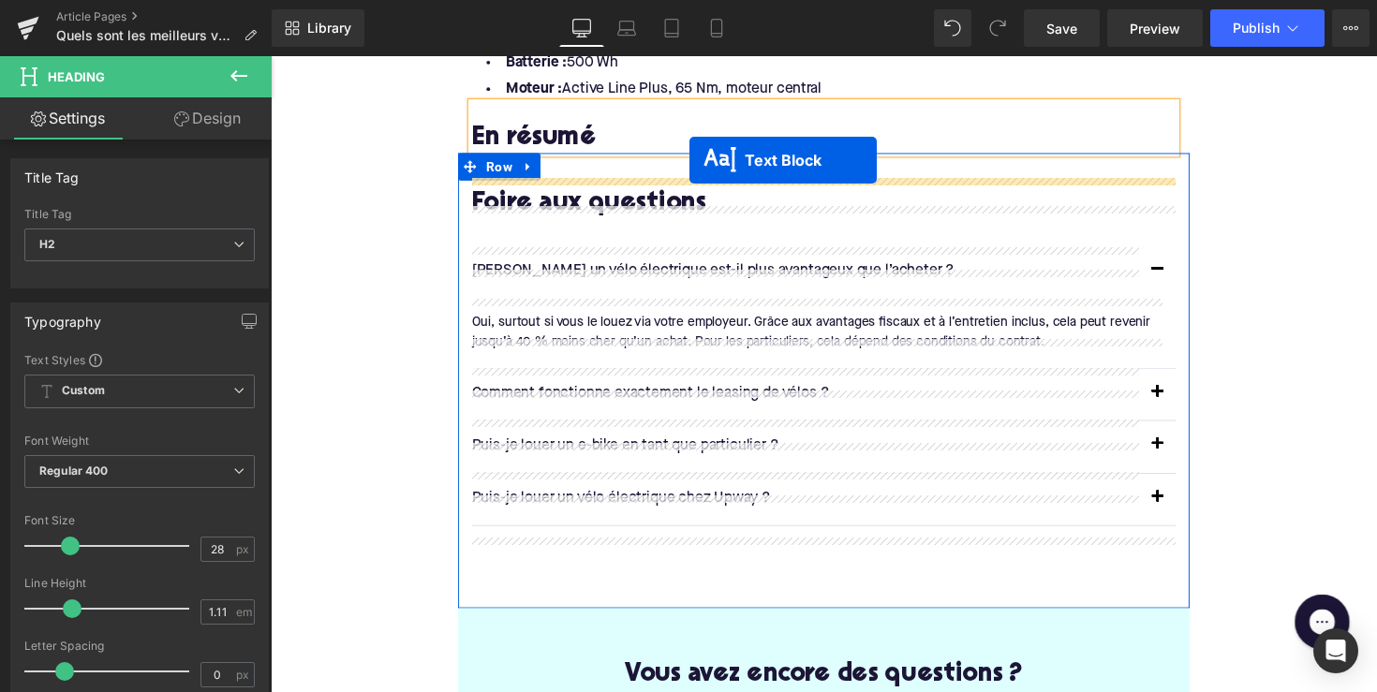
drag, startPoint x: 782, startPoint y: 539, endPoint x: 700, endPoint y: 164, distance: 384.5
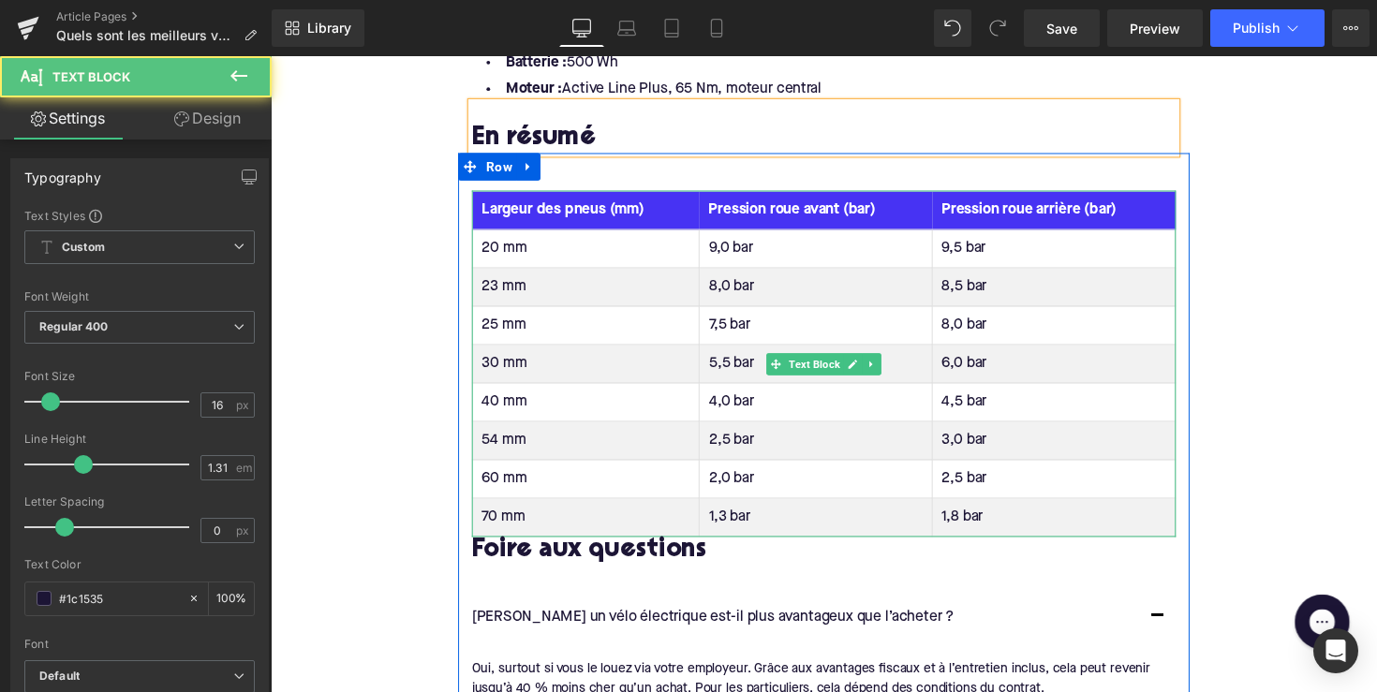
click at [550, 197] on th "Largeur des pneus (mm)" at bounding box center [594, 214] width 232 height 39
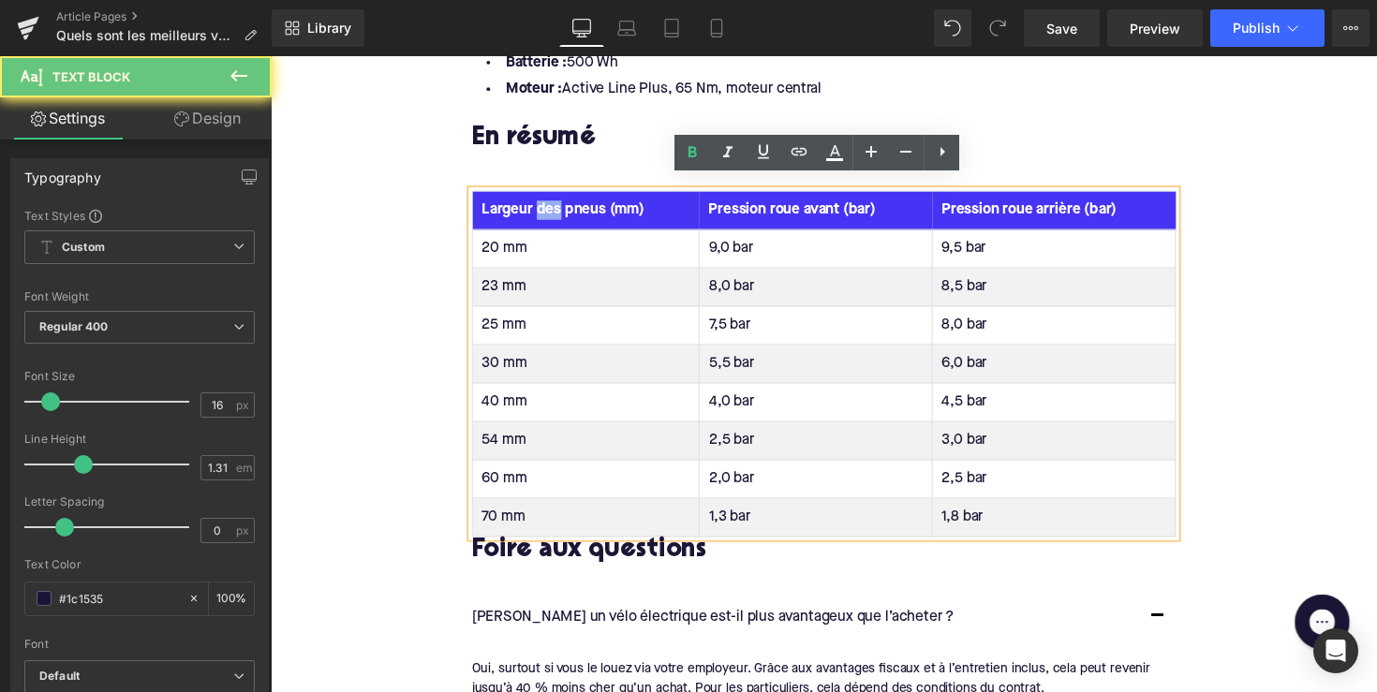
click at [550, 197] on th "Largeur des pneus (mm)" at bounding box center [594, 214] width 232 height 39
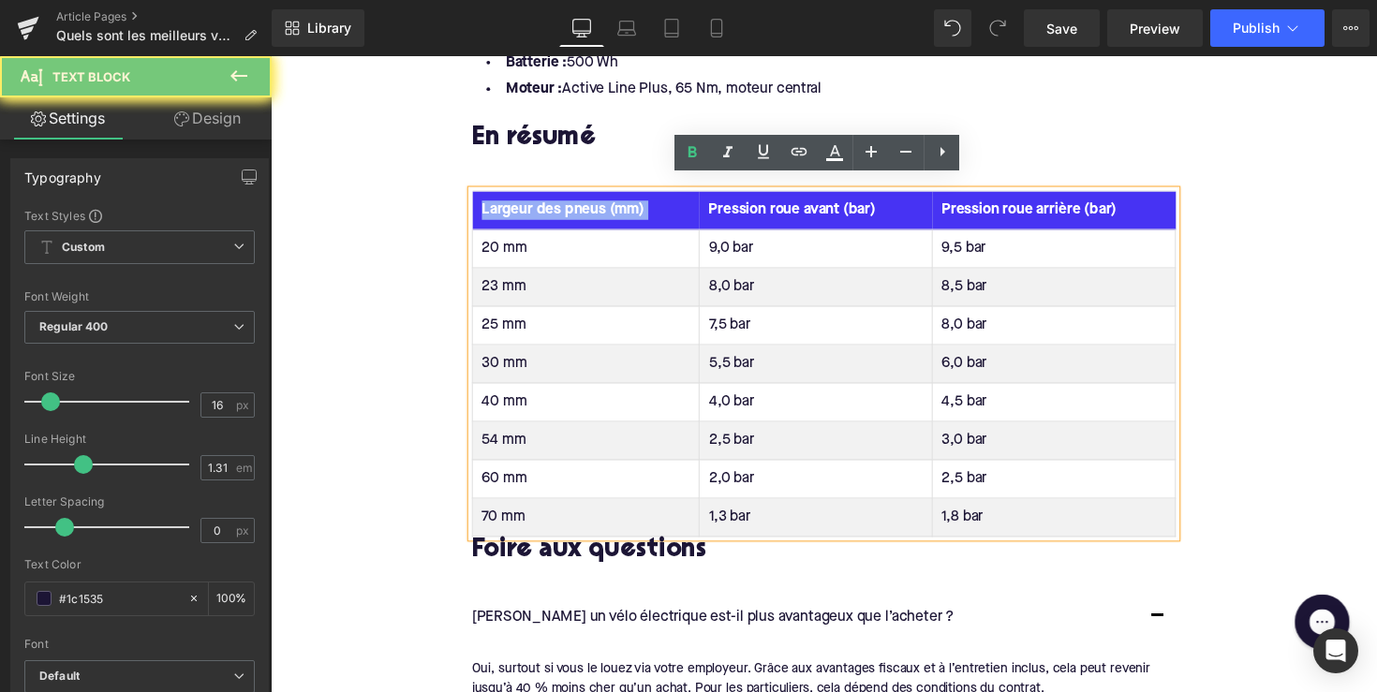
click at [550, 197] on th "Largeur des pneus (mm)" at bounding box center [594, 214] width 232 height 39
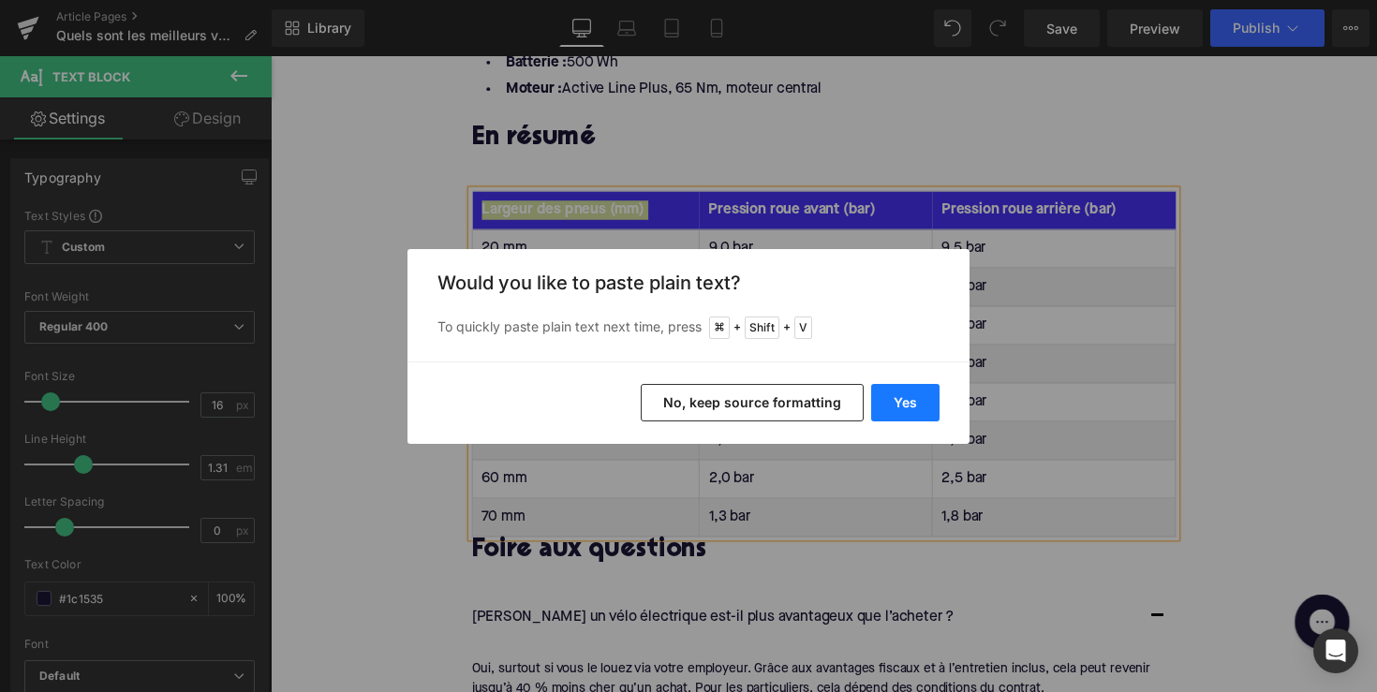
click at [913, 408] on button "Yes" at bounding box center [905, 402] width 68 height 37
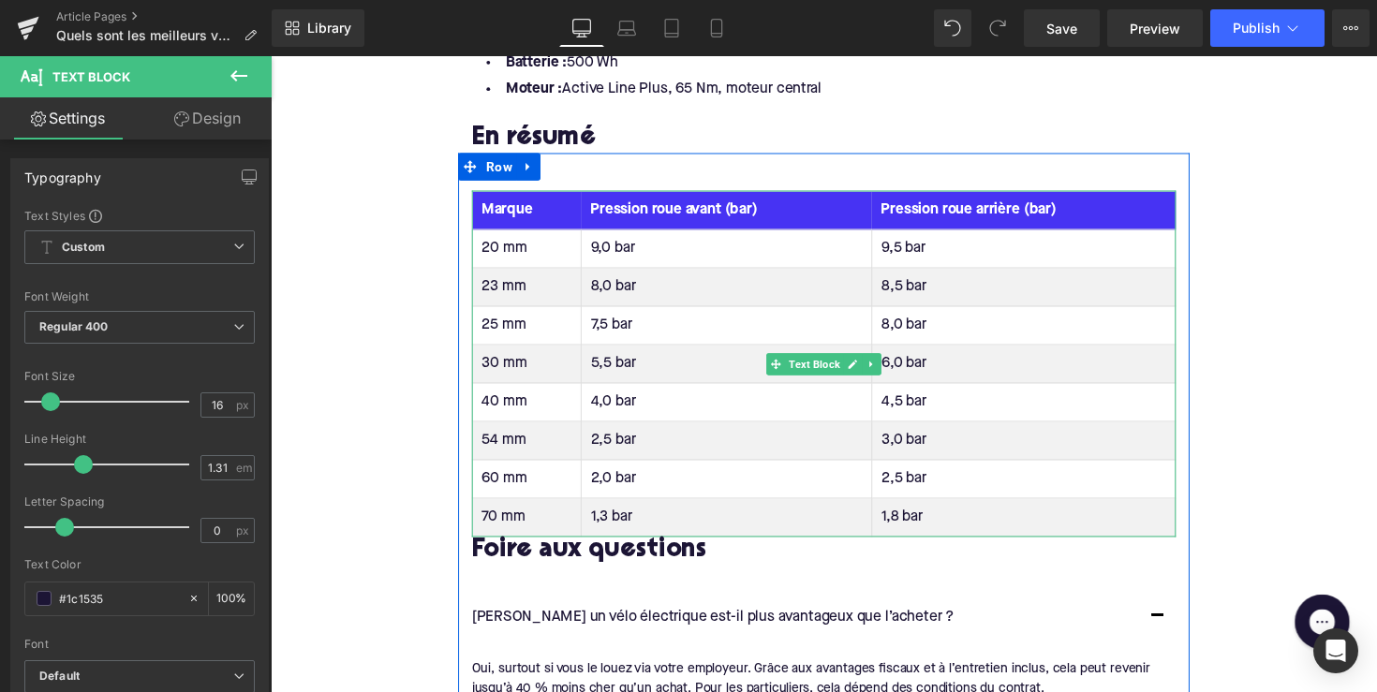
click at [654, 199] on th "Pression roue avant (bar)" at bounding box center [738, 214] width 298 height 39
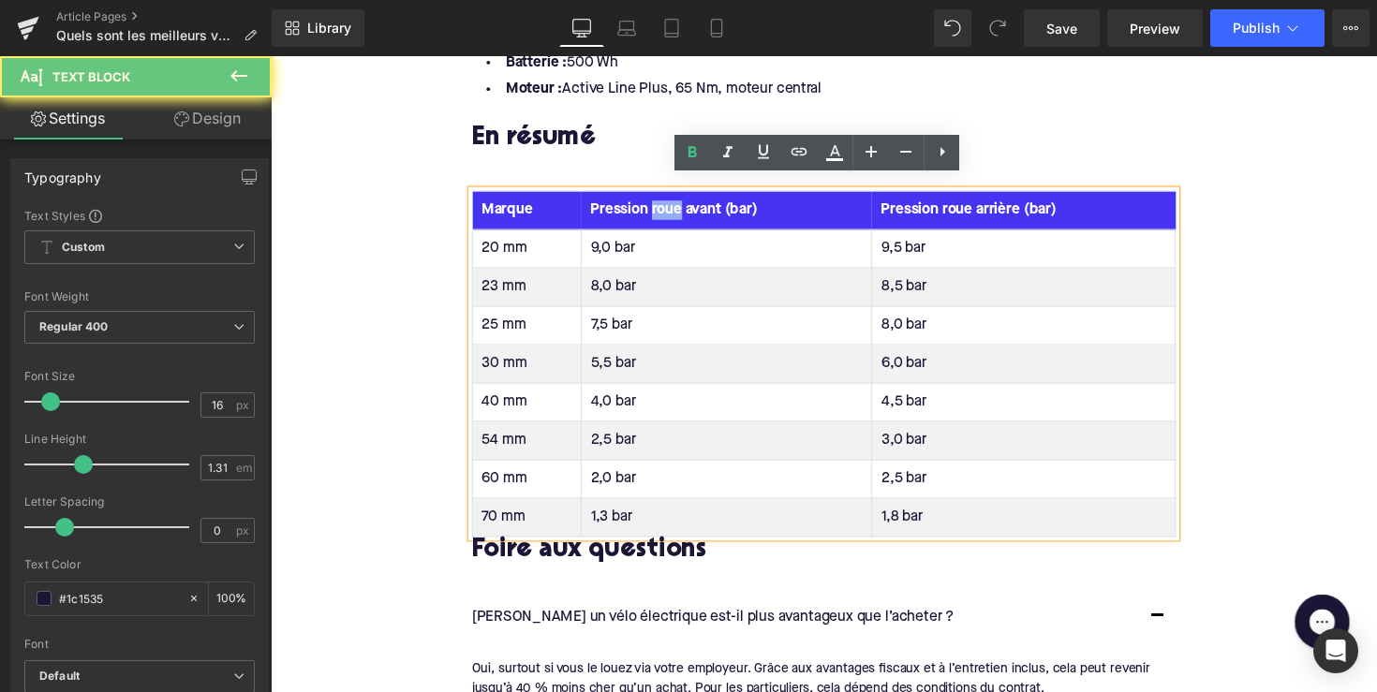
click at [654, 199] on th "Pression roue avant (bar)" at bounding box center [738, 214] width 298 height 39
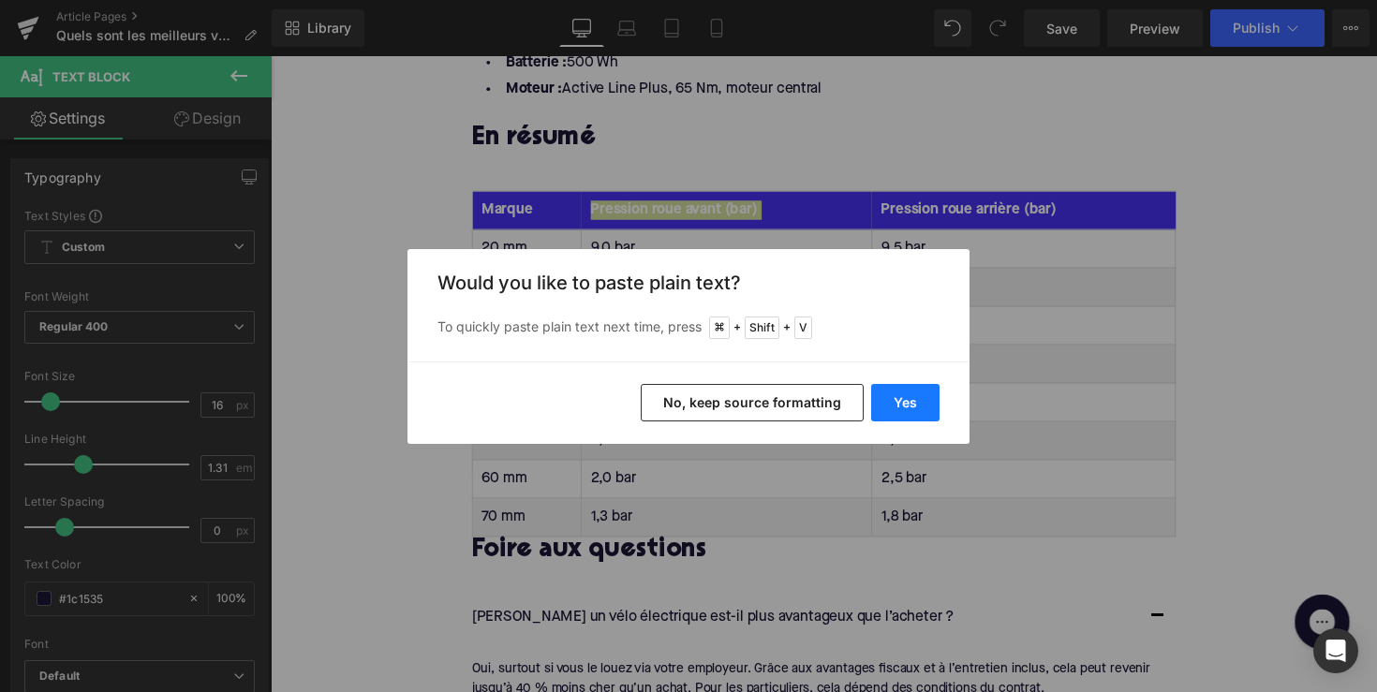
click at [889, 398] on button "Yes" at bounding box center [905, 402] width 68 height 37
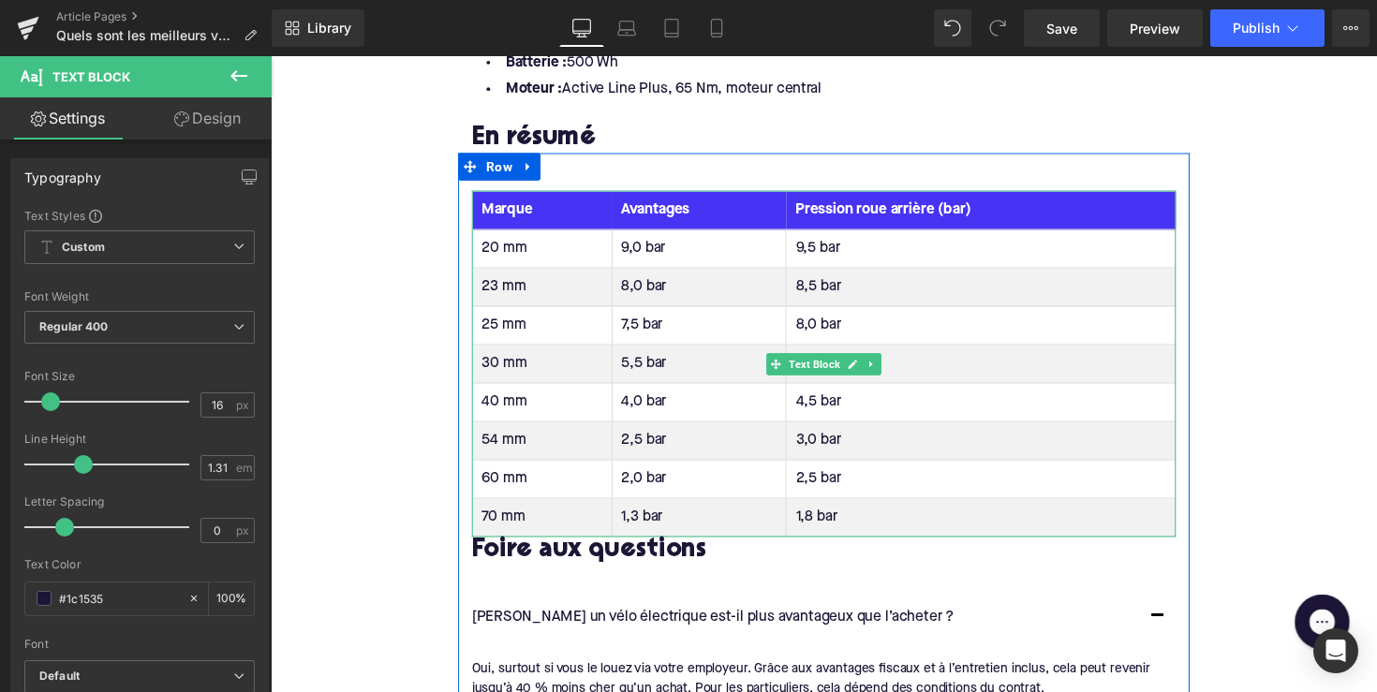
click at [882, 201] on th "Pression roue arrière (bar)" at bounding box center [998, 214] width 399 height 39
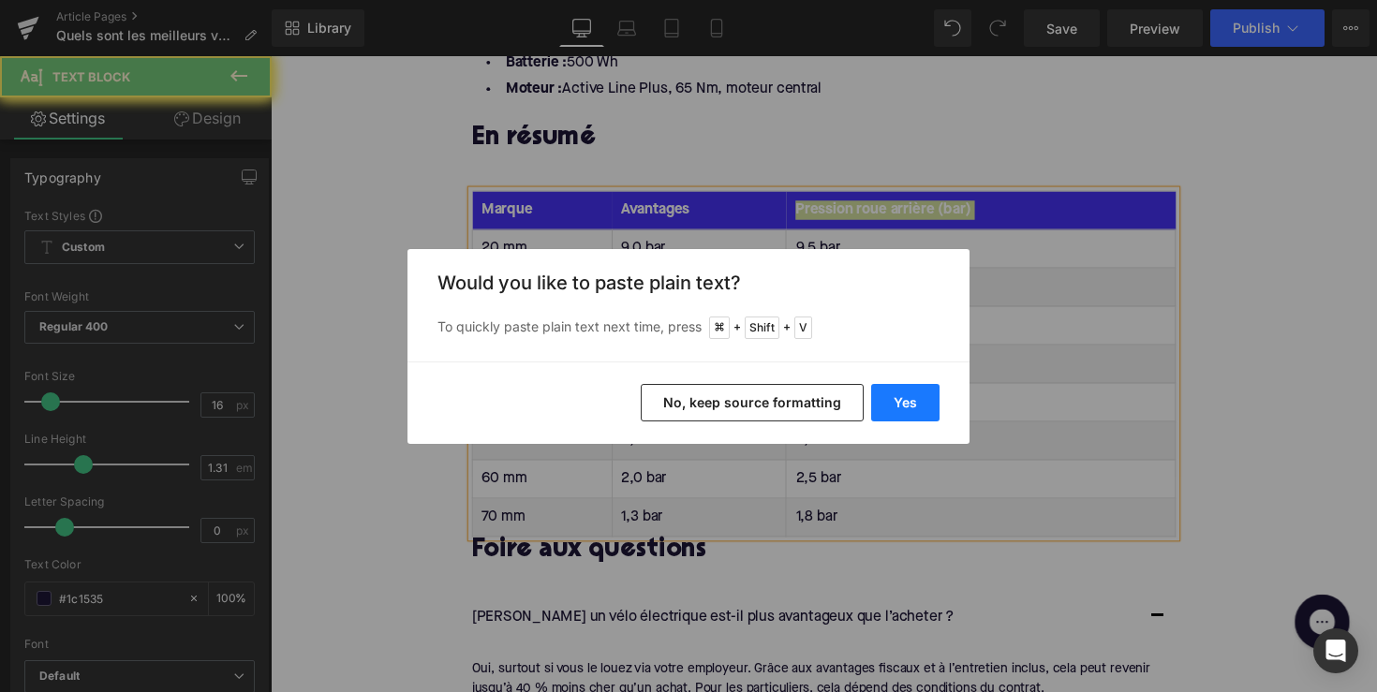
click at [918, 399] on button "Yes" at bounding box center [905, 402] width 68 height 37
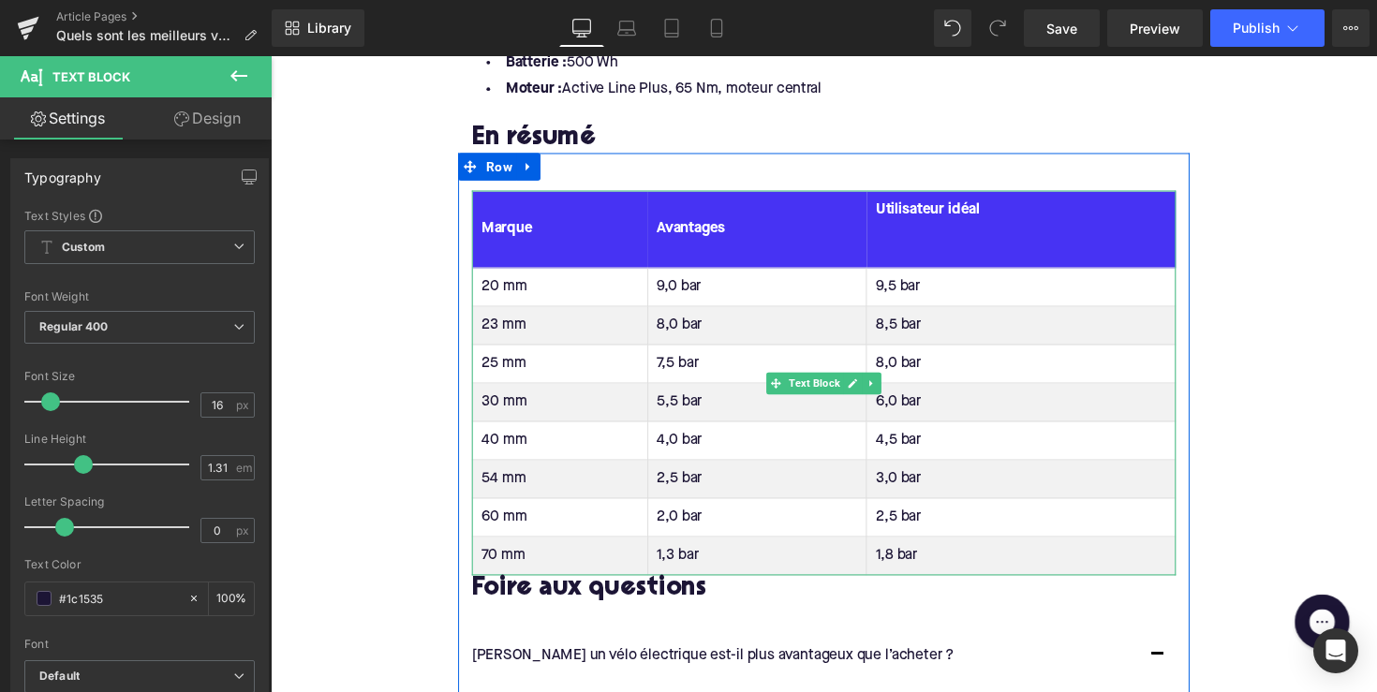
click at [917, 245] on th "Utilisateur idéal" at bounding box center [1039, 234] width 317 height 79
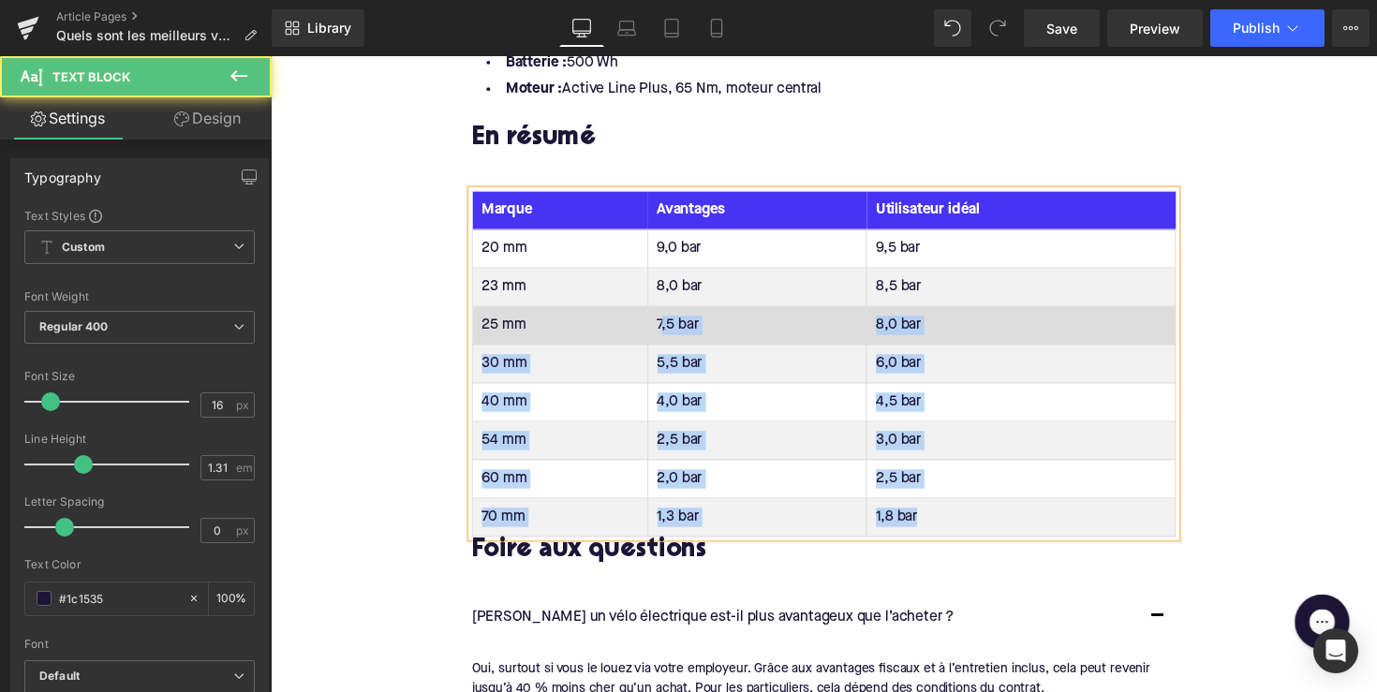
drag, startPoint x: 948, startPoint y: 523, endPoint x: 664, endPoint y: 312, distance: 353.4
click at [664, 312] on tbody "20 mm 9,0 bar 9,5 bar 23 mm 8,0 bar 8,5 bar 25 mm 7,5 bar 8,0 bar 30 mm 5,5 bar…" at bounding box center [838, 391] width 720 height 315
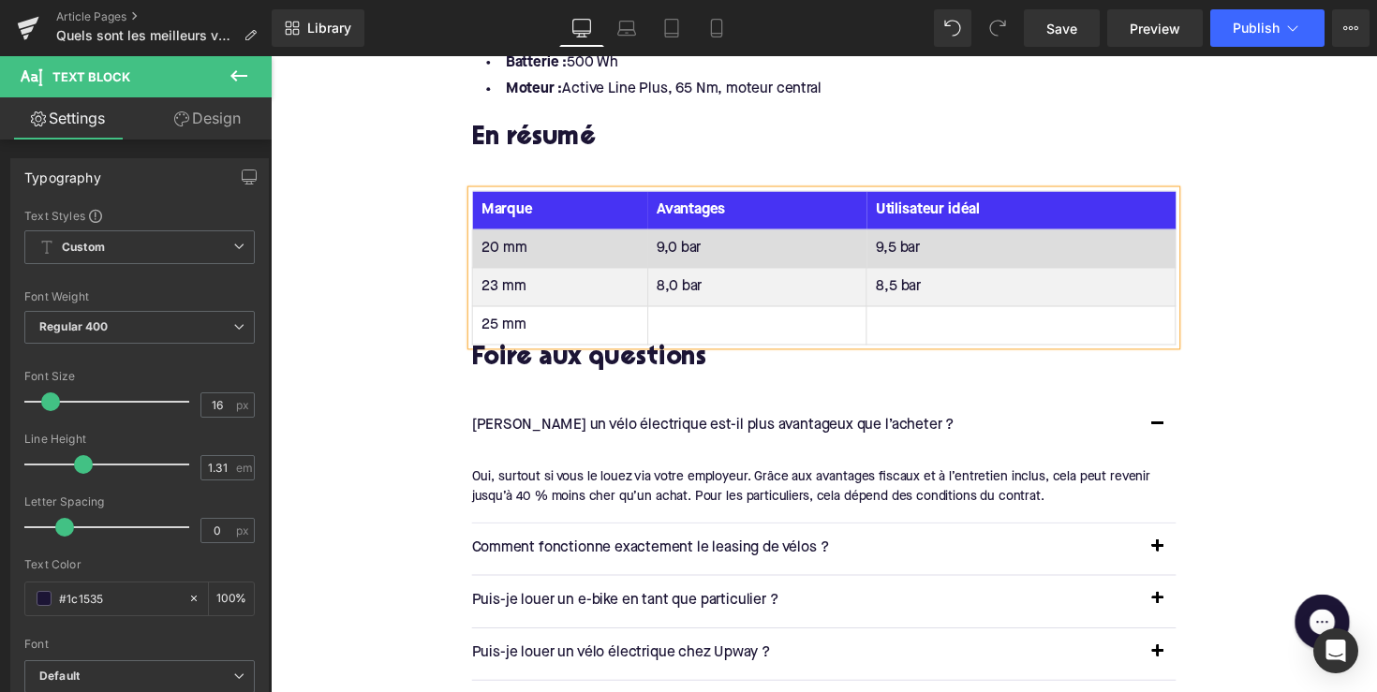
click at [515, 240] on td "20 mm" at bounding box center [568, 253] width 180 height 39
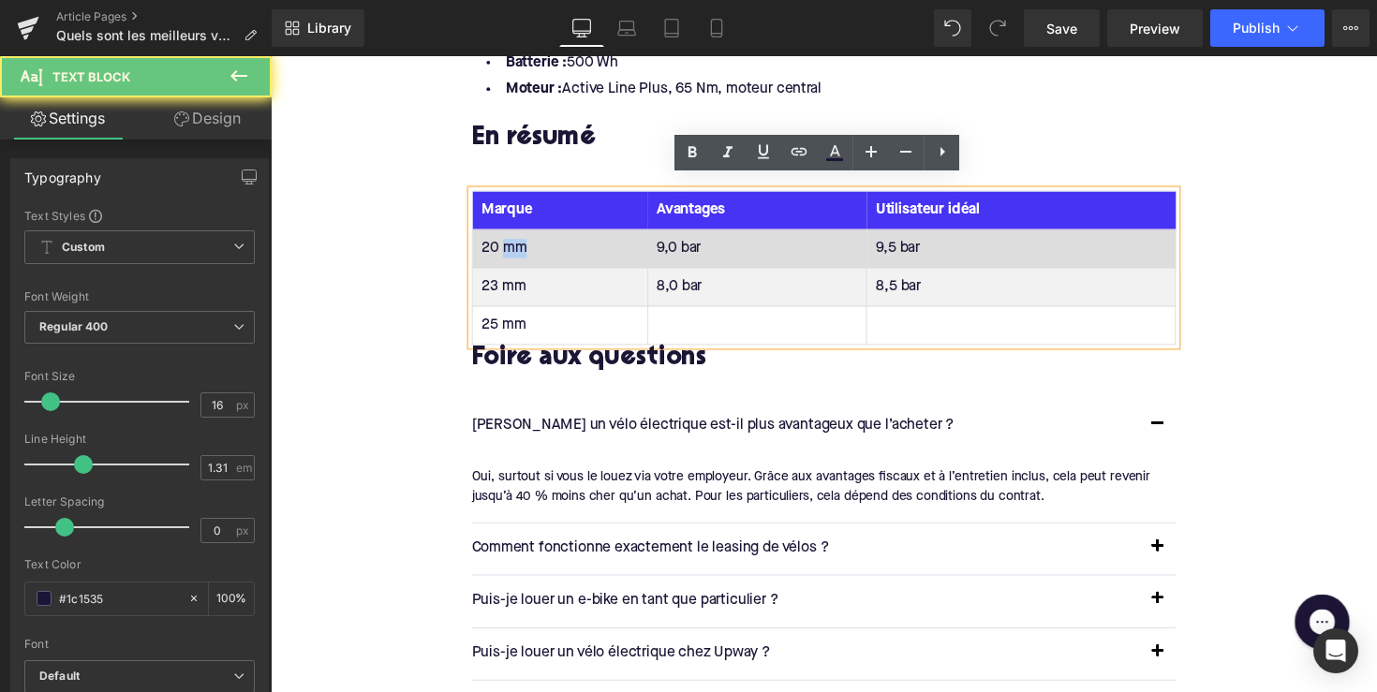
click at [515, 240] on td "20 mm" at bounding box center [568, 253] width 180 height 39
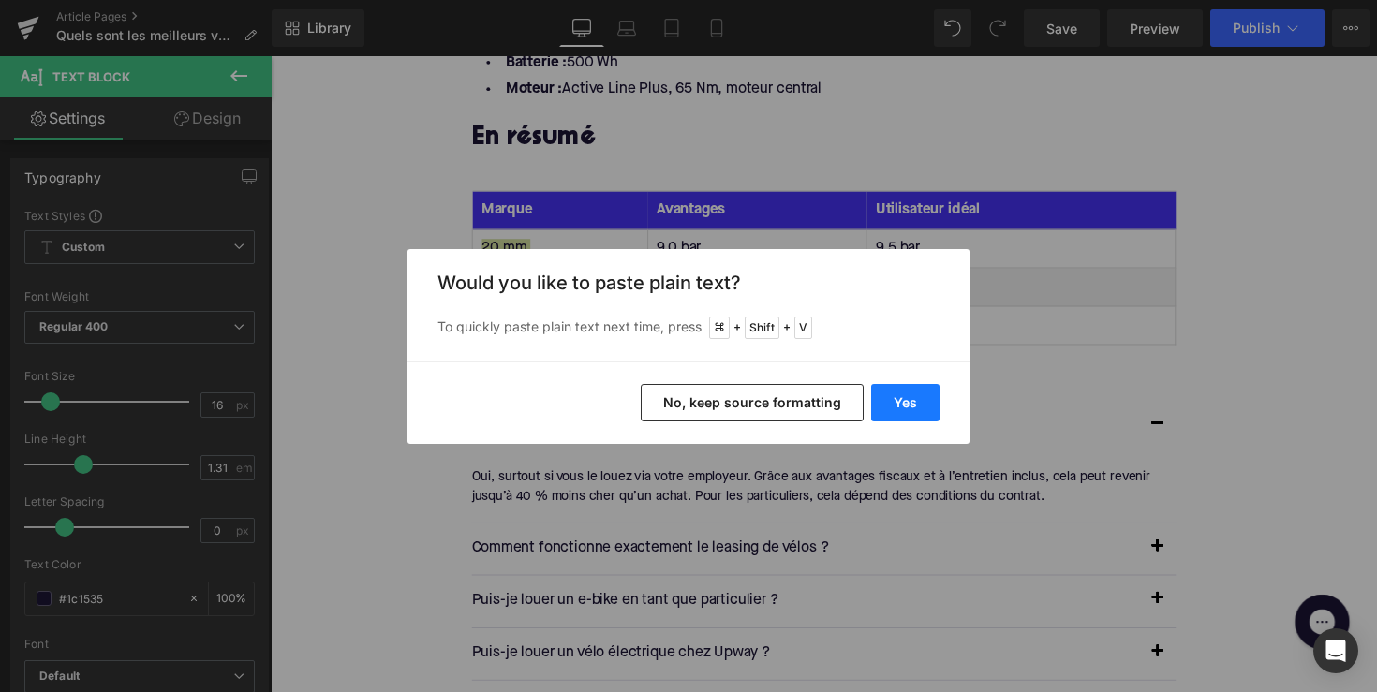
click at [877, 388] on button "Yes" at bounding box center [905, 402] width 68 height 37
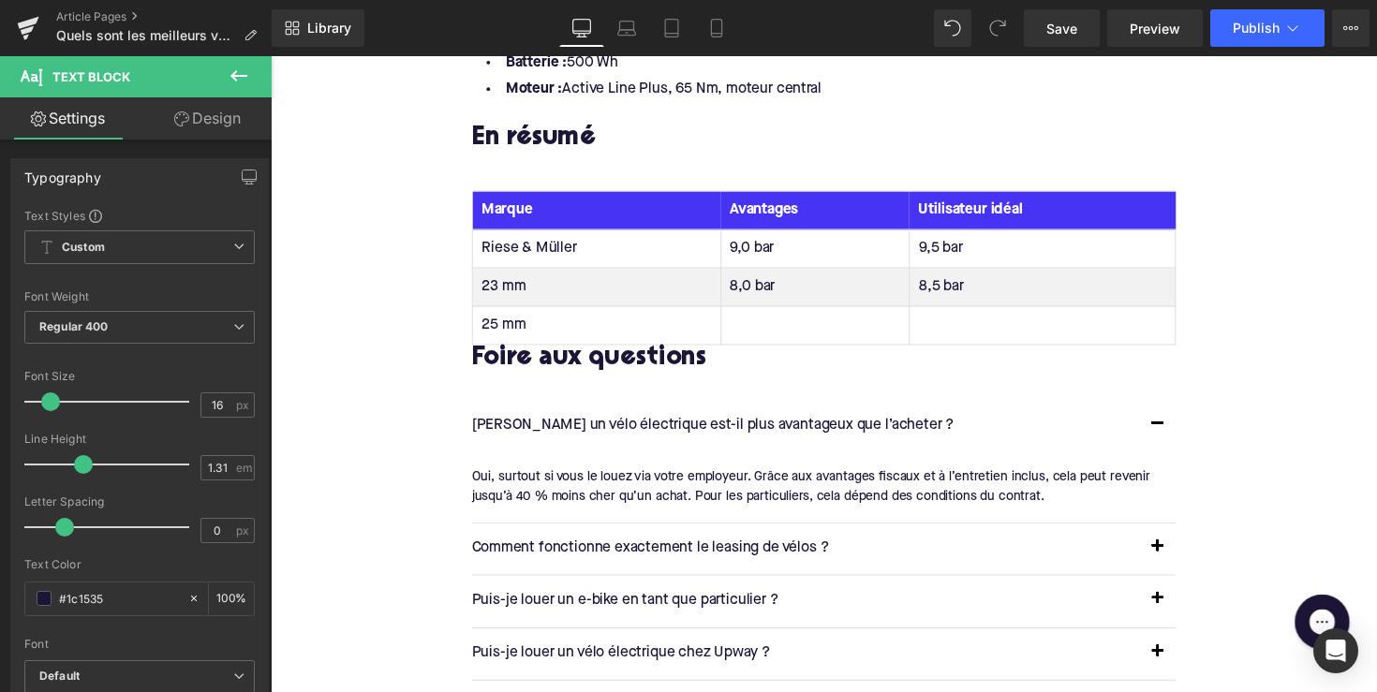
click at [492, 286] on td "23 mm" at bounding box center [605, 292] width 255 height 39
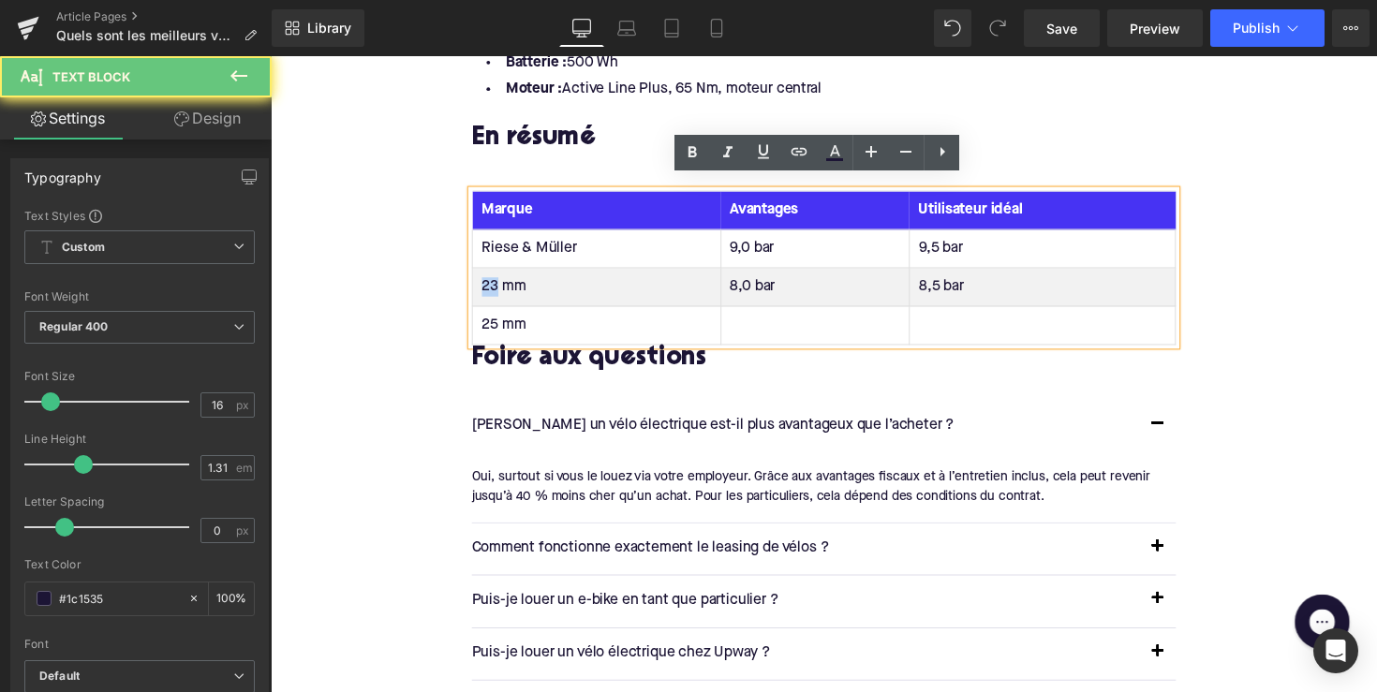
click at [492, 286] on td "23 mm" at bounding box center [605, 292] width 255 height 39
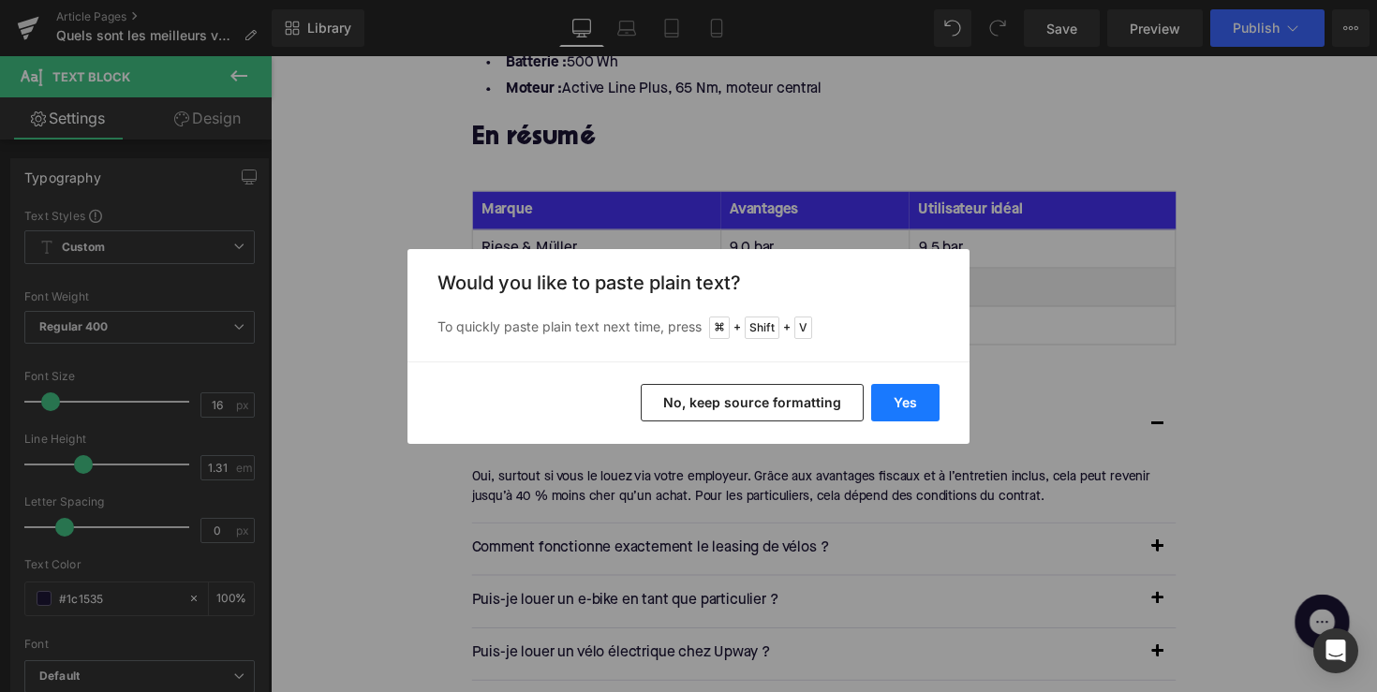
click at [921, 417] on button "Yes" at bounding box center [905, 402] width 68 height 37
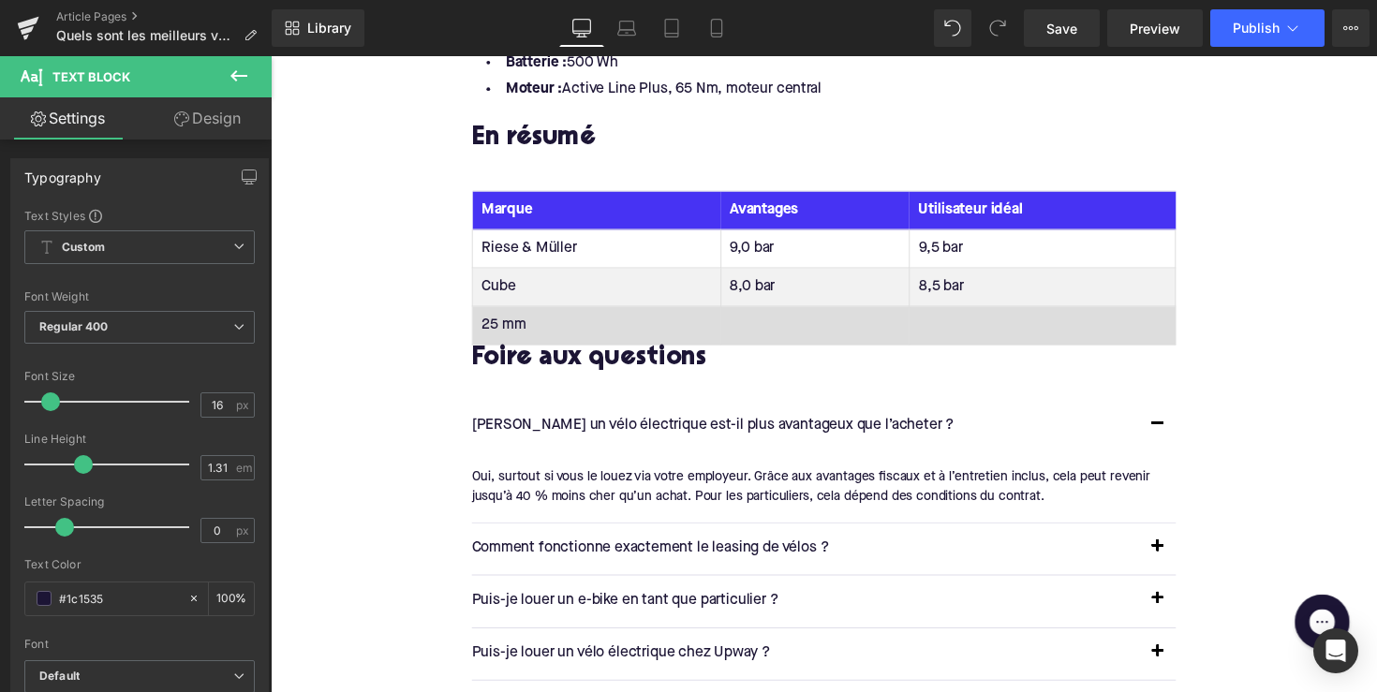
click at [498, 326] on td "25 mm" at bounding box center [605, 332] width 255 height 39
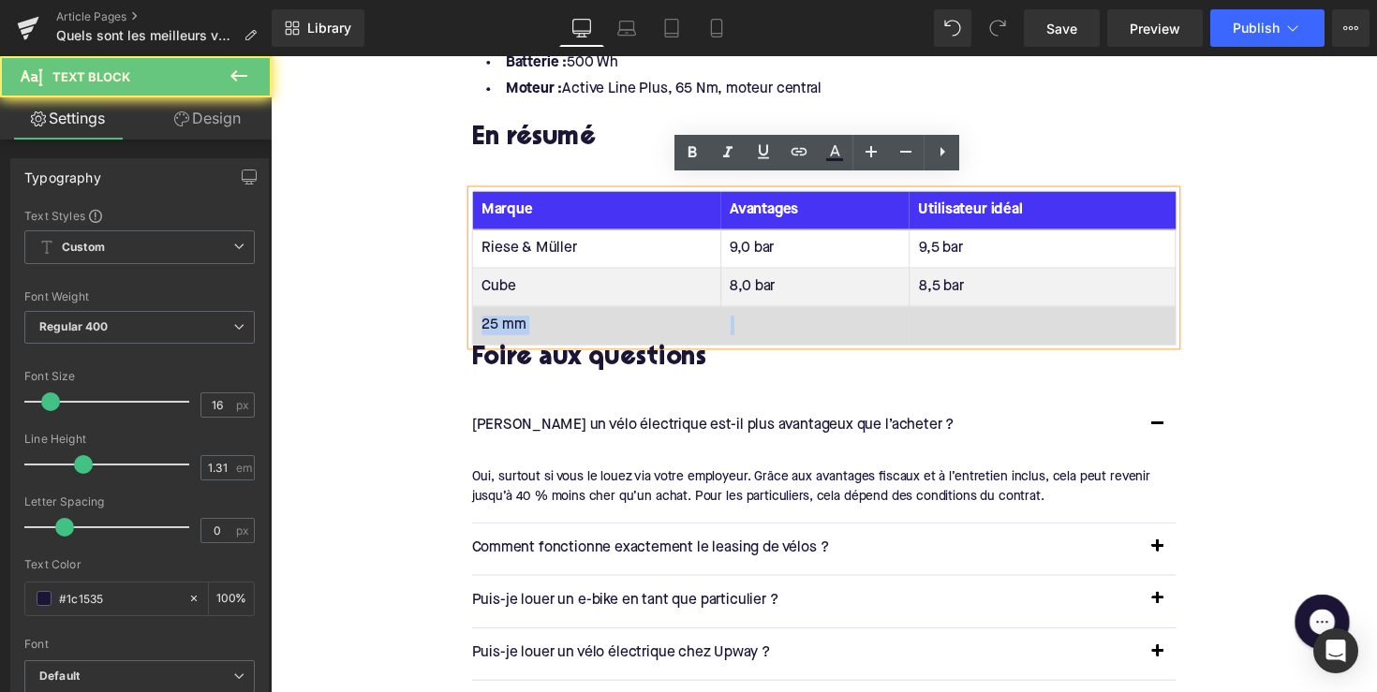
click at [498, 326] on td "25 mm" at bounding box center [605, 332] width 255 height 39
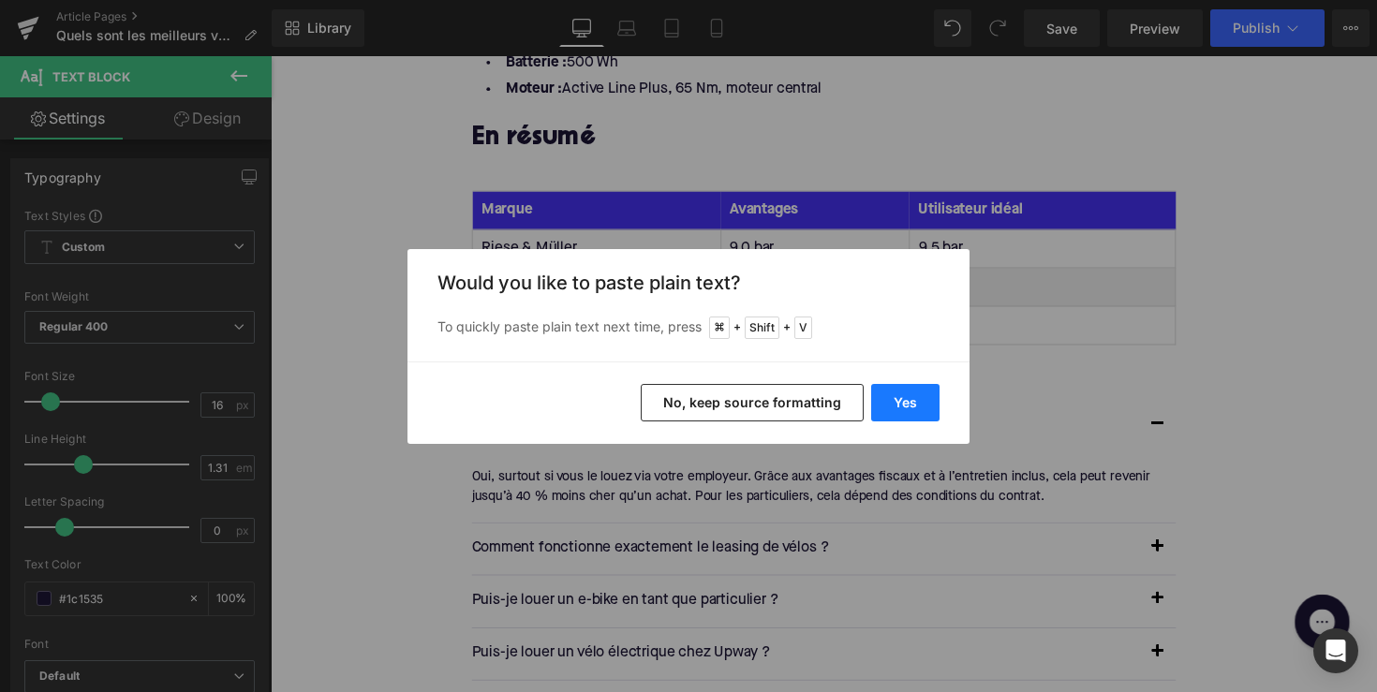
click at [907, 407] on button "Yes" at bounding box center [905, 402] width 68 height 37
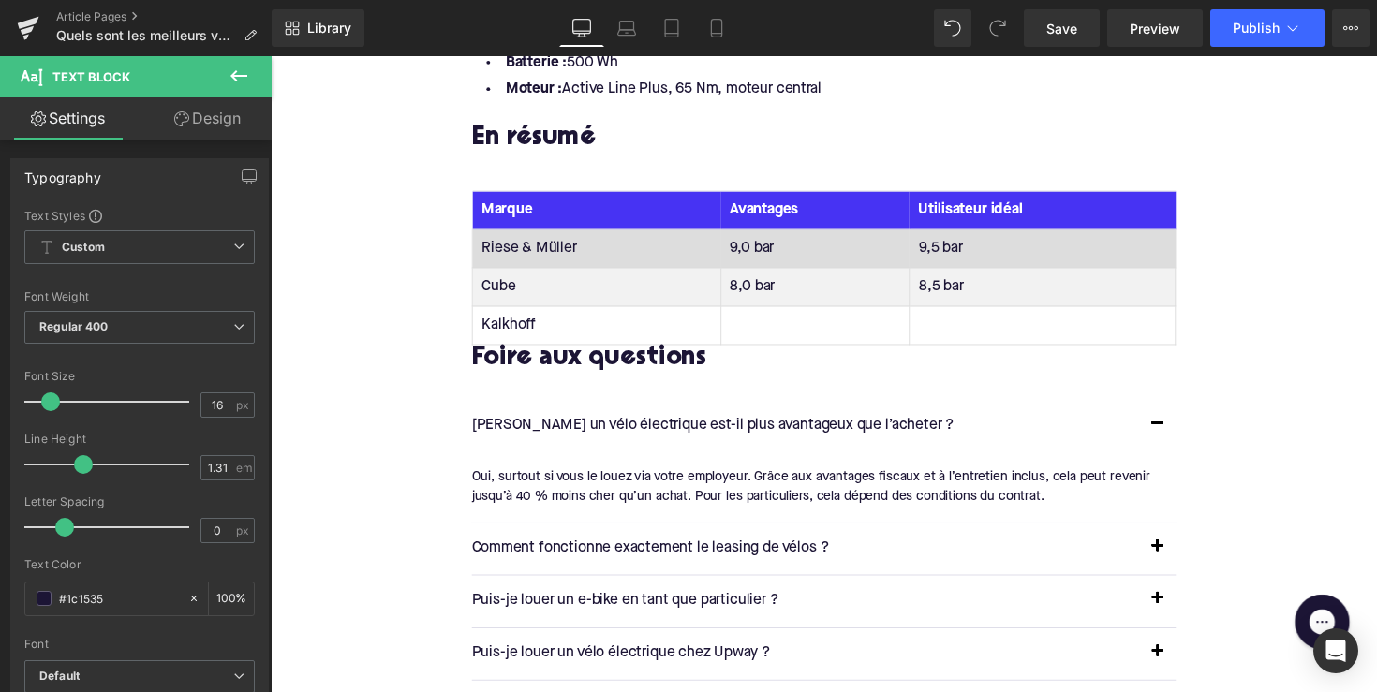
click at [763, 236] on td "9,0 bar" at bounding box center [827, 253] width 193 height 39
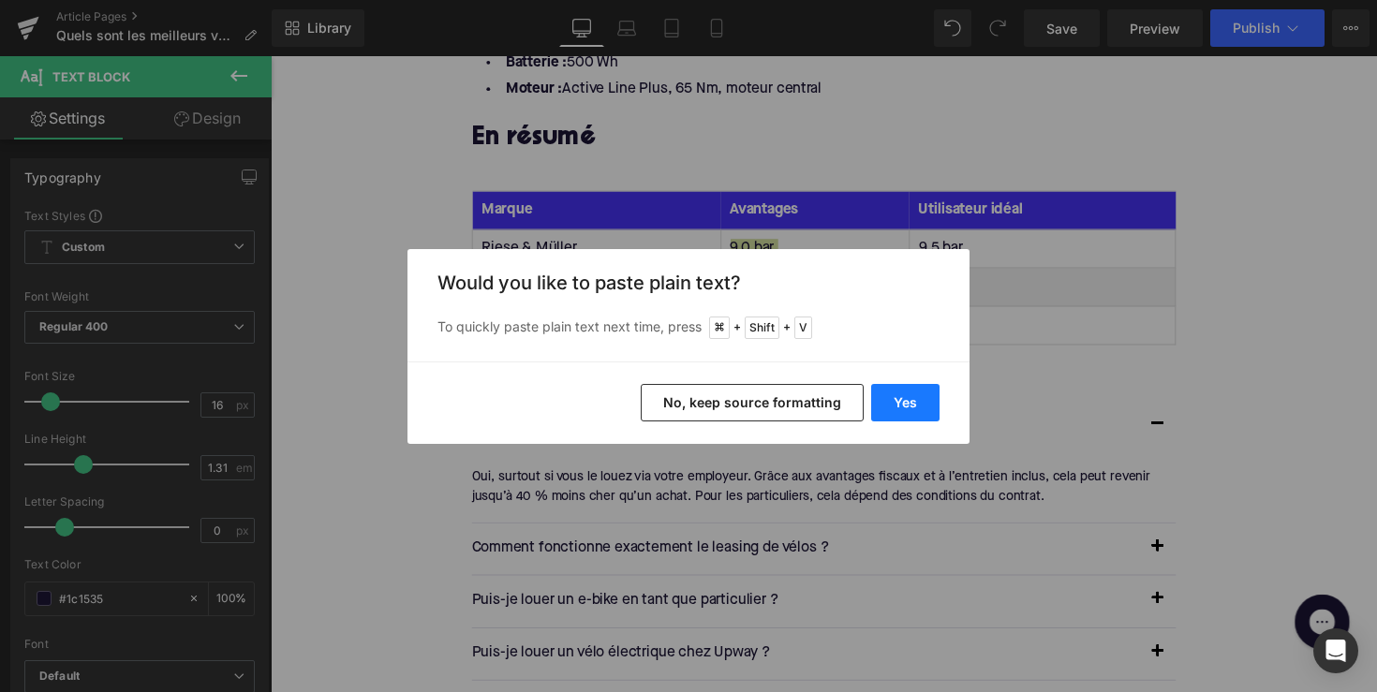
click at [911, 392] on button "Yes" at bounding box center [905, 402] width 68 height 37
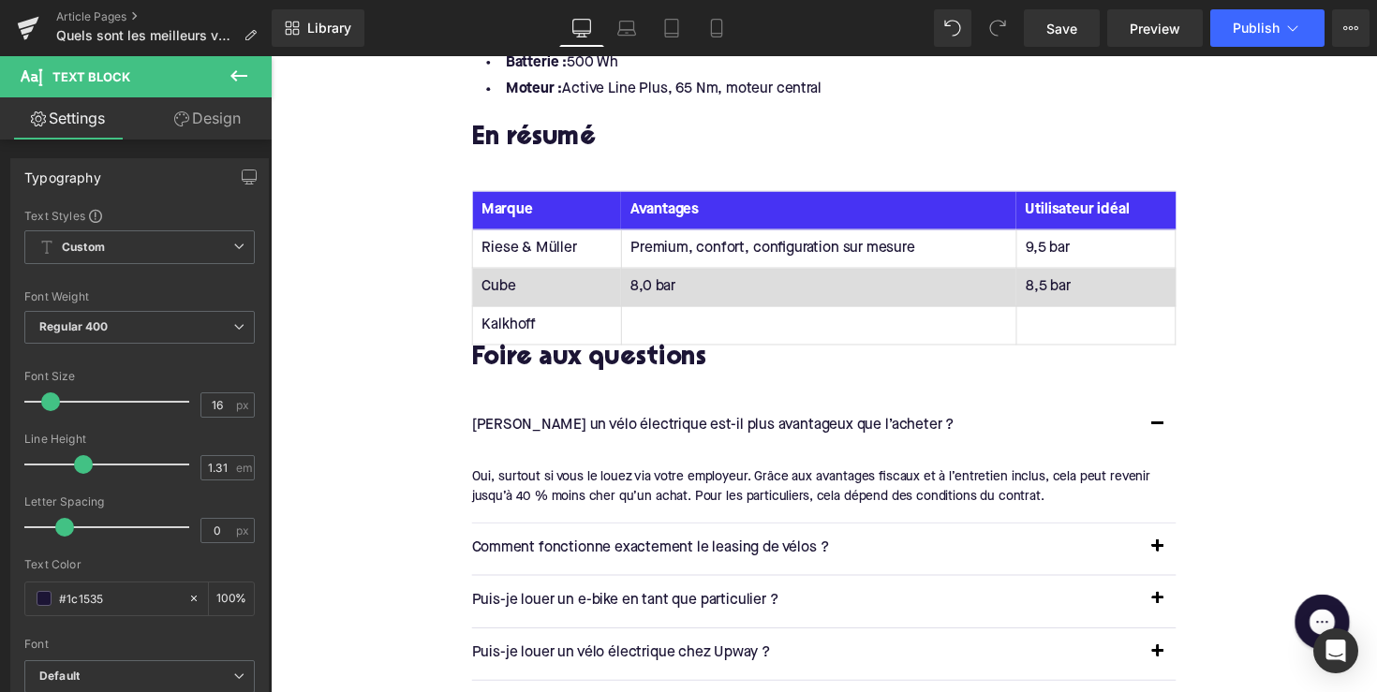
click at [663, 273] on td "8,0 bar" at bounding box center [831, 292] width 405 height 39
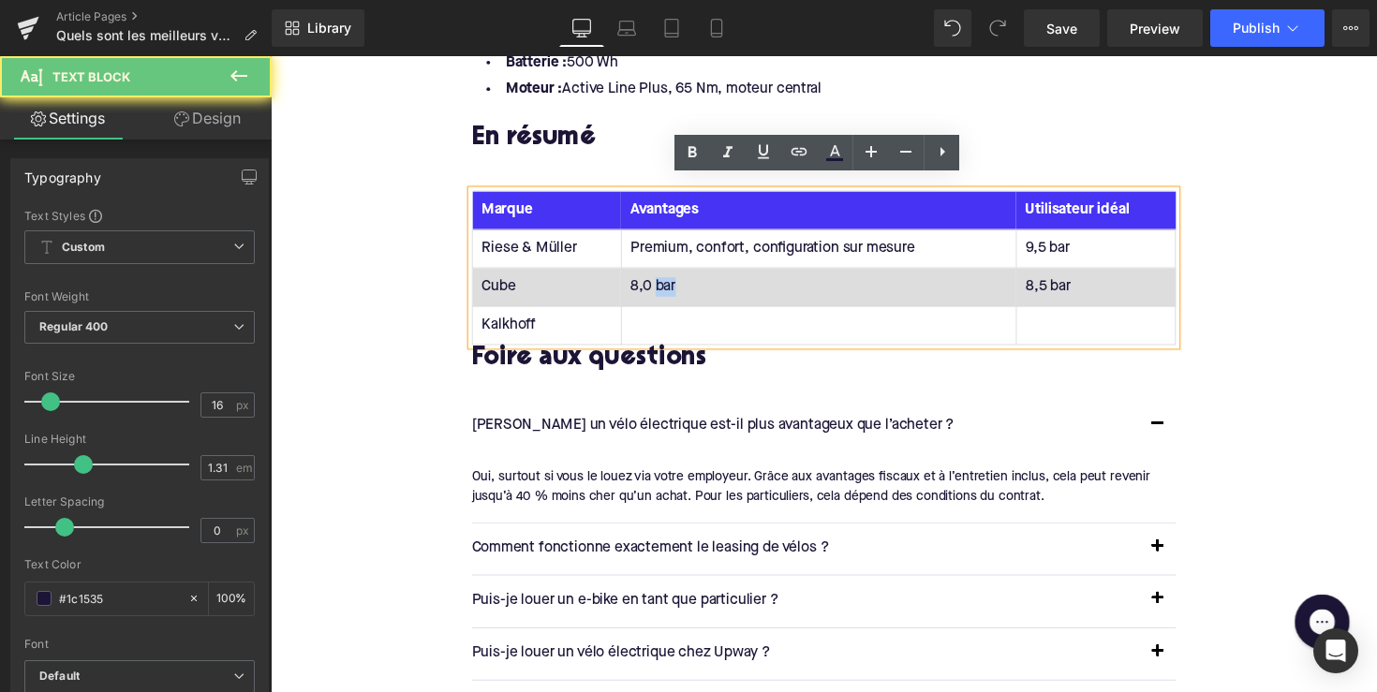
click at [663, 273] on td "8,0 bar" at bounding box center [831, 292] width 405 height 39
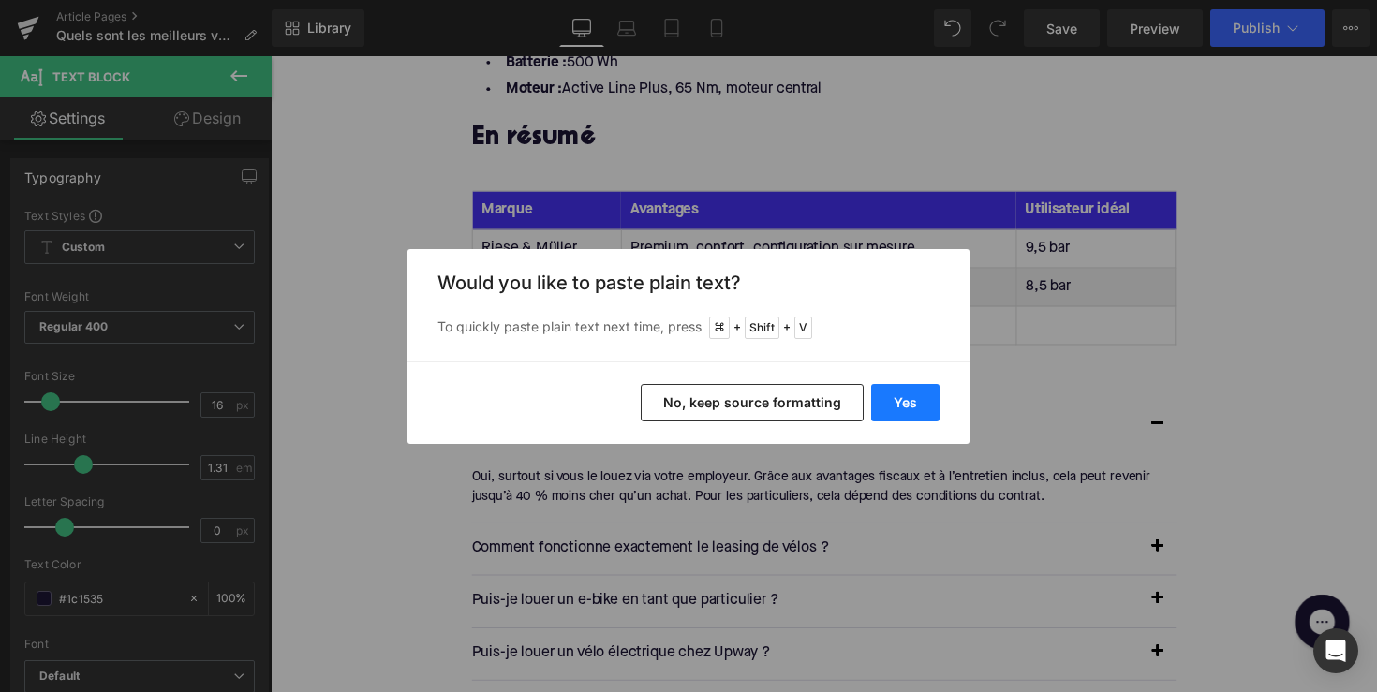
click at [910, 401] on button "Yes" at bounding box center [905, 402] width 68 height 37
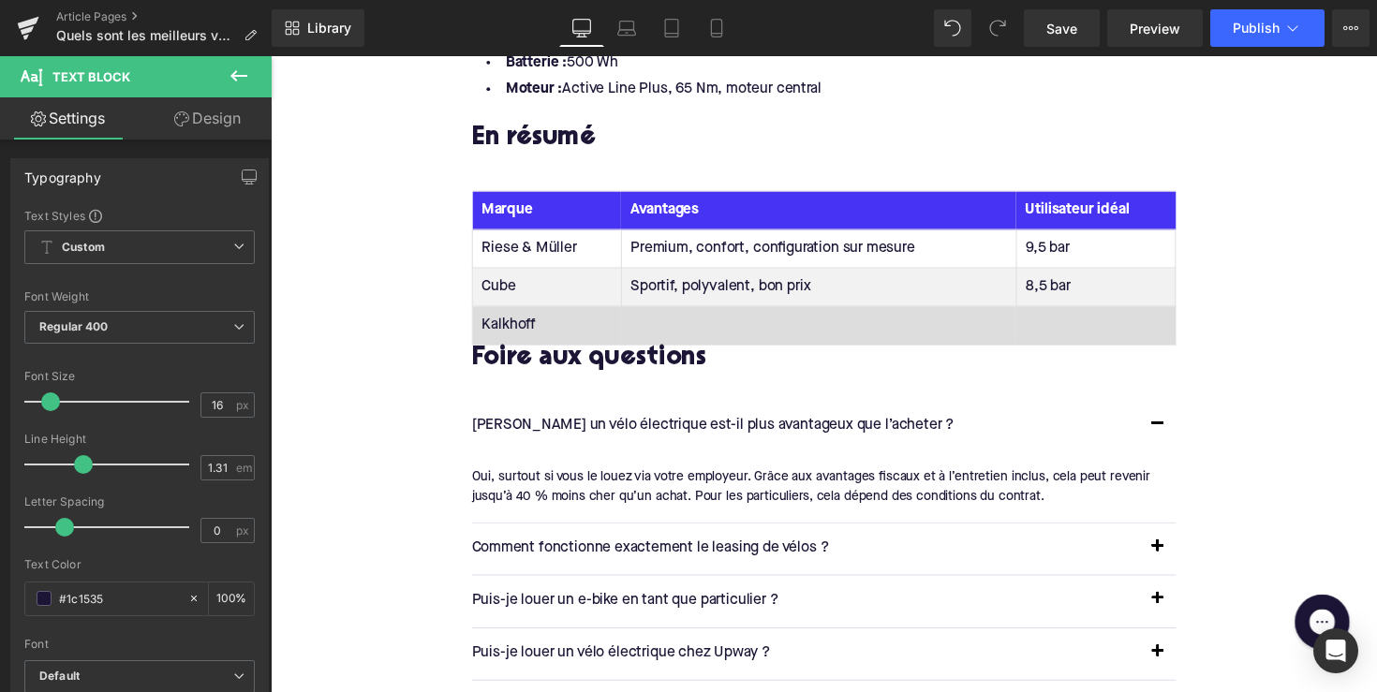
click at [697, 319] on td at bounding box center [831, 332] width 405 height 39
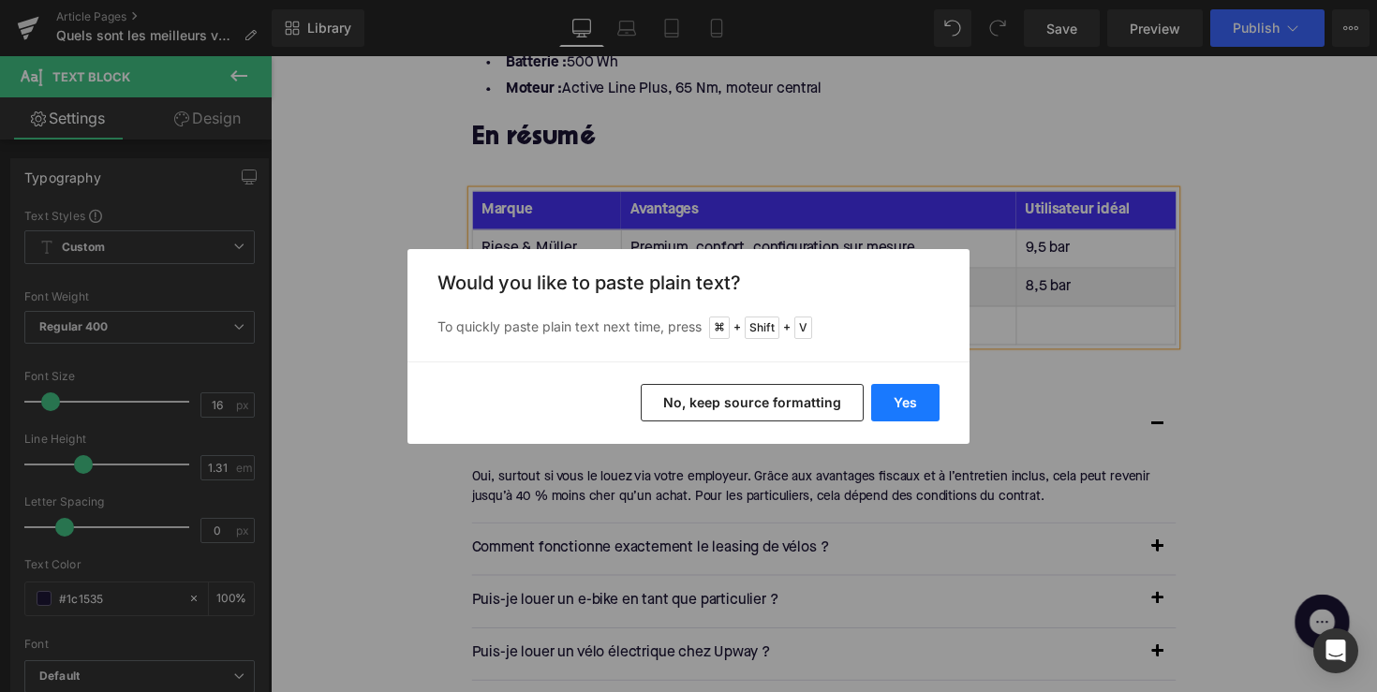
click at [904, 404] on button "Yes" at bounding box center [905, 402] width 68 height 37
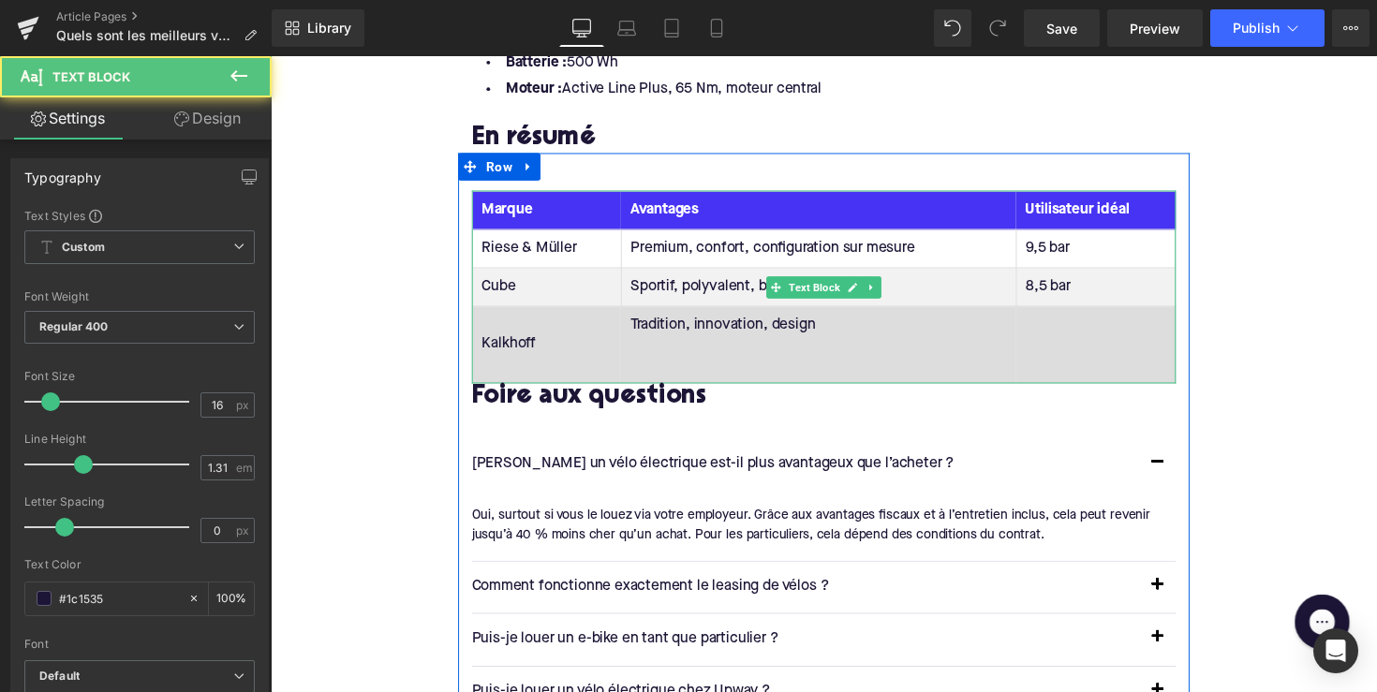
click at [707, 363] on td "Tradition, innovation, design" at bounding box center [831, 352] width 405 height 79
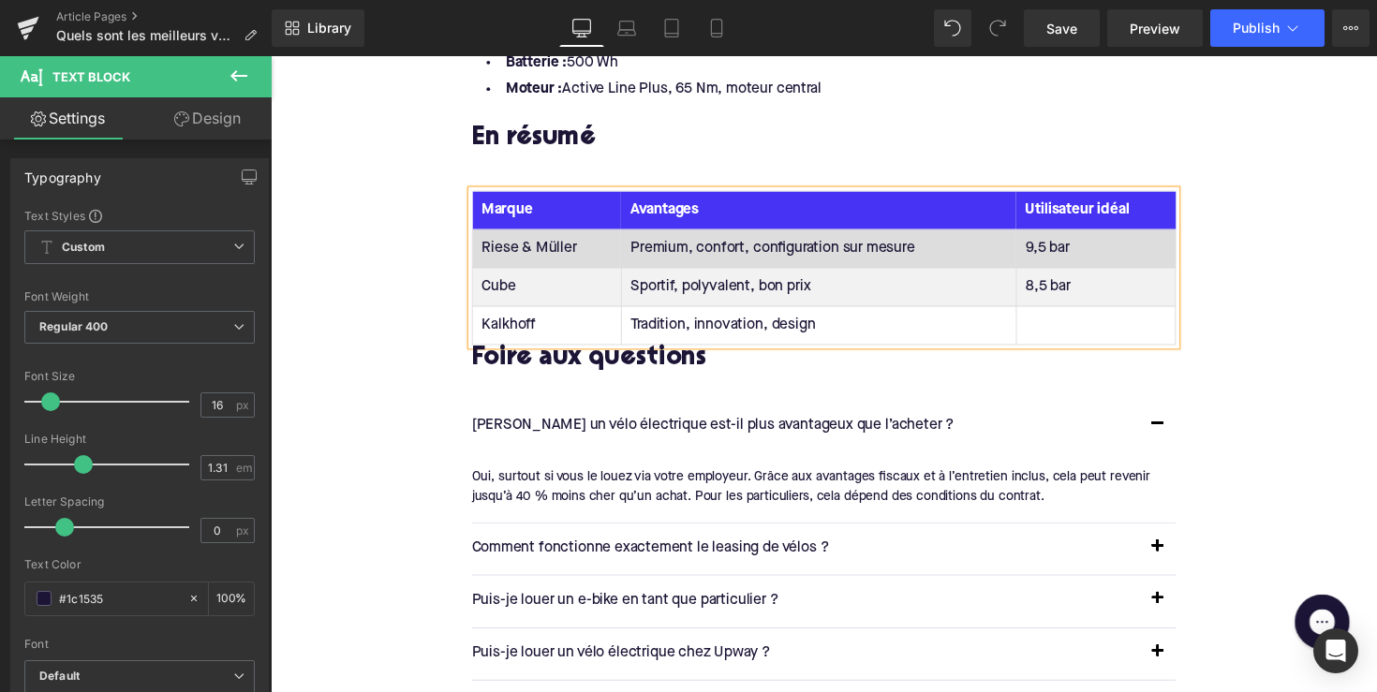
click at [1084, 234] on td "9,5 bar" at bounding box center [1115, 253] width 163 height 39
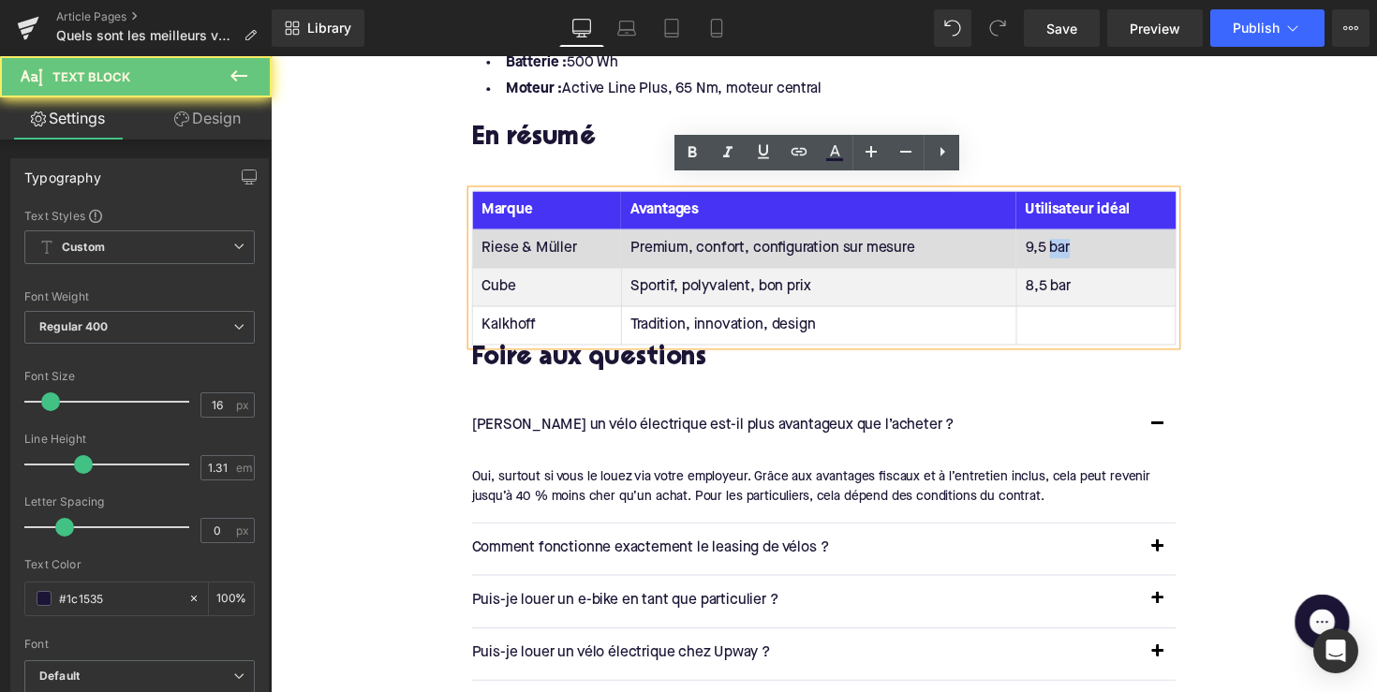
click at [1084, 234] on td "9,5 bar" at bounding box center [1115, 253] width 163 height 39
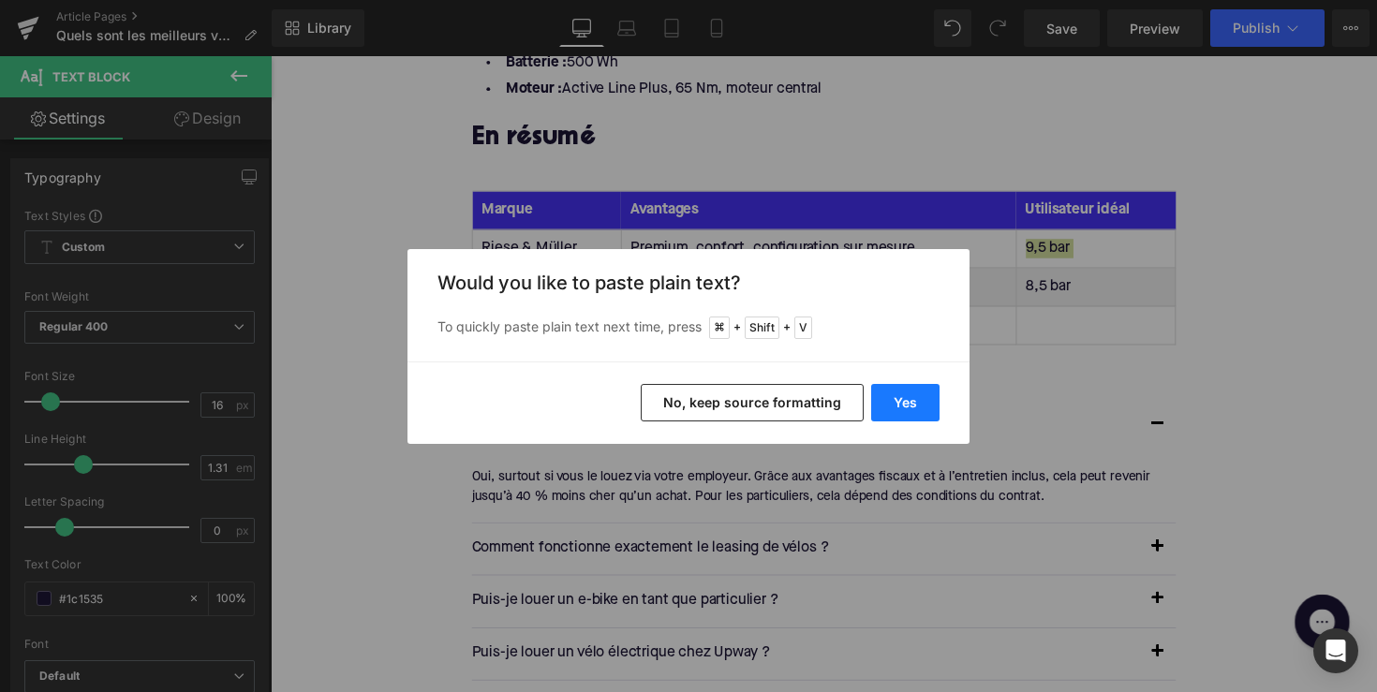
click at [914, 405] on button "Yes" at bounding box center [905, 402] width 68 height 37
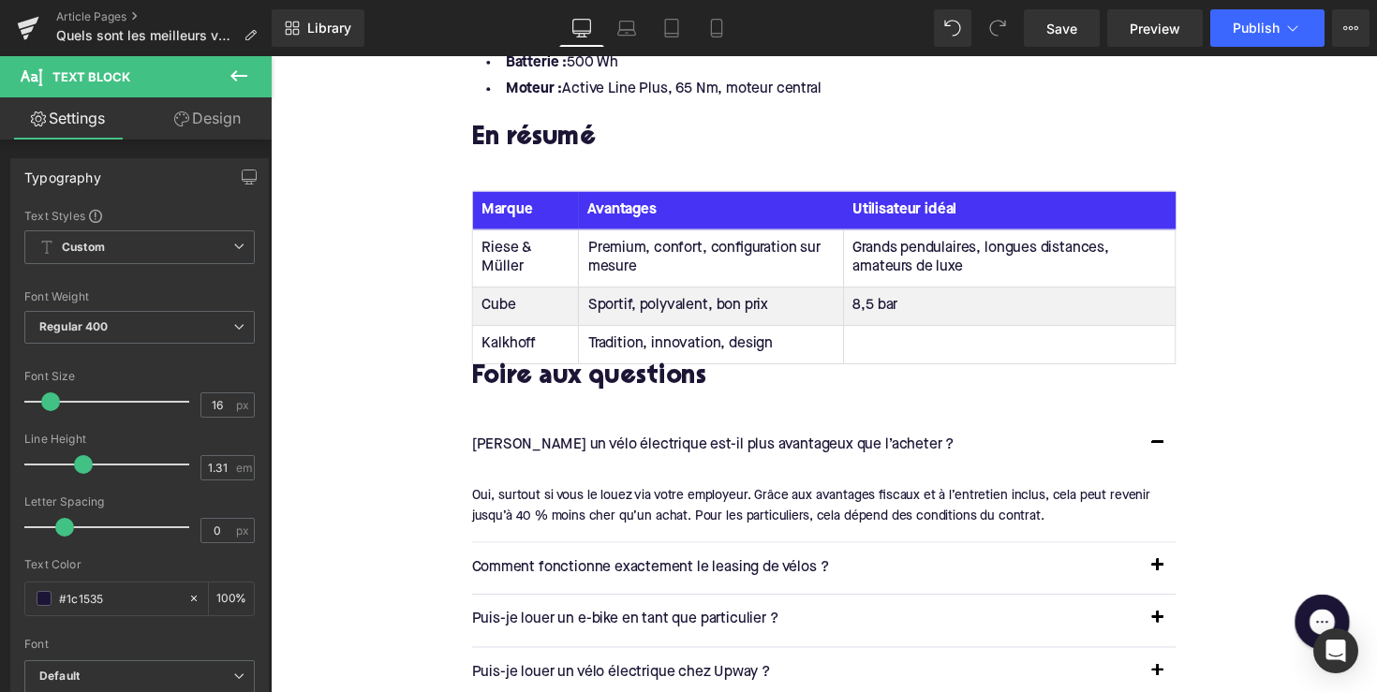
click at [871, 297] on td "8,5 bar" at bounding box center [1027, 312] width 340 height 39
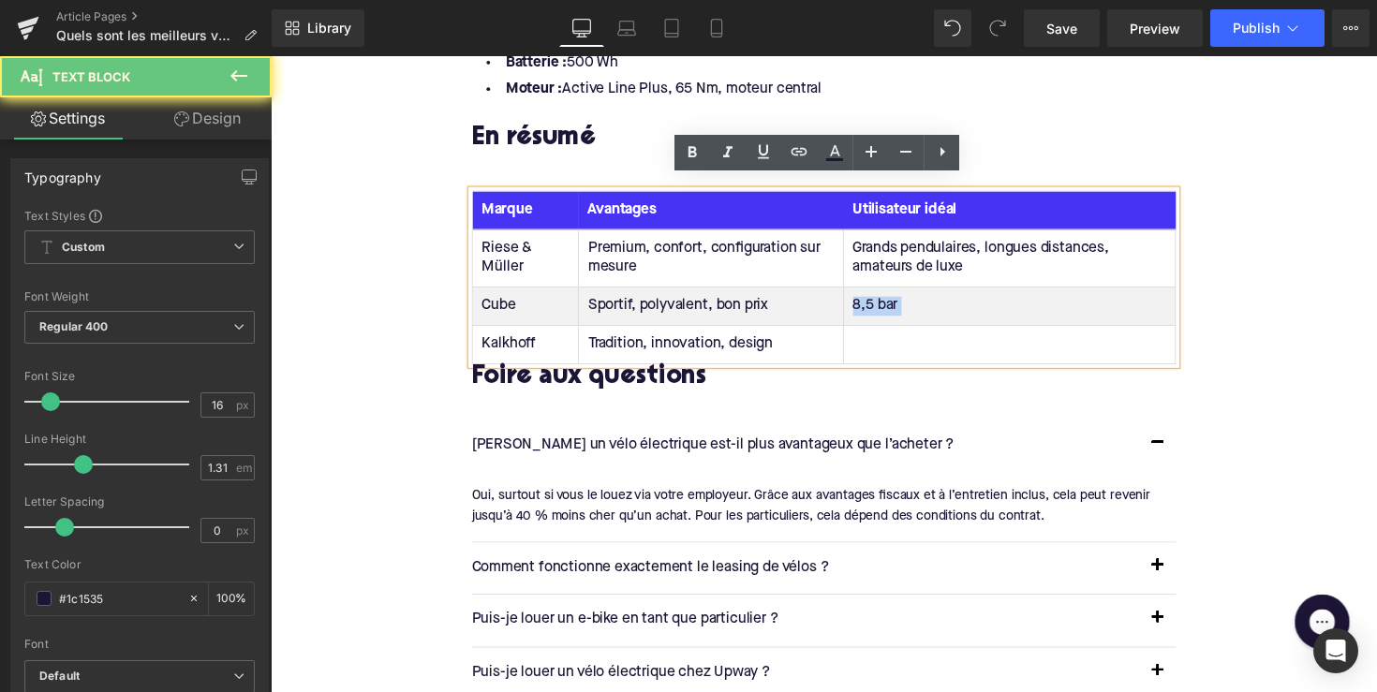
click at [871, 297] on td "8,5 bar" at bounding box center [1027, 312] width 340 height 39
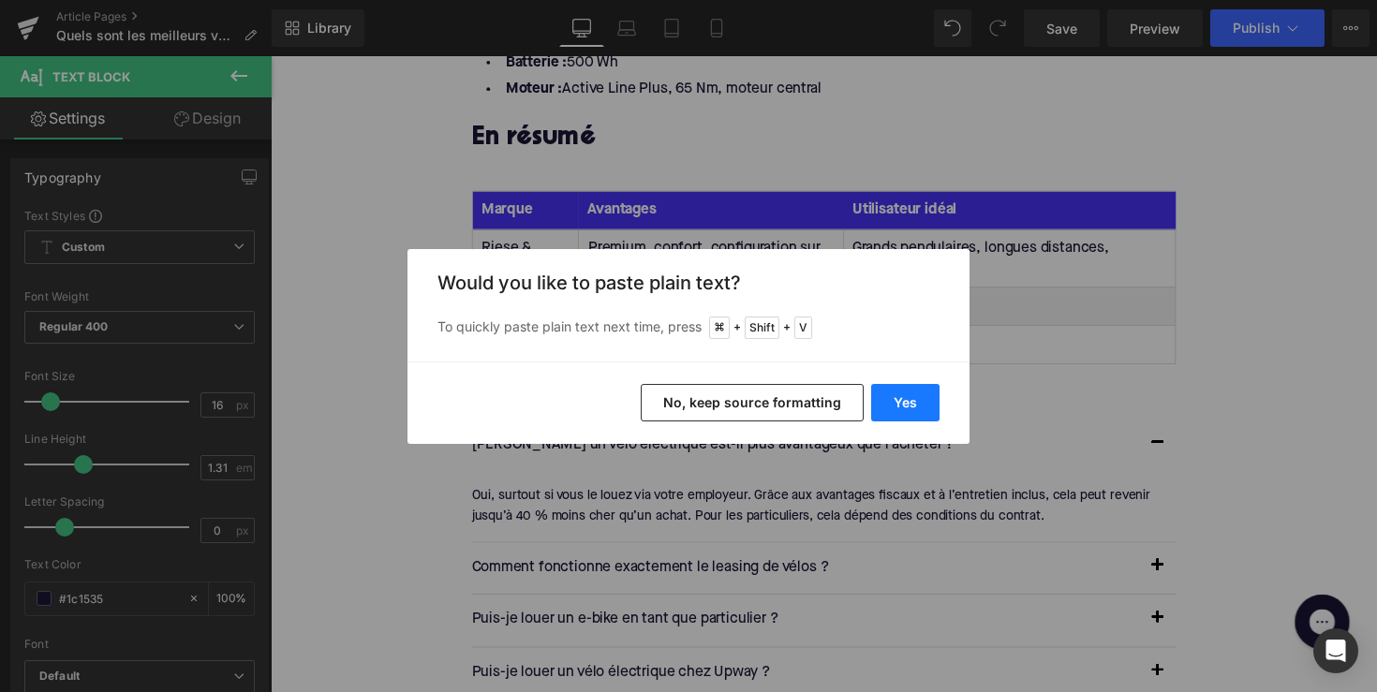
click at [923, 398] on button "Yes" at bounding box center [905, 402] width 68 height 37
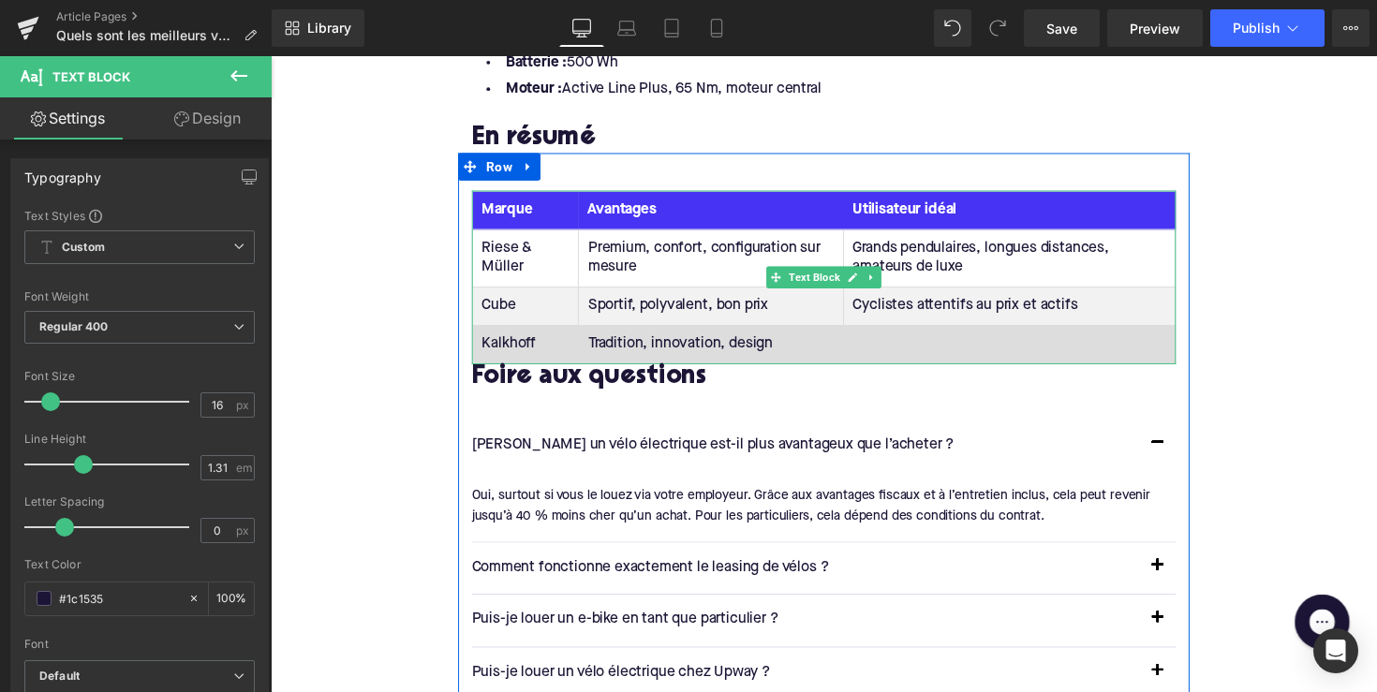
click at [889, 340] on td at bounding box center [1027, 351] width 340 height 39
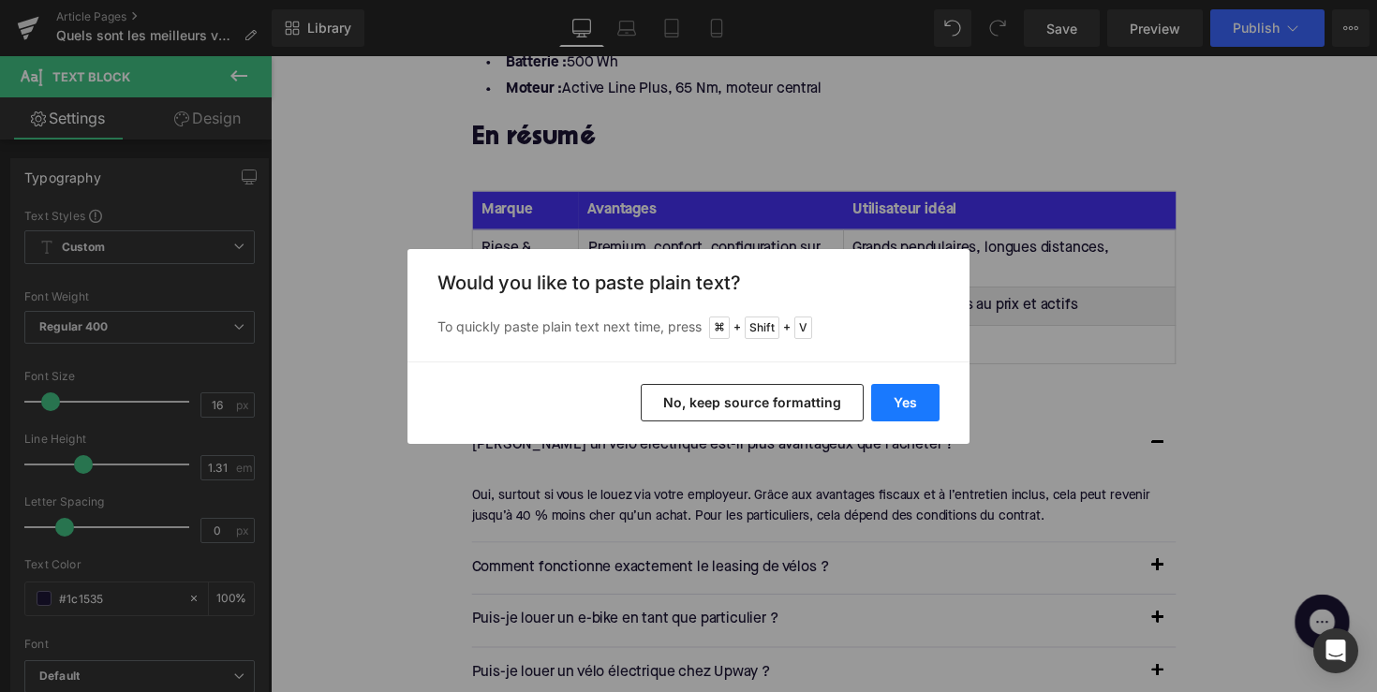
drag, startPoint x: 896, startPoint y: 407, endPoint x: 334, endPoint y: 326, distance: 567.8
click at [896, 407] on button "Yes" at bounding box center [905, 402] width 68 height 37
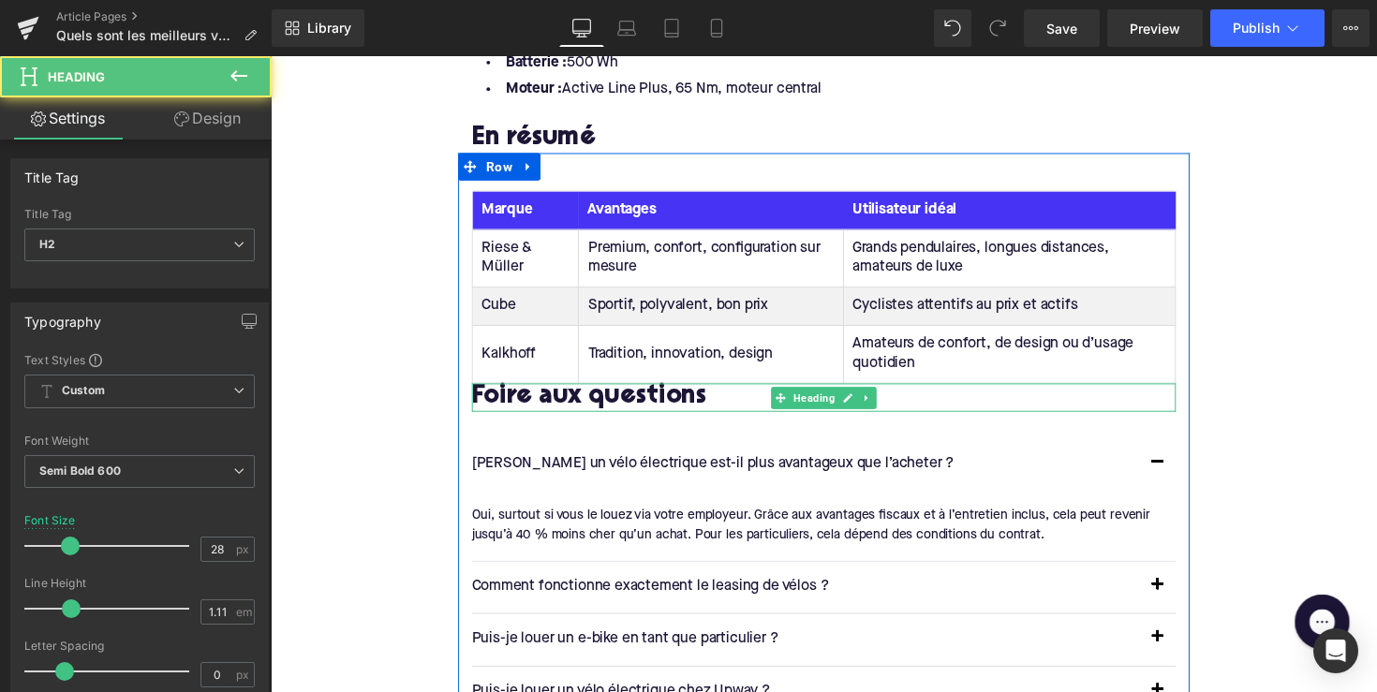
click at [479, 391] on h2 "Foire aux questions" at bounding box center [837, 405] width 721 height 29
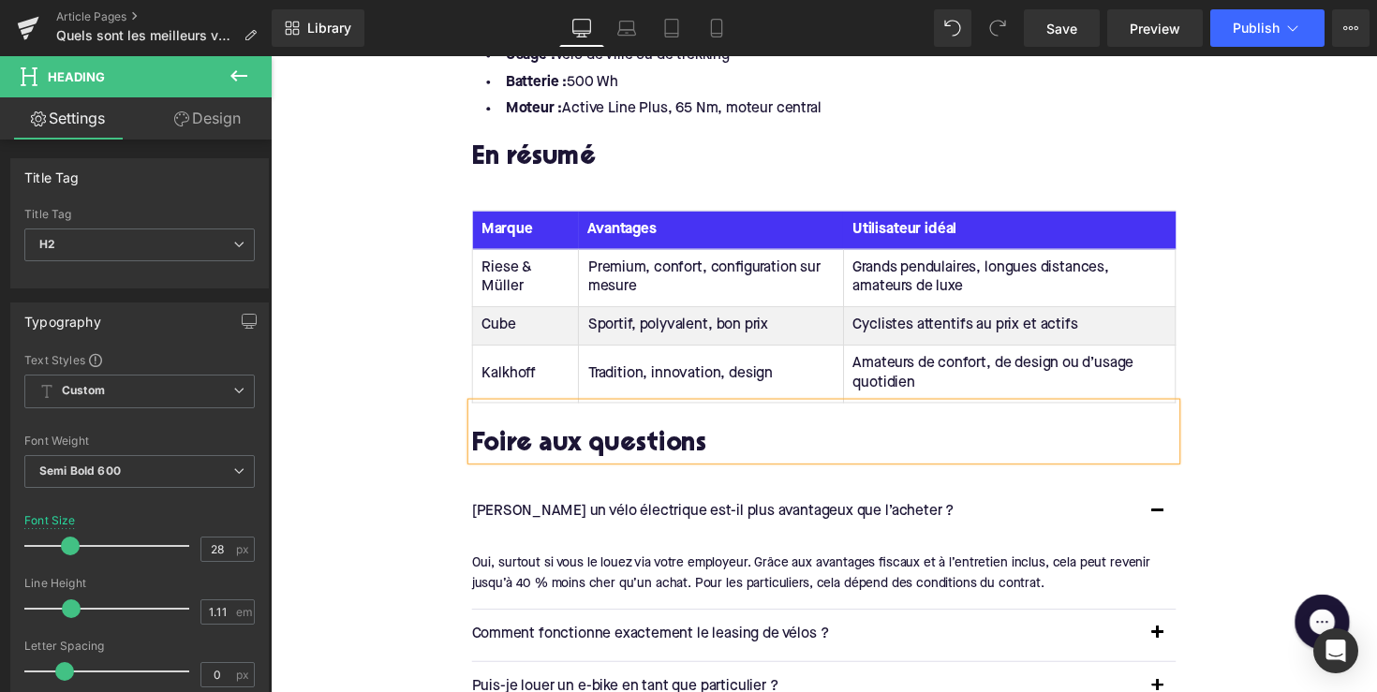
scroll to position [3263, 0]
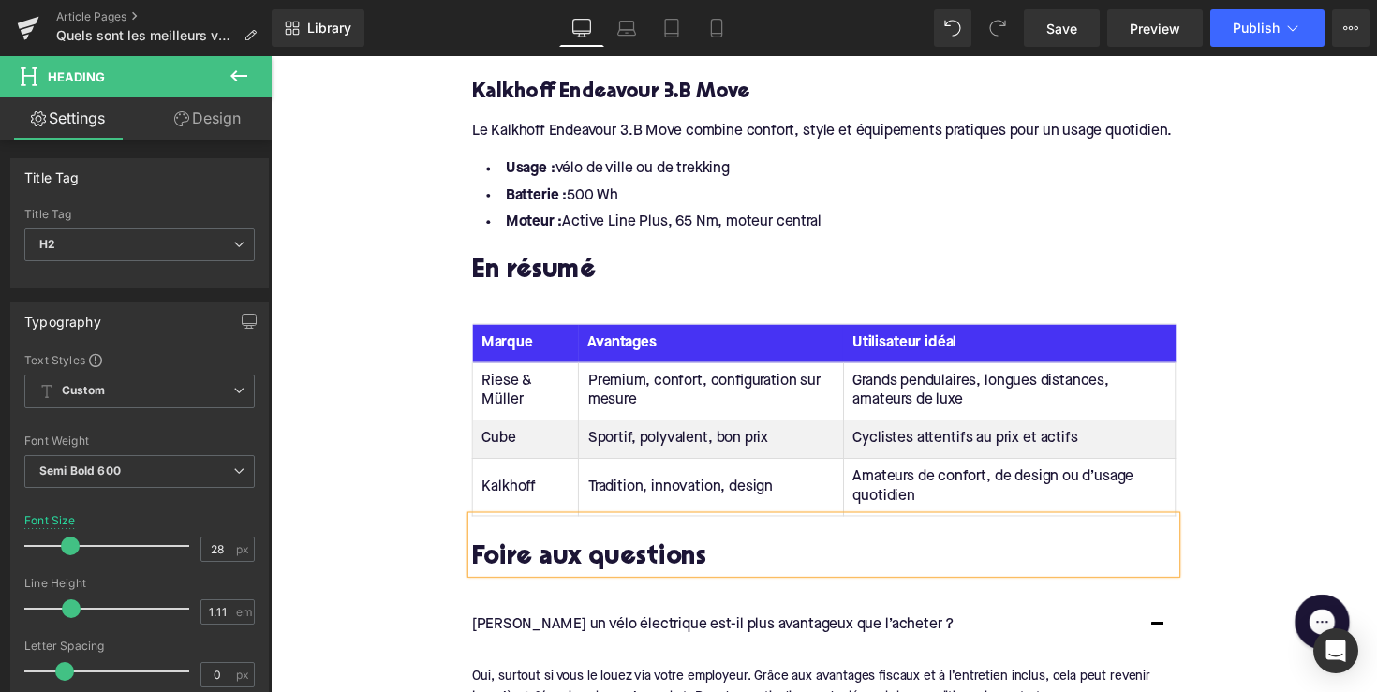
click at [508, 291] on div "Tableau des pressions de pneus Marque Avantages Utilisateur idéal [PERSON_NAME]…" at bounding box center [837, 637] width 749 height 693
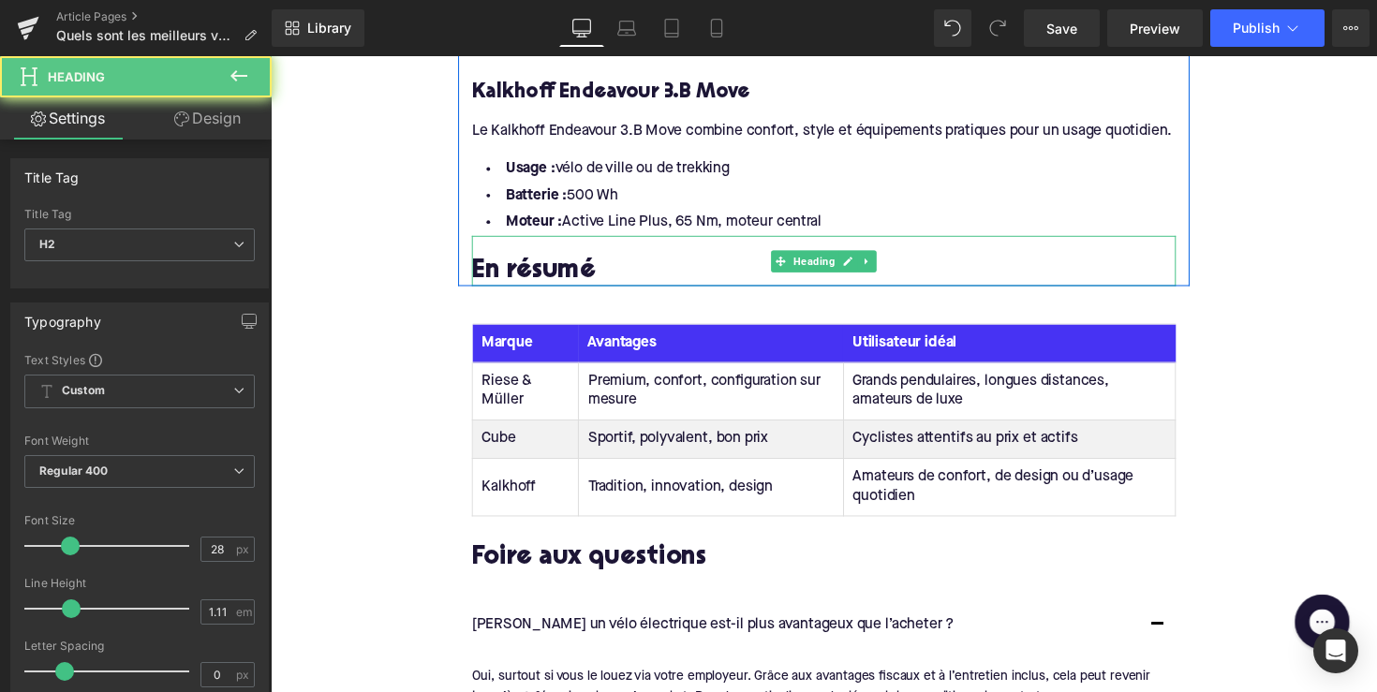
click at [505, 271] on h2 "En résumé" at bounding box center [837, 276] width 721 height 29
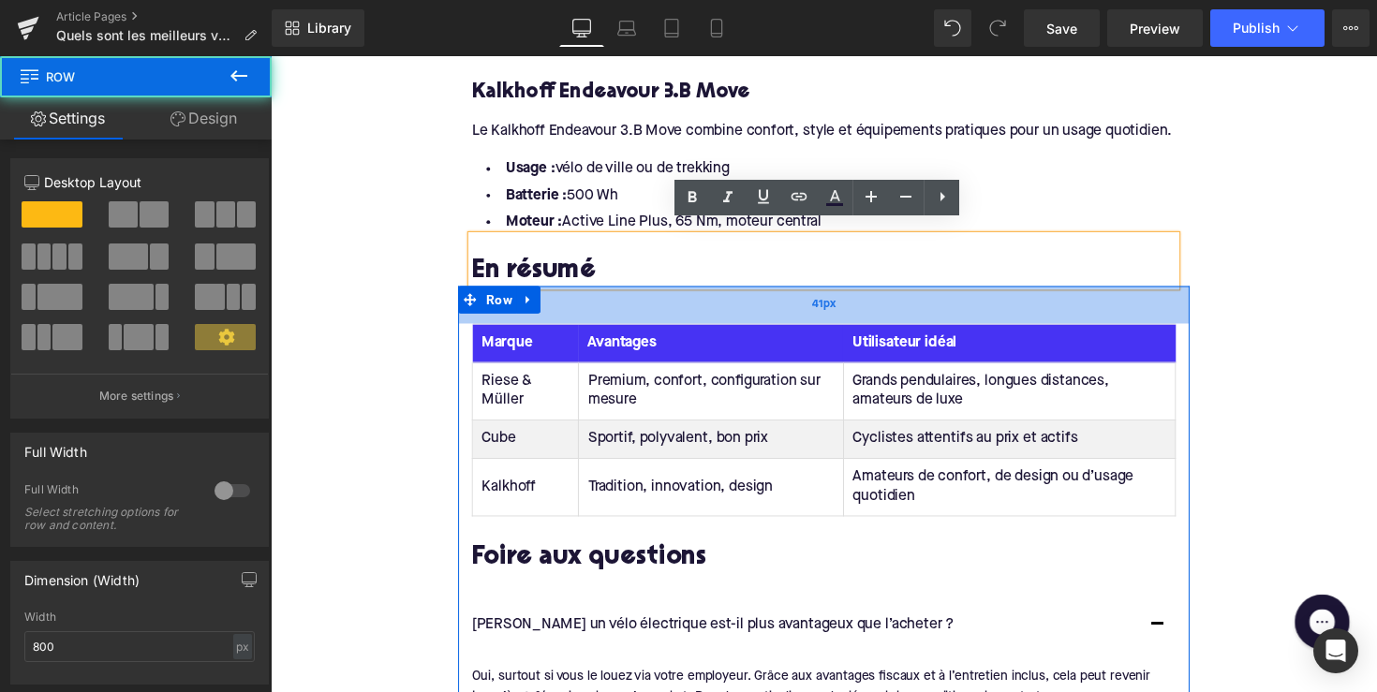
click at [627, 299] on div "41px" at bounding box center [837, 310] width 749 height 38
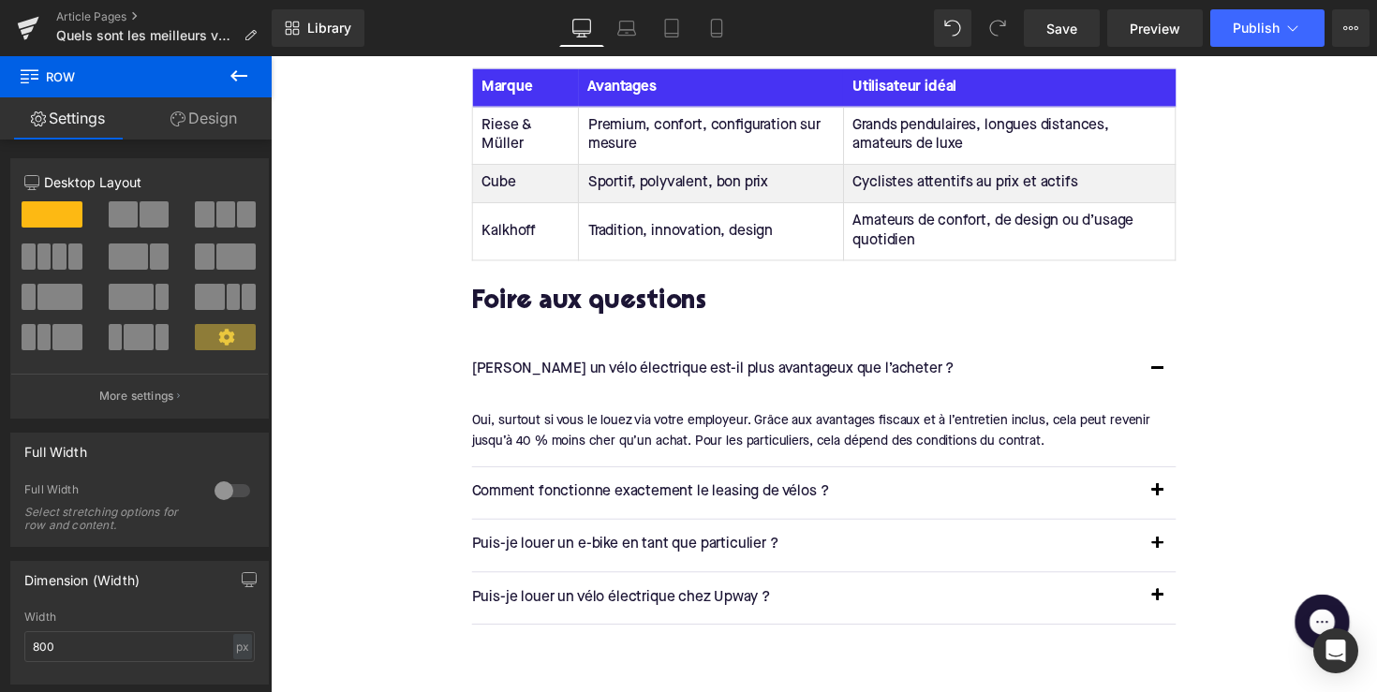
scroll to position [3528, 0]
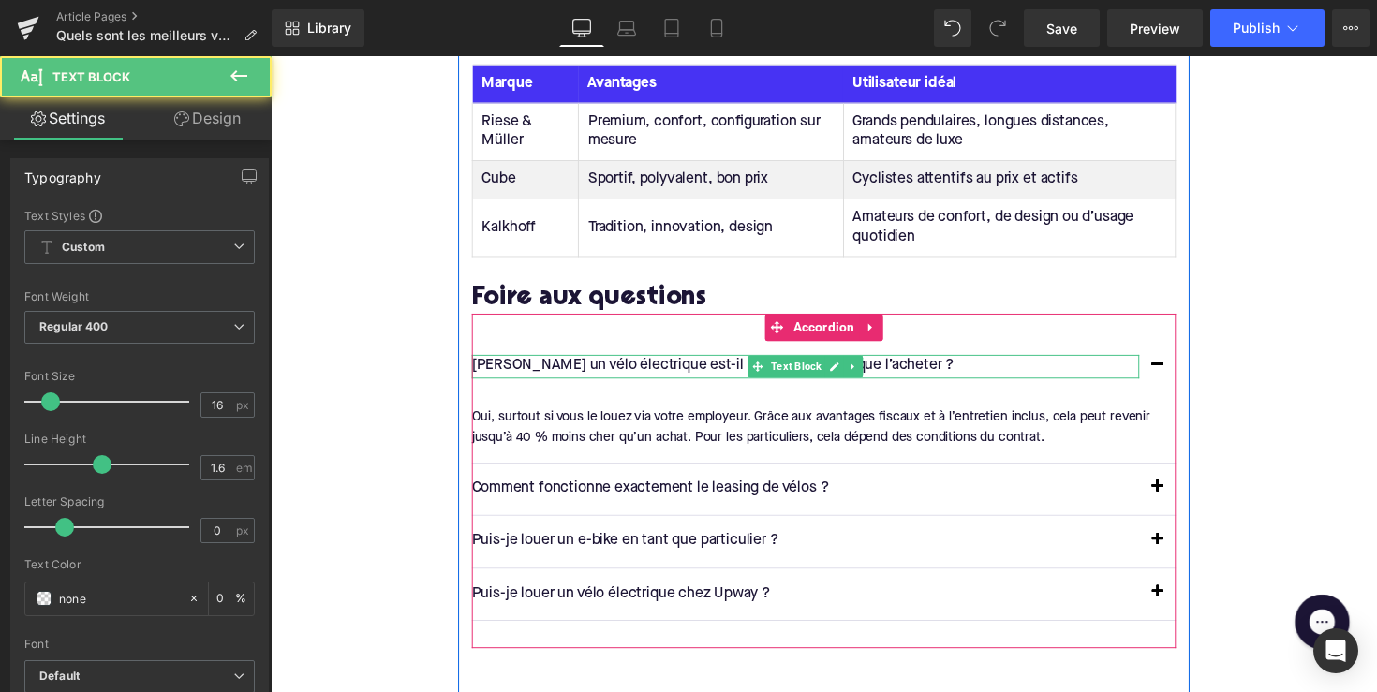
click at [650, 364] on p "[PERSON_NAME] un vélo électrique est-il plus avantageux que l’acheter ?" at bounding box center [819, 374] width 684 height 24
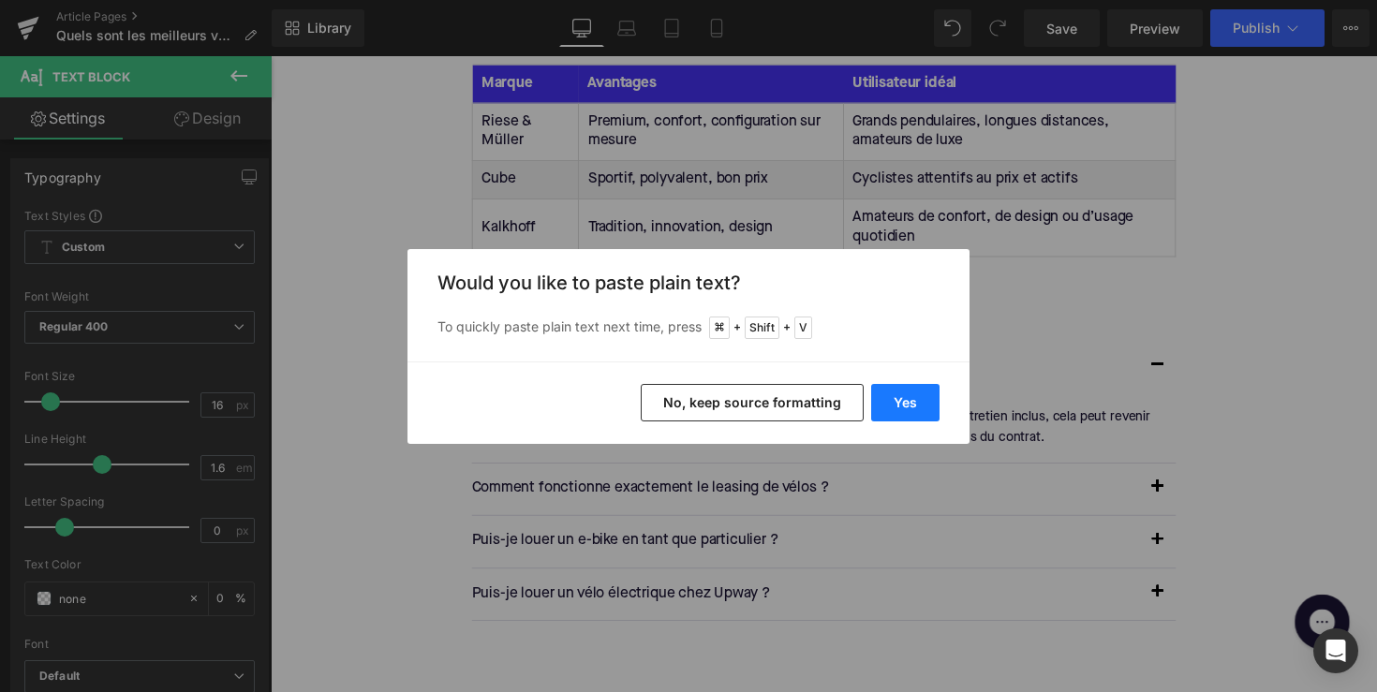
click at [895, 396] on button "Yes" at bounding box center [905, 402] width 68 height 37
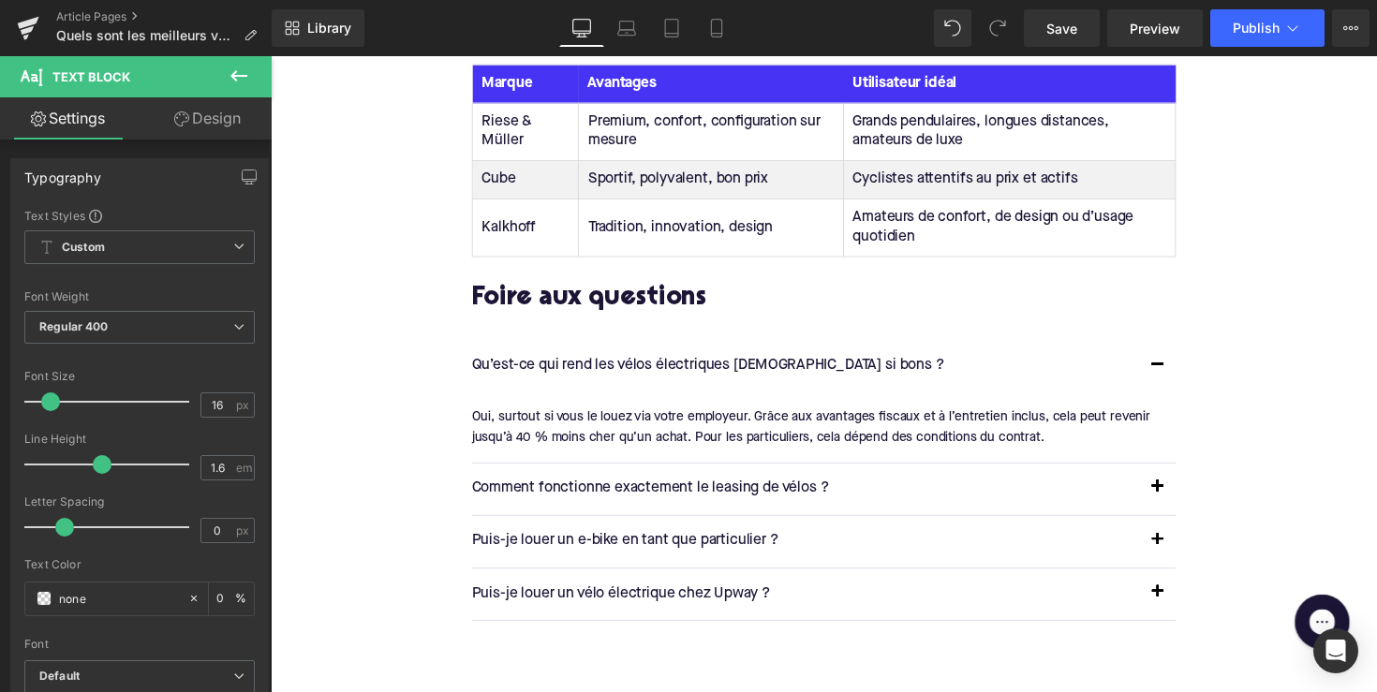
click at [619, 416] on div "Oui, surtout si vous le louez via votre employeur. Grâce aux avantages fiscaux …" at bounding box center [830, 437] width 707 height 42
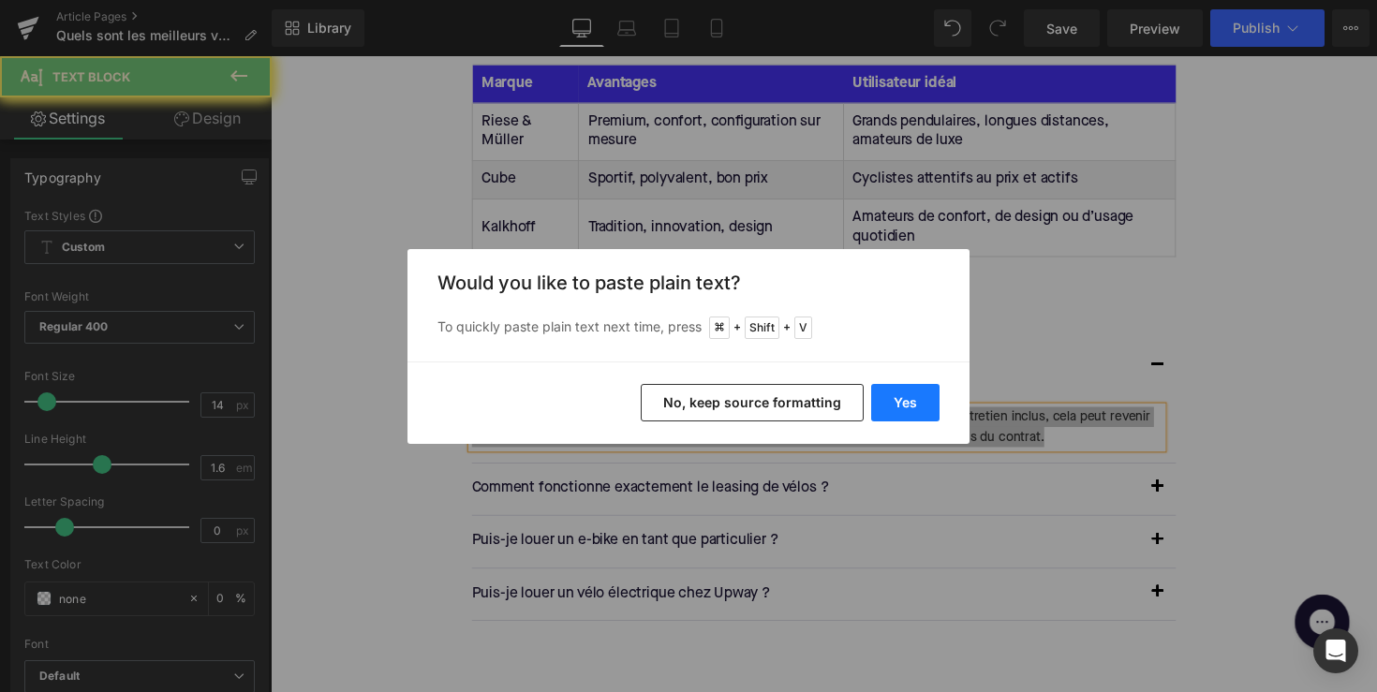
click at [897, 394] on button "Yes" at bounding box center [905, 402] width 68 height 37
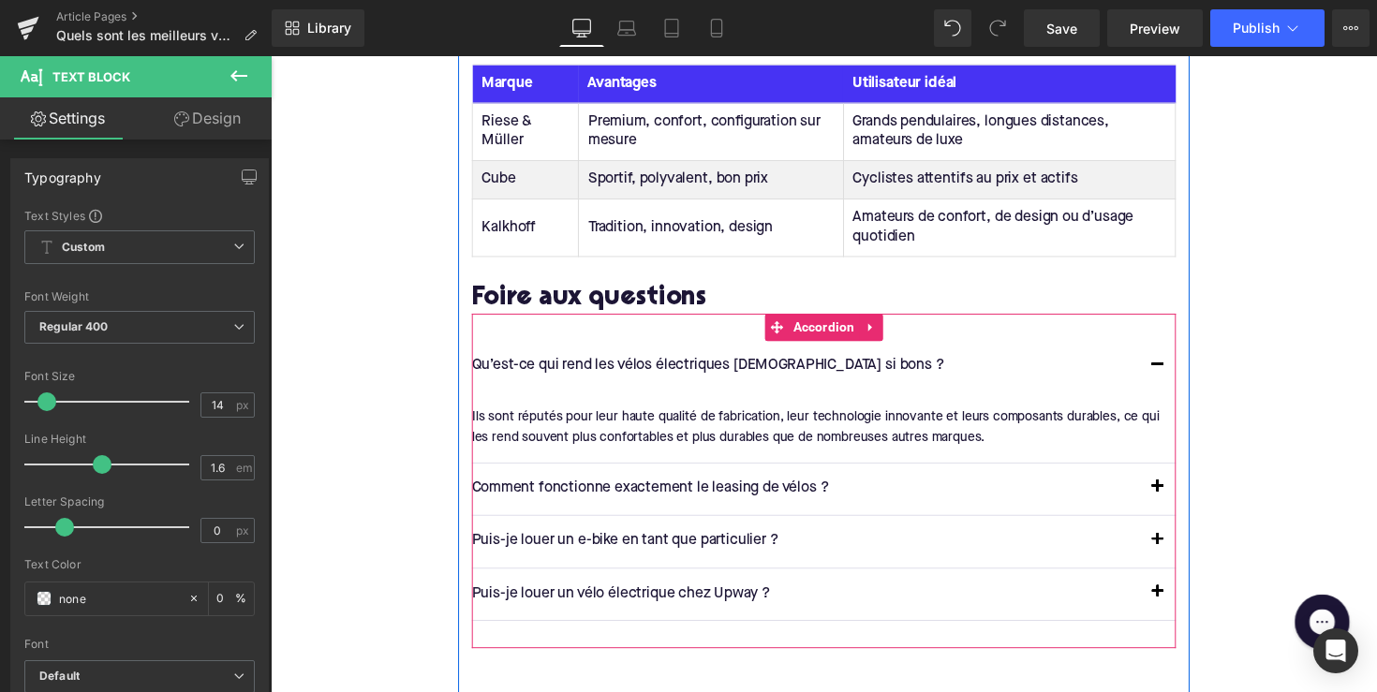
click at [553, 374] on div "Qu’est-ce qui rend les vélos électriques [DEMOGRAPHIC_DATA] si bons ? Text Block" at bounding box center [837, 374] width 721 height 53
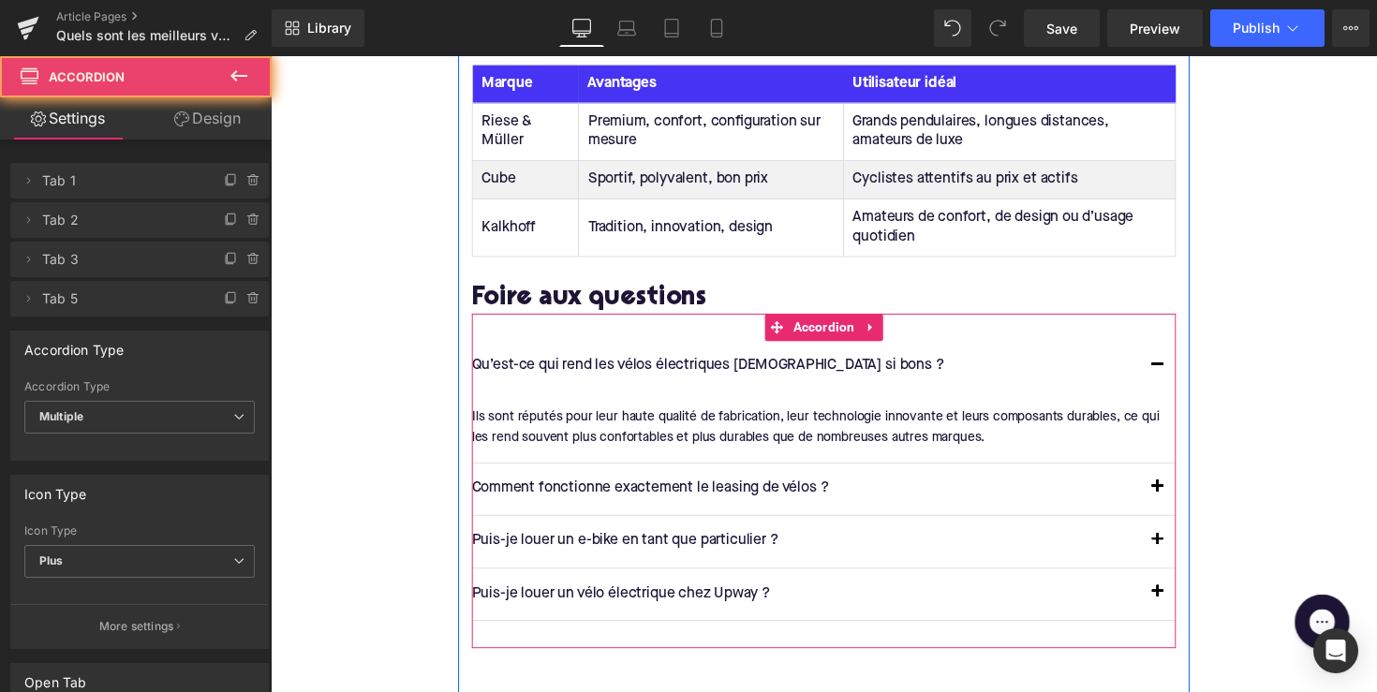
click at [514, 380] on div "Qu’est-ce qui rend les vélos électriques [DEMOGRAPHIC_DATA] si bons ? Text Block" at bounding box center [837, 374] width 721 height 53
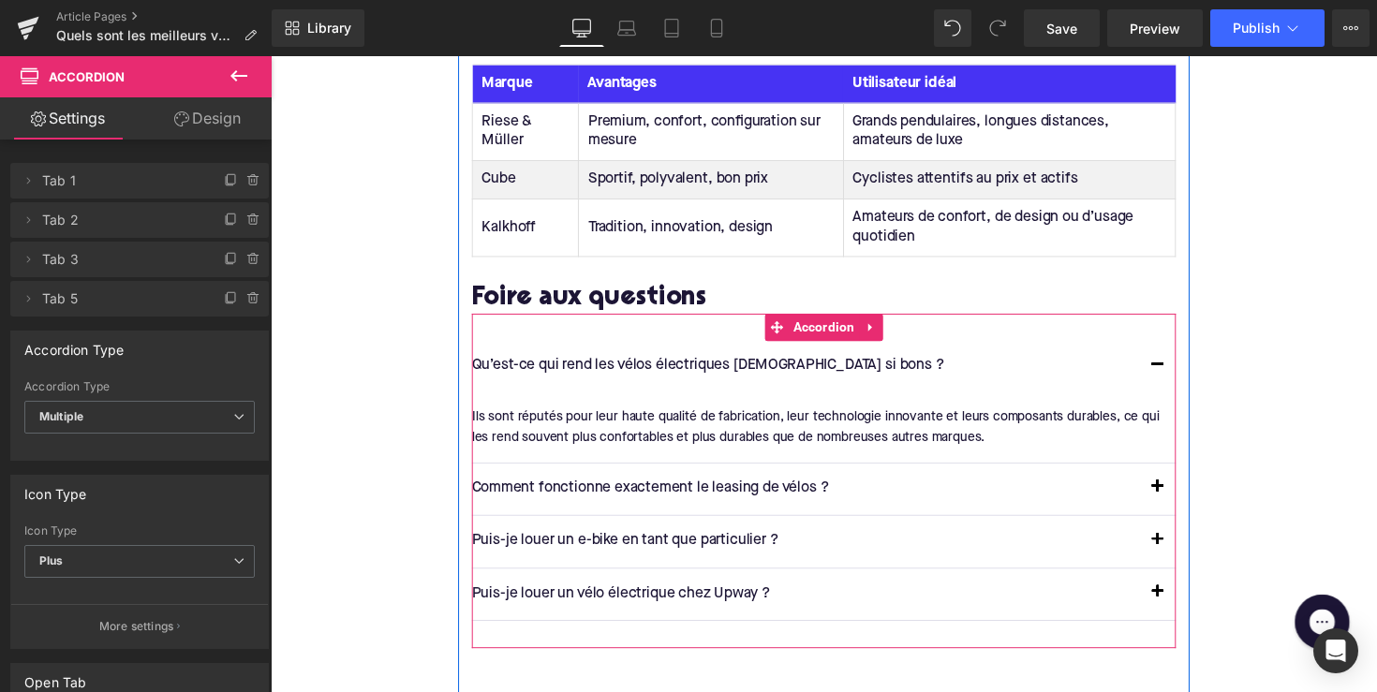
click at [595, 382] on div "Qu’est-ce qui rend les vélos électriques [DEMOGRAPHIC_DATA] si bons ? Text Block" at bounding box center [837, 374] width 721 height 53
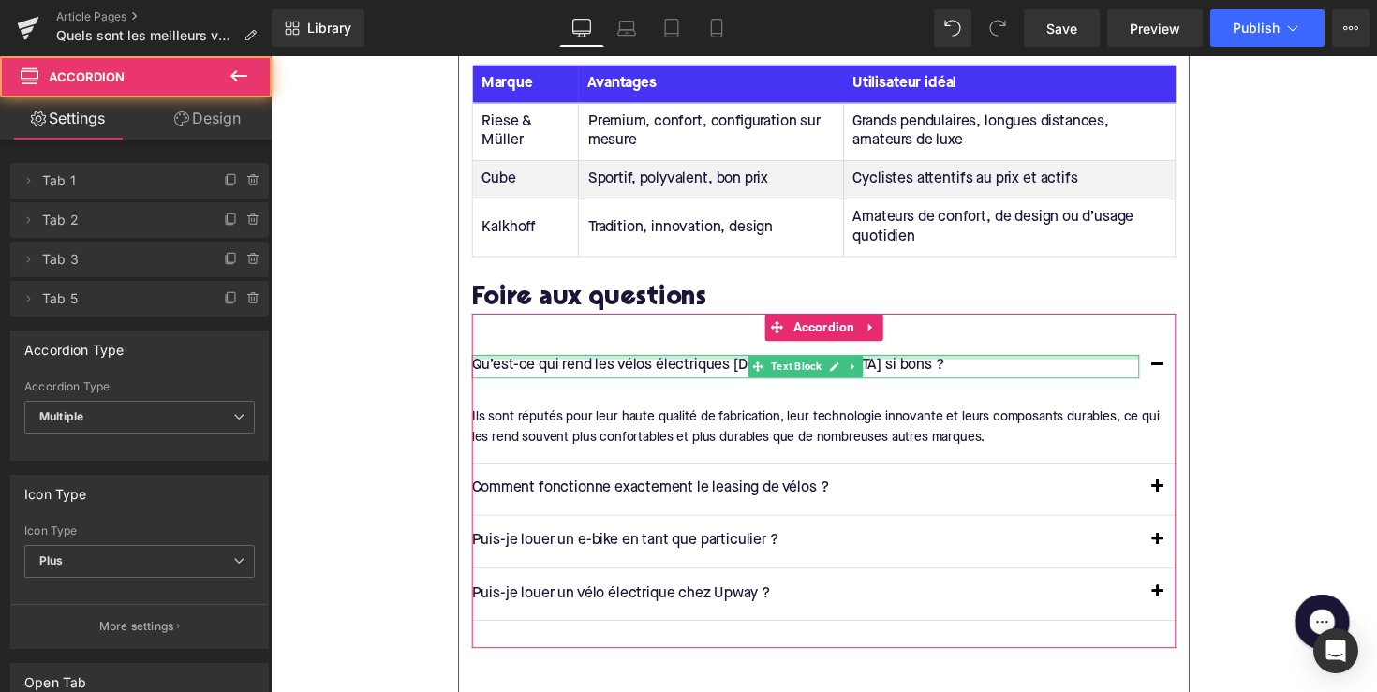
click at [613, 362] on div at bounding box center [819, 364] width 684 height 5
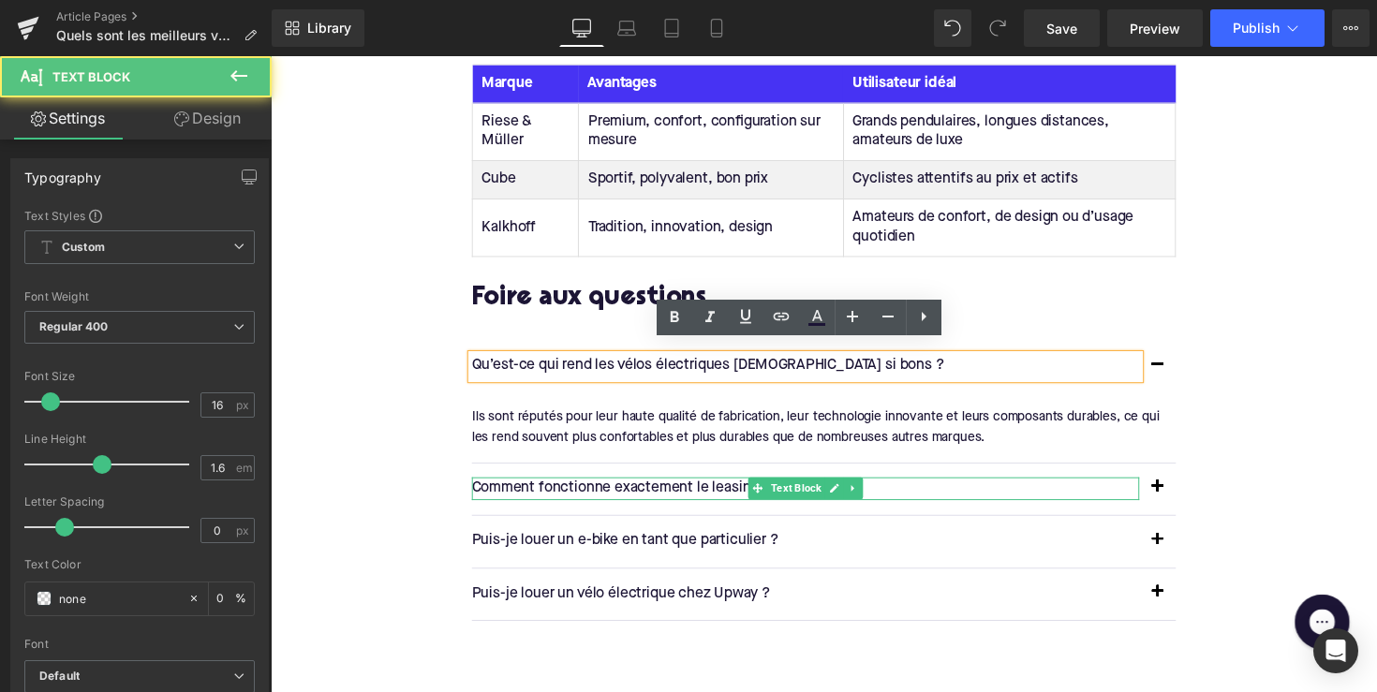
click at [560, 488] on p "Comment fonctionne exactement le leasing de vélos ?" at bounding box center [819, 500] width 684 height 24
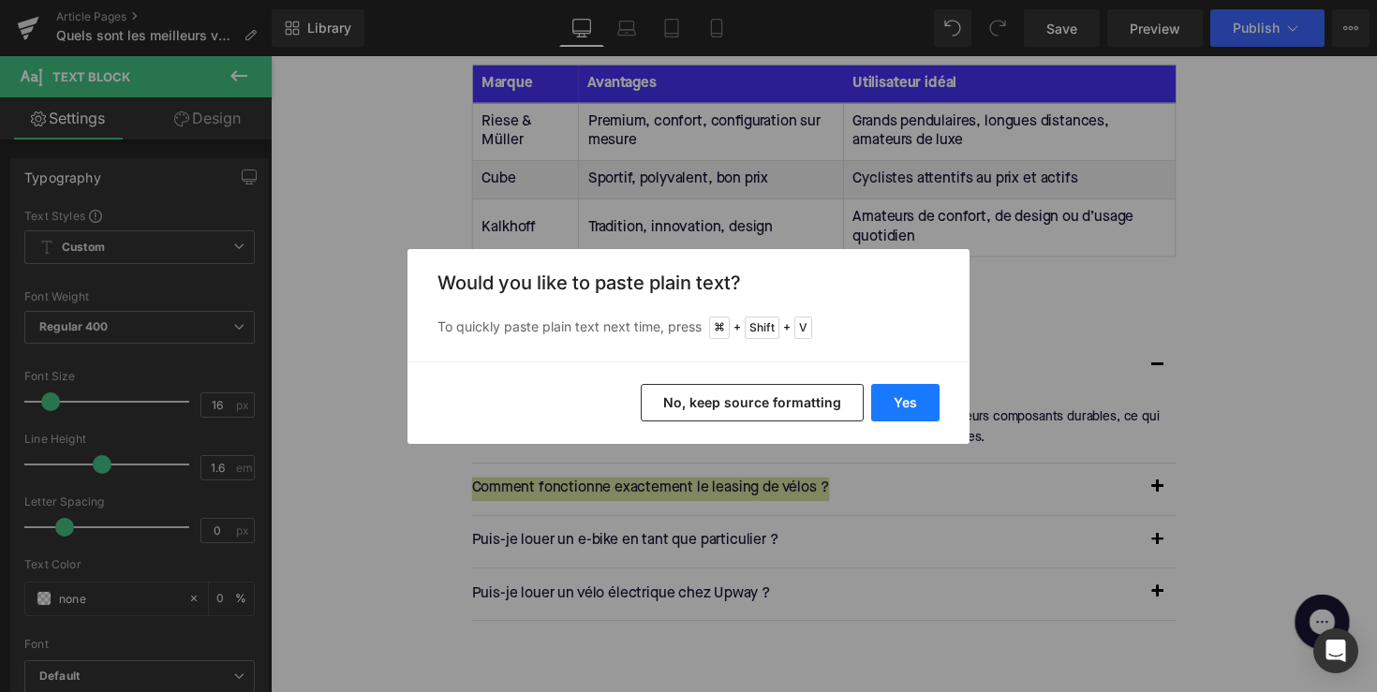
drag, startPoint x: 883, startPoint y: 390, endPoint x: 504, endPoint y: 641, distance: 454.8
click at [883, 390] on button "Yes" at bounding box center [905, 402] width 68 height 37
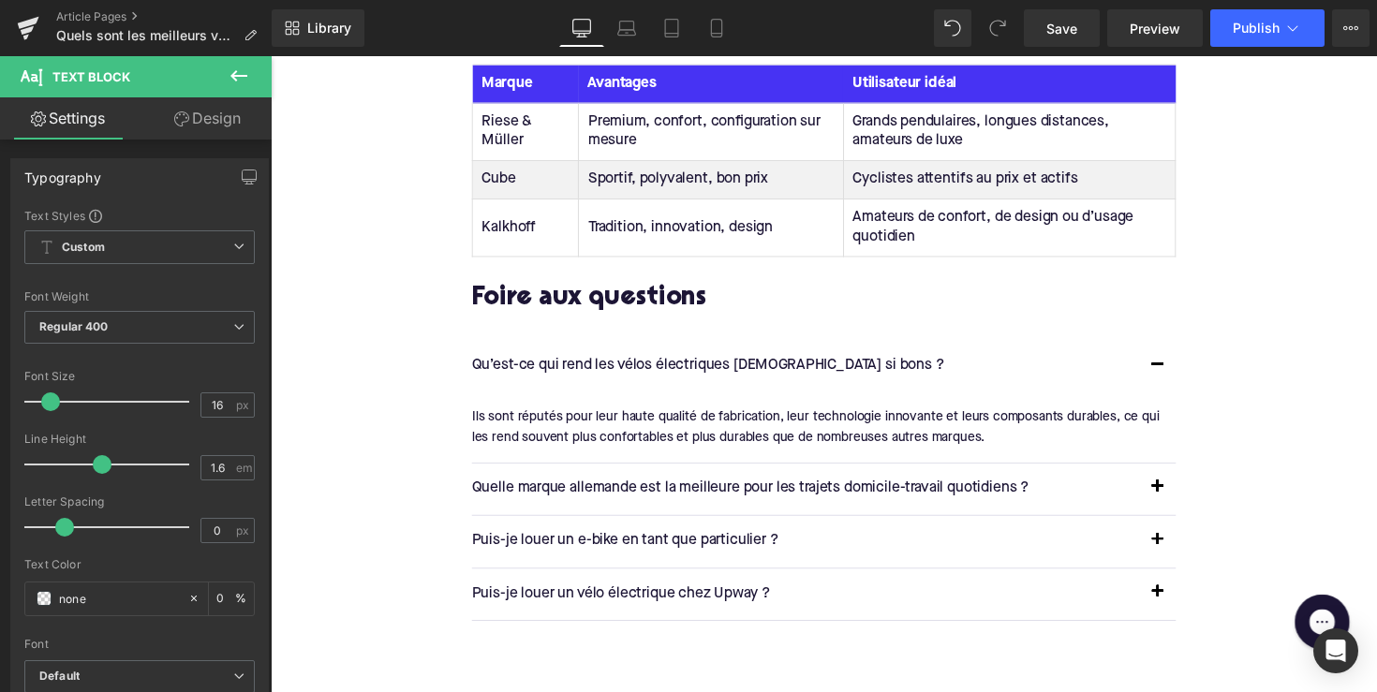
click at [1179, 503] on span "button" at bounding box center [1179, 503] width 0 height 0
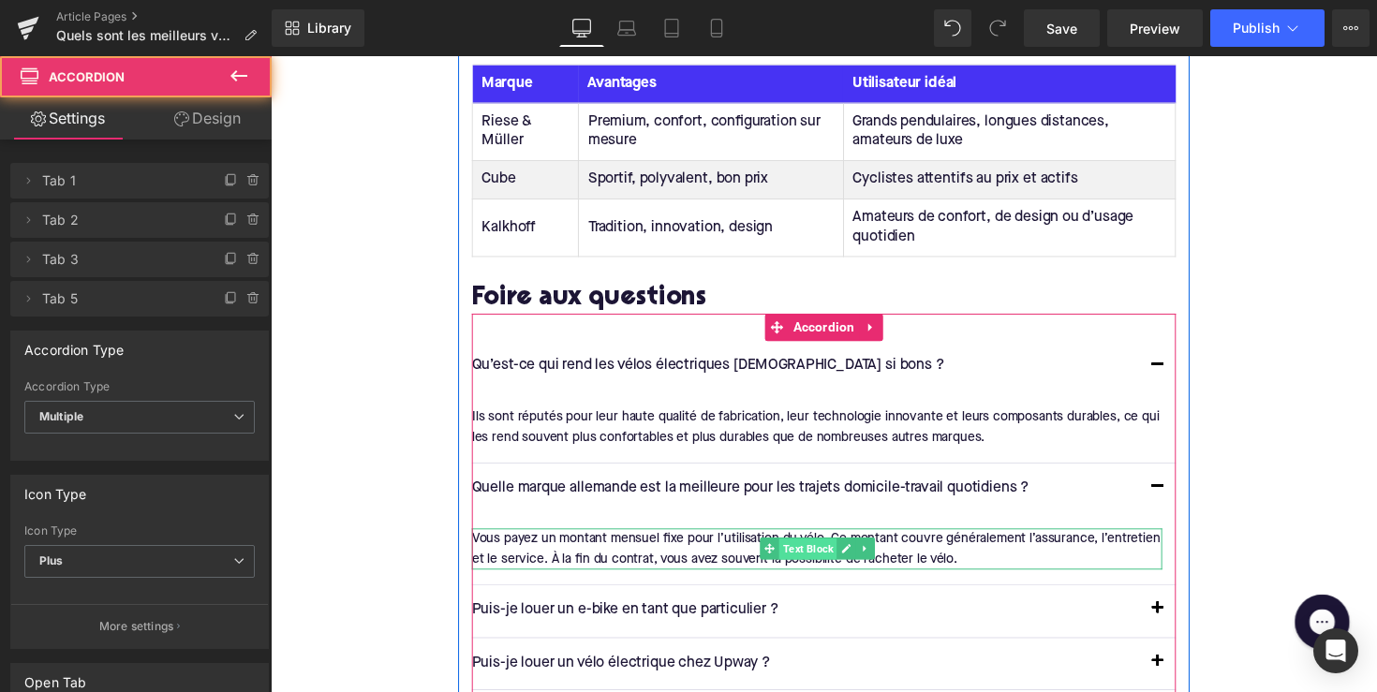
click at [832, 551] on span "Text Block" at bounding box center [820, 562] width 59 height 22
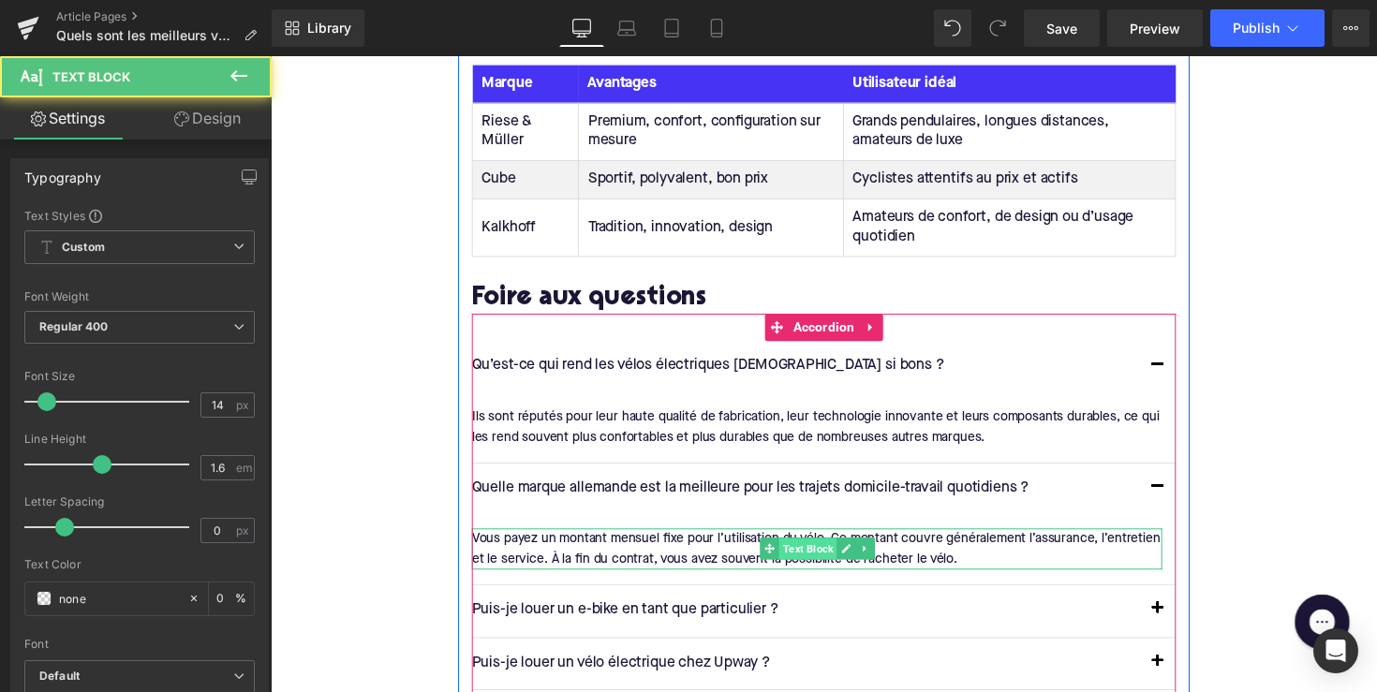
click at [832, 551] on span "Text Block" at bounding box center [820, 562] width 59 height 22
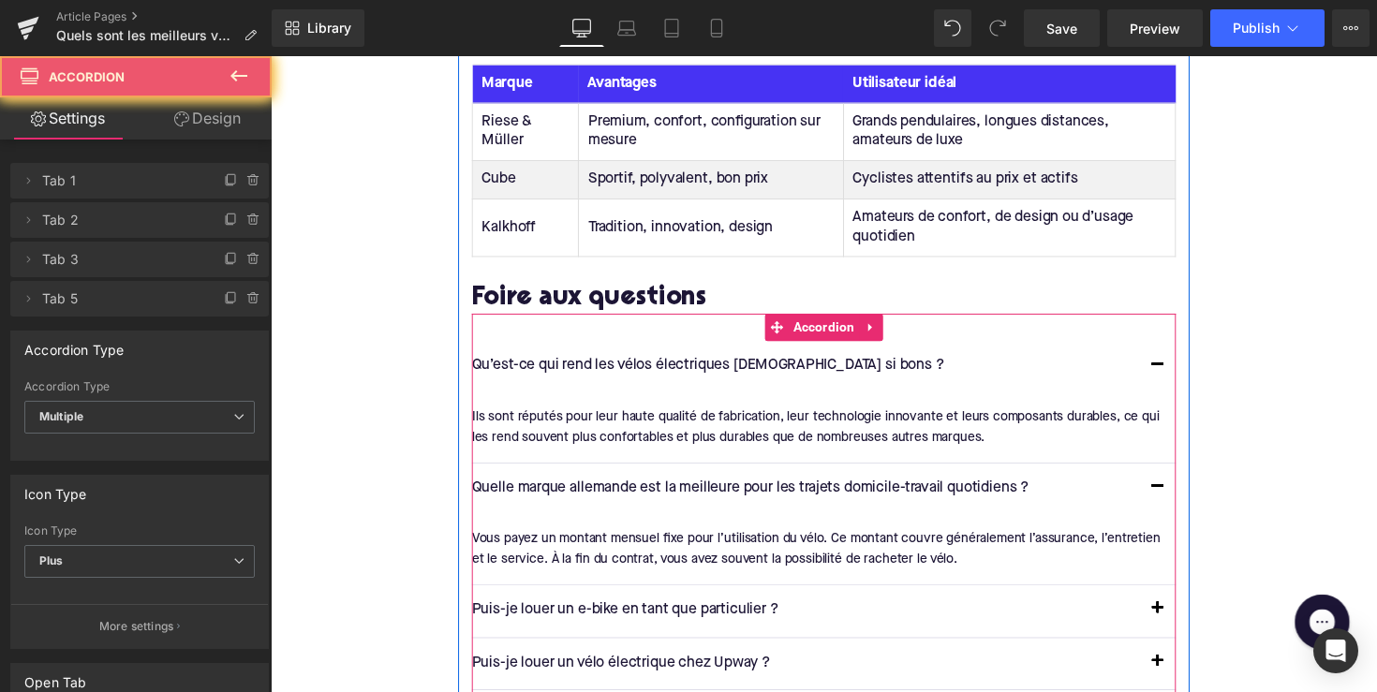
click at [709, 526] on article "Vous payez un montant mensuel fixe pour l’utilisation du vélo. Ce montant couvr…" at bounding box center [837, 561] width 721 height 71
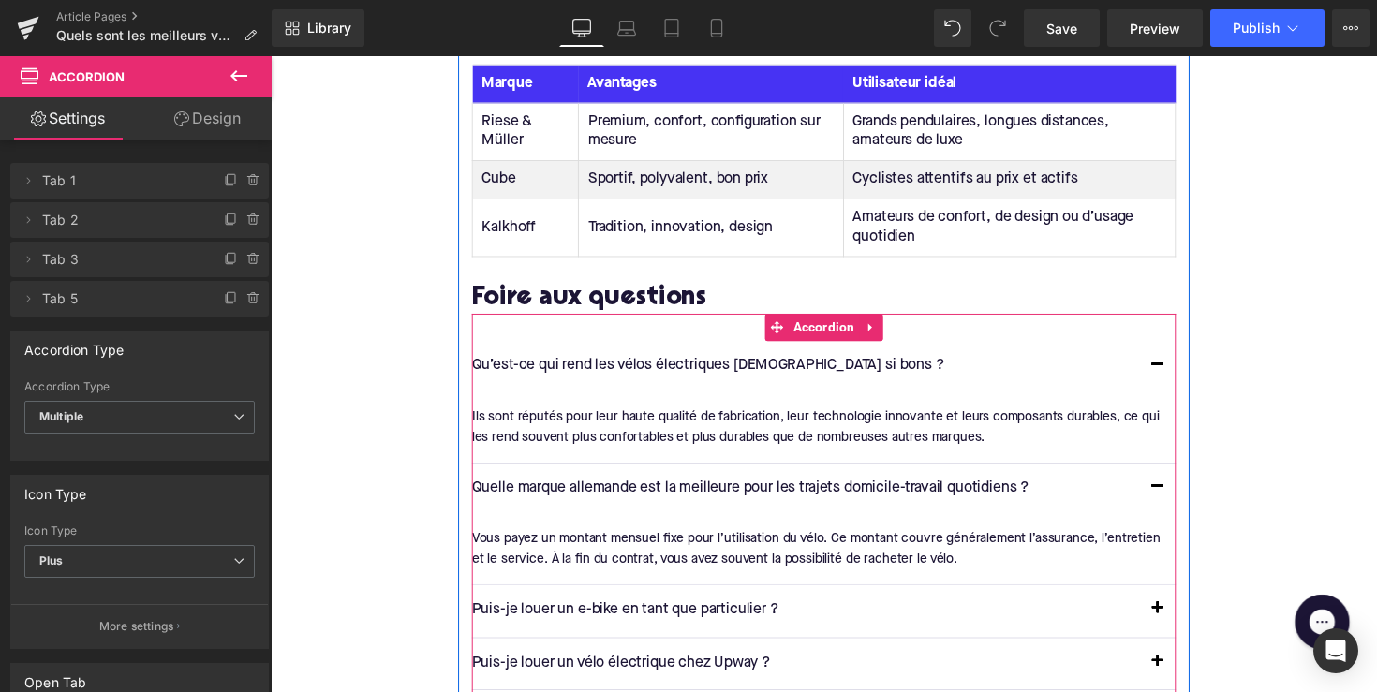
click at [705, 540] on div "Vous payez un montant mensuel fixe pour l’utilisation du vélo. Ce montant couvr…" at bounding box center [830, 561] width 707 height 42
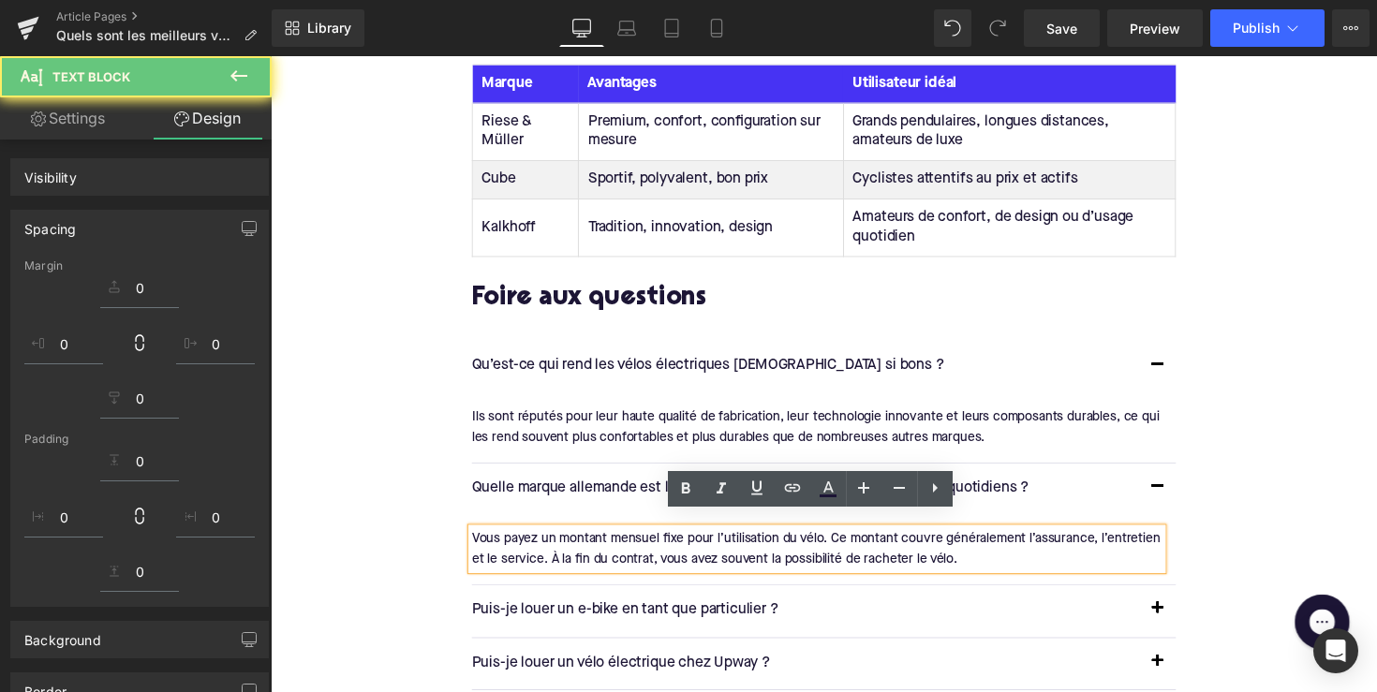
click at [705, 540] on div "Vous payez un montant mensuel fixe pour l’utilisation du vélo. Ce montant couvr…" at bounding box center [830, 561] width 707 height 42
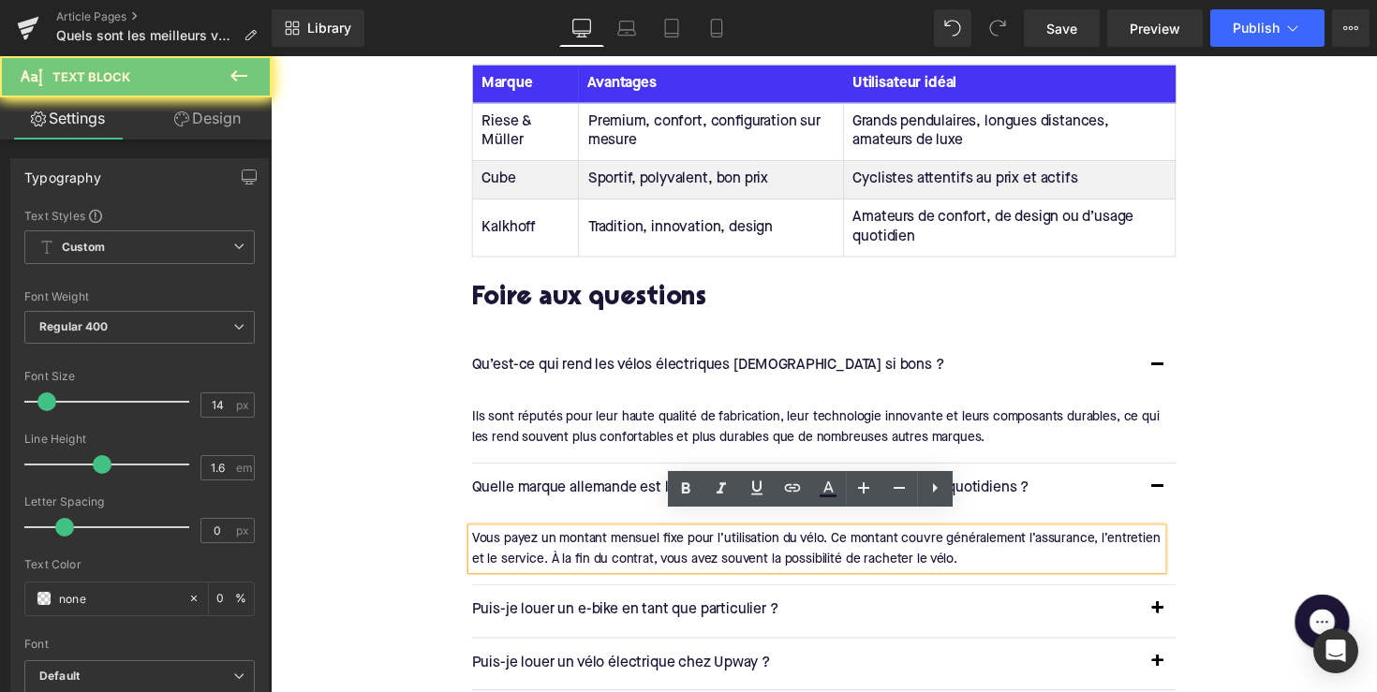
click at [705, 540] on div "Vous payez un montant mensuel fixe pour l’utilisation du vélo. Ce montant couvr…" at bounding box center [830, 561] width 707 height 42
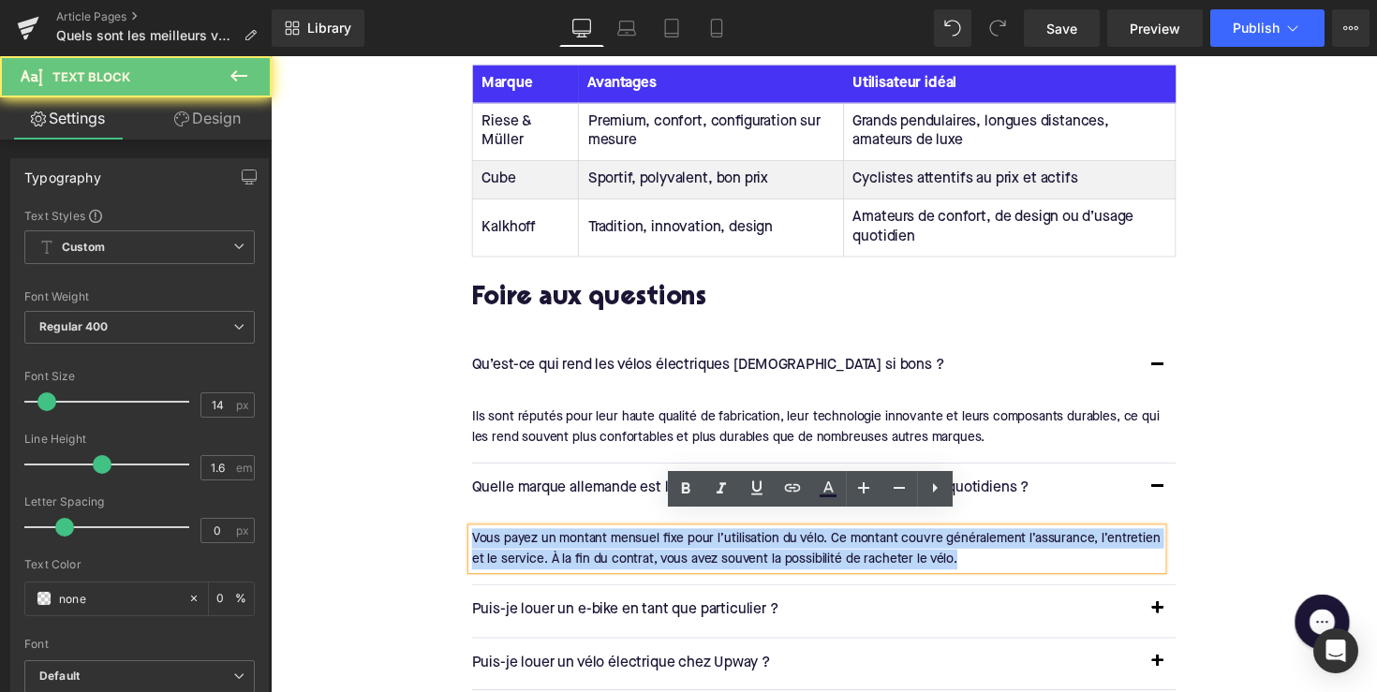
click at [700, 546] on div "Vous payez un montant mensuel fixe pour l’utilisation du vélo. Ce montant couvr…" at bounding box center [830, 561] width 707 height 42
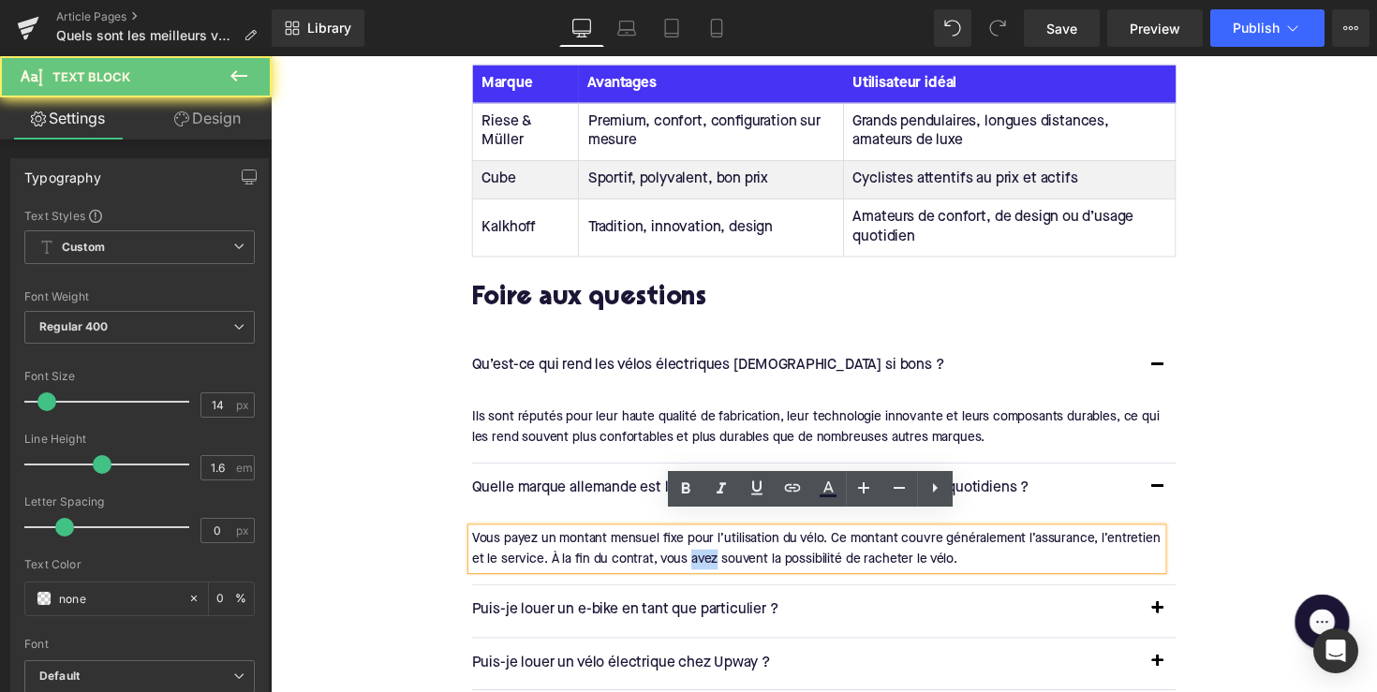
click at [700, 546] on div "Vous payez un montant mensuel fixe pour l’utilisation du vélo. Ce montant couvr…" at bounding box center [830, 561] width 707 height 42
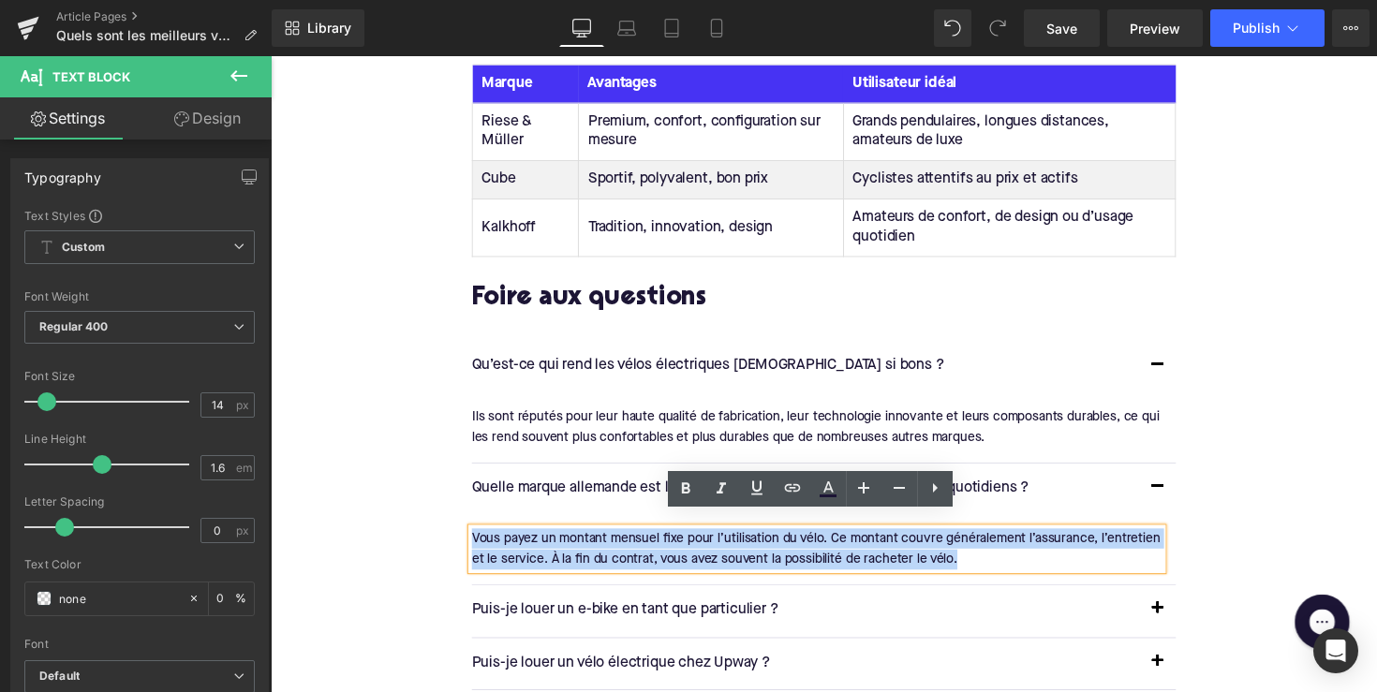
click at [700, 546] on div "Vous payez un montant mensuel fixe pour l’utilisation du vélo. Ce montant couvr…" at bounding box center [830, 561] width 707 height 42
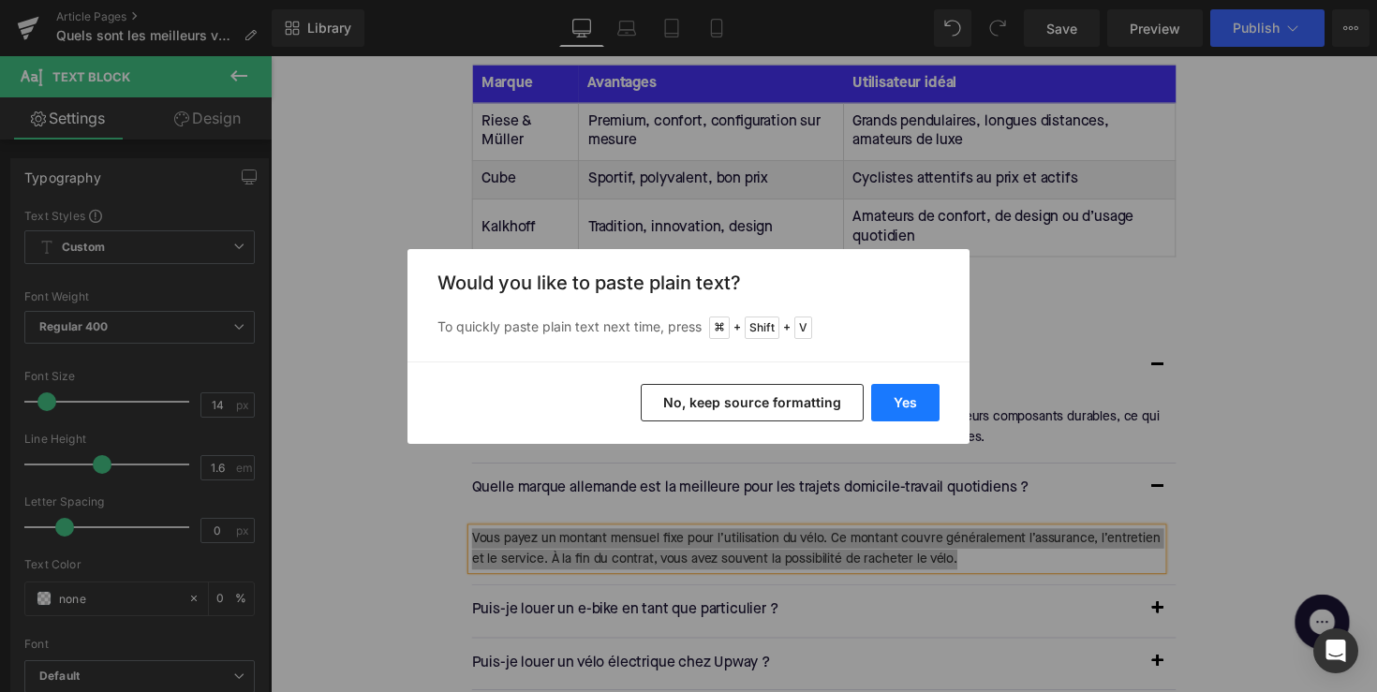
click at [932, 391] on button "Yes" at bounding box center [905, 402] width 68 height 37
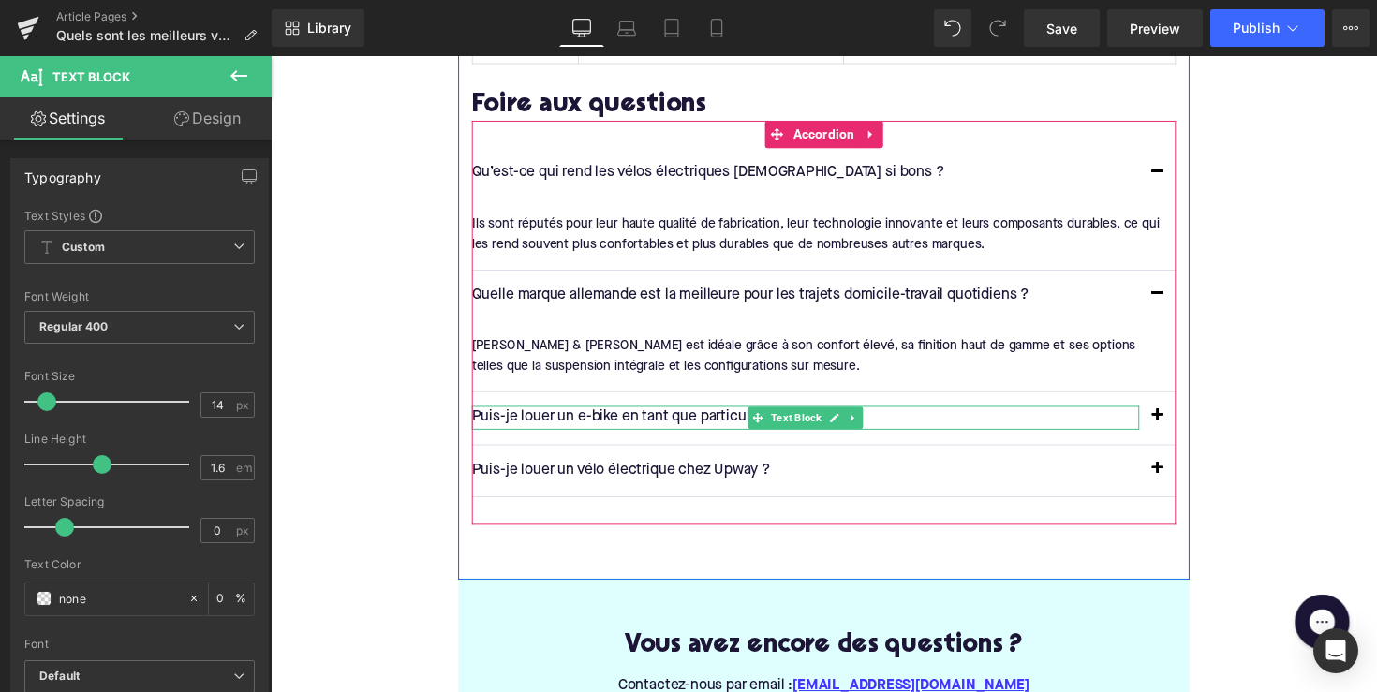
scroll to position [3796, 0]
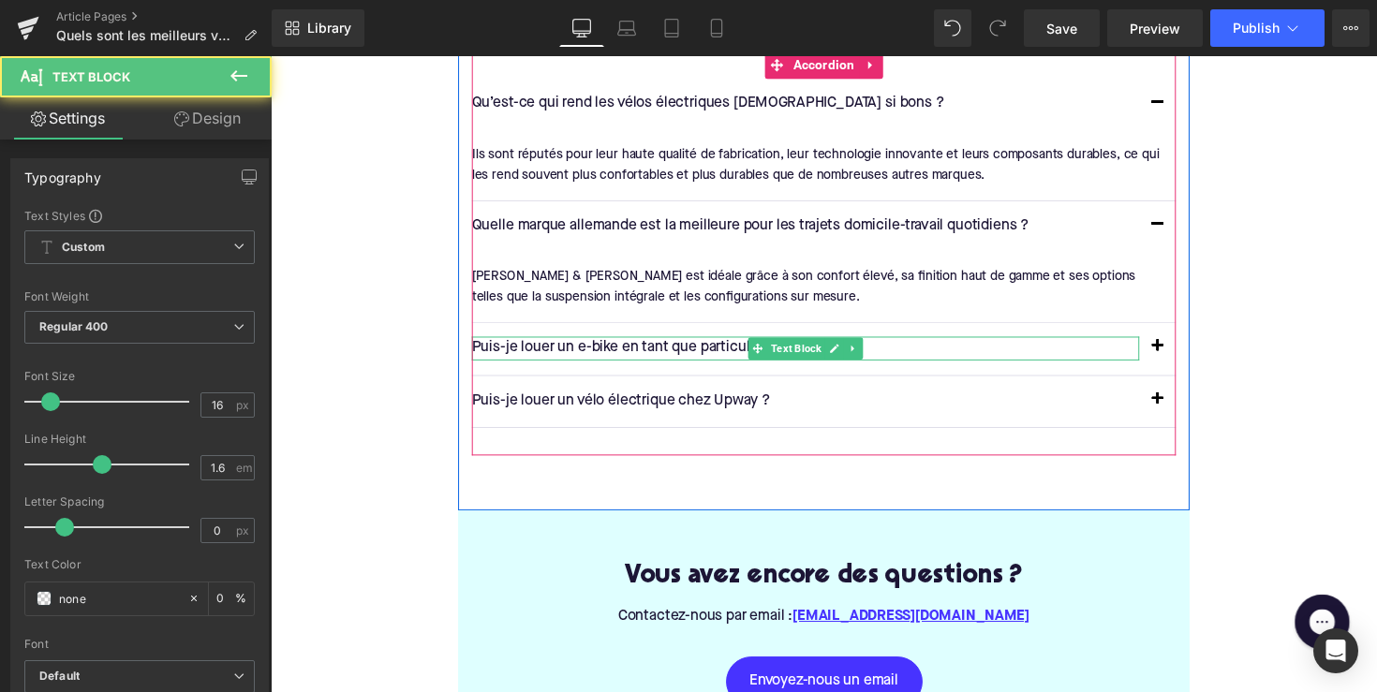
click at [609, 344] on p "Puis-je louer un e-bike en tant que particulier ?" at bounding box center [819, 356] width 684 height 24
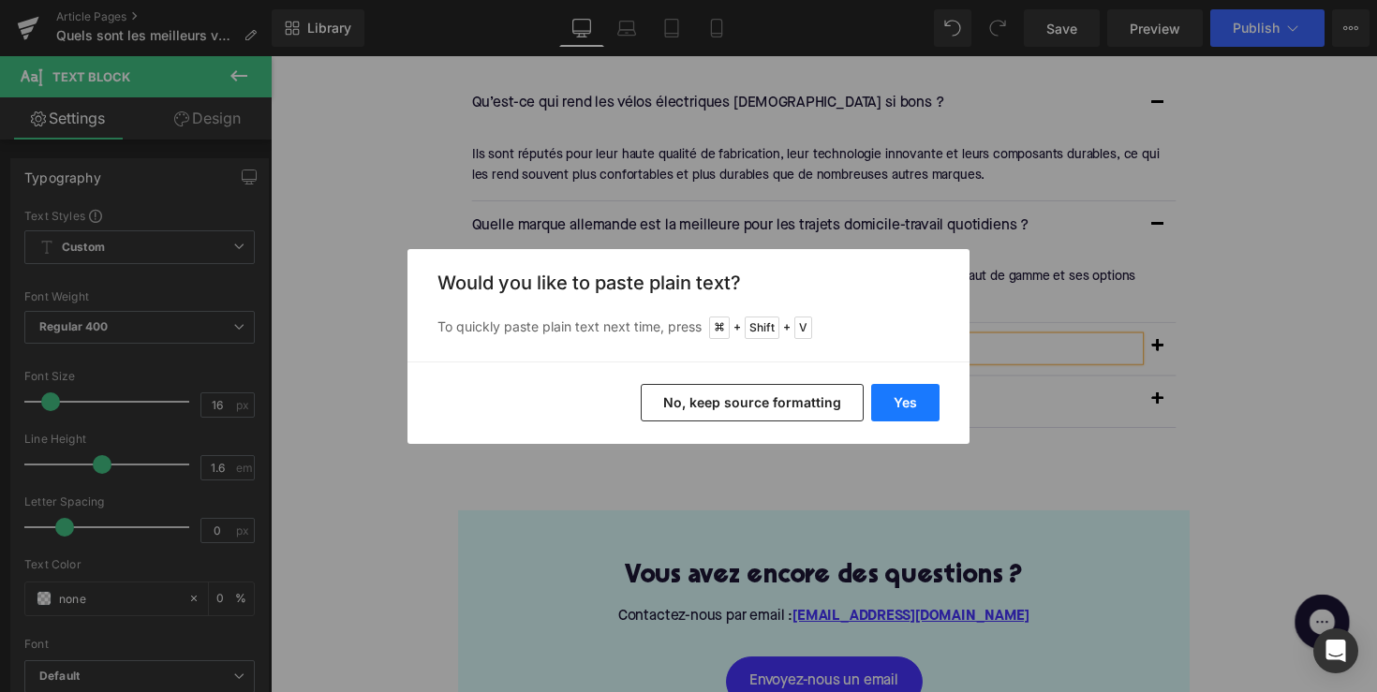
click at [896, 401] on button "Yes" at bounding box center [905, 402] width 68 height 37
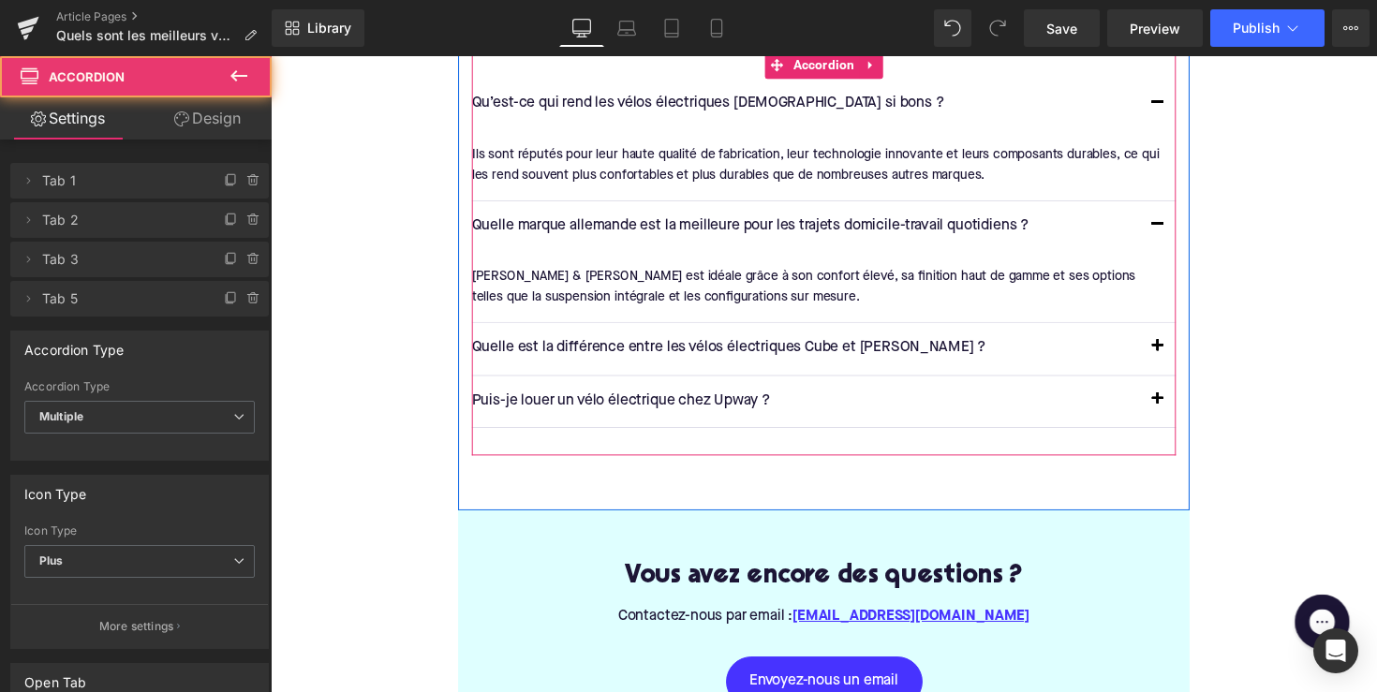
click at [1179, 359] on span "button" at bounding box center [1179, 359] width 0 height 0
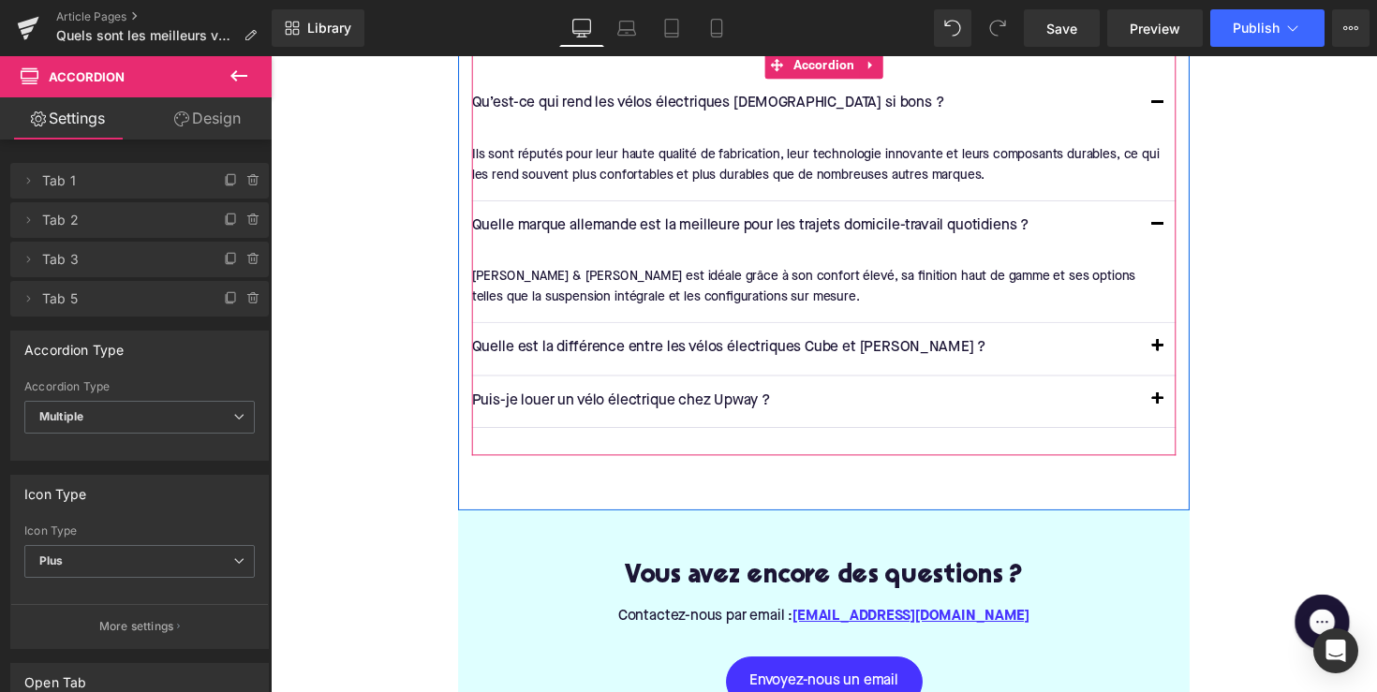
click at [1183, 337] on button "button" at bounding box center [1178, 356] width 37 height 52
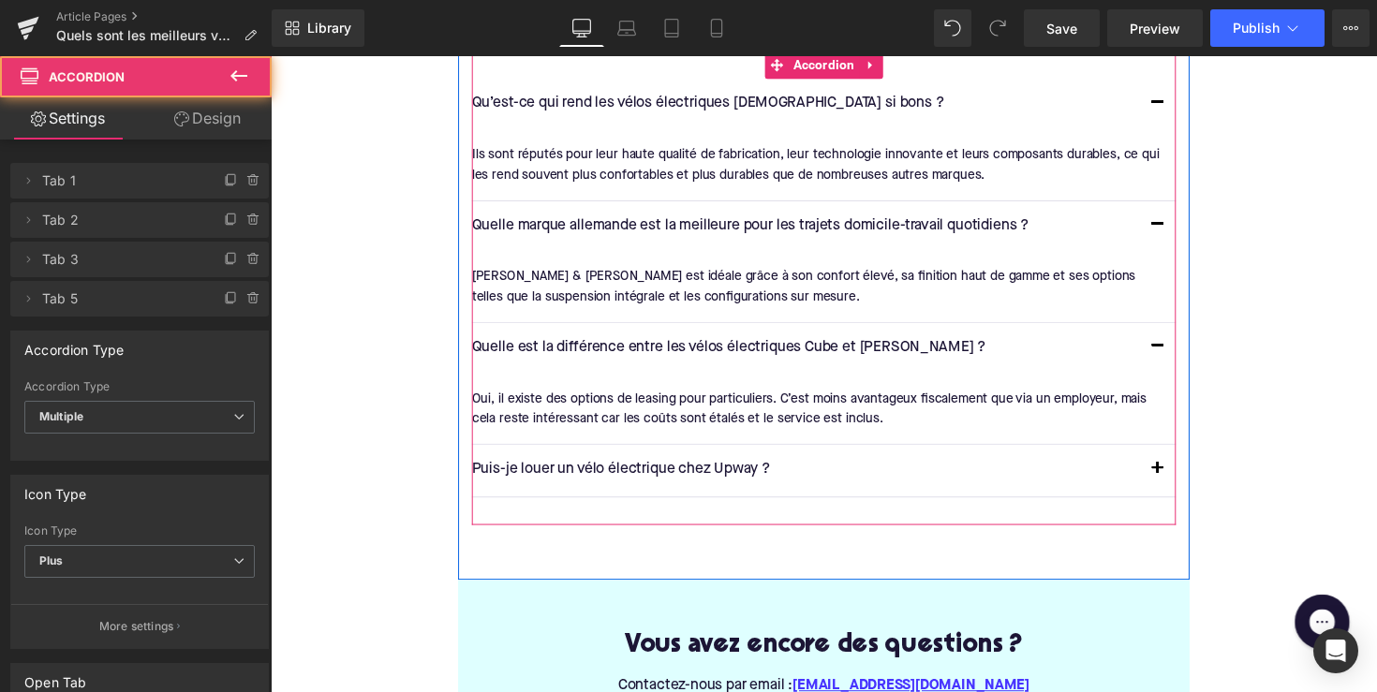
click at [709, 397] on div "Oui, il existe des options de leasing pour particuliers. C’est moins avantageux…" at bounding box center [830, 418] width 707 height 42
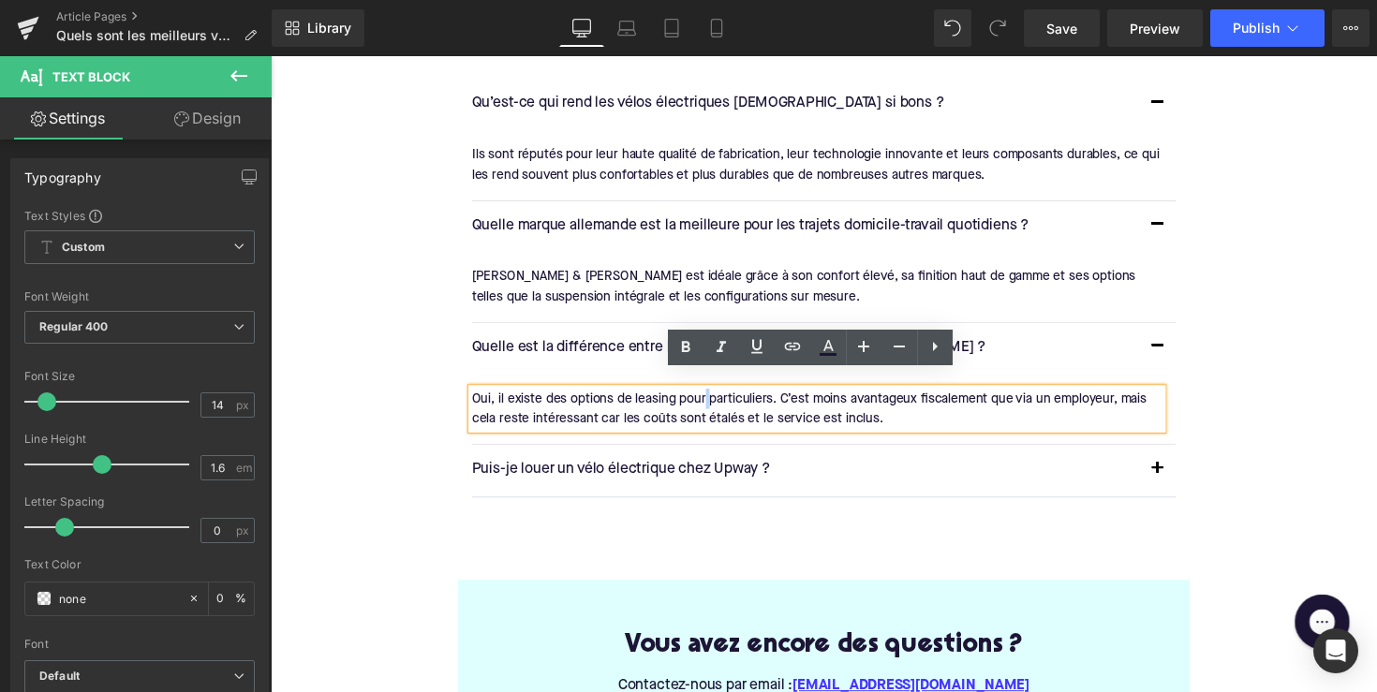
click at [709, 397] on div "Oui, il existe des options de leasing pour particuliers. C’est moins avantageux…" at bounding box center [830, 418] width 707 height 42
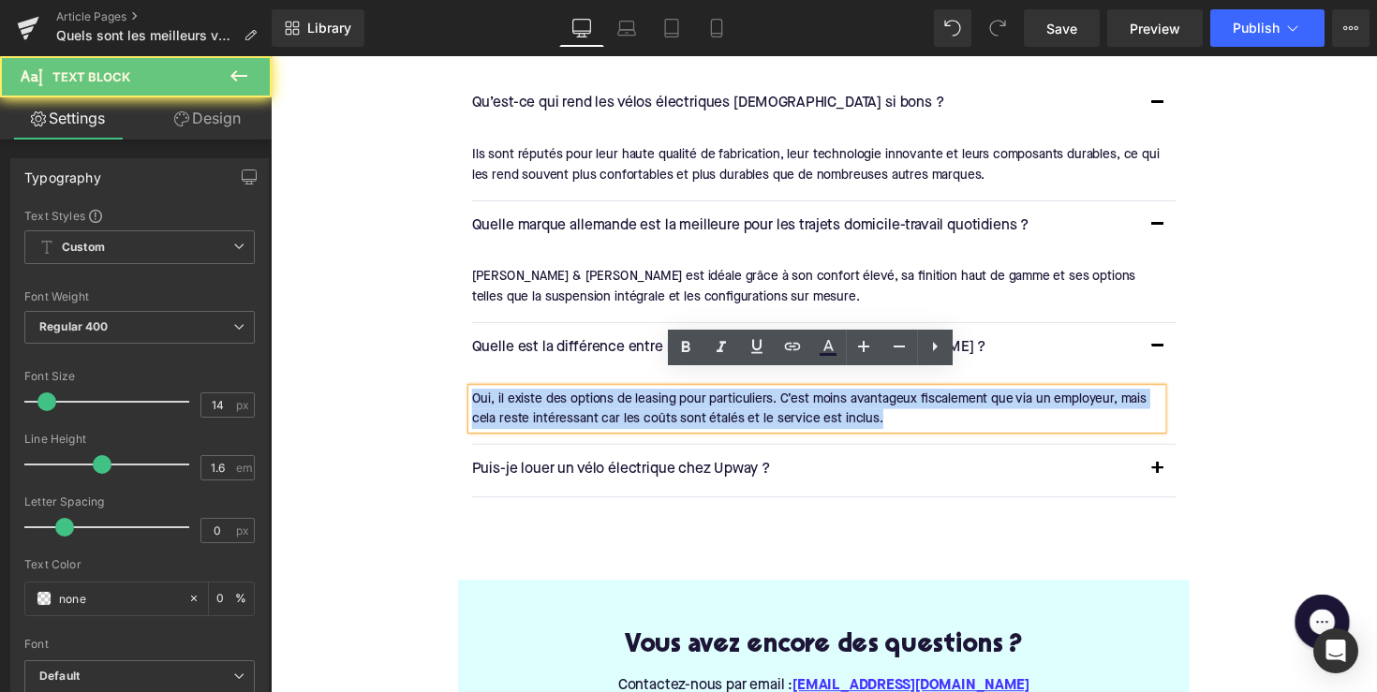
click at [709, 397] on div "Oui, il existe des options de leasing pour particuliers. C’est moins avantageux…" at bounding box center [830, 418] width 707 height 42
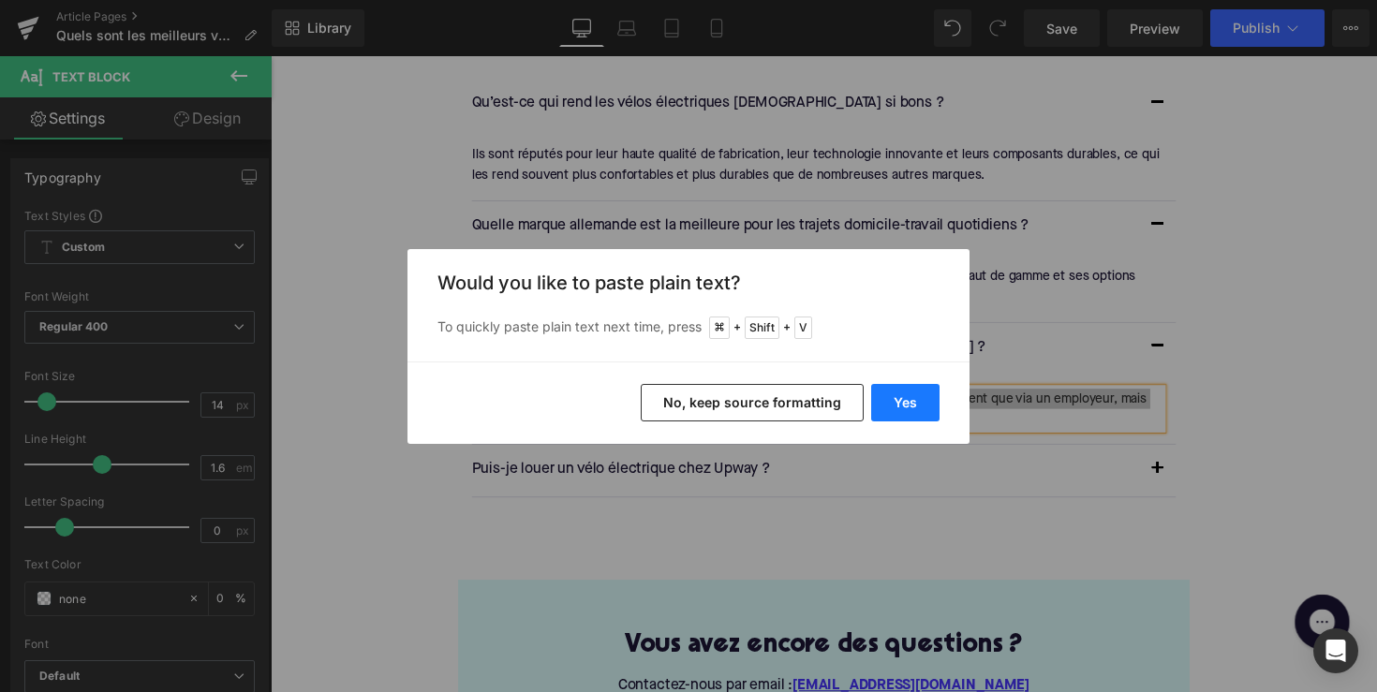
click at [903, 389] on button "Yes" at bounding box center [905, 402] width 68 height 37
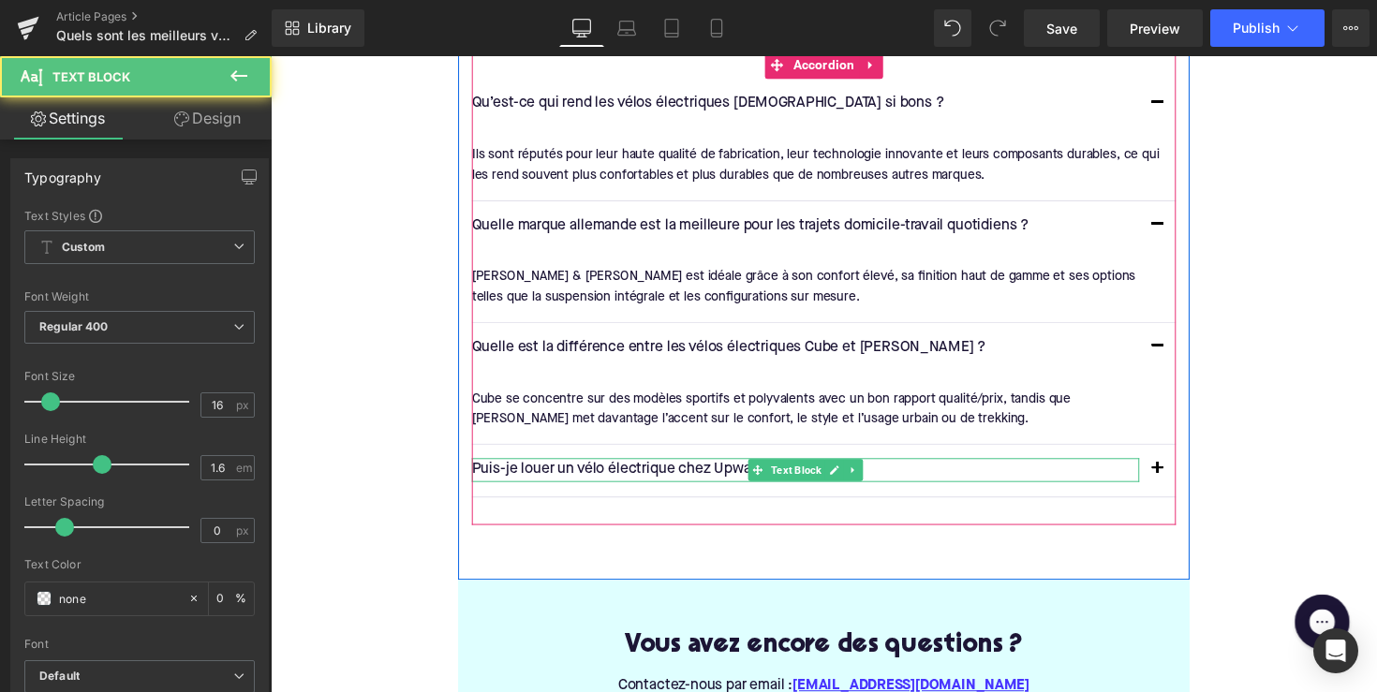
click at [729, 468] on p "Puis-je louer un vélo électrique chez Upway ?" at bounding box center [819, 480] width 684 height 24
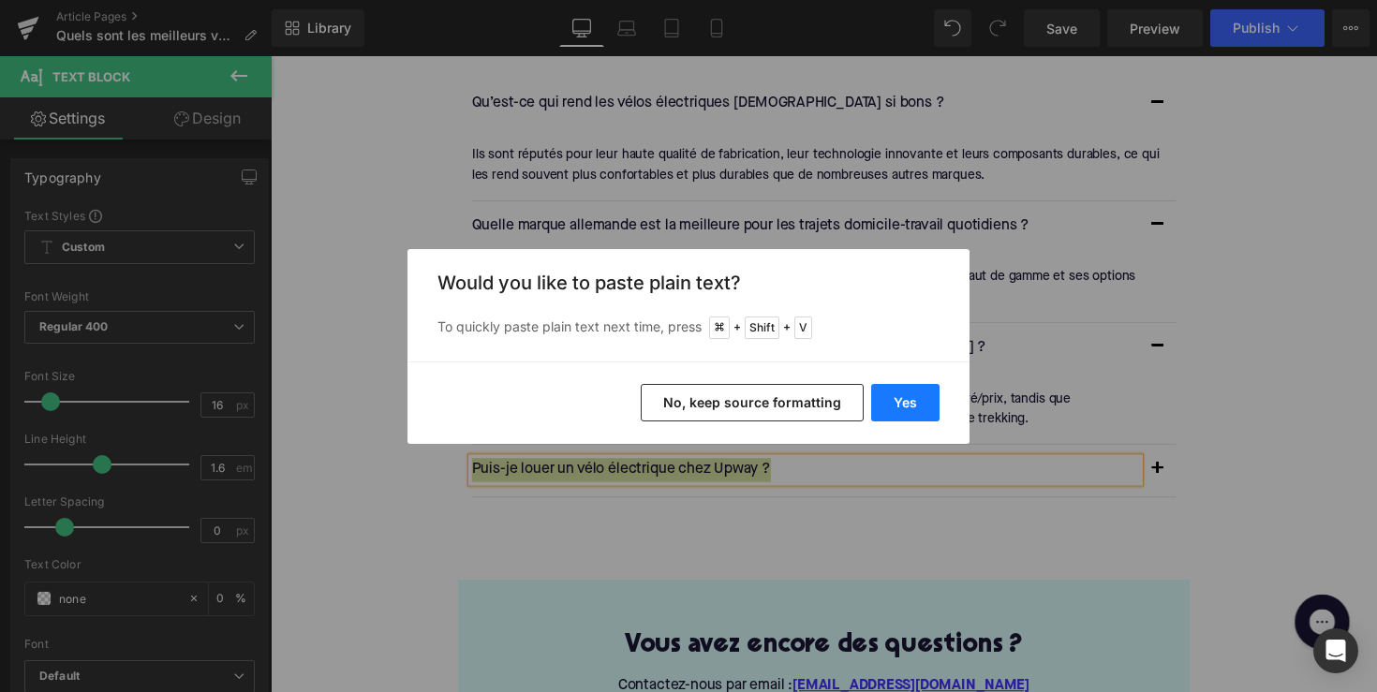
click at [913, 405] on button "Yes" at bounding box center [905, 402] width 68 height 37
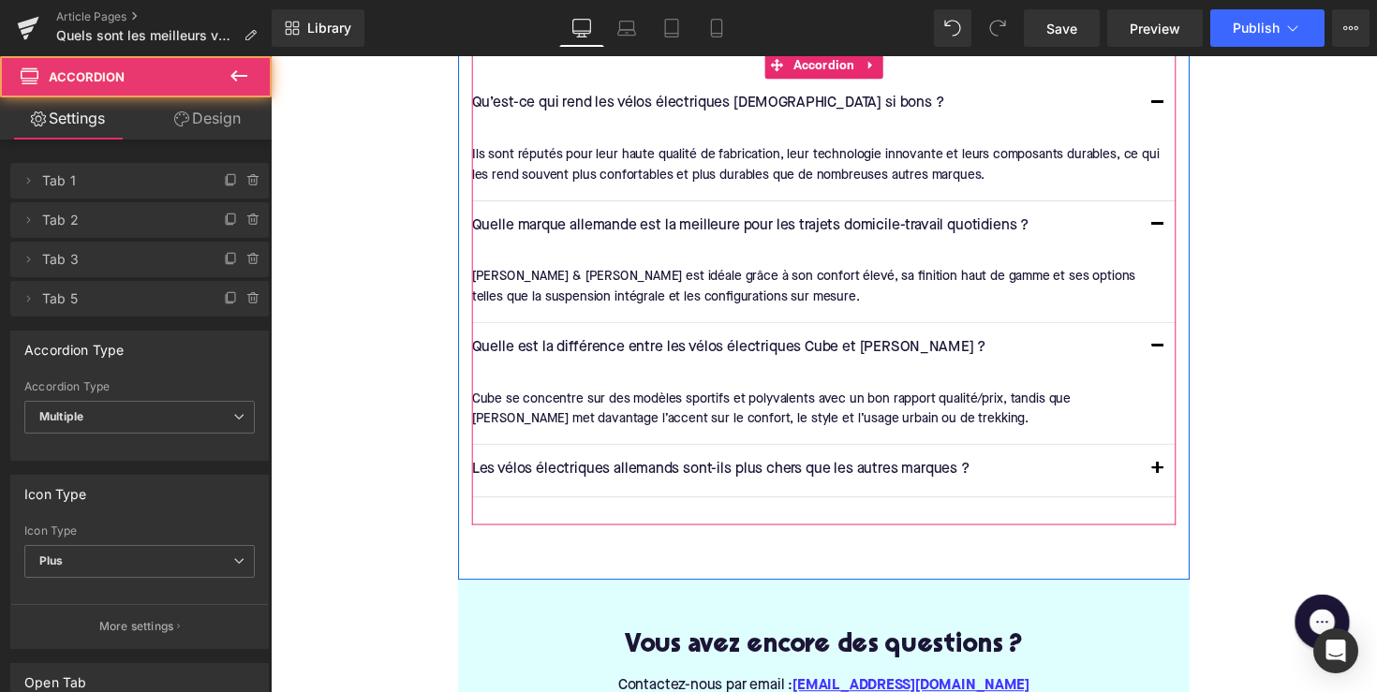
click at [1171, 468] on button "button" at bounding box center [1178, 480] width 37 height 52
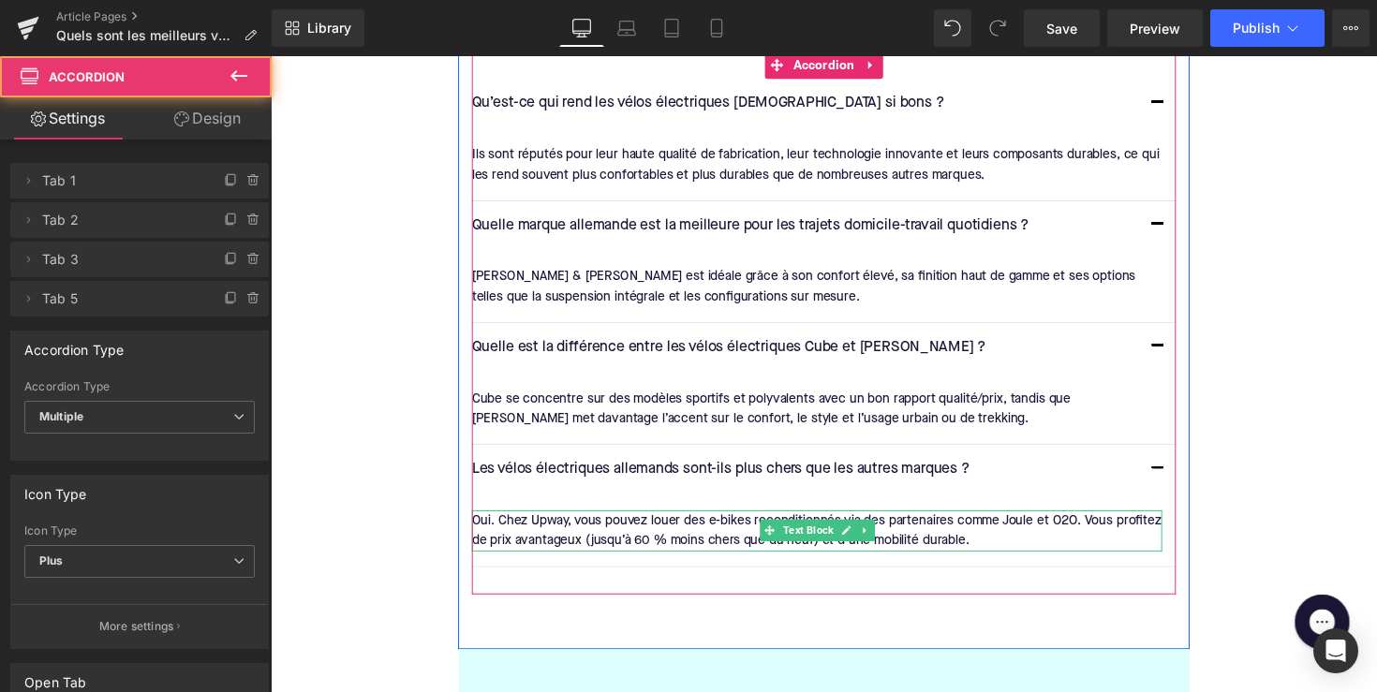
click at [764, 522] on div "Oui. Chez Upway, vous pouvez louer des e-bikes reconditionnés via des partenair…" at bounding box center [830, 543] width 707 height 42
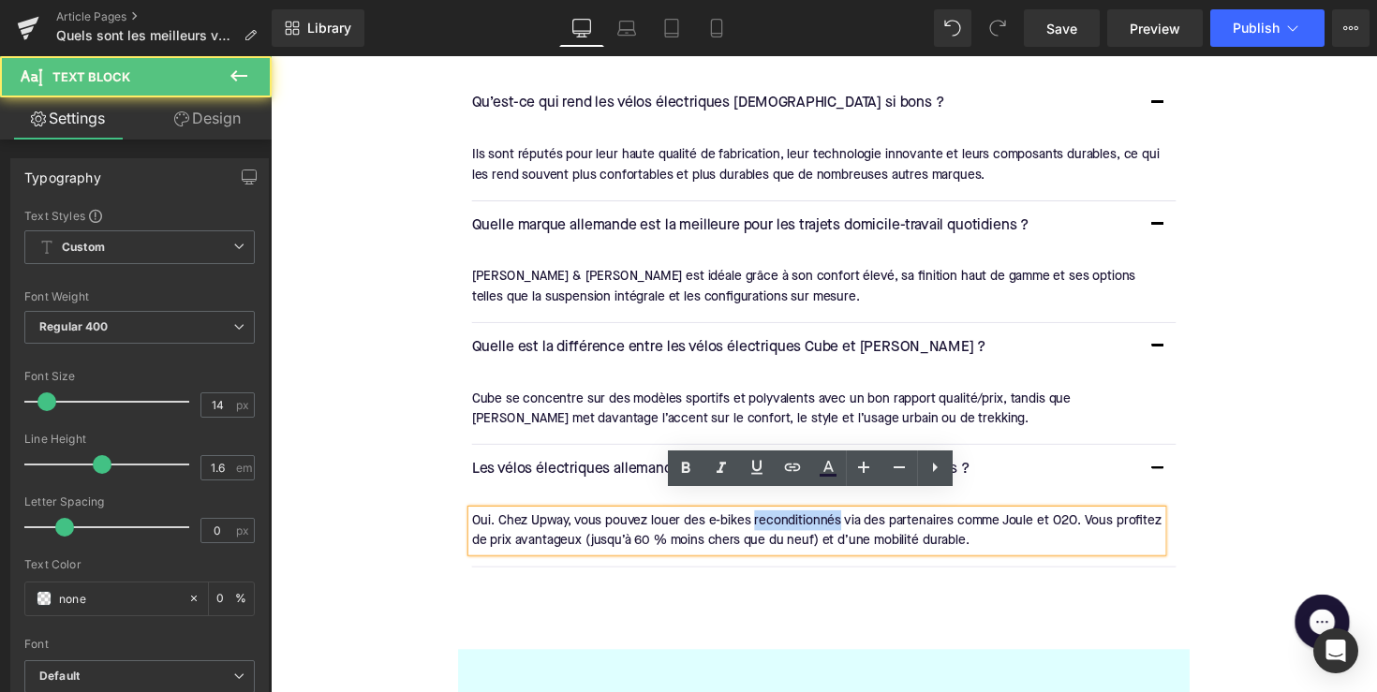
click at [764, 522] on div "Oui. Chez Upway, vous pouvez louer des e-bikes reconditionnés via des partenair…" at bounding box center [830, 543] width 707 height 42
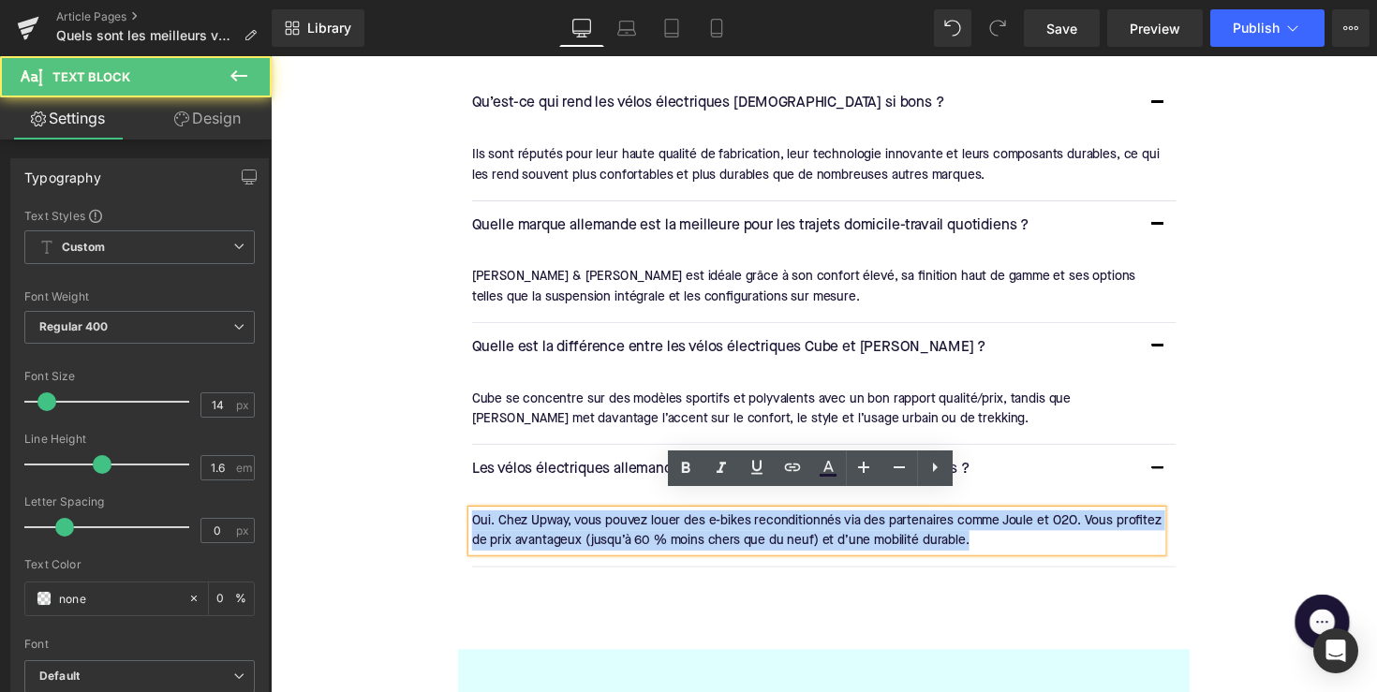
click at [764, 522] on div "Oui. Chez Upway, vous pouvez louer des e-bikes reconditionnés via des partenair…" at bounding box center [830, 543] width 707 height 42
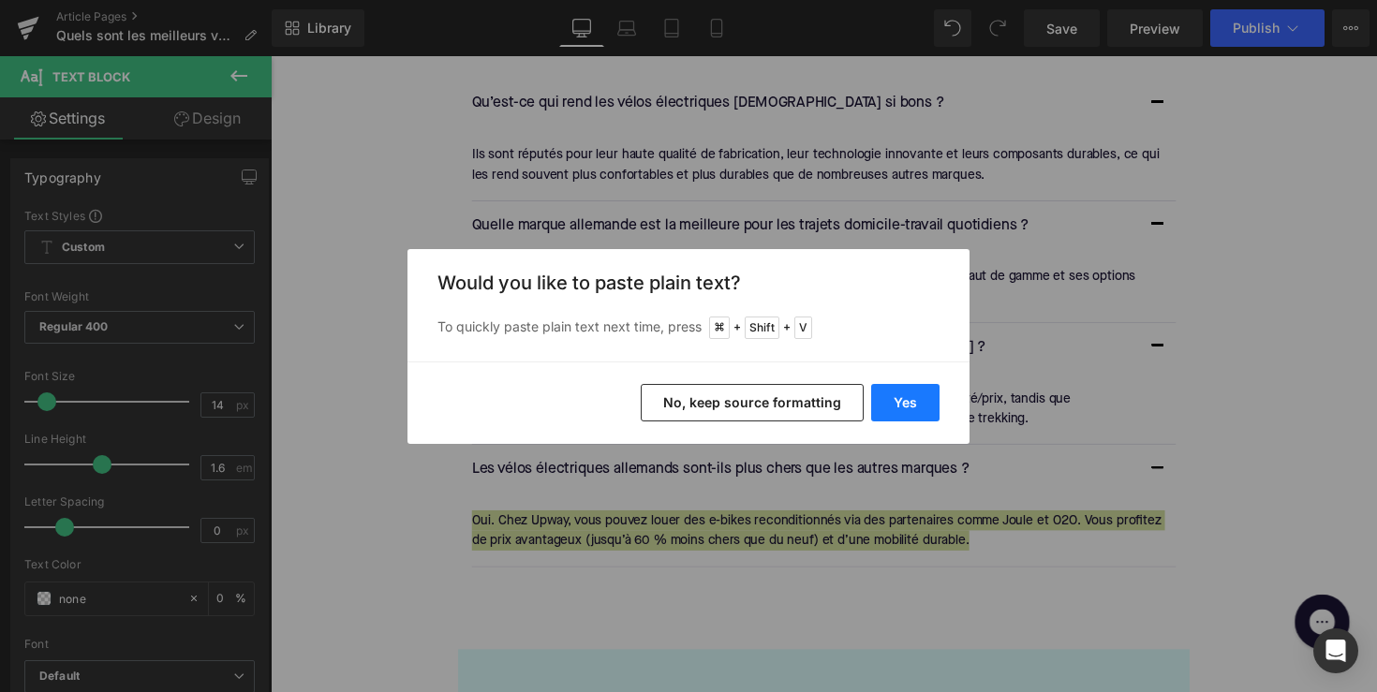
click at [921, 419] on button "Yes" at bounding box center [905, 402] width 68 height 37
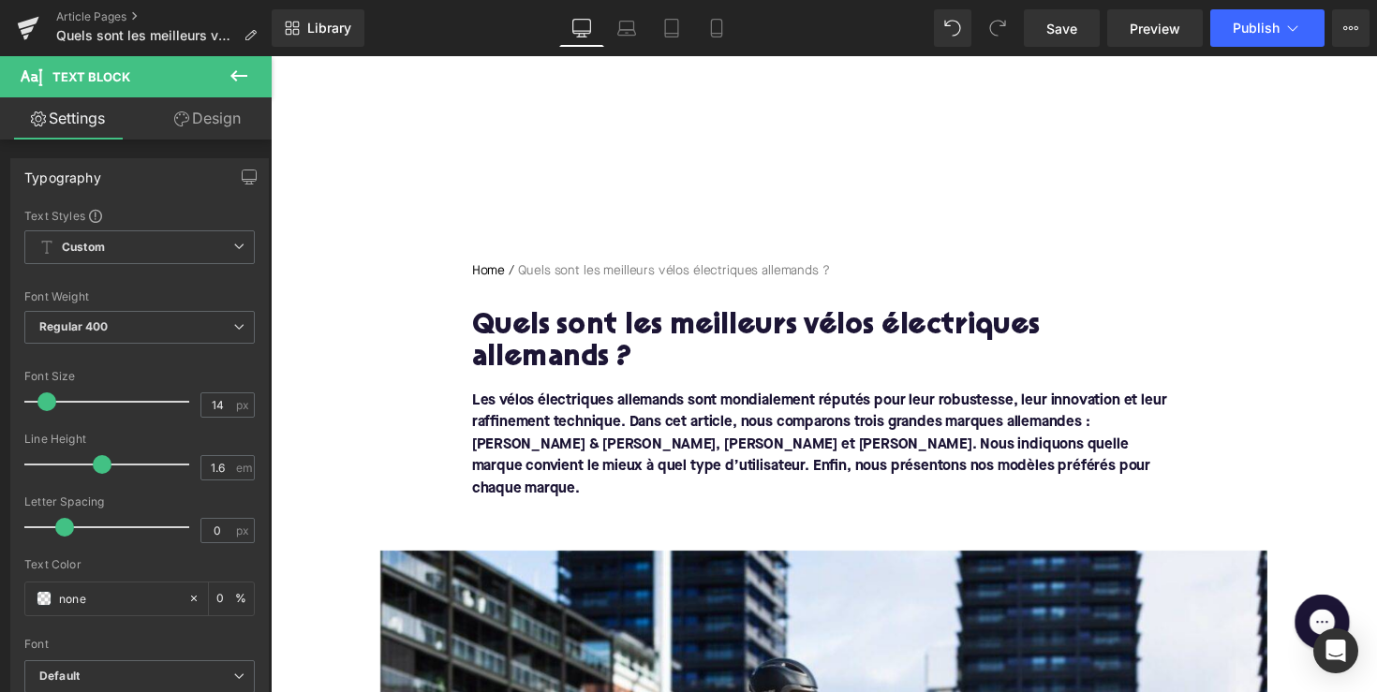
scroll to position [0, 0]
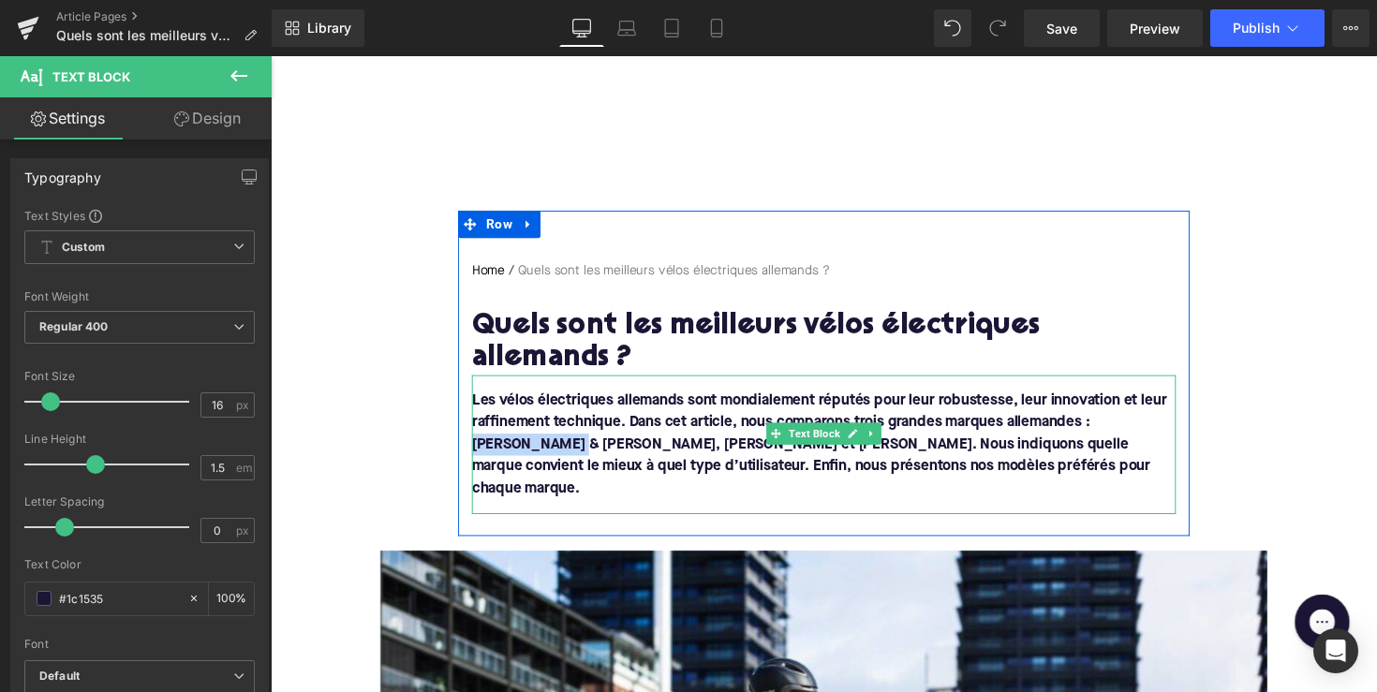
drag, startPoint x: 1114, startPoint y: 429, endPoint x: 516, endPoint y: 451, distance: 598.8
click at [516, 451] on font "Les vélos électriques allemands sont mondialement réputés pour leur robustesse,…" at bounding box center [833, 454] width 712 height 105
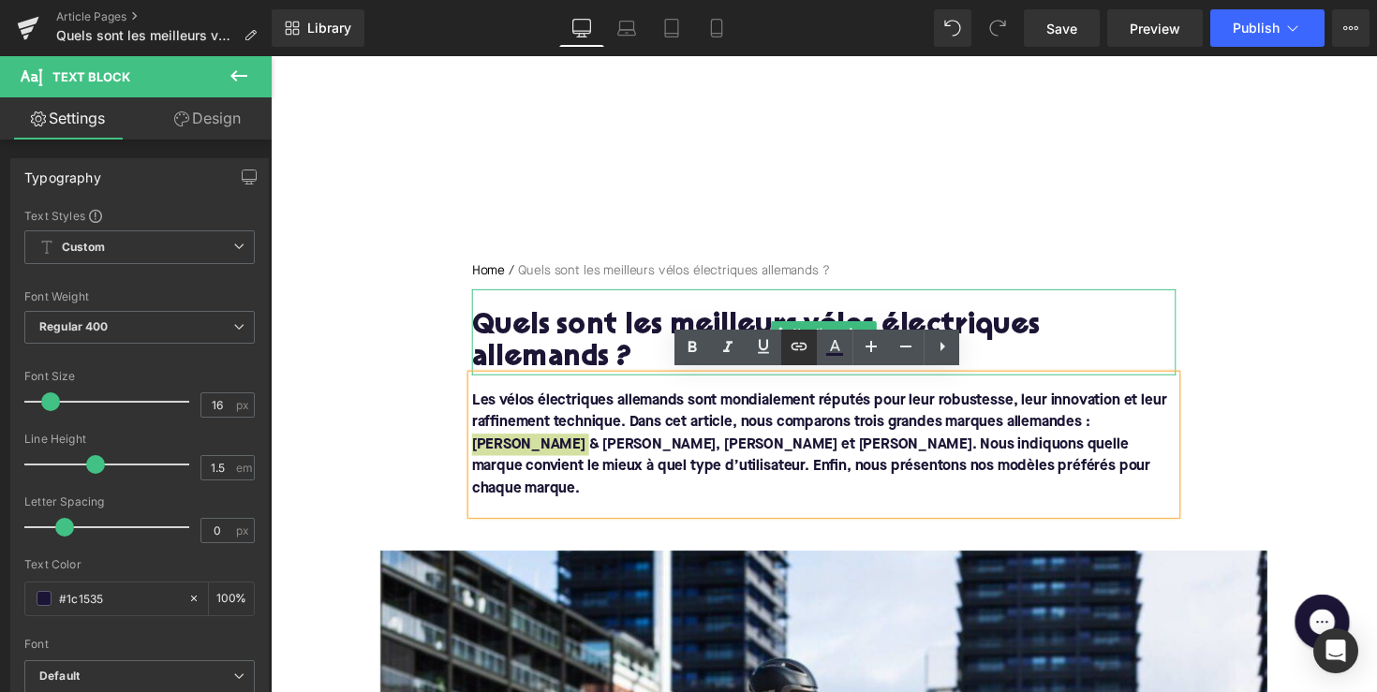
click at [803, 340] on icon at bounding box center [799, 346] width 22 height 22
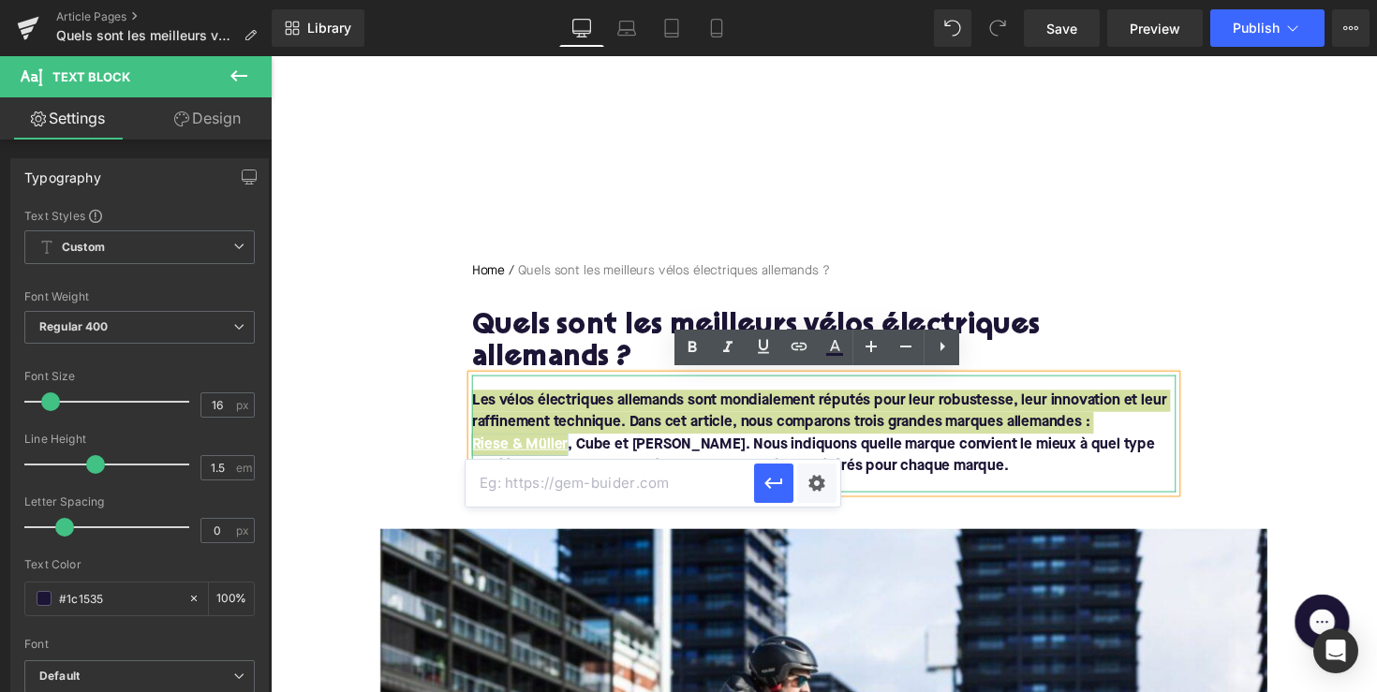
click at [606, 484] on input "text" at bounding box center [609, 483] width 288 height 47
paste input "[URL][DOMAIN_NAME][PERSON_NAME]"
type input "[URL][DOMAIN_NAME][PERSON_NAME]"
click at [760, 492] on button "button" at bounding box center [773, 483] width 39 height 39
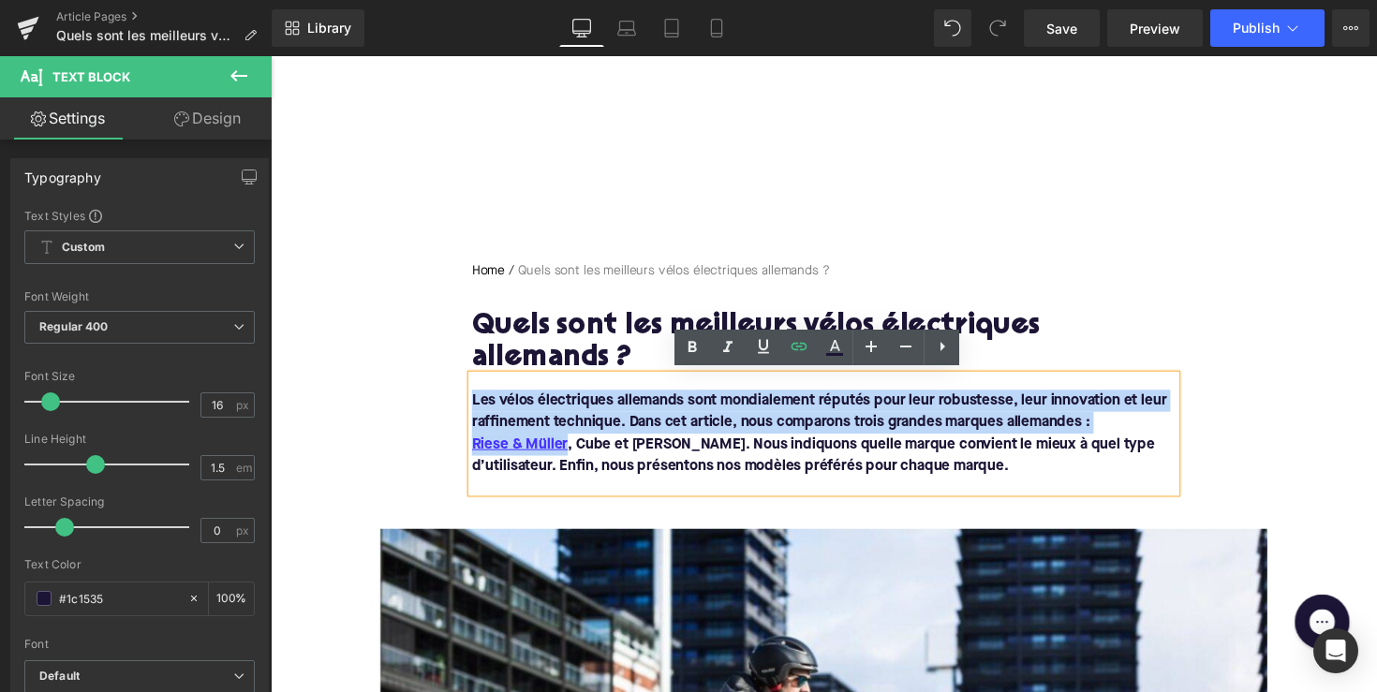
click at [594, 452] on font "Les vélos électriques allemands sont mondialement réputés pour leur robustesse,…" at bounding box center [833, 443] width 712 height 82
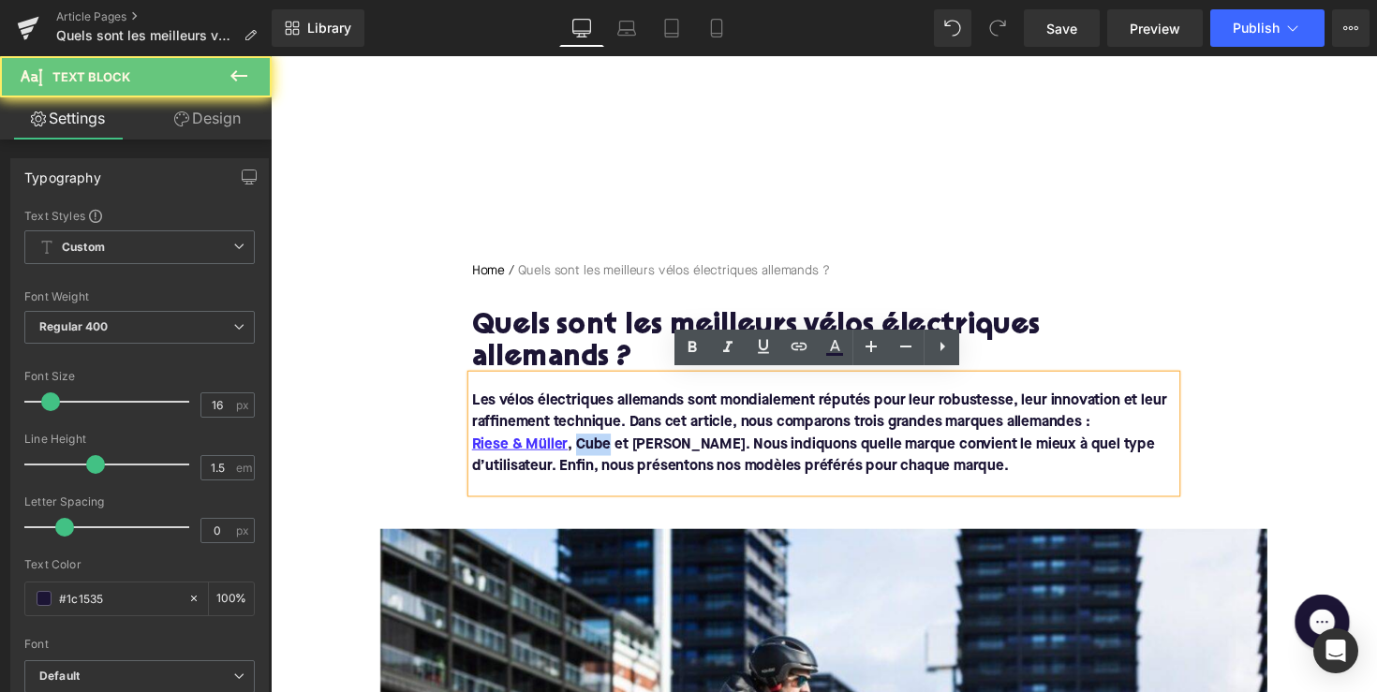
click at [594, 452] on font "Les vélos électriques allemands sont mondialement réputés pour leur robustesse,…" at bounding box center [833, 443] width 712 height 82
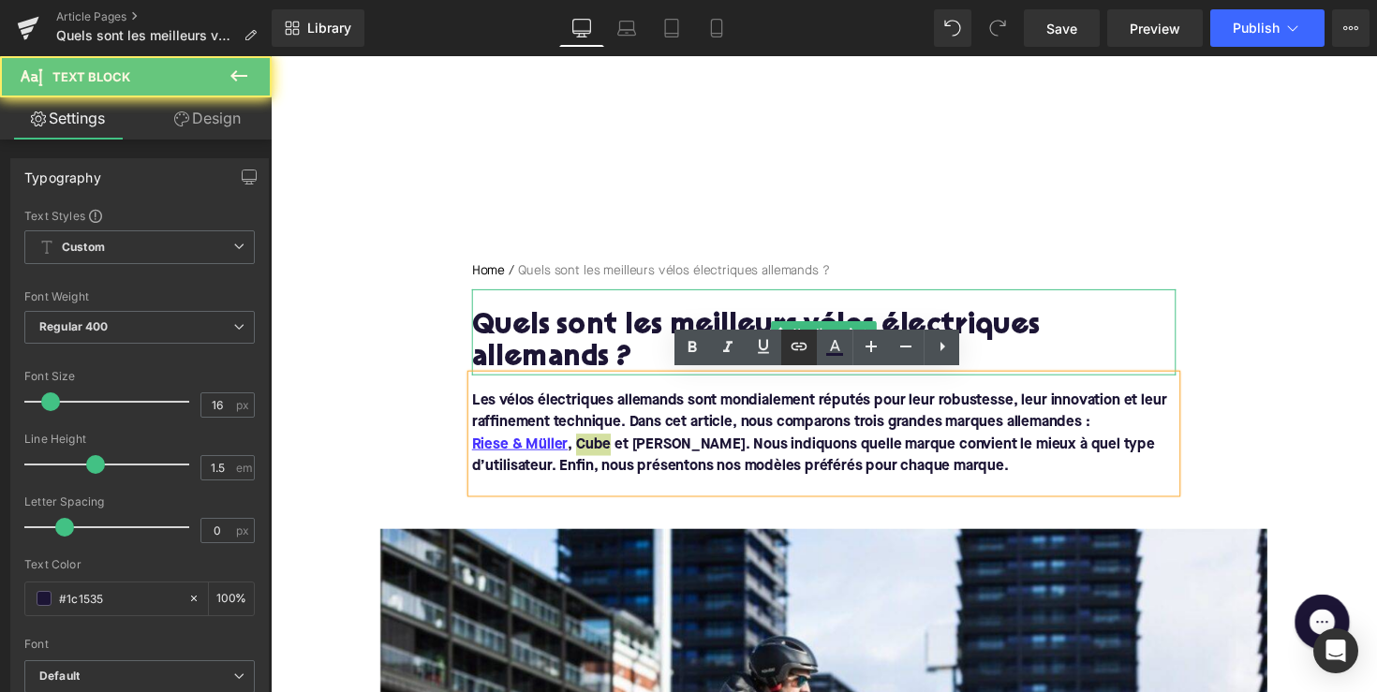
click at [802, 354] on icon at bounding box center [799, 346] width 22 height 22
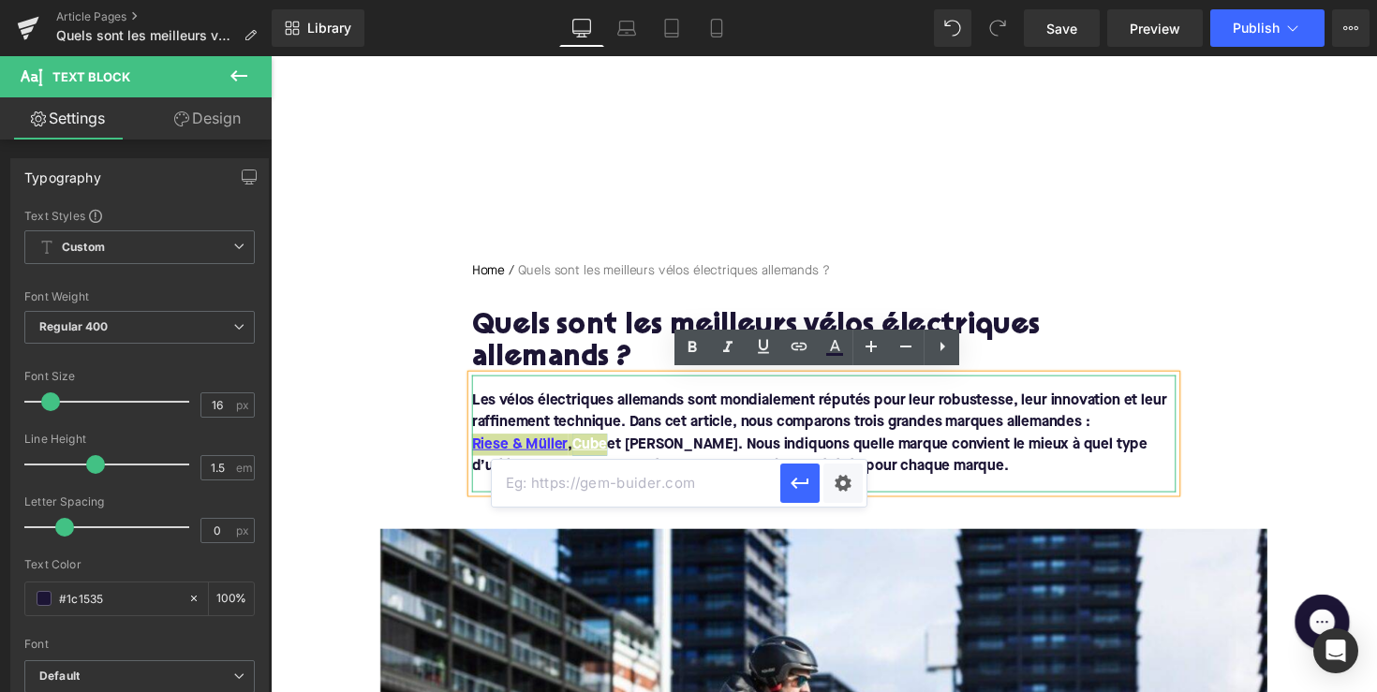
click at [676, 474] on input "text" at bounding box center [636, 483] width 288 height 47
paste input "[URL][DOMAIN_NAME]"
drag, startPoint x: 802, startPoint y: 477, endPoint x: 498, endPoint y: 558, distance: 314.2
click at [802, 477] on icon "button" at bounding box center [800, 483] width 22 height 22
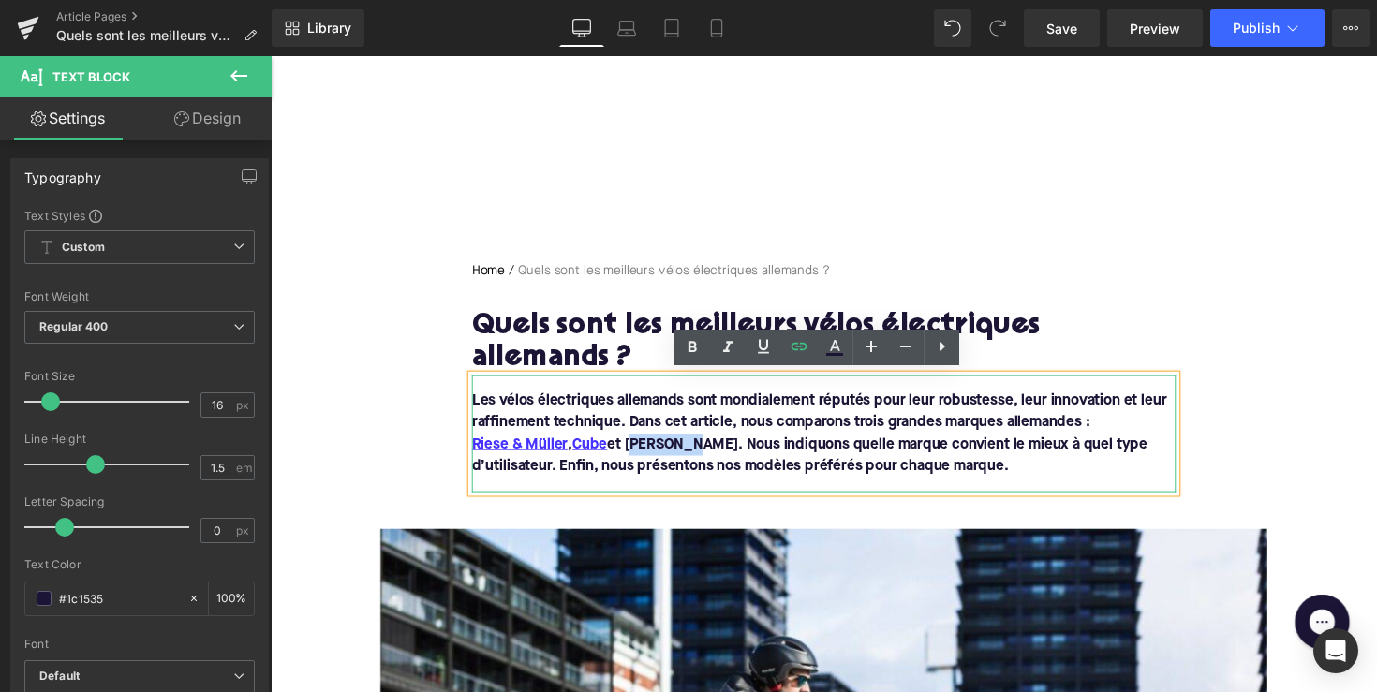
drag, startPoint x: 639, startPoint y: 448, endPoint x: 692, endPoint y: 450, distance: 53.5
click at [692, 450] on font "Les vélos électriques allemands sont mondialement réputés pour leur robustesse,…" at bounding box center [833, 443] width 712 height 82
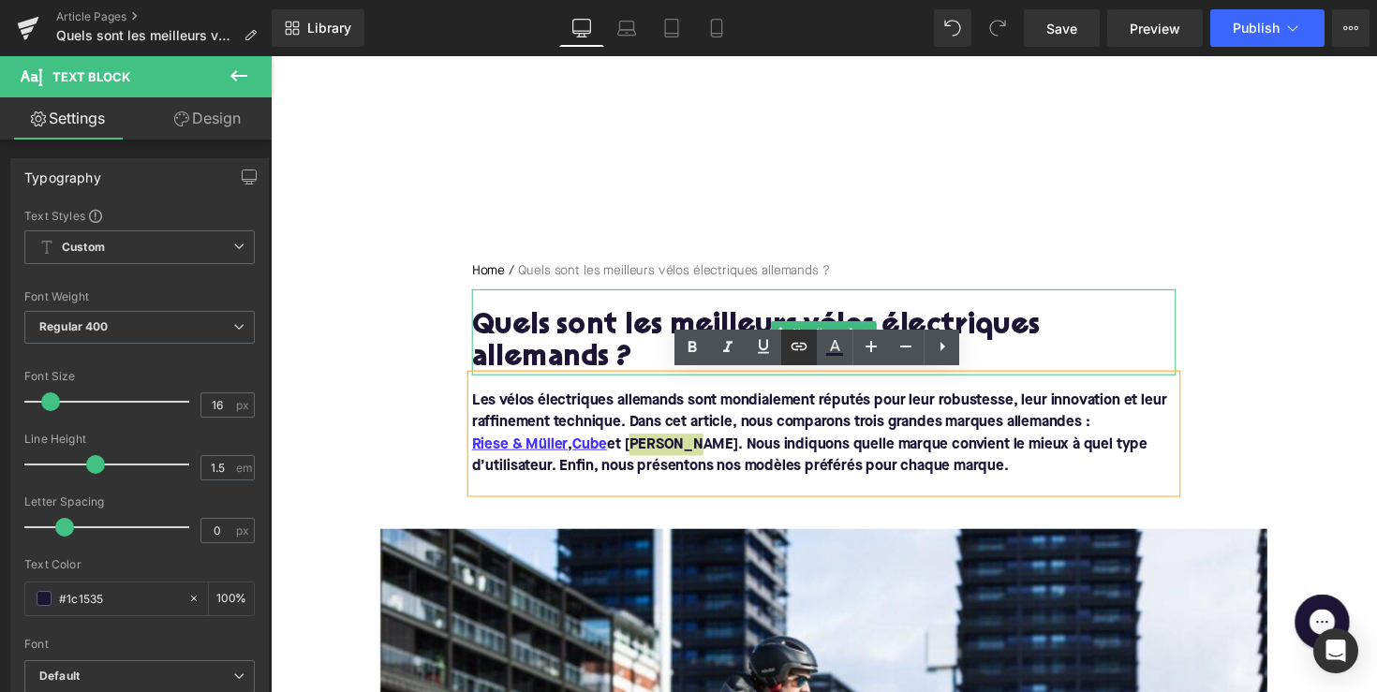
click at [806, 333] on link at bounding box center [799, 348] width 36 height 36
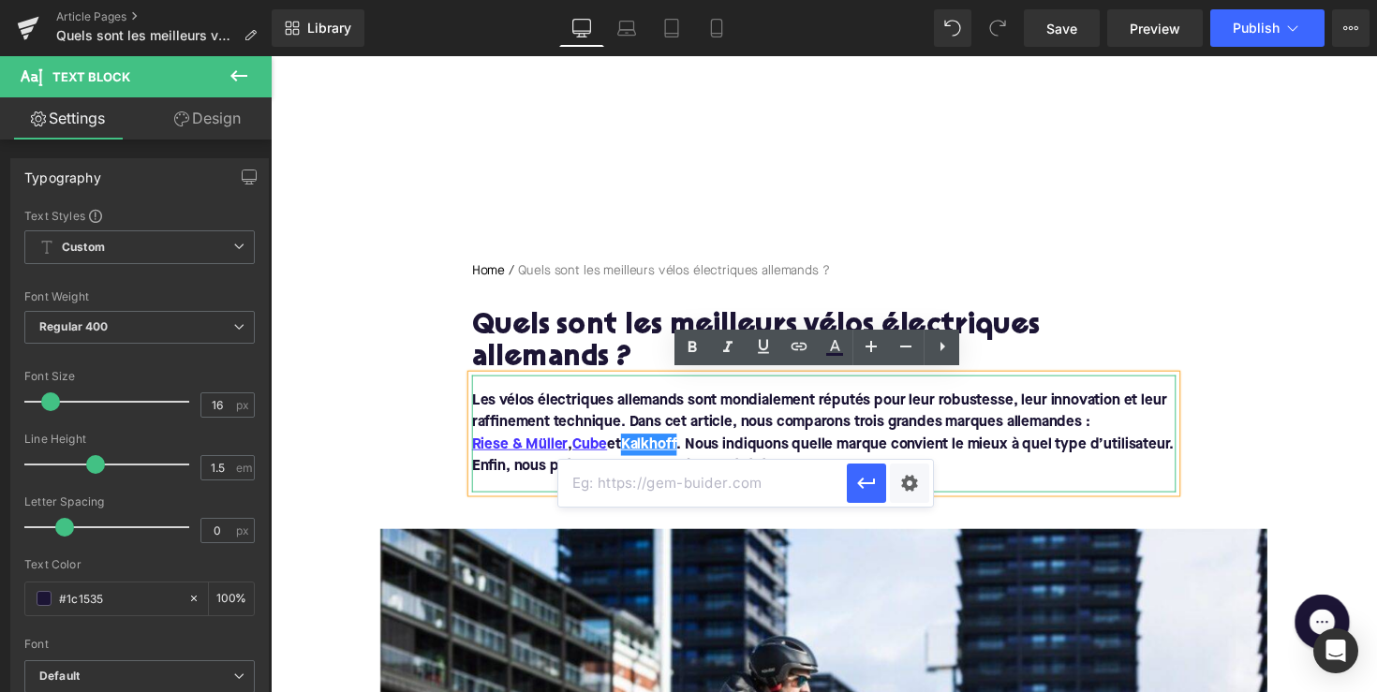
click at [669, 485] on input "text" at bounding box center [702, 483] width 288 height 47
paste input "[URL][DOMAIN_NAME]"
type input "[URL][DOMAIN_NAME]"
click at [856, 479] on icon "button" at bounding box center [866, 483] width 22 height 22
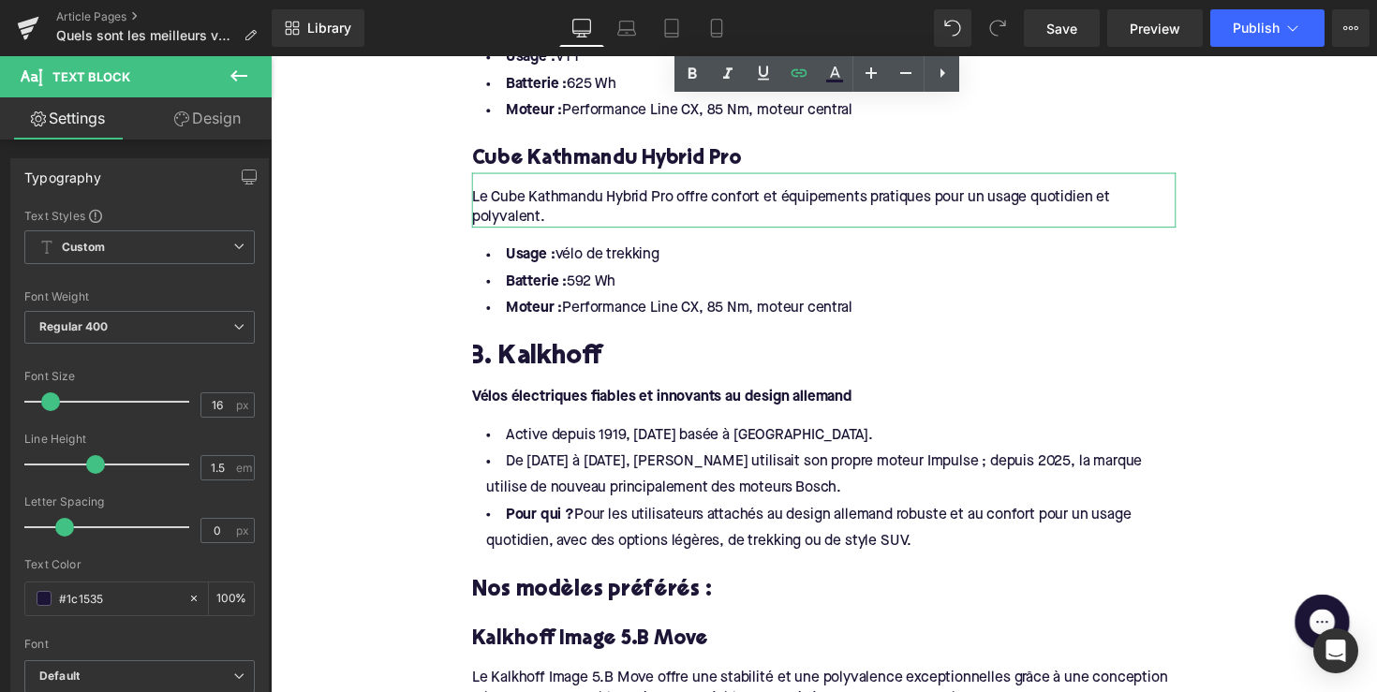
scroll to position [2528, 0]
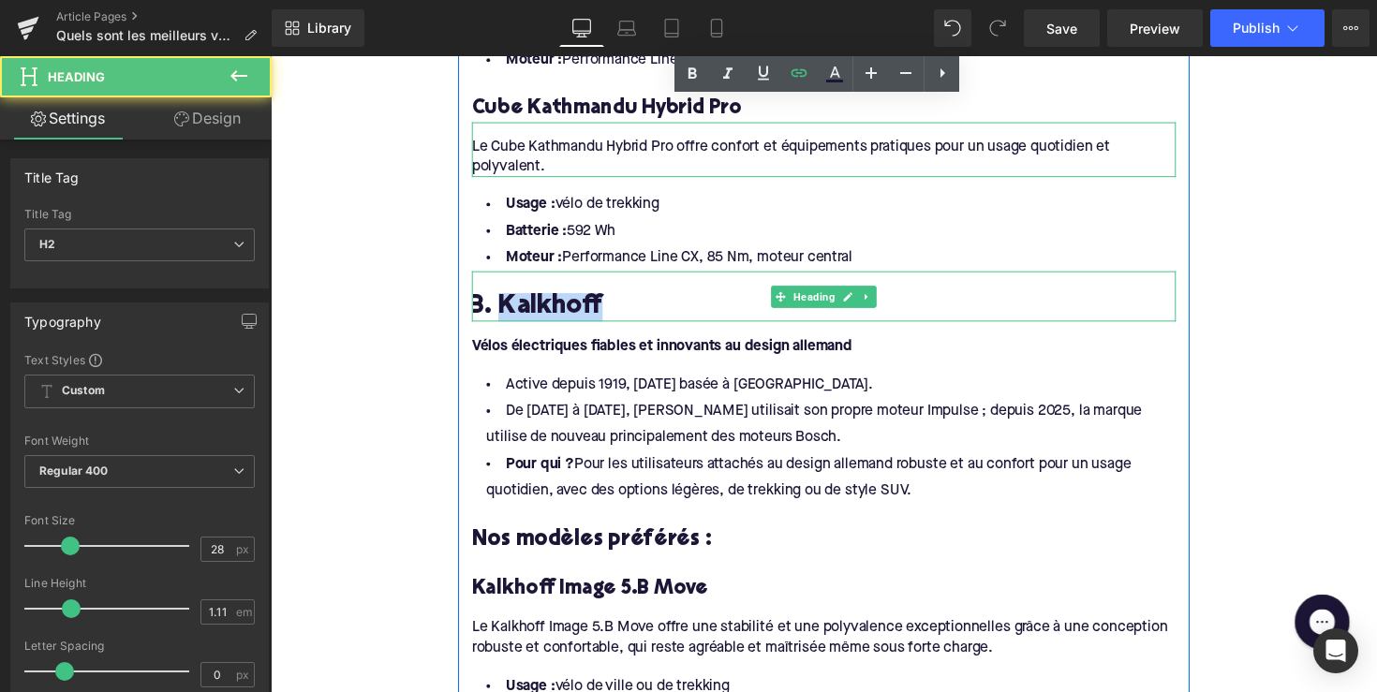
drag, startPoint x: 605, startPoint y: 302, endPoint x: 502, endPoint y: 303, distance: 103.0
click at [502, 303] on h2 "3. Kalkhoff" at bounding box center [837, 313] width 721 height 29
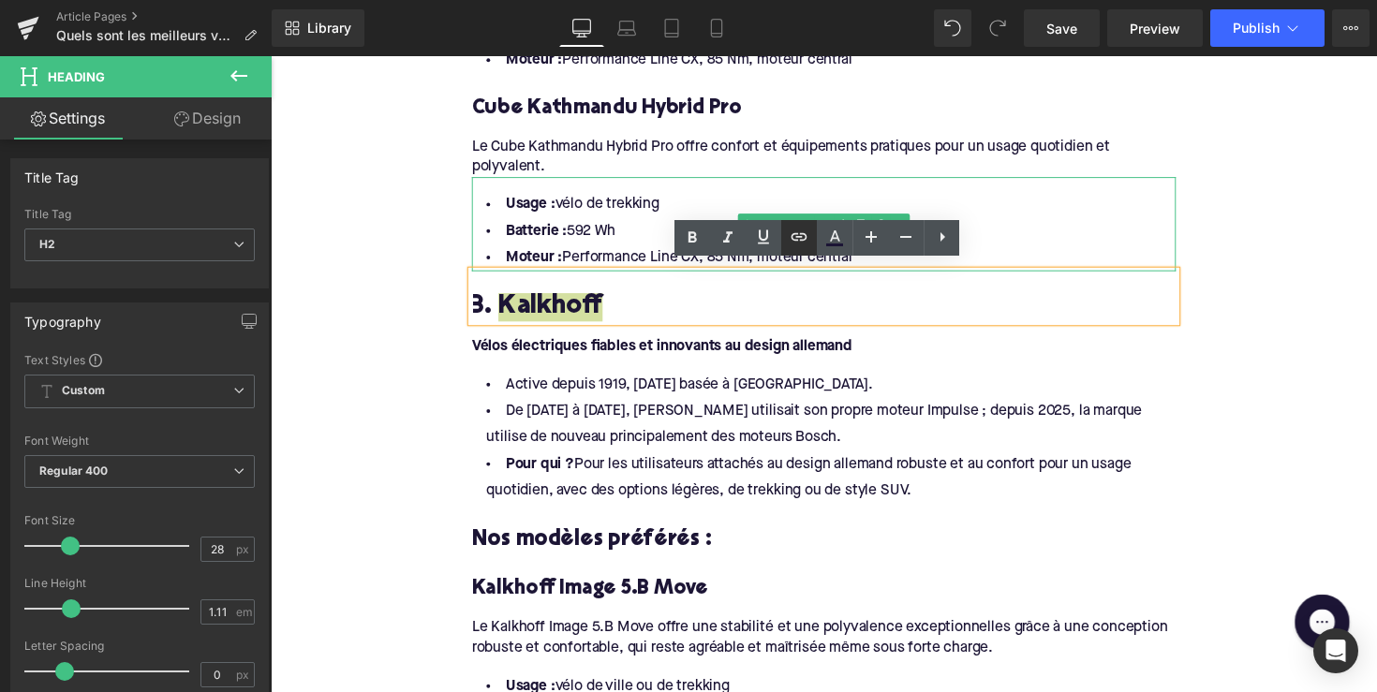
click at [796, 237] on icon at bounding box center [799, 236] width 16 height 7
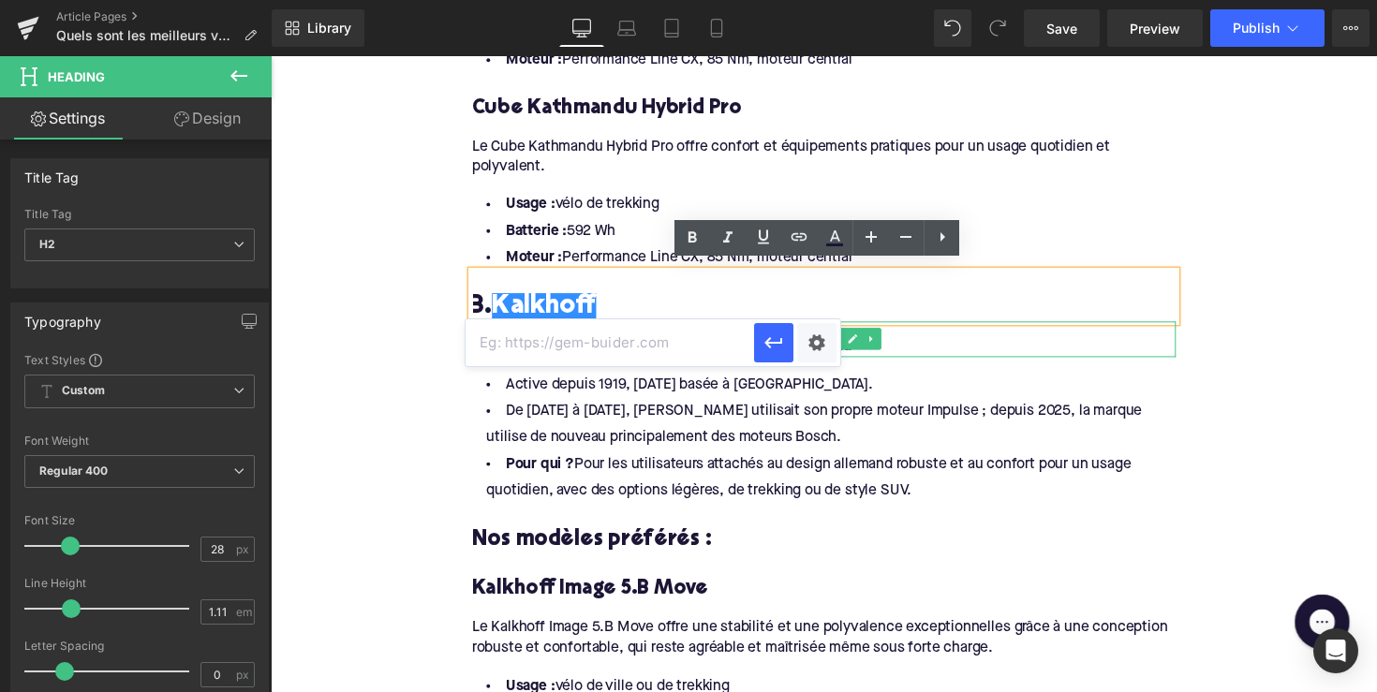
click at [676, 339] on input "text" at bounding box center [609, 342] width 288 height 47
paste input "[URL][DOMAIN_NAME]"
click at [777, 339] on icon "button" at bounding box center [773, 343] width 22 height 22
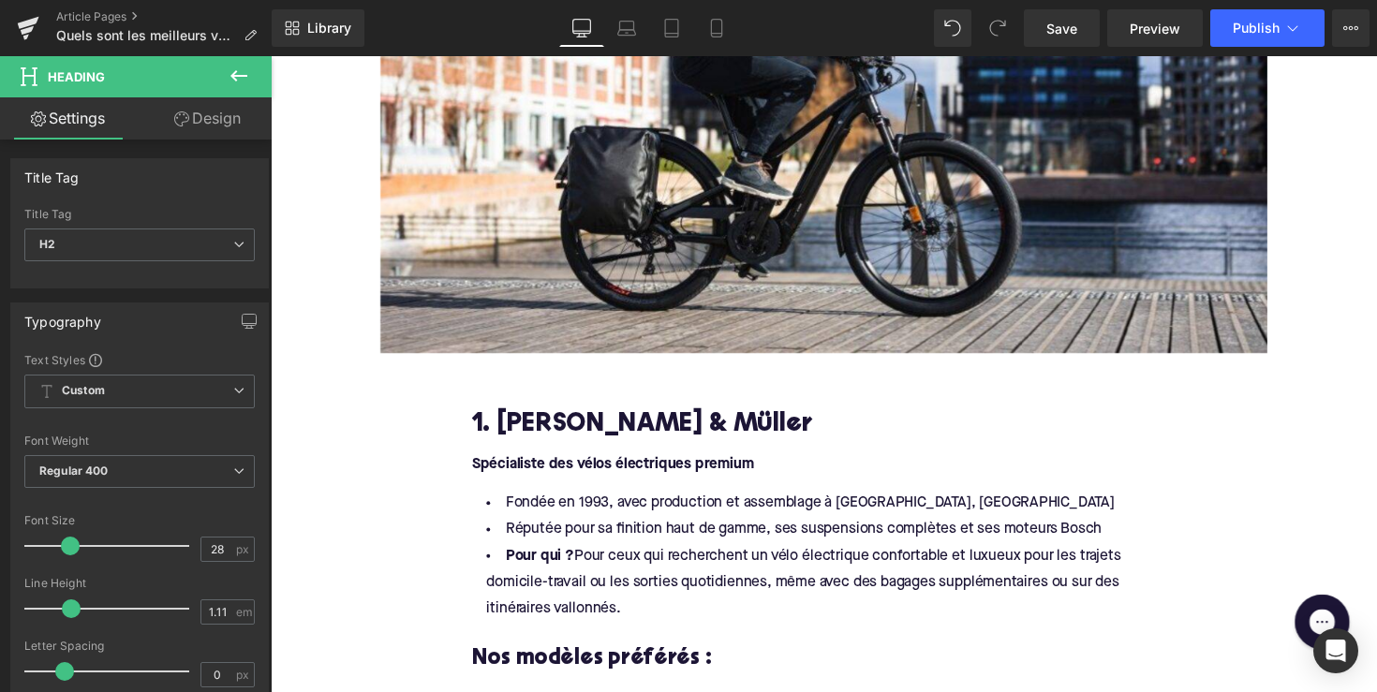
scroll to position [772, 0]
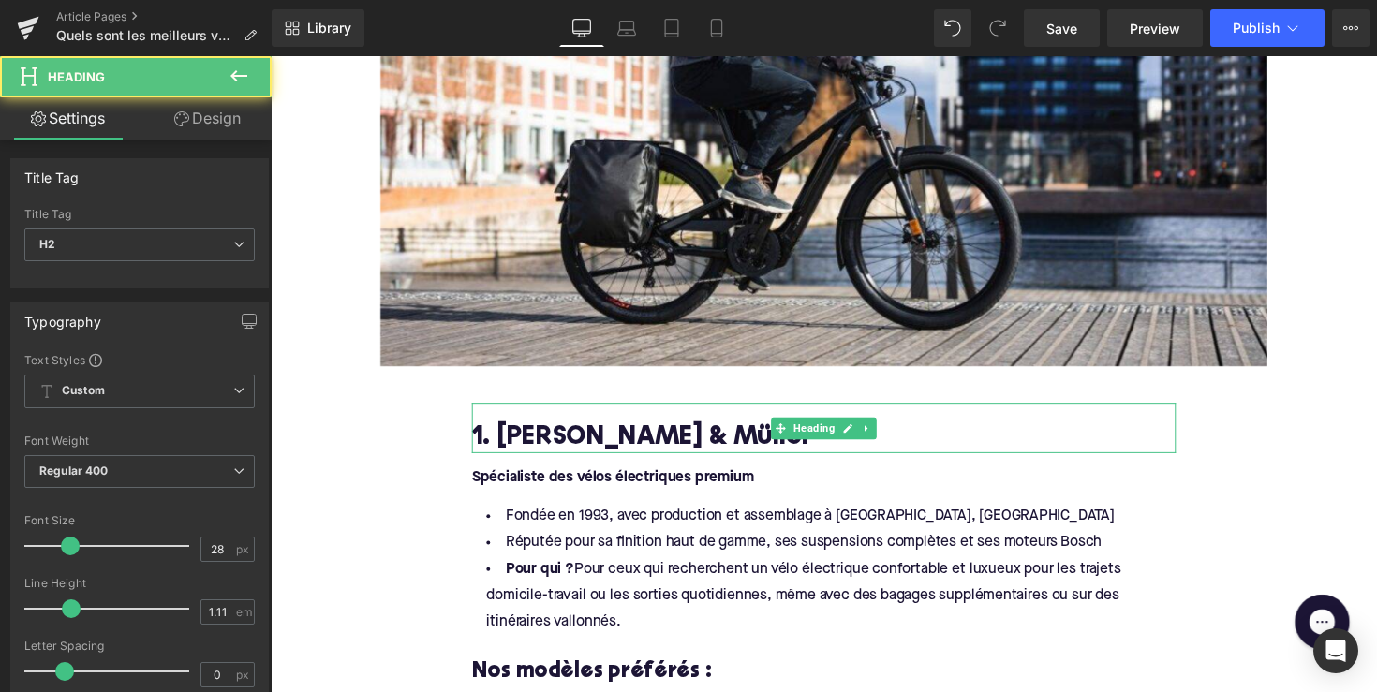
click at [659, 448] on h2 "1. [PERSON_NAME] & Müller" at bounding box center [837, 448] width 721 height 29
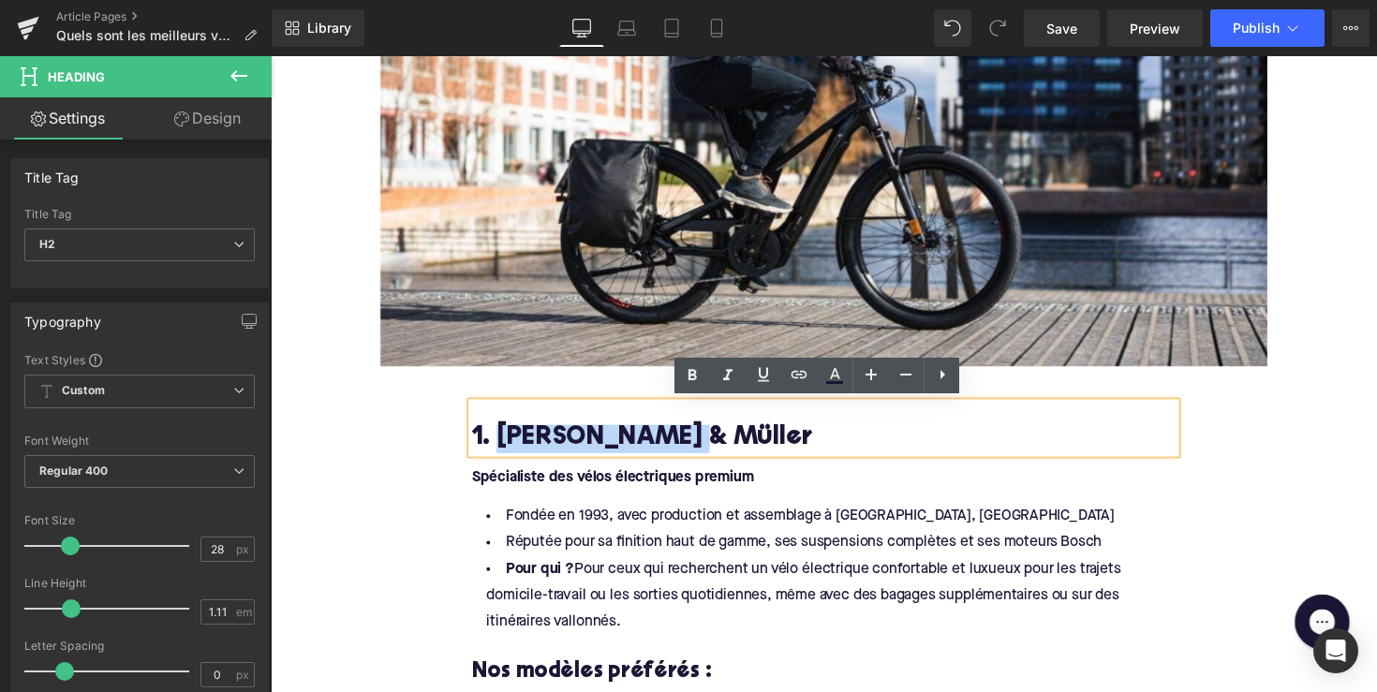
drag, startPoint x: 680, startPoint y: 446, endPoint x: 502, endPoint y: 444, distance: 177.9
click at [502, 444] on h2 "1. [PERSON_NAME] & Müller" at bounding box center [837, 448] width 721 height 29
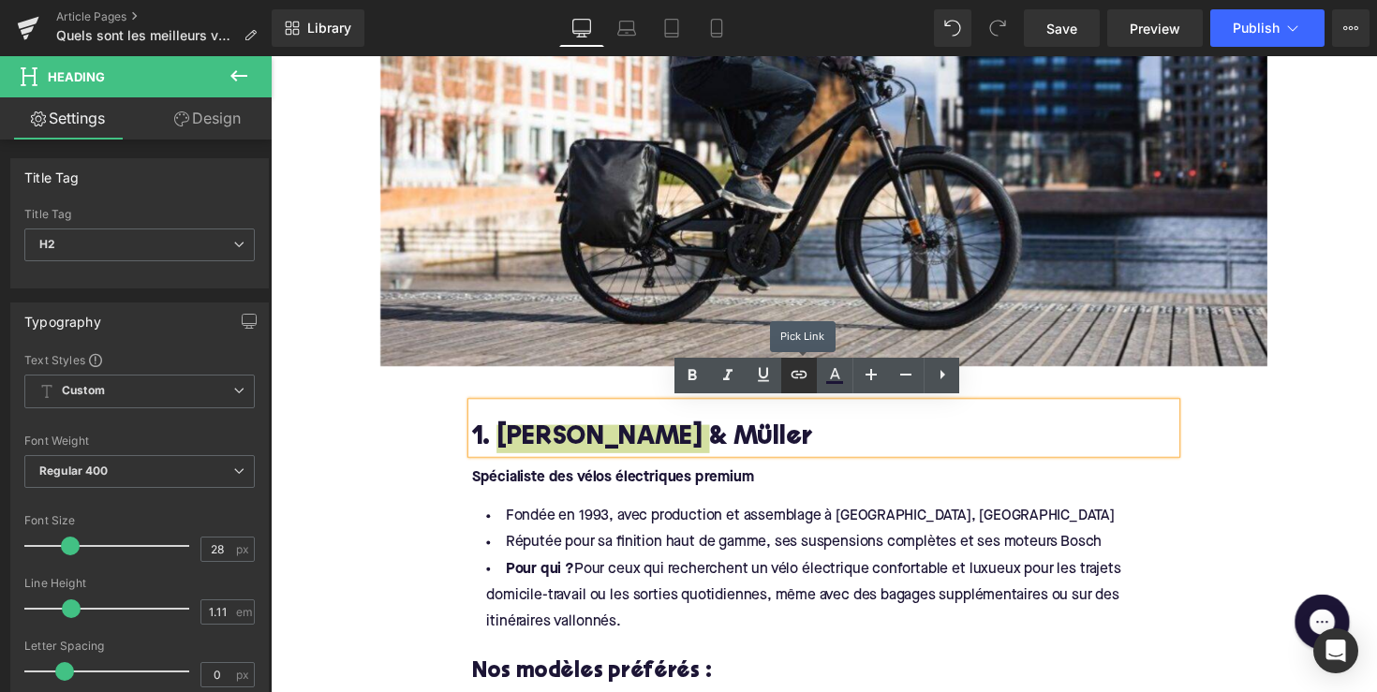
drag, startPoint x: 803, startPoint y: 365, endPoint x: 408, endPoint y: 391, distance: 396.0
click at [803, 365] on icon at bounding box center [799, 374] width 22 height 22
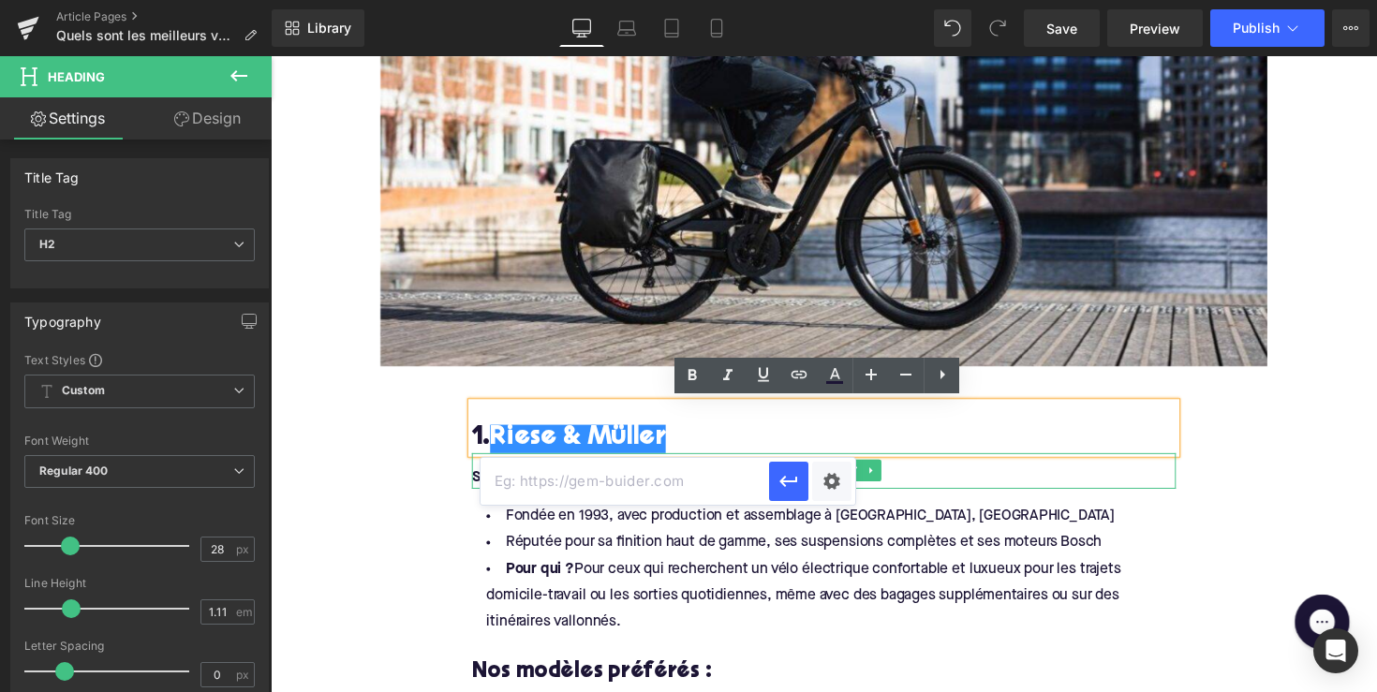
click at [642, 458] on input "text" at bounding box center [624, 481] width 288 height 47
paste input "[URL][DOMAIN_NAME][PERSON_NAME]"
click at [789, 472] on icon "button" at bounding box center [788, 481] width 22 height 22
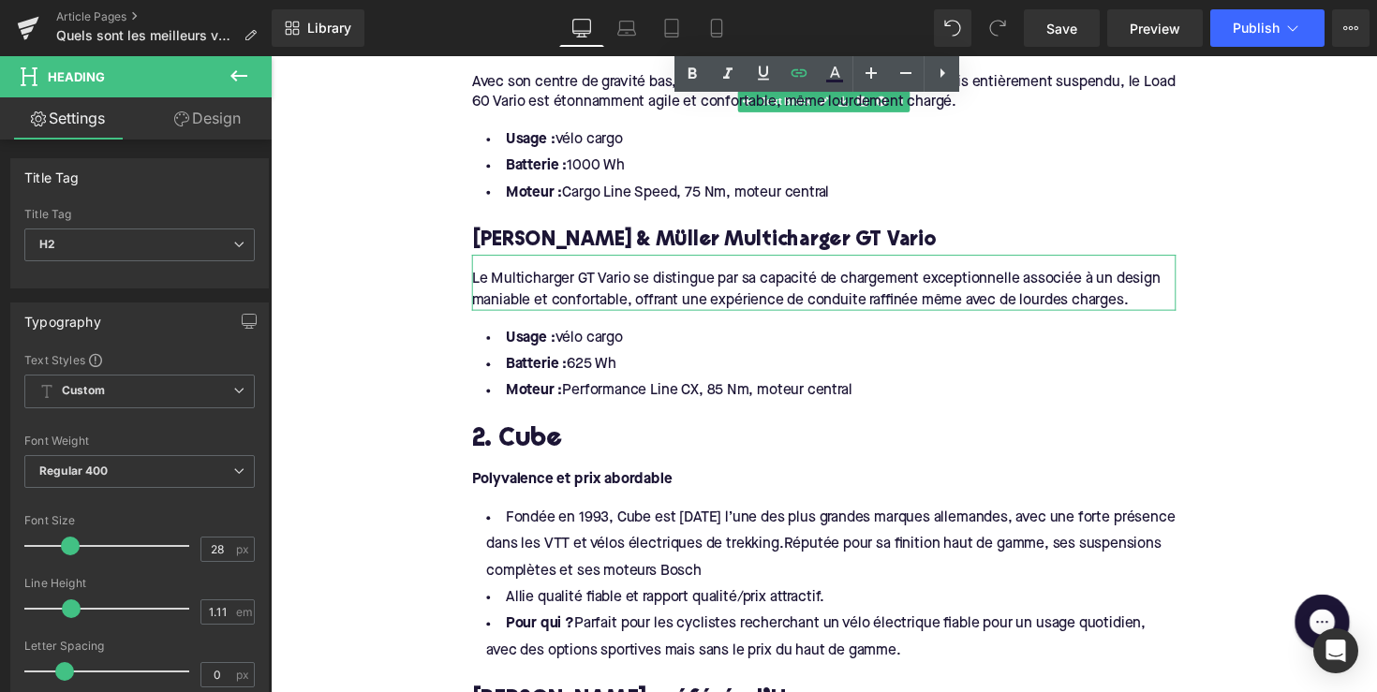
scroll to position [1694, 0]
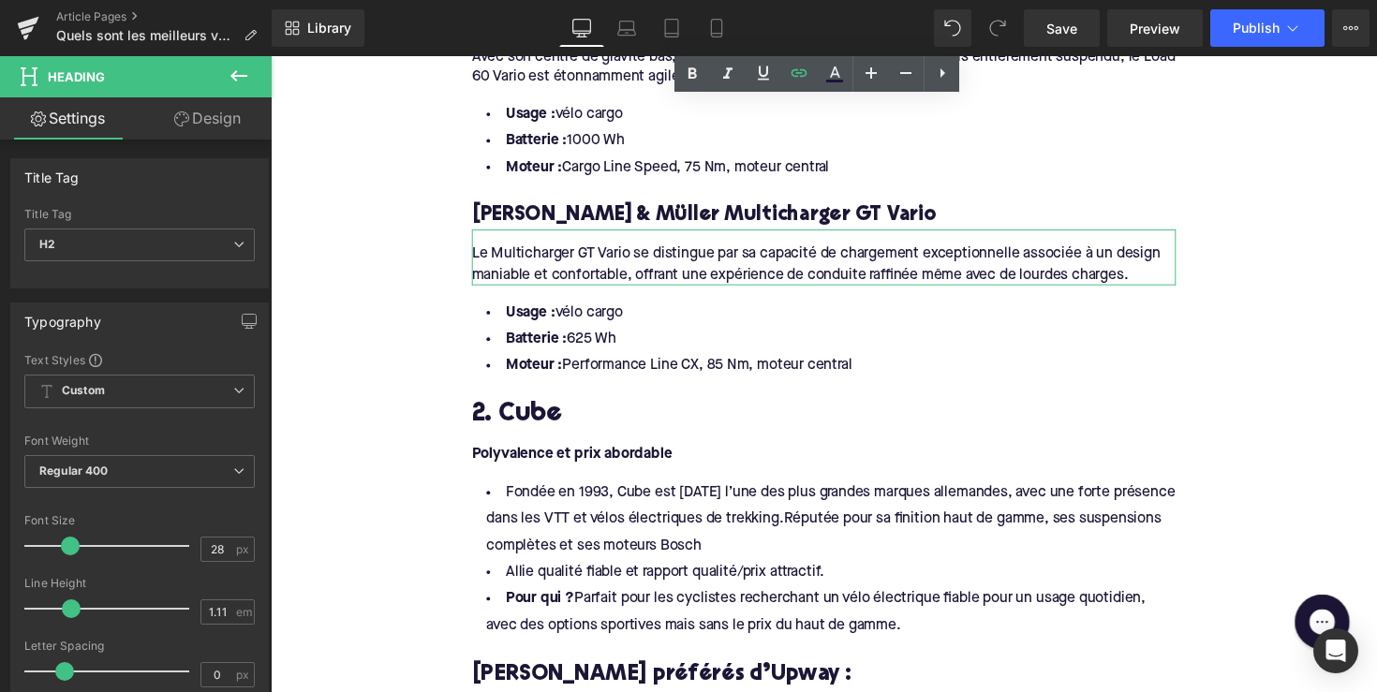
click at [544, 413] on h2 "2. Cube" at bounding box center [837, 424] width 721 height 29
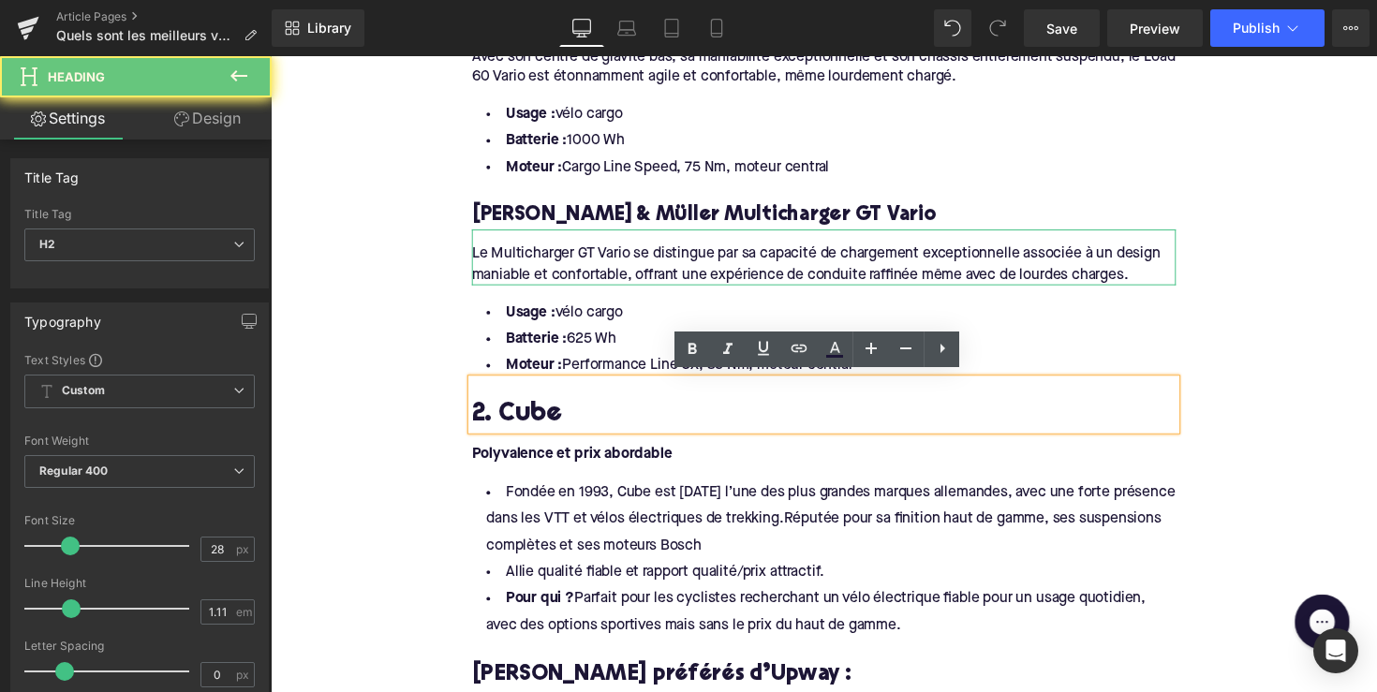
click at [544, 413] on h2 "2. Cube" at bounding box center [837, 424] width 721 height 29
click at [806, 353] on icon at bounding box center [799, 348] width 22 height 22
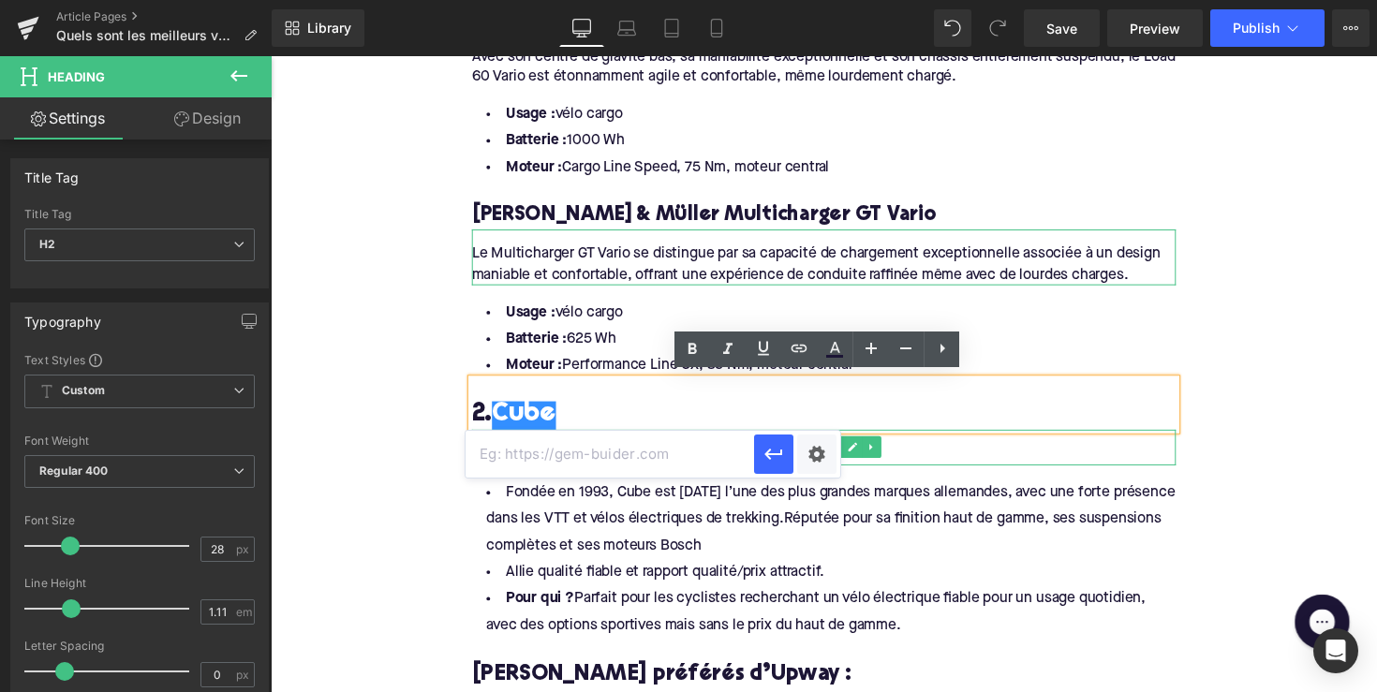
click at [715, 460] on input "text" at bounding box center [609, 454] width 288 height 47
paste input "[URL][DOMAIN_NAME]"
type input "[URL][DOMAIN_NAME]"
click at [775, 461] on icon "button" at bounding box center [773, 454] width 22 height 22
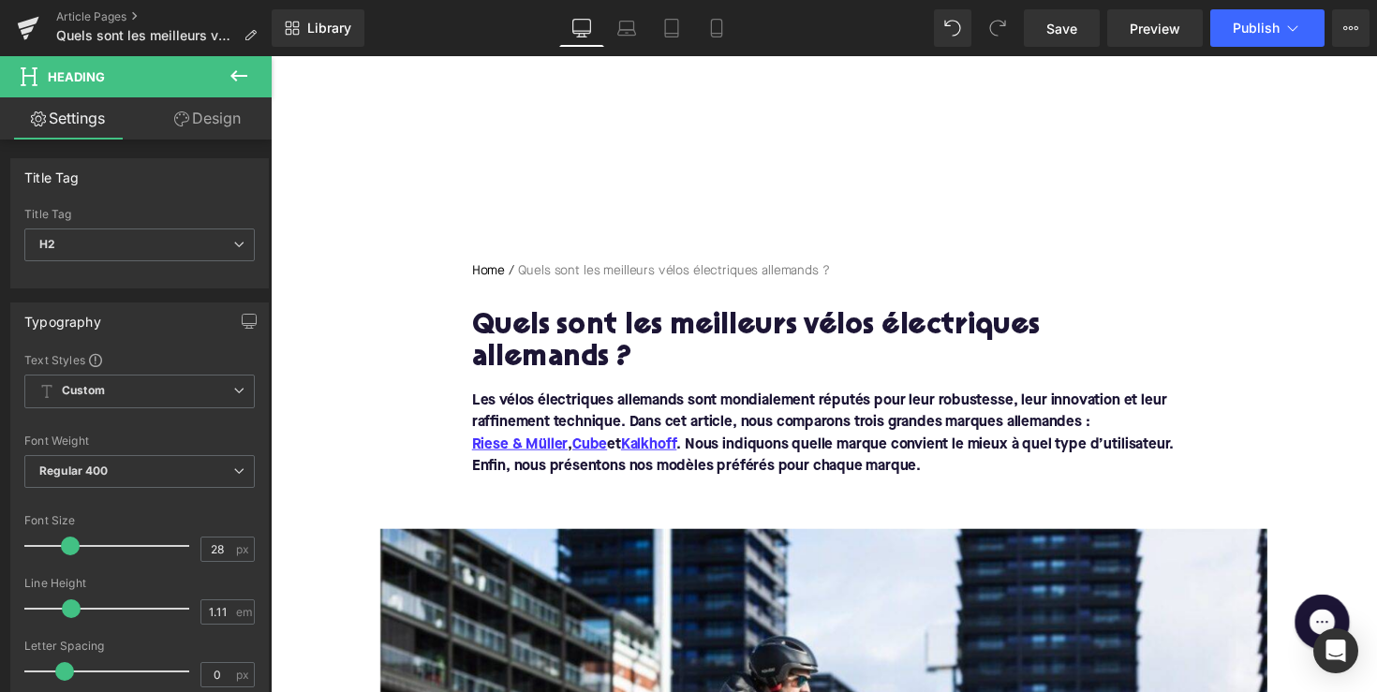
scroll to position [0, 0]
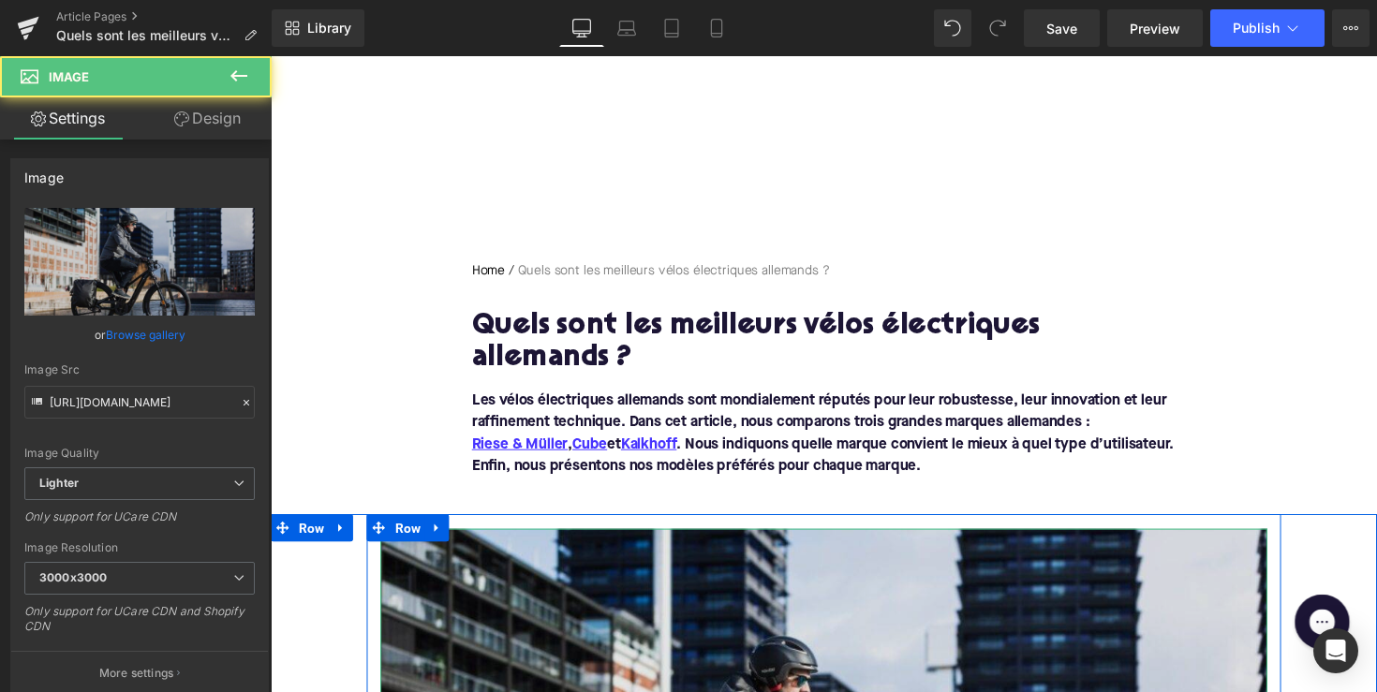
drag, startPoint x: 972, startPoint y: 683, endPoint x: 709, endPoint y: 651, distance: 265.1
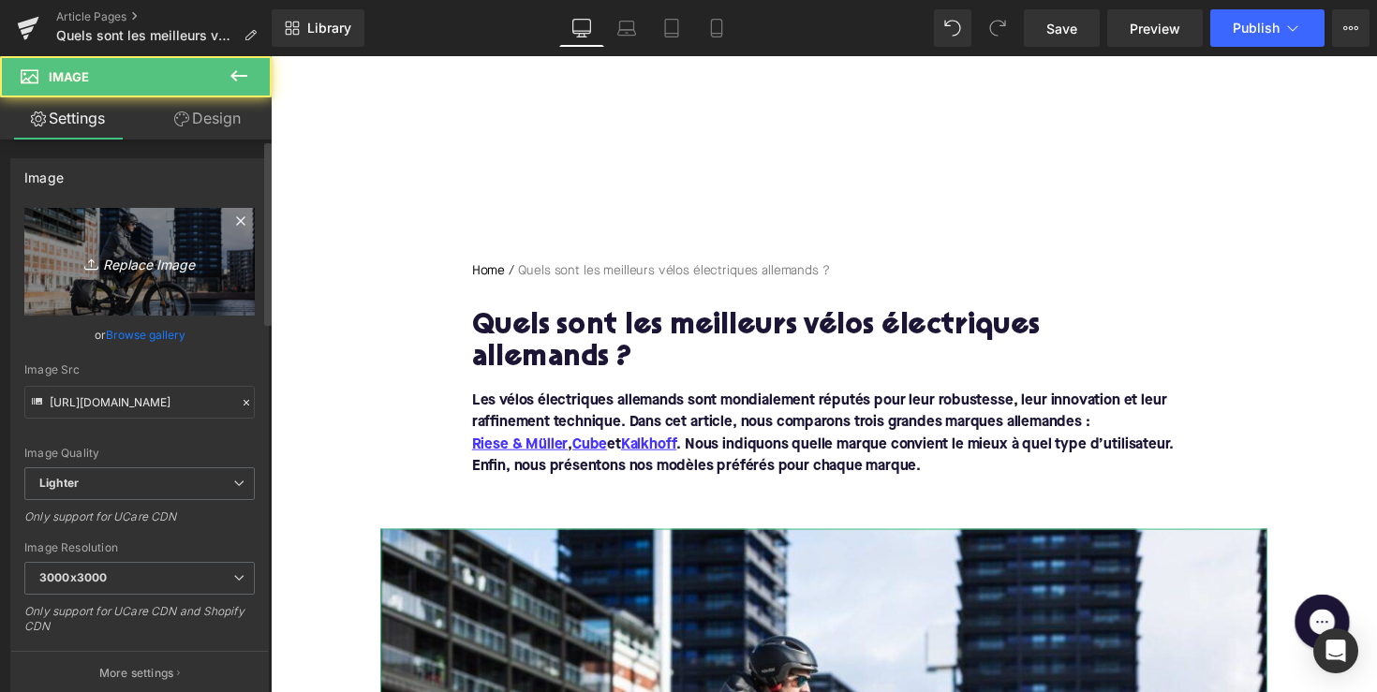
click at [172, 258] on icon "Replace Image" at bounding box center [140, 261] width 150 height 23
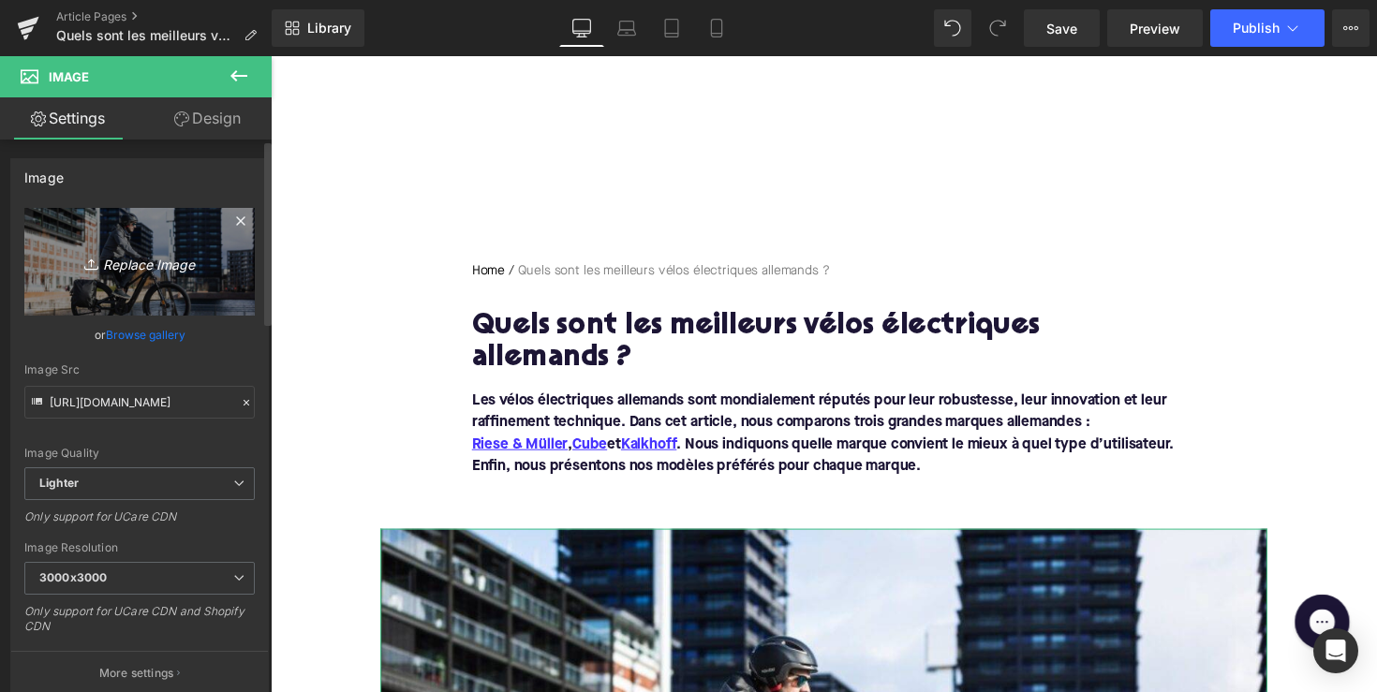
type input "C:\fakepath\culture_blog.jpg"
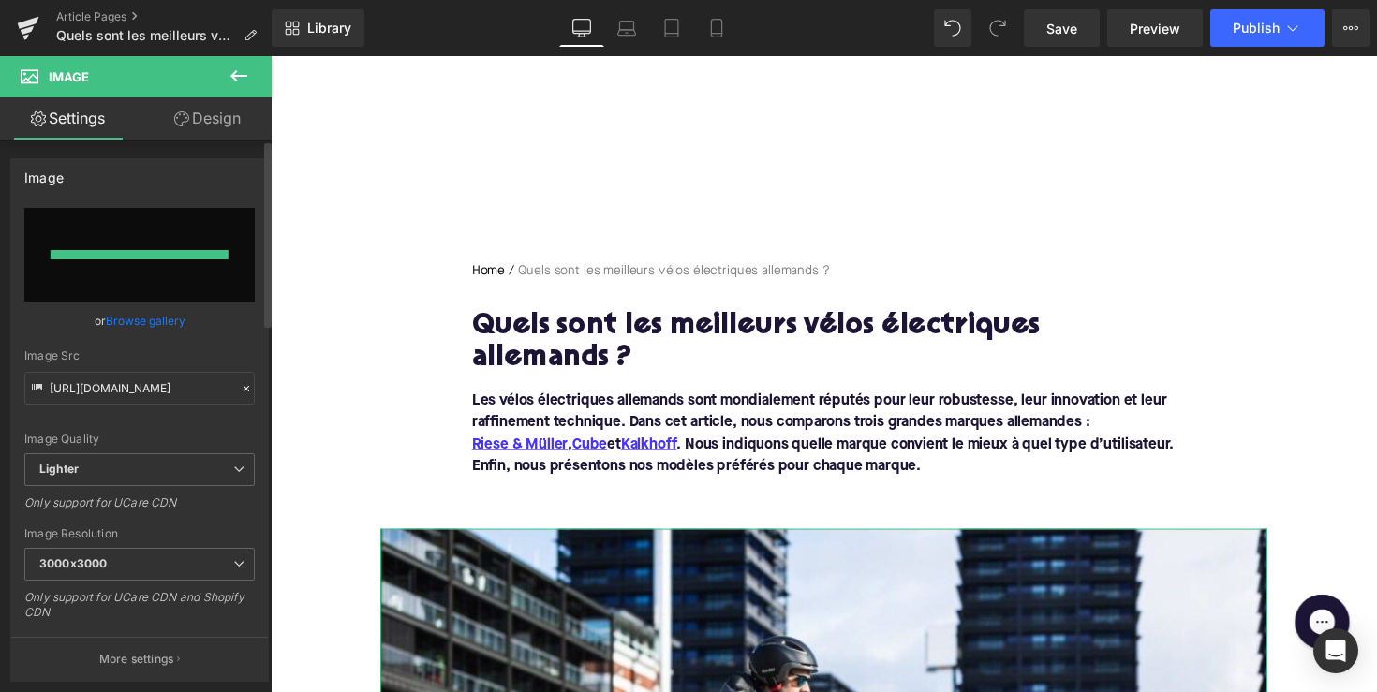
type input "[URL][DOMAIN_NAME]"
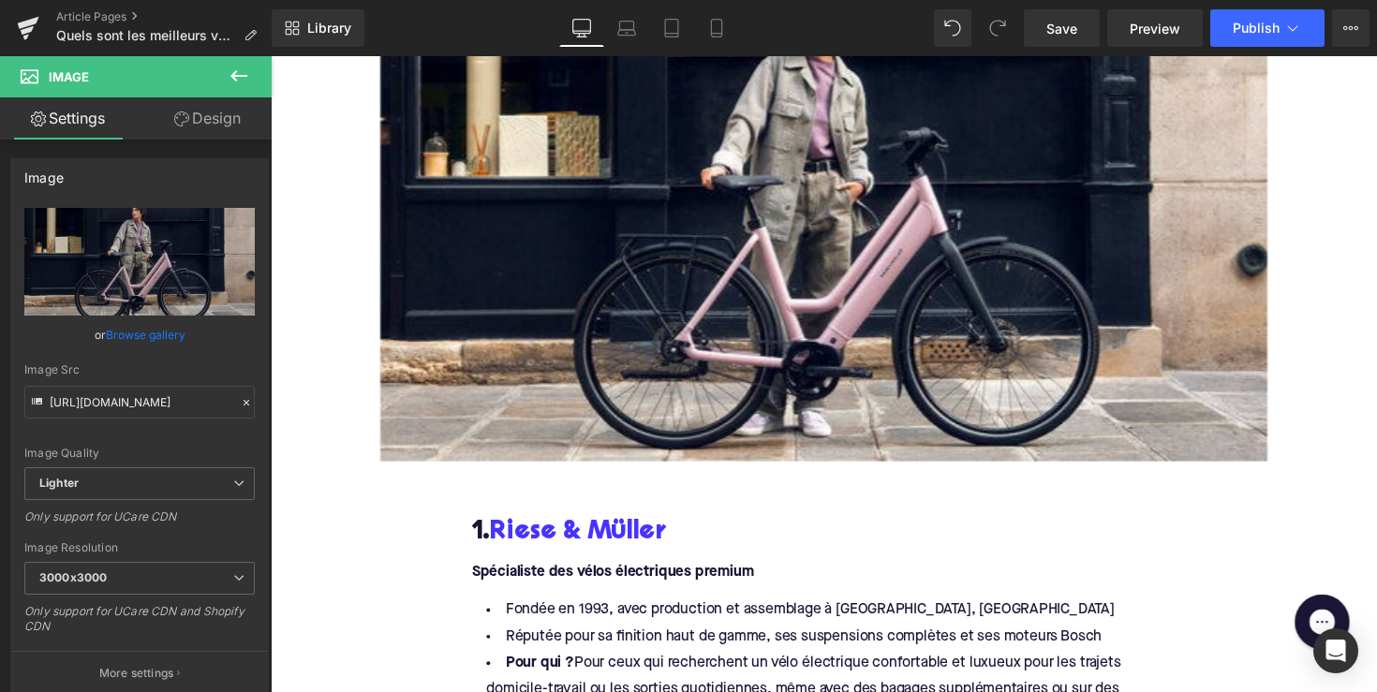
scroll to position [574, 0]
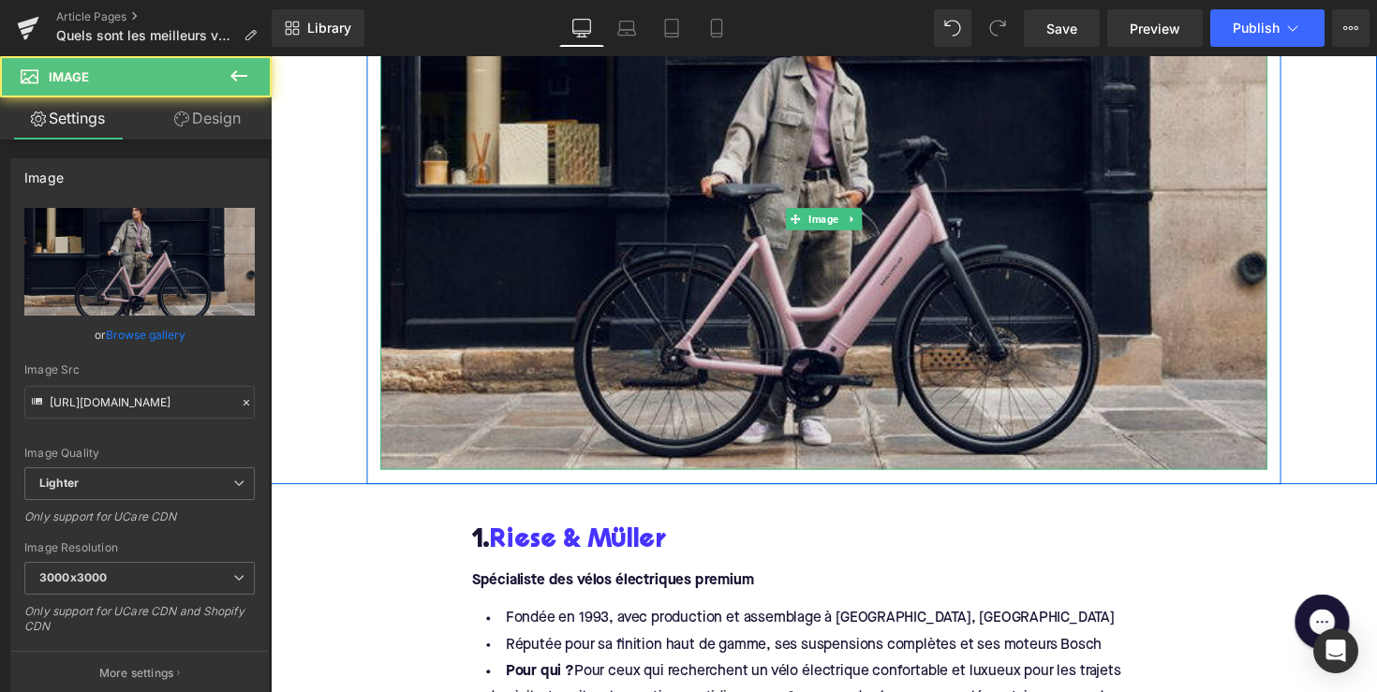
click at [863, 302] on img at bounding box center [837, 222] width 908 height 513
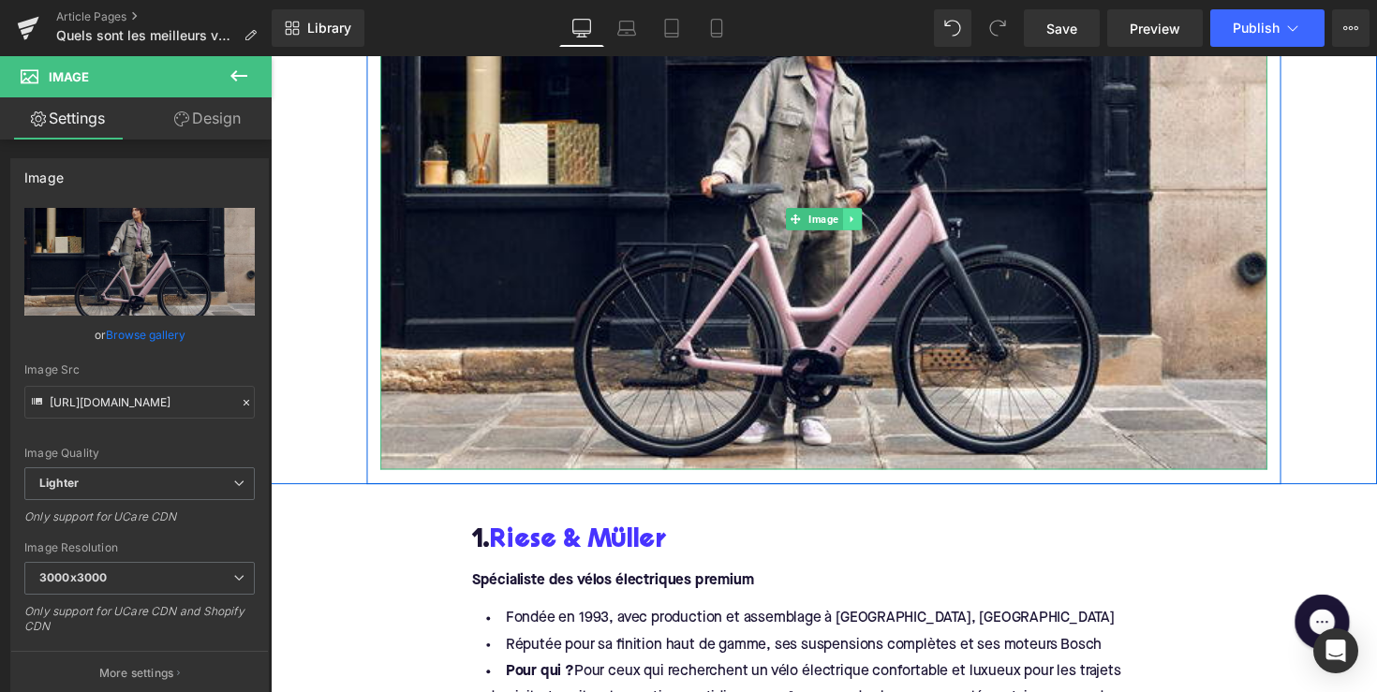
click at [863, 220] on icon at bounding box center [864, 222] width 3 height 7
click at [852, 222] on icon at bounding box center [856, 222] width 10 height 10
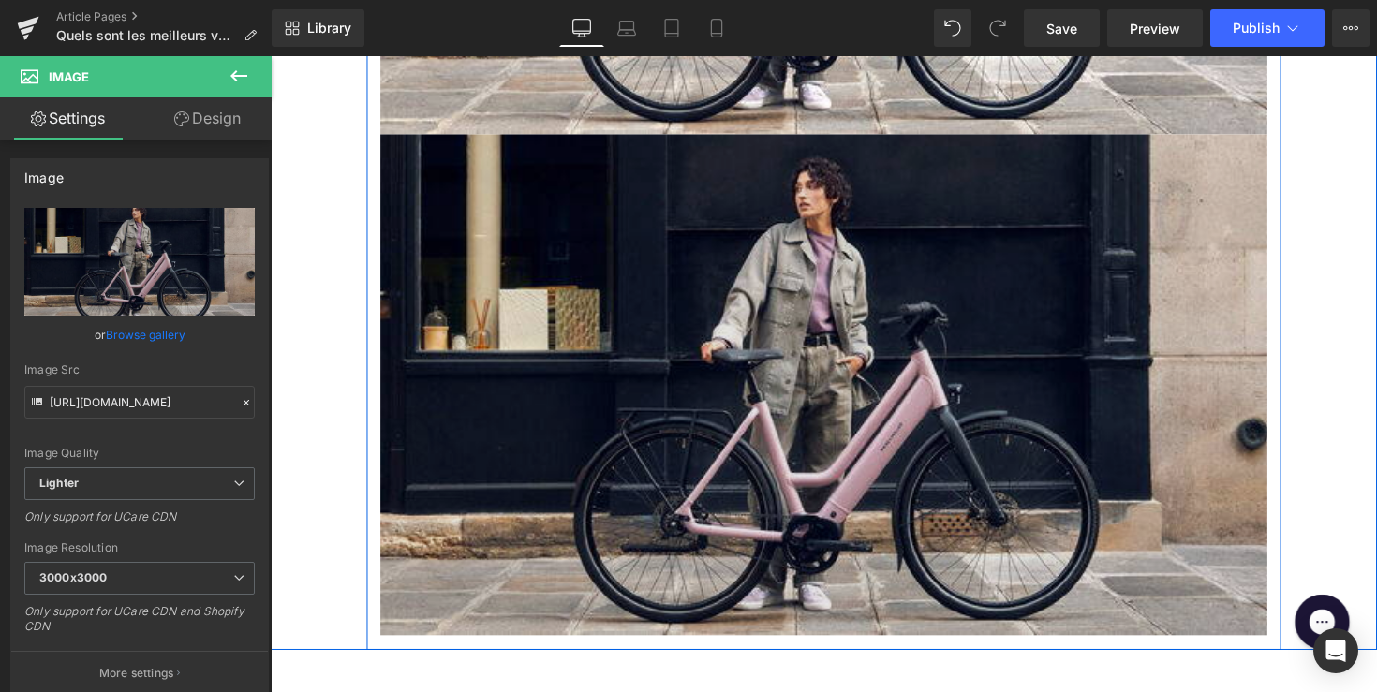
scroll to position [921, 0]
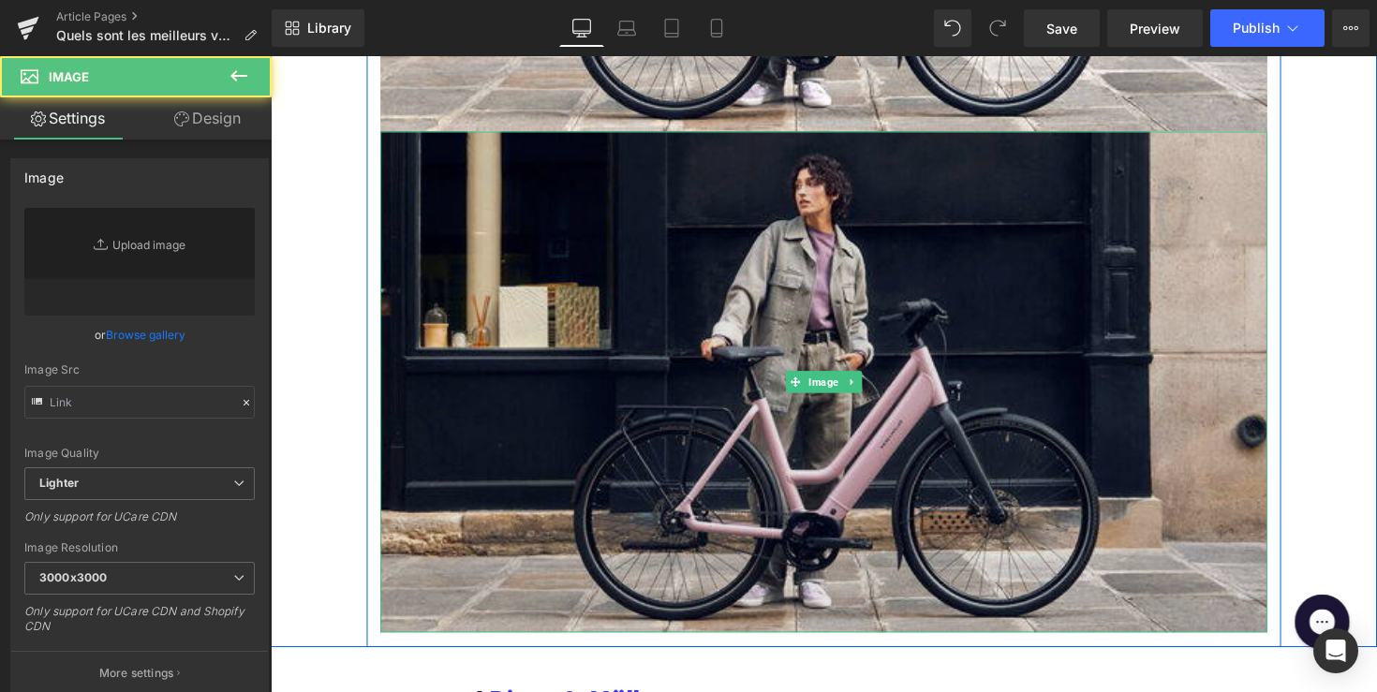
type input "[URL][DOMAIN_NAME]"
click at [789, 410] on img at bounding box center [837, 389] width 908 height 513
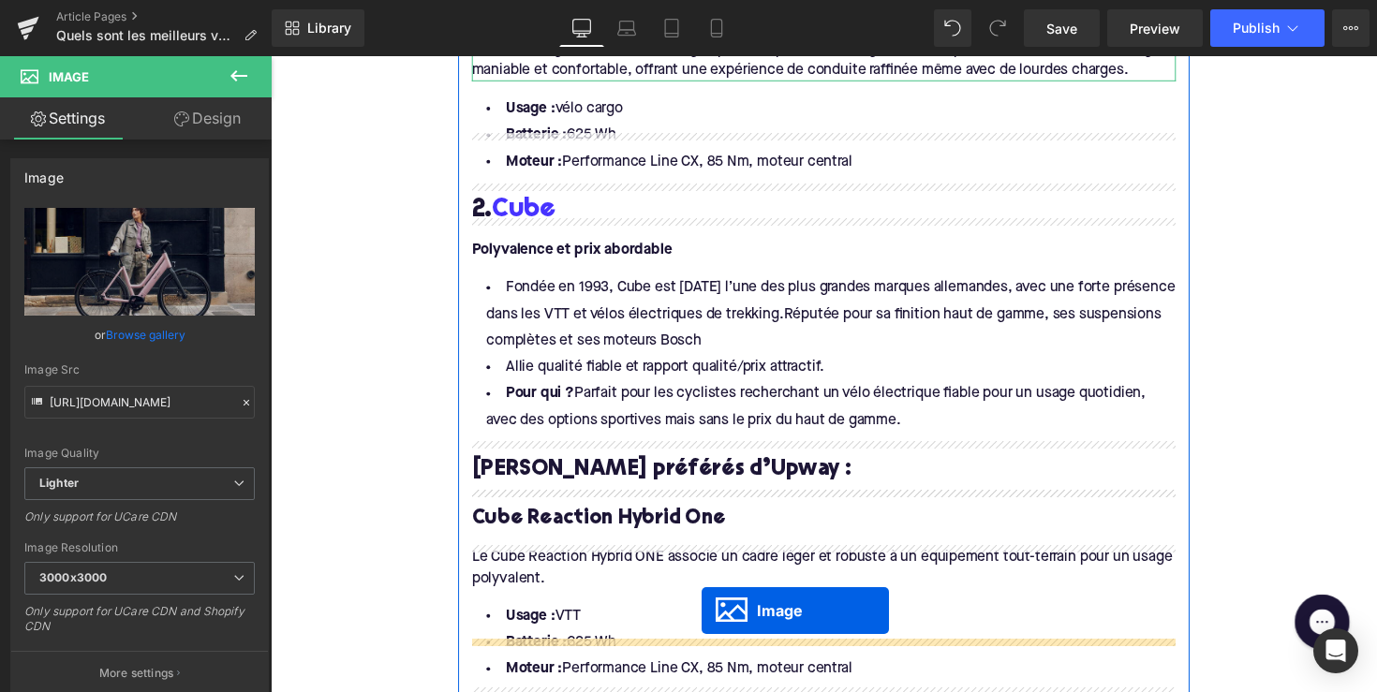
scroll to position [1915, 0]
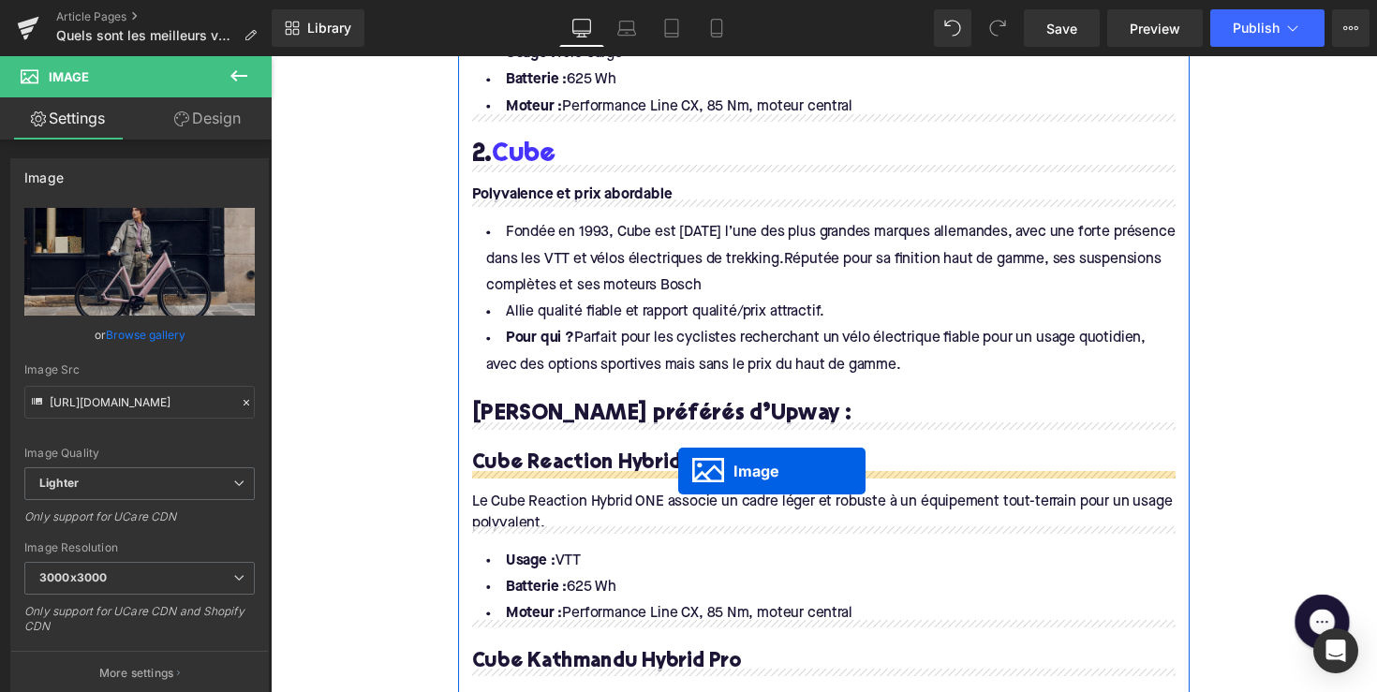
drag, startPoint x: 800, startPoint y: 391, endPoint x: 688, endPoint y: 481, distance: 143.2
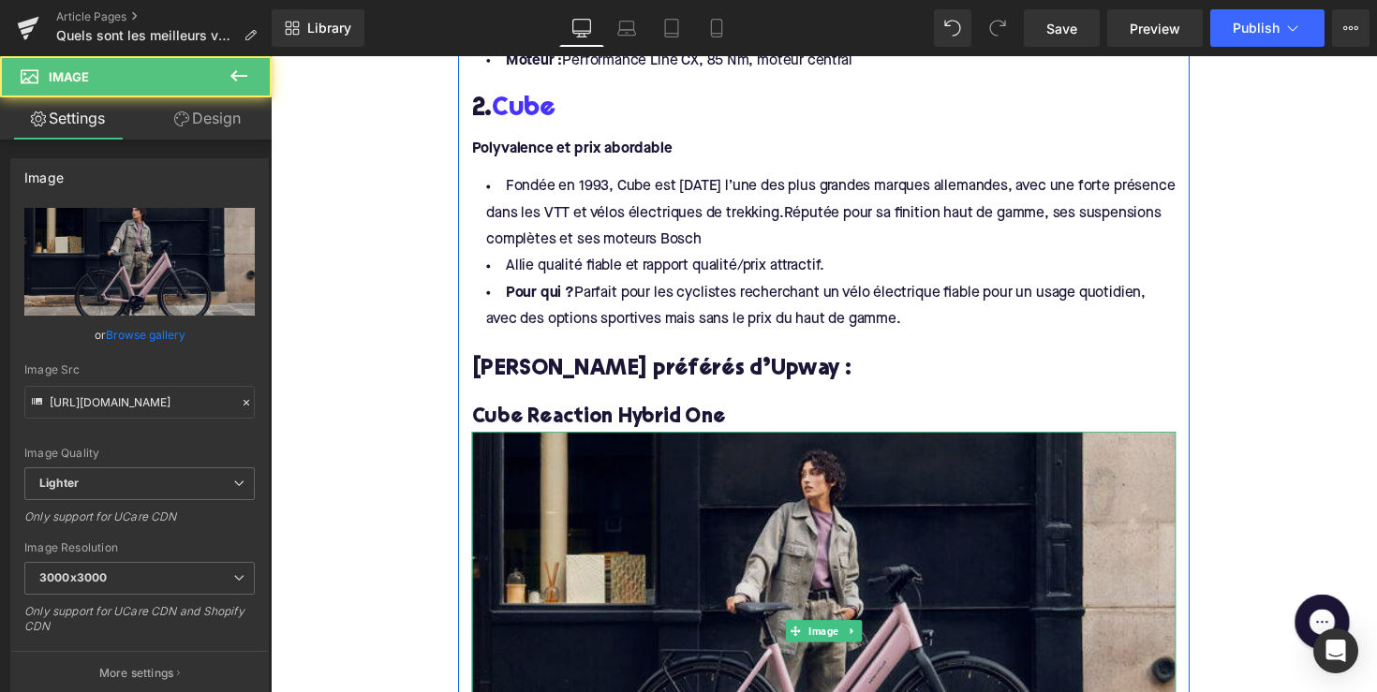
click at [750, 504] on img at bounding box center [837, 644] width 721 height 407
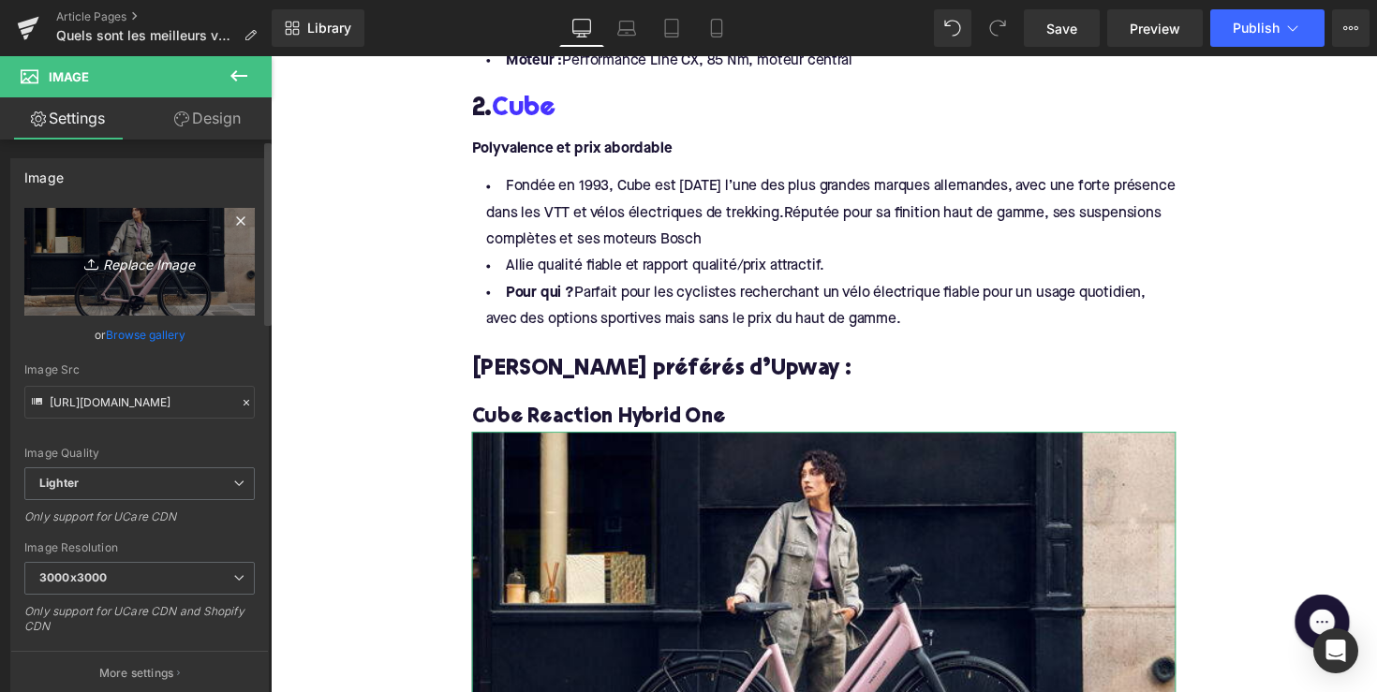
click at [171, 270] on icon "Replace Image" at bounding box center [140, 261] width 150 height 23
type input "C:\fakepath\DMS94-1.jpg"
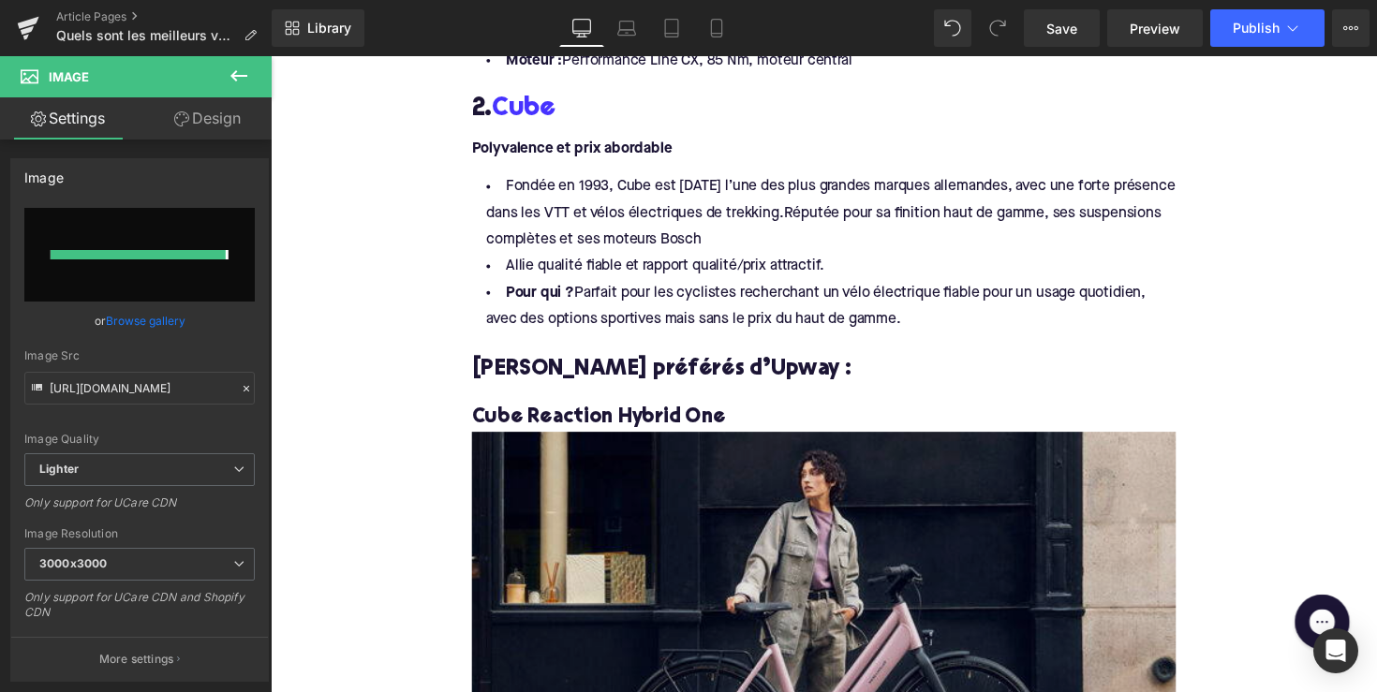
type input "[URL][DOMAIN_NAME]"
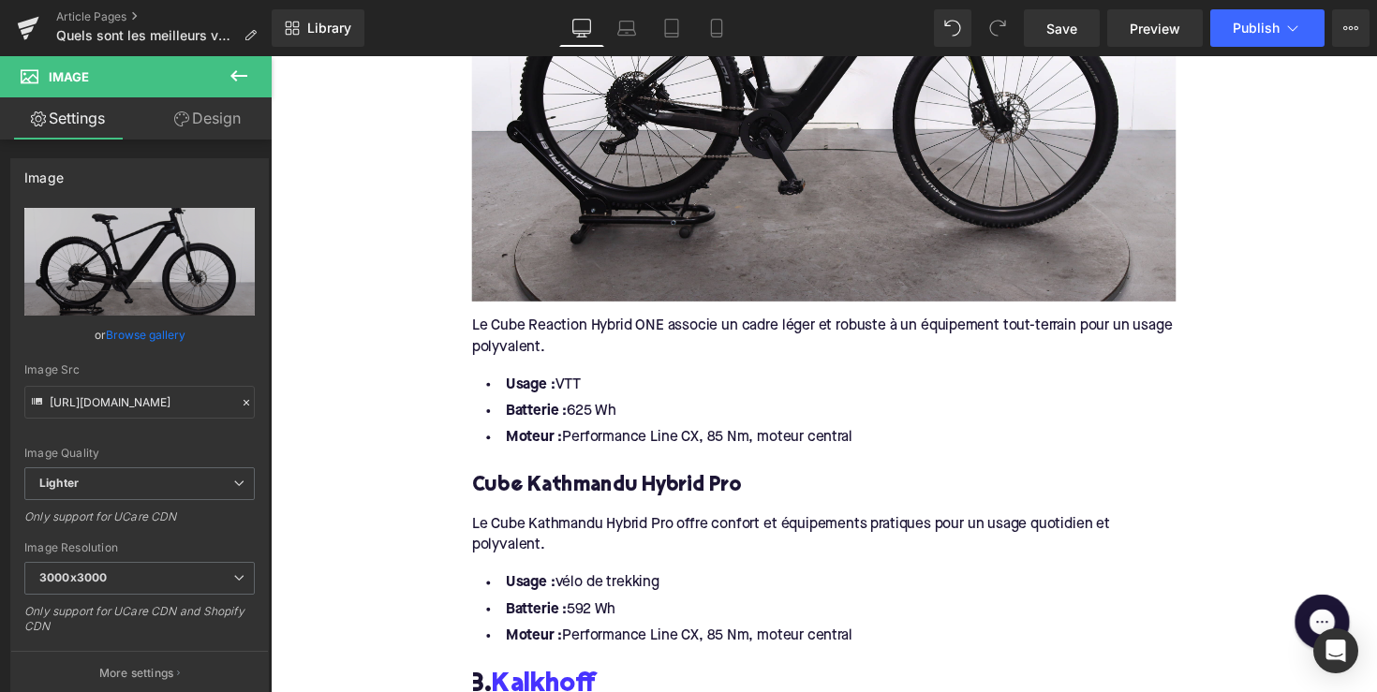
scroll to position [2248, 0]
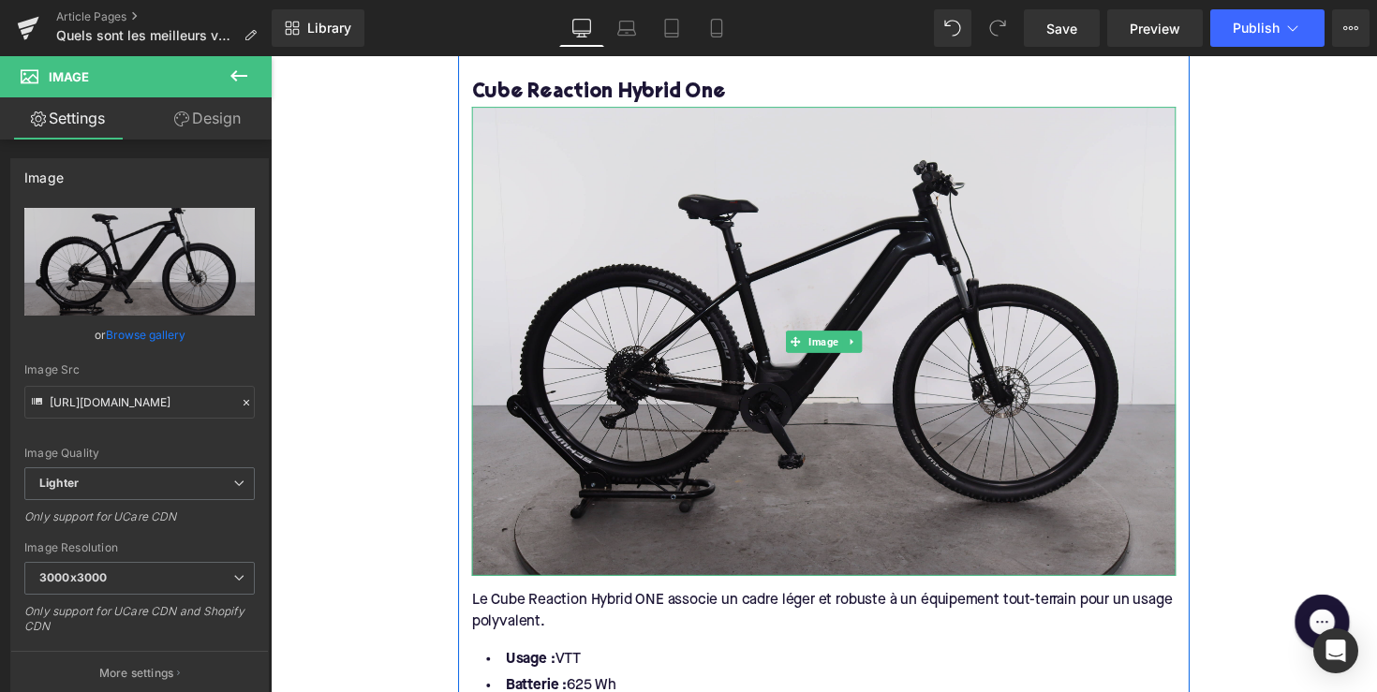
click at [832, 340] on span "Image" at bounding box center [837, 348] width 38 height 22
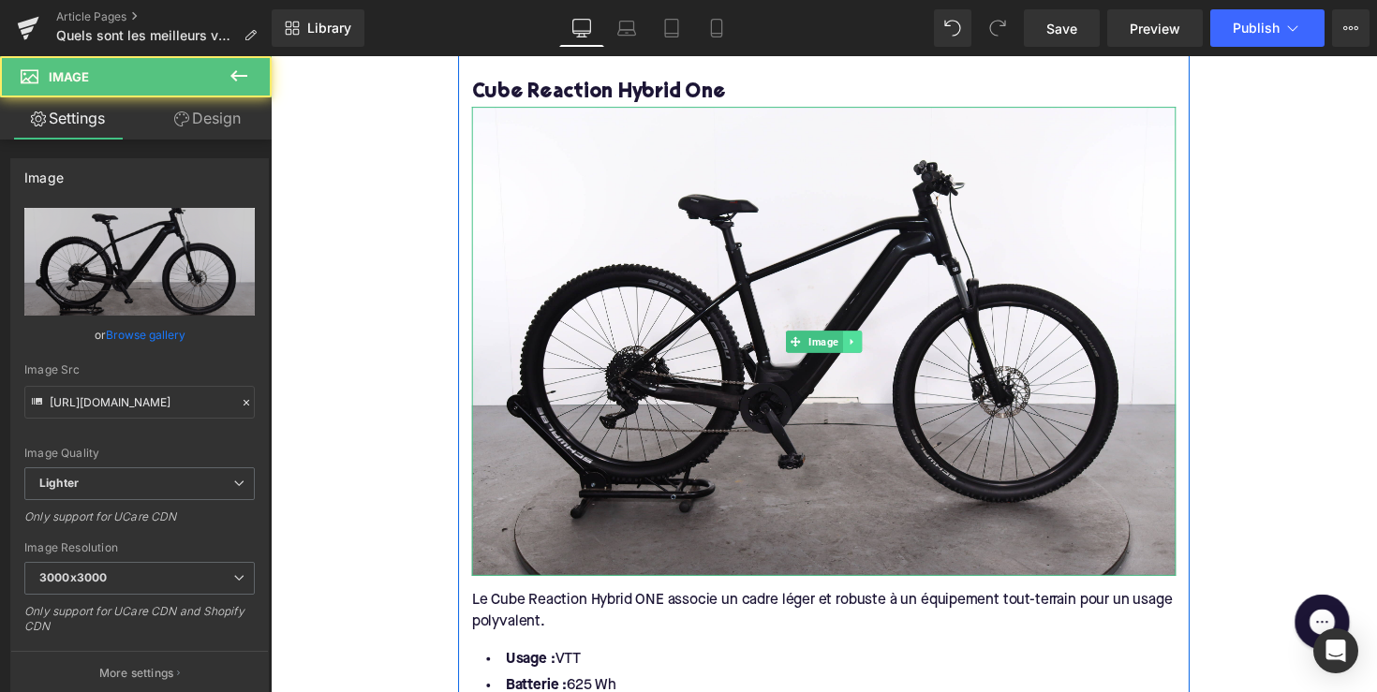
click at [864, 344] on icon at bounding box center [866, 348] width 10 height 11
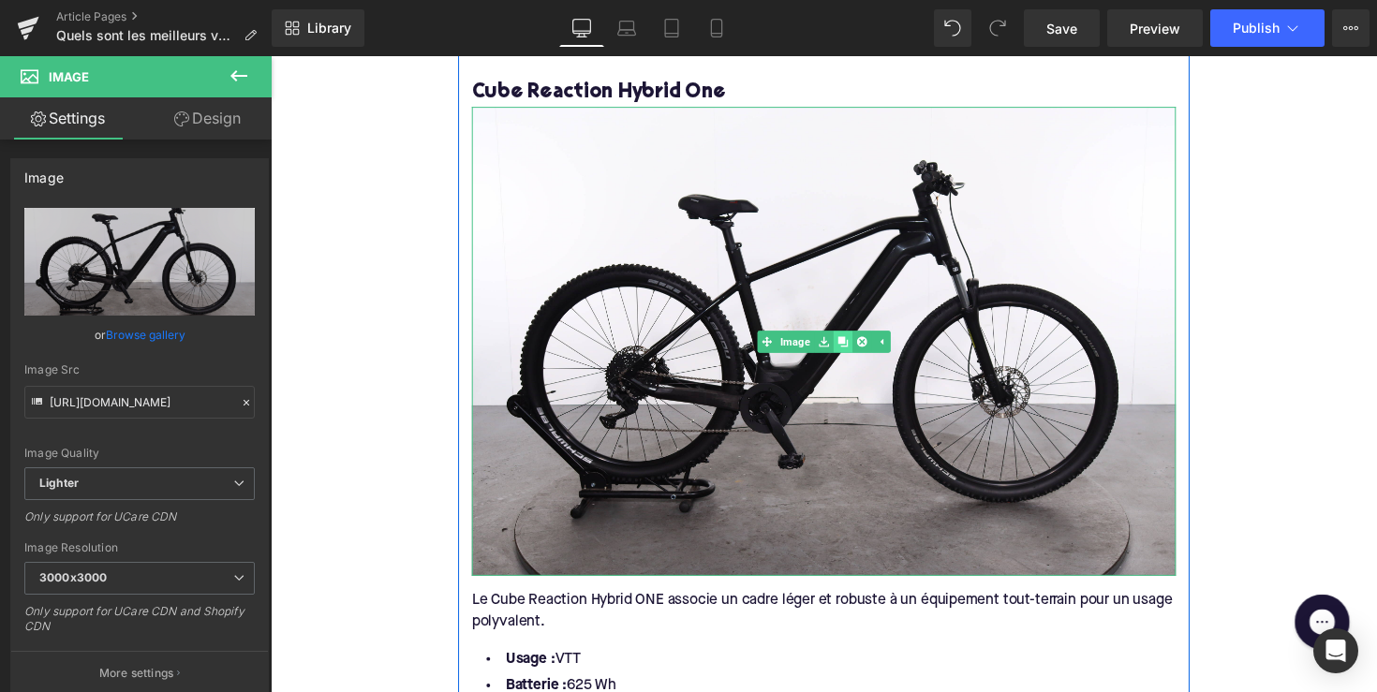
click at [855, 346] on icon at bounding box center [856, 348] width 10 height 10
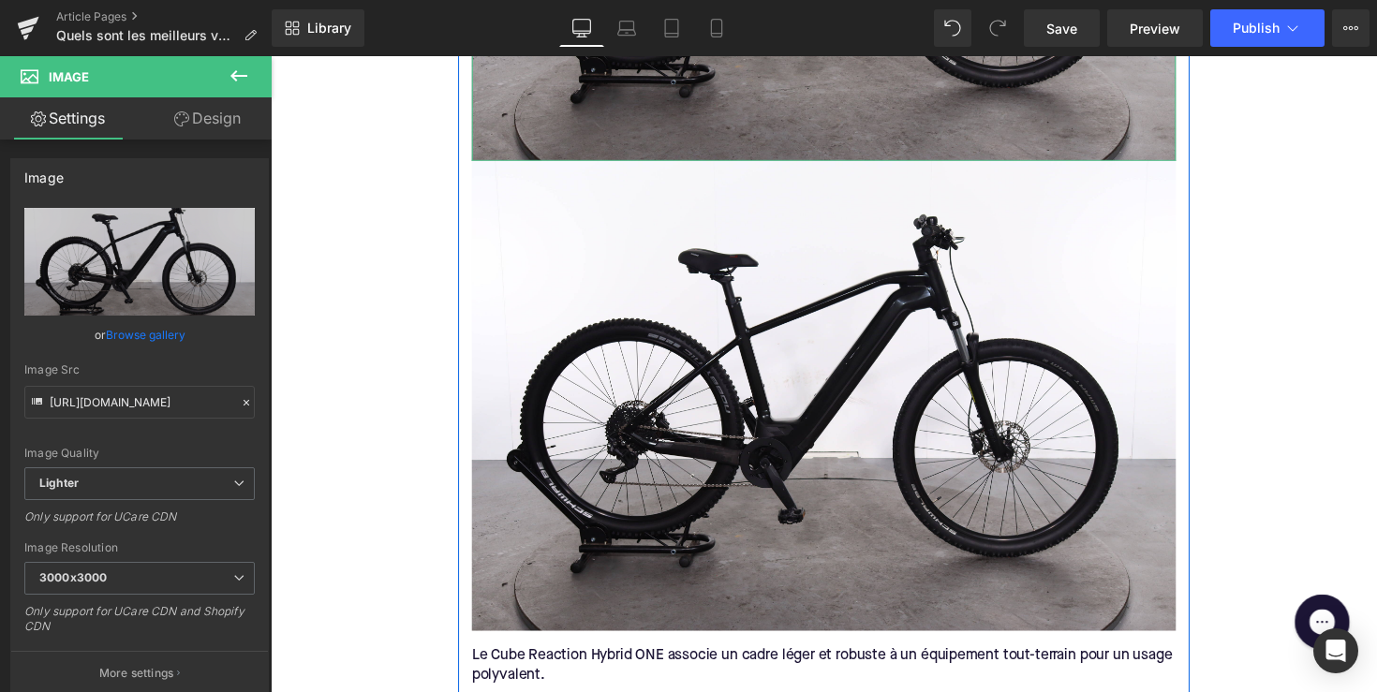
scroll to position [2699, 0]
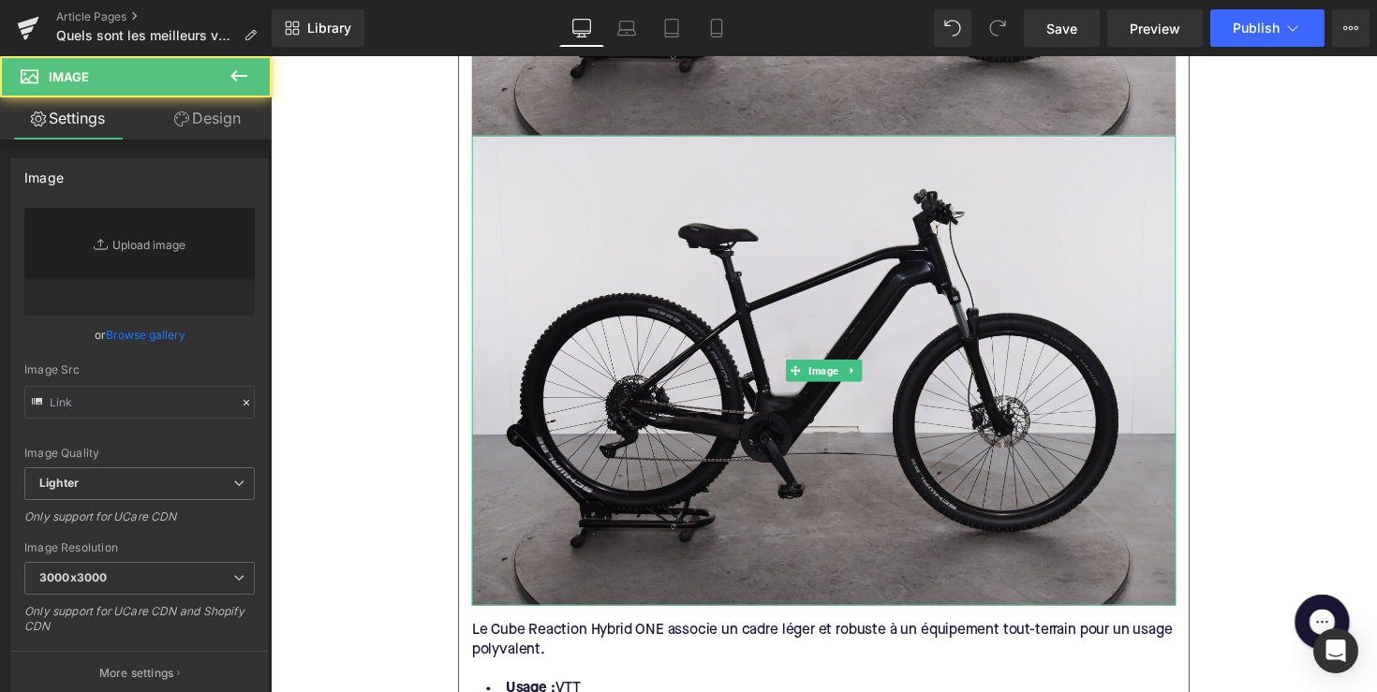
type input "[URL][DOMAIN_NAME]"
click at [808, 358] on img at bounding box center [837, 378] width 721 height 480
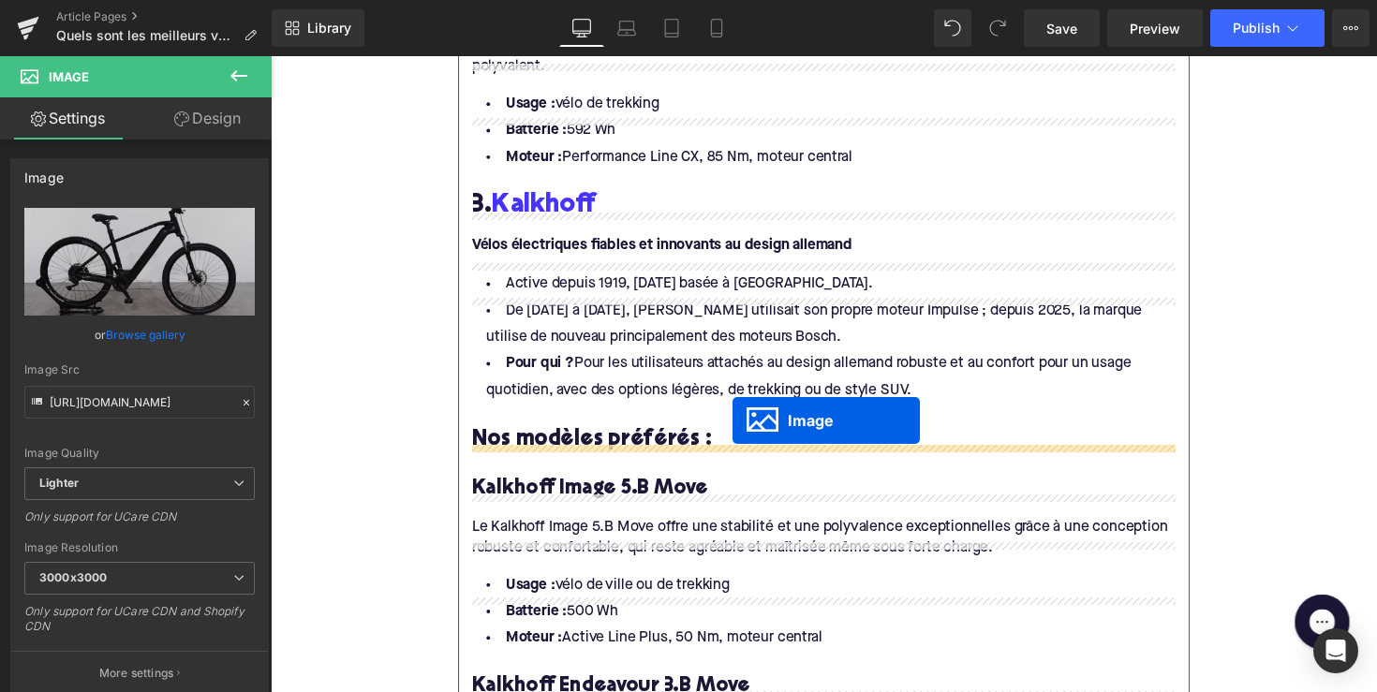
scroll to position [3082, 0]
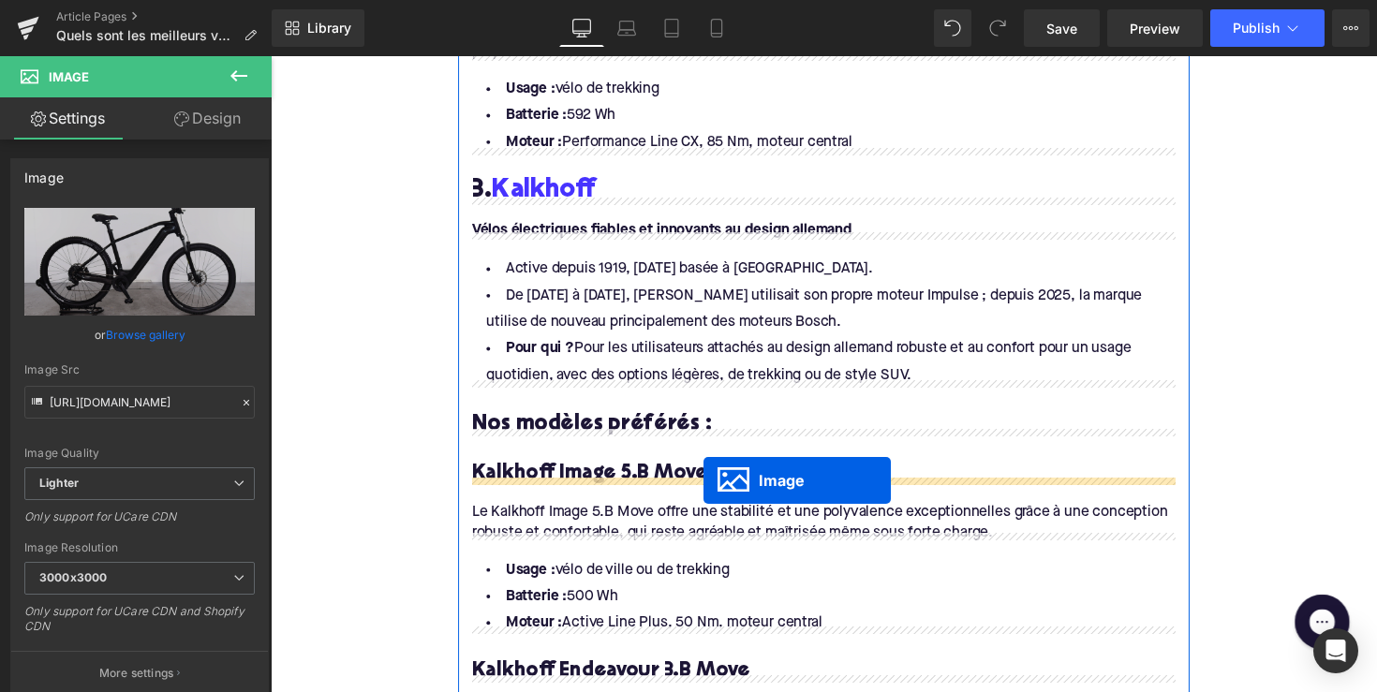
drag, startPoint x: 800, startPoint y: 372, endPoint x: 714, endPoint y: 490, distance: 146.1
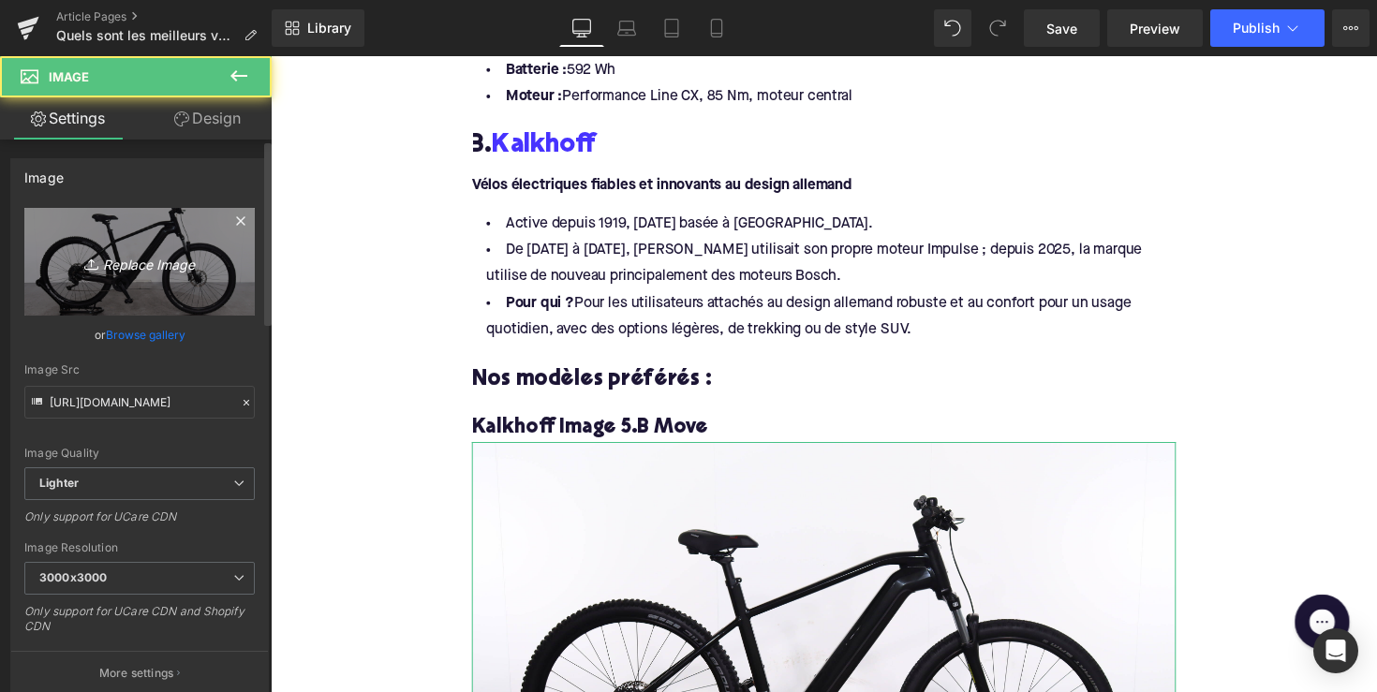
click at [149, 273] on link "Replace Image" at bounding box center [139, 262] width 230 height 108
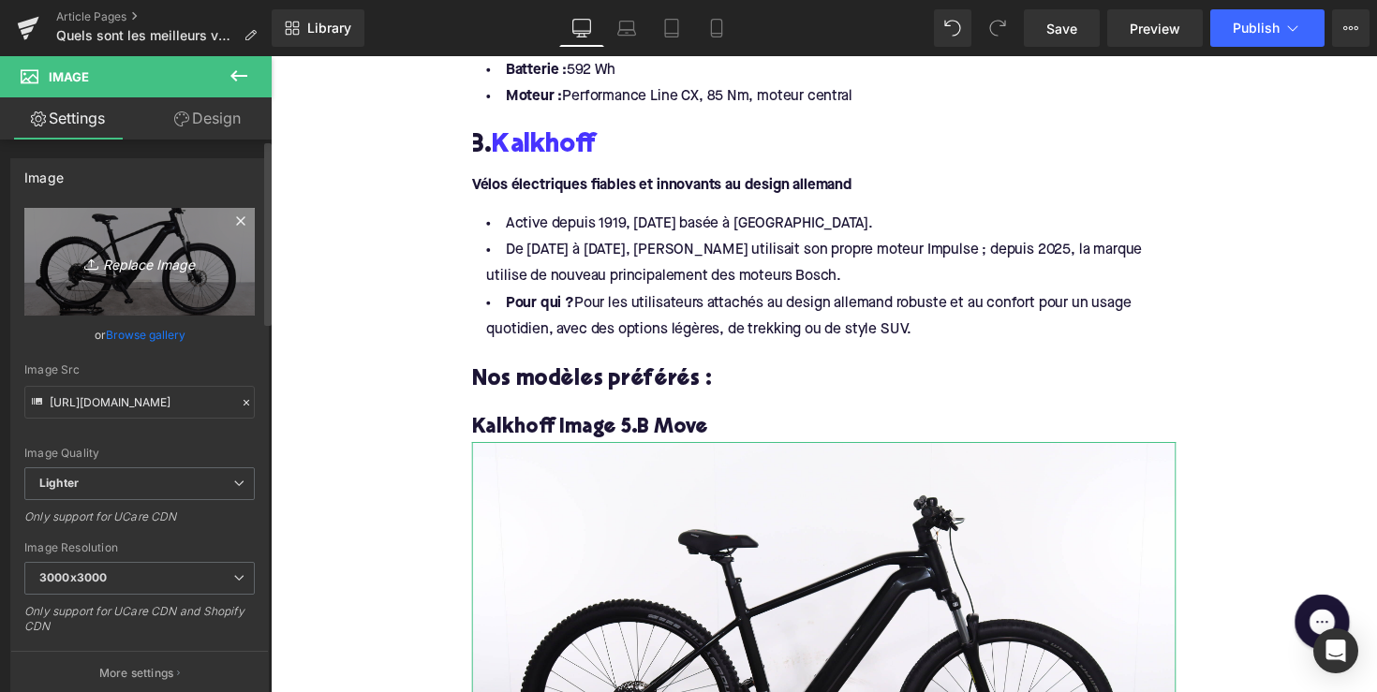
type input "C:\fakepath\DNJ81-1.jpg"
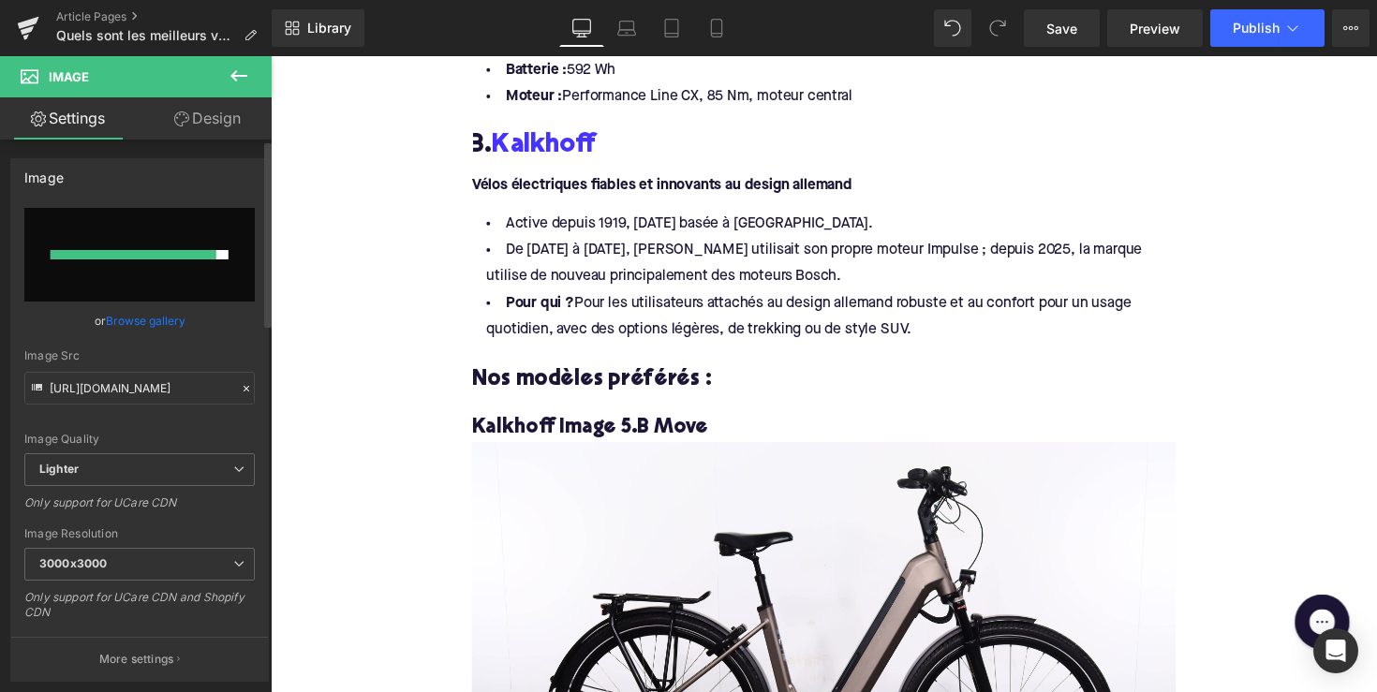
type input "[URL][DOMAIN_NAME]"
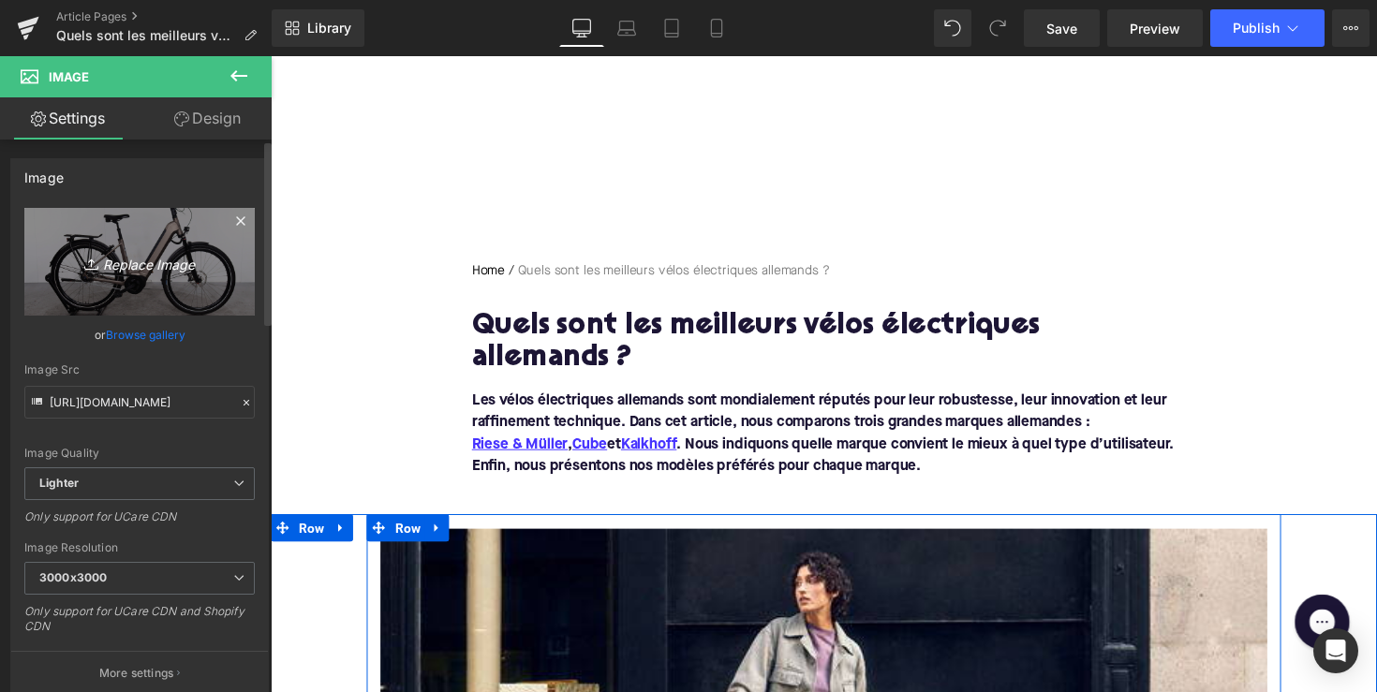
scroll to position [-3, 0]
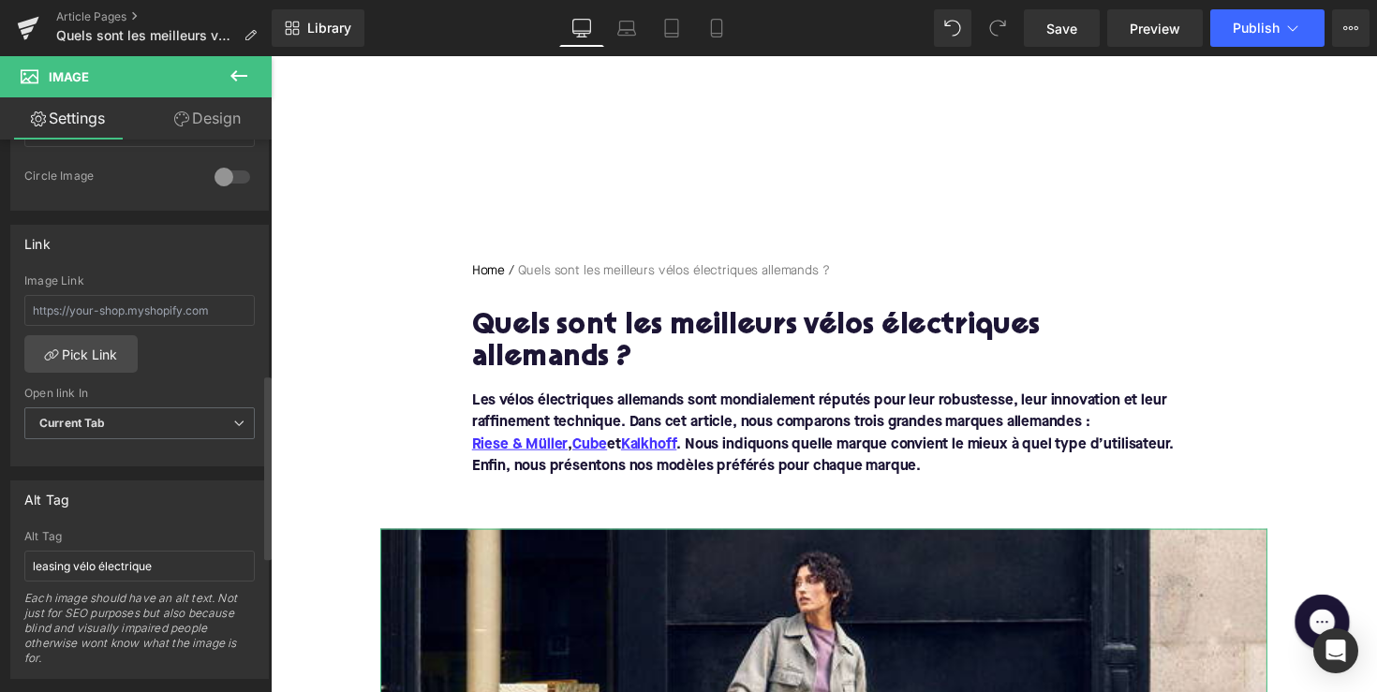
scroll to position [762, 0]
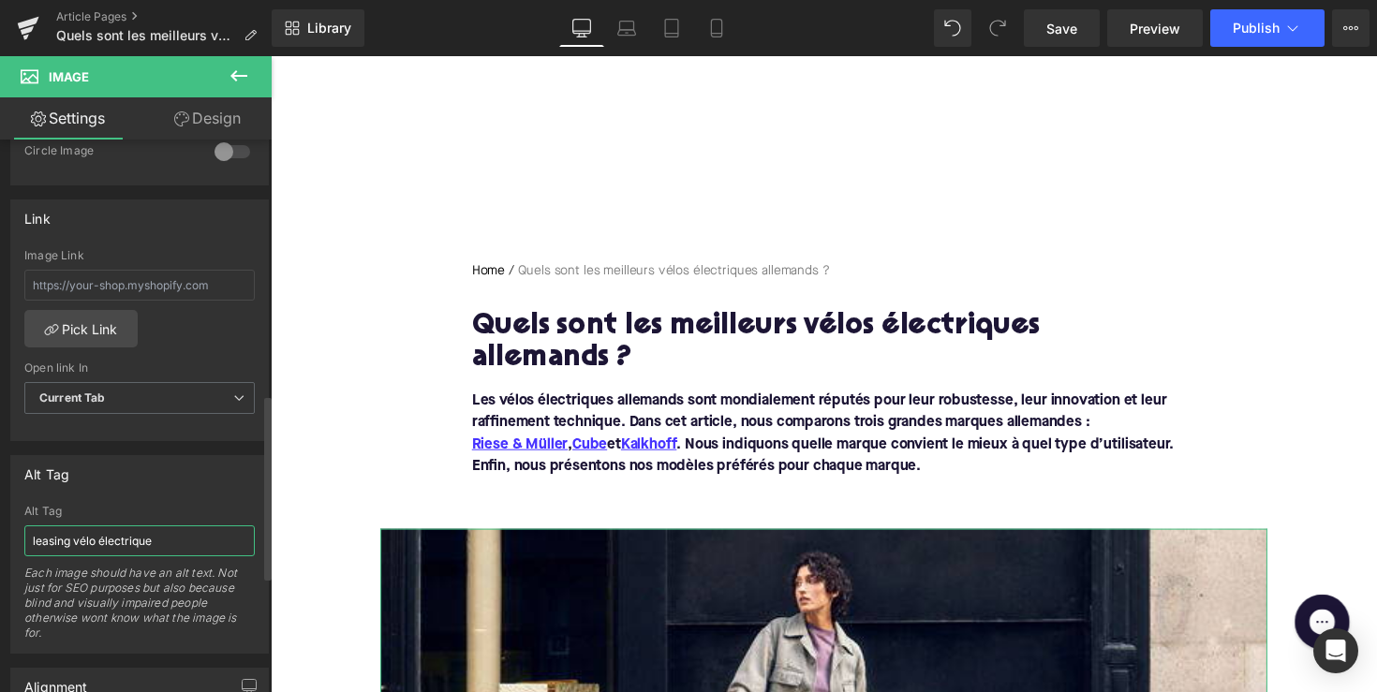
click at [121, 530] on input "leasing vélo électrique" at bounding box center [139, 540] width 230 height 31
paste input "femme sur un vélo électrique de [PERSON_NAME] & Müller"
type input "femme sur un vélo électrique de [PERSON_NAME] & Müller"
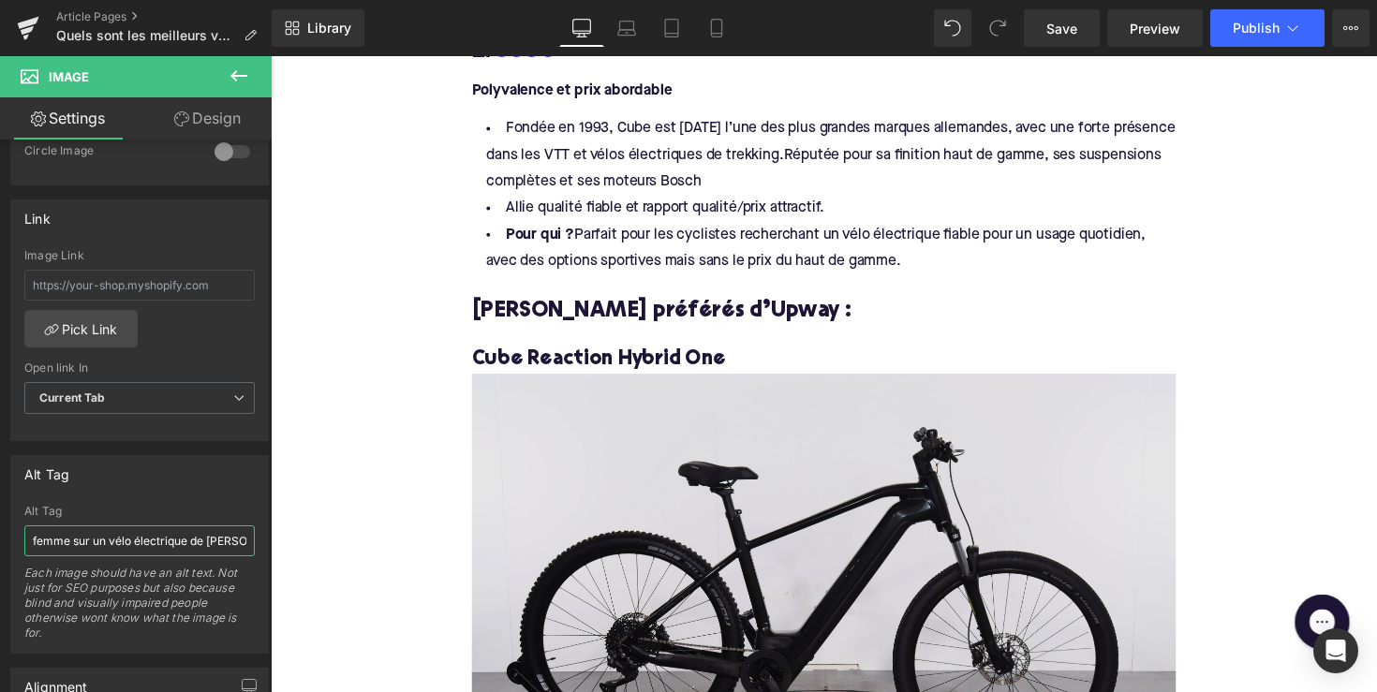
scroll to position [2022, 0]
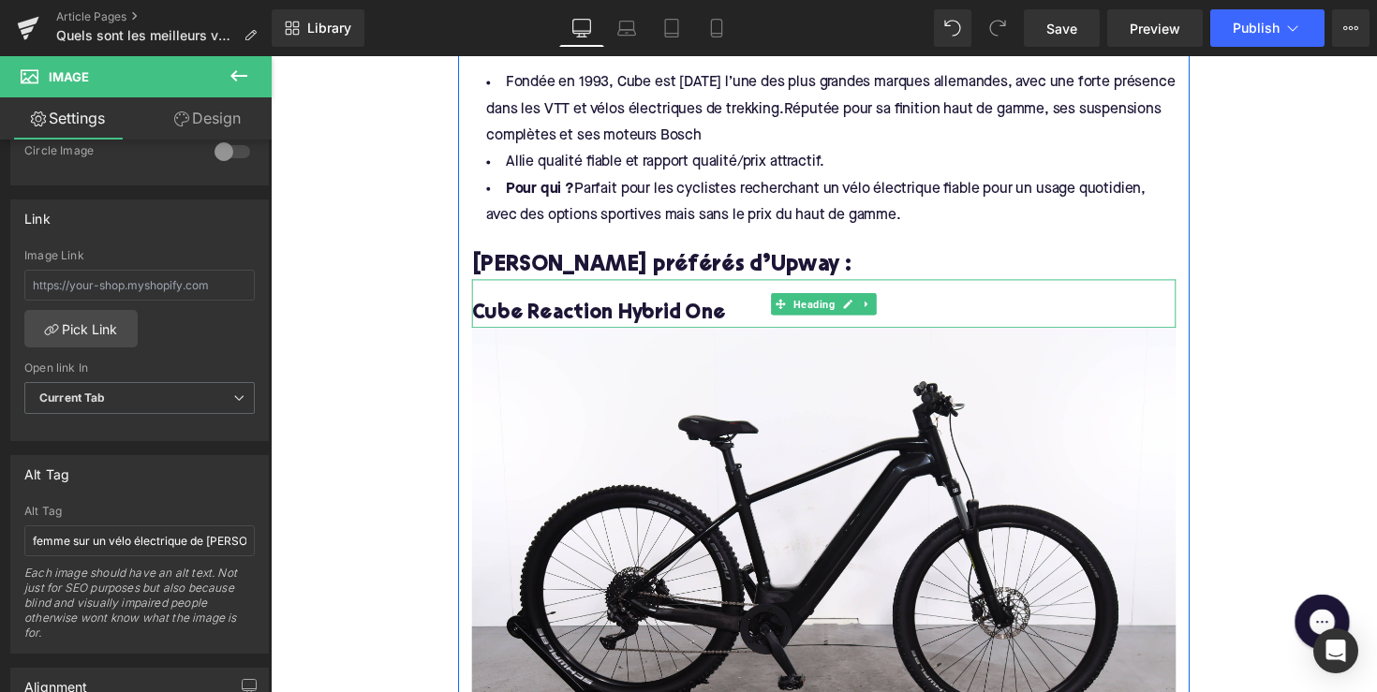
click at [577, 314] on h4 "Cube Reaction Hybrid One" at bounding box center [837, 320] width 721 height 27
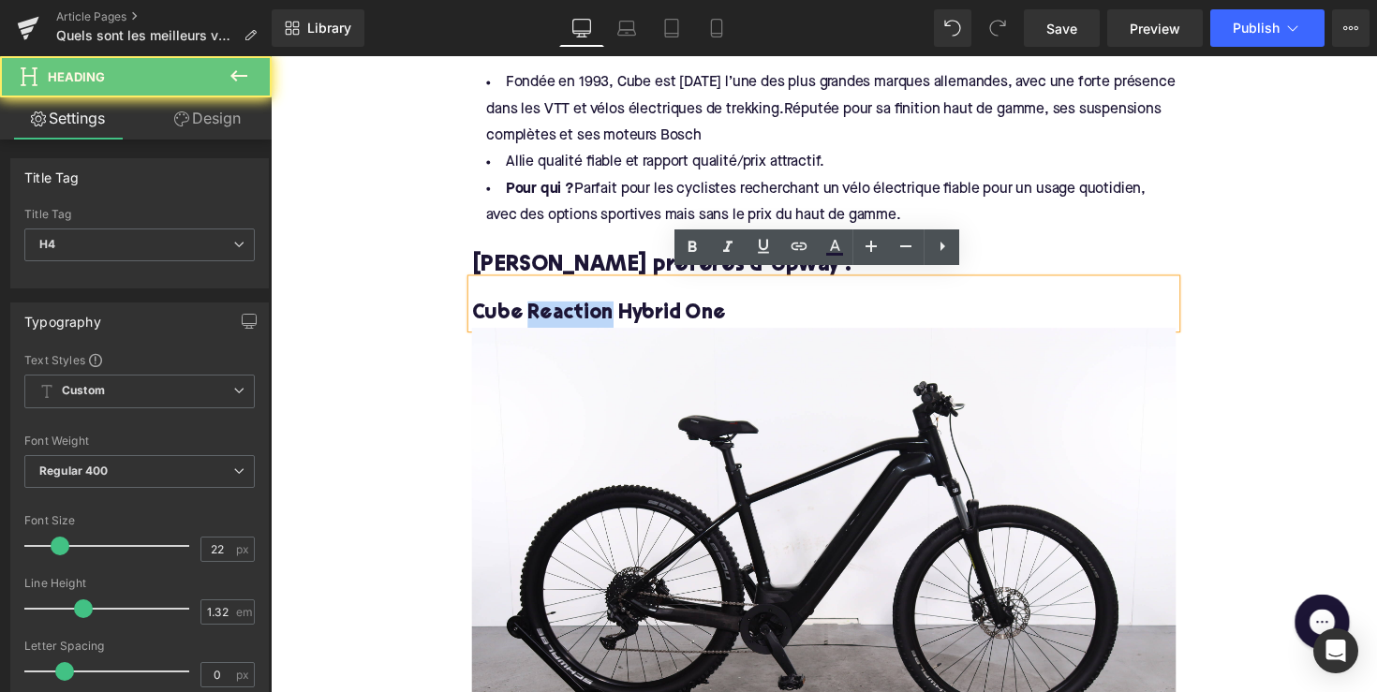
click at [577, 314] on h4 "Cube Reaction Hybrid One" at bounding box center [837, 320] width 721 height 27
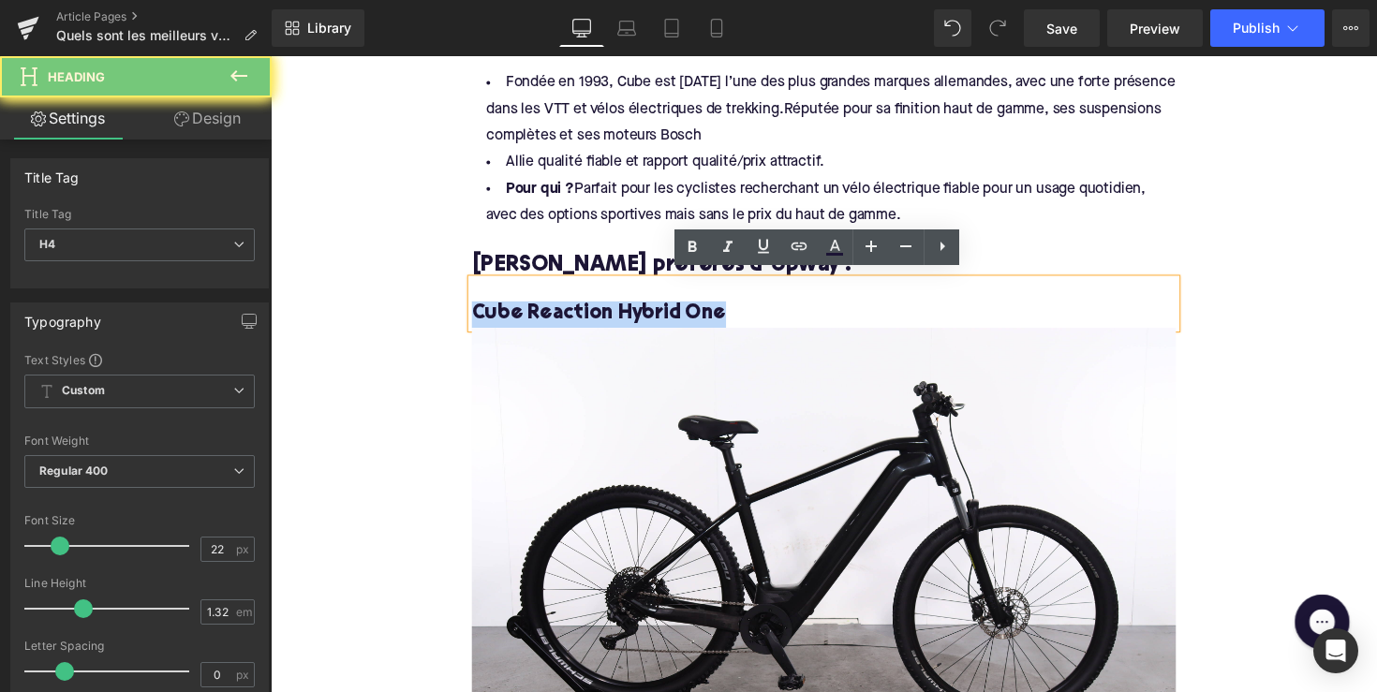
copy h4 "Cube Reaction Hybrid One"
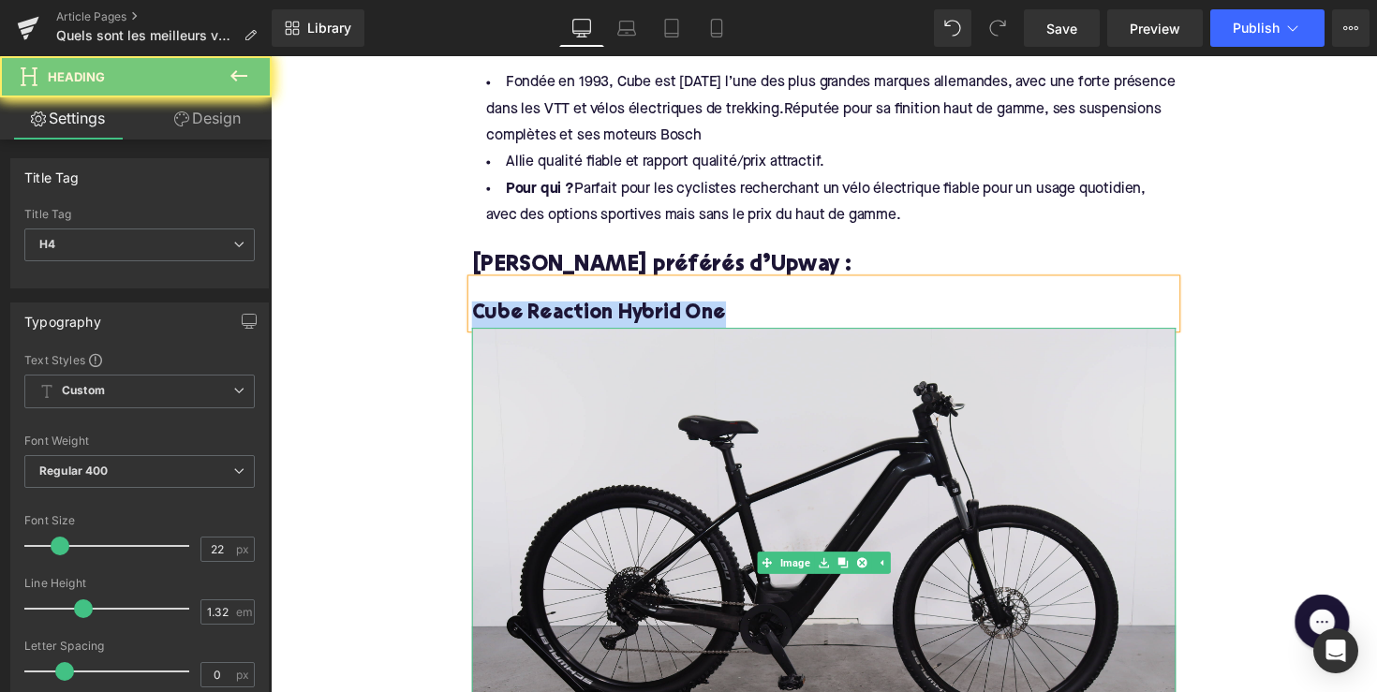
click at [612, 420] on img at bounding box center [837, 574] width 721 height 480
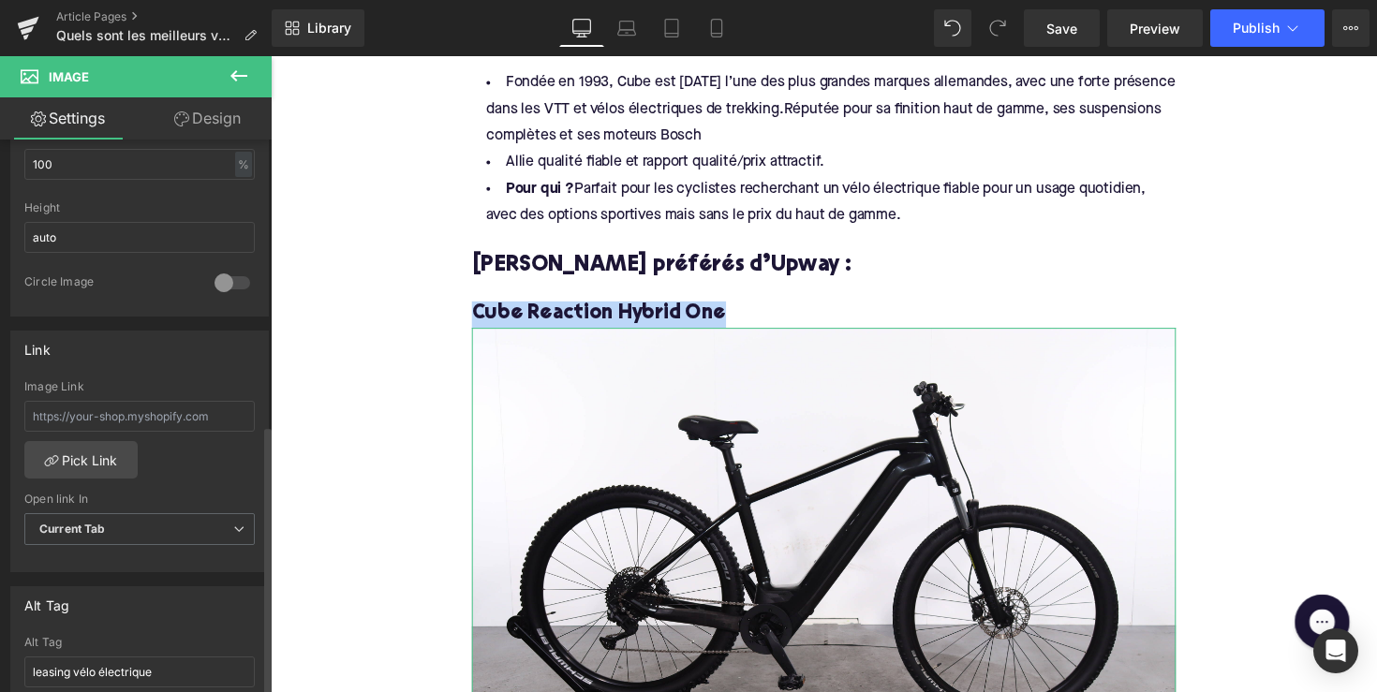
scroll to position [904, 0]
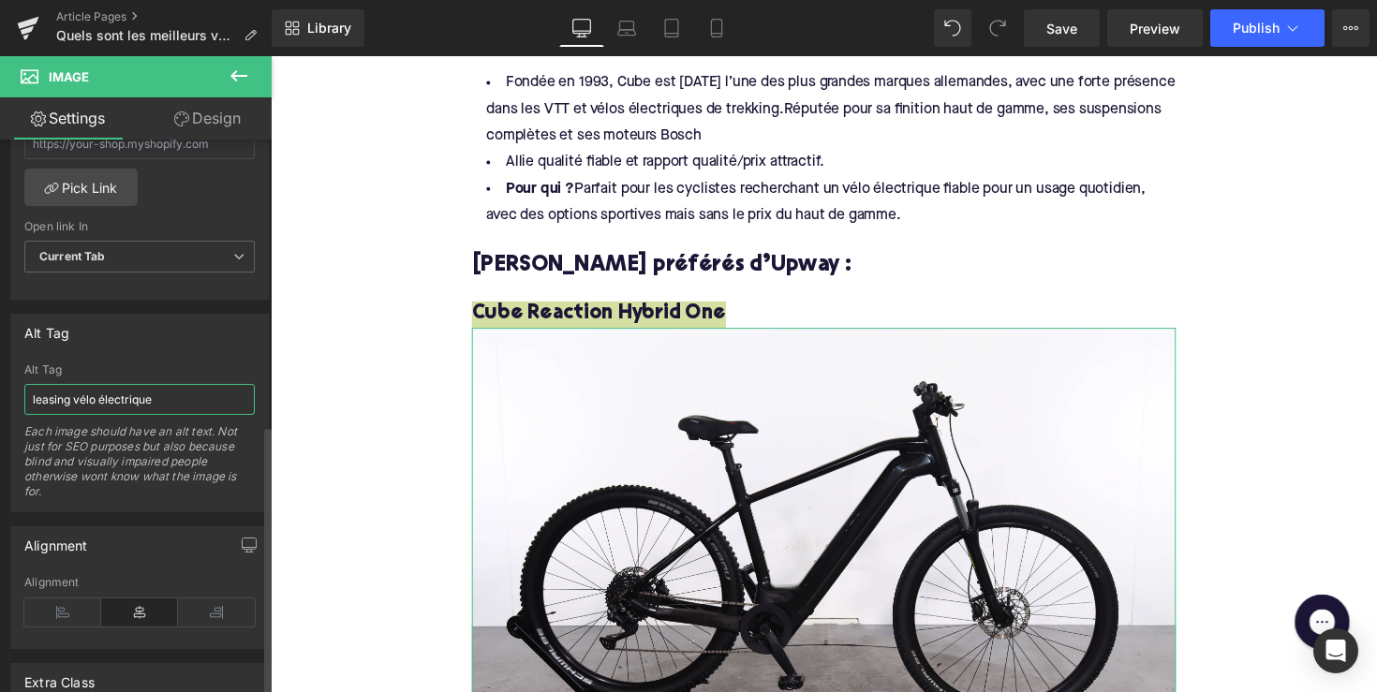
click at [112, 385] on input "leasing vélo électrique" at bounding box center [139, 399] width 230 height 31
paste input "Cube Reaction Hybrid On"
type input "Cube Reaction Hybrid One"
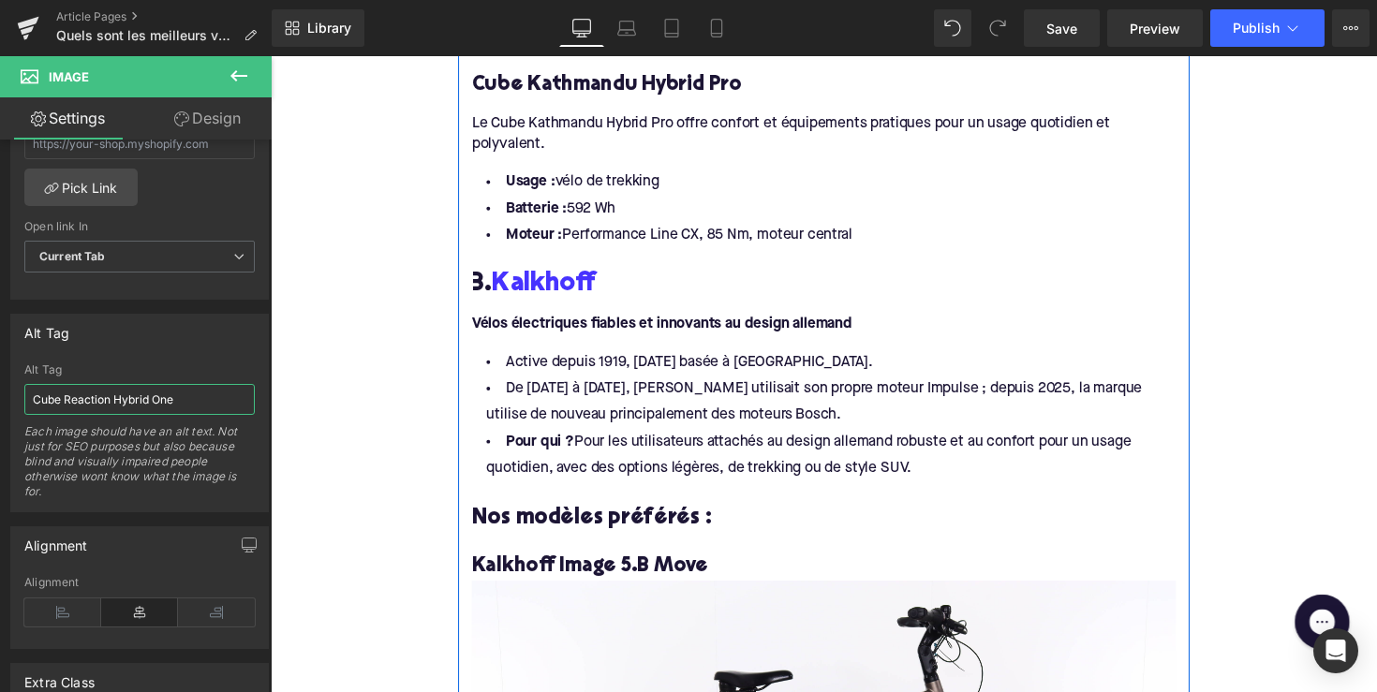
scroll to position [3014, 0]
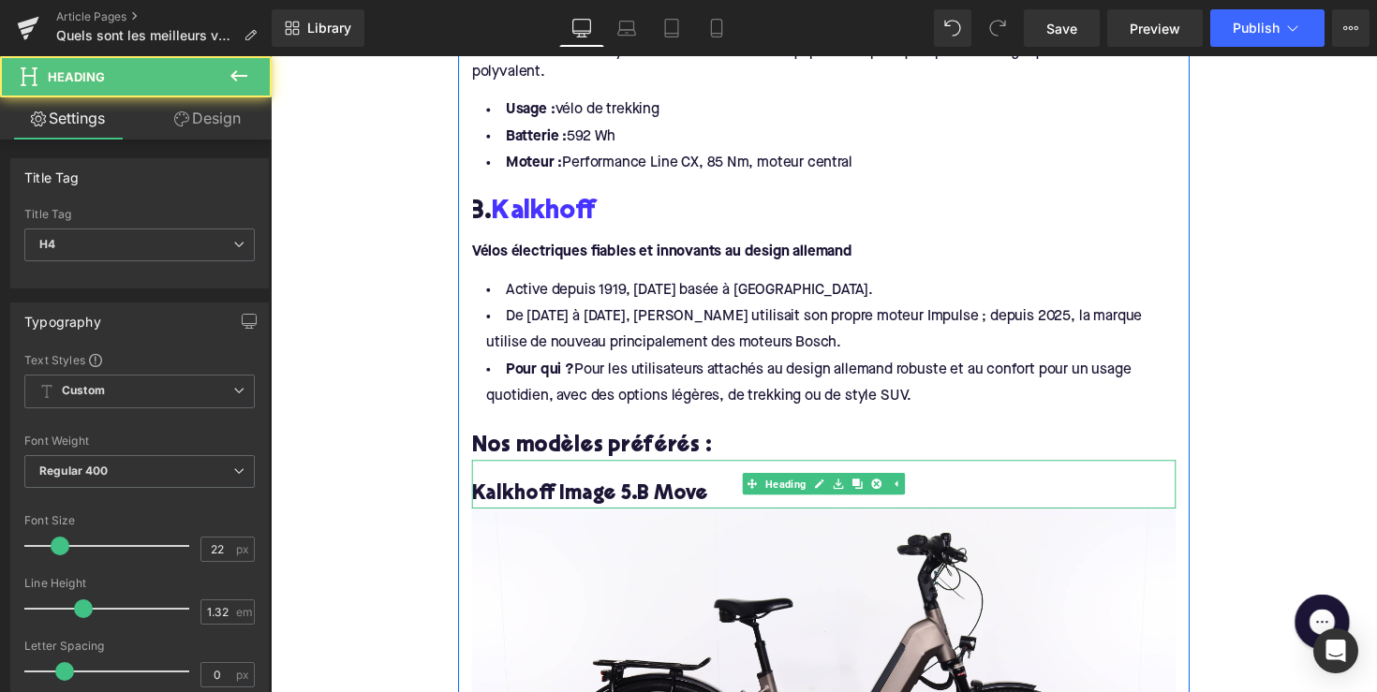
click at [563, 493] on h4 "Kalkhoff Image 5.B Move" at bounding box center [837, 506] width 721 height 27
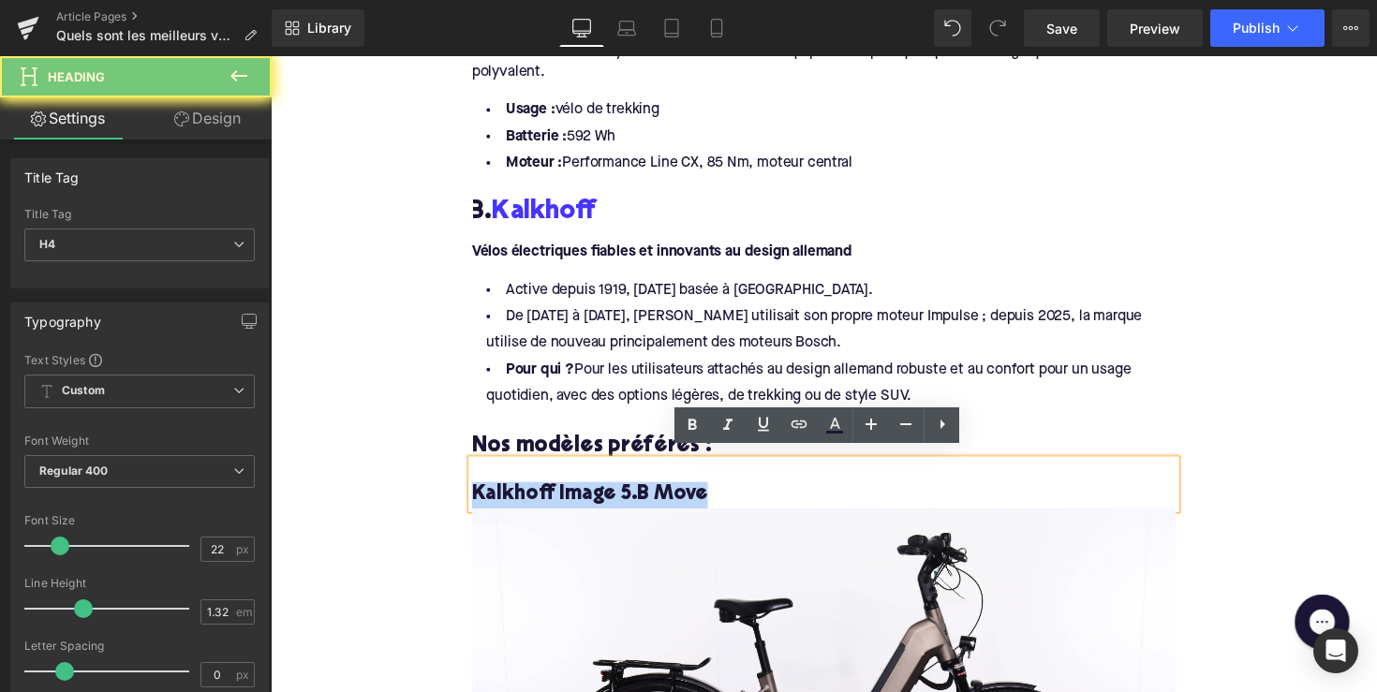
click at [563, 493] on h4 "Kalkhoff Image 5.B Move" at bounding box center [837, 506] width 721 height 27
copy h4 "Kalkhoff Image 5.B Move"
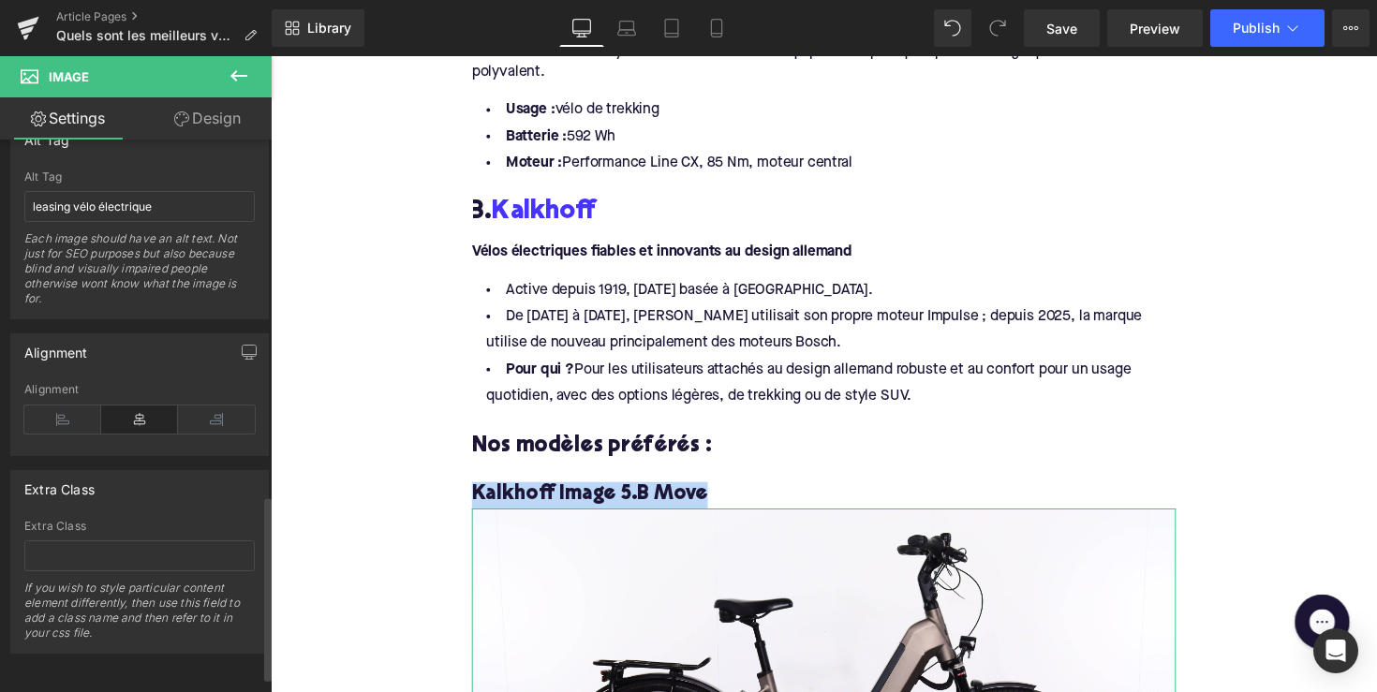
scroll to position [869, 0]
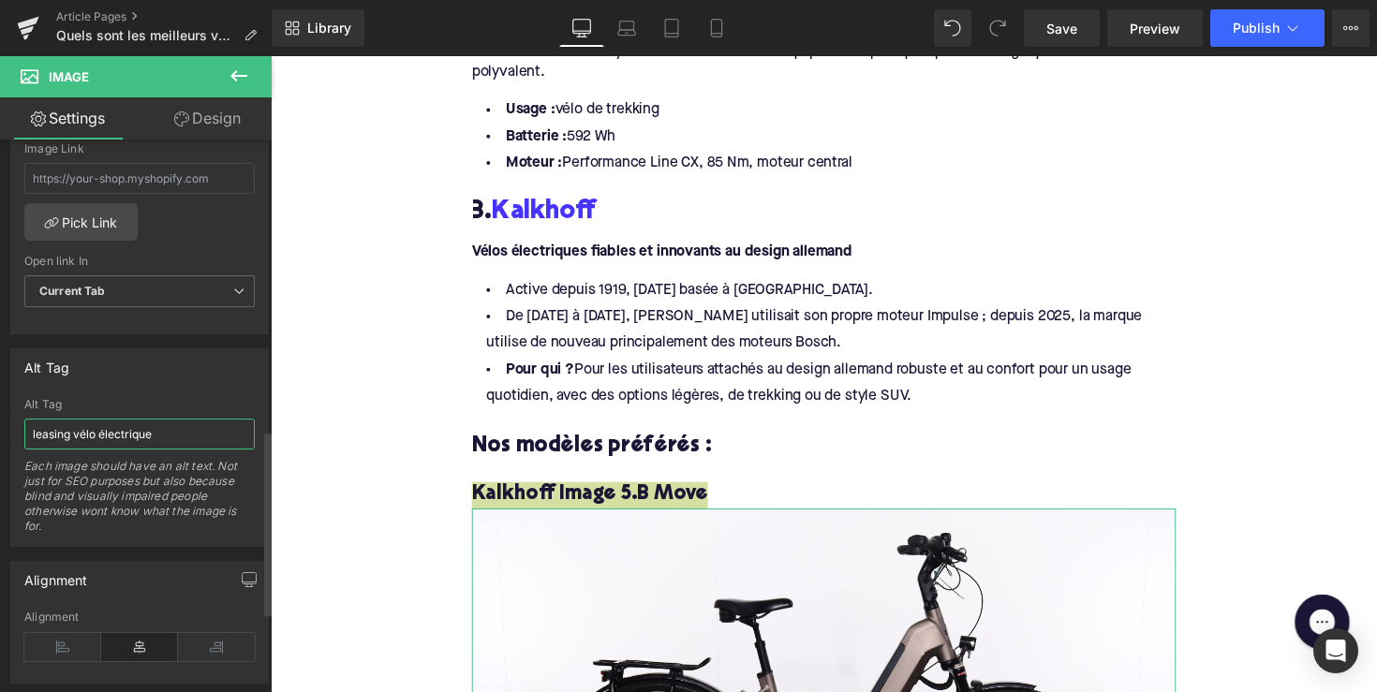
click at [78, 438] on input "leasing vélo électrique" at bounding box center [139, 434] width 230 height 31
paste input "Kalkhoff Image 5.B Mov"
type input "Kalkhoff Image 5.B Move"
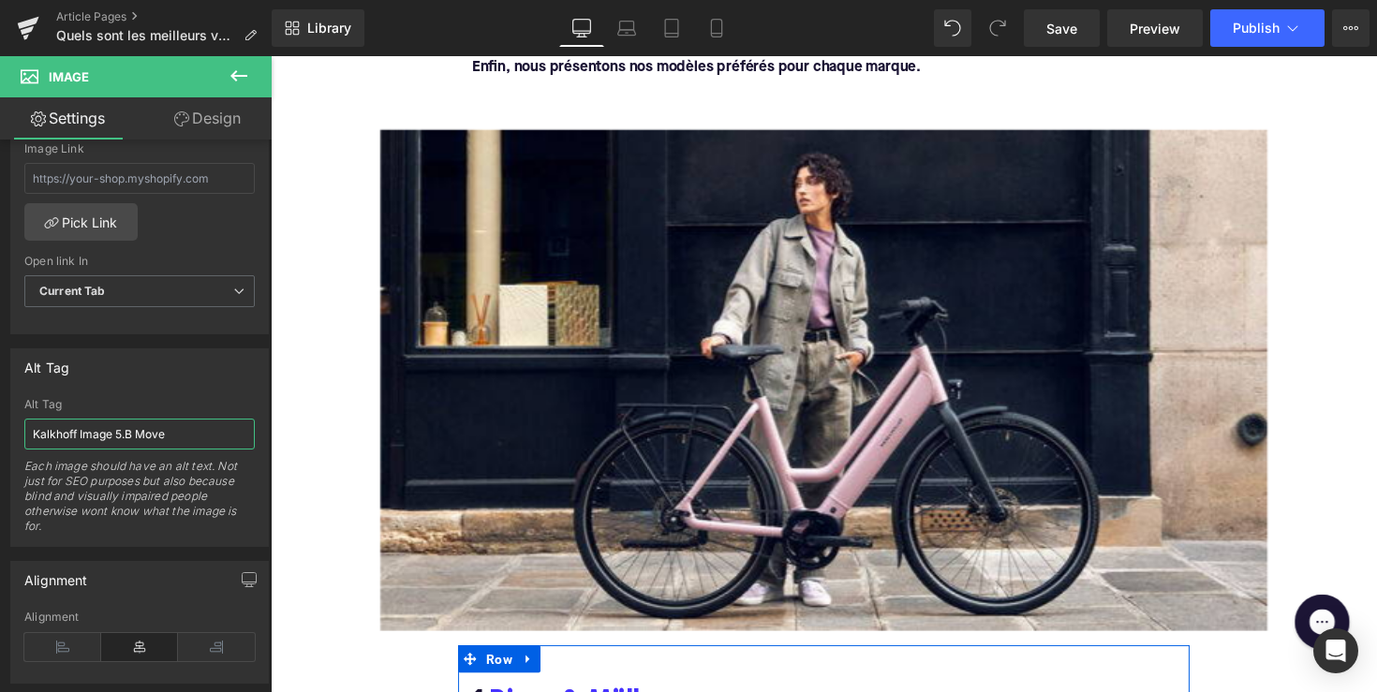
scroll to position [190, 0]
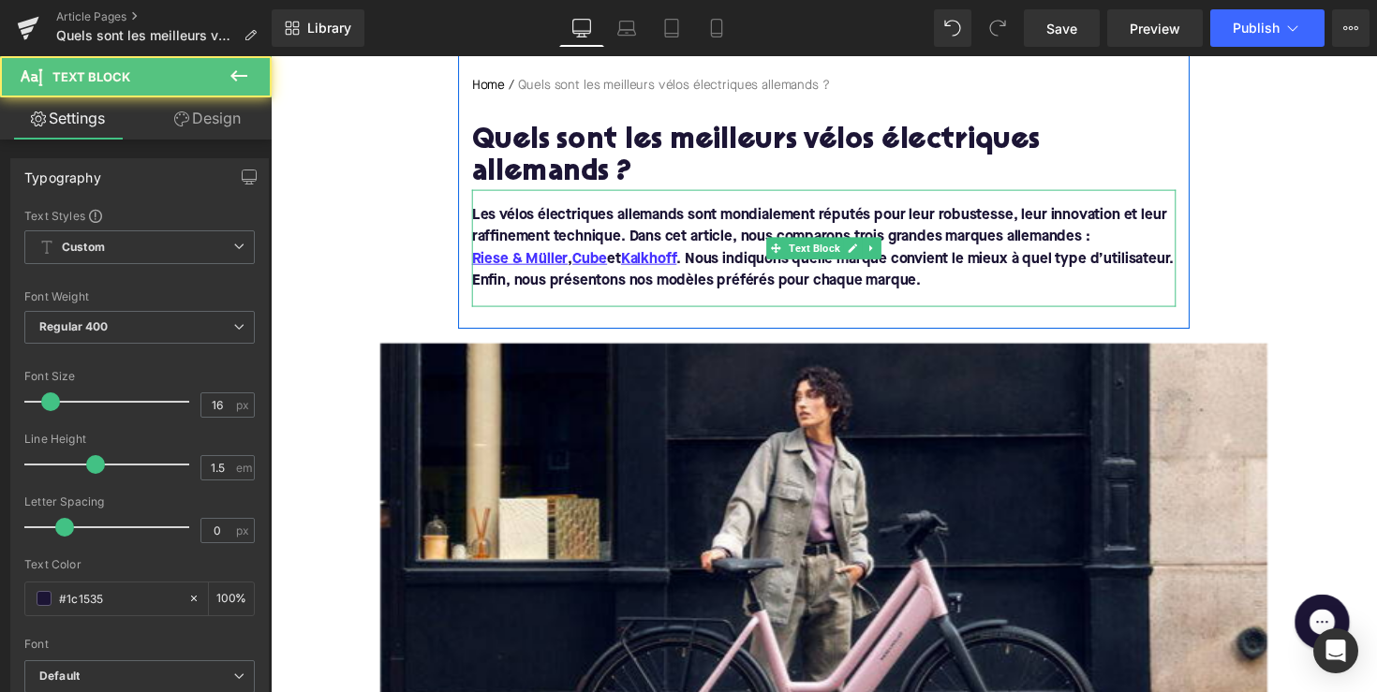
click at [556, 302] on div "Les vélos électriques allemands sont mondialement réputés pour leur robustesse,…" at bounding box center [837, 253] width 721 height 120
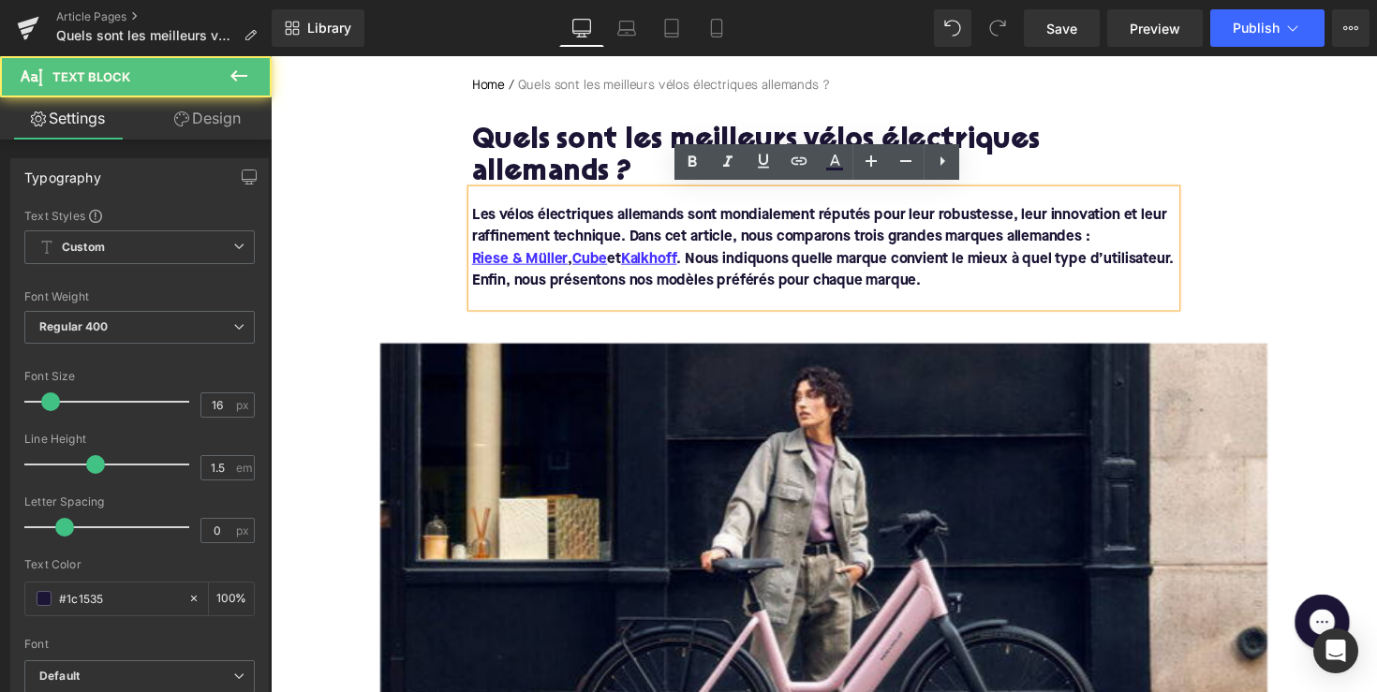
click at [555, 302] on div "Les vélos électriques allemands sont mondialement réputés pour leur robustesse,…" at bounding box center [837, 253] width 721 height 120
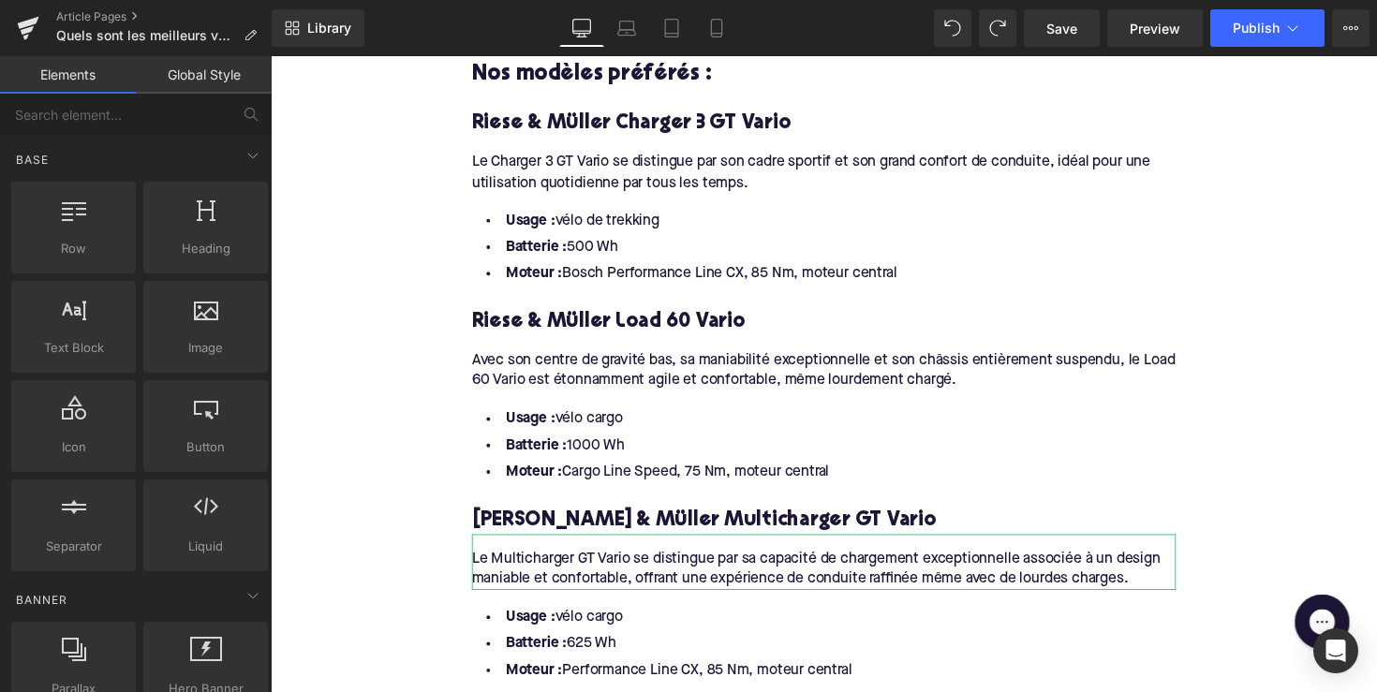
scroll to position [1277, 0]
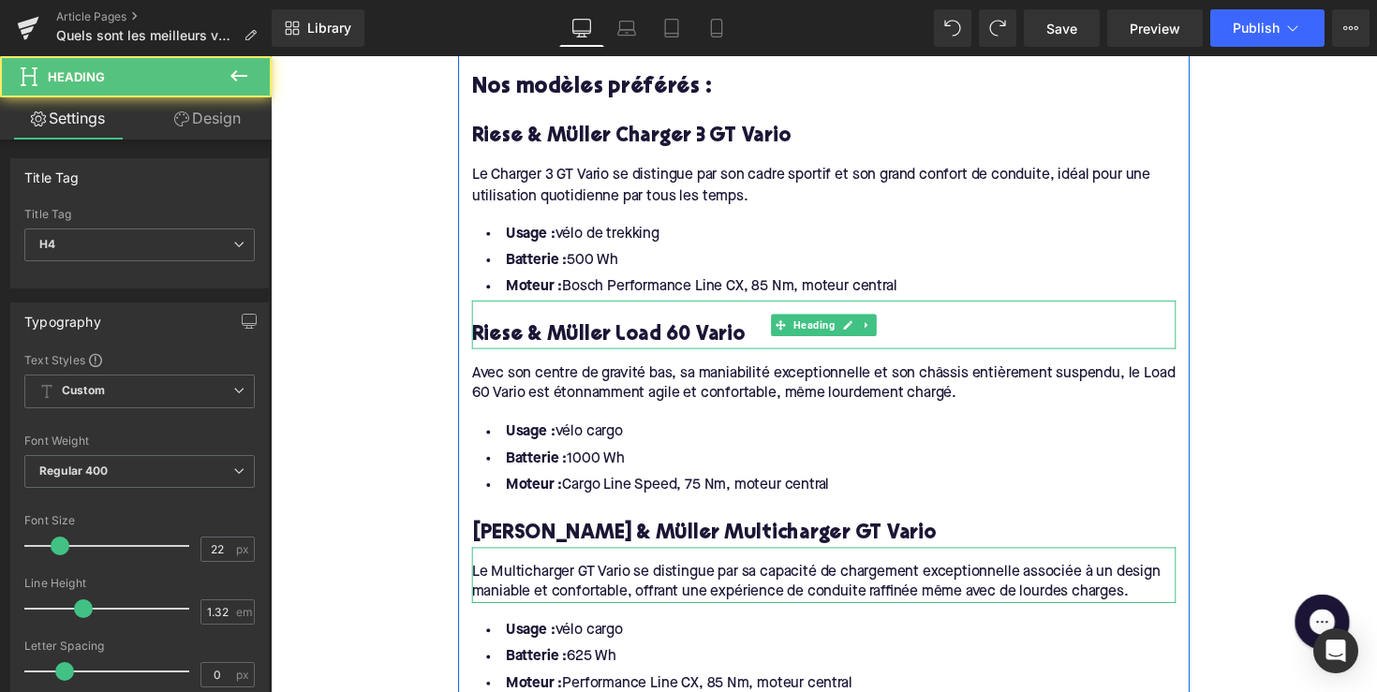
click at [650, 334] on h4 "Riese & Müller Load 60 Vario" at bounding box center [837, 342] width 721 height 27
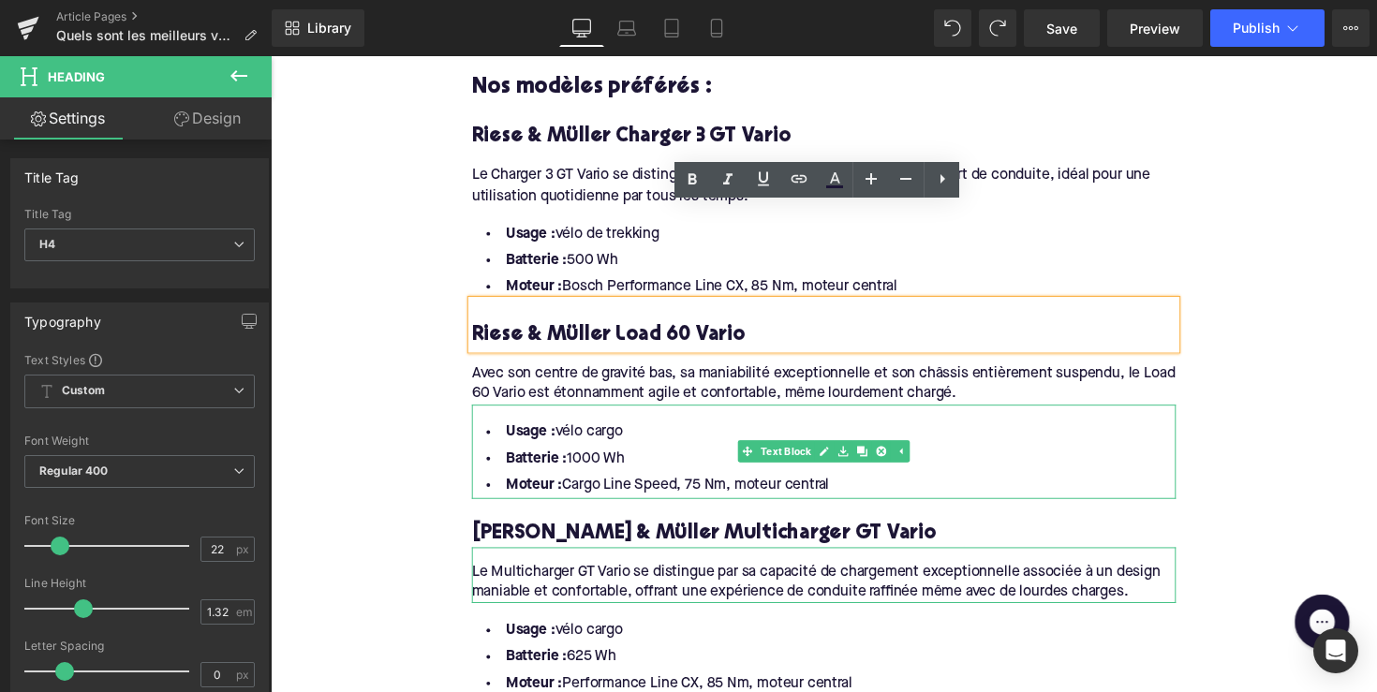
scroll to position [1541, 0]
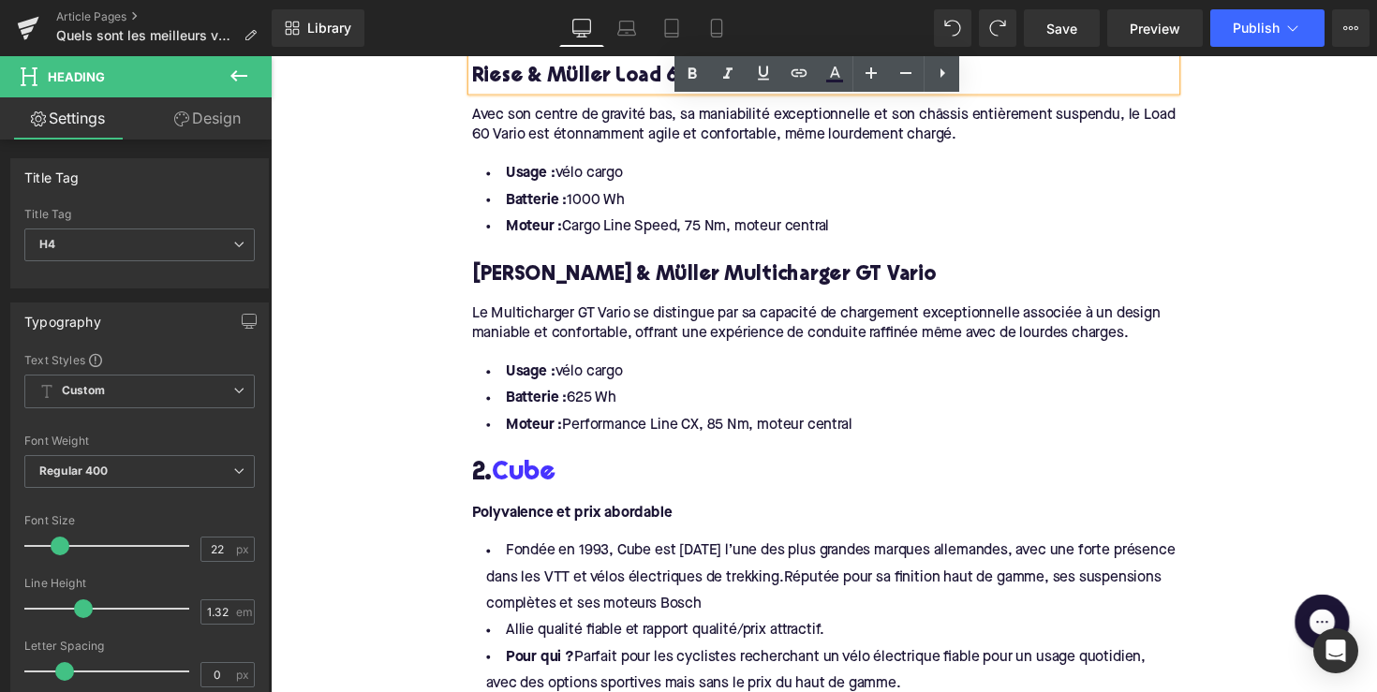
click at [616, 276] on h4 "[PERSON_NAME] & Müller Multicharger GT Vario" at bounding box center [837, 281] width 721 height 27
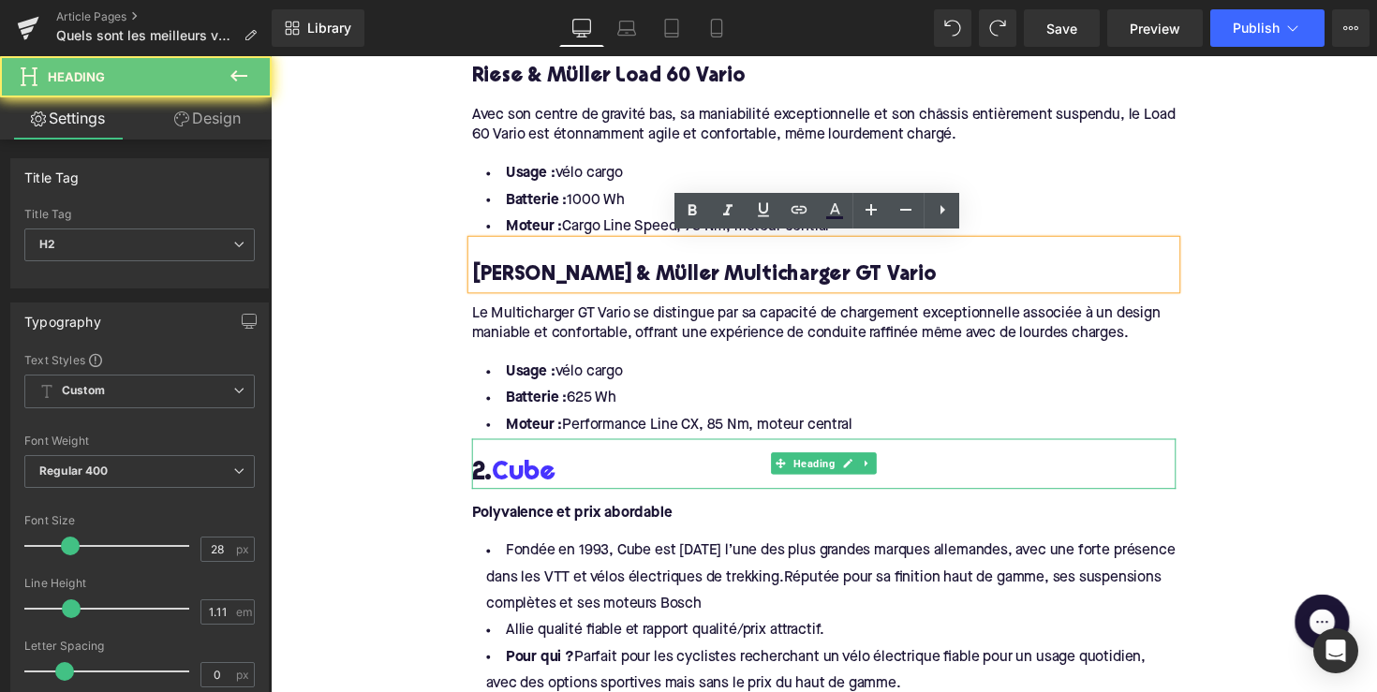
click at [513, 461] on div "2. Cube" at bounding box center [837, 475] width 721 height 52
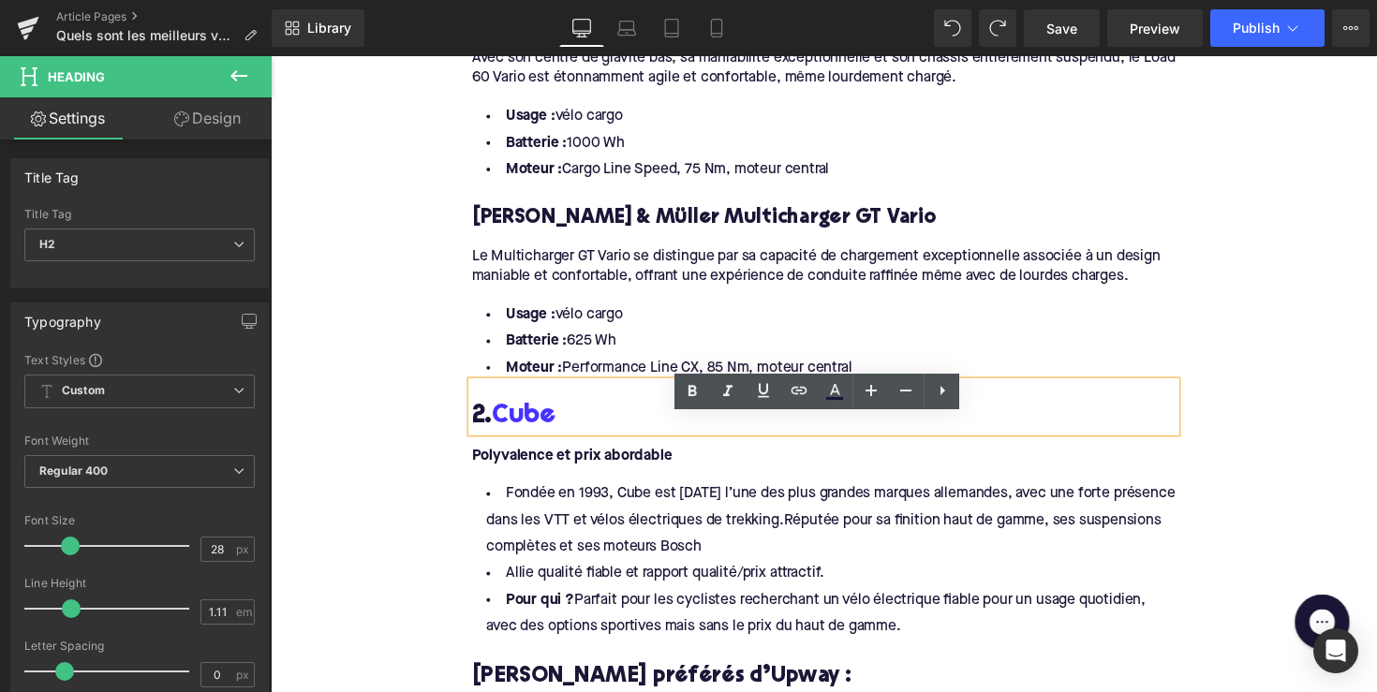
scroll to position [1632, 0]
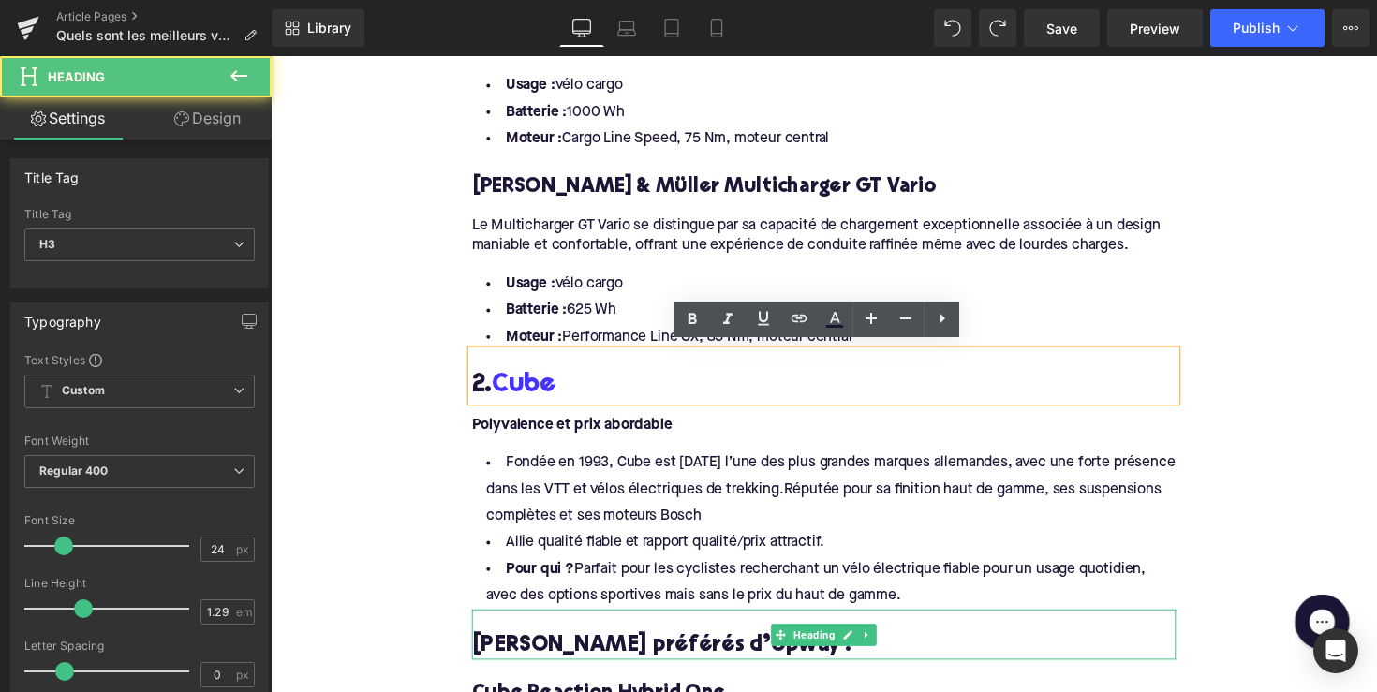
click at [536, 645] on h3 "[PERSON_NAME] préférés d’Upway :" at bounding box center [837, 659] width 721 height 29
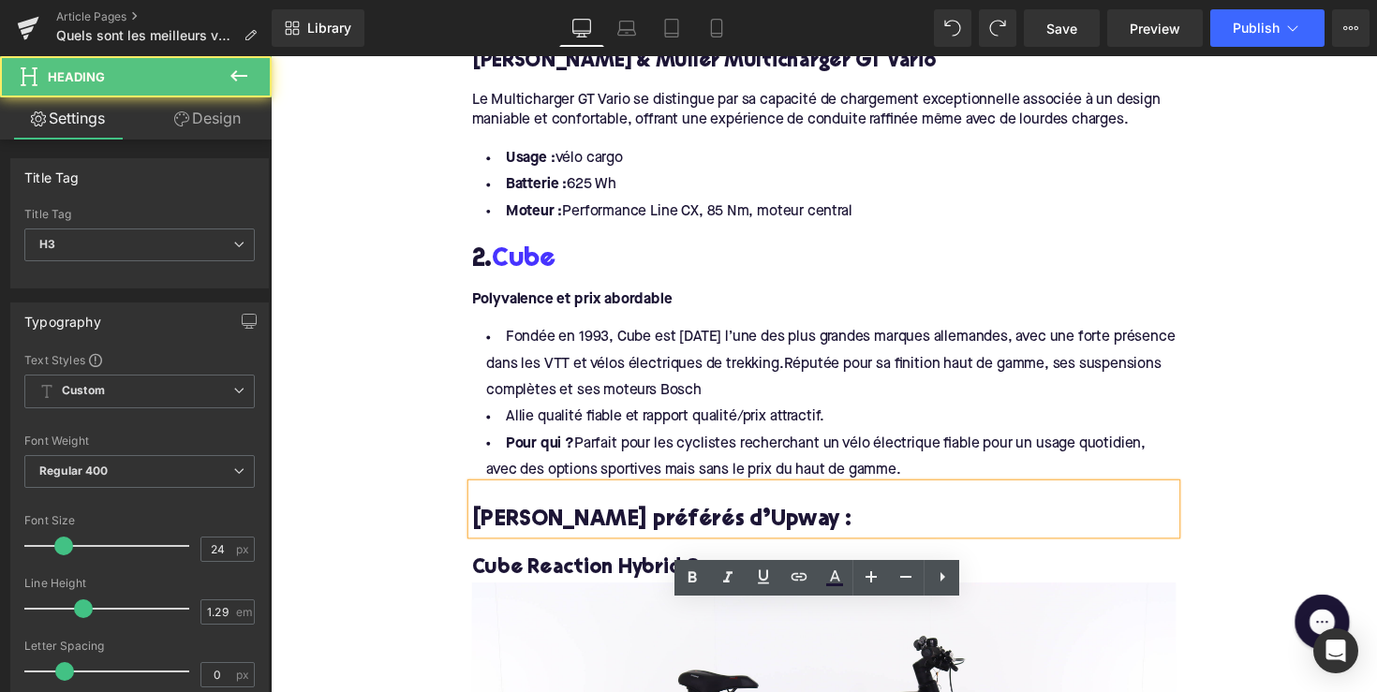
scroll to position [1891, 0]
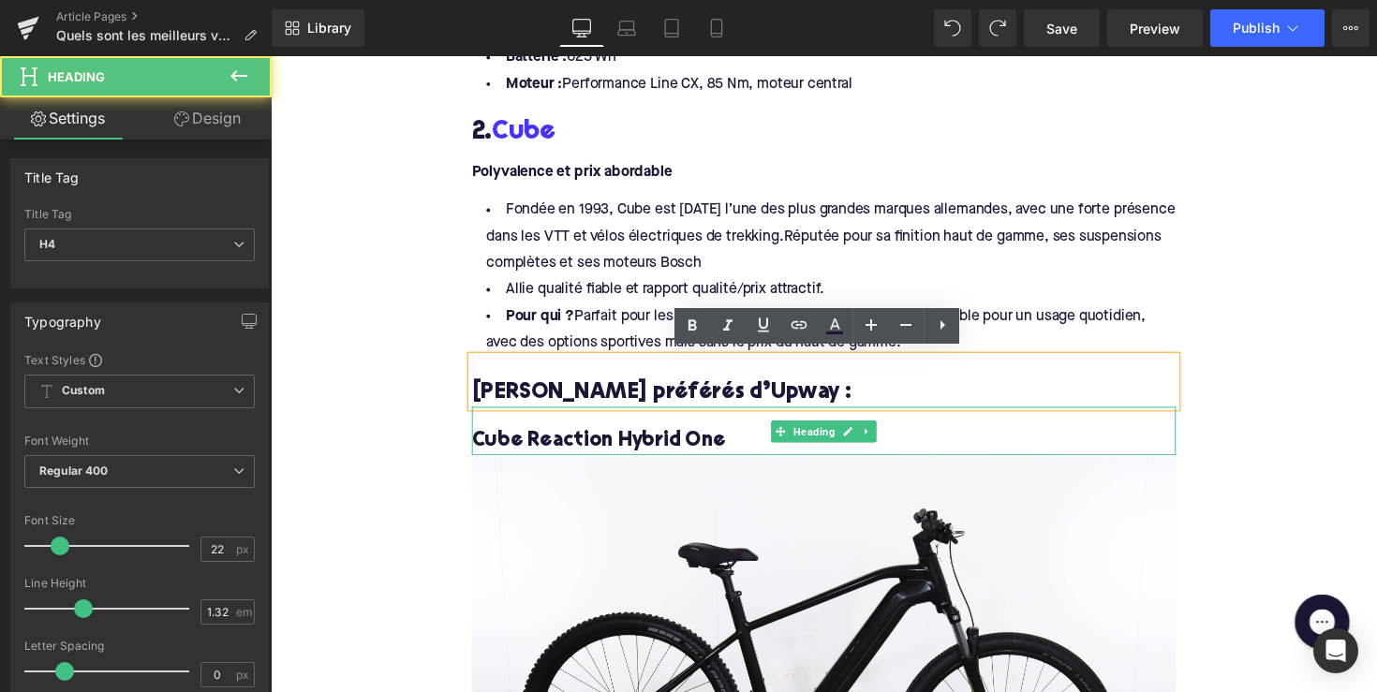
click at [563, 441] on h4 "Cube Reaction Hybrid One" at bounding box center [837, 451] width 721 height 27
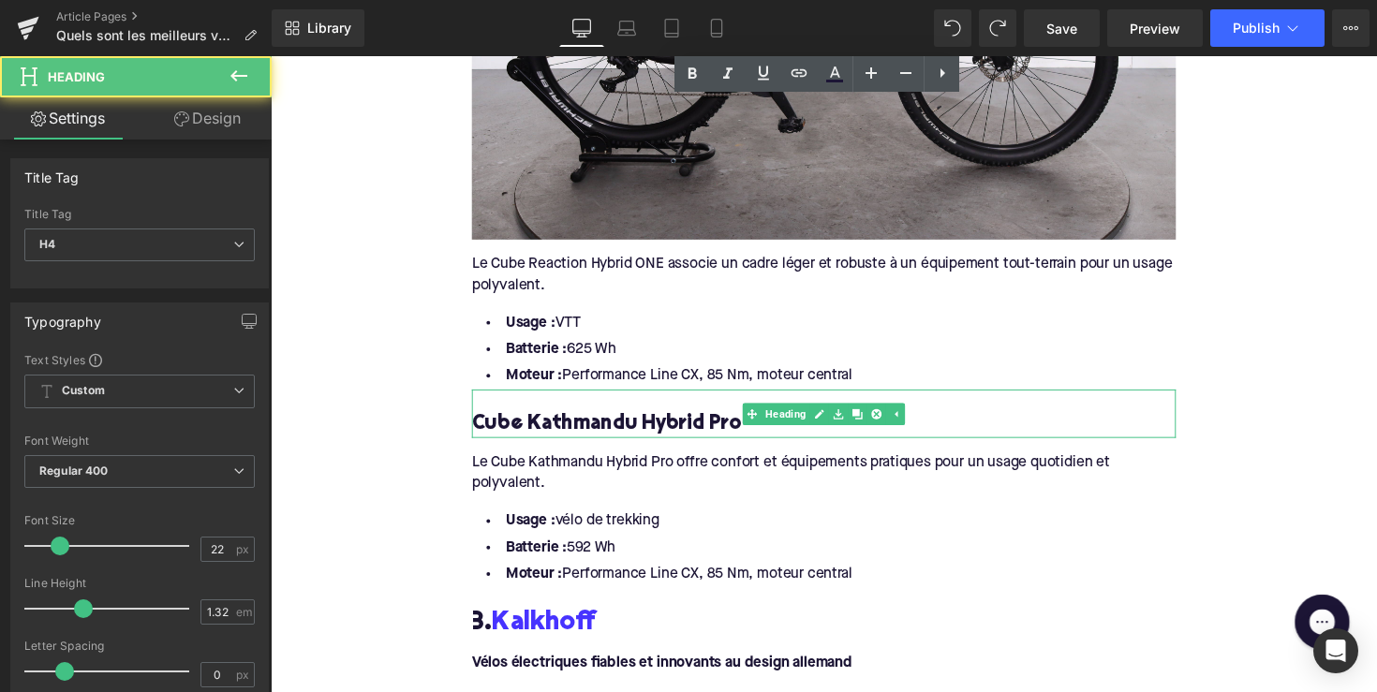
click at [568, 420] on h4 "Cube Kathmandu Hybrid Pro" at bounding box center [837, 433] width 721 height 27
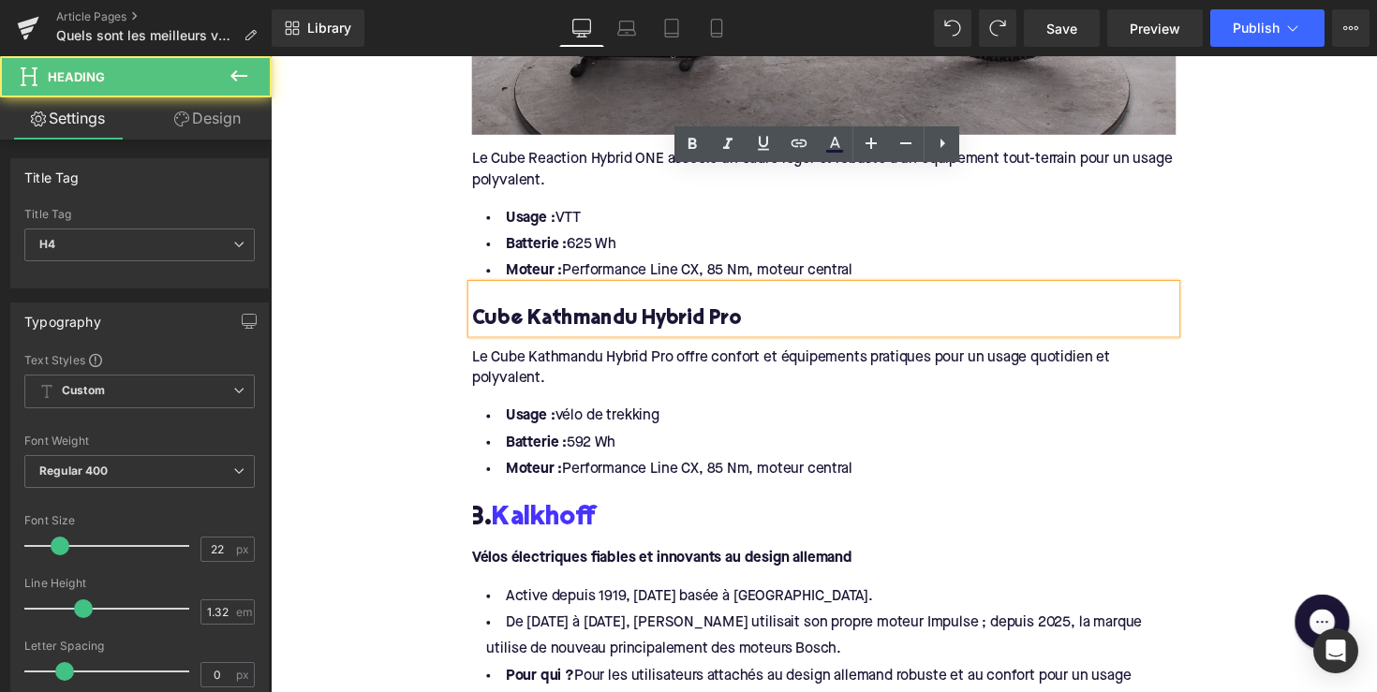
scroll to position [2810, 0]
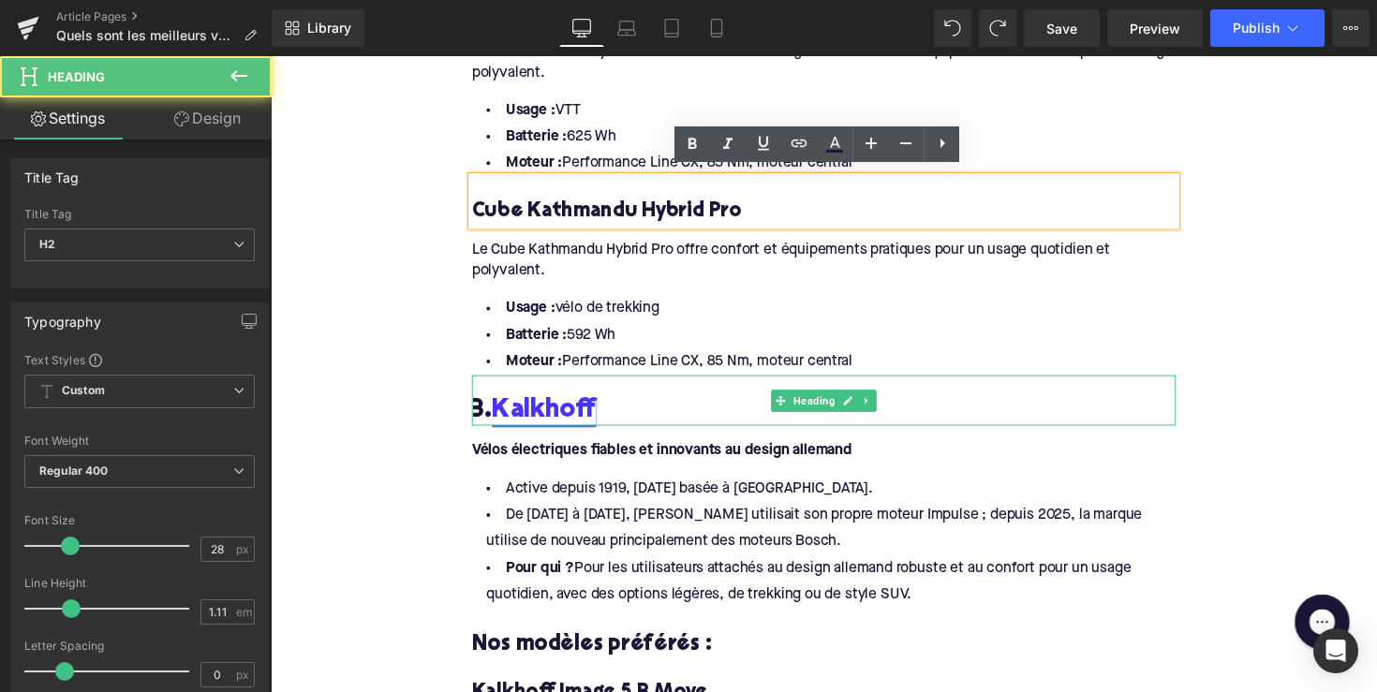
click at [558, 410] on link "Kalkhoff" at bounding box center [550, 419] width 107 height 29
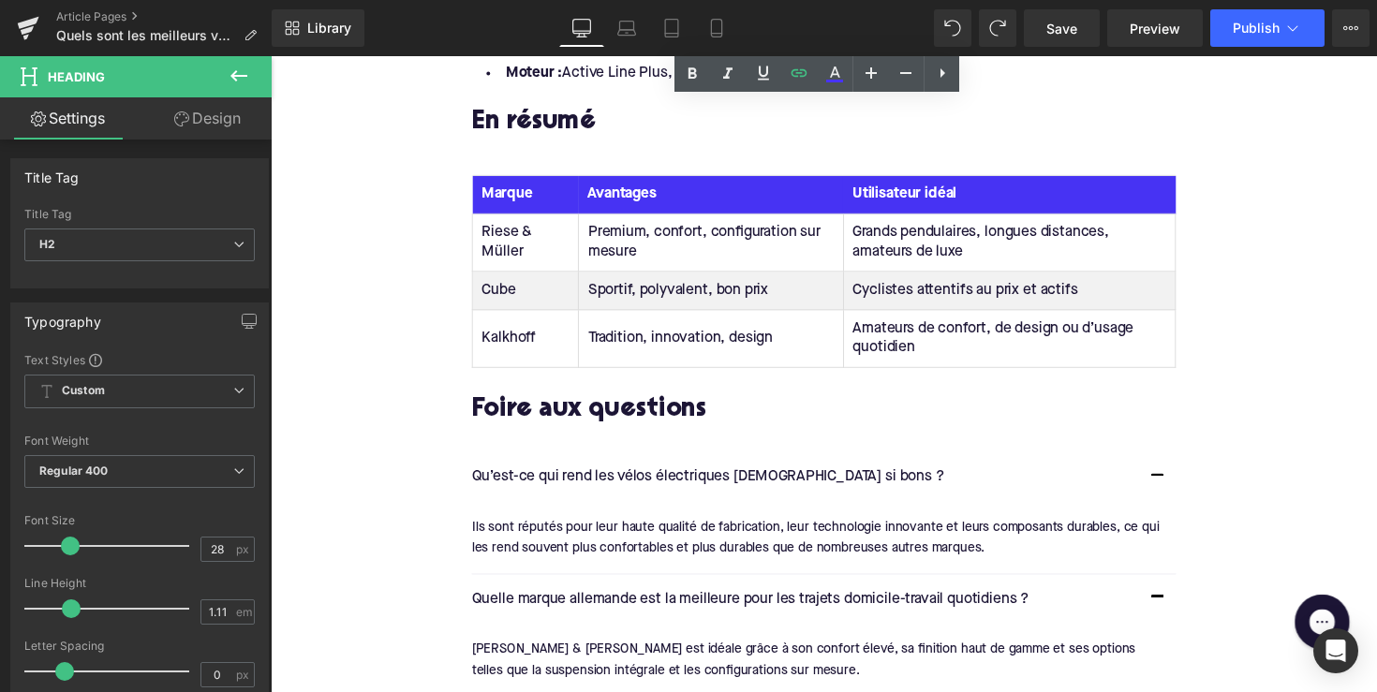
scroll to position [4349, 0]
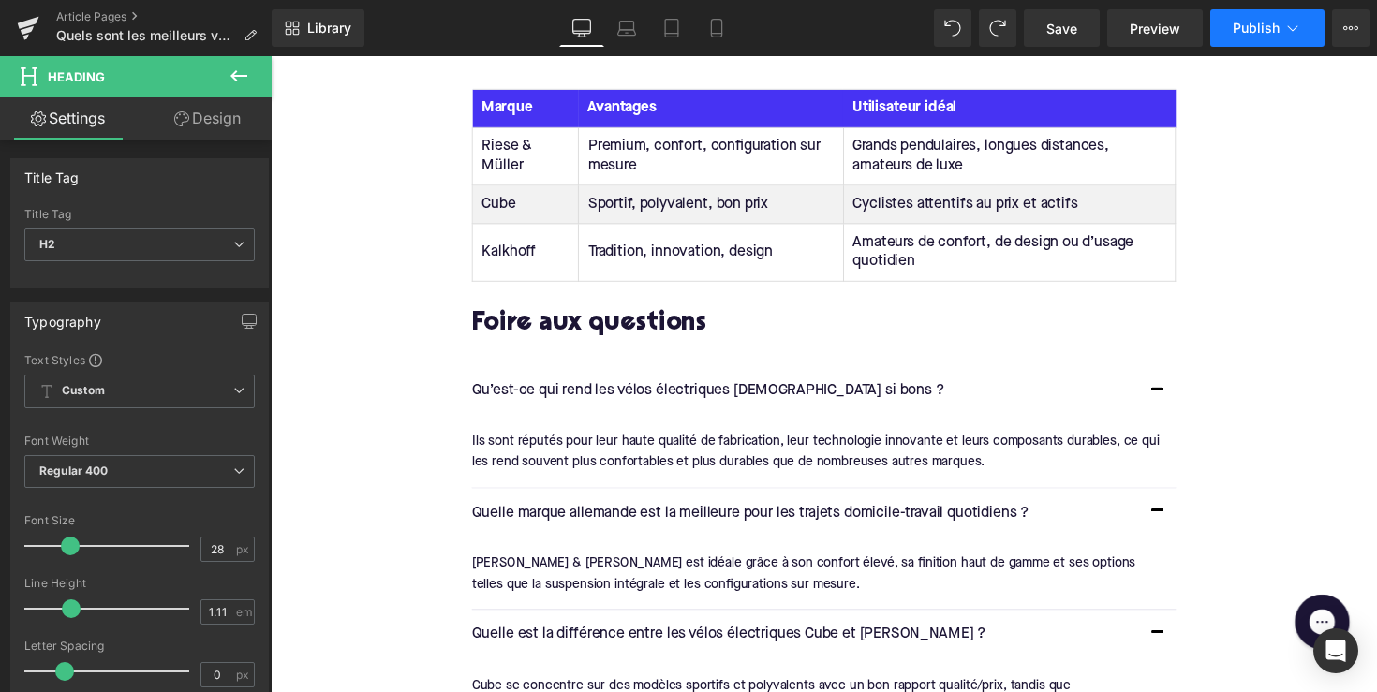
click at [1256, 40] on button "Publish" at bounding box center [1267, 27] width 114 height 37
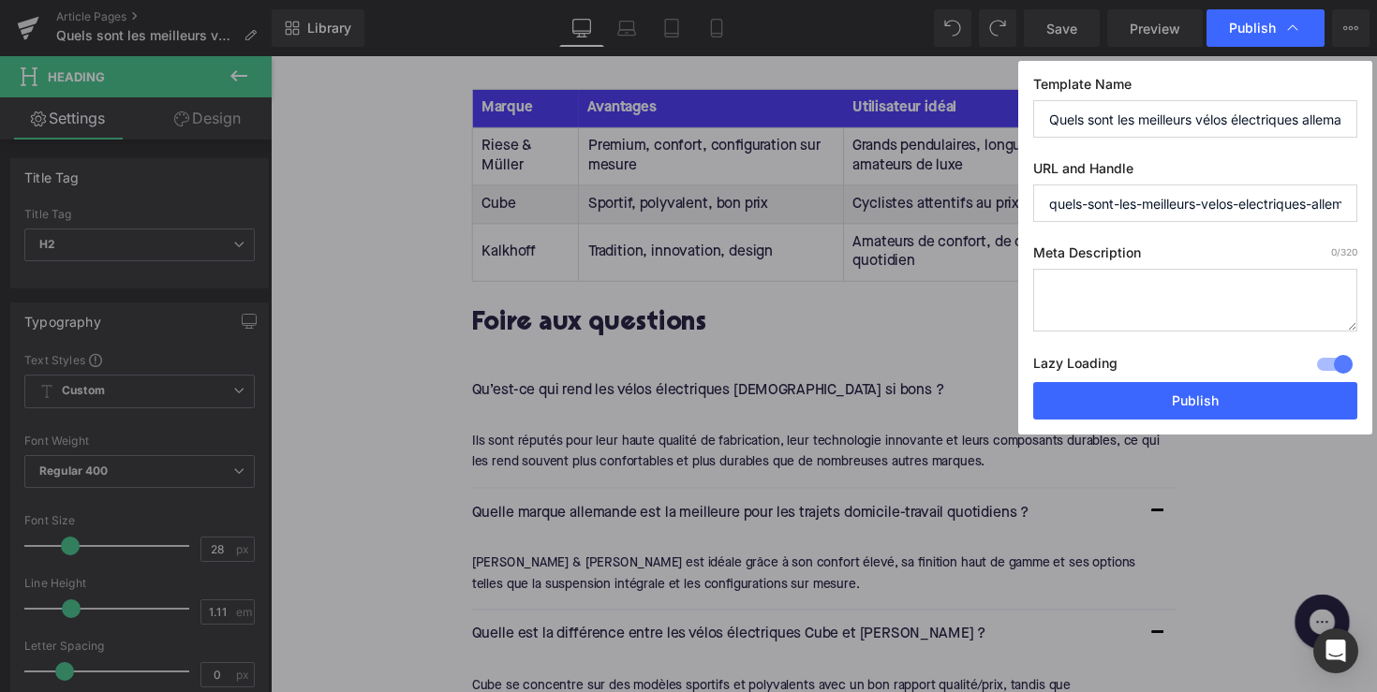
click at [1094, 291] on textarea at bounding box center [1195, 300] width 324 height 63
paste textarea "Découvrez les meilleurs vélos électriques allemands de [PERSON_NAME] & Müller, …"
type textarea "Découvrez les meilleurs vélos électriques allemands de [PERSON_NAME] & Müller, …"
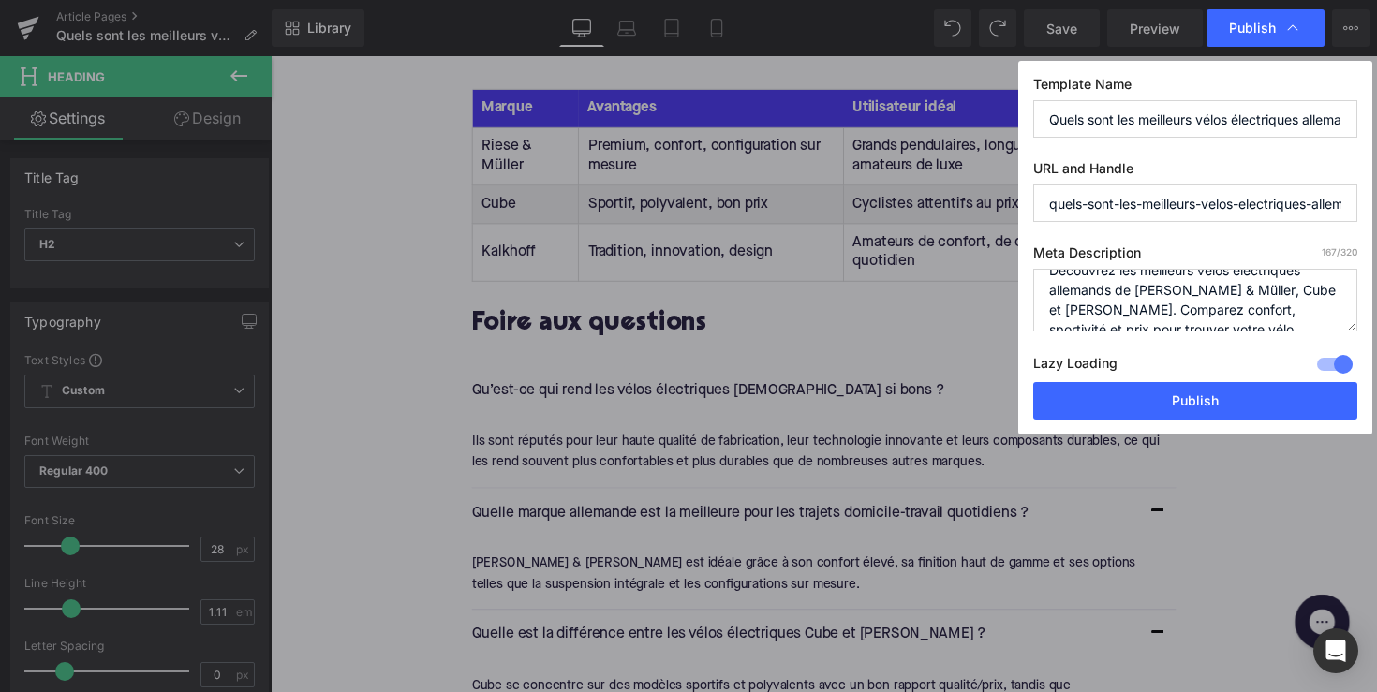
scroll to position [0, 0]
drag, startPoint x: 1308, startPoint y: 306, endPoint x: 1005, endPoint y: 253, distance: 308.1
click at [1005, 253] on div "Publish Template Name Quels sont les meilleurs vélos électriques [DEMOGRAPHIC_D…" at bounding box center [688, 346] width 1377 height 692
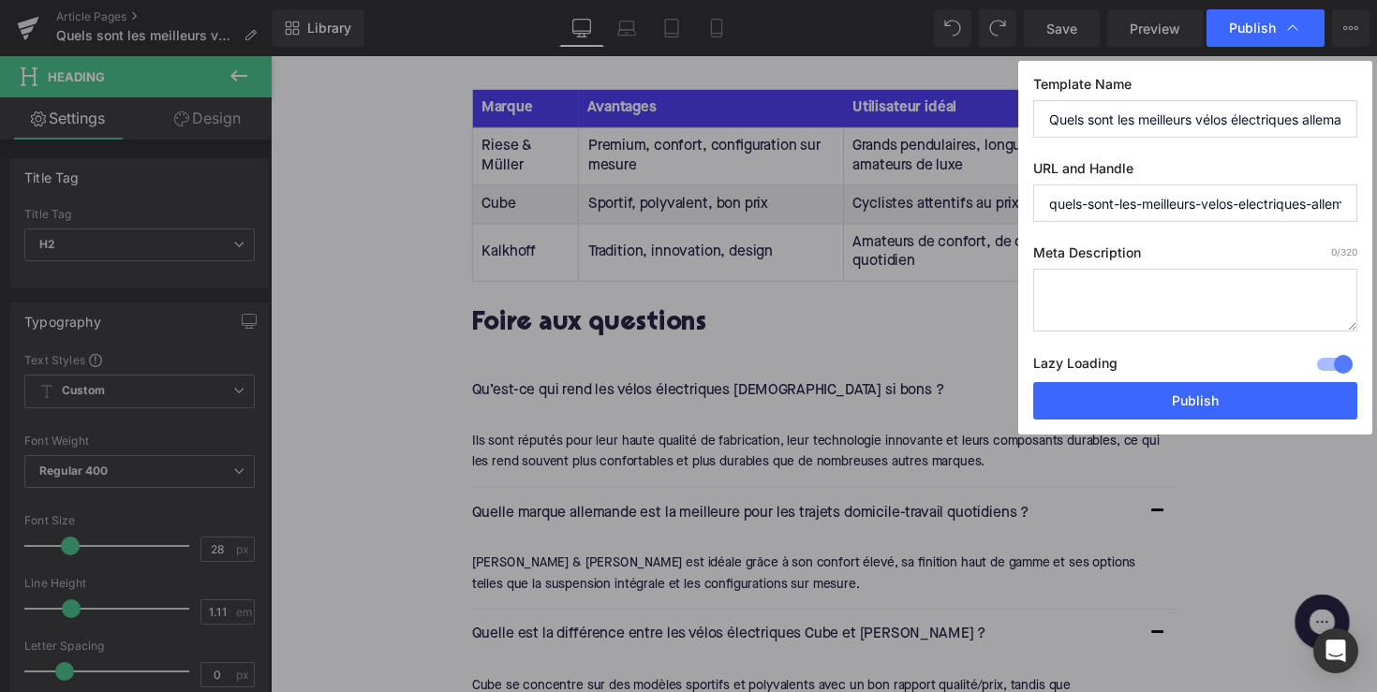
click at [1084, 298] on textarea at bounding box center [1195, 300] width 324 height 63
paste textarea "Découvrez les meilleurs e-bikes [DEMOGRAPHIC_DATA] de [PERSON_NAME] & [PERSON_N…"
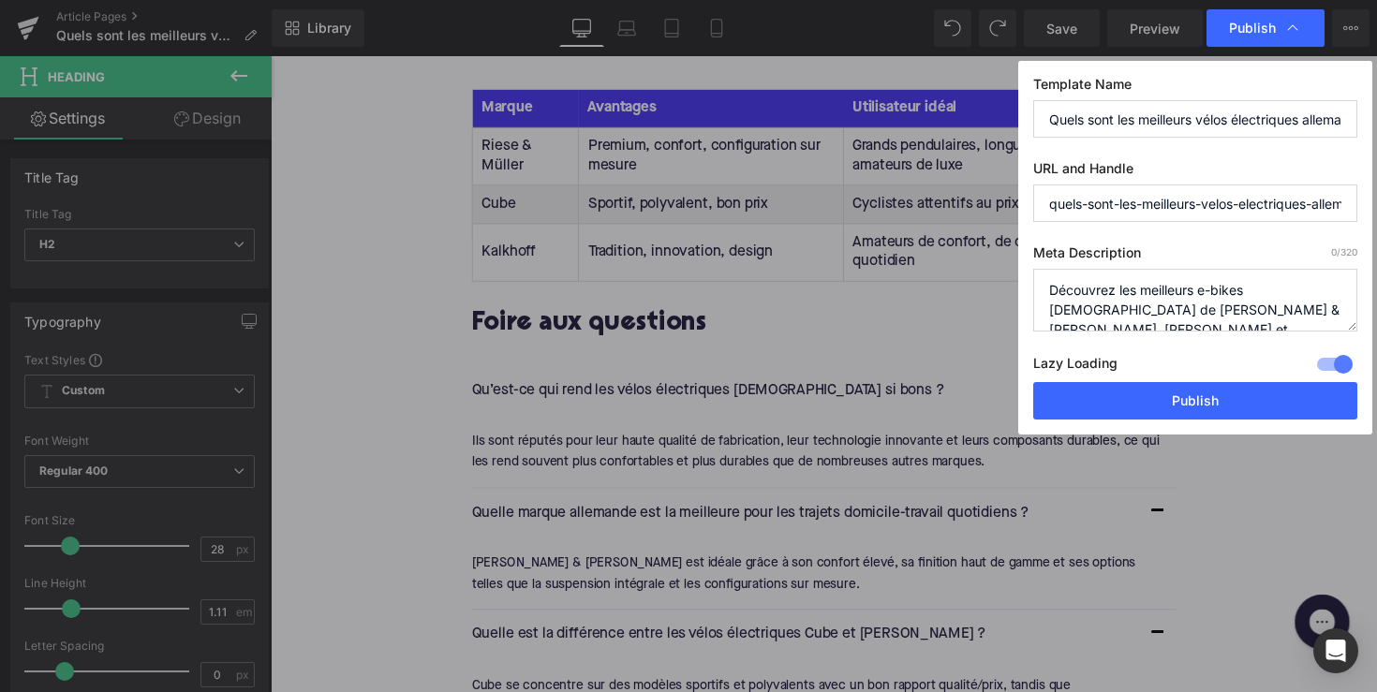
scroll to position [39, 0]
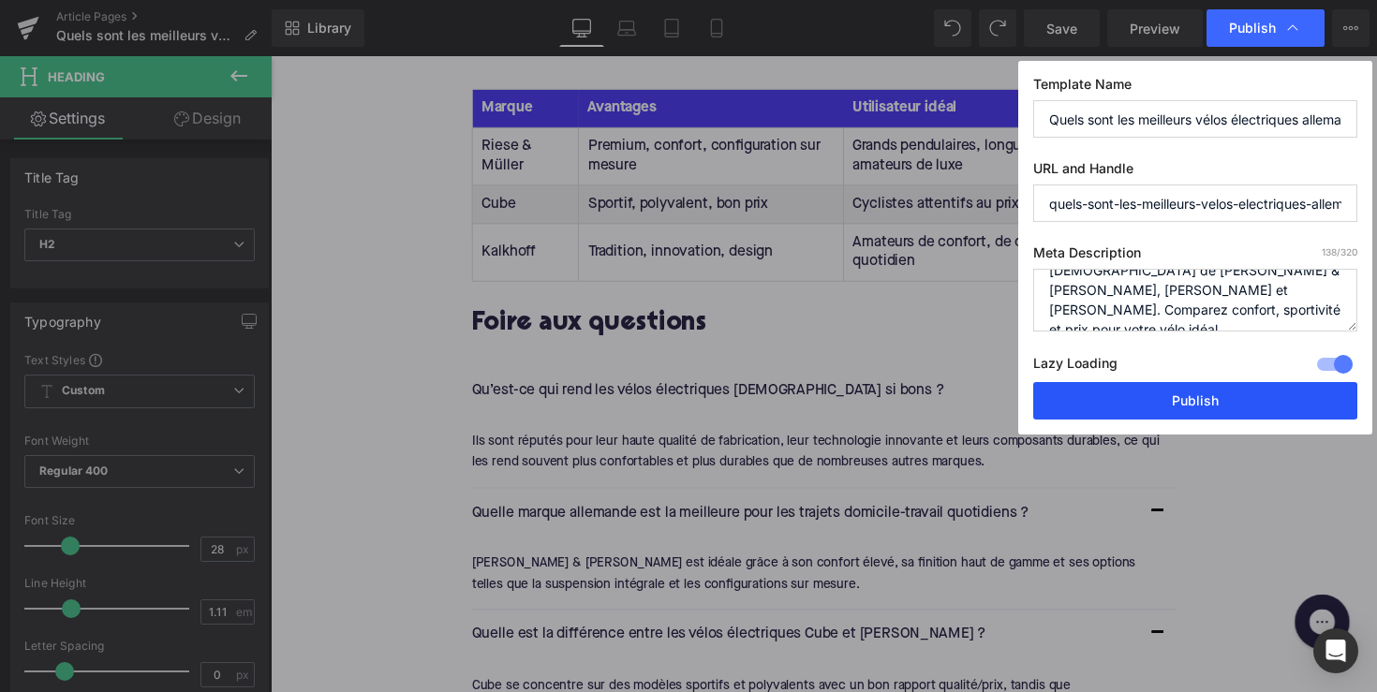
type textarea "Découvrez les meilleurs e-bikes [DEMOGRAPHIC_DATA] de [PERSON_NAME] & [PERSON_N…"
click at [1150, 401] on button "Publish" at bounding box center [1195, 400] width 324 height 37
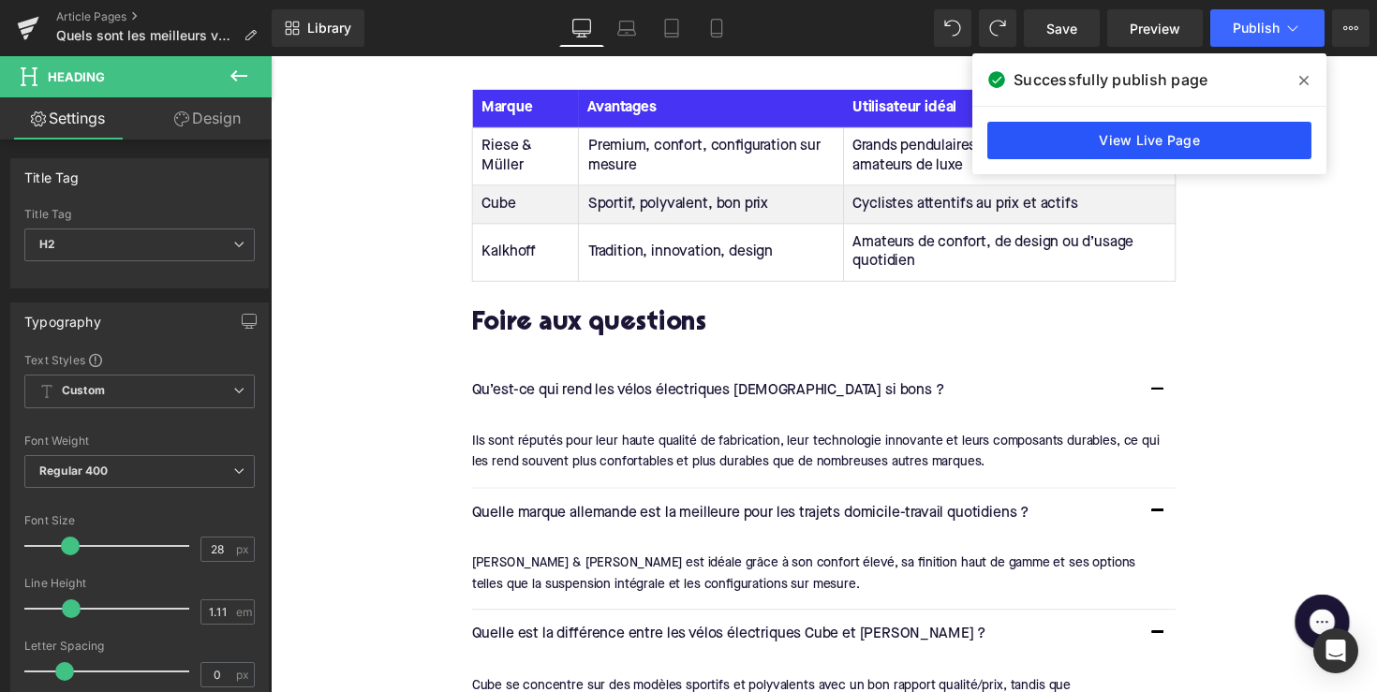
click at [1121, 140] on link "View Live Page" at bounding box center [1149, 140] width 324 height 37
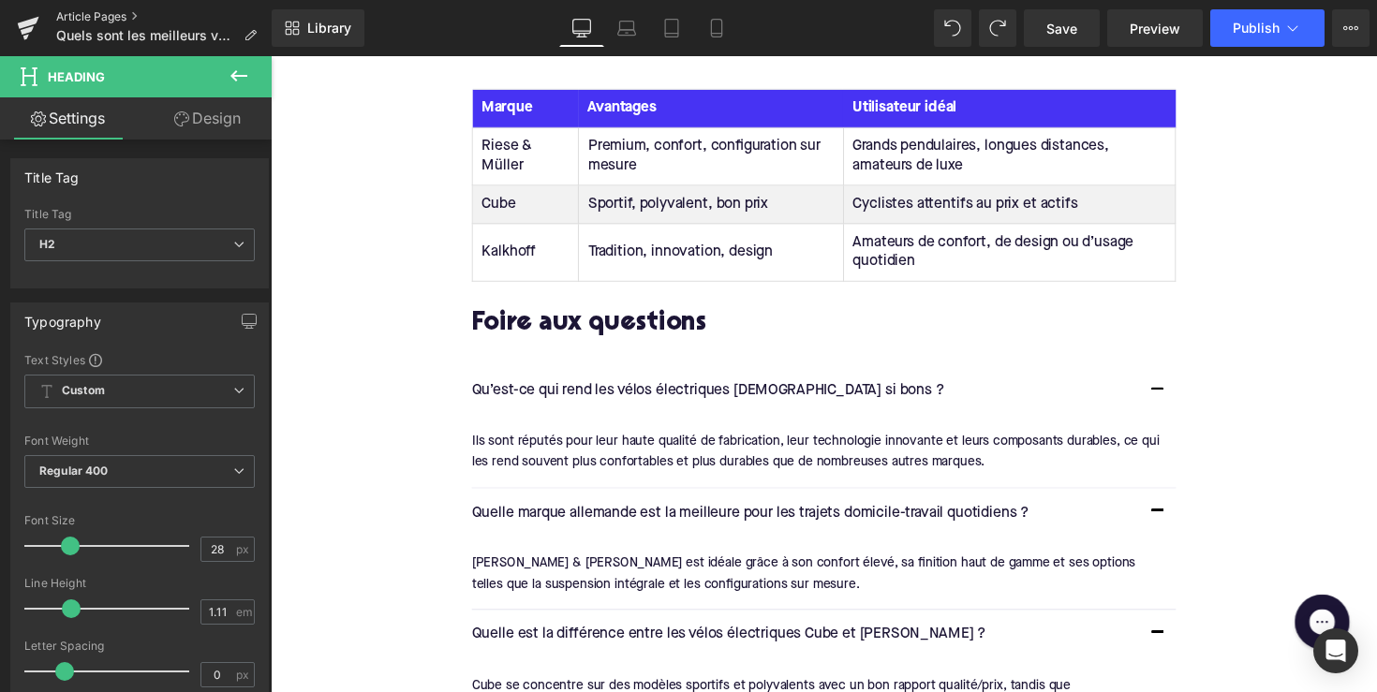
click at [102, 16] on link "Article Pages" at bounding box center [163, 16] width 215 height 15
